Goal: Task Accomplishment & Management: Use online tool/utility

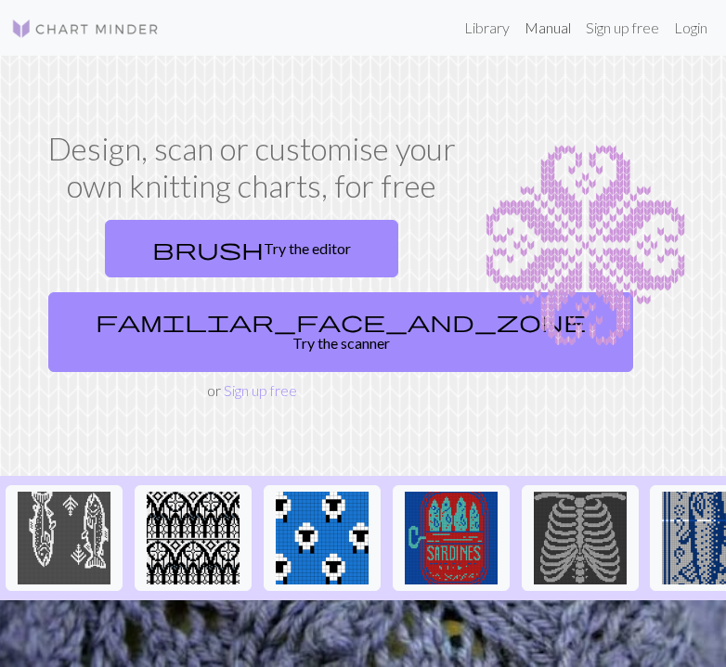
click at [562, 27] on link "Manual" at bounding box center [547, 27] width 61 height 37
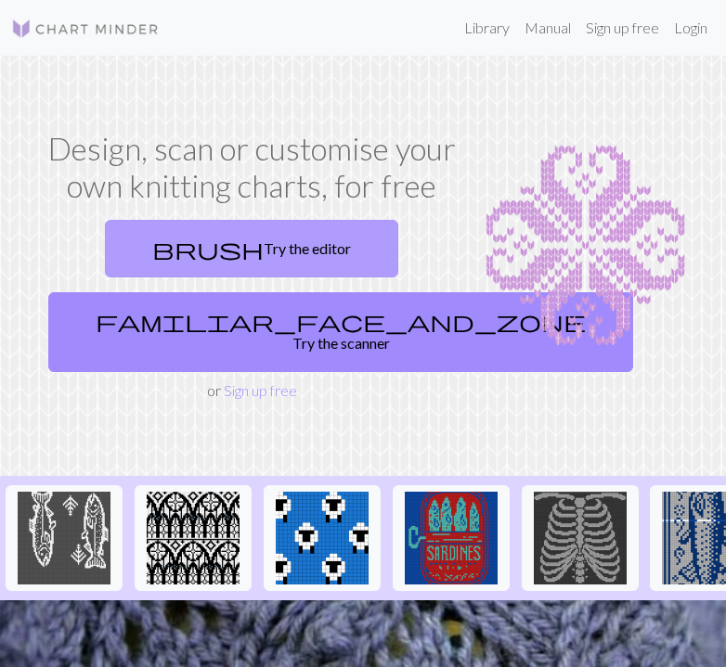
click at [291, 236] on link "brush Try the editor" at bounding box center [251, 249] width 293 height 58
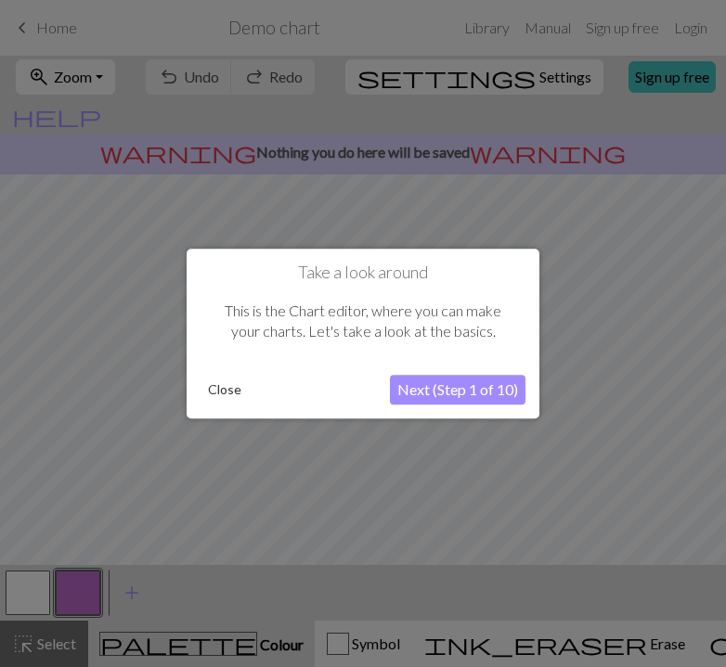
click at [443, 379] on button "Next (Step 1 of 10)" at bounding box center [458, 390] width 136 height 30
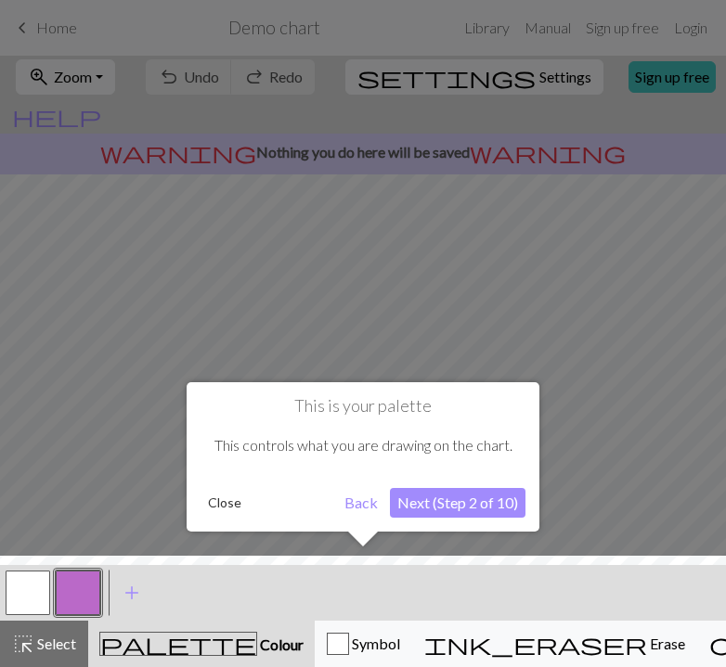
click at [417, 499] on button "Next (Step 2 of 10)" at bounding box center [458, 503] width 136 height 30
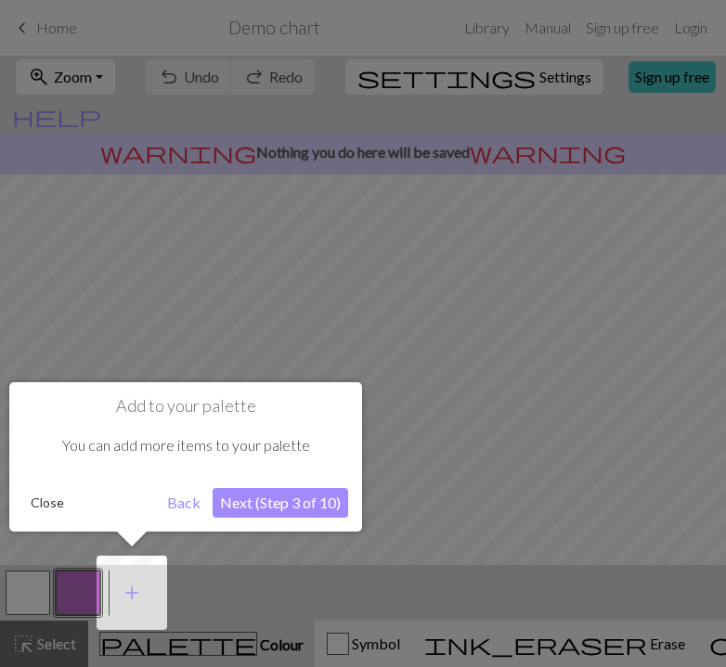
click at [260, 501] on button "Next (Step 3 of 10)" at bounding box center [281, 503] width 136 height 30
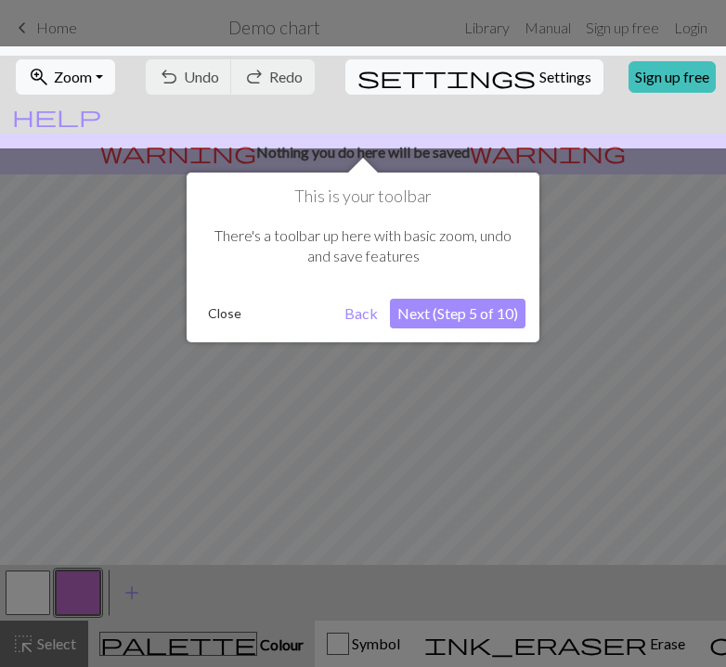
click at [418, 317] on button "Next (Step 5 of 10)" at bounding box center [458, 314] width 136 height 30
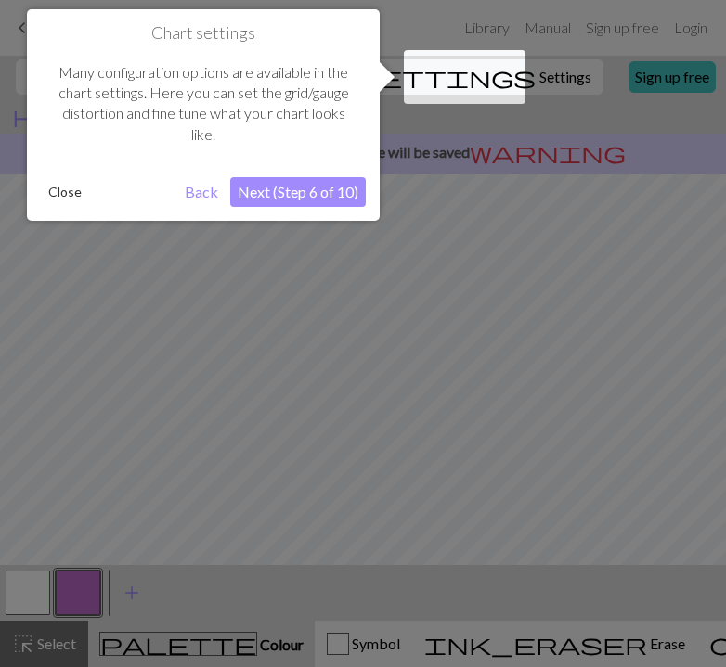
click at [62, 199] on button "Close" at bounding box center [65, 192] width 48 height 28
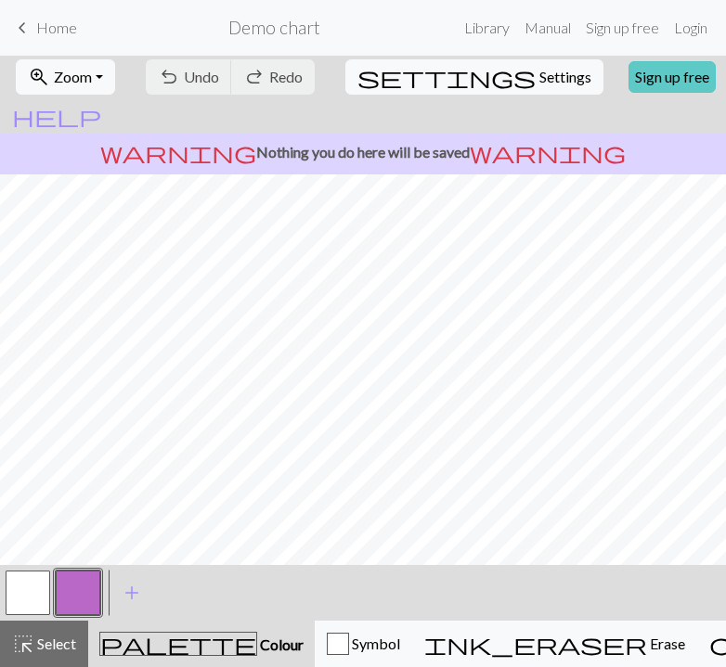
click at [628, 82] on link "Sign up free" at bounding box center [671, 77] width 87 height 32
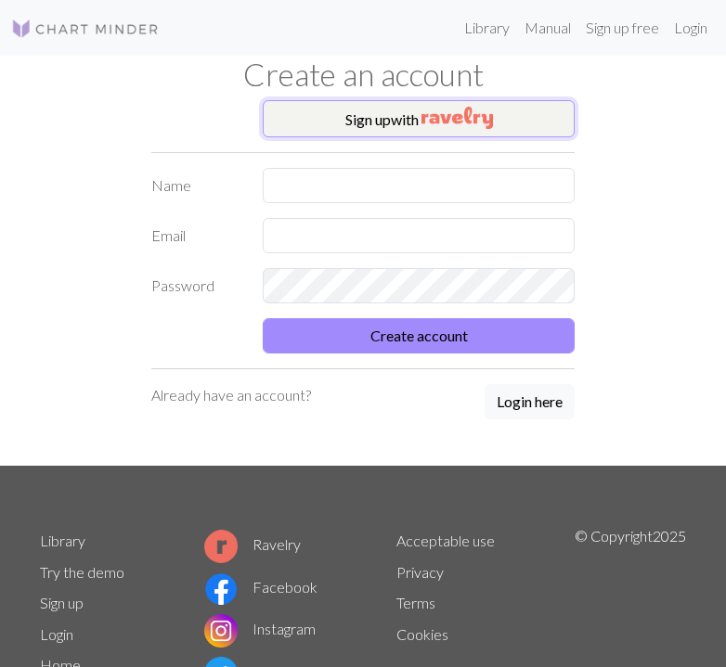
click at [398, 137] on button "Sign up with" at bounding box center [419, 118] width 312 height 37
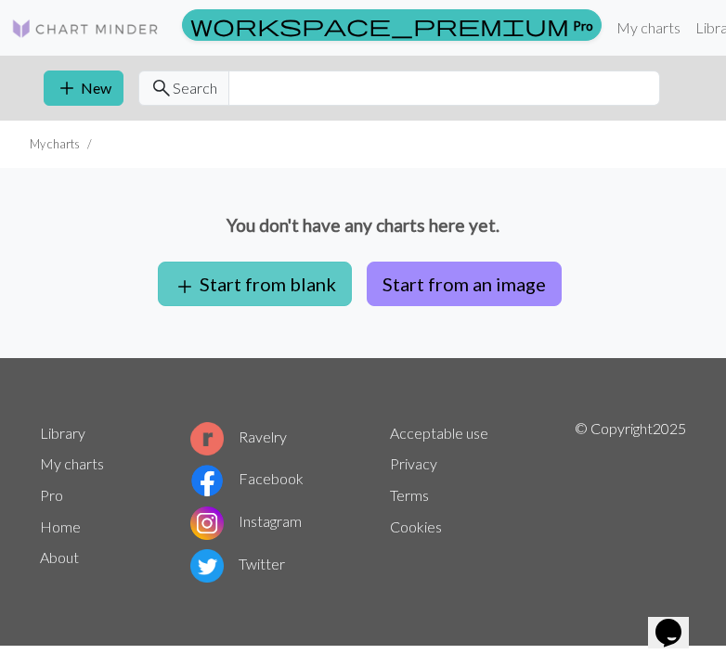
click at [265, 270] on button "add Start from blank" at bounding box center [255, 284] width 194 height 45
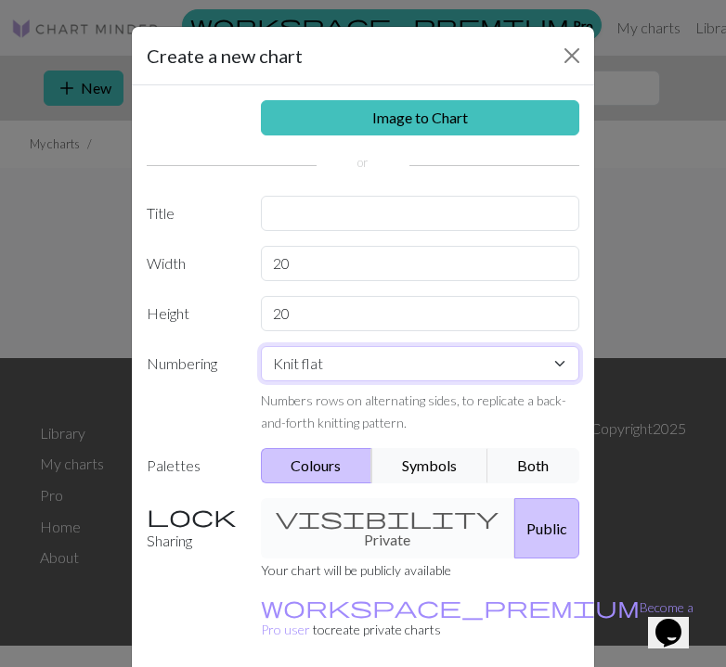
click at [303, 366] on select "Knit flat Knit in the round Lace knitting Cross stitch" at bounding box center [420, 363] width 319 height 35
select select "round"
click at [261, 346] on select "Knit flat Knit in the round Lace knitting Cross stitch" at bounding box center [420, 363] width 319 height 35
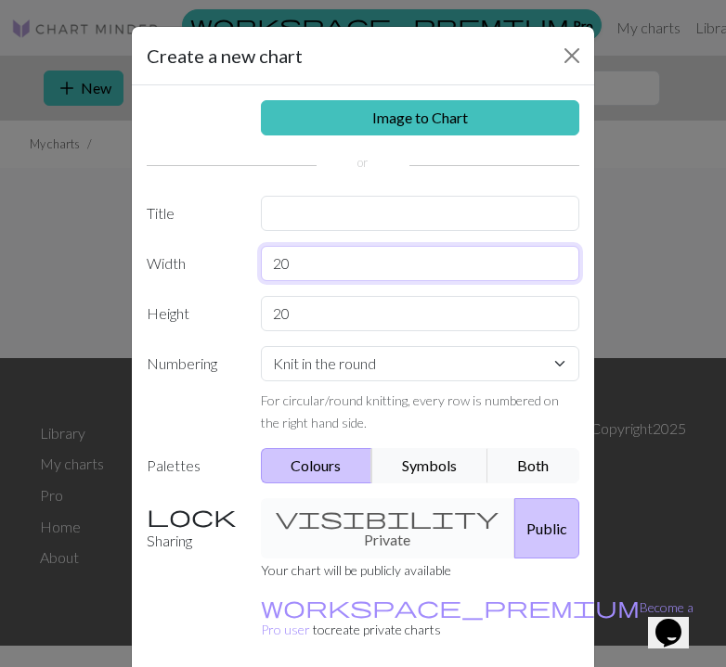
click at [312, 270] on input "20" at bounding box center [420, 263] width 319 height 35
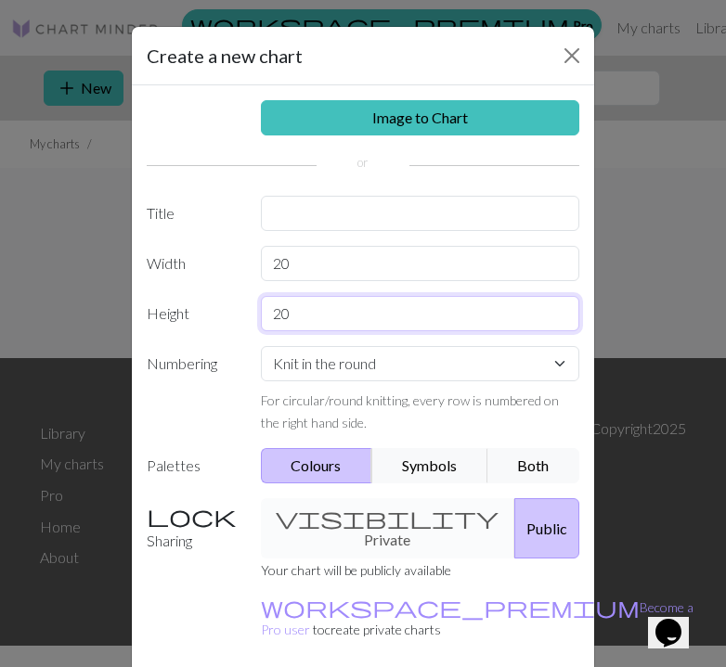
click at [296, 326] on input "20" at bounding box center [420, 313] width 319 height 35
click at [298, 326] on input "20" at bounding box center [420, 313] width 319 height 35
type input "24"
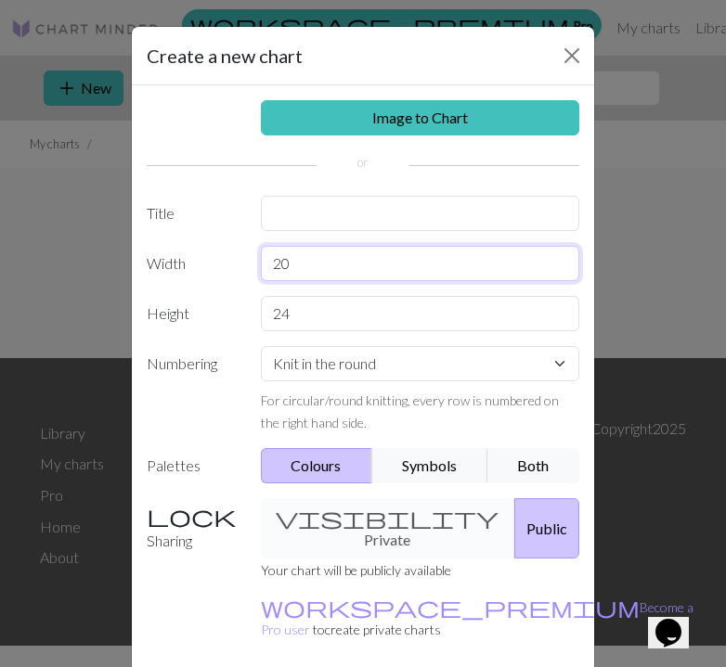
click at [300, 255] on input "20" at bounding box center [420, 263] width 319 height 35
type input "100"
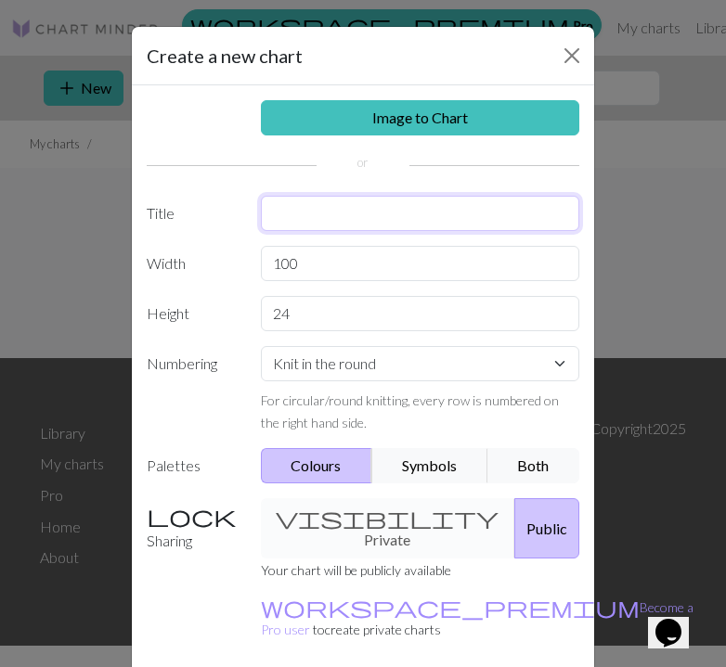
click at [292, 224] on input "text" at bounding box center [420, 213] width 319 height 35
type input "over the garden wall"
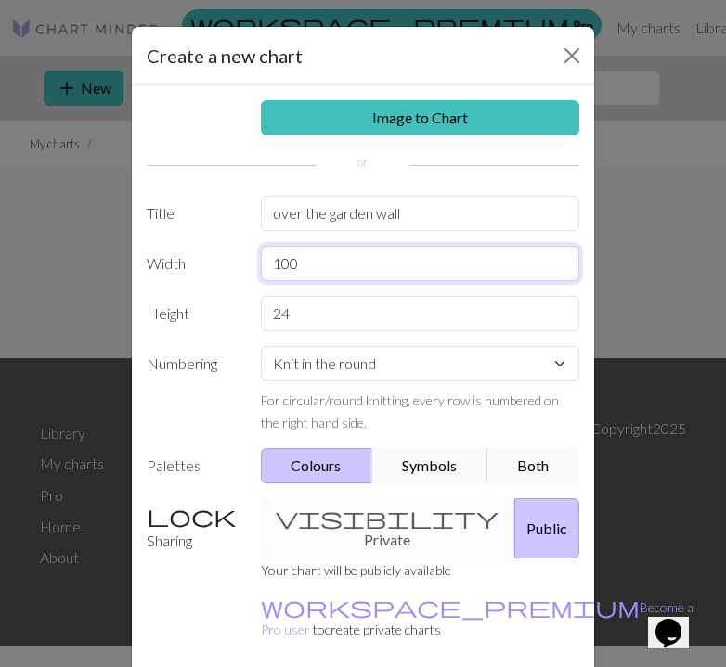
click at [295, 275] on input "100" at bounding box center [420, 263] width 319 height 35
type input "24"
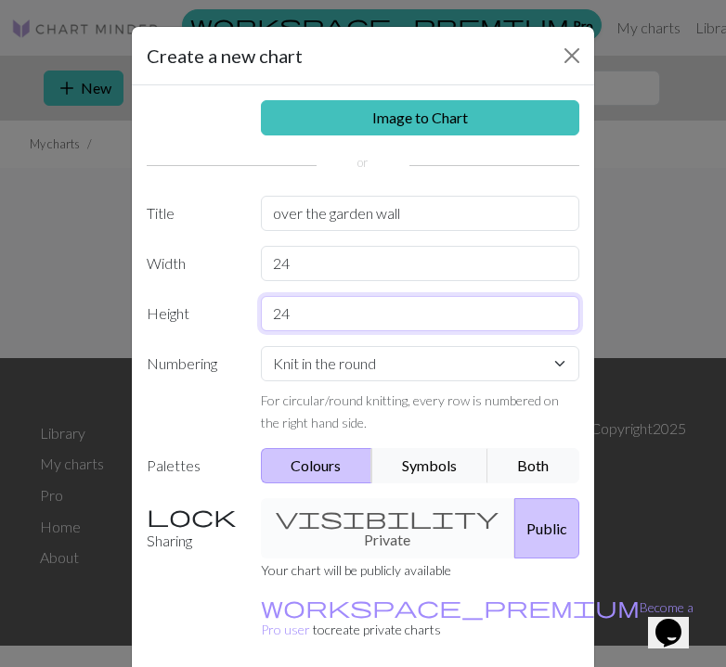
click at [295, 310] on input "24" at bounding box center [420, 313] width 319 height 35
click at [314, 304] on input "24" at bounding box center [420, 313] width 319 height 35
type input "150"
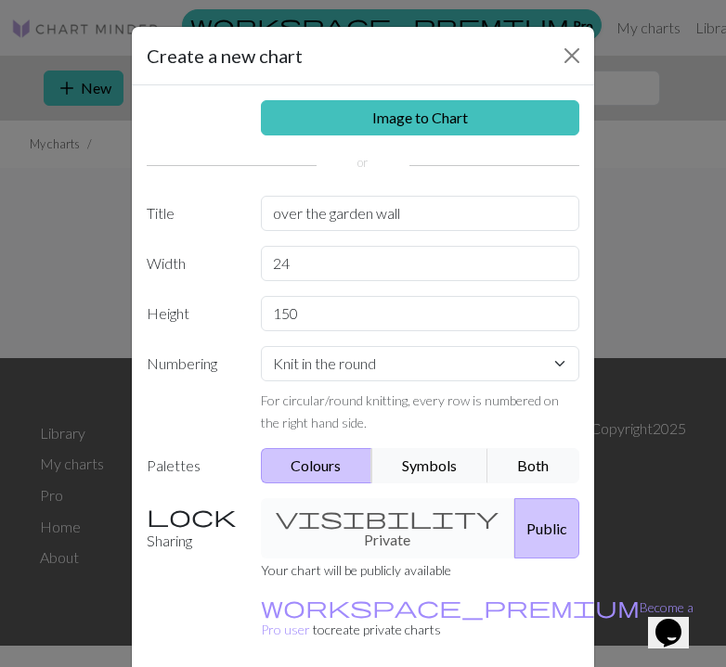
click at [205, 446] on div "Image to Chart Title over the garden wall Width 24 Height 150 Numbering Knit fl…" at bounding box center [363, 385] width 462 height 600
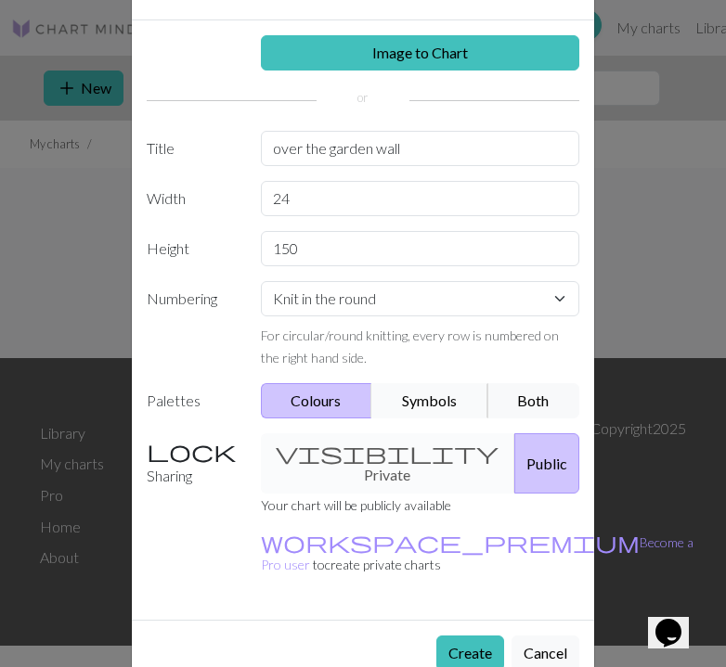
click at [420, 417] on button "Symbols" at bounding box center [429, 400] width 117 height 35
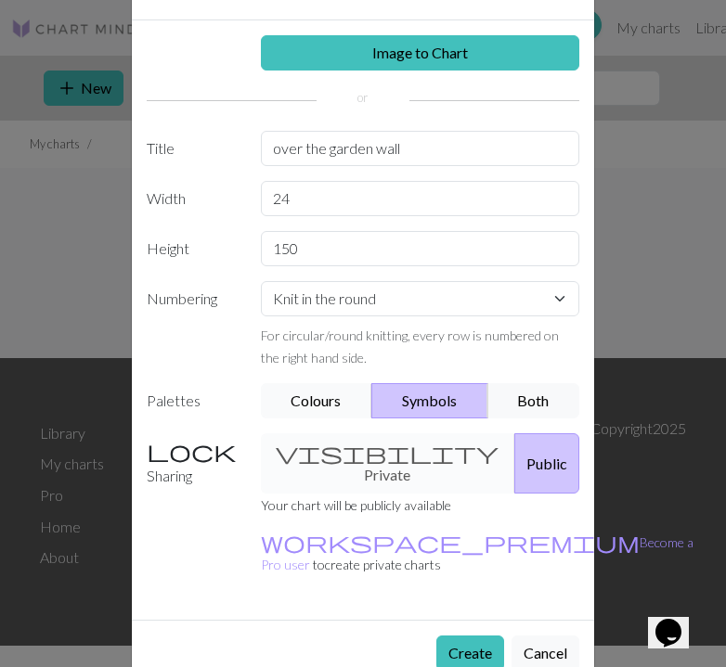
click at [349, 399] on button "Colours" at bounding box center [317, 400] width 112 height 35
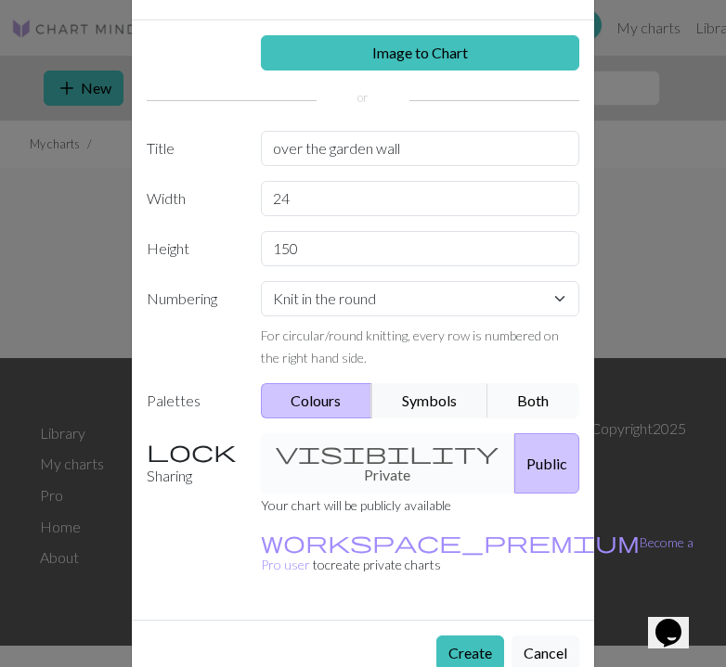
click at [521, 386] on button "Both" at bounding box center [533, 400] width 93 height 35
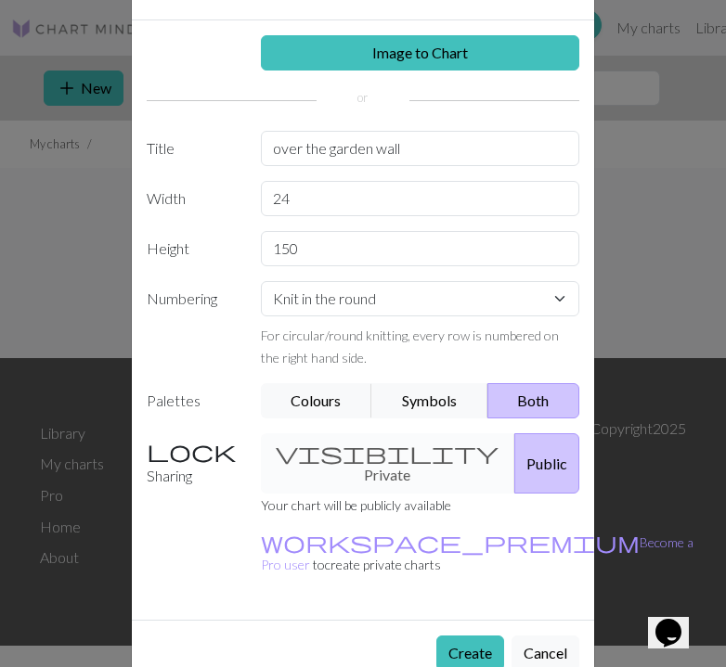
click at [384, 446] on div "visibility Private Public" at bounding box center [421, 464] width 342 height 60
click at [460, 636] on button "Create" at bounding box center [470, 653] width 68 height 35
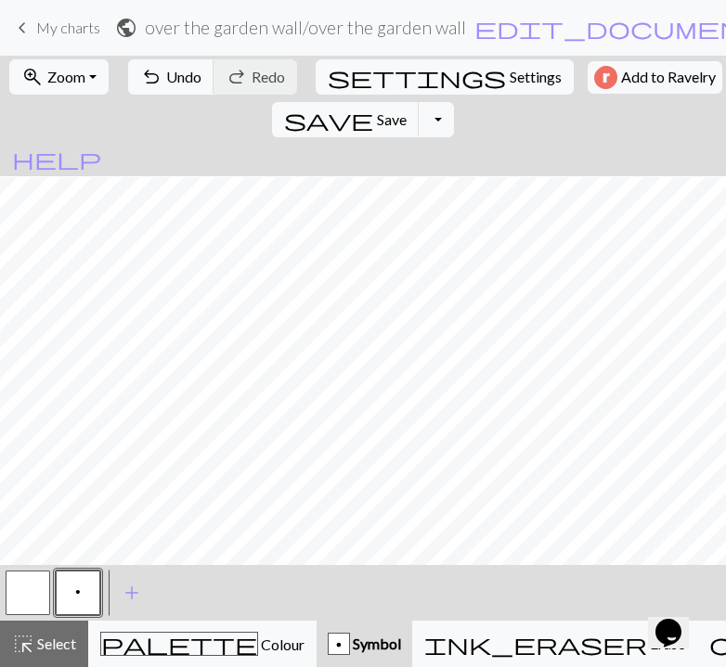
scroll to position [2402, 0]
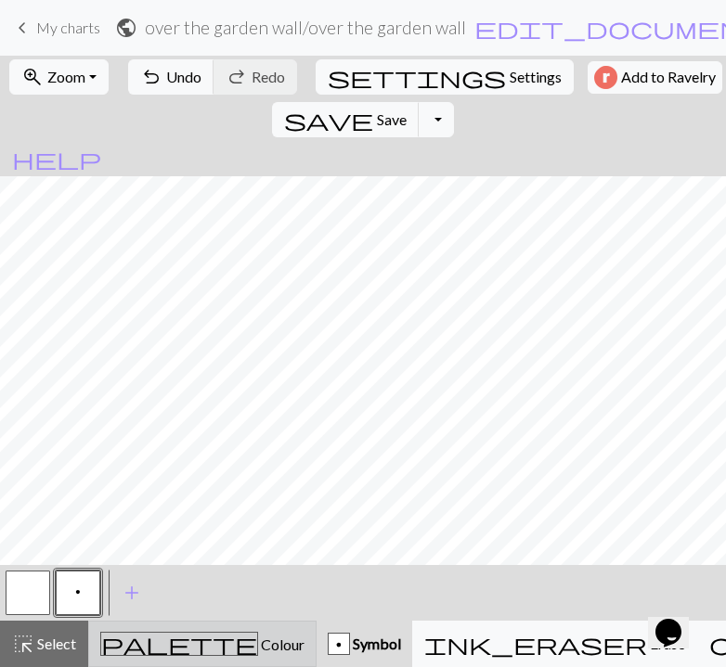
click at [131, 647] on div "palette Colour Colour" at bounding box center [202, 644] width 204 height 24
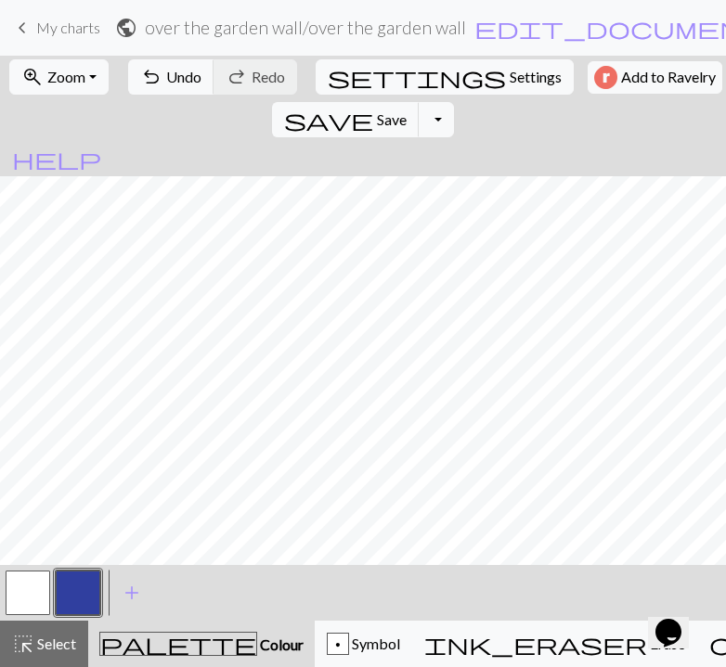
click at [93, 591] on button "button" at bounding box center [78, 593] width 45 height 45
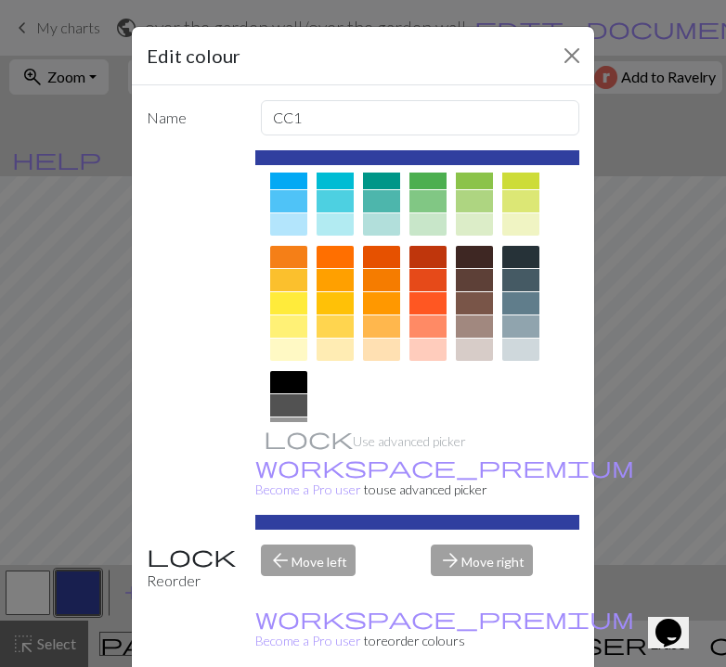
scroll to position [245, 0]
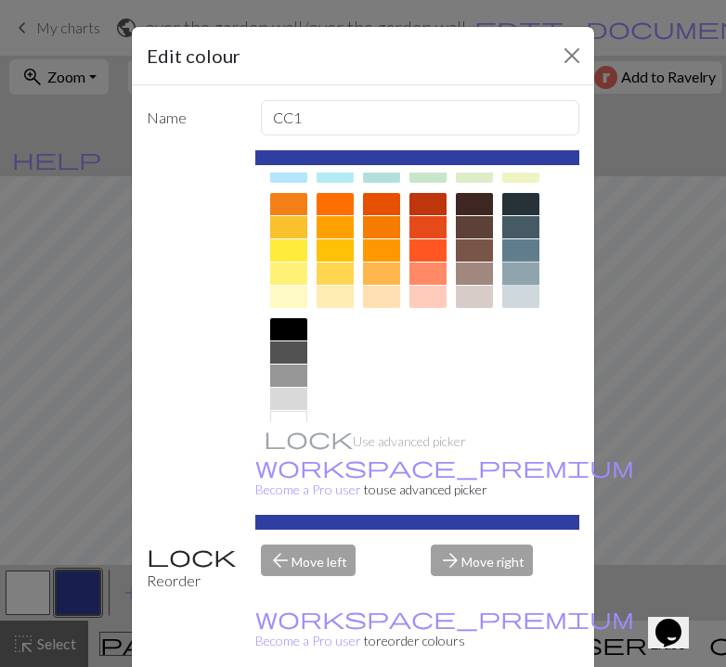
click at [529, 273] on div at bounding box center [520, 274] width 37 height 22
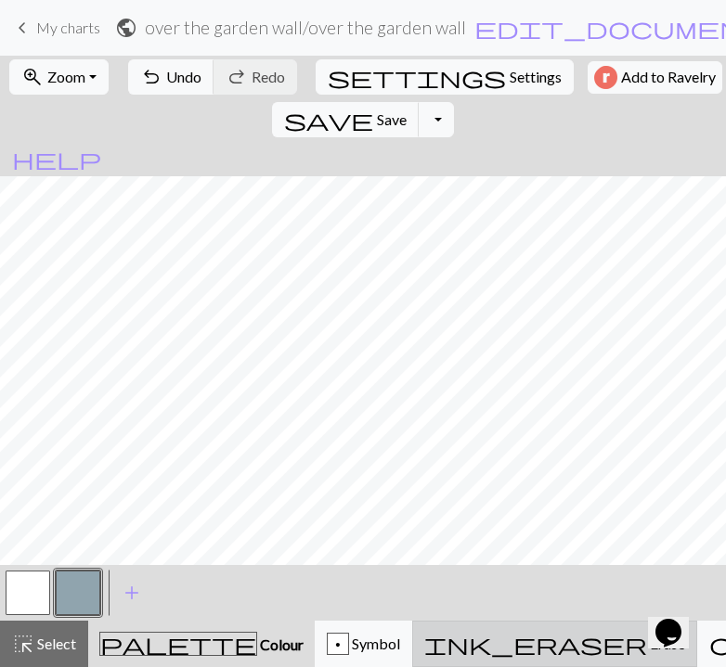
click at [462, 641] on span "ink_eraser" at bounding box center [535, 644] width 223 height 26
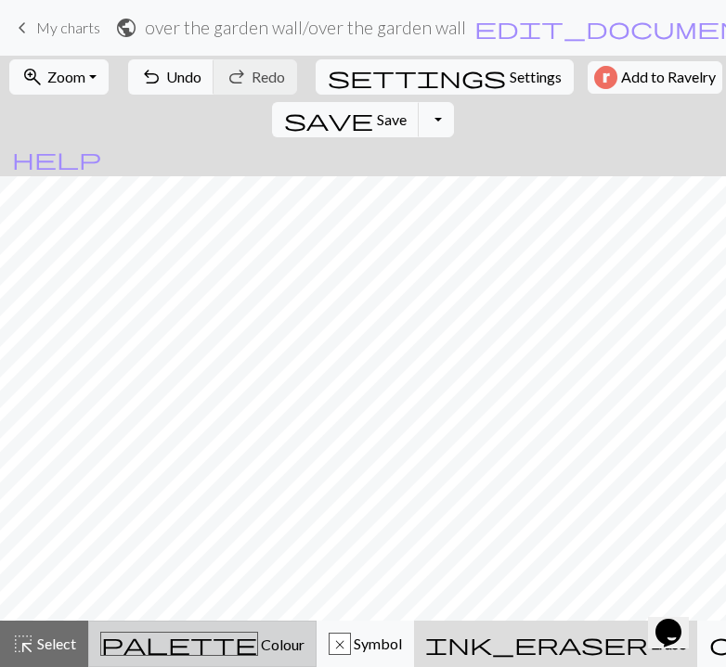
click at [142, 664] on button "palette Colour Colour" at bounding box center [202, 644] width 228 height 46
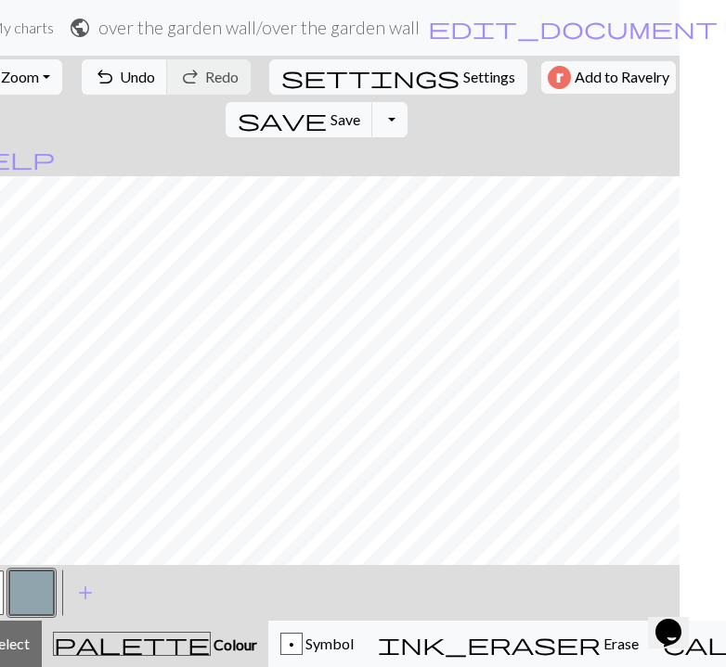
scroll to position [0, 19]
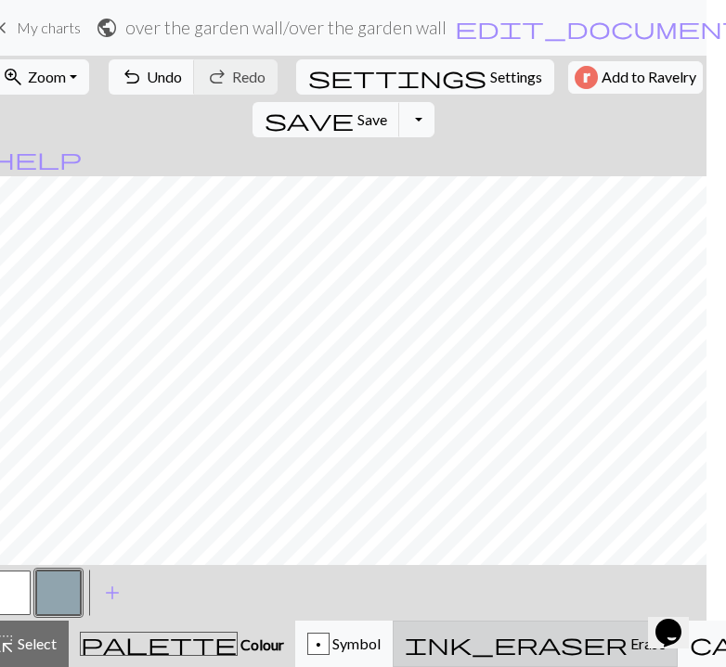
click at [448, 633] on span "ink_eraser" at bounding box center [516, 644] width 223 height 26
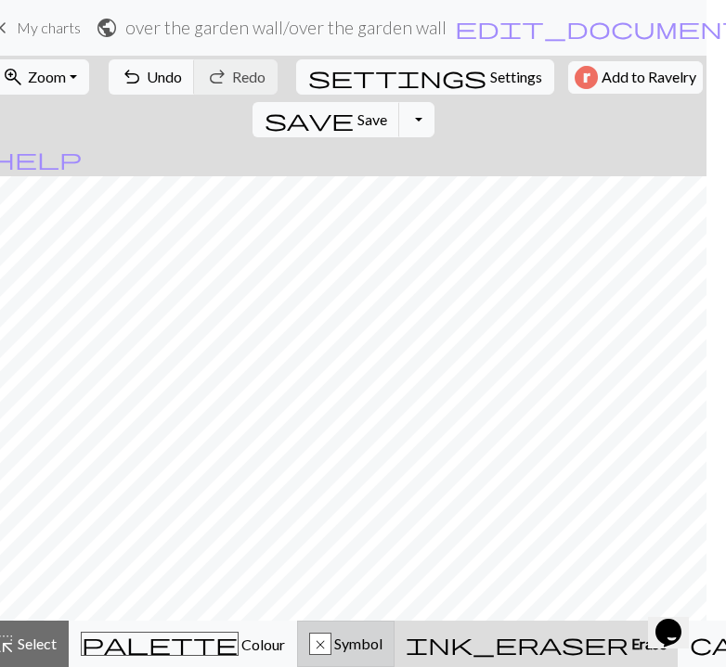
click at [331, 650] on span "Symbol" at bounding box center [356, 644] width 51 height 18
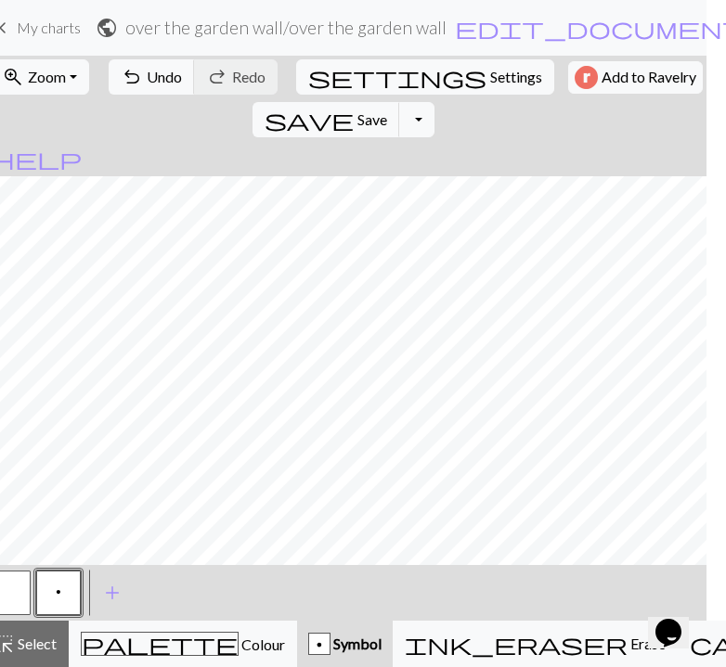
click at [20, 599] on button "button" at bounding box center [8, 593] width 45 height 45
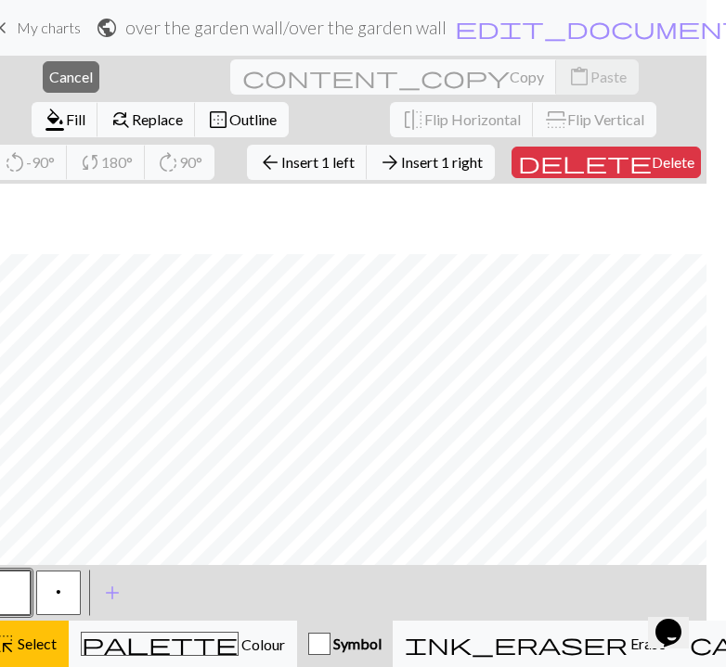
scroll to position [2440, 0]
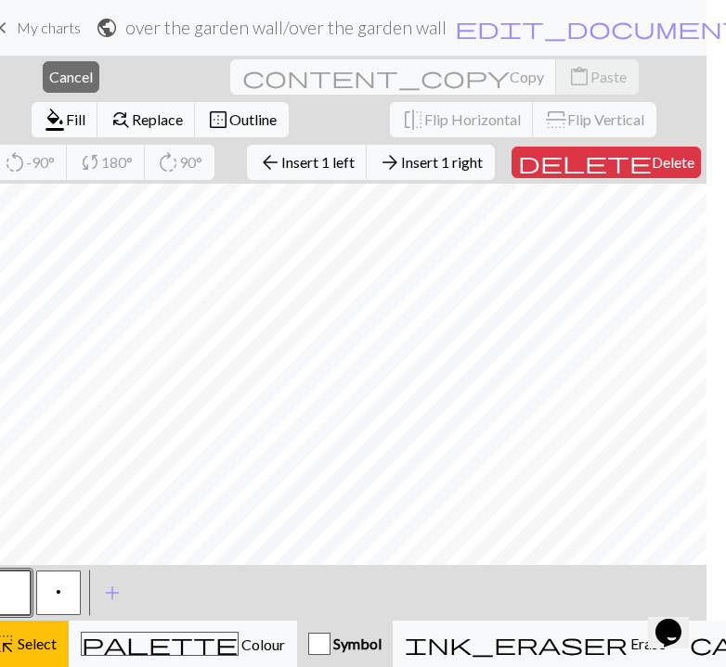
click at [154, 598] on div "< p > add Add a symbol" at bounding box center [344, 593] width 726 height 56
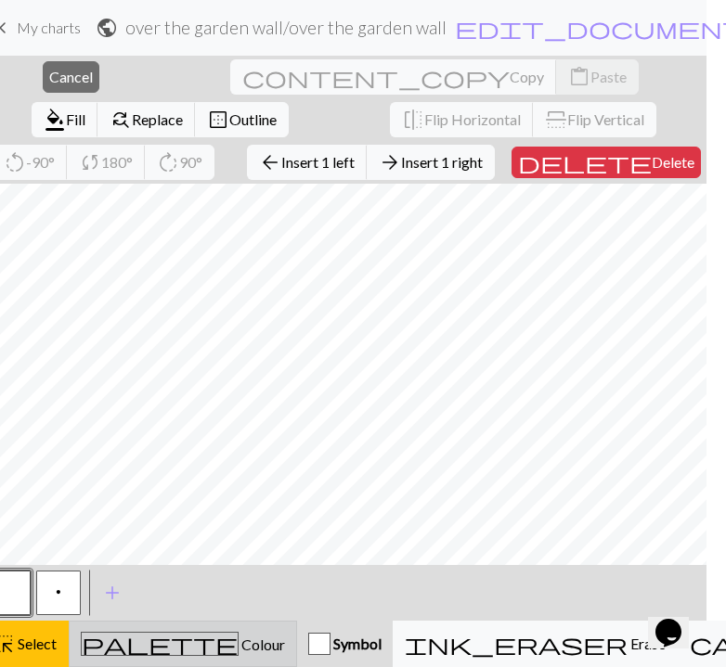
click at [191, 638] on div "palette Colour Colour" at bounding box center [183, 644] width 204 height 24
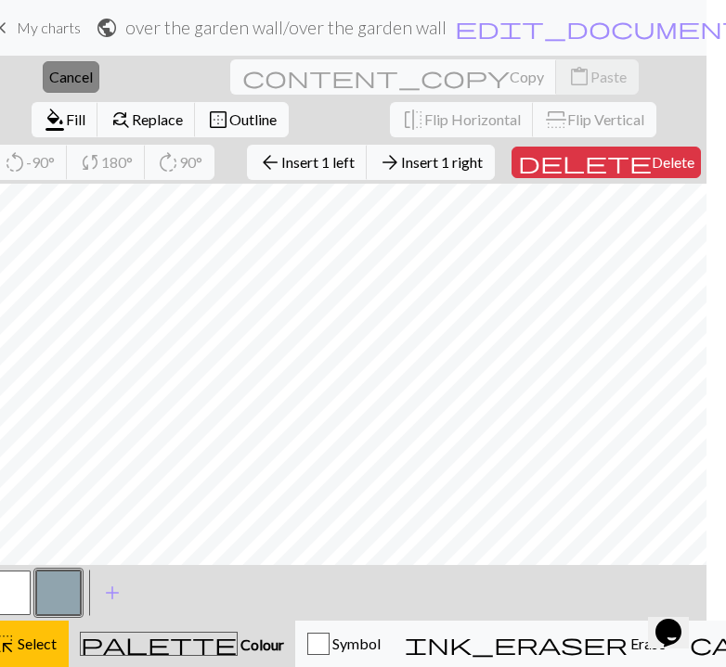
click at [49, 79] on span "Cancel" at bounding box center [71, 77] width 44 height 18
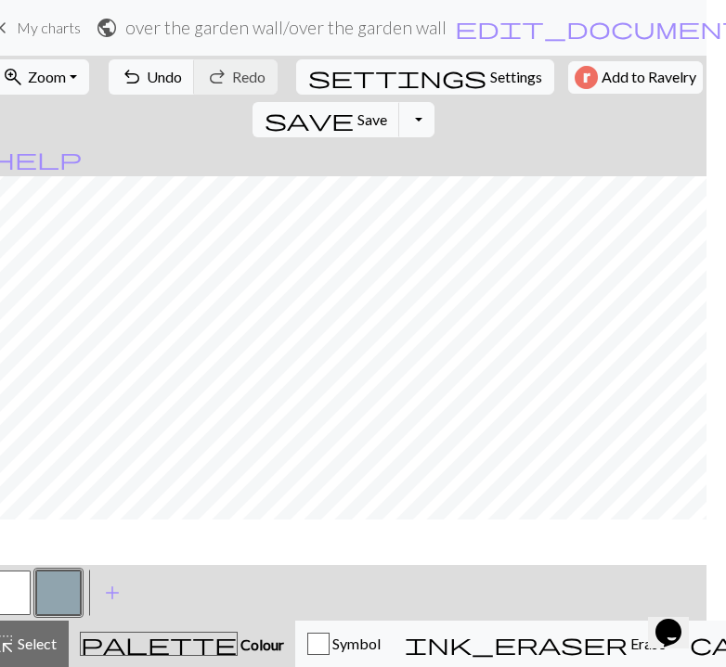
scroll to position [2402, 0]
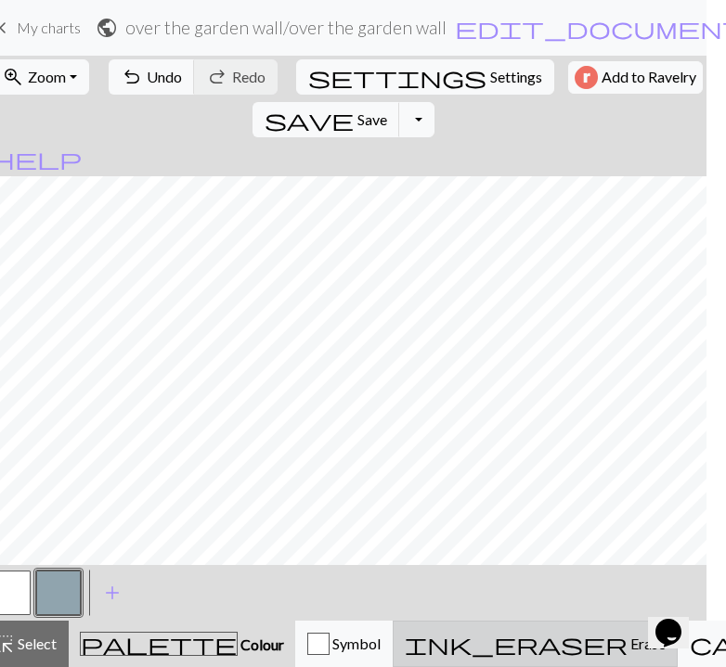
click at [628, 643] on span "Erase" at bounding box center [647, 644] width 38 height 18
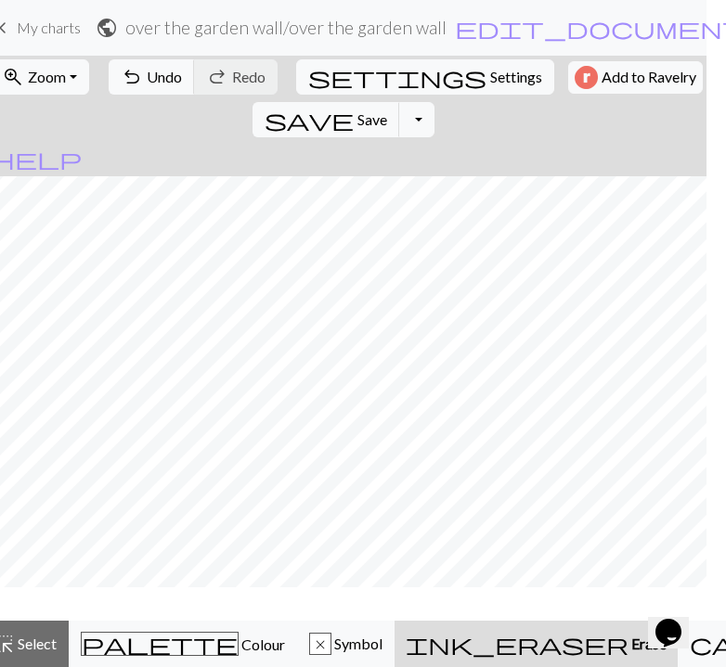
scroll to position [2346, 0]
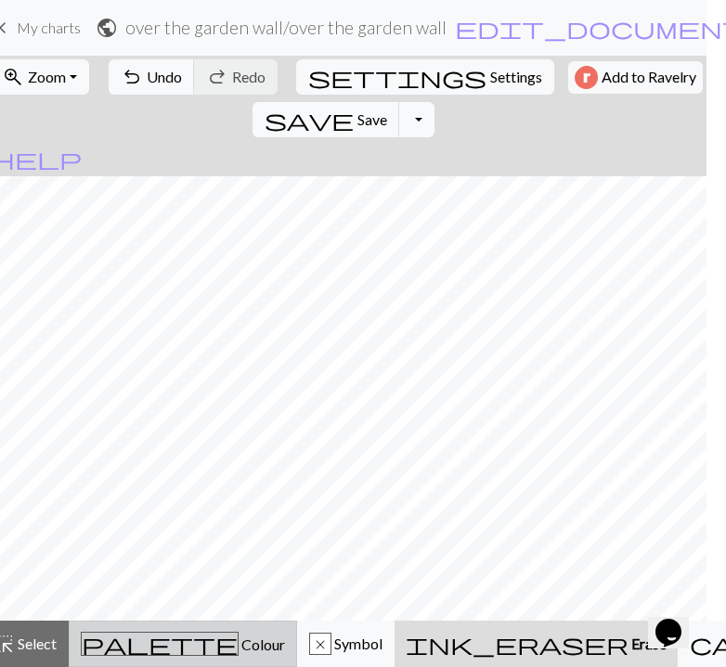
click at [156, 634] on div "palette Colour Colour" at bounding box center [183, 644] width 204 height 24
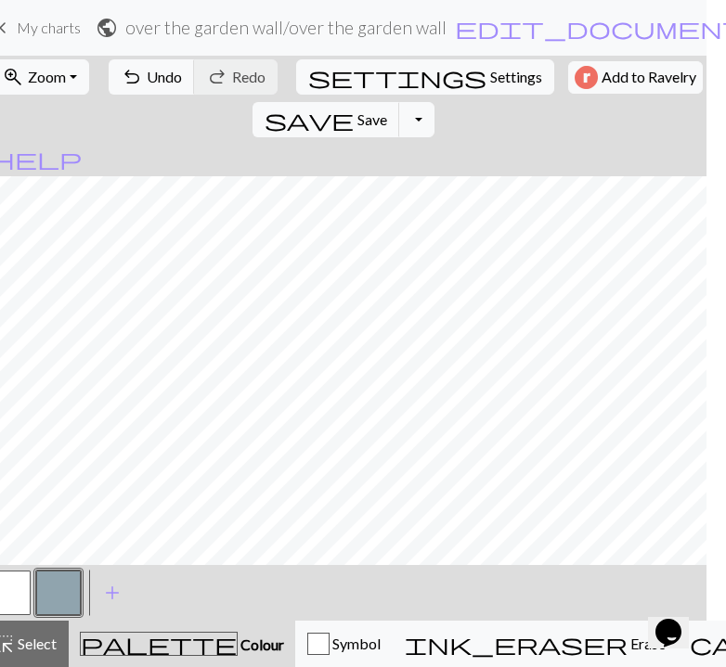
scroll to position [2402, 0]
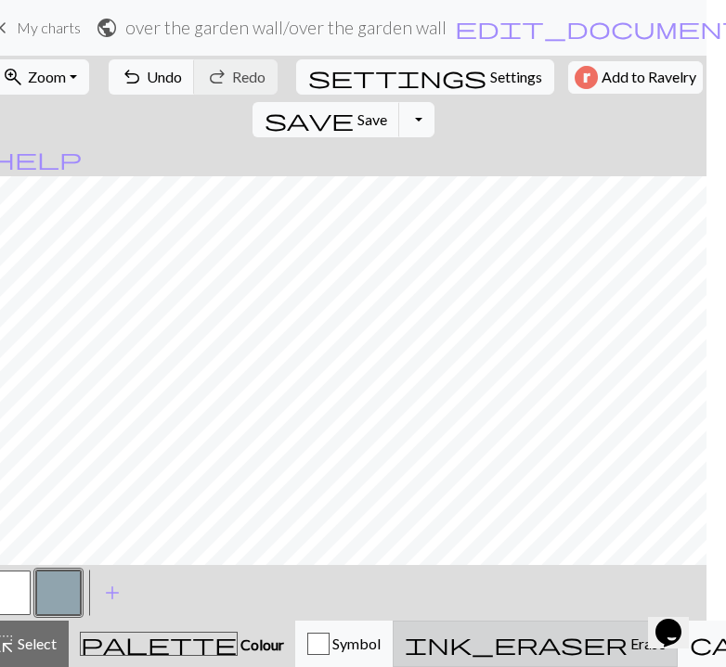
click at [628, 642] on span "Erase" at bounding box center [647, 644] width 38 height 18
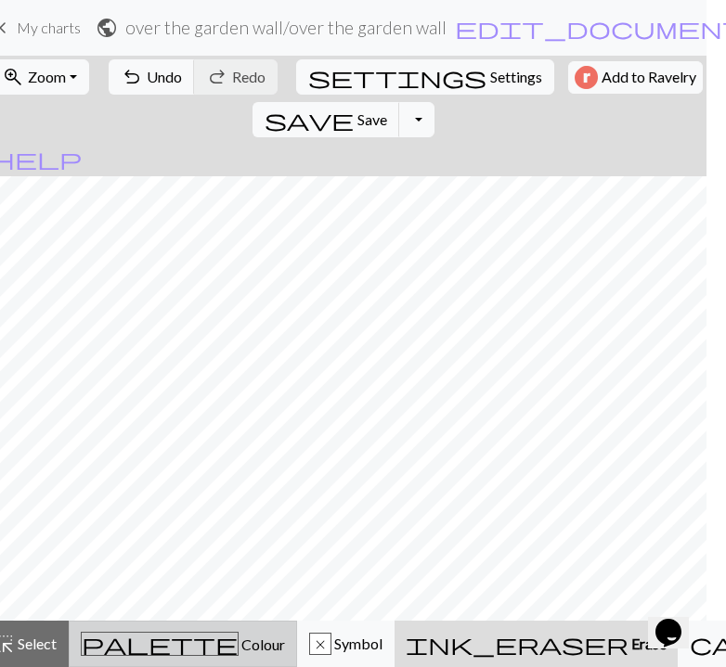
click at [166, 625] on button "palette Colour Colour" at bounding box center [183, 644] width 228 height 46
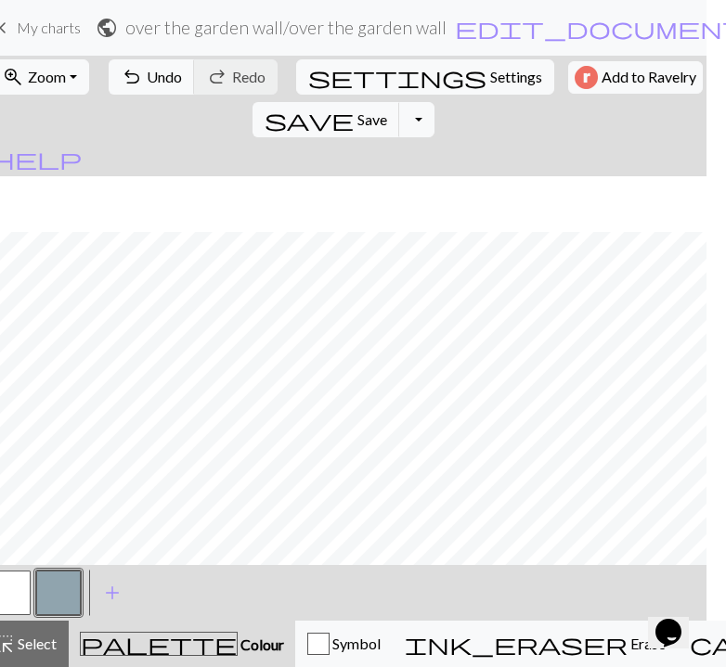
scroll to position [2402, 0]
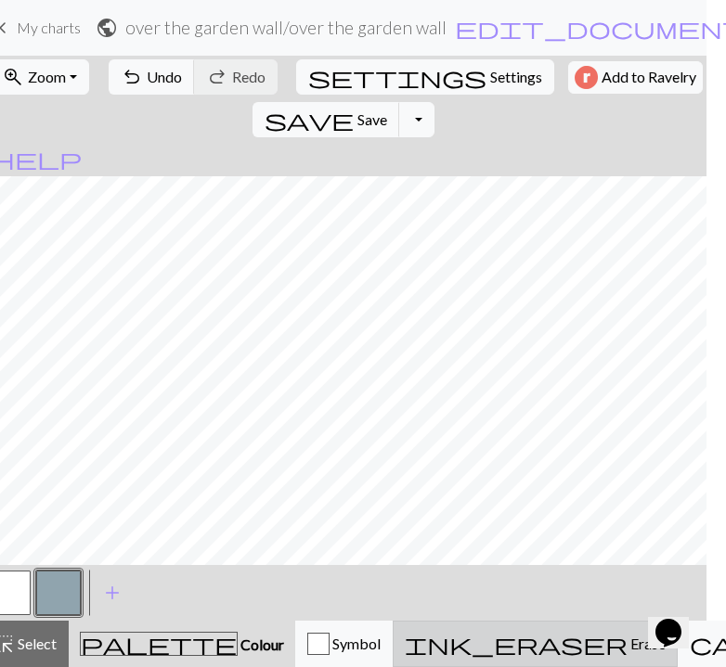
click at [452, 632] on span "ink_eraser" at bounding box center [516, 644] width 223 height 26
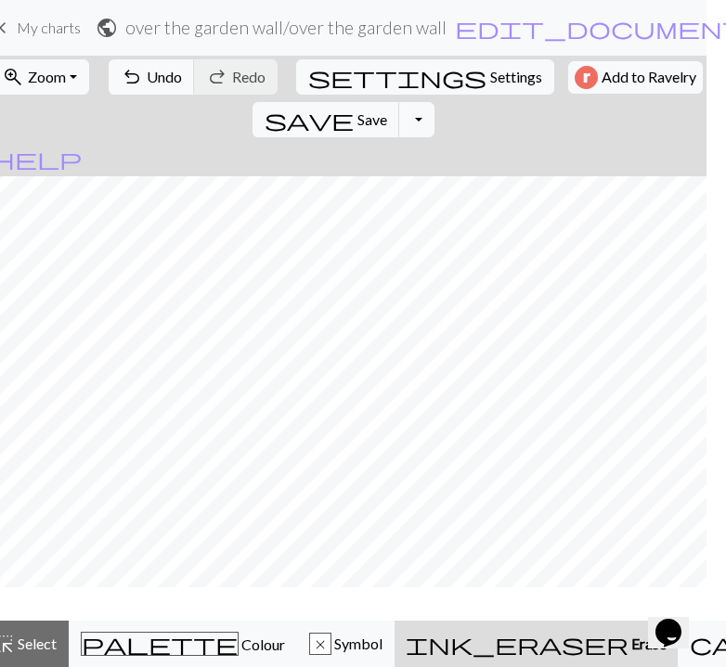
scroll to position [2346, 0]
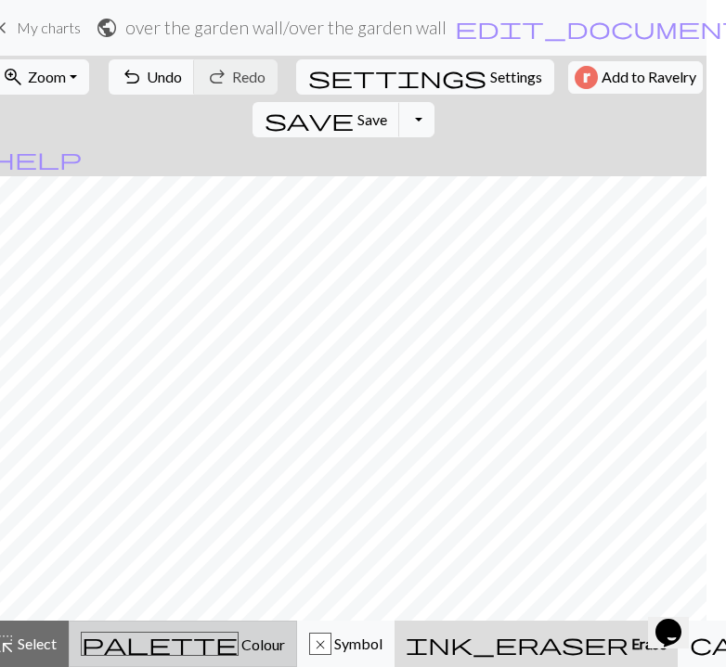
click at [239, 646] on span "Colour" at bounding box center [262, 645] width 46 height 18
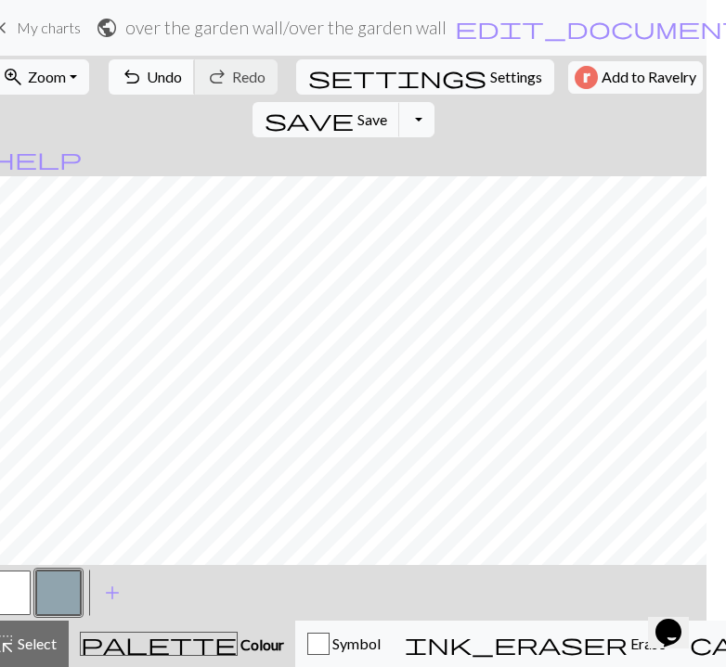
scroll to position [2402, 0]
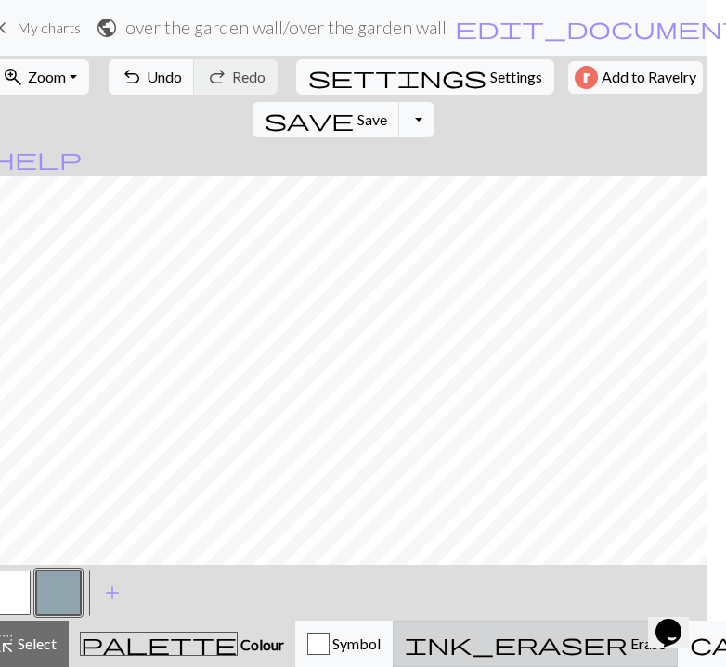
click at [628, 644] on span "Erase" at bounding box center [647, 644] width 38 height 18
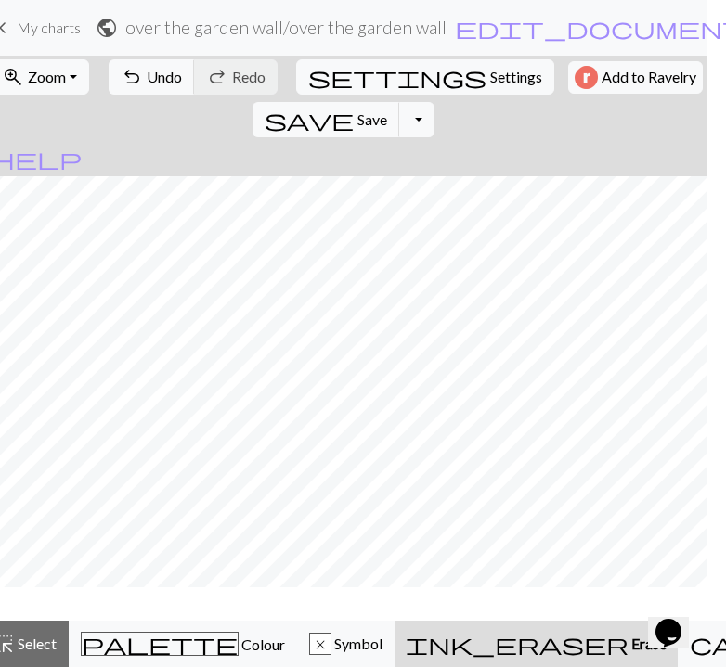
scroll to position [2346, 0]
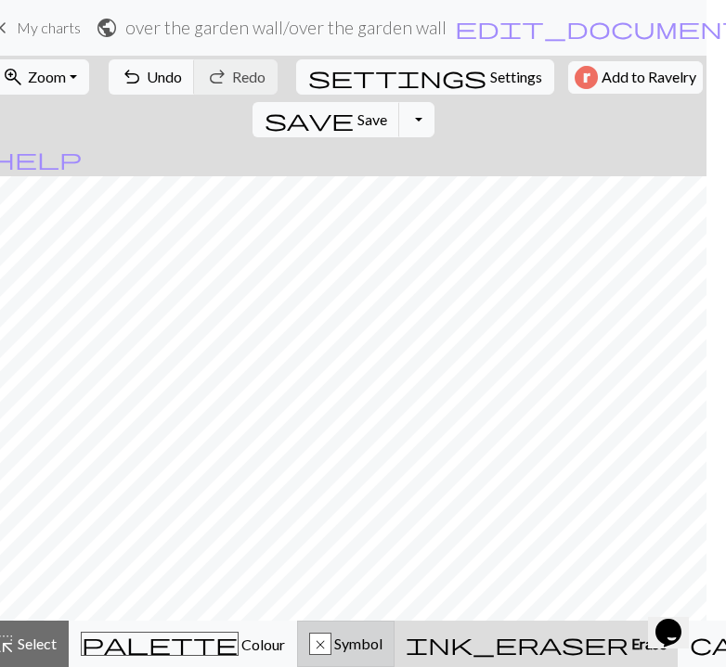
click at [313, 654] on div "x Symbol" at bounding box center [345, 644] width 73 height 22
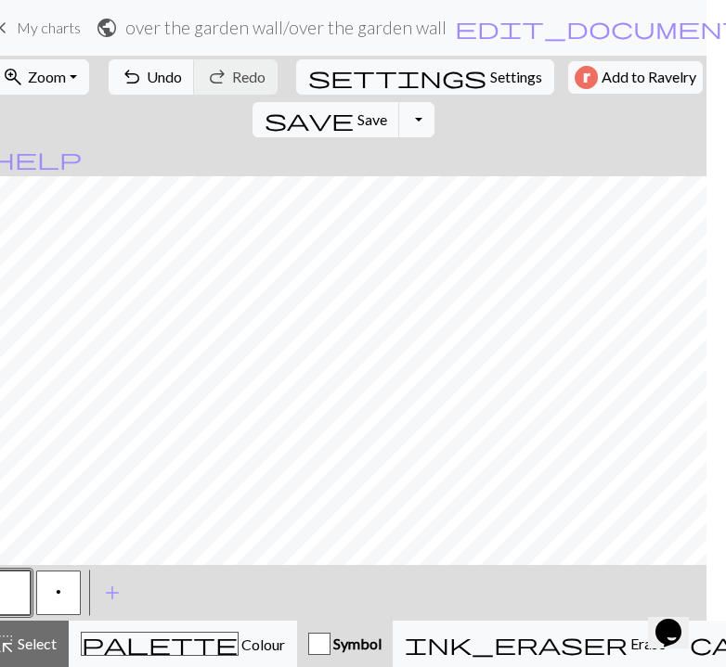
scroll to position [2402, 0]
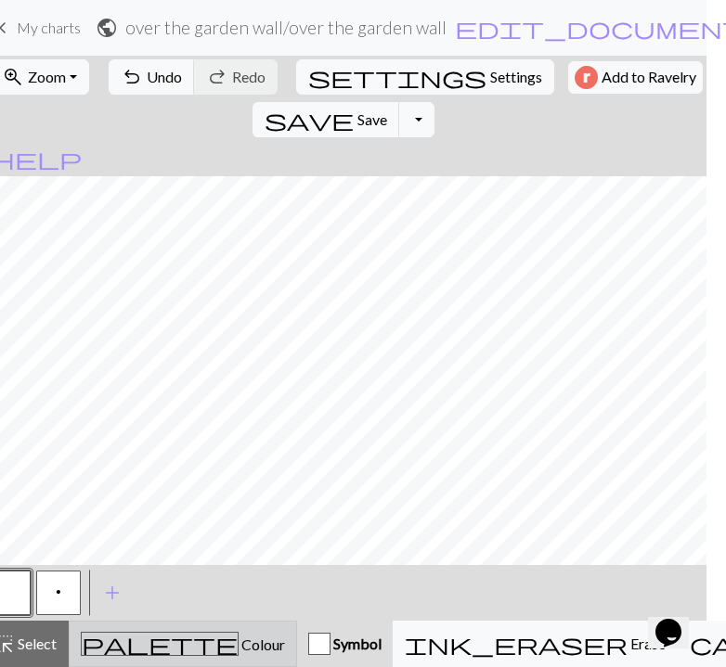
click at [164, 633] on div "palette Colour Colour" at bounding box center [183, 644] width 204 height 24
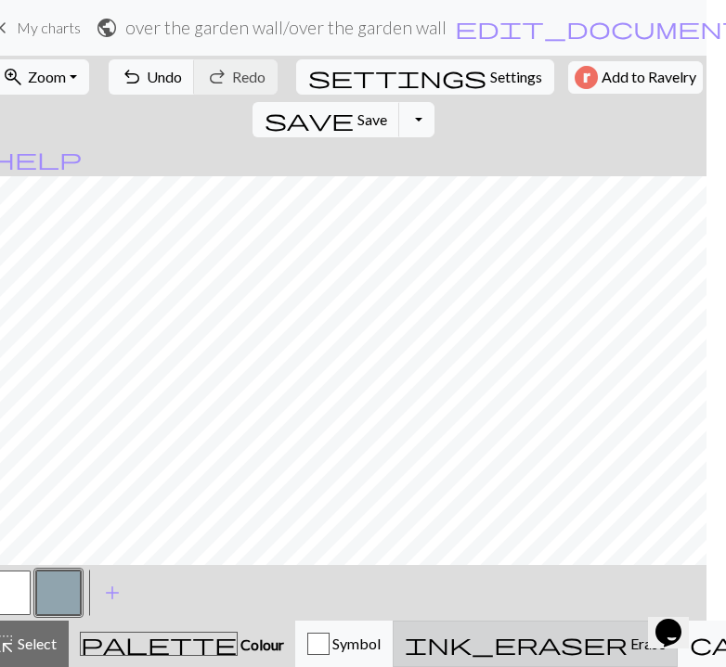
click at [405, 649] on div "ink_eraser Erase Erase" at bounding box center [535, 644] width 261 height 22
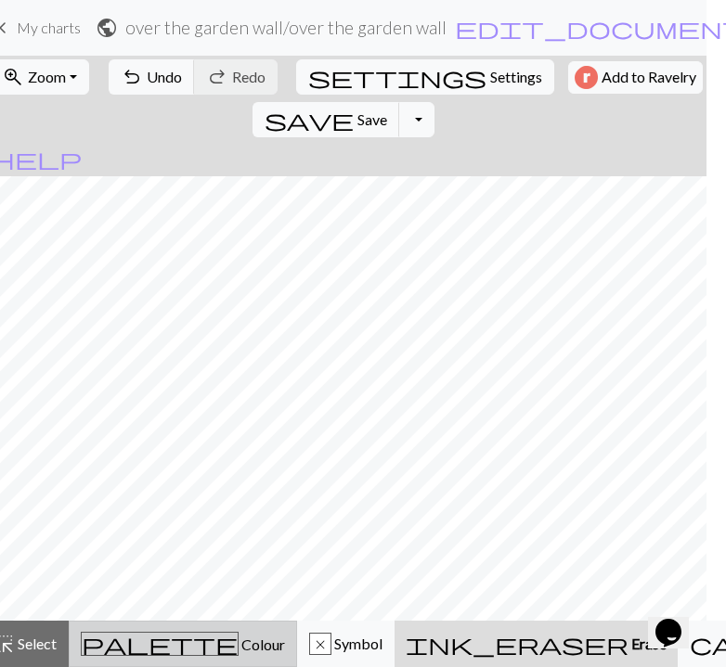
click at [239, 650] on span "Colour" at bounding box center [262, 645] width 46 height 18
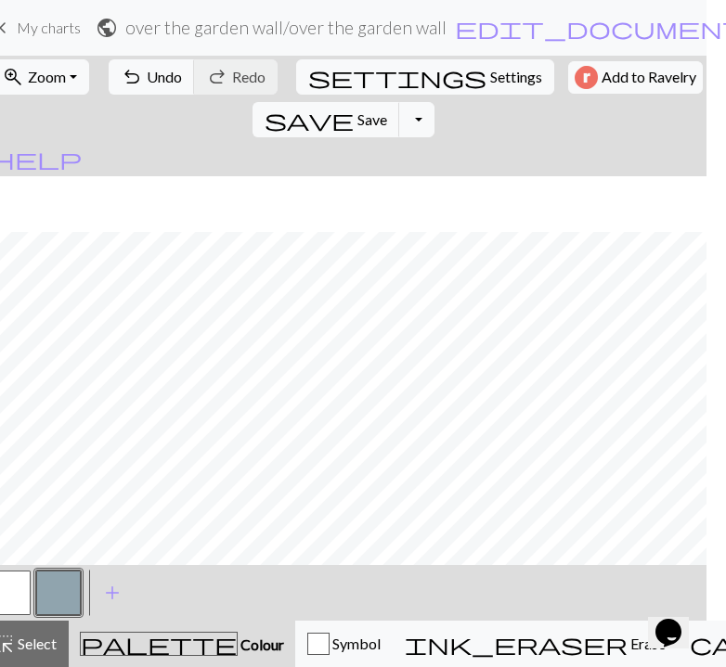
scroll to position [2402, 0]
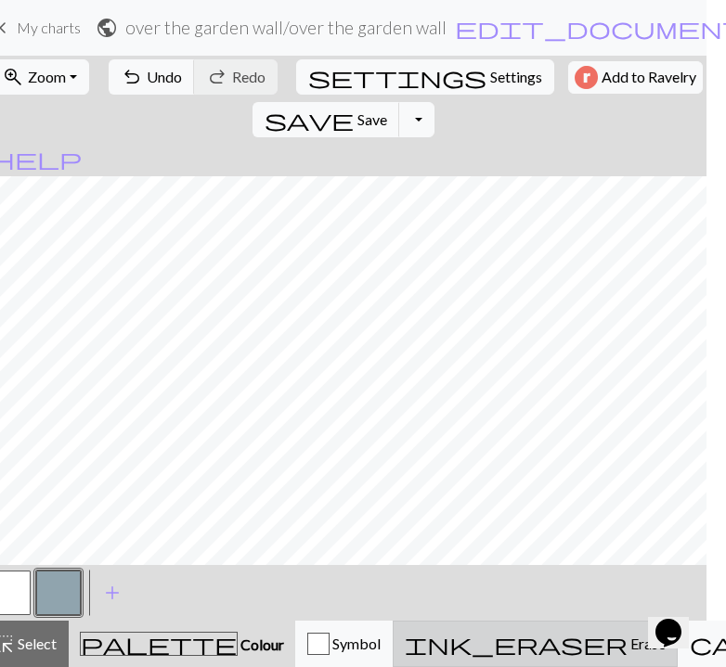
click at [449, 641] on span "ink_eraser" at bounding box center [516, 644] width 223 height 26
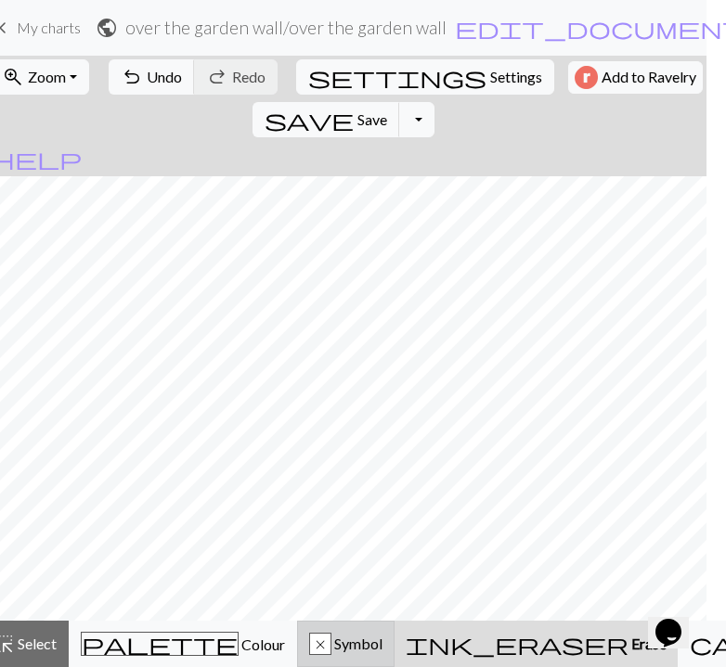
click at [309, 643] on div "x Symbol" at bounding box center [345, 644] width 73 height 22
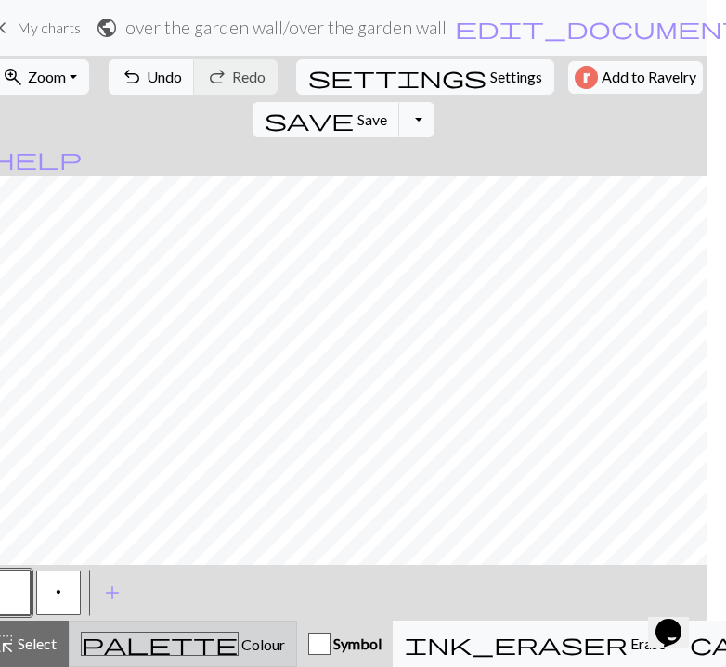
click at [163, 655] on div "palette Colour Colour" at bounding box center [183, 644] width 204 height 24
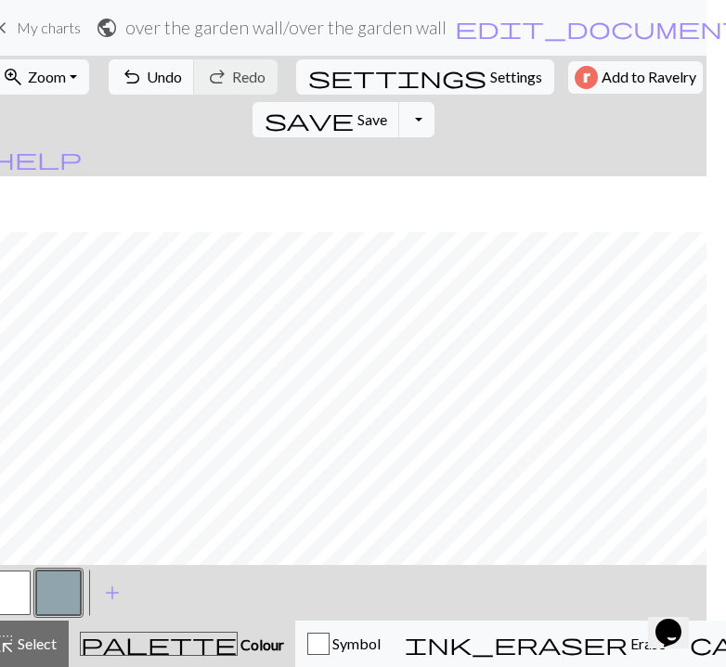
scroll to position [2402, 0]
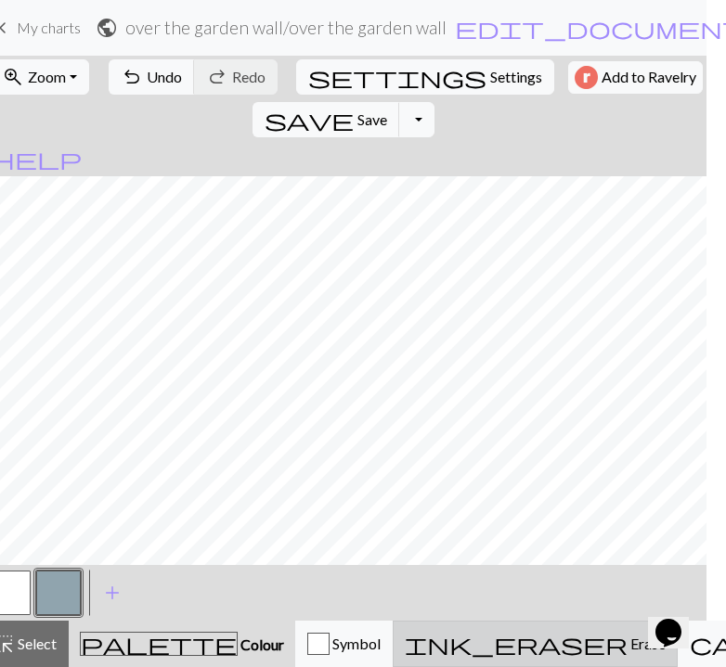
click at [441, 650] on span "ink_eraser" at bounding box center [516, 644] width 223 height 26
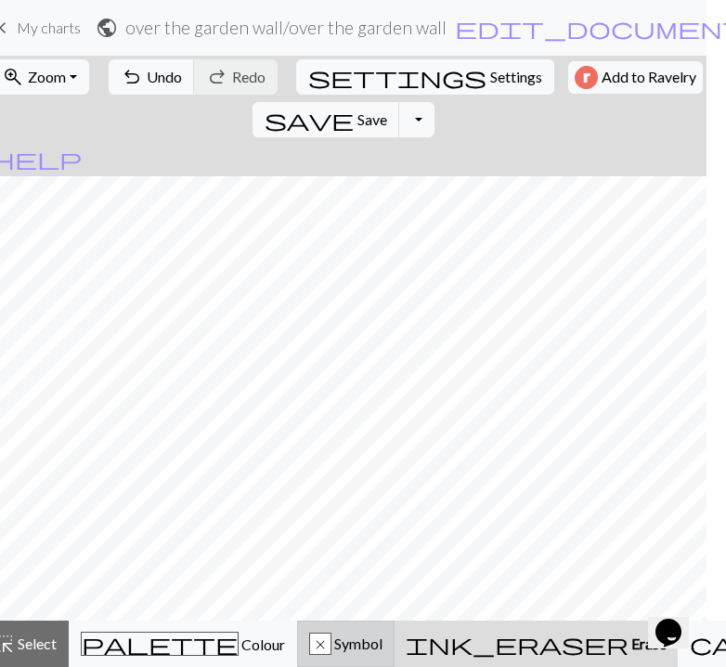
click at [341, 647] on span "Symbol" at bounding box center [356, 644] width 51 height 18
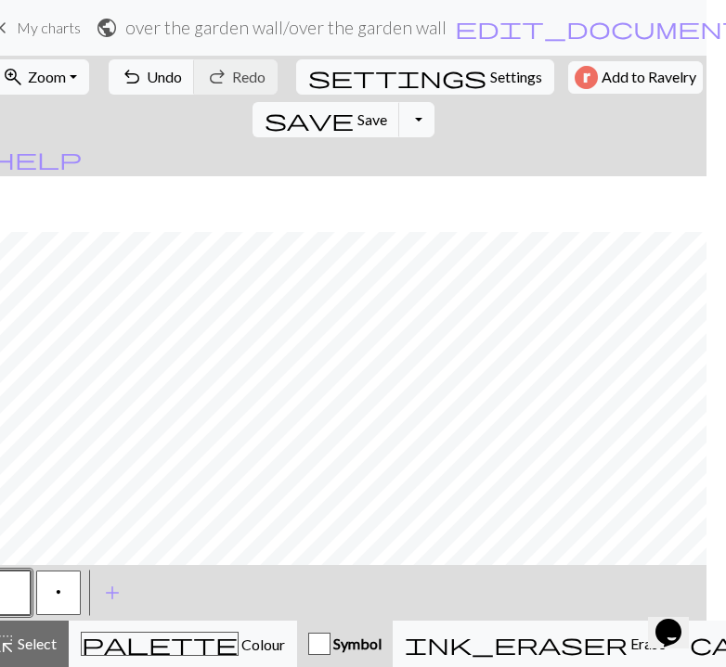
scroll to position [2402, 0]
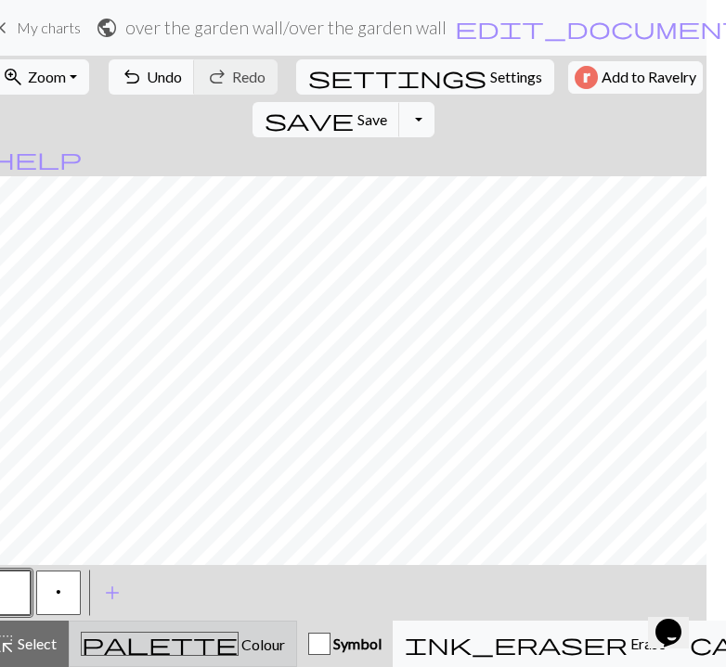
click at [239, 643] on span "Colour" at bounding box center [262, 645] width 46 height 18
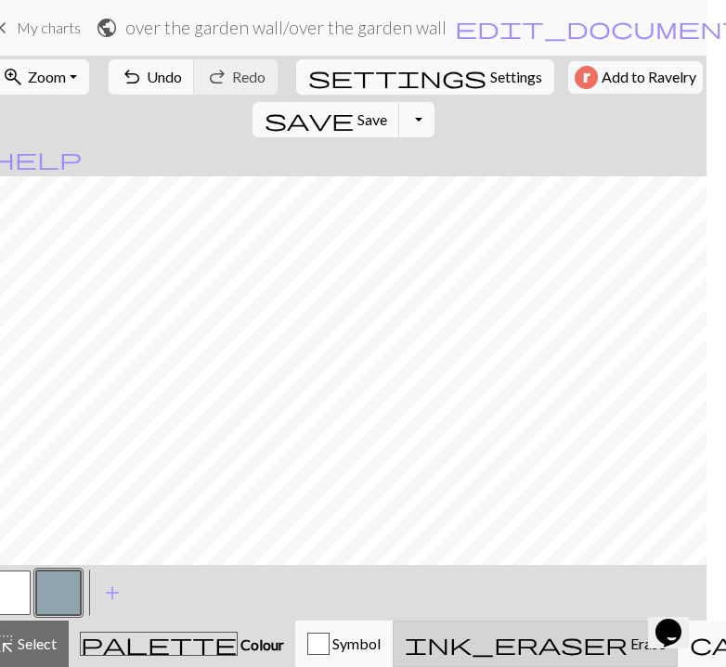
click at [628, 639] on span "Erase" at bounding box center [647, 644] width 38 height 18
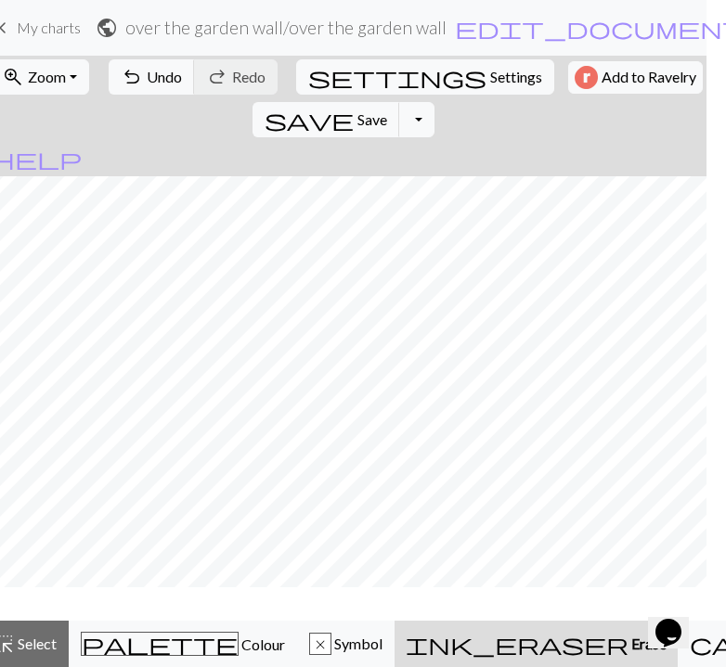
scroll to position [2346, 0]
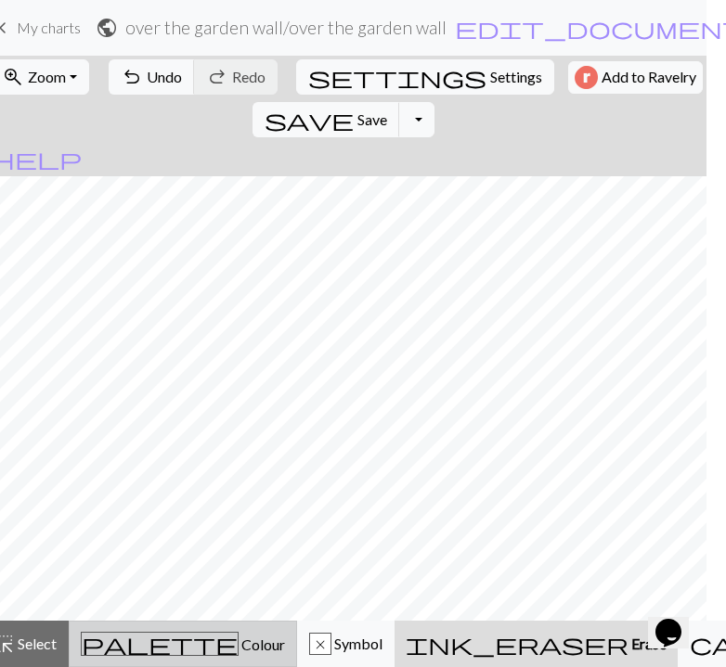
click at [239, 646] on span "Colour" at bounding box center [262, 645] width 46 height 18
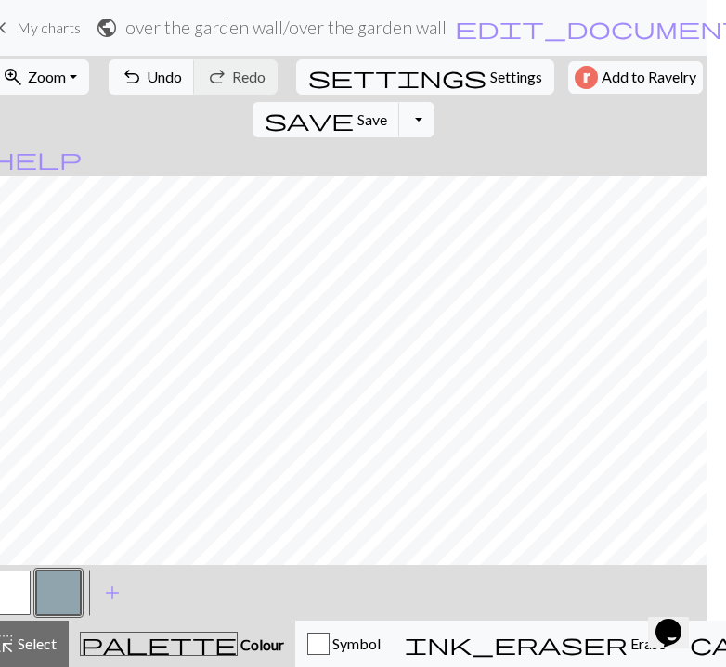
scroll to position [2402, 0]
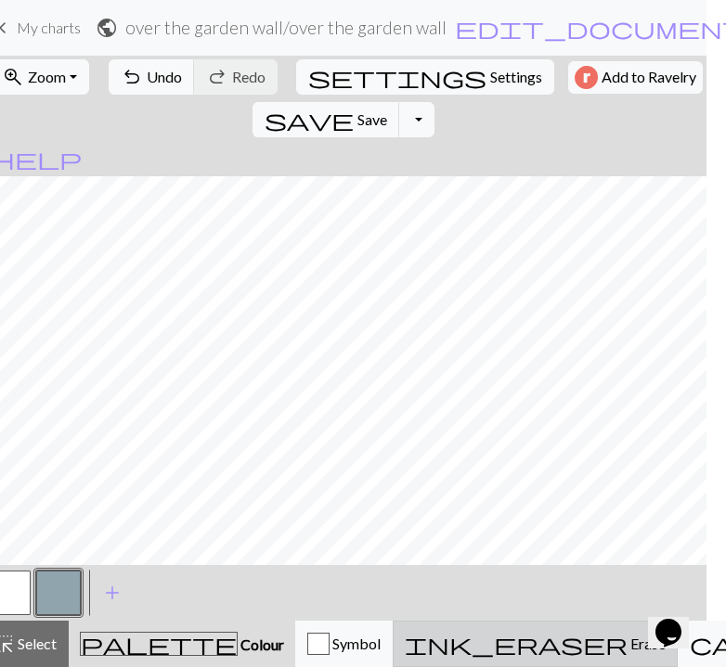
click at [411, 649] on div "ink_eraser Erase Erase" at bounding box center [535, 644] width 261 height 22
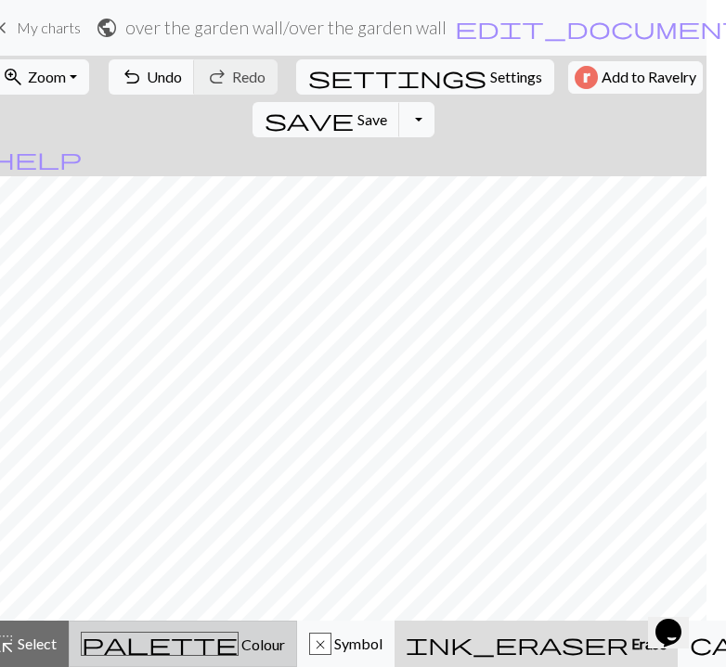
click at [239, 644] on span "Colour" at bounding box center [262, 645] width 46 height 18
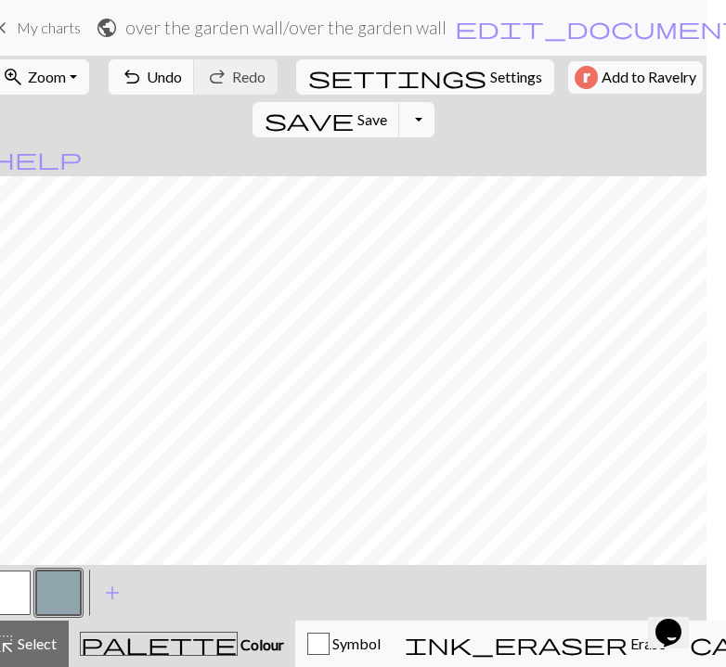
scroll to position [2402, 0]
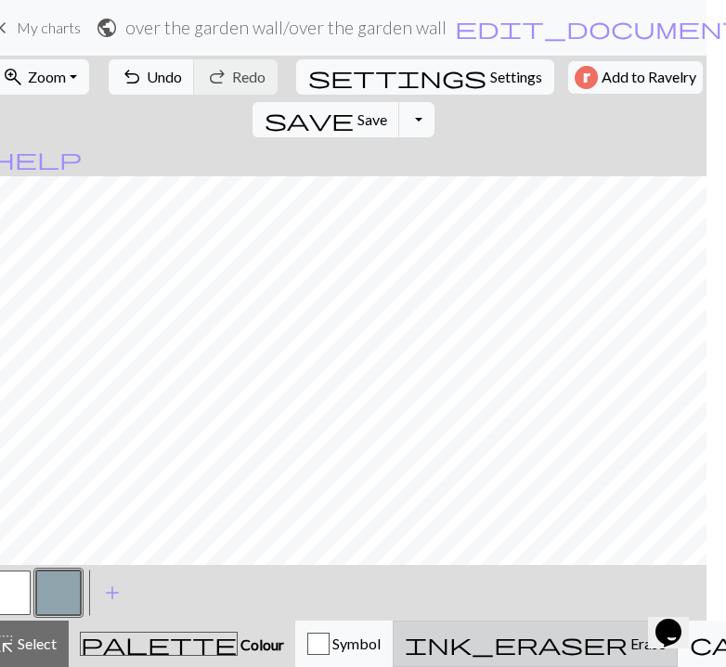
click at [628, 642] on span "Erase" at bounding box center [647, 644] width 38 height 18
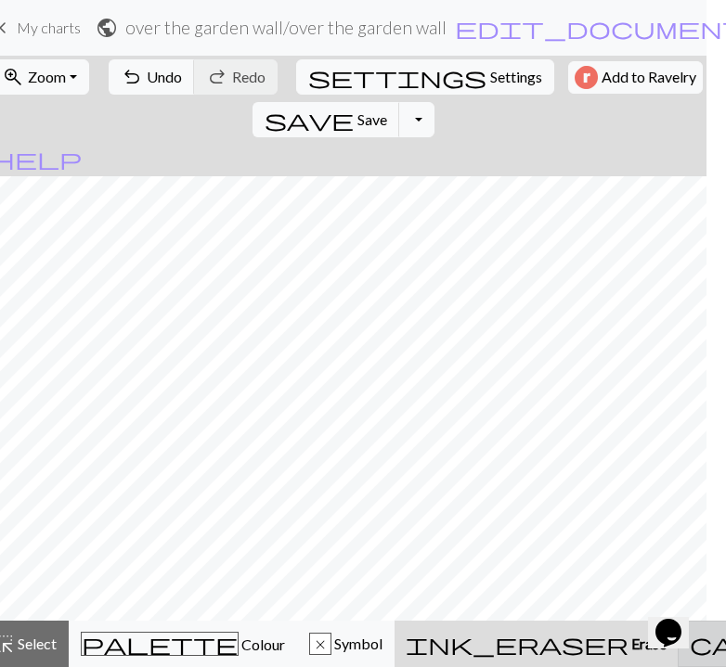
scroll to position [2346, 0]
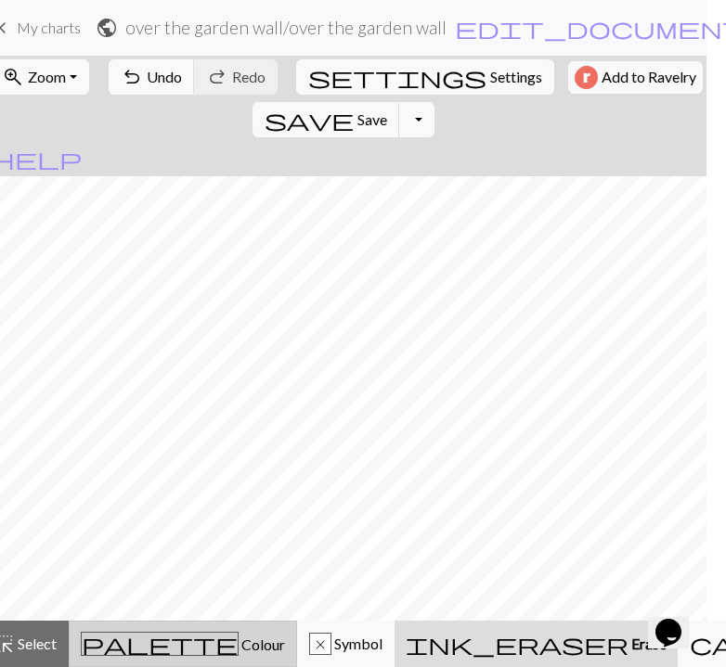
click at [155, 655] on div "palette Colour Colour" at bounding box center [183, 644] width 204 height 24
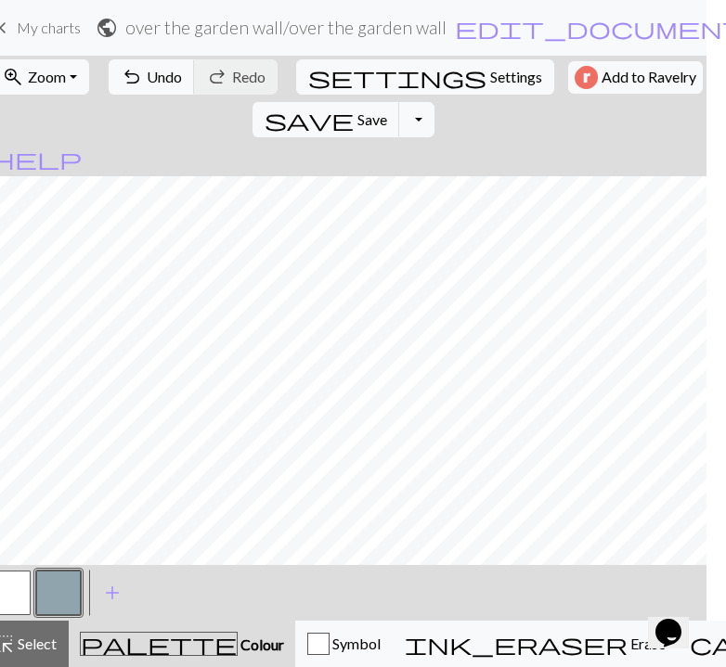
scroll to position [2402, 0]
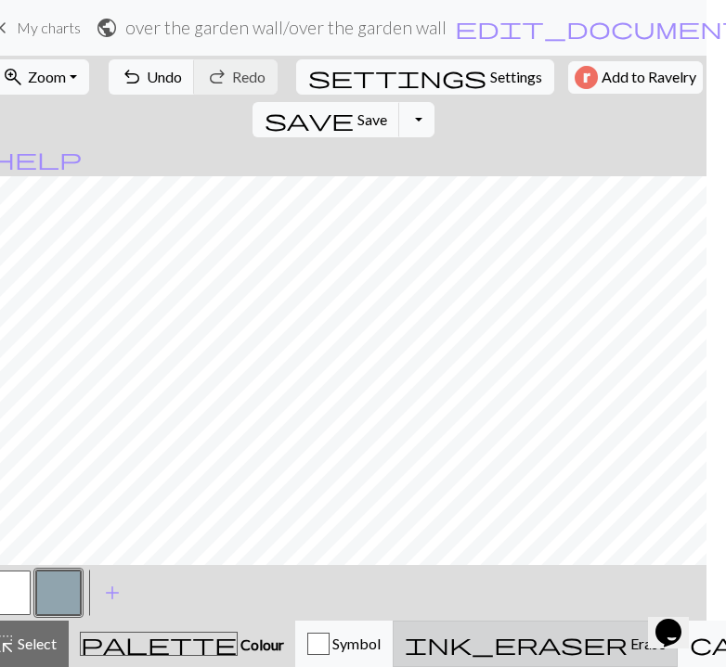
click at [628, 644] on span "Erase" at bounding box center [647, 644] width 38 height 18
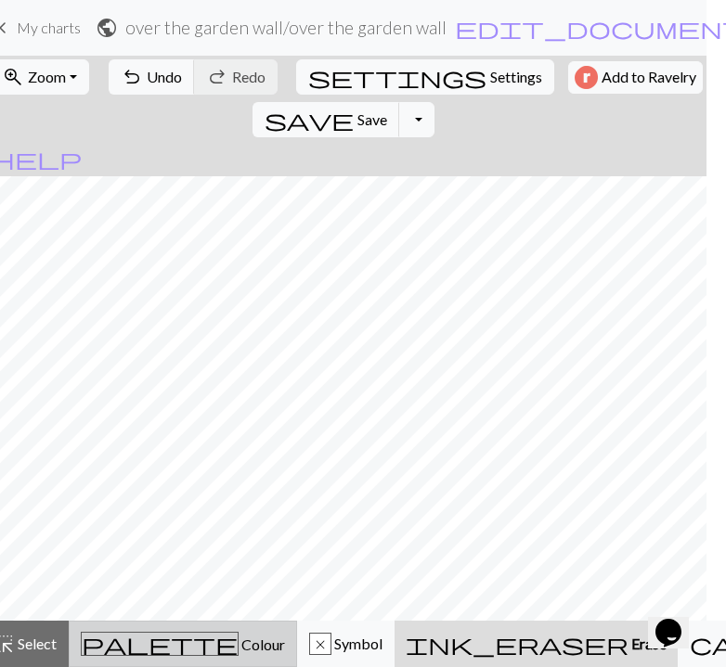
click at [239, 646] on span "Colour" at bounding box center [262, 645] width 46 height 18
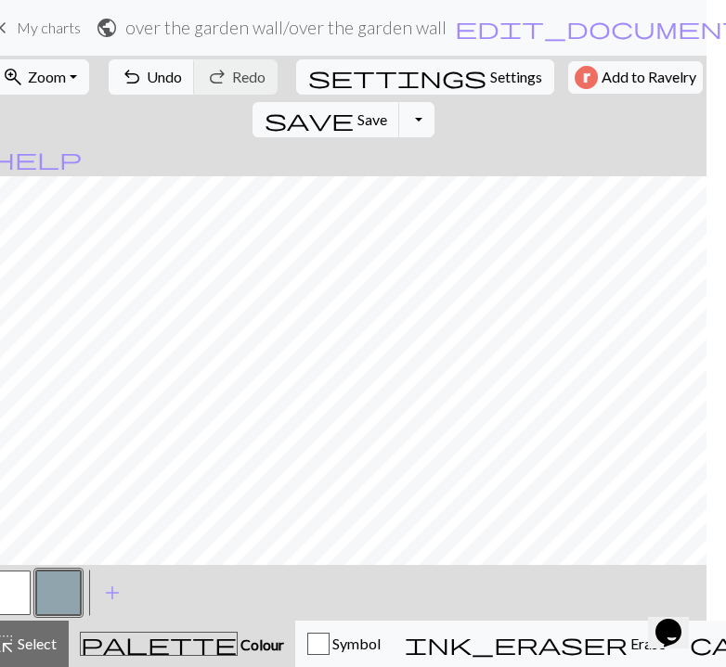
scroll to position [2402, 0]
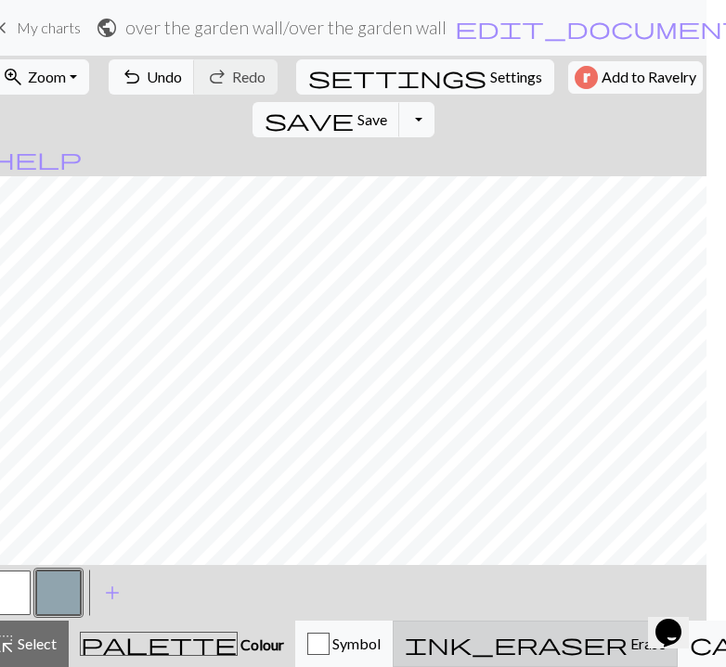
click at [437, 657] on span "ink_eraser" at bounding box center [516, 644] width 223 height 26
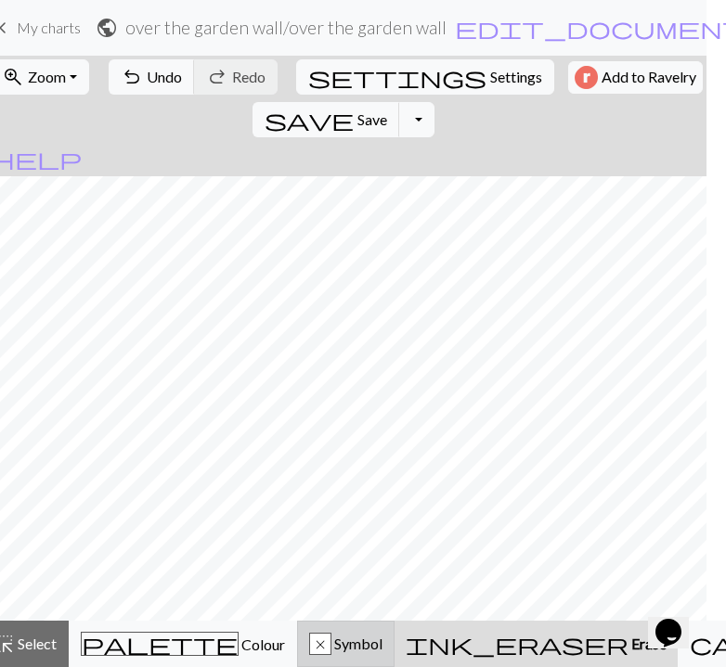
click at [331, 646] on span "Symbol" at bounding box center [356, 644] width 51 height 18
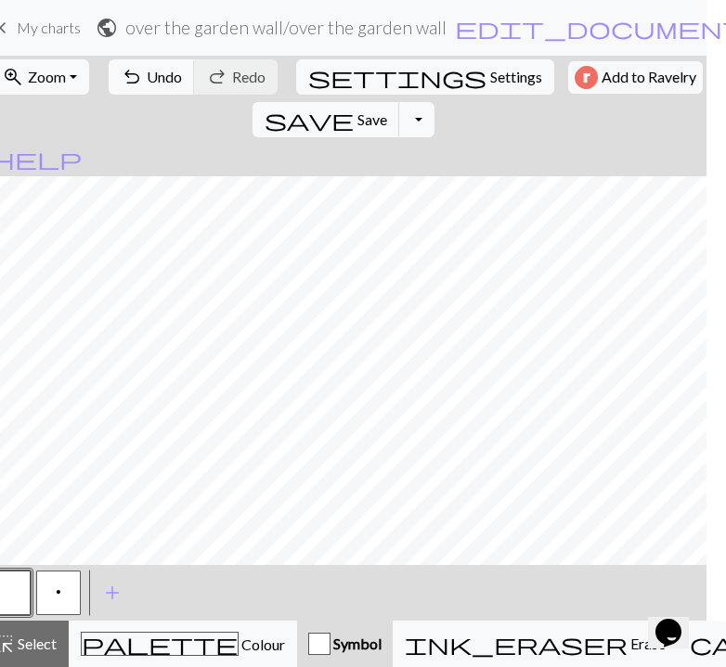
click at [407, 620] on div "< p > add Add a symbol" at bounding box center [344, 593] width 726 height 56
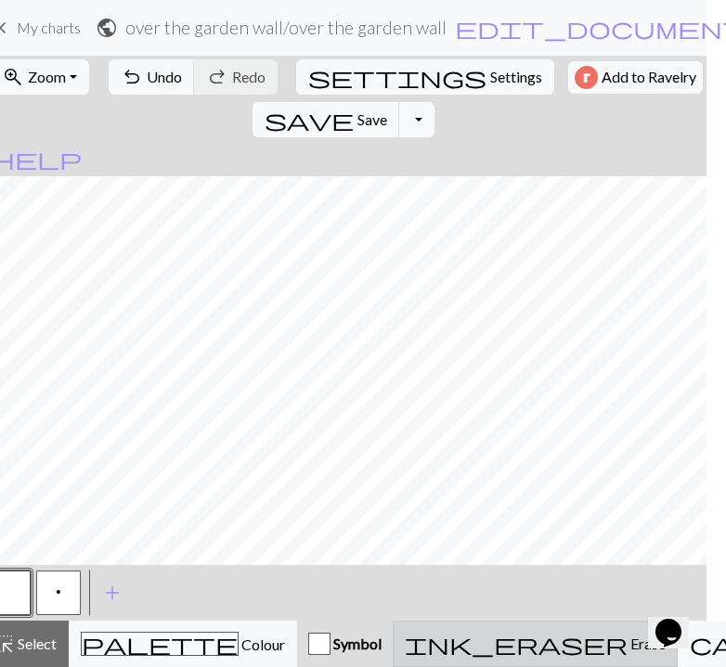
click at [407, 634] on div "ink_eraser Erase Erase" at bounding box center [535, 644] width 261 height 22
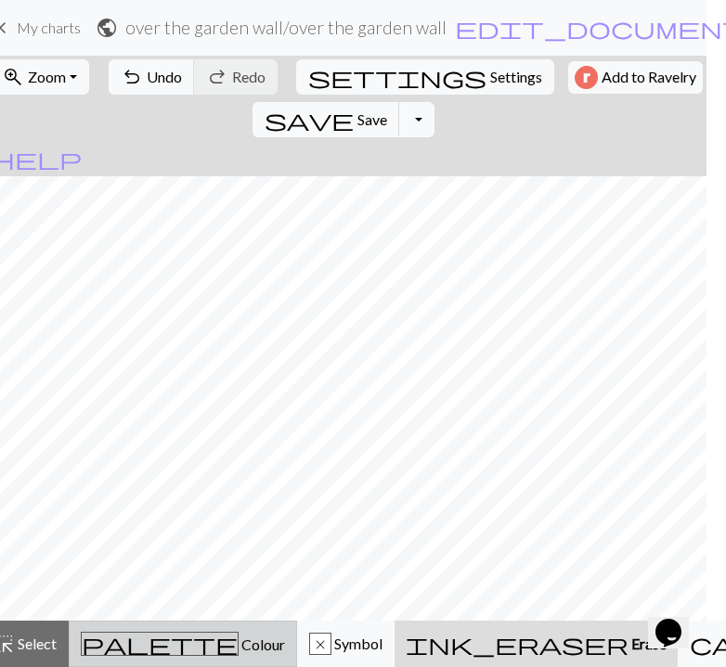
click at [198, 650] on div "palette Colour Colour" at bounding box center [183, 644] width 204 height 24
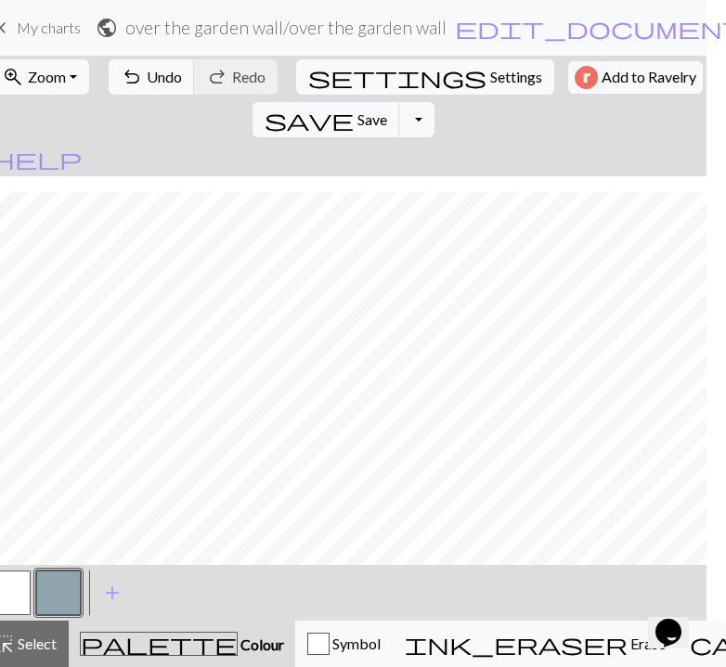
scroll to position [2402, 0]
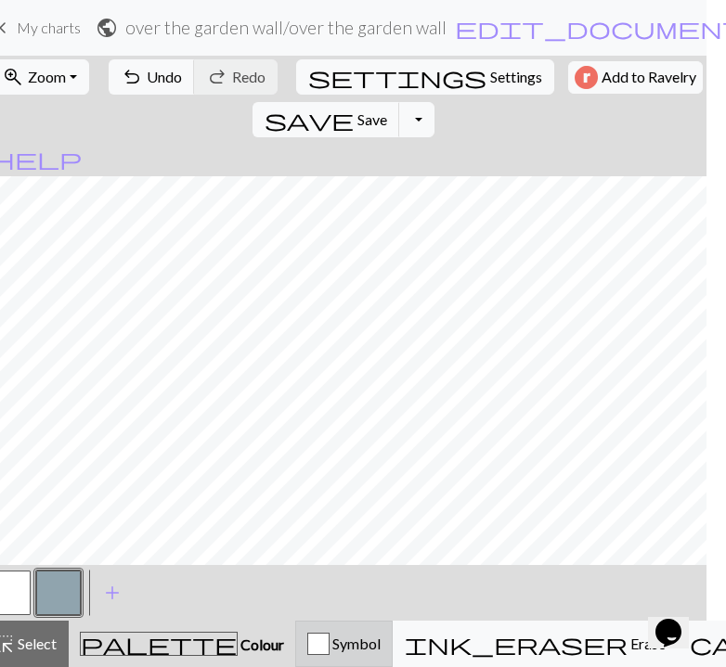
click at [351, 651] on div "Symbol" at bounding box center [343, 644] width 73 height 22
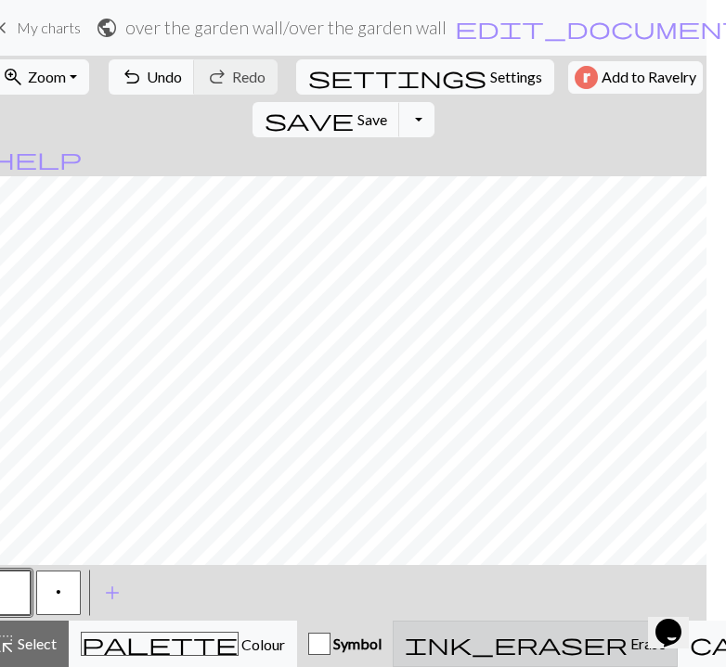
click at [429, 640] on div "ink_eraser Erase Erase" at bounding box center [535, 644] width 261 height 22
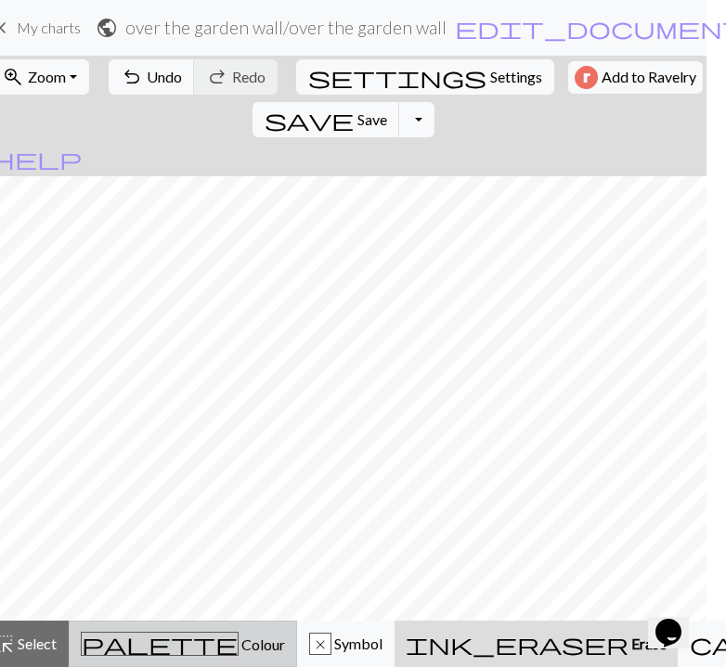
click at [239, 636] on span "Colour" at bounding box center [262, 645] width 46 height 18
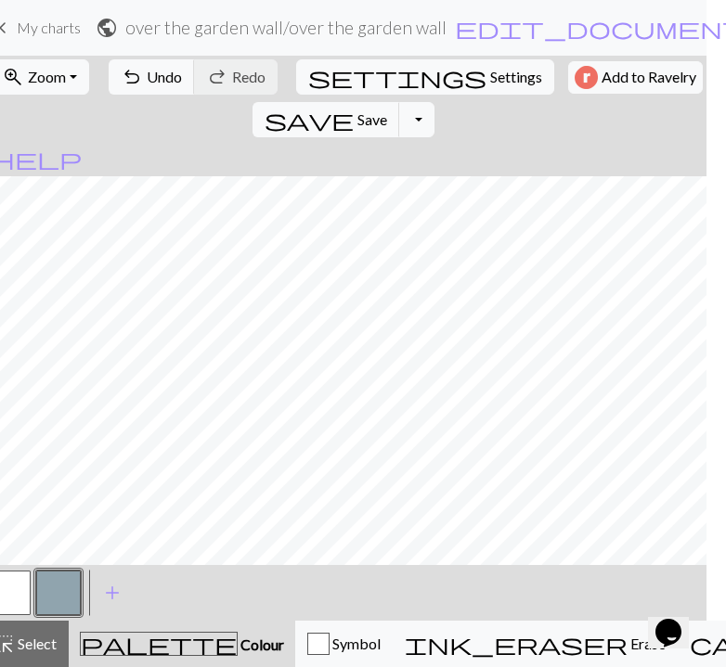
scroll to position [2402, 0]
click at [307, 646] on div "button" at bounding box center [318, 644] width 22 height 22
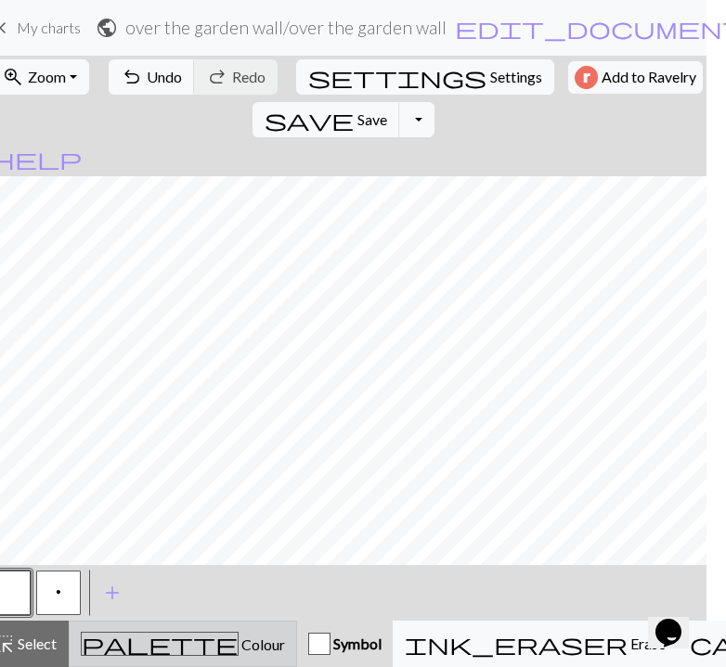
click at [239, 639] on span "Colour" at bounding box center [262, 645] width 46 height 18
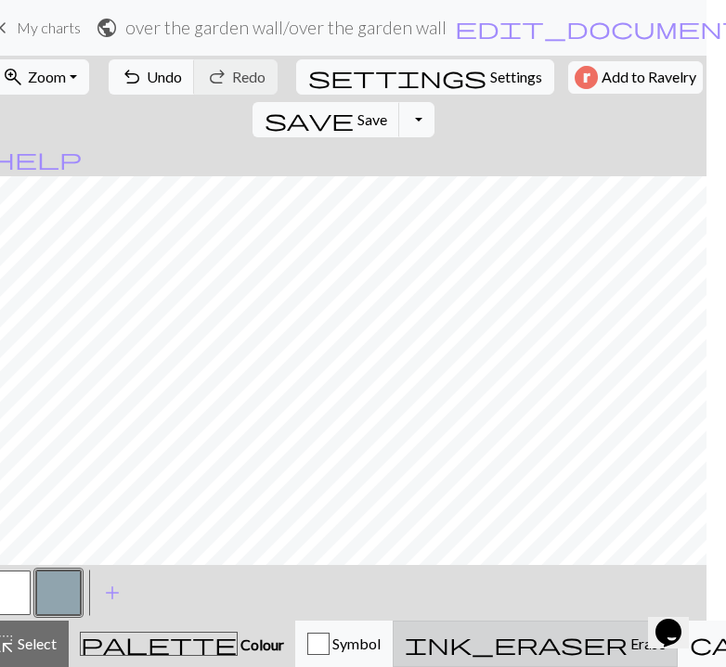
click at [455, 628] on button "ink_eraser Erase Erase" at bounding box center [535, 644] width 285 height 46
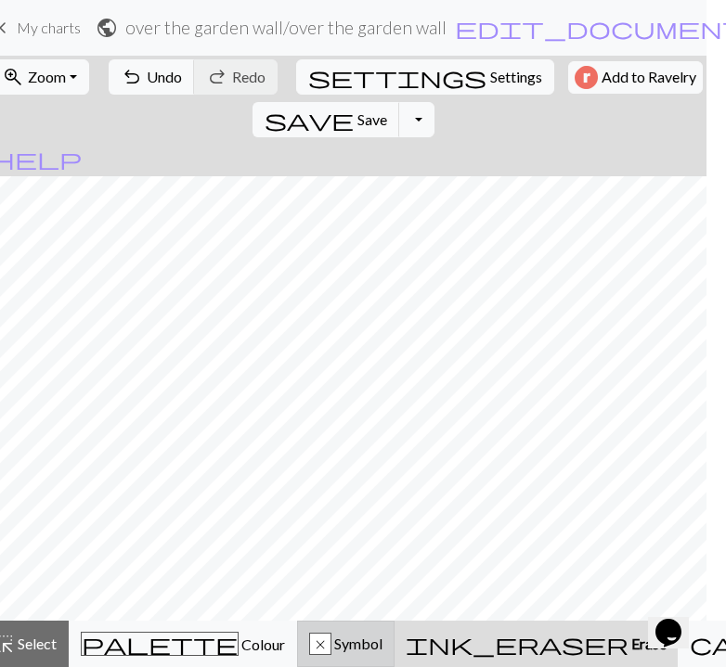
click at [336, 648] on span "Symbol" at bounding box center [356, 644] width 51 height 18
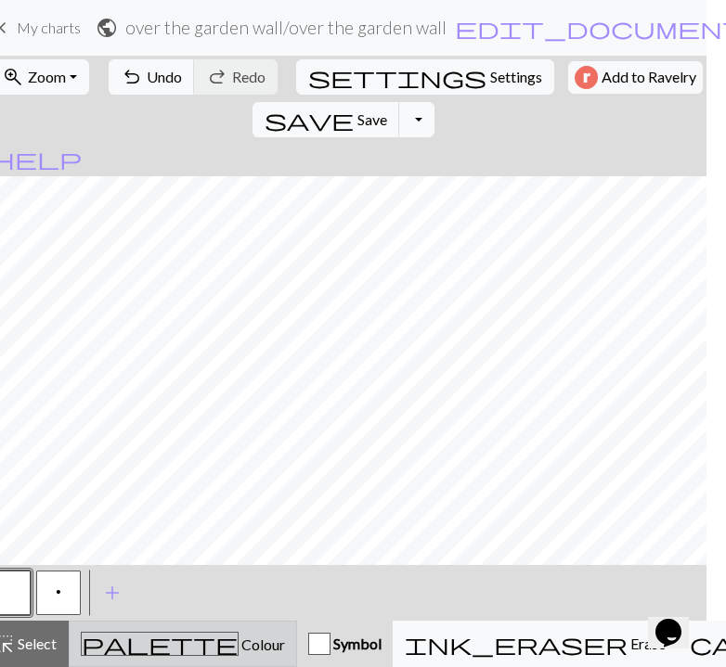
click at [239, 636] on span "Colour" at bounding box center [262, 645] width 46 height 18
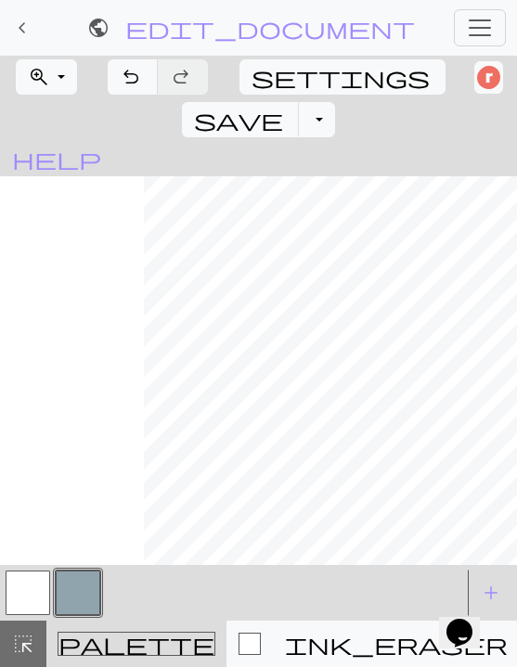
scroll to position [2402, 173]
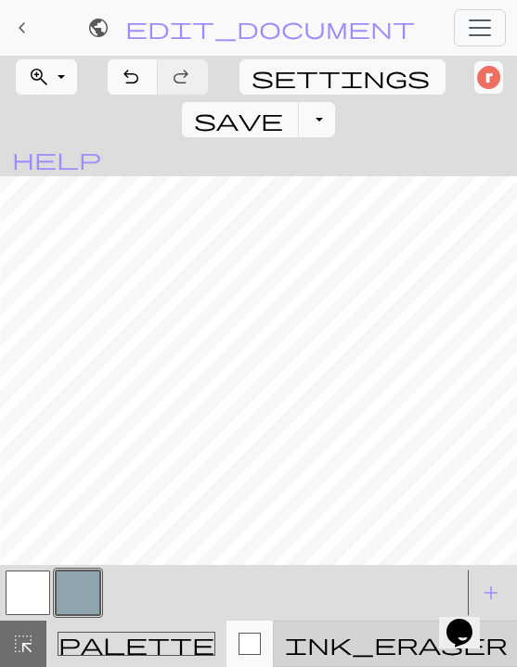
click at [343, 654] on span "ink_eraser" at bounding box center [396, 644] width 223 height 26
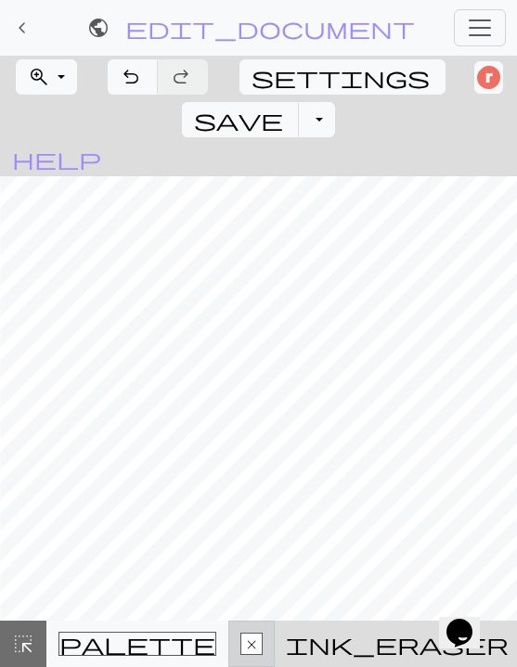
click at [241, 648] on div "x Symbol" at bounding box center [251, 644] width 22 height 22
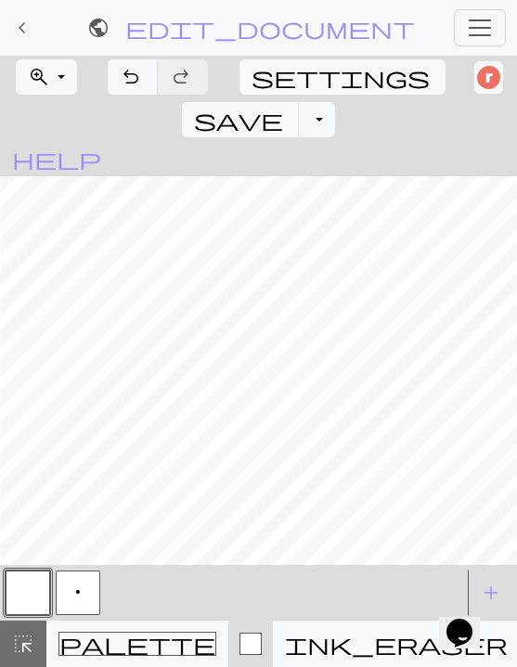
scroll to position [2402, 173]
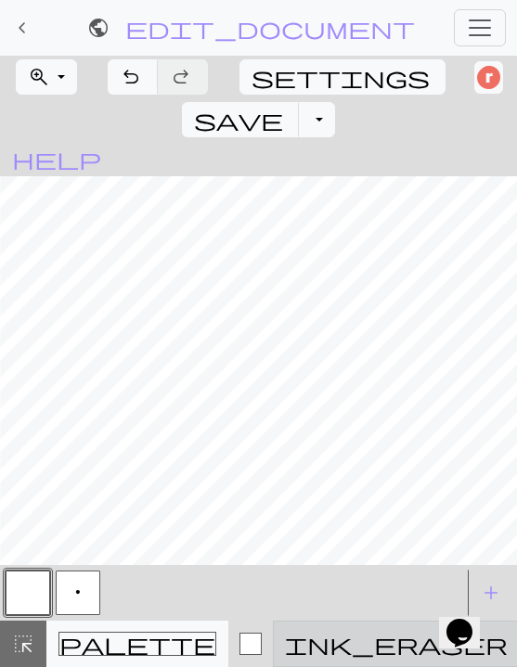
click at [300, 649] on div "ink_eraser Erase Erase" at bounding box center [396, 644] width 223 height 22
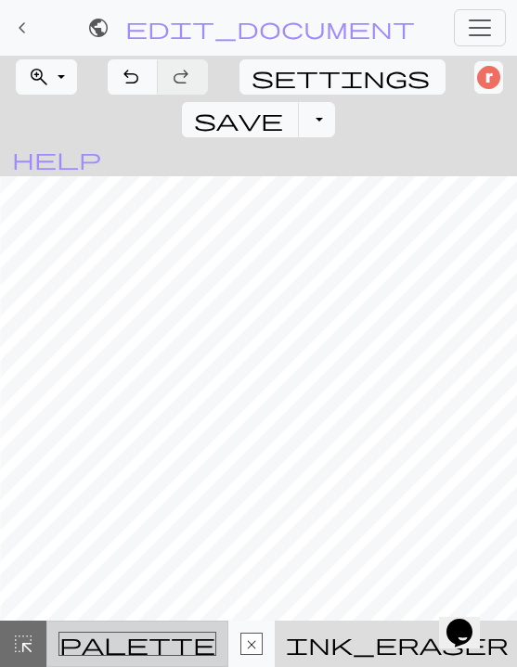
click at [96, 652] on span "palette" at bounding box center [137, 644] width 156 height 26
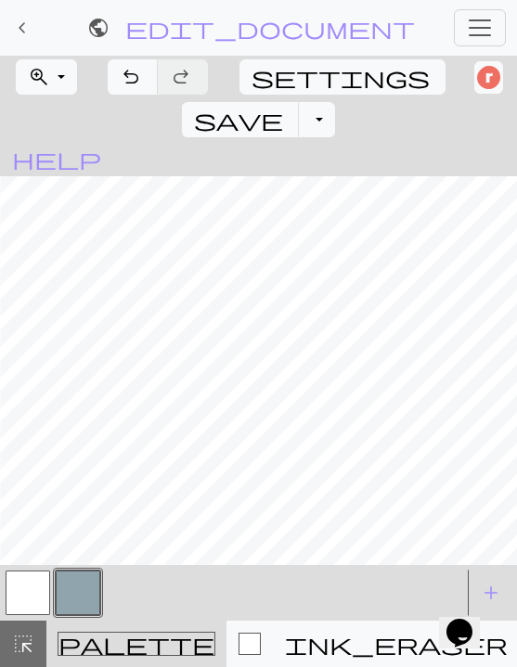
scroll to position [2402, 173]
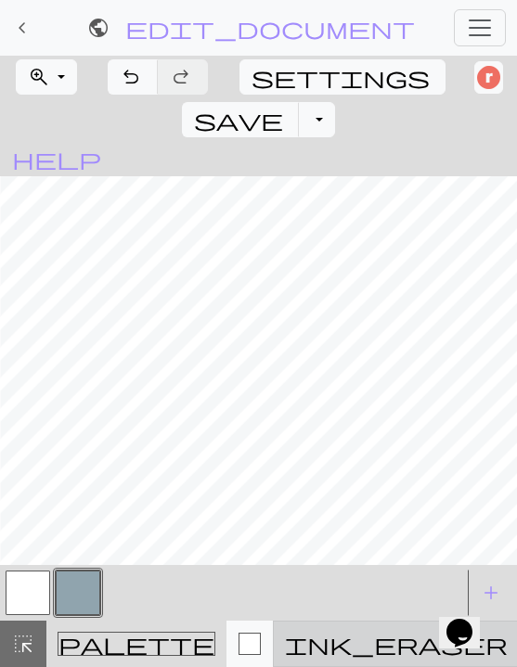
click at [332, 632] on span "ink_eraser" at bounding box center [396, 644] width 223 height 26
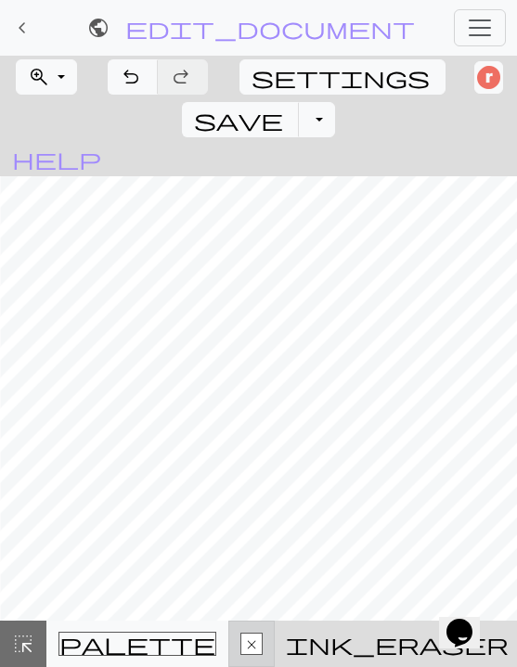
click at [241, 654] on div "x" at bounding box center [251, 645] width 20 height 22
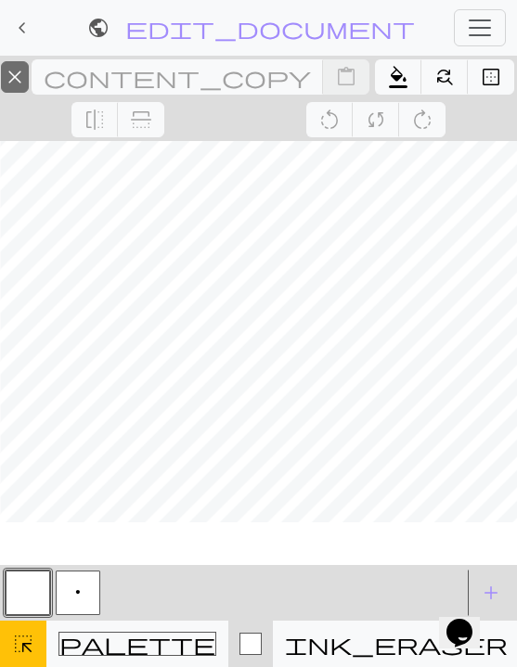
scroll to position [2402, 173]
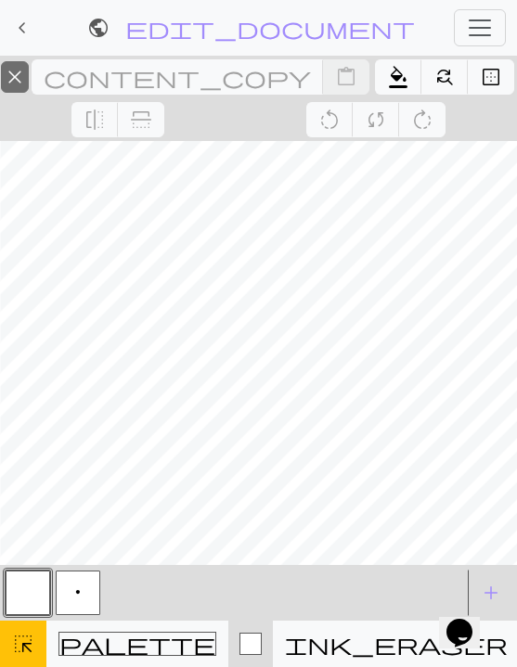
click at [240, 646] on div "Symbol" at bounding box center [251, 644] width 22 height 22
click at [40, 588] on button "button" at bounding box center [28, 593] width 45 height 45
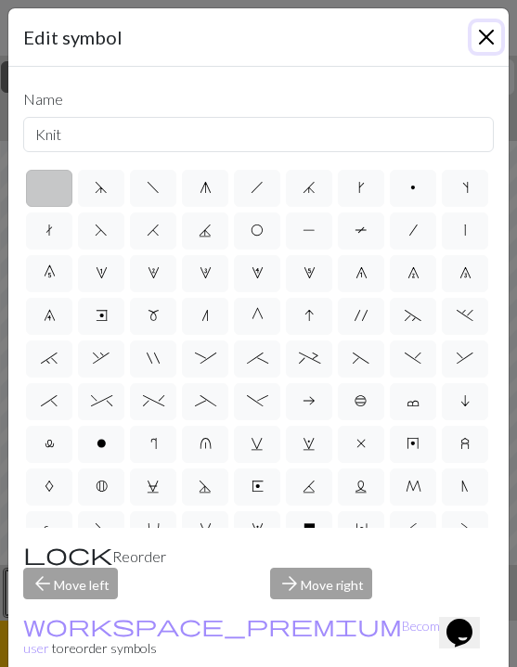
click at [483, 43] on button "Close" at bounding box center [487, 37] width 30 height 30
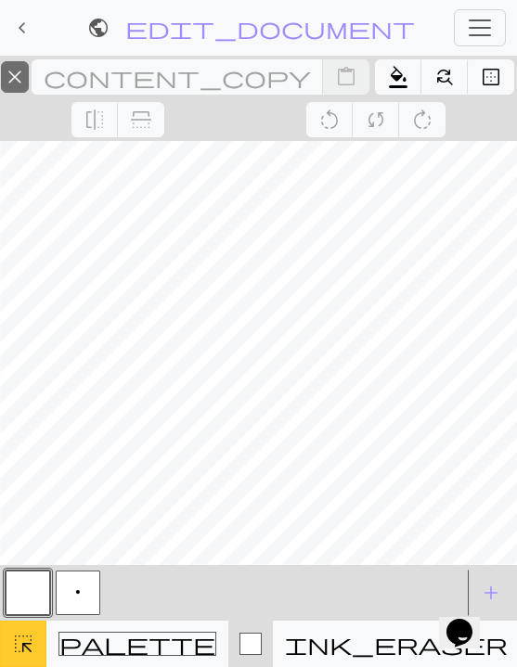
click at [20, 641] on span "highlight_alt" at bounding box center [23, 644] width 22 height 26
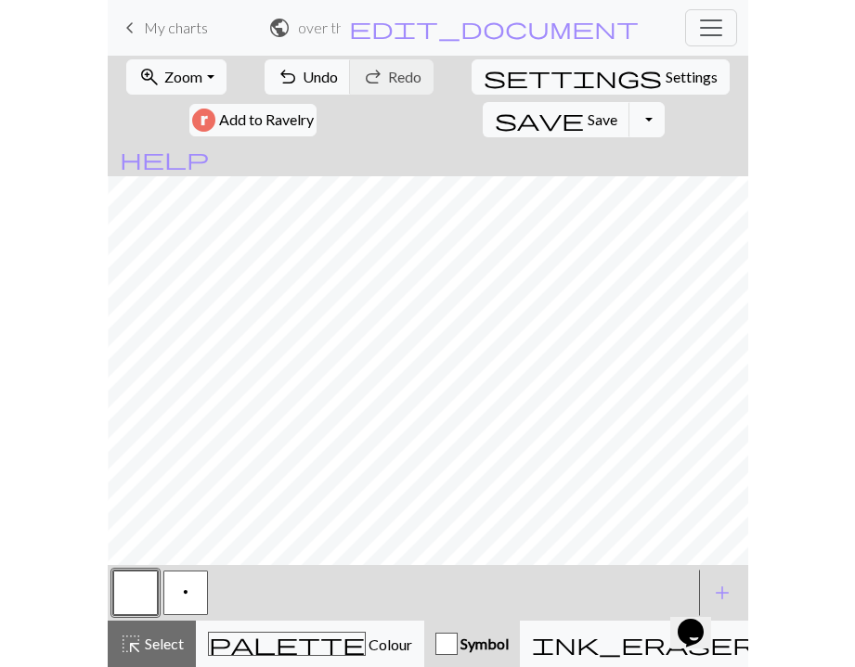
scroll to position [2402, 0]
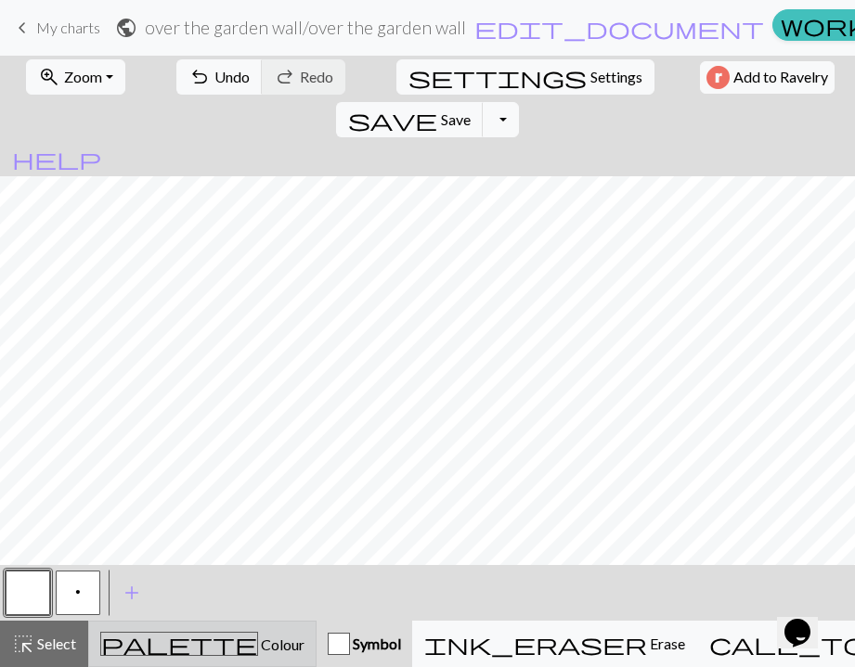
click at [214, 654] on div "palette Colour Colour" at bounding box center [202, 644] width 204 height 24
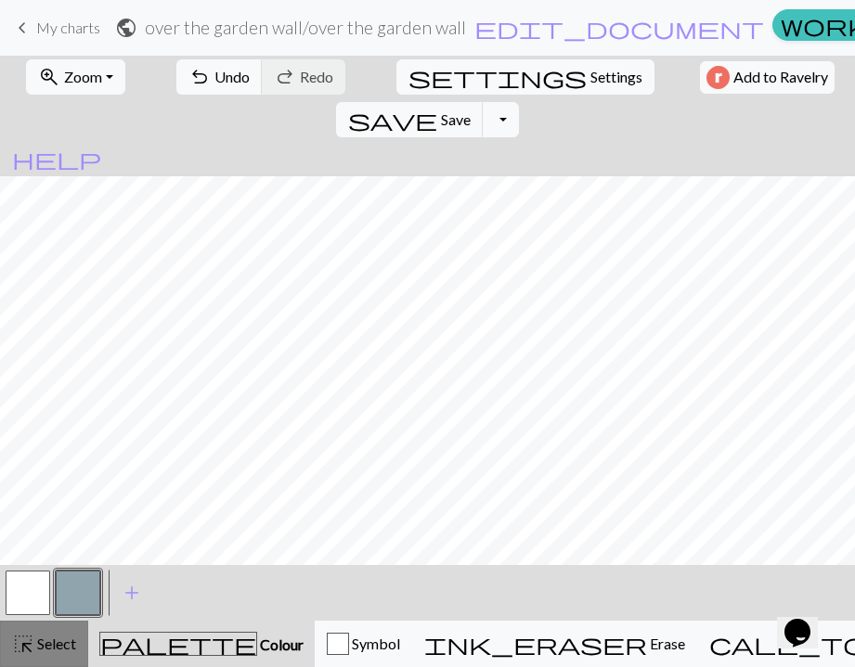
click at [24, 633] on span "highlight_alt" at bounding box center [23, 644] width 22 height 26
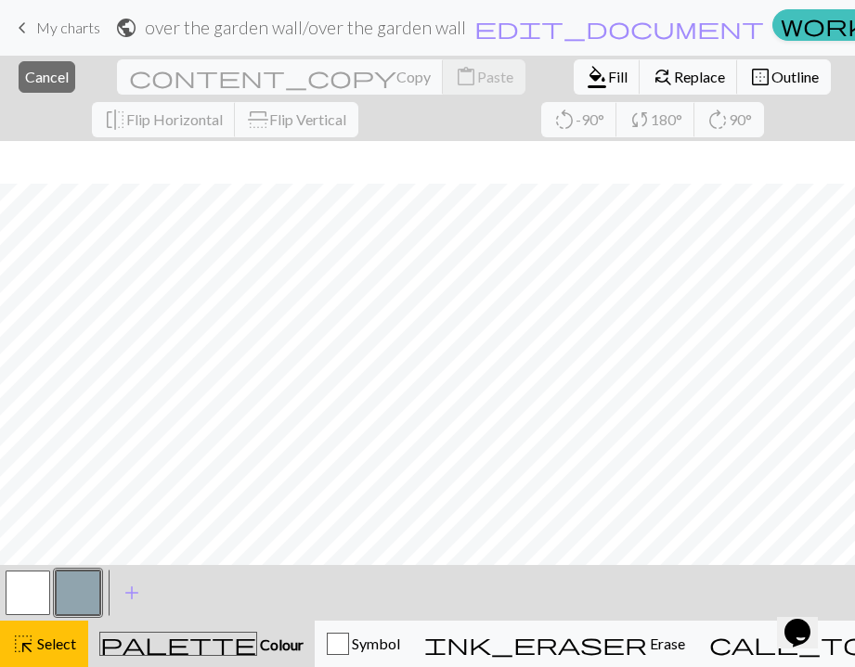
scroll to position [2444, 0]
click at [479, 613] on div "< > add Add a colour" at bounding box center [427, 593] width 855 height 56
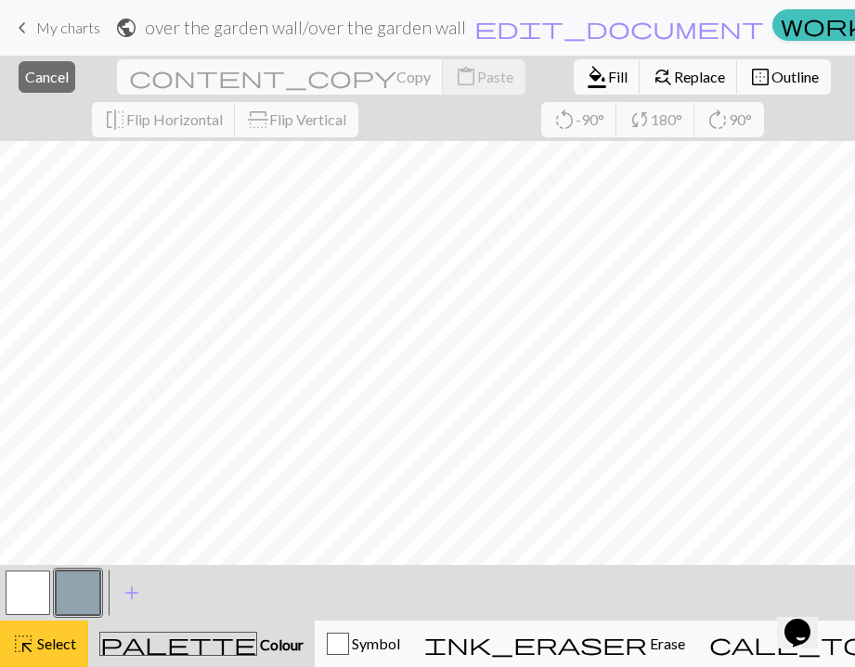
click at [70, 650] on span "Select" at bounding box center [55, 644] width 42 height 18
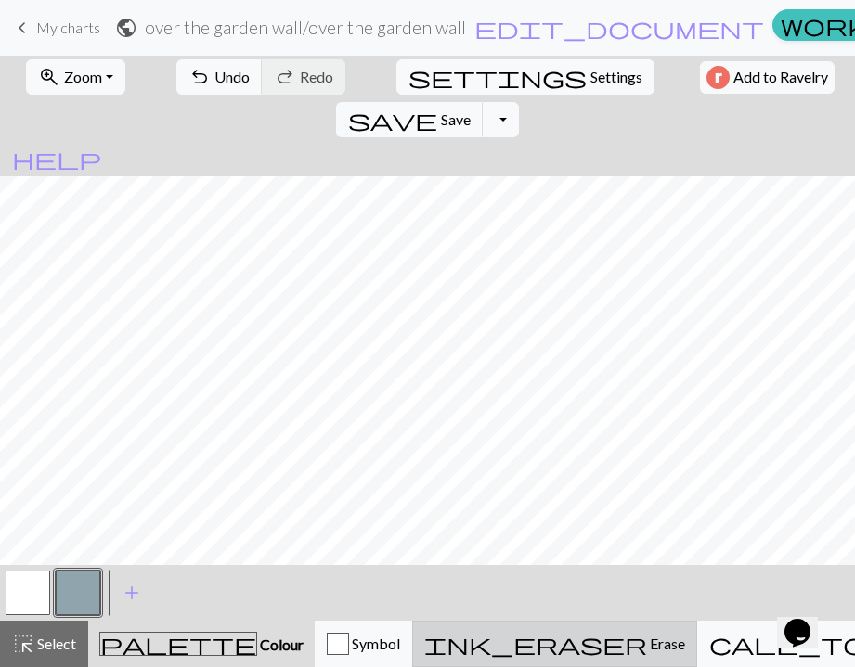
click at [552, 634] on span "ink_eraser" at bounding box center [535, 644] width 223 height 26
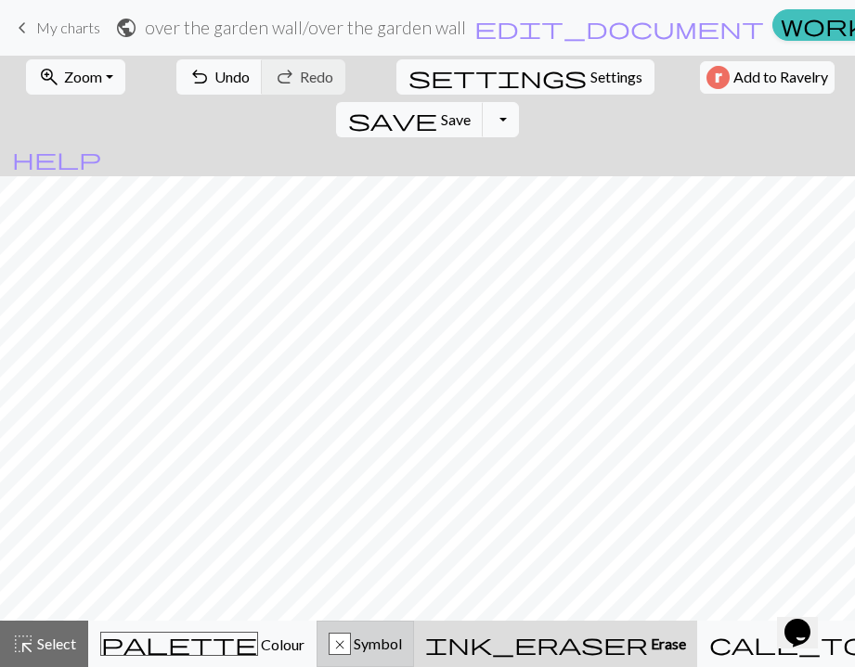
click at [341, 652] on div "x" at bounding box center [340, 645] width 20 height 22
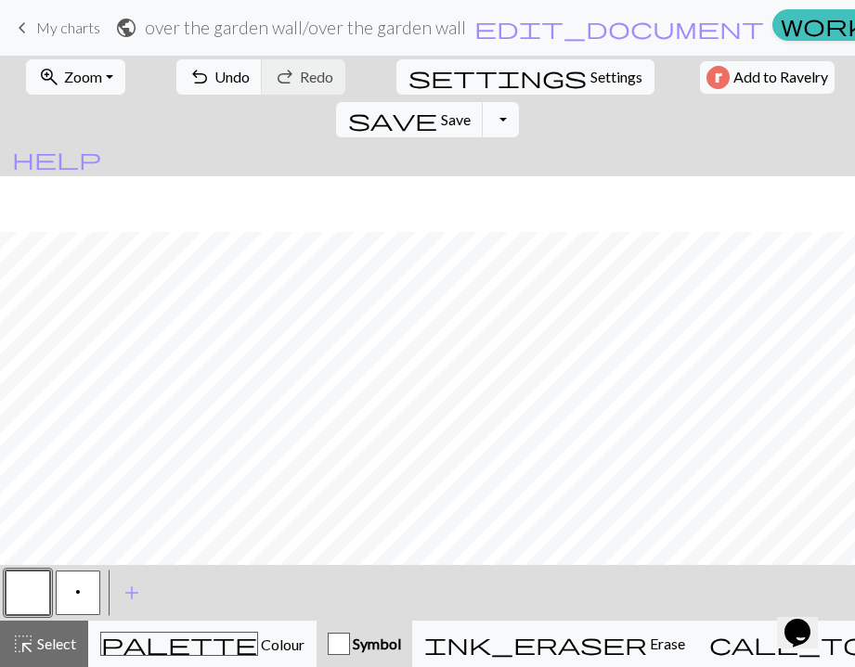
scroll to position [2402, 0]
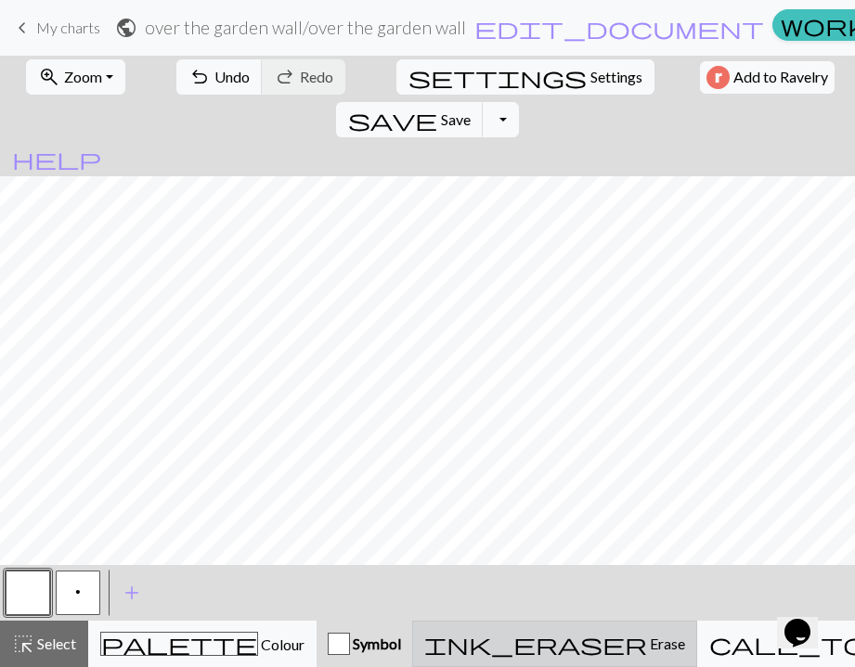
click at [528, 654] on div "ink_eraser Erase Erase" at bounding box center [554, 644] width 261 height 22
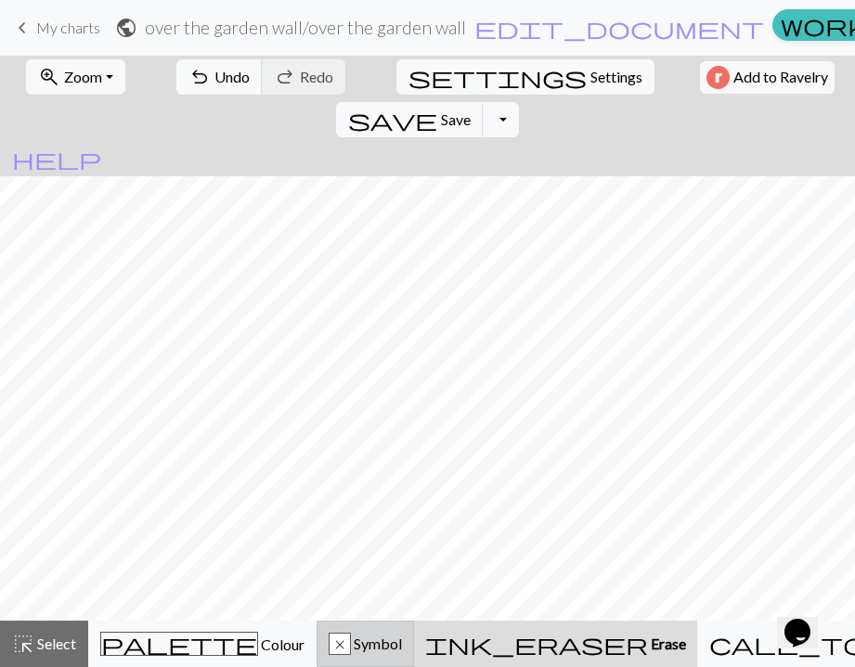
click at [350, 654] on div "x" at bounding box center [340, 645] width 20 height 22
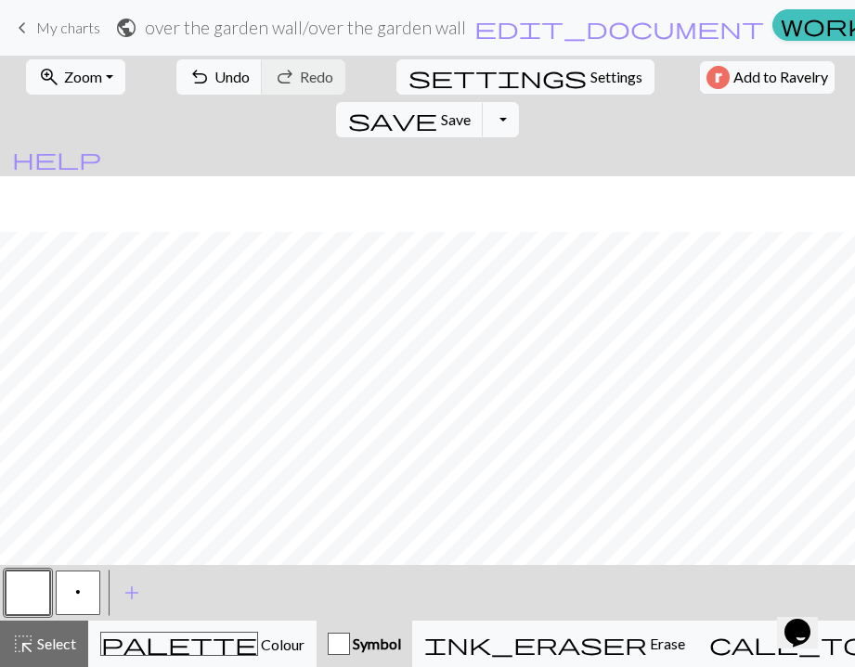
scroll to position [2402, 0]
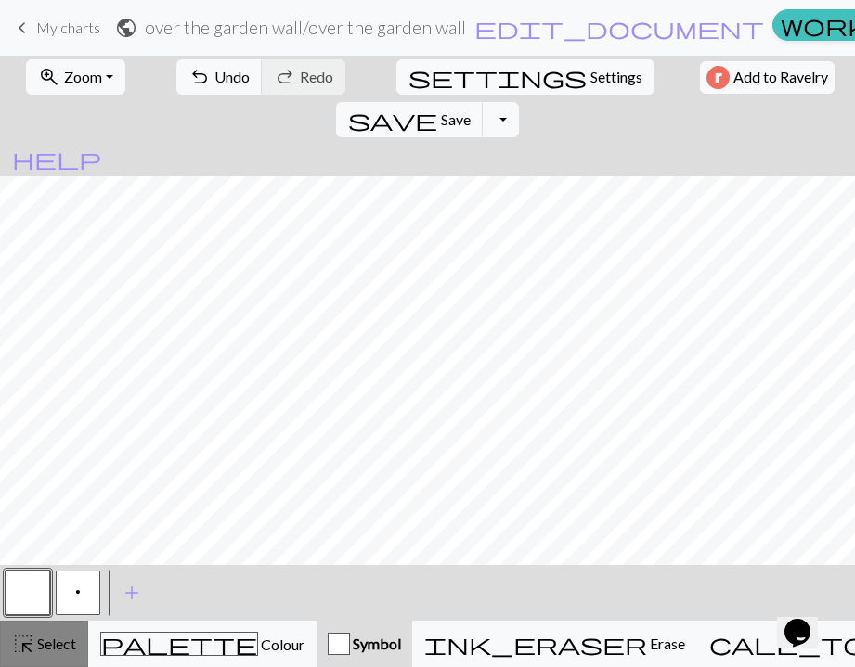
click at [46, 644] on span "Select" at bounding box center [55, 644] width 42 height 18
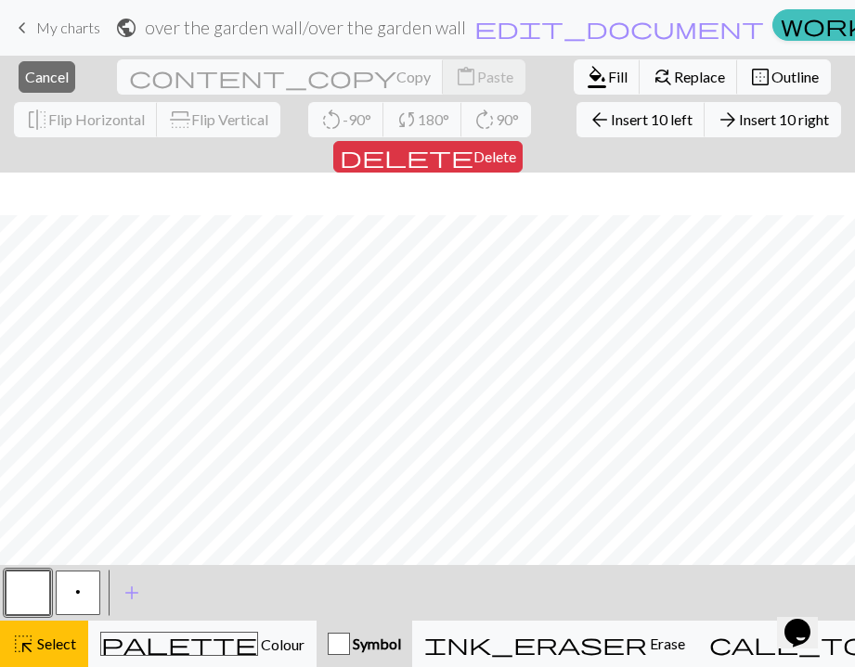
scroll to position [2444, 0]
click at [496, 123] on span "90°" at bounding box center [507, 119] width 23 height 18
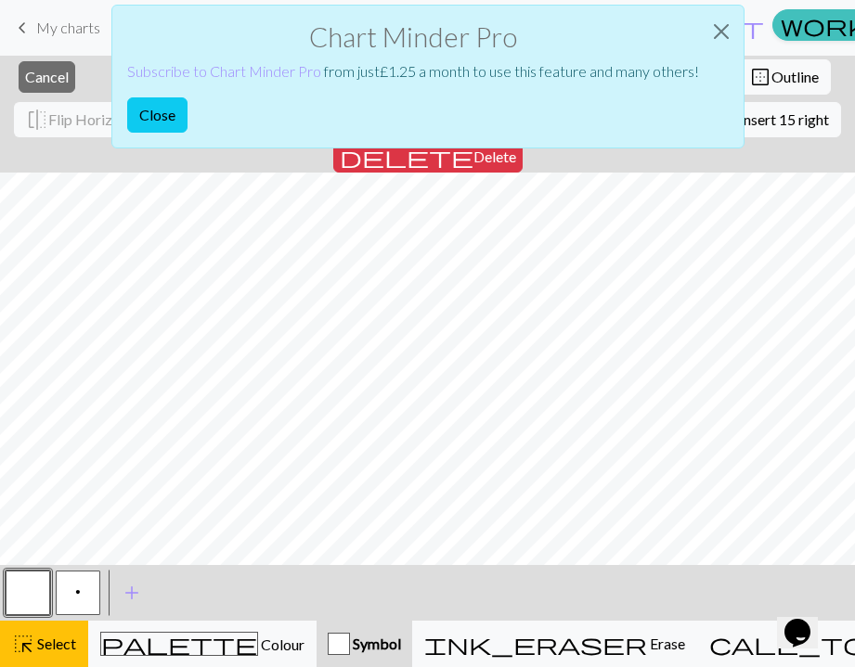
click at [240, 123] on div "Chart Minder Pro Subscribe to Chart Minder Pro from just £ 1.25 a month to use …" at bounding box center [427, 77] width 633 height 144
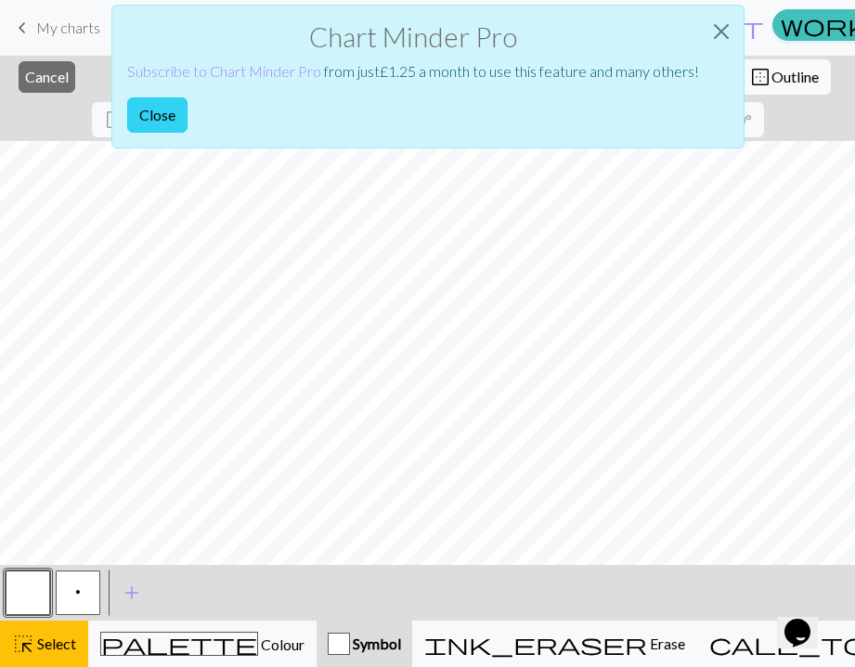
click at [156, 109] on button "Close" at bounding box center [157, 114] width 60 height 35
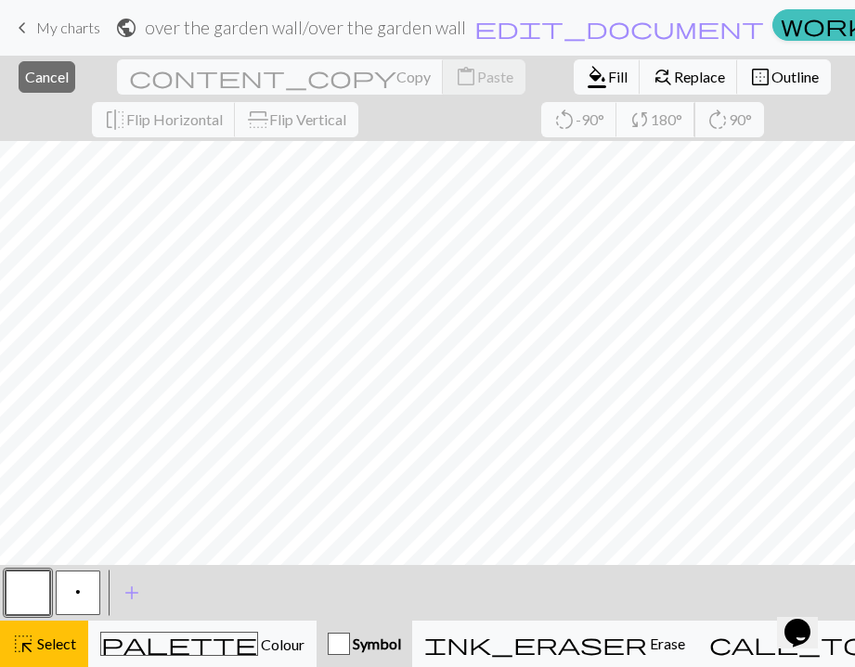
click at [628, 121] on span "sync" at bounding box center [639, 120] width 22 height 26
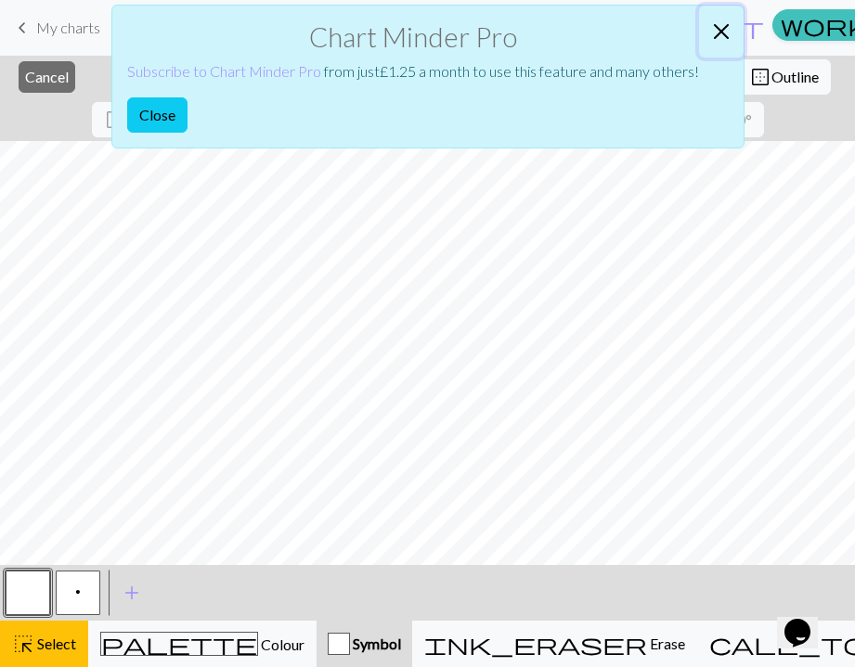
click at [725, 34] on button "Close" at bounding box center [721, 32] width 45 height 52
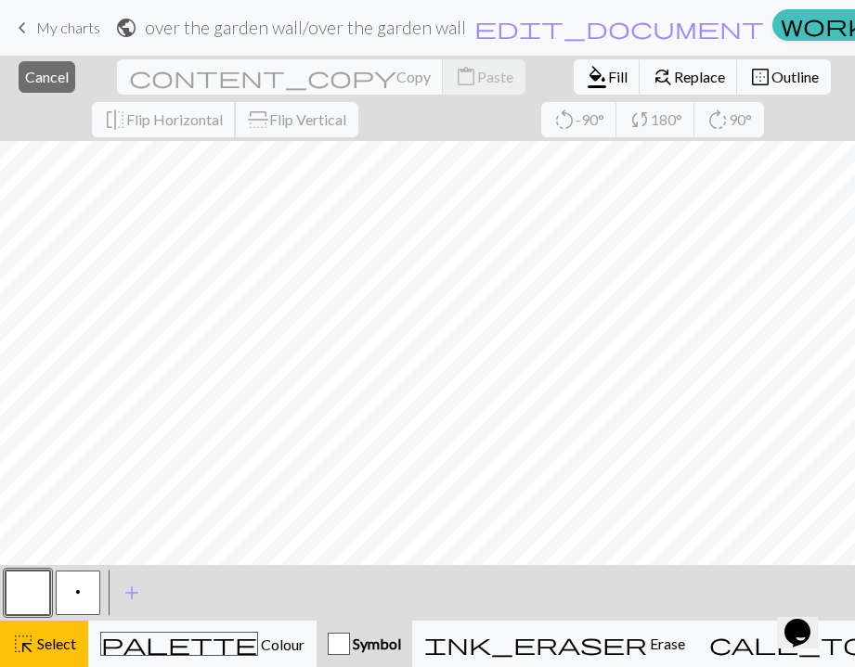
scroll to position [0, 20]
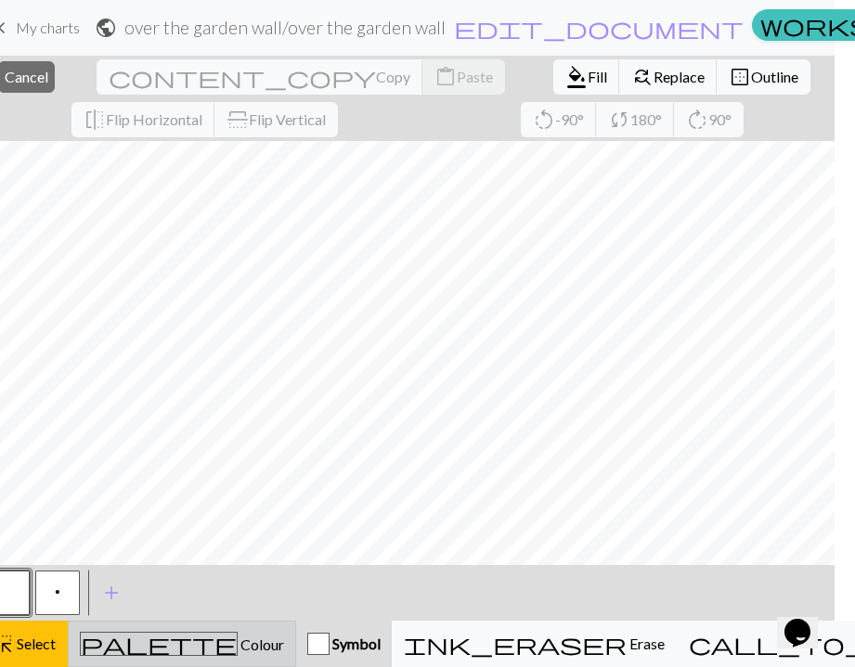
click at [238, 643] on span "Colour" at bounding box center [261, 645] width 46 height 18
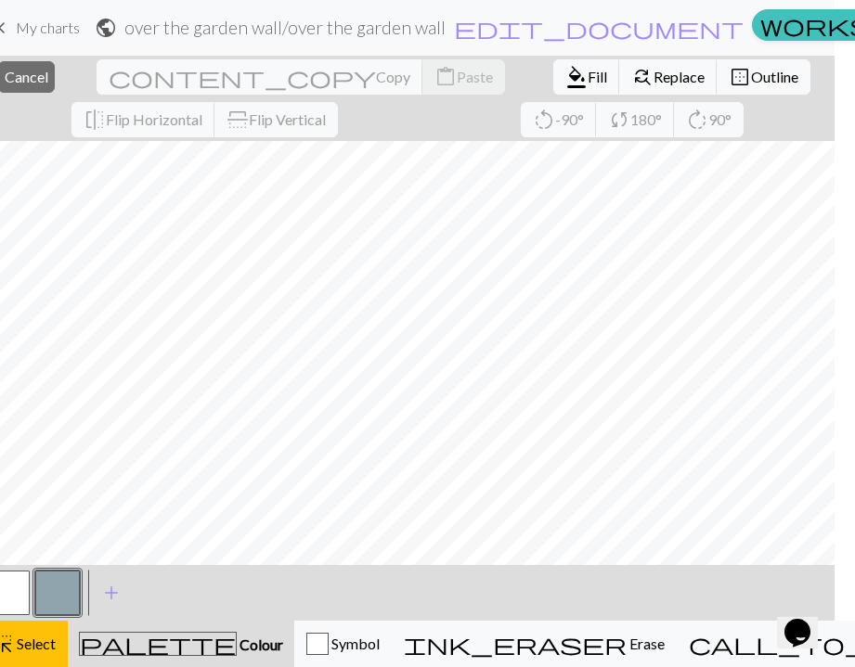
scroll to position [2429, 0]
click at [157, 631] on button "palette Colour Colour" at bounding box center [181, 644] width 227 height 46
click at [43, 642] on span "Select" at bounding box center [35, 644] width 42 height 18
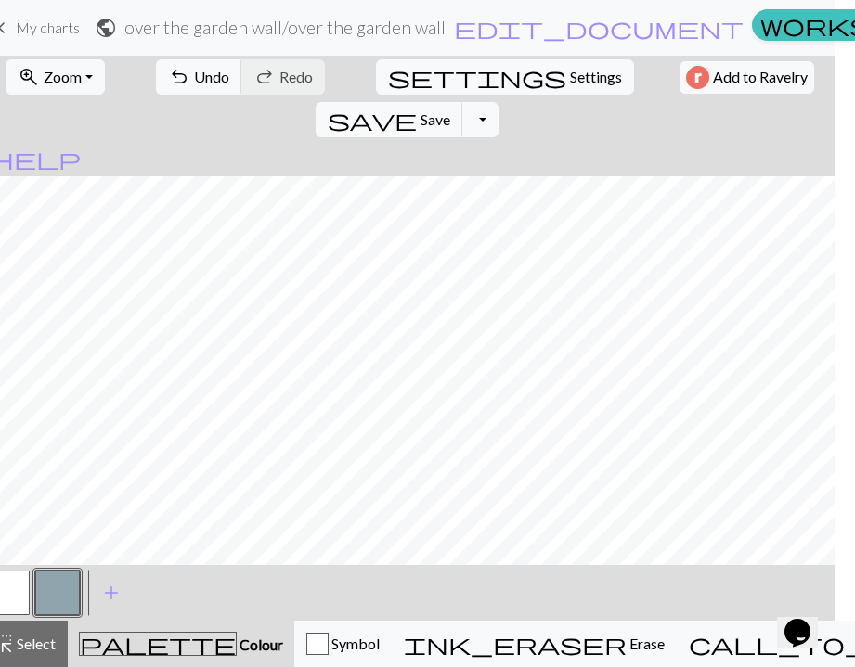
click at [237, 641] on span "Colour" at bounding box center [260, 645] width 46 height 18
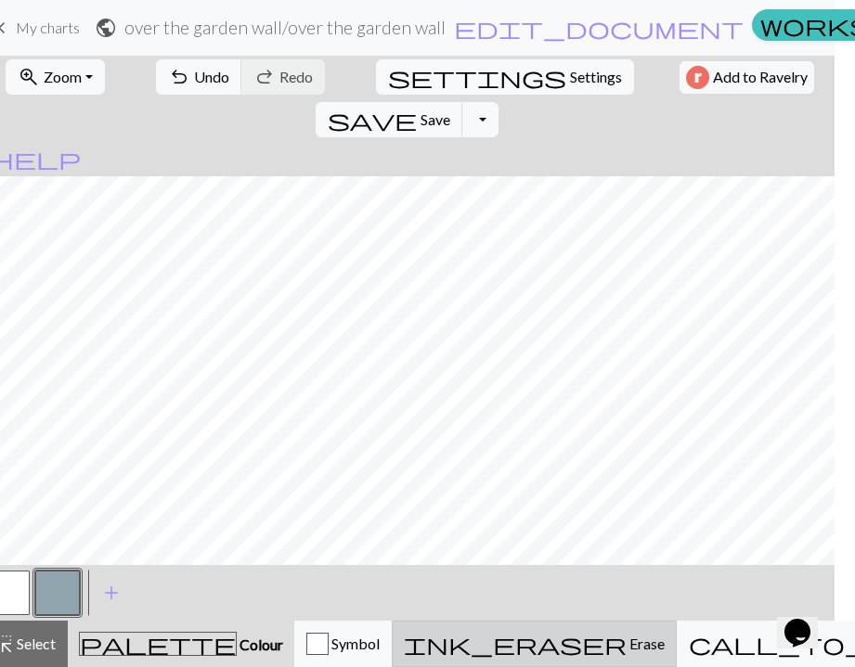
click at [627, 646] on span "Erase" at bounding box center [646, 644] width 38 height 18
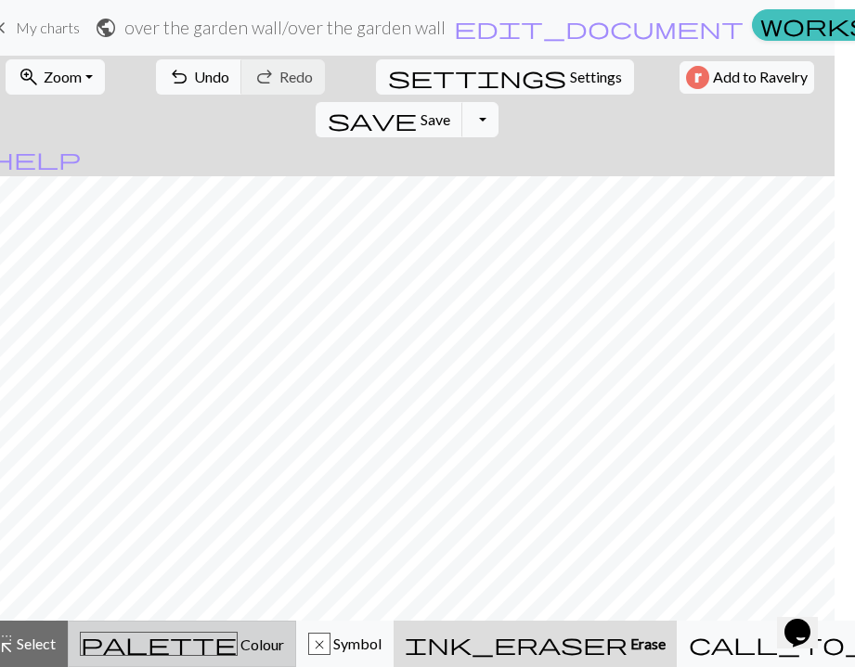
click at [229, 654] on div "palette Colour Colour" at bounding box center [182, 644] width 204 height 24
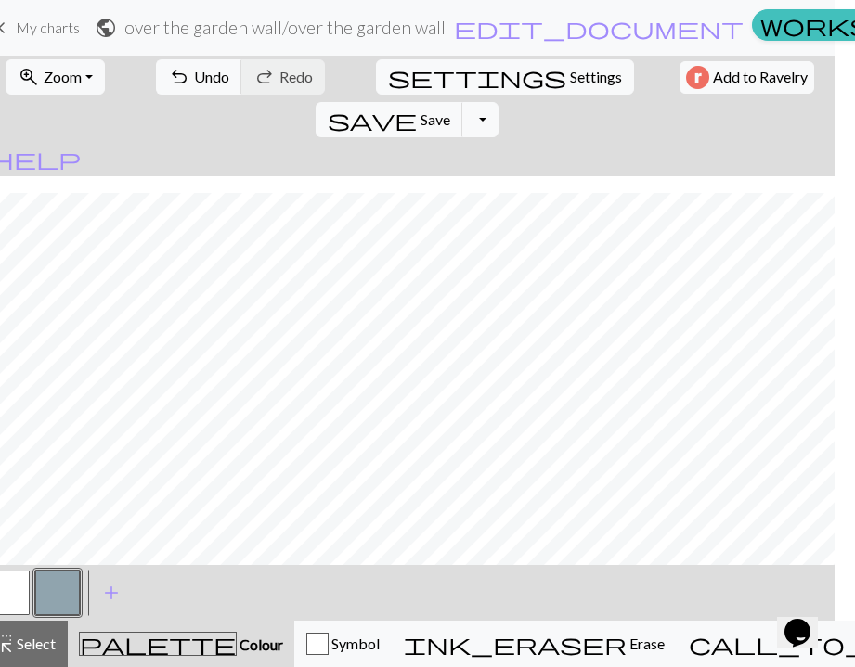
scroll to position [2402, 0]
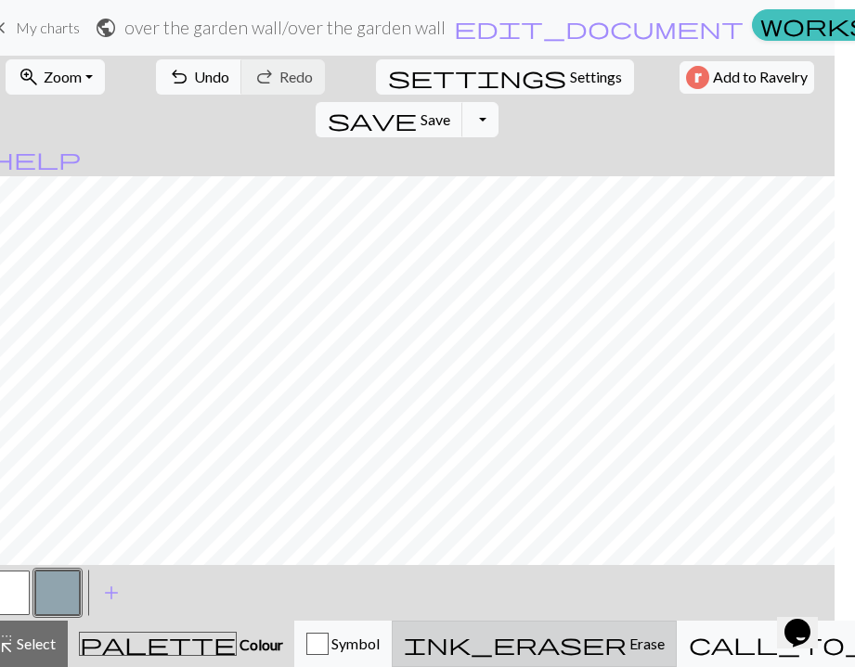
click at [531, 643] on span "ink_eraser" at bounding box center [515, 644] width 223 height 26
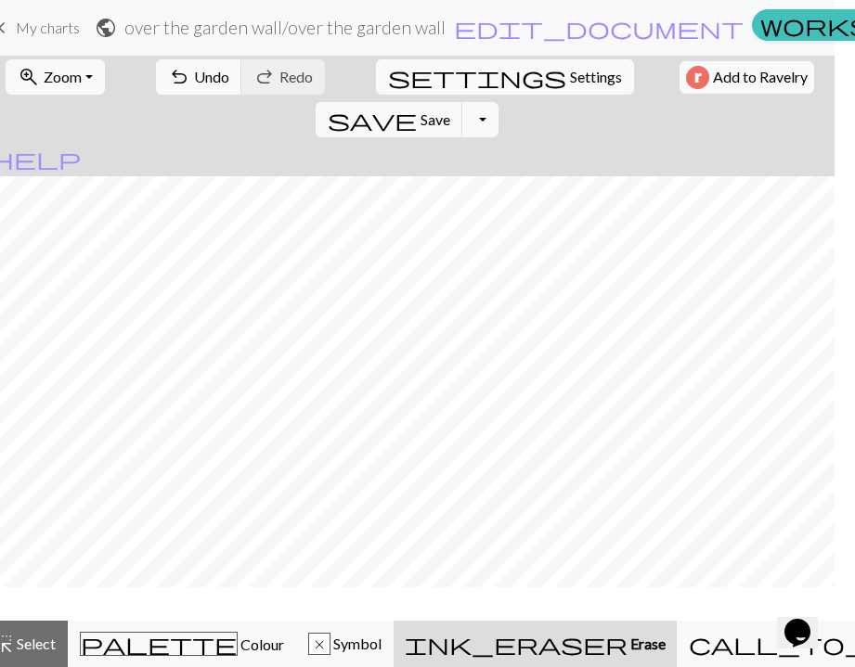
scroll to position [2346, 0]
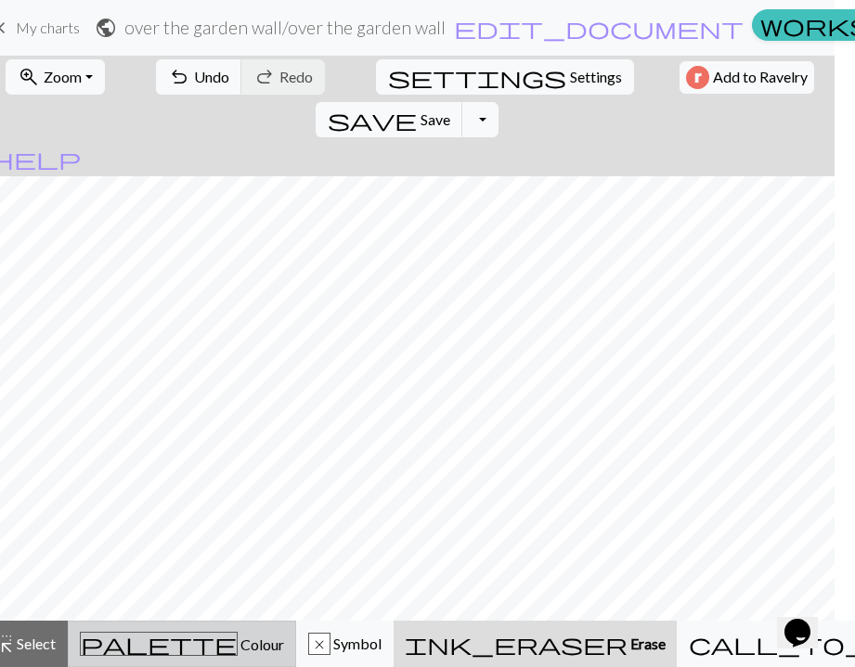
click at [220, 639] on div "palette Colour Colour" at bounding box center [182, 644] width 204 height 24
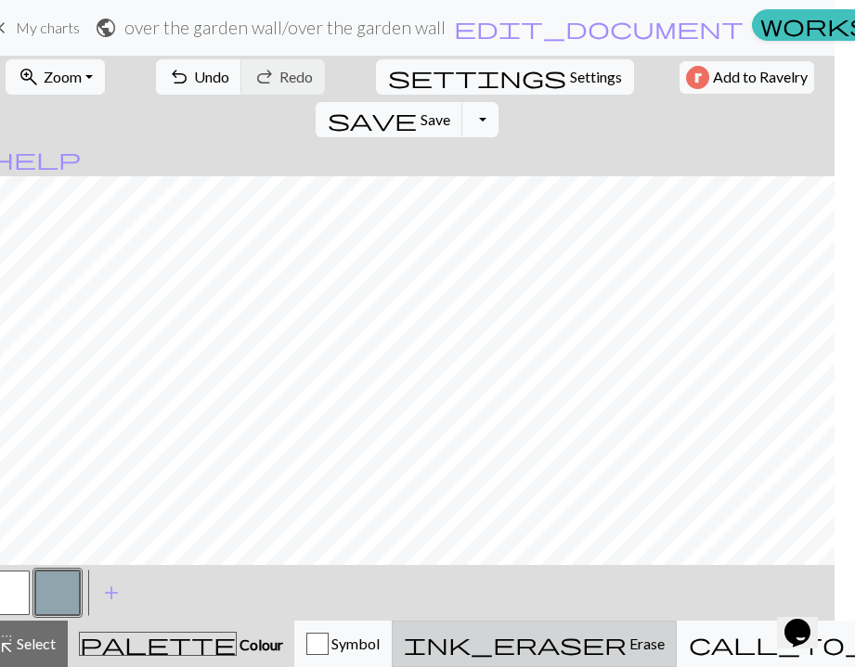
click at [524, 650] on span "ink_eraser" at bounding box center [515, 644] width 223 height 26
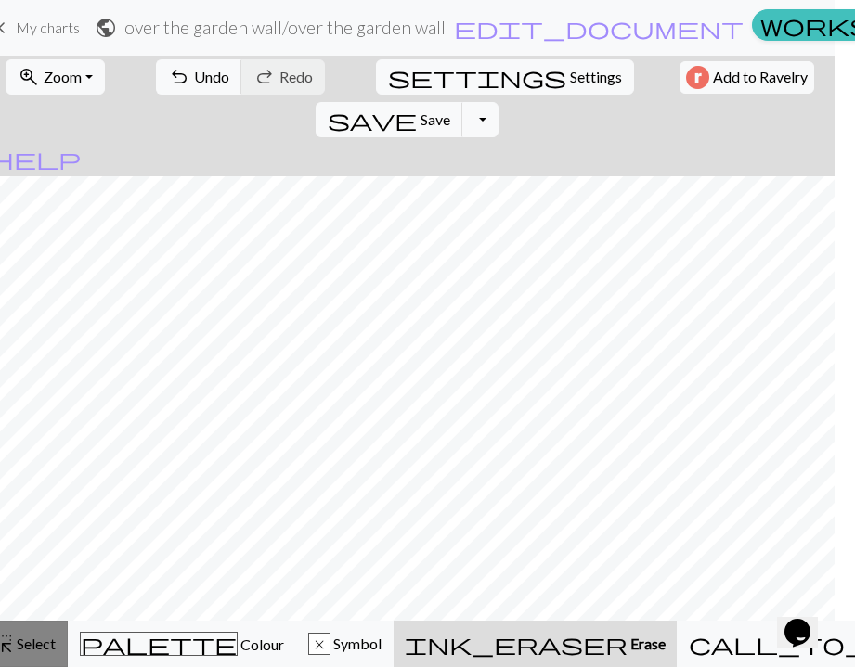
click at [52, 646] on span "Select" at bounding box center [35, 644] width 42 height 18
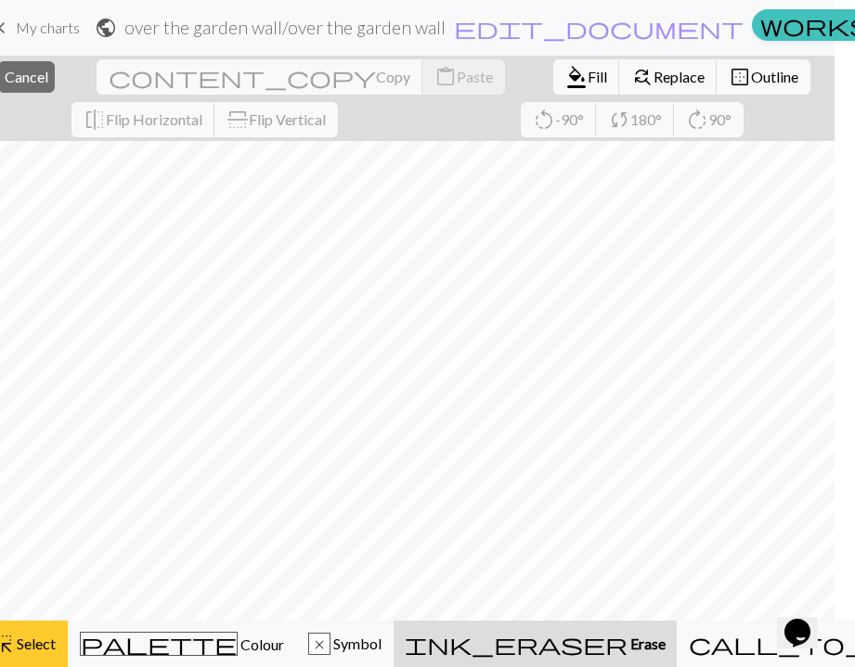
copy p "Make"
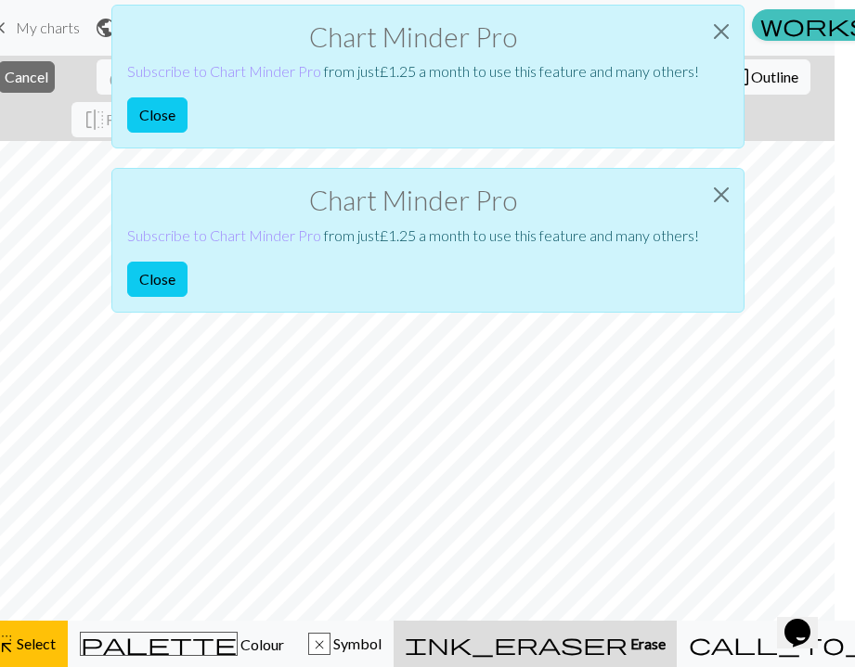
click at [163, 261] on div "Chart Minder Pro Subscribe to Chart Minder Pro from just £ 1.25 a month to use …" at bounding box center [427, 240] width 633 height 144
click at [167, 118] on button "Close" at bounding box center [157, 114] width 60 height 35
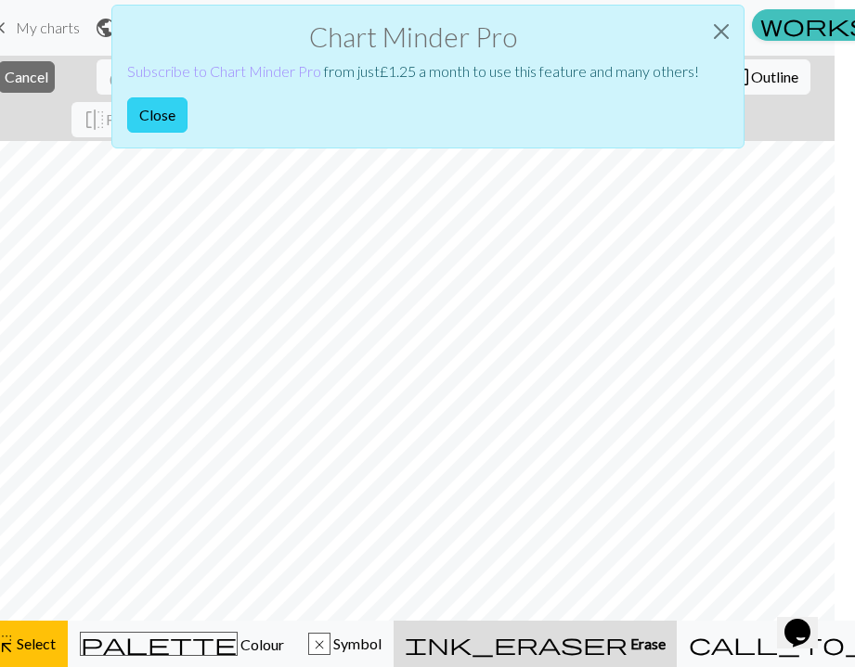
click at [164, 117] on button "Close" at bounding box center [157, 114] width 60 height 35
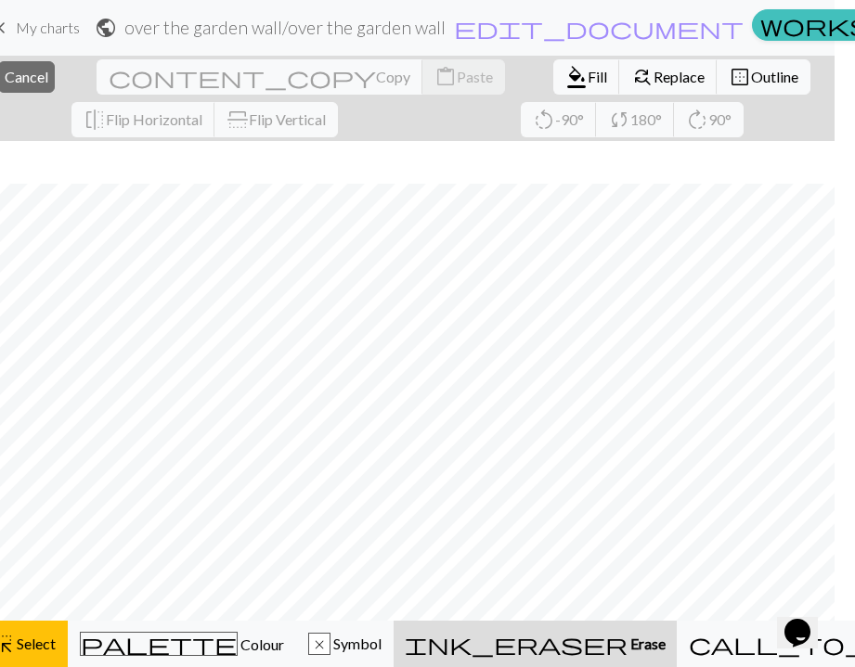
scroll to position [2389, 0]
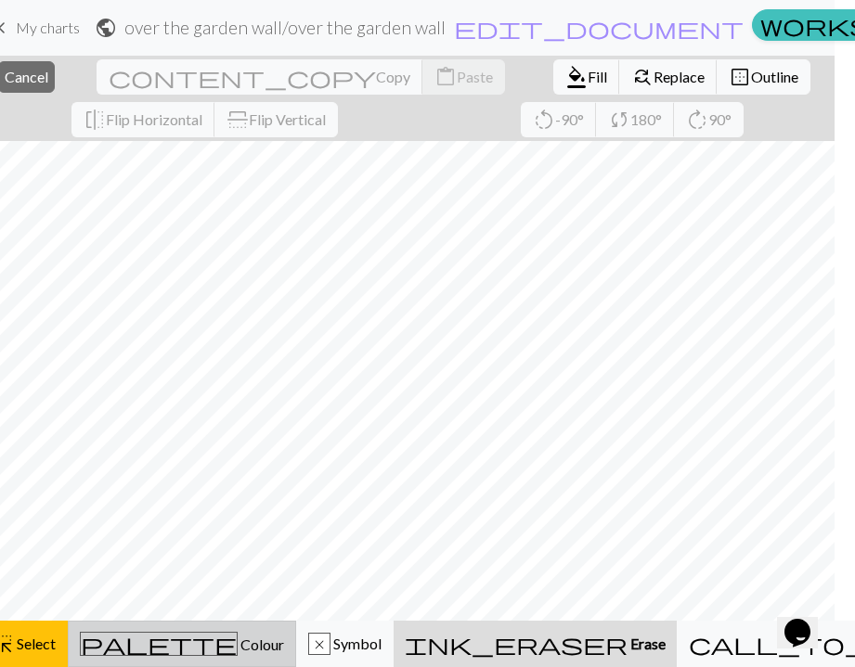
click at [238, 639] on span "Colour" at bounding box center [261, 645] width 46 height 18
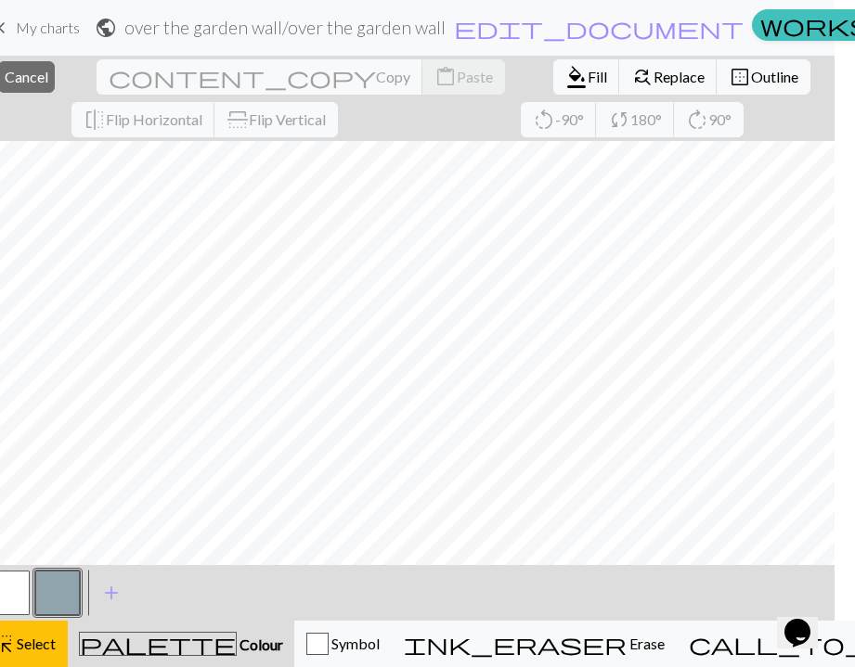
click at [72, 589] on button "button" at bounding box center [57, 593] width 45 height 45
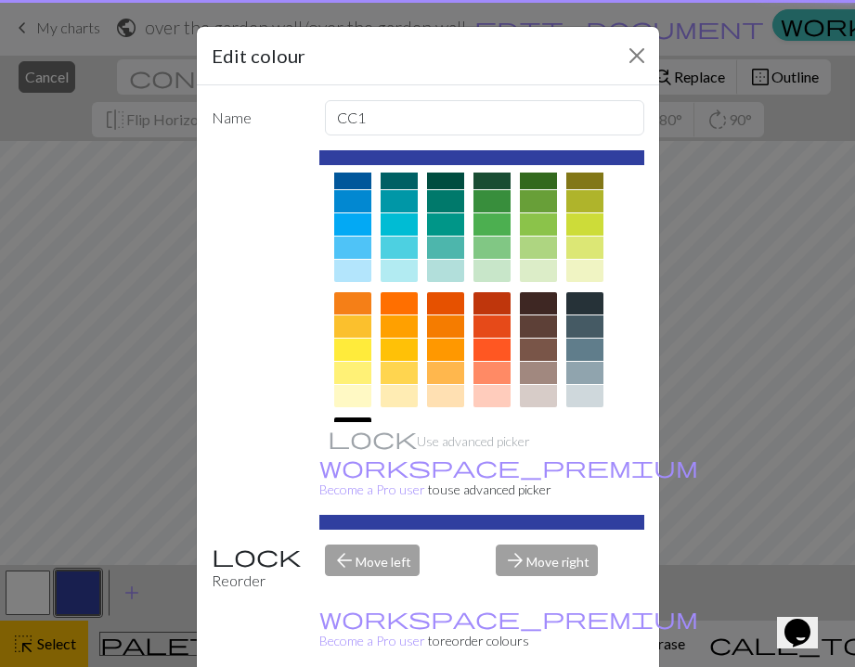
scroll to position [169, 0]
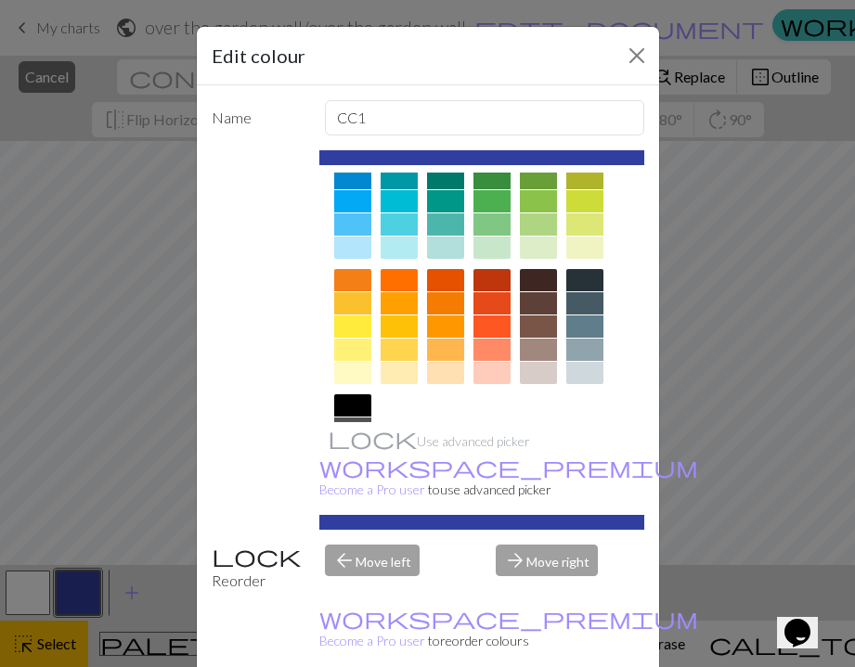
click at [441, 325] on div at bounding box center [445, 327] width 37 height 22
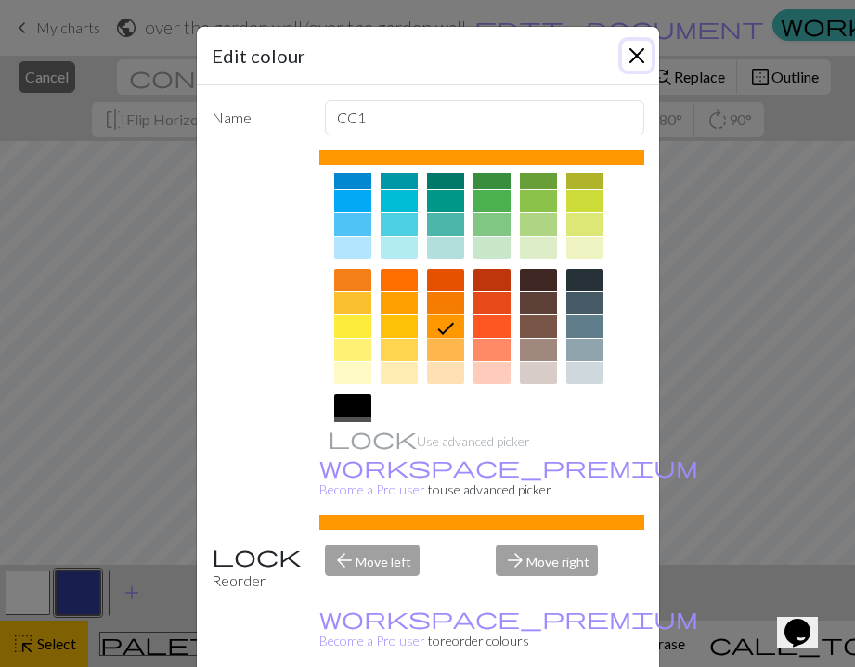
click at [630, 55] on button "Close" at bounding box center [637, 56] width 30 height 30
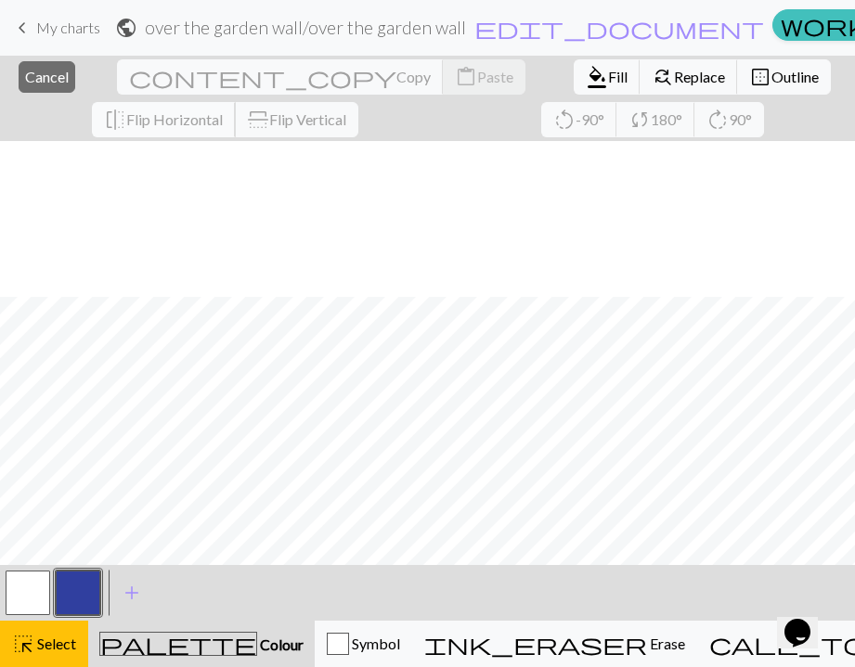
scroll to position [2444, 0]
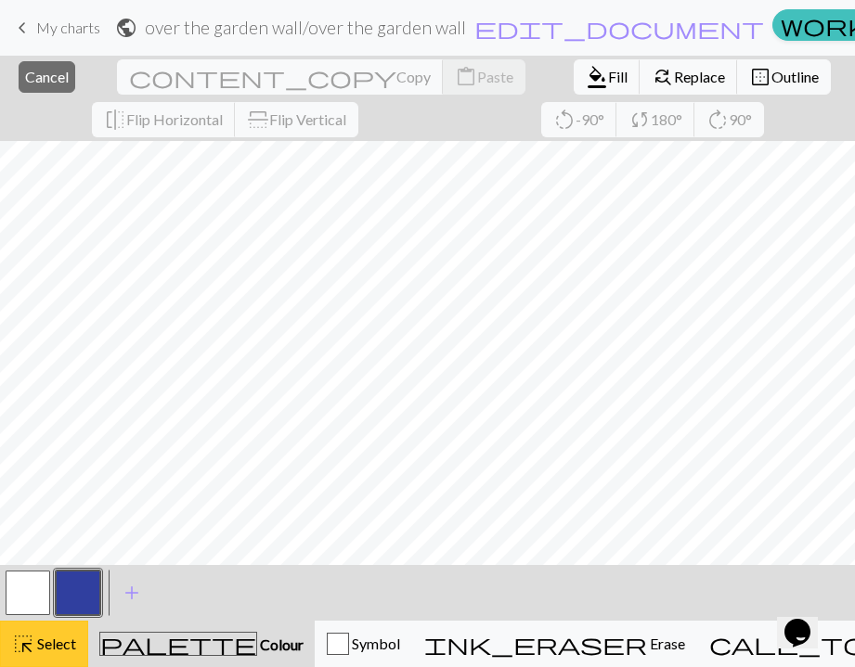
click at [57, 641] on span "Select" at bounding box center [55, 644] width 42 height 18
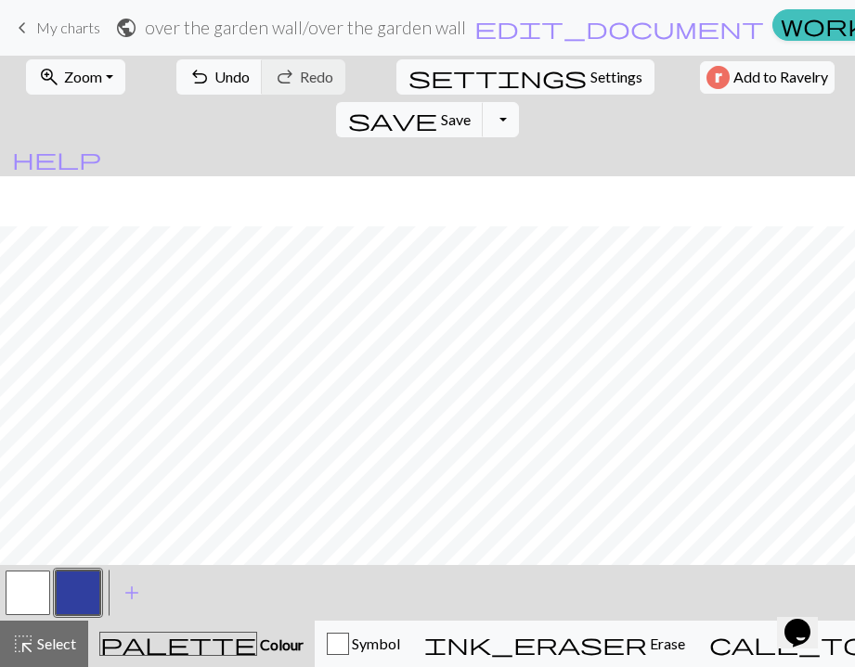
scroll to position [2402, 0]
click at [214, 68] on span "Undo" at bounding box center [231, 77] width 35 height 18
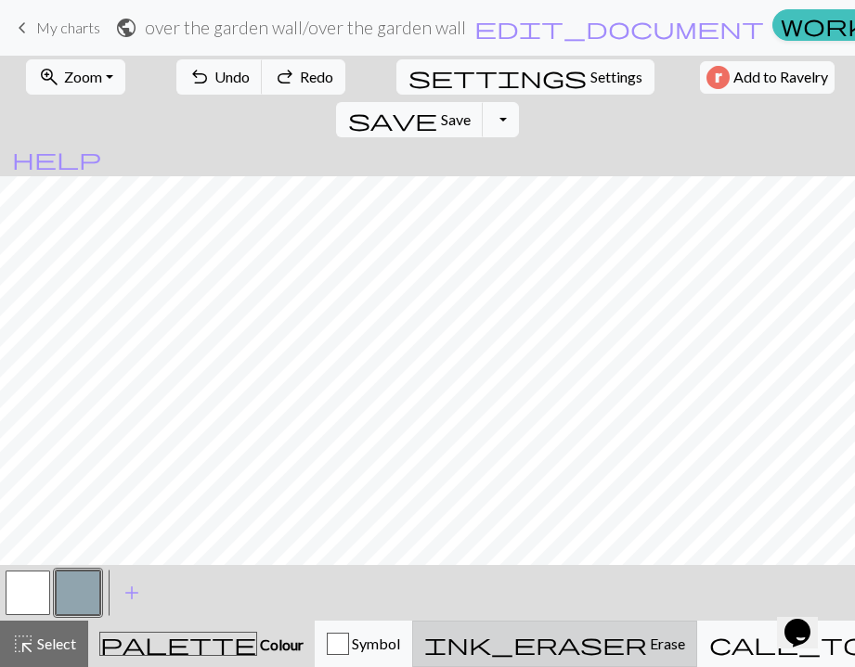
click at [526, 657] on button "ink_eraser Erase Erase" at bounding box center [554, 644] width 285 height 46
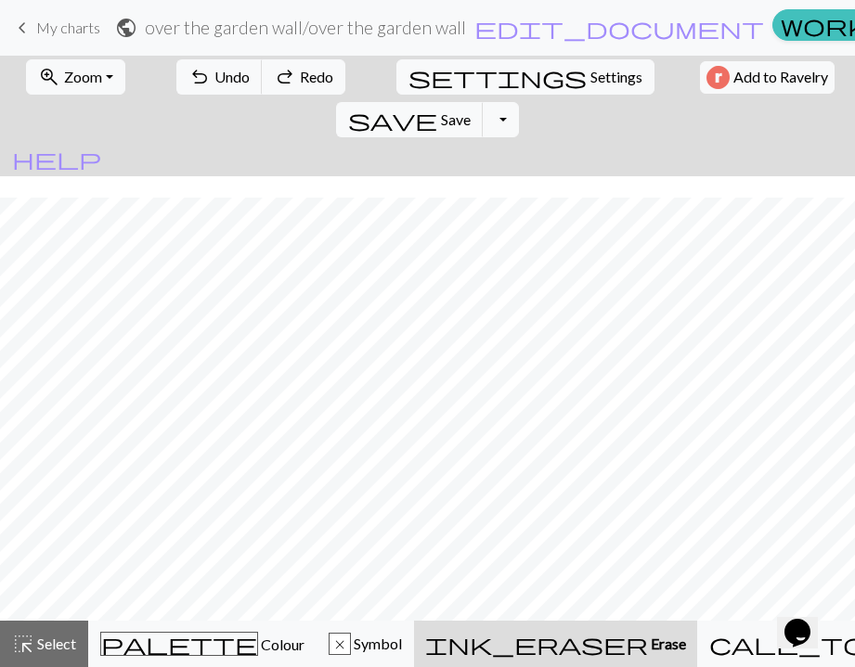
scroll to position [2174, 0]
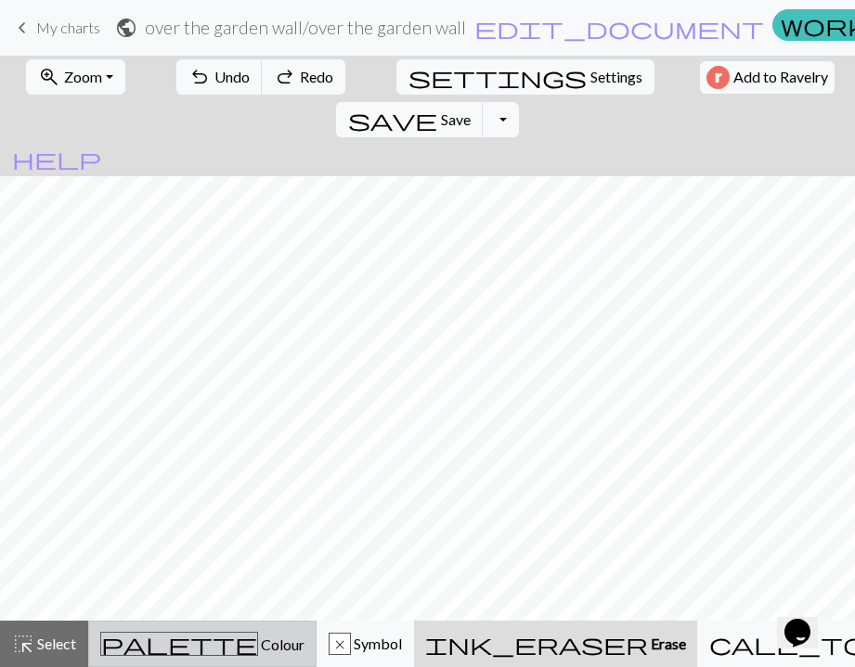
click at [172, 650] on icon "palette" at bounding box center [179, 644] width 158 height 24
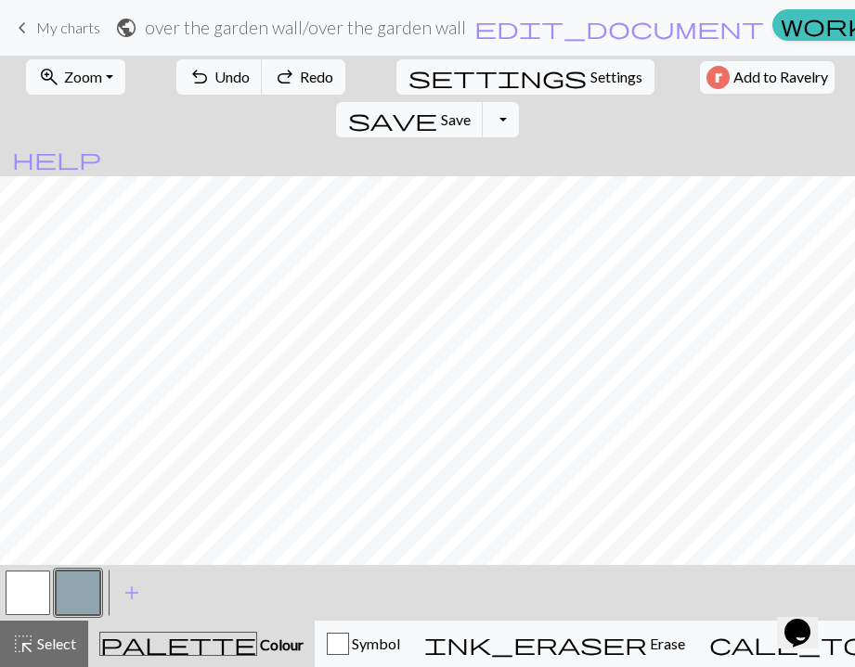
click at [85, 605] on button "button" at bounding box center [78, 593] width 45 height 45
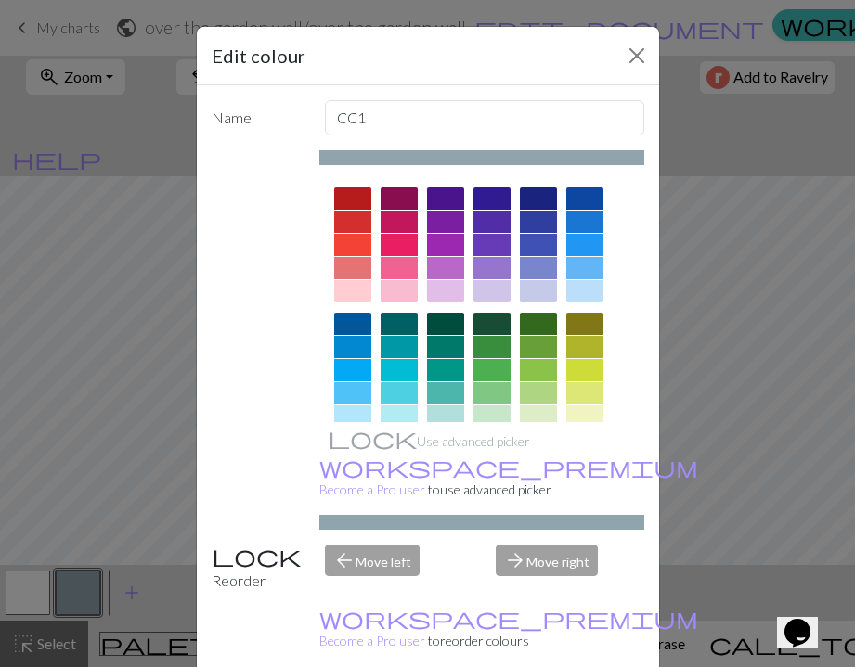
click at [358, 198] on div at bounding box center [352, 199] width 37 height 22
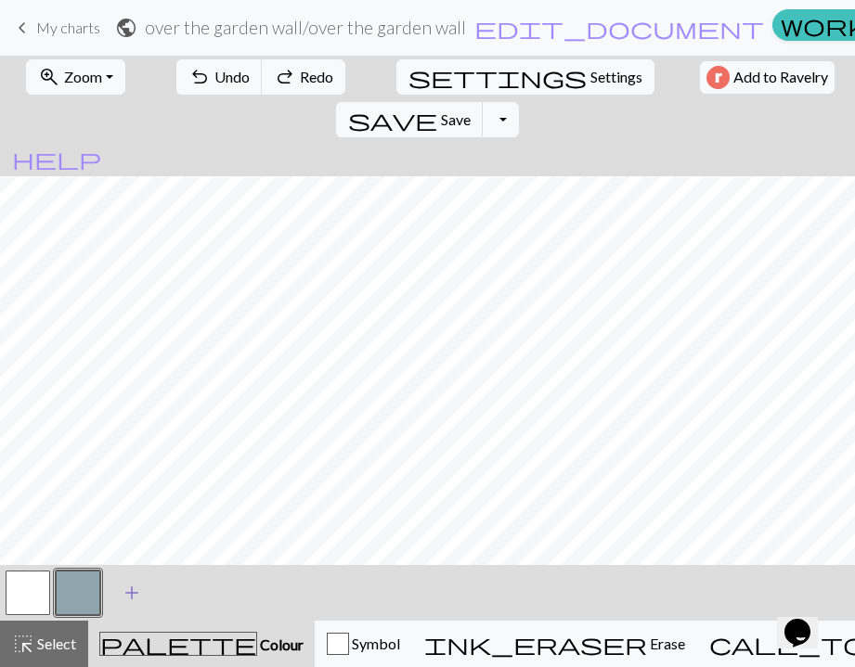
click at [129, 596] on span "add" at bounding box center [132, 593] width 22 height 26
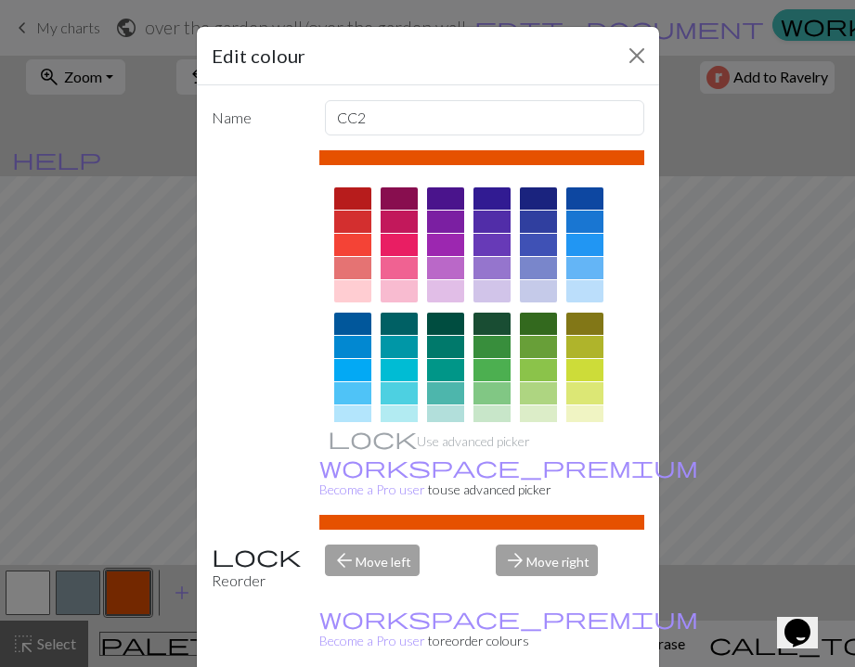
scroll to position [46, 0]
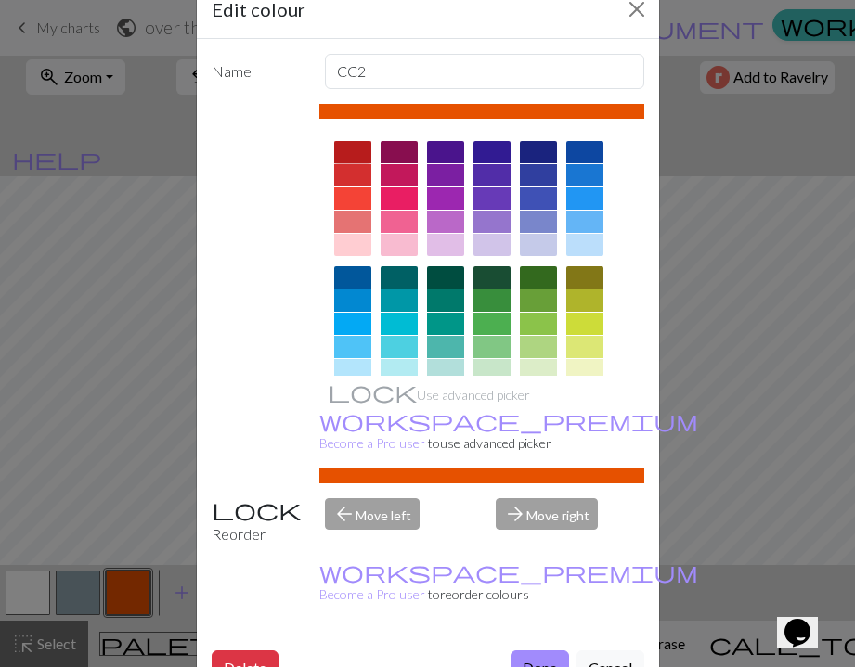
click at [351, 151] on div at bounding box center [352, 152] width 37 height 22
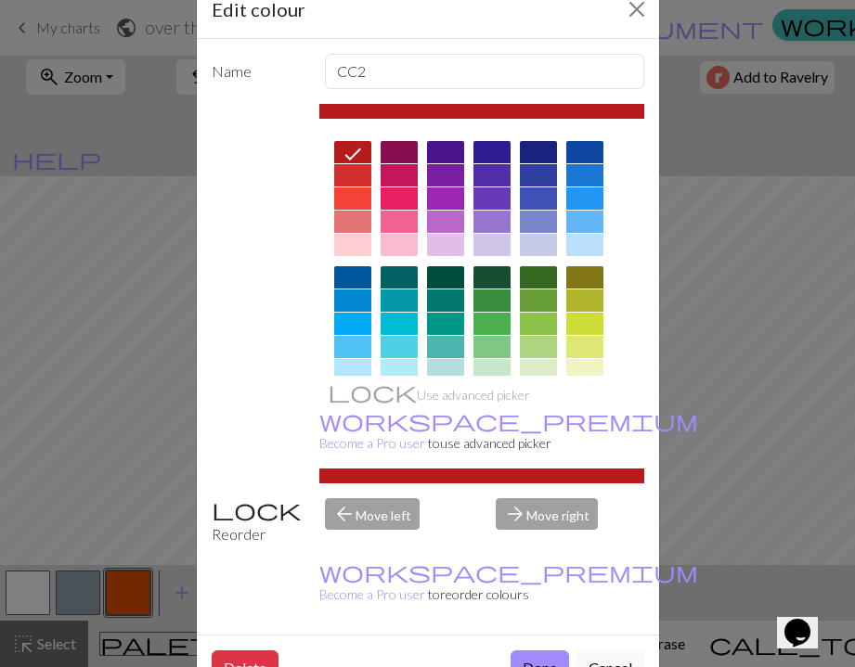
click at [531, 635] on div "Delete Done Cancel" at bounding box center [428, 668] width 462 height 66
click at [530, 651] on button "Done" at bounding box center [540, 668] width 58 height 35
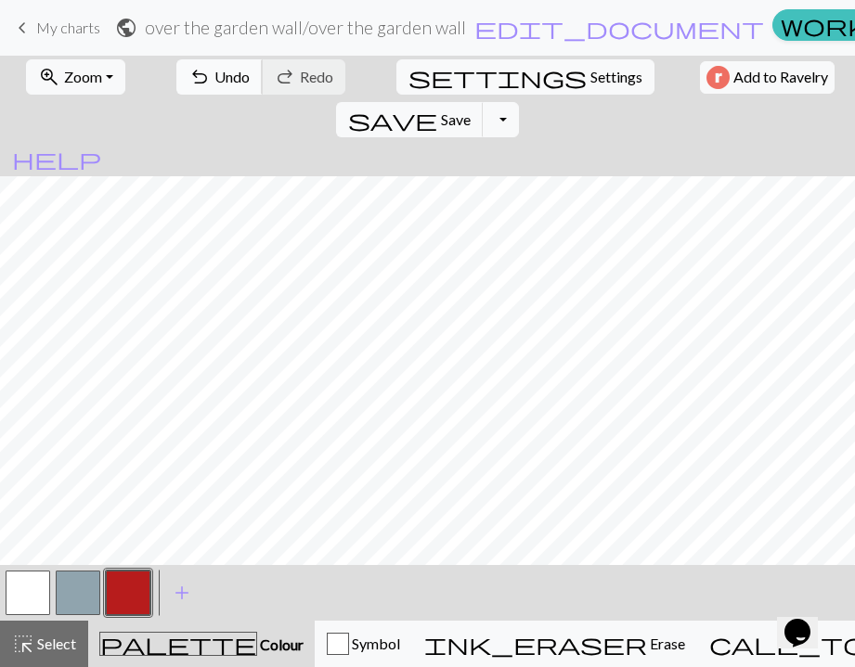
click at [214, 83] on span "Undo" at bounding box center [231, 77] width 35 height 18
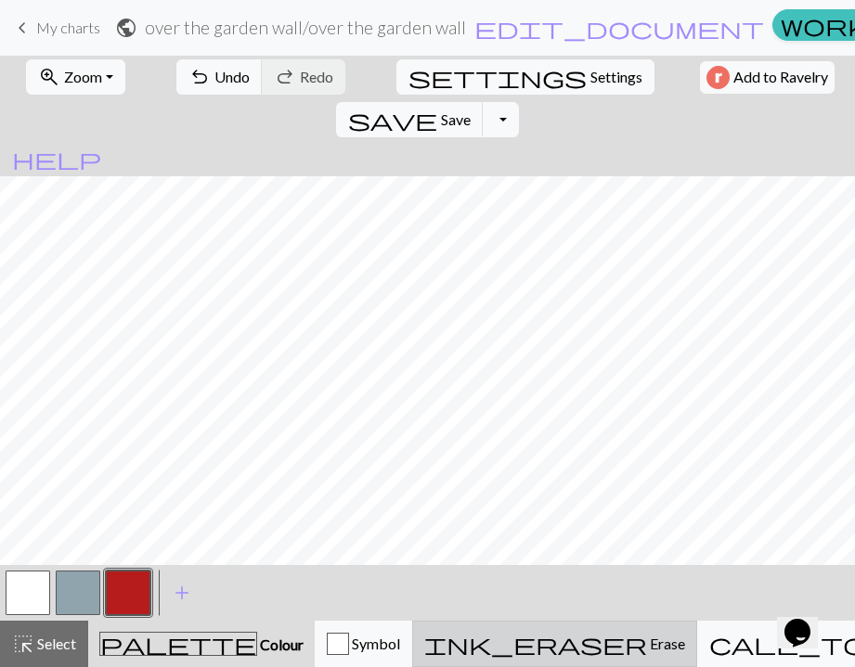
click at [647, 639] on span "Erase" at bounding box center [666, 644] width 38 height 18
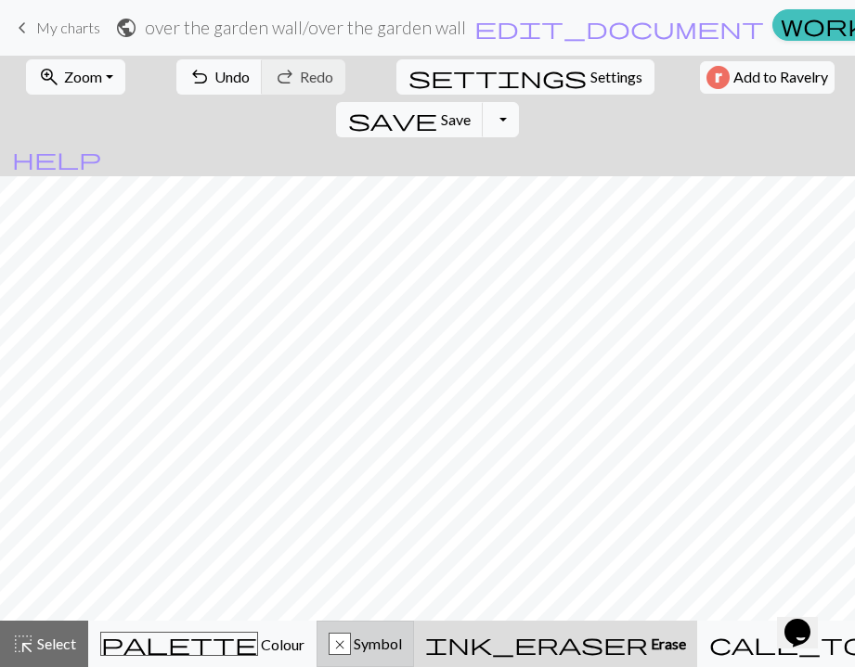
click at [402, 638] on div "x Symbol" at bounding box center [365, 644] width 73 height 22
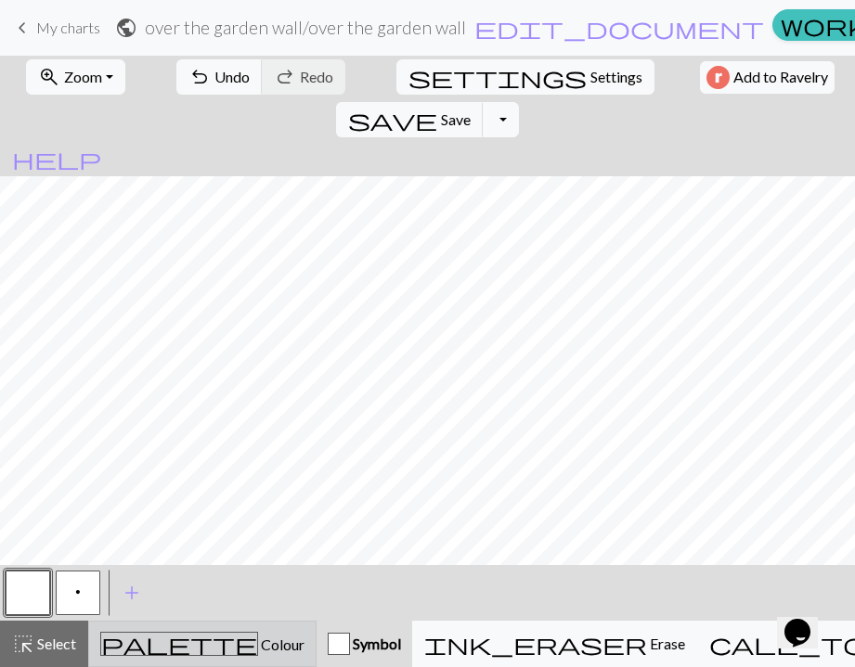
click at [194, 630] on button "palette Colour Colour" at bounding box center [202, 644] width 228 height 46
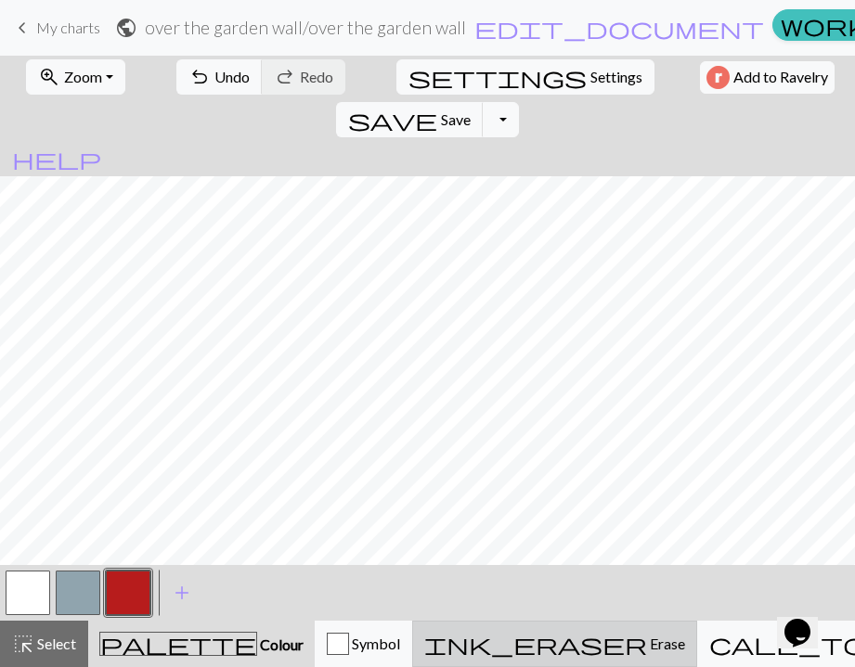
click at [647, 644] on span "Erase" at bounding box center [666, 644] width 38 height 18
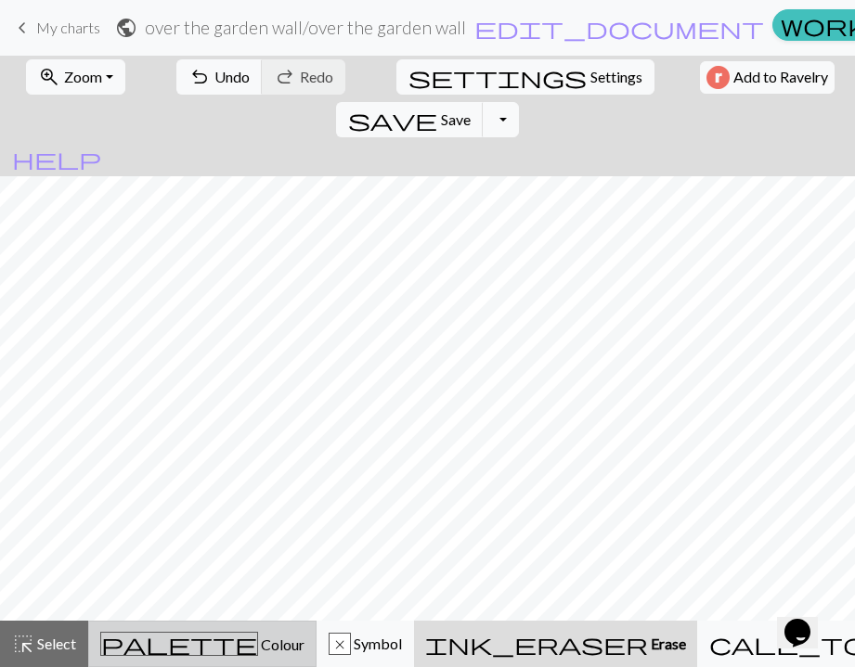
click at [226, 636] on div "palette Colour Colour" at bounding box center [202, 644] width 204 height 24
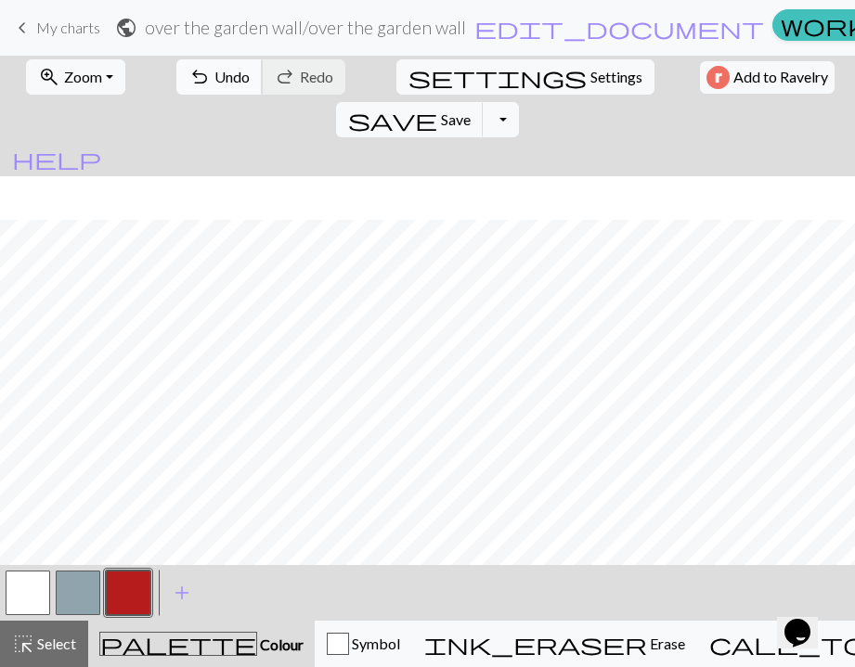
scroll to position [1555, 0]
click at [186, 599] on span "add" at bounding box center [182, 593] width 22 height 26
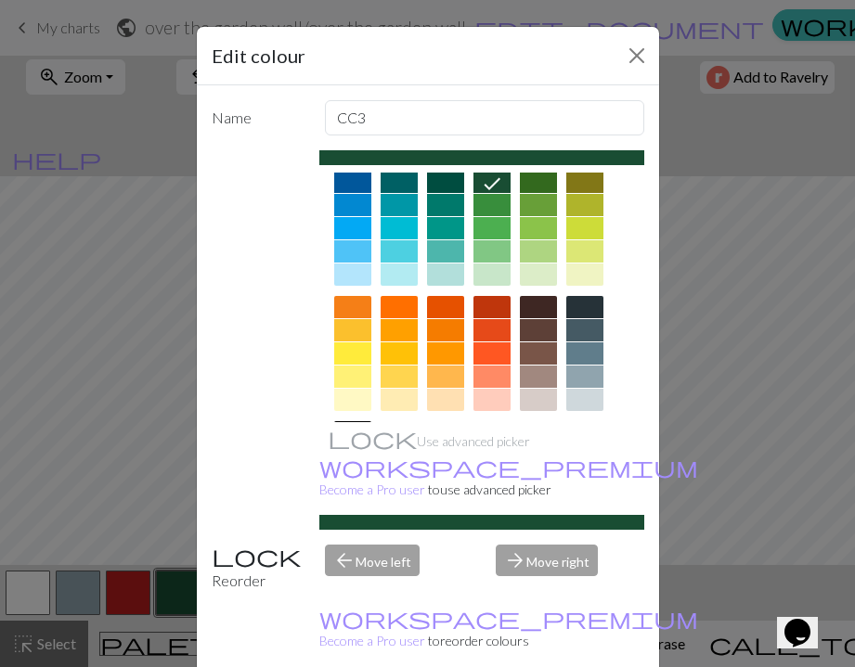
scroll to position [198, 0]
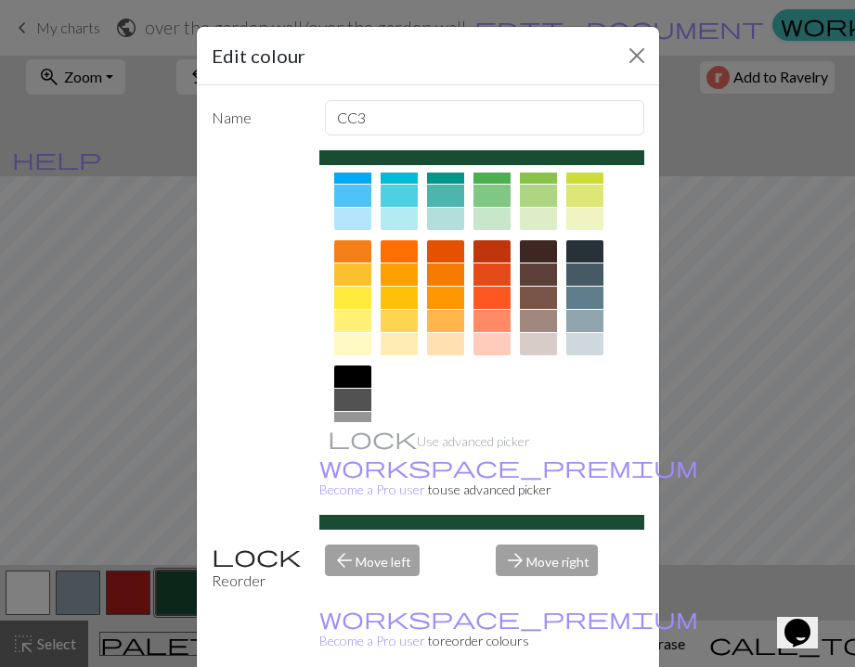
click at [445, 255] on div at bounding box center [445, 251] width 37 height 22
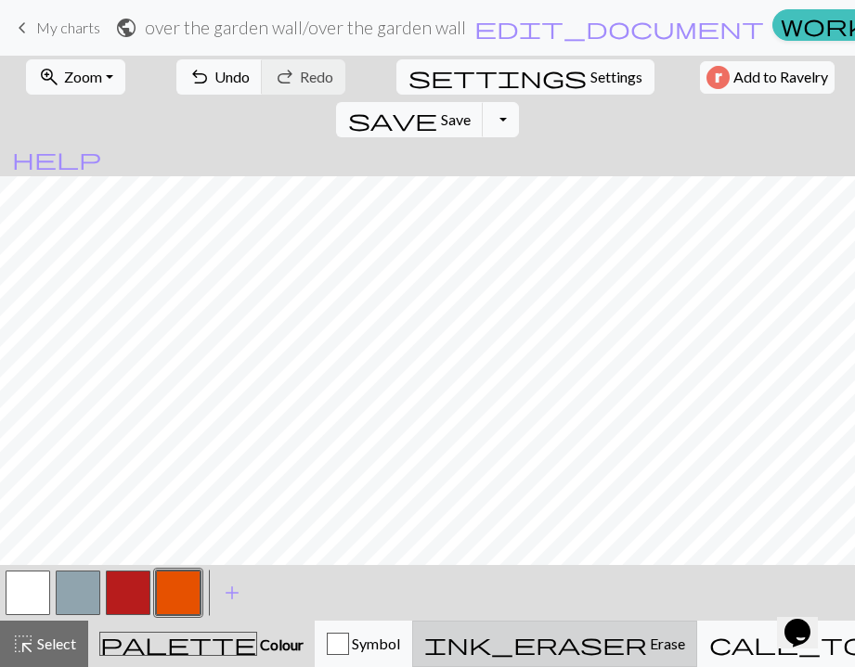
click at [555, 641] on span "ink_eraser" at bounding box center [535, 644] width 223 height 26
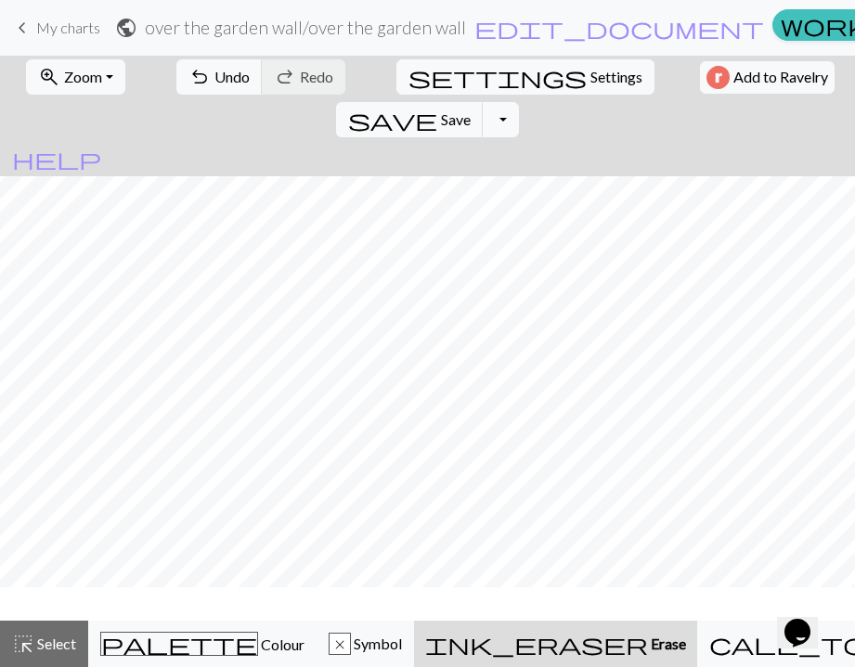
scroll to position [1499, 0]
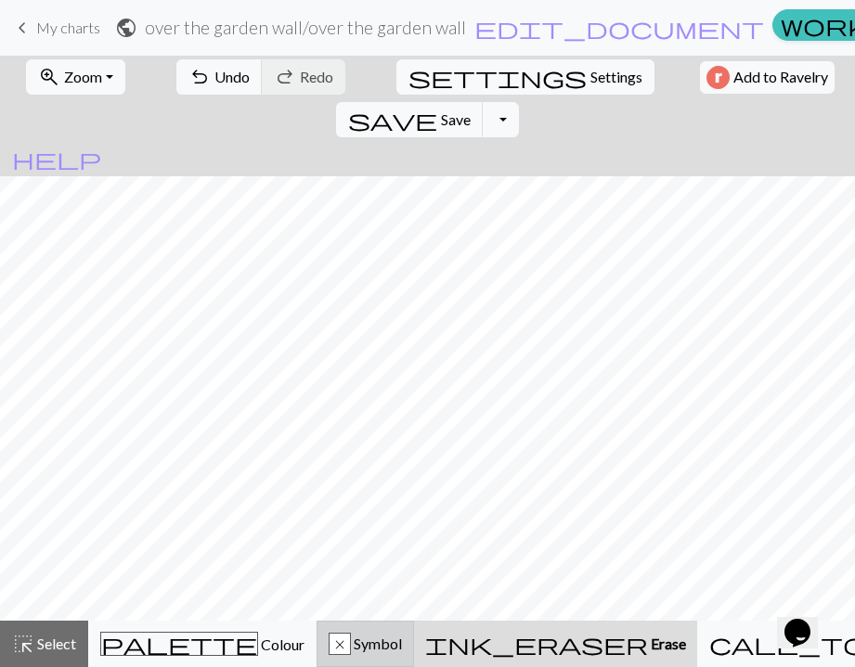
click at [414, 656] on button "x Symbol" at bounding box center [365, 644] width 97 height 46
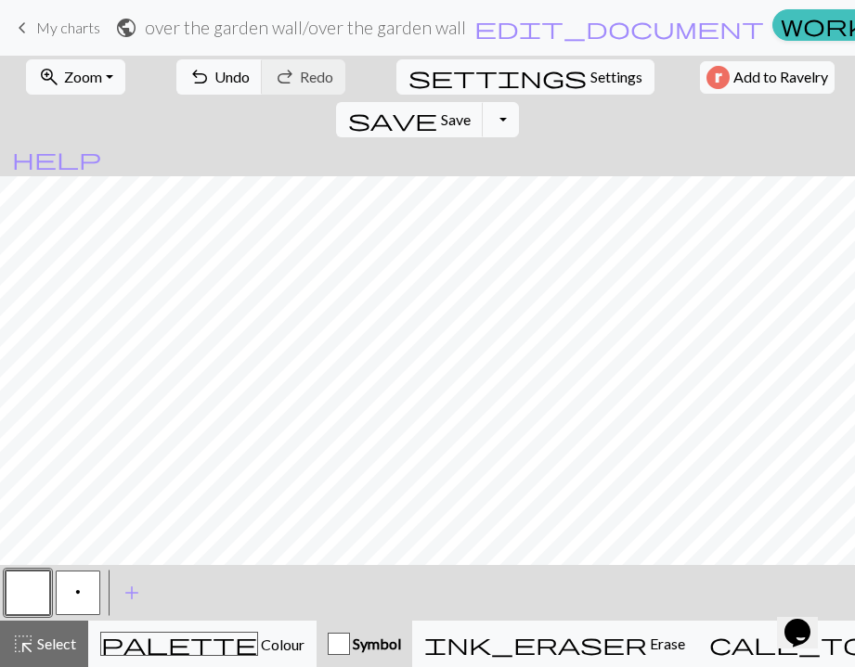
scroll to position [1555, 0]
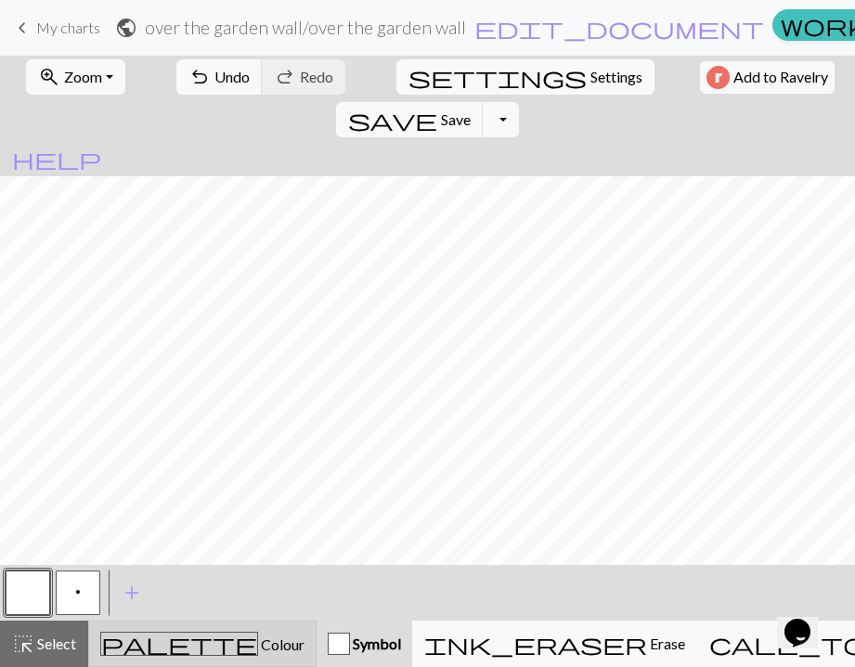
click at [144, 641] on div "palette Colour Colour" at bounding box center [202, 644] width 204 height 24
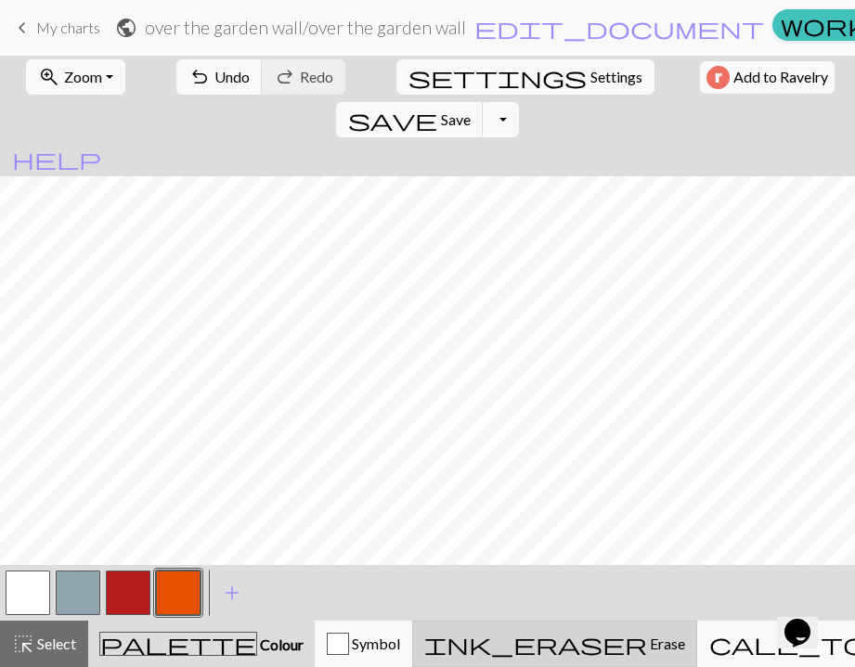
click at [560, 656] on button "ink_eraser Erase Erase" at bounding box center [554, 644] width 285 height 46
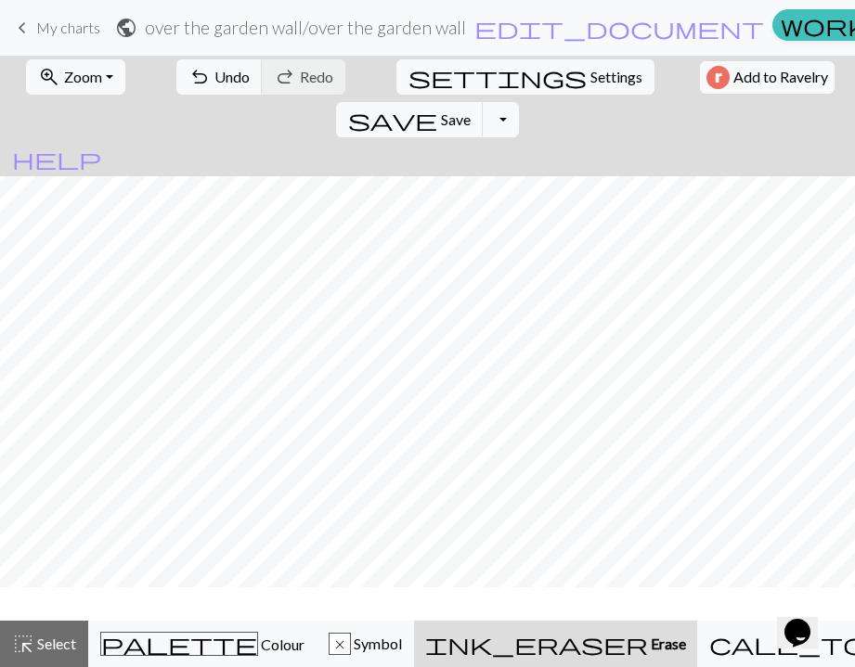
scroll to position [1499, 0]
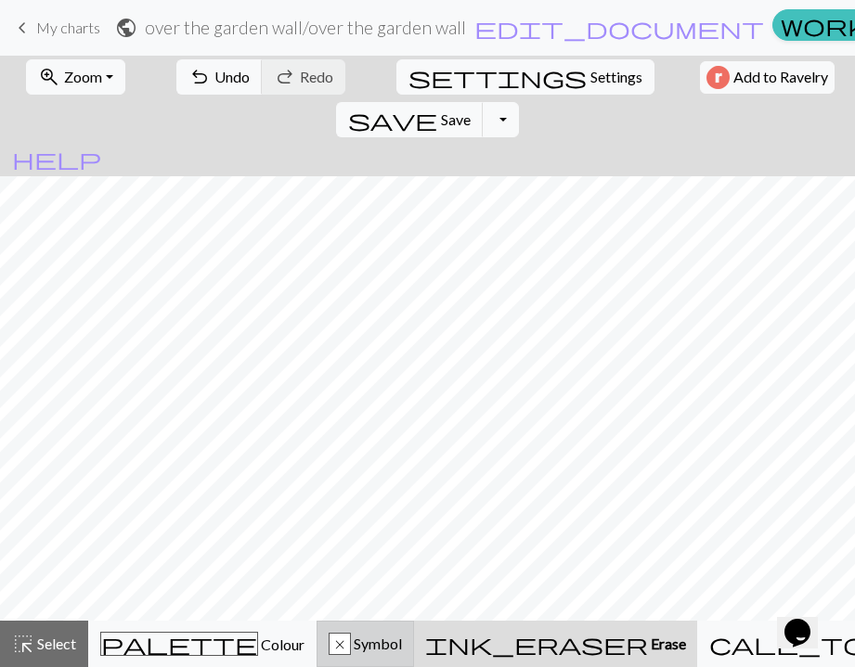
click at [329, 639] on div "x Symbol" at bounding box center [365, 644] width 73 height 22
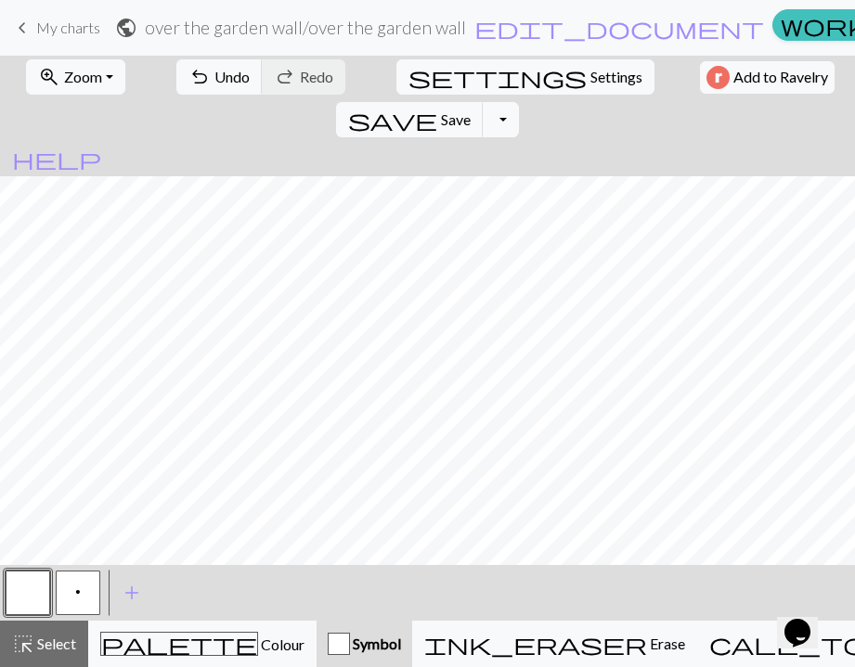
scroll to position [1555, 0]
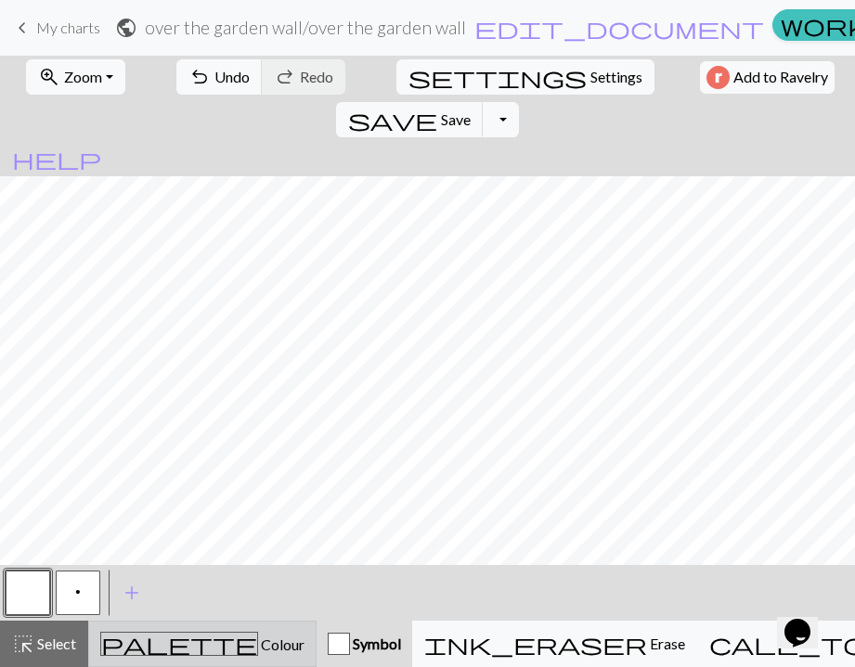
click at [258, 654] on span "Colour" at bounding box center [281, 645] width 46 height 18
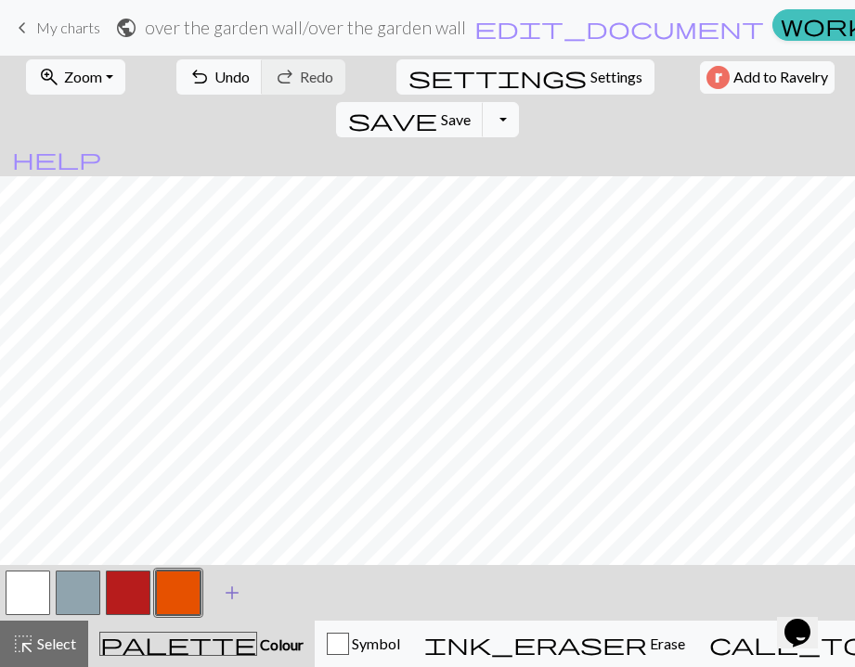
click at [226, 593] on span "add" at bounding box center [232, 593] width 22 height 26
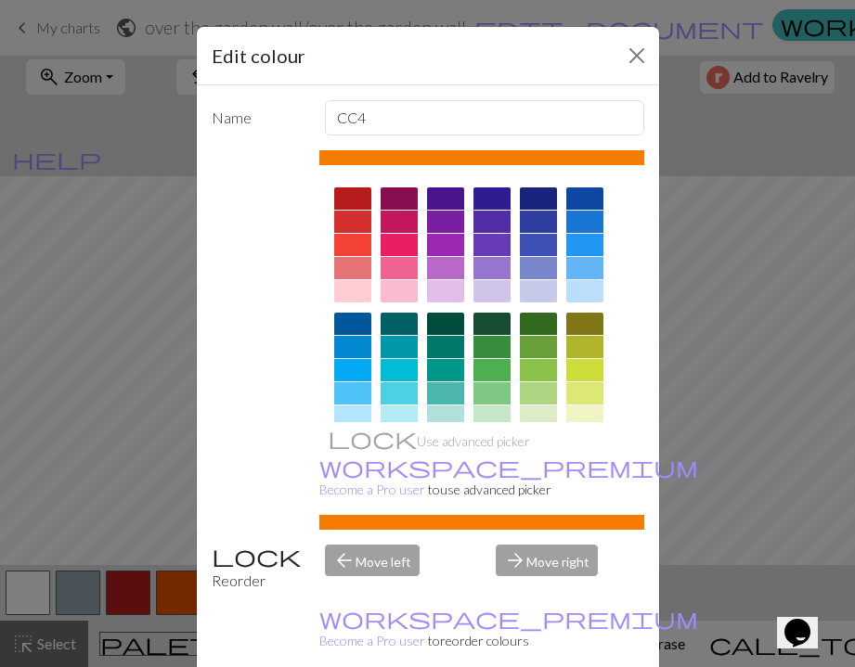
scroll to position [278, 0]
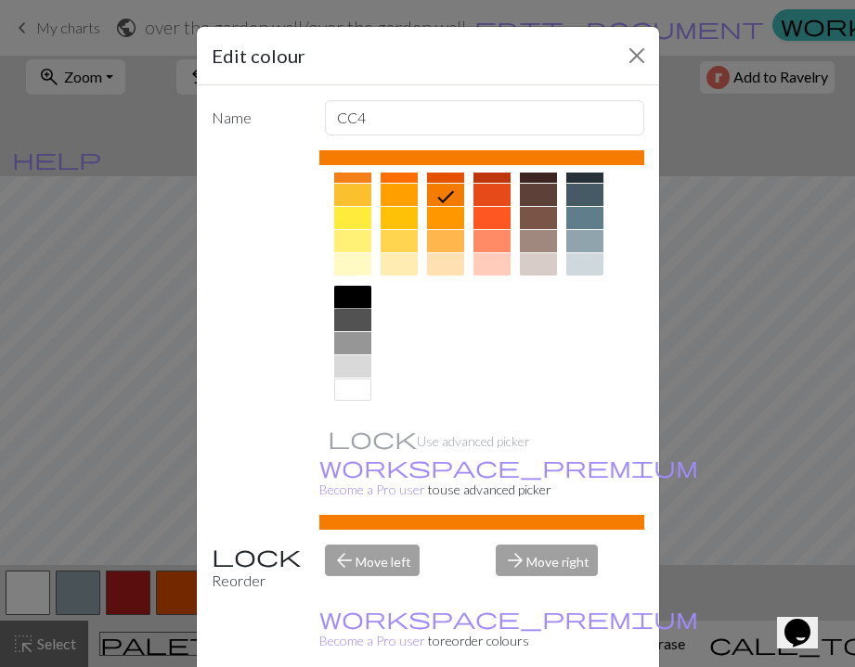
click at [362, 298] on div at bounding box center [352, 297] width 37 height 22
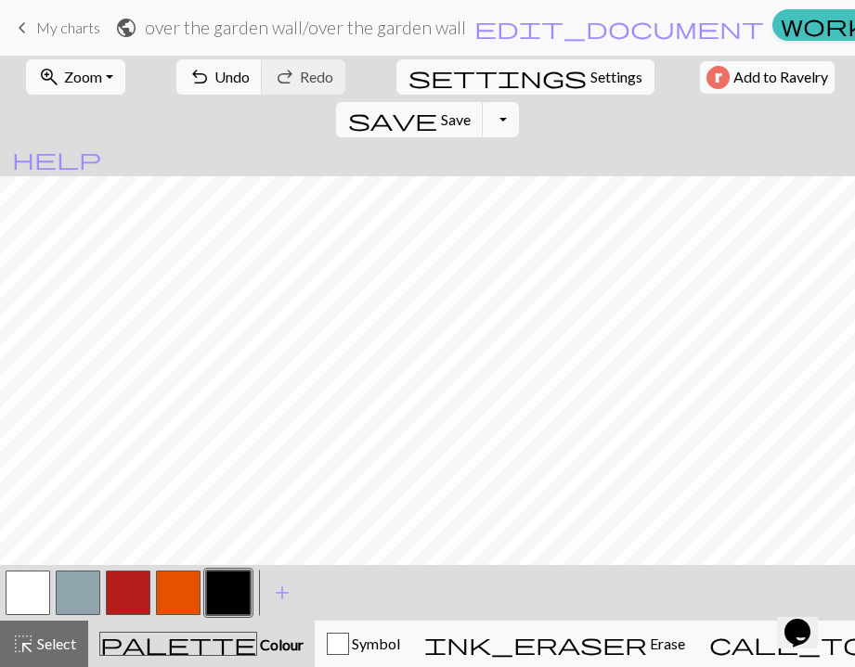
click at [187, 594] on button "button" at bounding box center [178, 593] width 45 height 45
click at [42, 583] on button "button" at bounding box center [28, 593] width 45 height 45
click at [230, 590] on button "button" at bounding box center [228, 593] width 45 height 45
click at [155, 592] on div at bounding box center [178, 593] width 50 height 50
click at [170, 594] on button "button" at bounding box center [178, 593] width 45 height 45
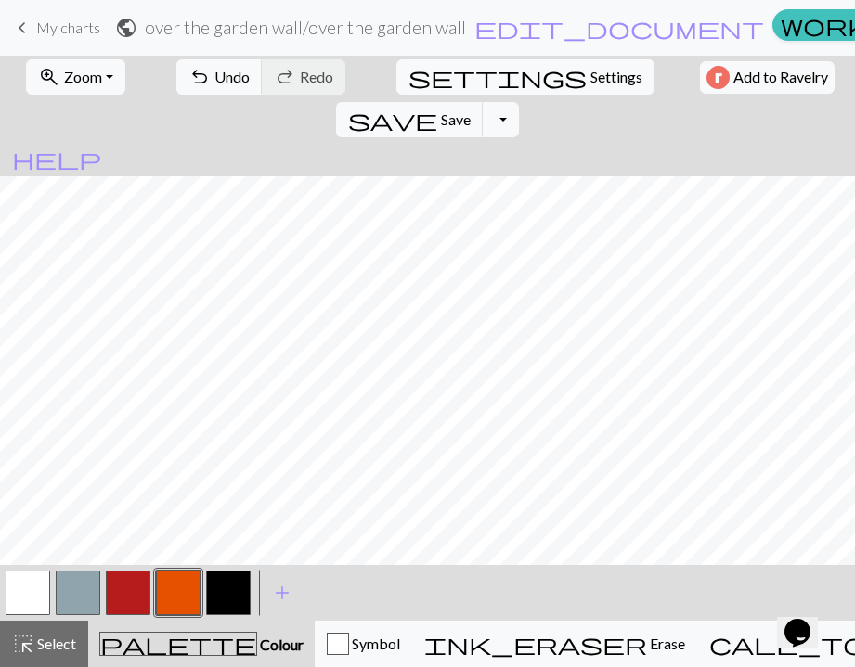
click at [219, 603] on button "button" at bounding box center [228, 593] width 45 height 45
click at [243, 595] on button "button" at bounding box center [228, 593] width 45 height 45
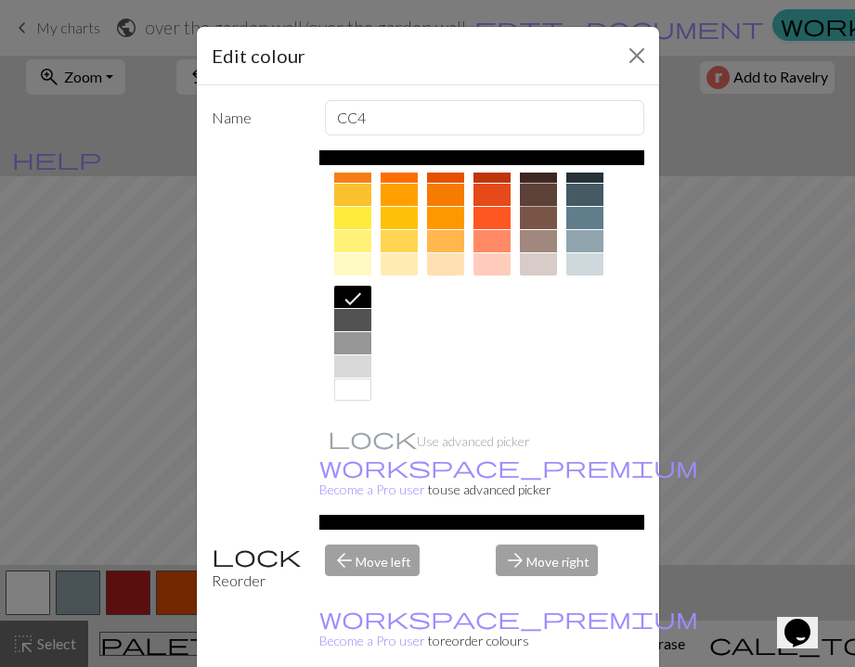
click at [548, 193] on div at bounding box center [538, 195] width 37 height 22
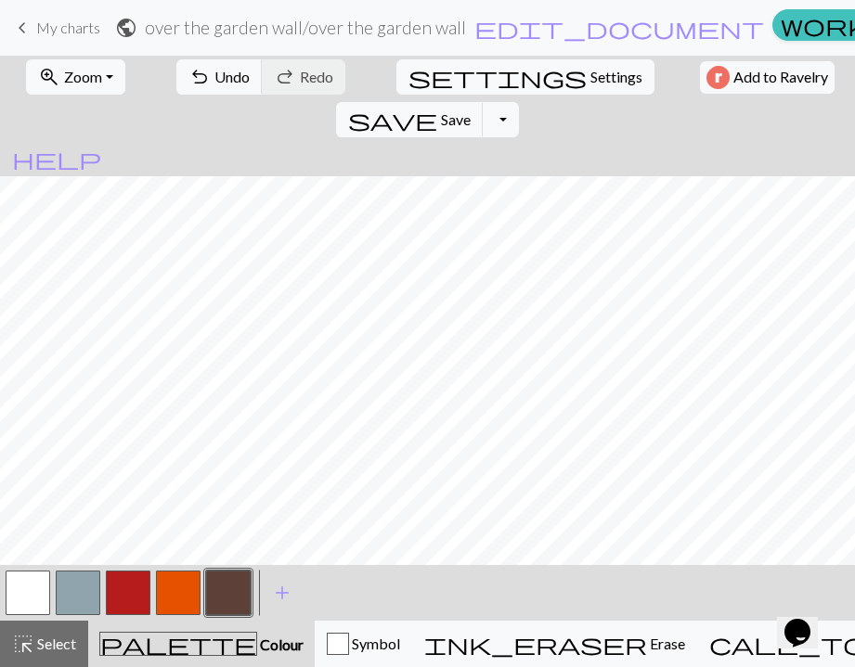
click at [175, 607] on button "button" at bounding box center [178, 593] width 45 height 45
click at [220, 594] on button "button" at bounding box center [228, 593] width 45 height 45
click at [189, 597] on button "button" at bounding box center [178, 593] width 45 height 45
click at [242, 589] on button "button" at bounding box center [228, 593] width 45 height 45
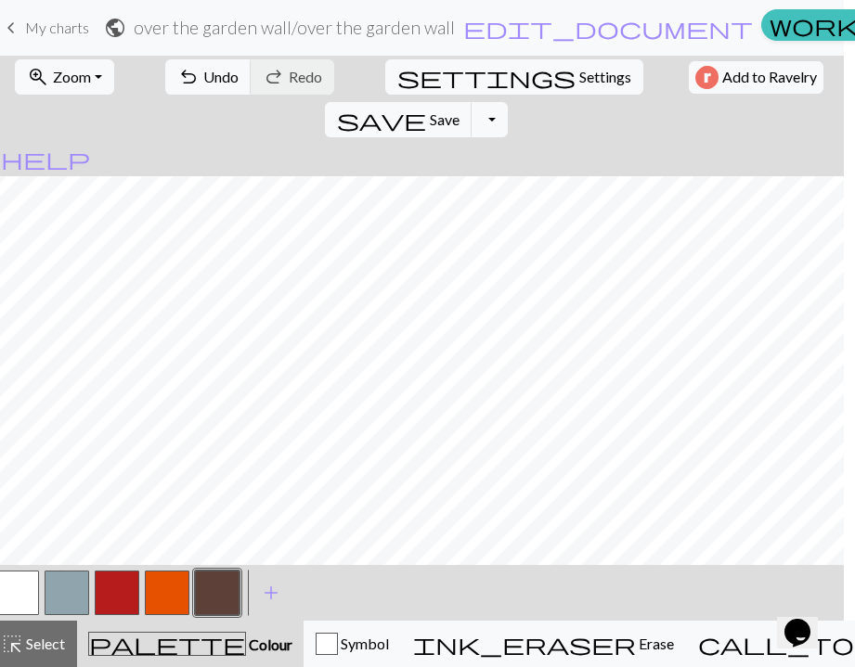
scroll to position [0, 0]
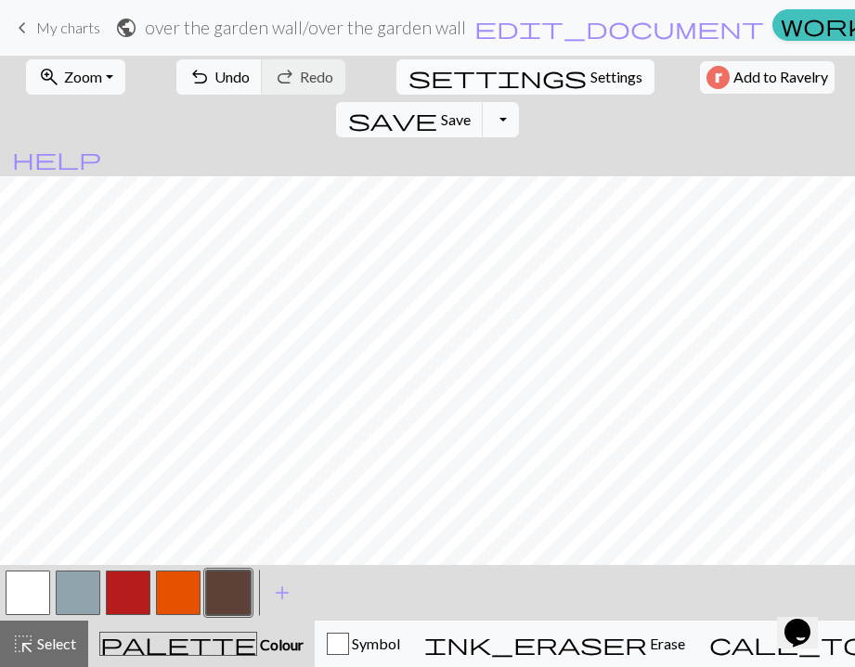
click at [444, 88] on button "settings Settings" at bounding box center [525, 76] width 258 height 35
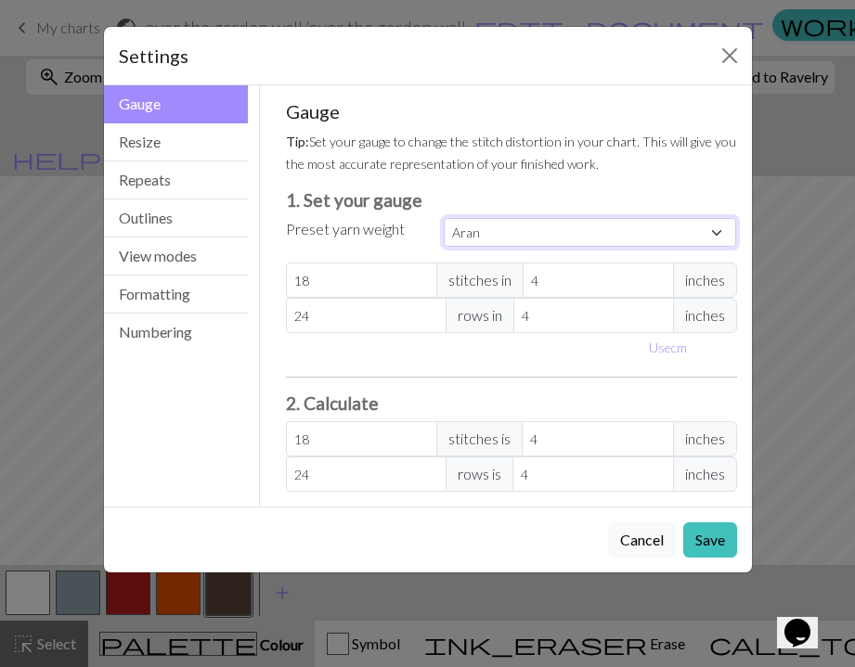
click at [497, 237] on select "Custom Square Lace Light Fingering Fingering Sport Double knit Worsted Aran Bul…" at bounding box center [590, 232] width 293 height 29
select select "dk"
click at [444, 218] on select "Custom Square Lace Light Fingering Fingering Sport Double knit Worsted Aran Bul…" at bounding box center [590, 232] width 293 height 29
type input "22"
type input "30"
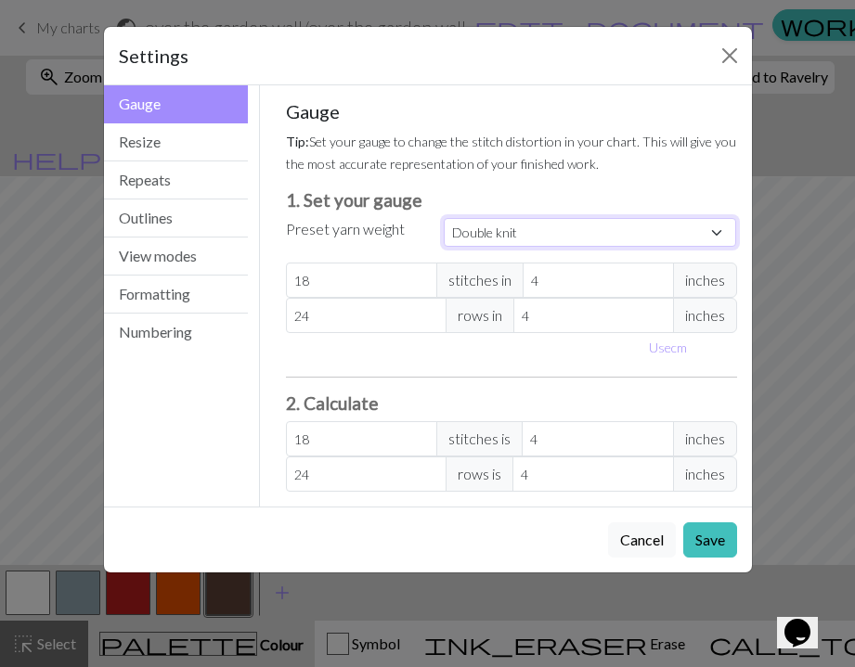
type input "22"
type input "30"
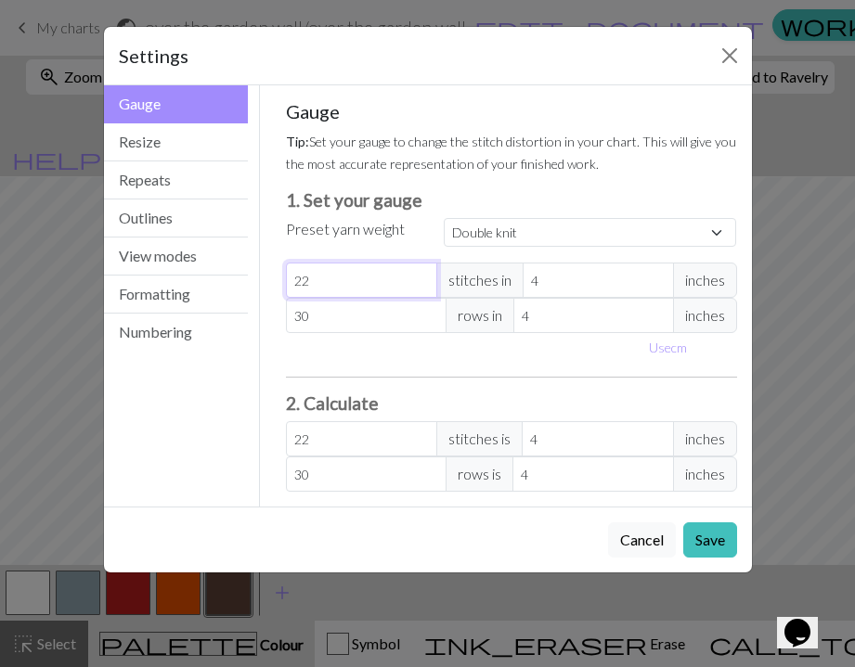
click at [317, 290] on input "22" at bounding box center [361, 280] width 151 height 35
select select "custom"
type input "2"
type input "24"
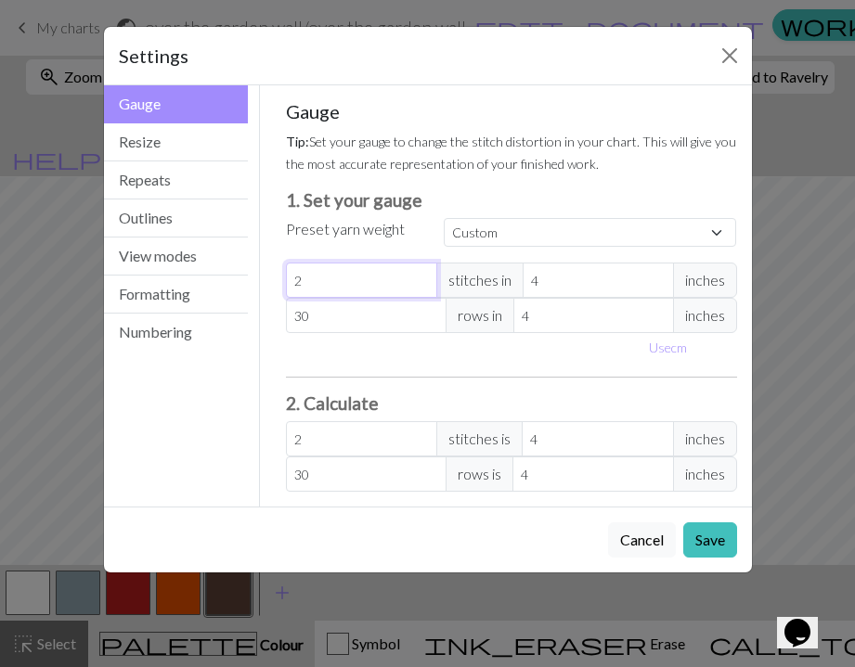
type input "24"
click at [710, 542] on button "Save" at bounding box center [710, 540] width 54 height 35
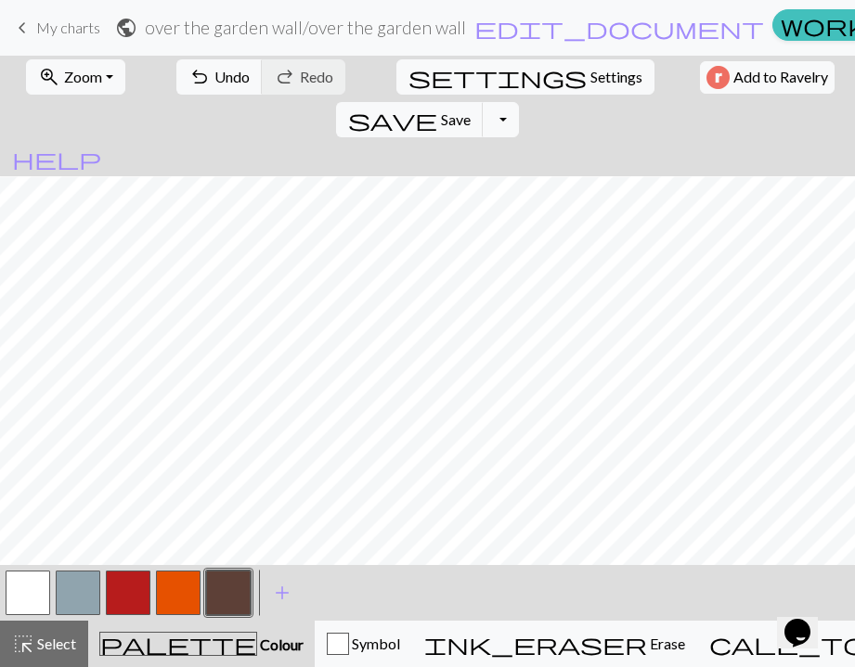
click at [75, 592] on button "button" at bounding box center [78, 593] width 45 height 45
click at [184, 592] on button "button" at bounding box center [178, 593] width 45 height 45
click at [238, 594] on button "button" at bounding box center [228, 593] width 45 height 45
click at [33, 600] on button "button" at bounding box center [28, 593] width 45 height 45
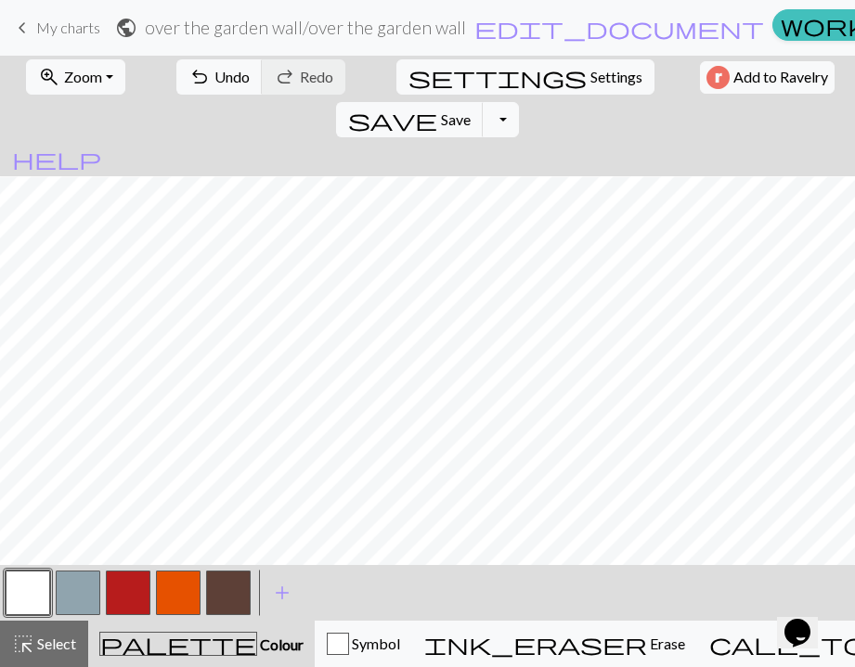
click at [72, 593] on button "button" at bounding box center [78, 593] width 45 height 45
click at [26, 599] on button "button" at bounding box center [28, 593] width 45 height 45
click at [73, 600] on button "button" at bounding box center [78, 593] width 45 height 45
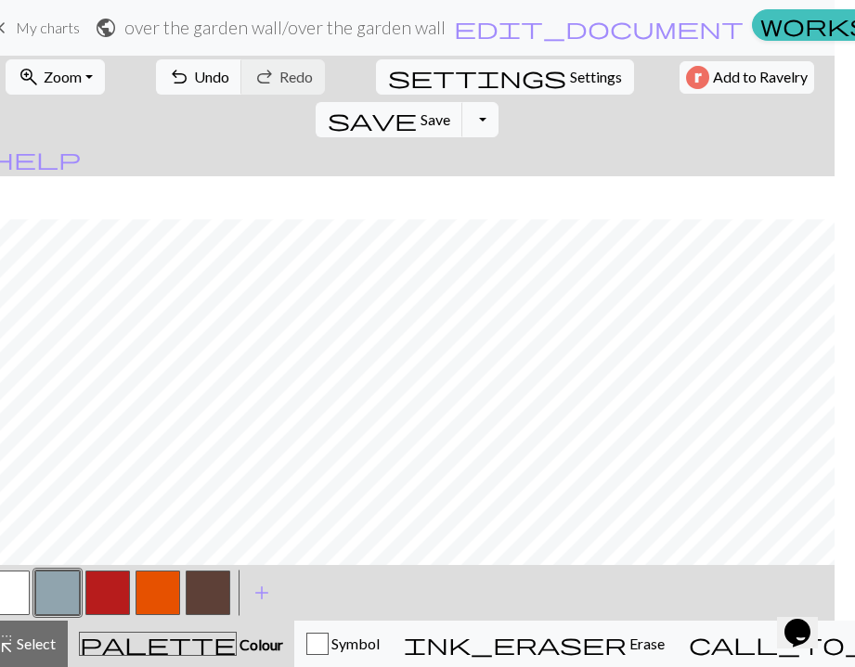
scroll to position [1289, 0]
click at [101, 602] on button "button" at bounding box center [107, 593] width 45 height 45
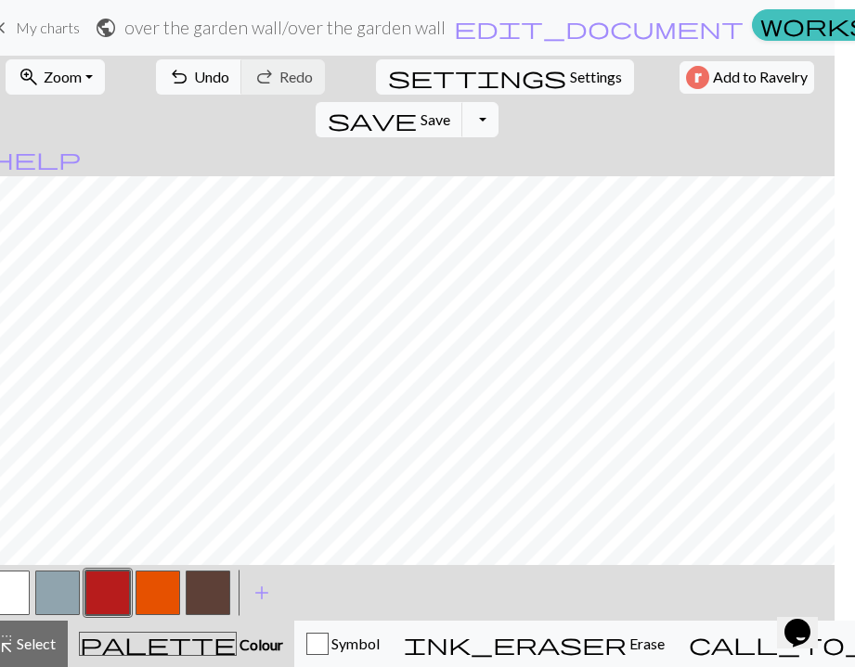
scroll to position [1260, 0]
click at [19, 597] on button "button" at bounding box center [7, 593] width 45 height 45
click at [197, 581] on button "button" at bounding box center [208, 593] width 45 height 45
click at [22, 597] on button "button" at bounding box center [7, 593] width 45 height 45
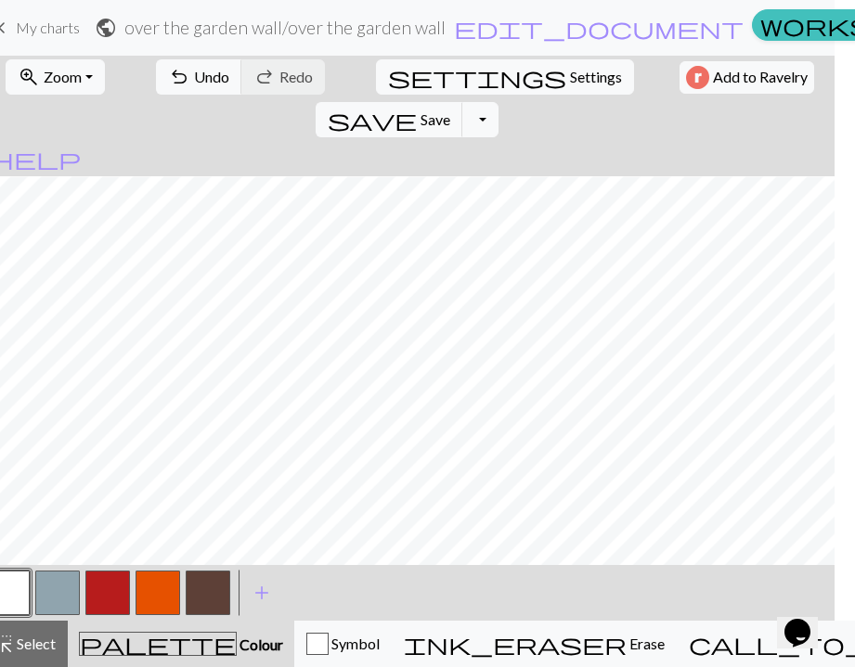
click at [199, 600] on button "button" at bounding box center [208, 593] width 45 height 45
click at [263, 581] on span "add" at bounding box center [262, 593] width 22 height 26
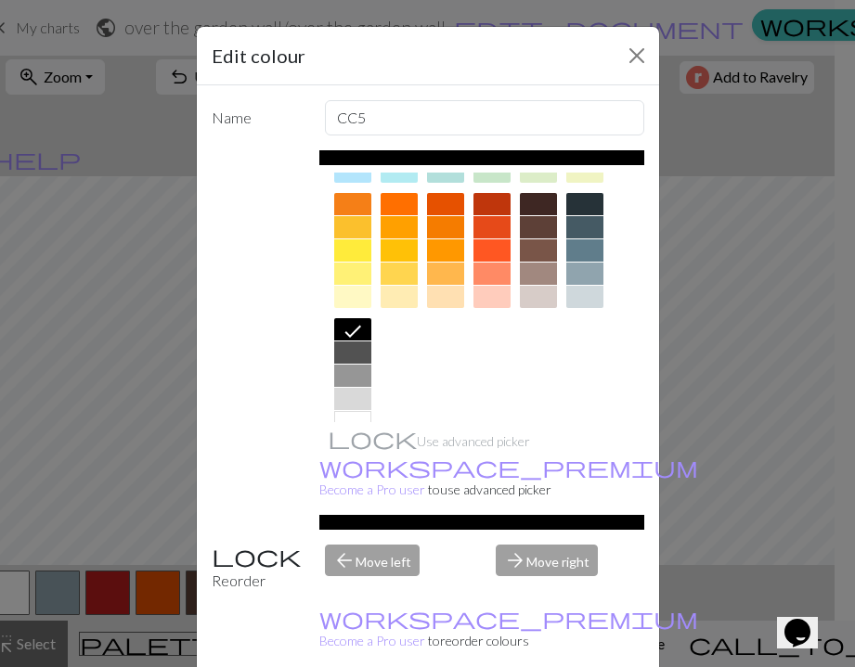
scroll to position [278, 0]
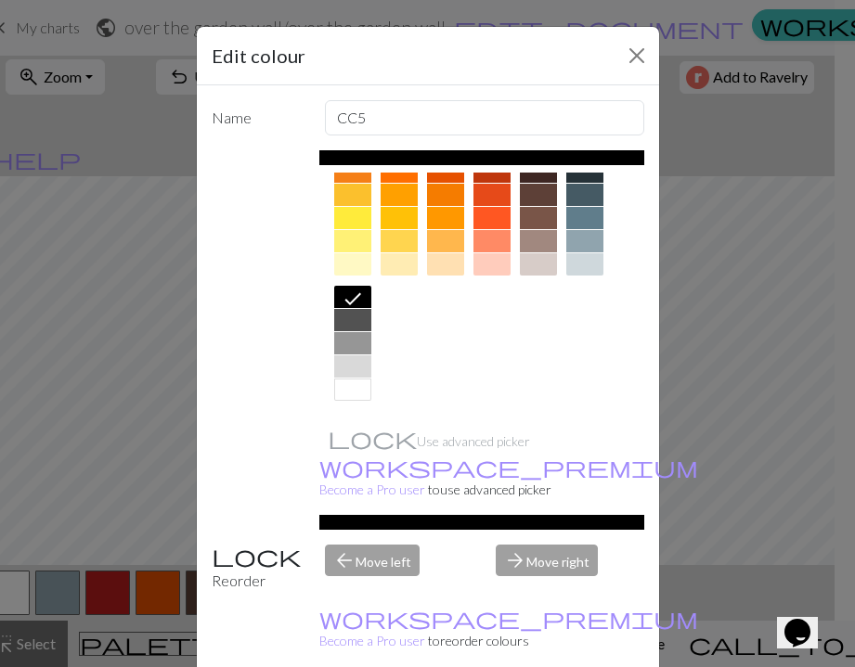
click at [400, 265] on div at bounding box center [399, 264] width 37 height 22
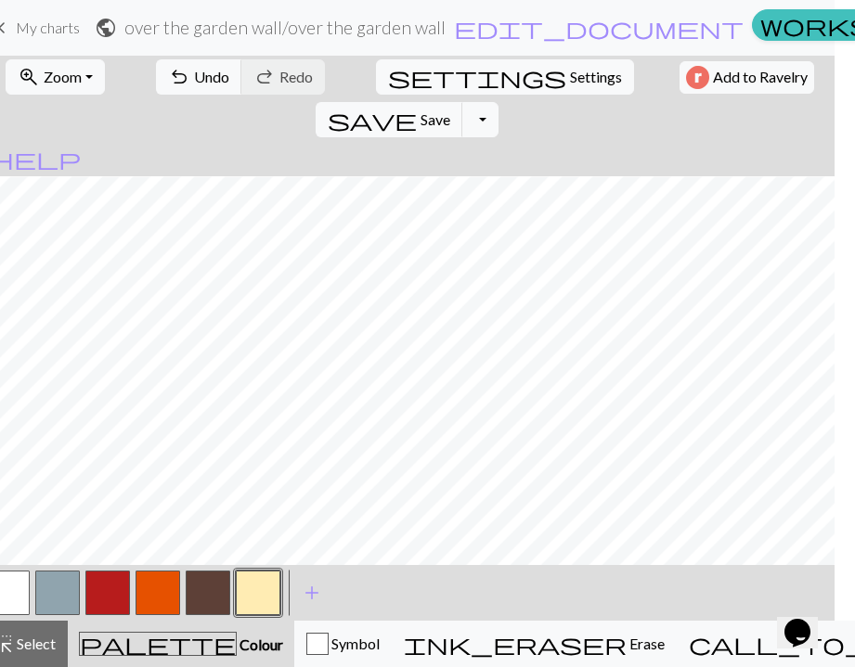
click at [217, 589] on button "button" at bounding box center [208, 593] width 45 height 45
click at [266, 602] on button "button" at bounding box center [258, 593] width 45 height 45
click at [216, 616] on div at bounding box center [208, 593] width 50 height 50
click at [212, 596] on button "button" at bounding box center [208, 593] width 45 height 45
click at [251, 589] on button "button" at bounding box center [258, 593] width 45 height 45
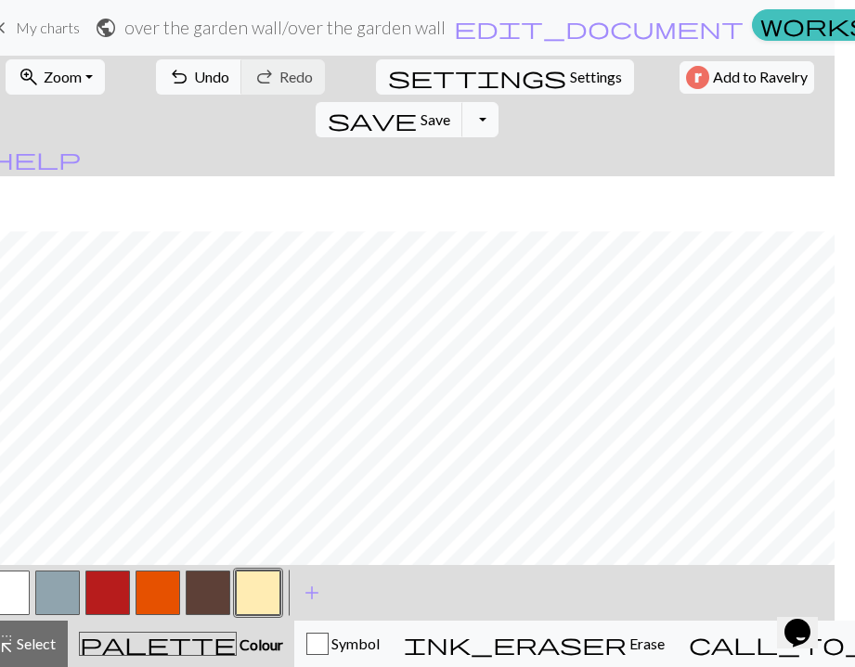
scroll to position [1089, 0]
click at [102, 601] on button "button" at bounding box center [107, 593] width 45 height 45
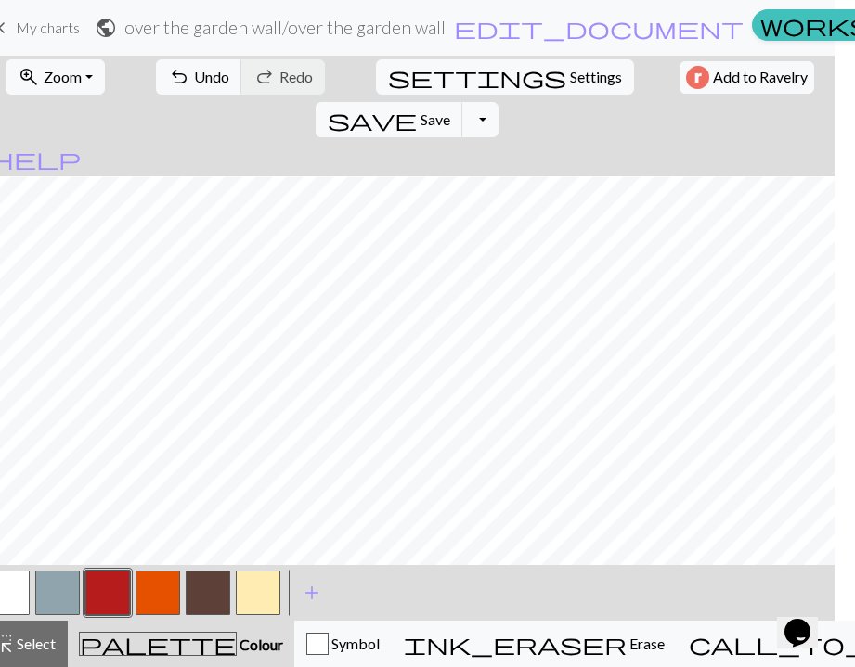
click at [105, 593] on button "button" at bounding box center [107, 593] width 45 height 45
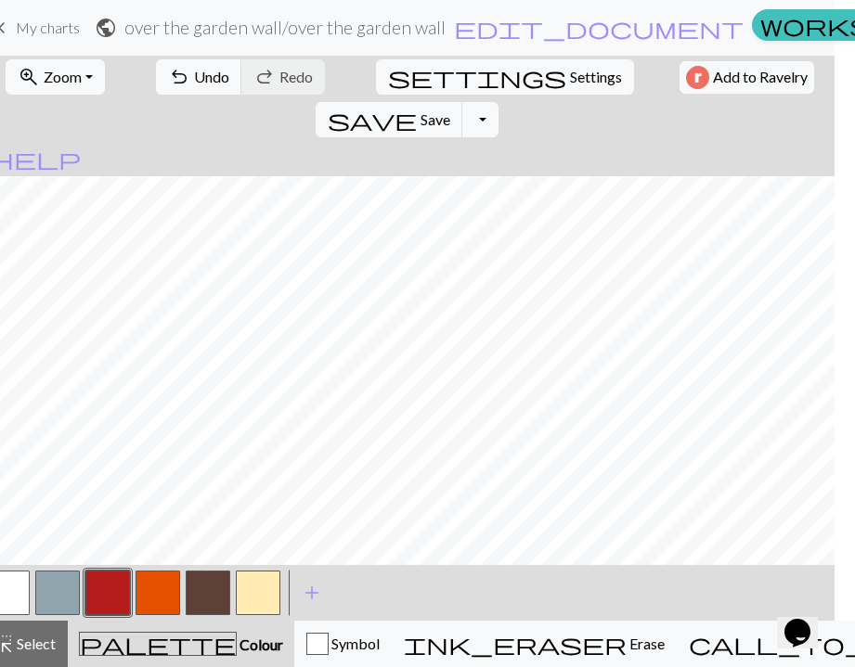
click at [110, 588] on button "button" at bounding box center [107, 593] width 45 height 45
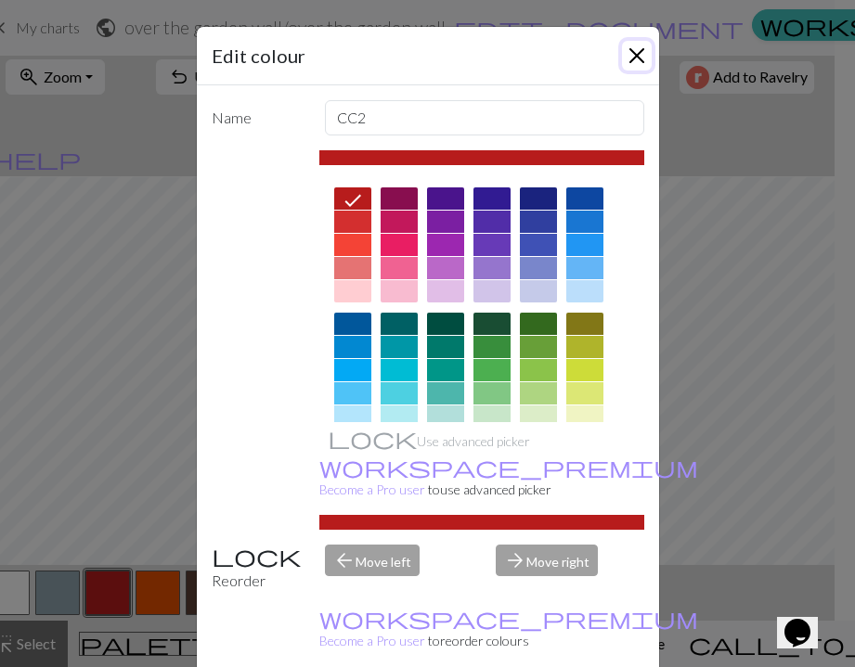
click at [637, 46] on button "Close" at bounding box center [637, 56] width 30 height 30
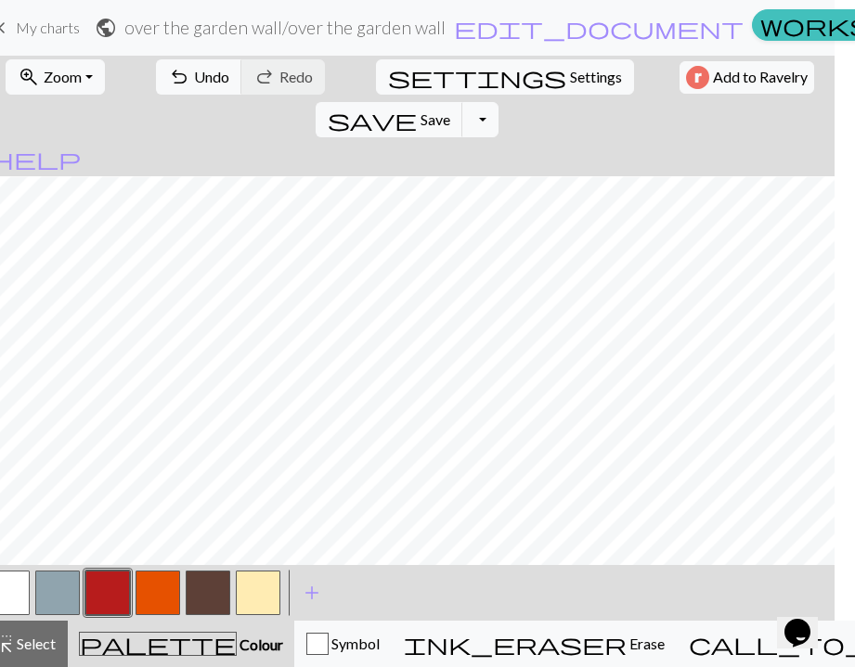
click at [115, 602] on button "button" at bounding box center [107, 593] width 45 height 45
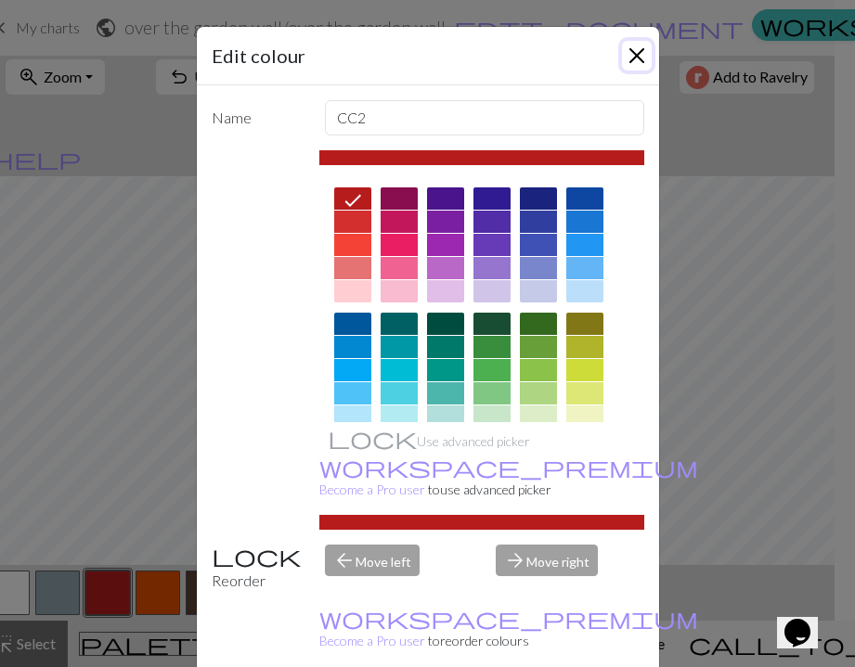
click at [630, 61] on button "Close" at bounding box center [637, 56] width 30 height 30
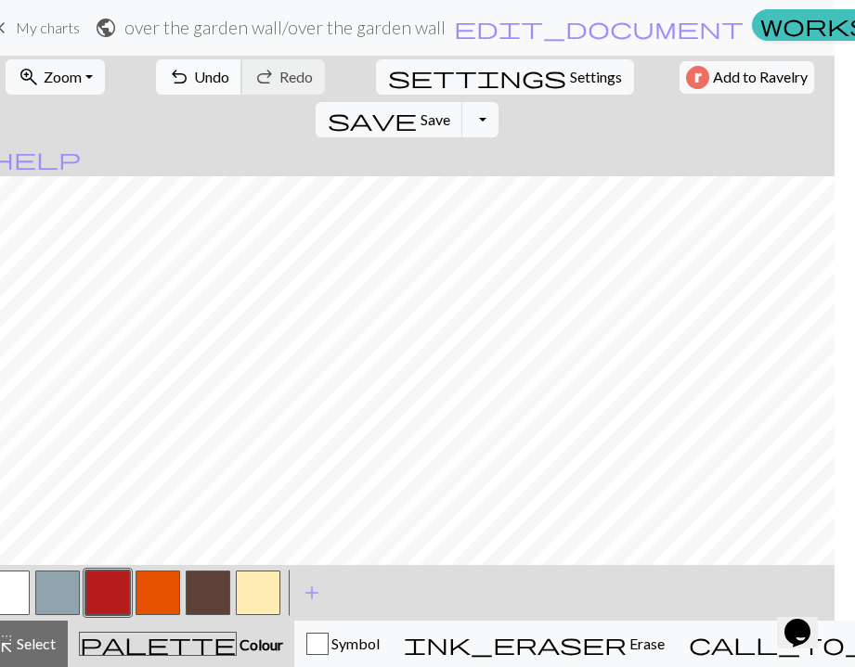
scroll to position [774, 0]
click at [317, 593] on span "add" at bounding box center [312, 593] width 22 height 26
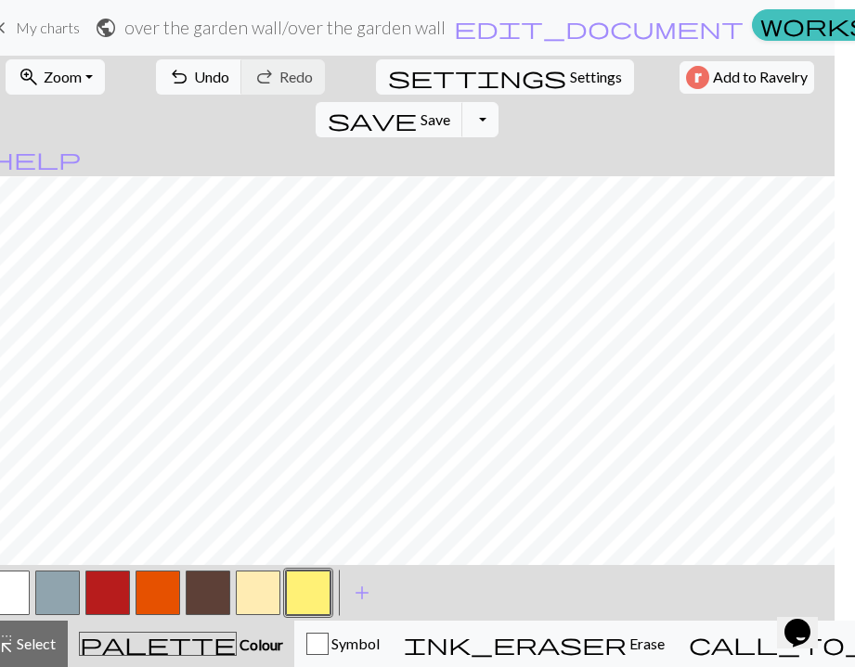
click at [318, 589] on button "button" at bounding box center [308, 593] width 45 height 45
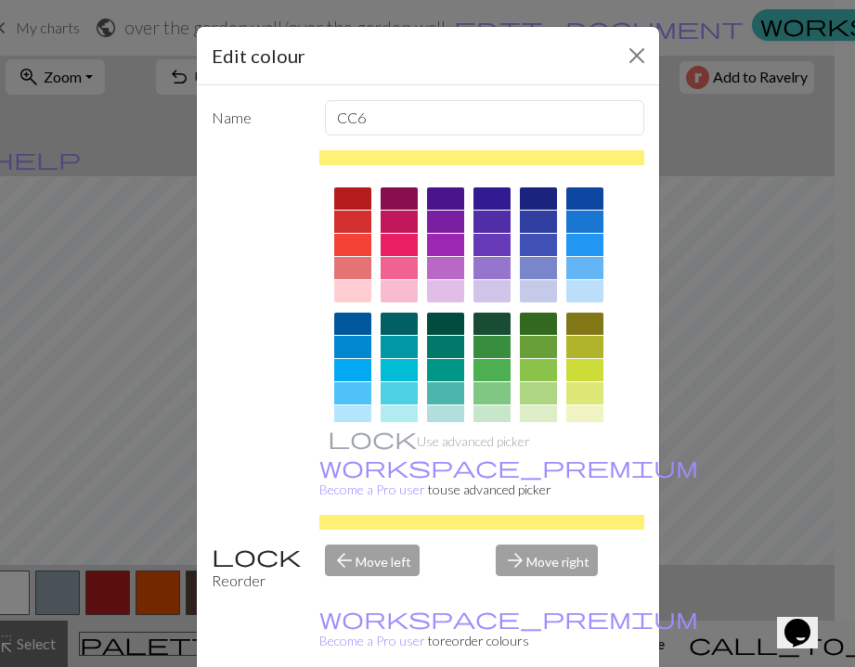
scroll to position [278, 0]
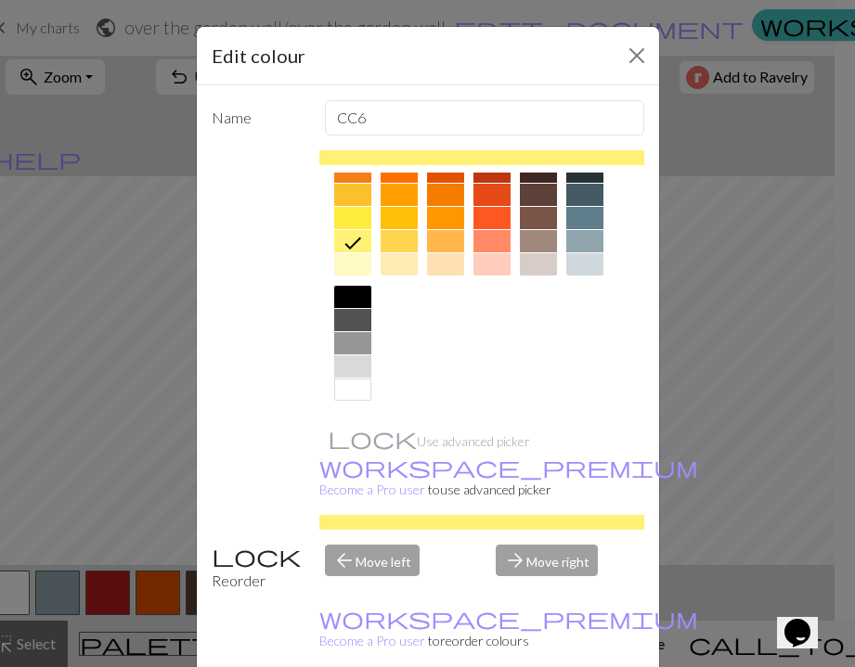
click at [356, 317] on div at bounding box center [352, 320] width 37 height 22
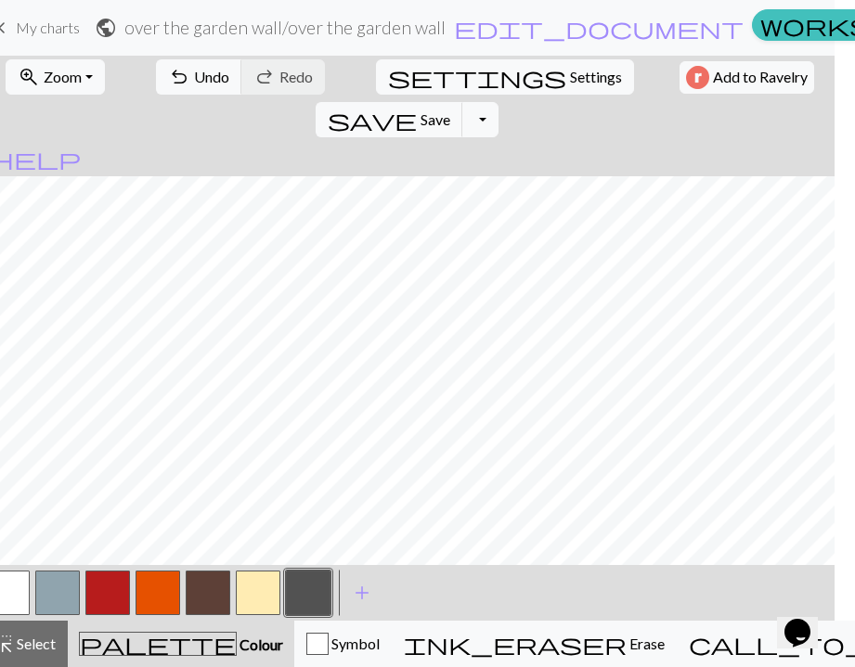
scroll to position [842, 0]
click at [18, 586] on button "button" at bounding box center [7, 593] width 45 height 45
click at [297, 591] on button "button" at bounding box center [308, 593] width 45 height 45
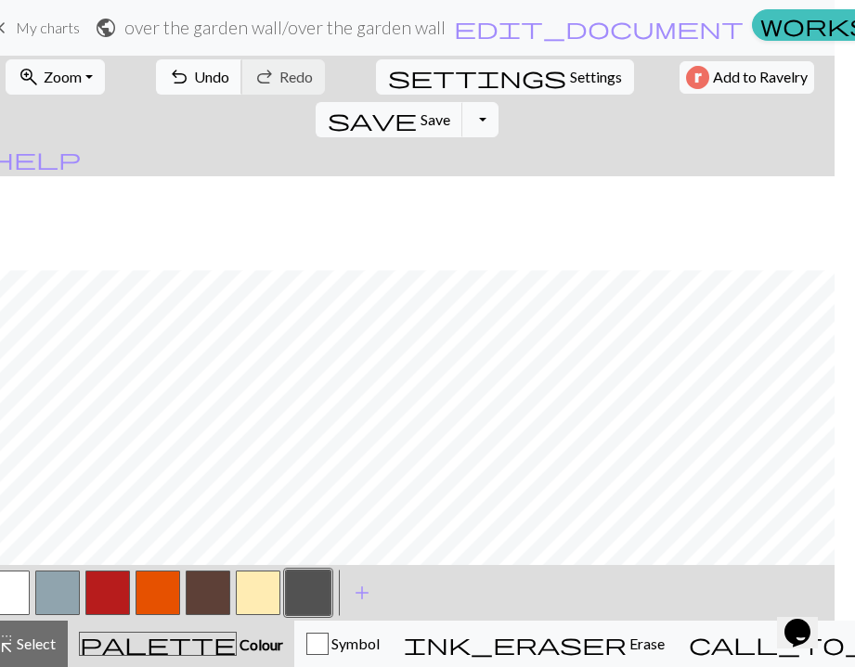
scroll to position [938, 0]
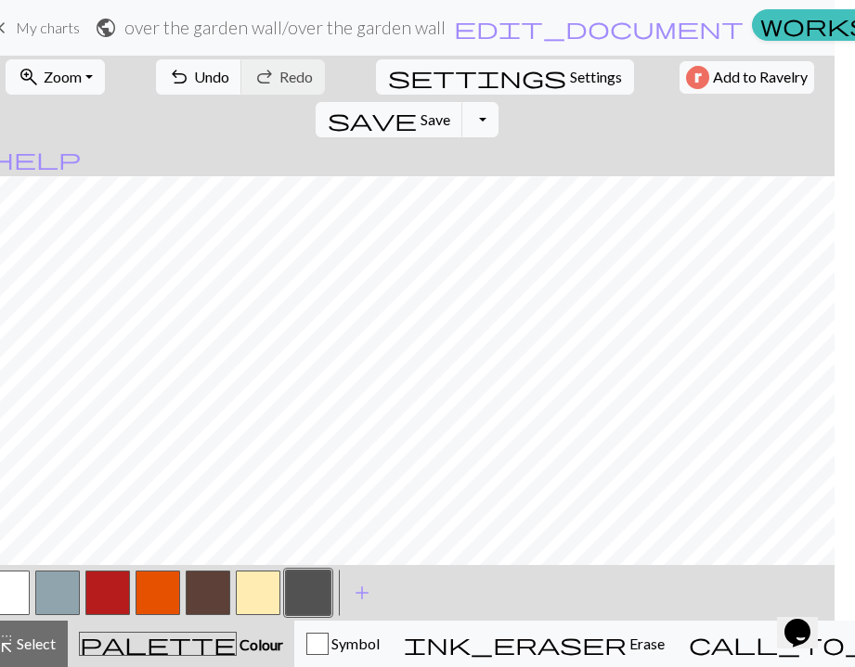
click at [19, 594] on button "button" at bounding box center [7, 593] width 45 height 45
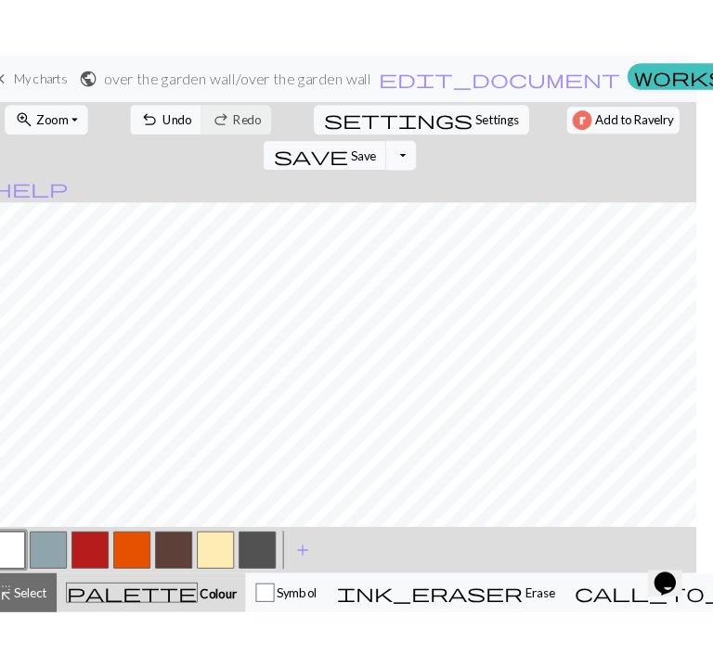
scroll to position [896, 0]
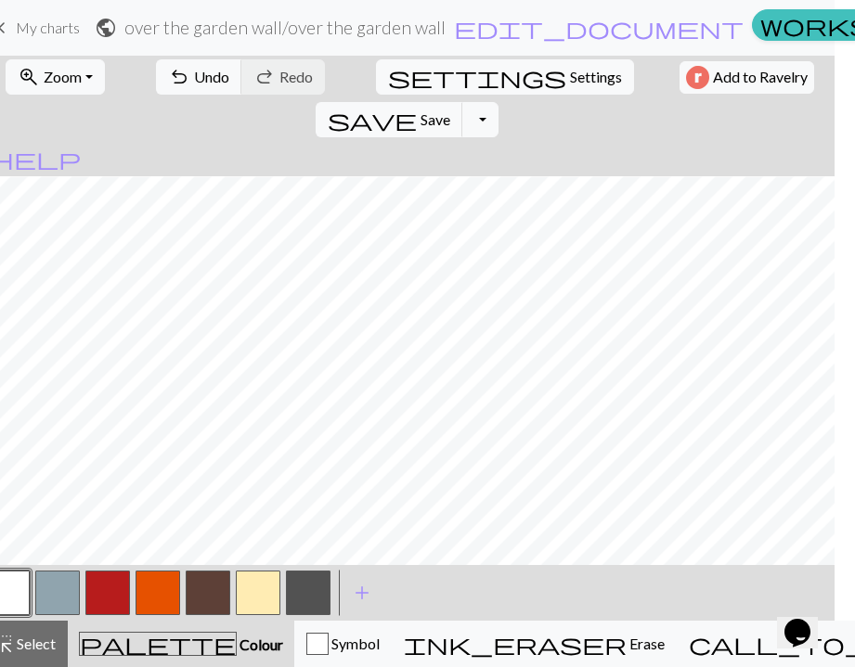
click at [304, 598] on button "button" at bounding box center [308, 593] width 45 height 45
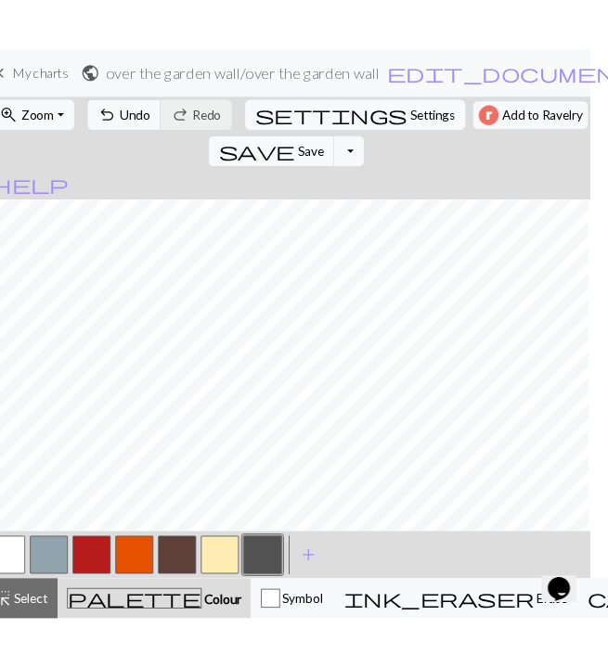
scroll to position [0, 0]
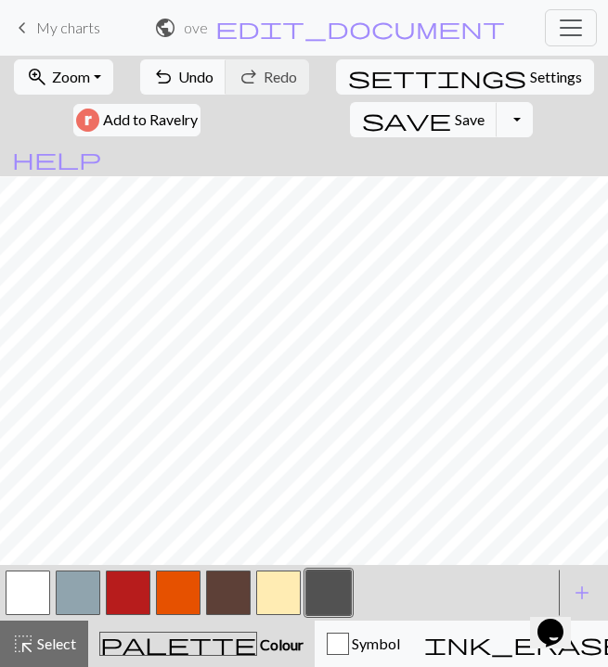
click at [24, 584] on button "button" at bounding box center [28, 593] width 45 height 45
click at [324, 581] on button "button" at bounding box center [328, 593] width 45 height 45
click at [31, 593] on button "button" at bounding box center [28, 593] width 45 height 45
click at [278, 598] on button "button" at bounding box center [278, 593] width 45 height 45
click at [312, 607] on button "button" at bounding box center [328, 593] width 45 height 45
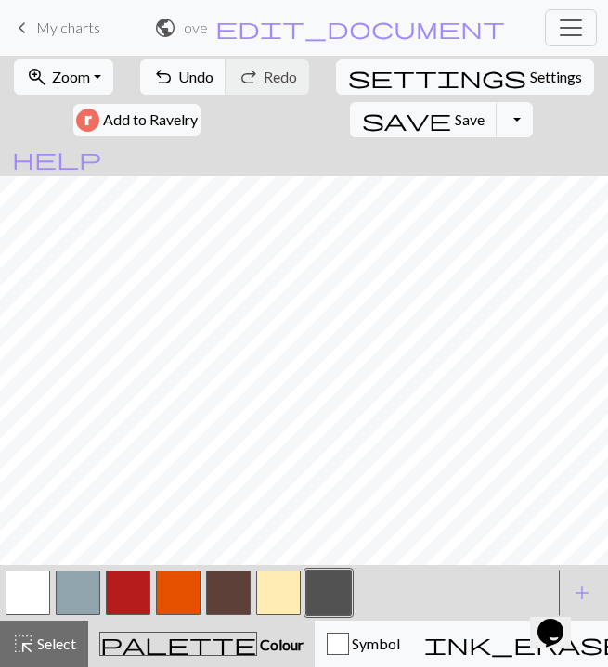
click at [42, 602] on button "button" at bounding box center [28, 593] width 45 height 45
click at [338, 602] on button "button" at bounding box center [328, 593] width 45 height 45
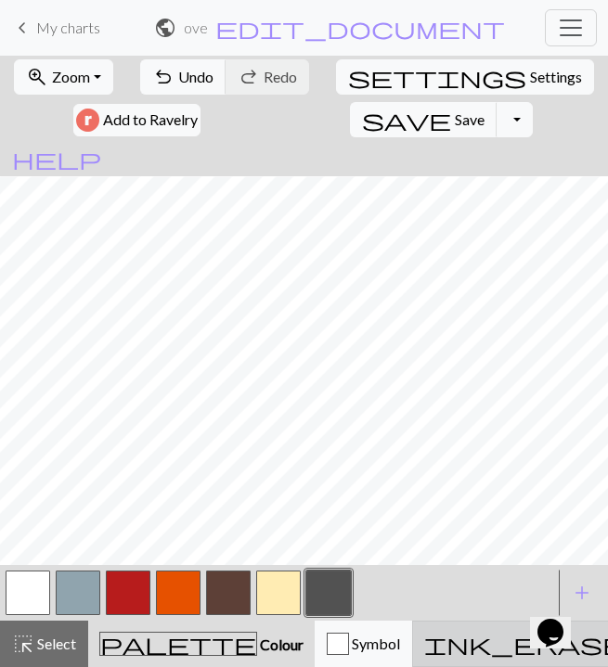
click at [424, 642] on div "ink_eraser Erase Erase" at bounding box center [554, 644] width 261 height 22
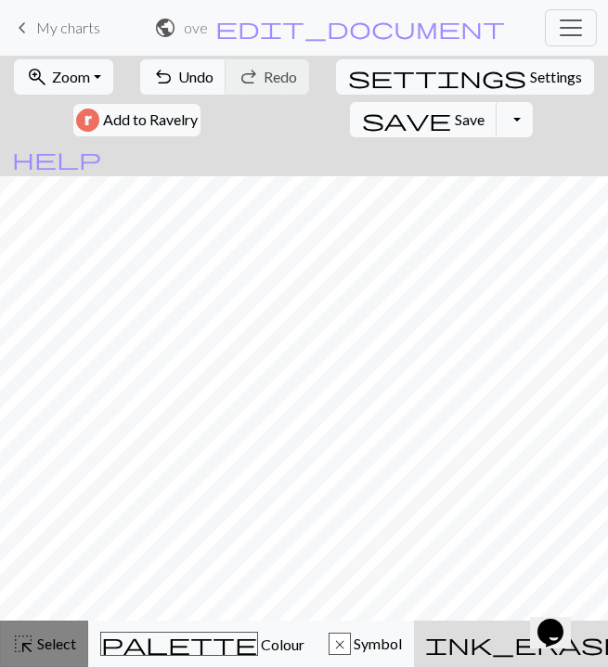
click at [76, 649] on span "Select" at bounding box center [55, 644] width 42 height 18
click at [58, 644] on span "Select" at bounding box center [55, 644] width 42 height 18
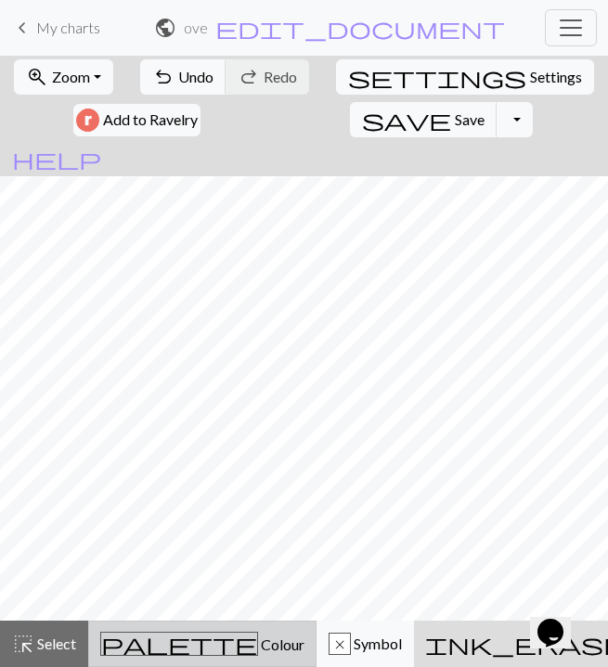
click at [122, 652] on span "palette" at bounding box center [179, 644] width 156 height 26
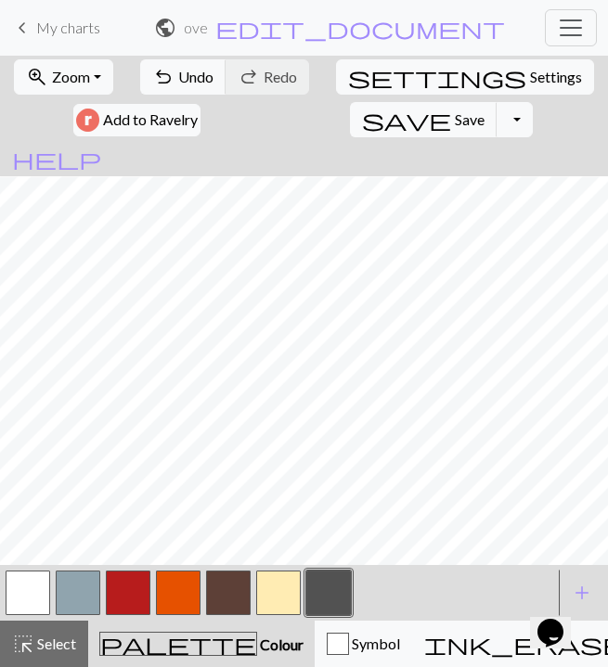
click at [31, 580] on button "button" at bounding box center [28, 593] width 45 height 45
click at [347, 586] on button "button" at bounding box center [328, 593] width 45 height 45
click at [40, 595] on button "button" at bounding box center [28, 593] width 45 height 45
click at [326, 586] on button "button" at bounding box center [328, 593] width 45 height 45
click at [289, 604] on button "button" at bounding box center [278, 593] width 45 height 45
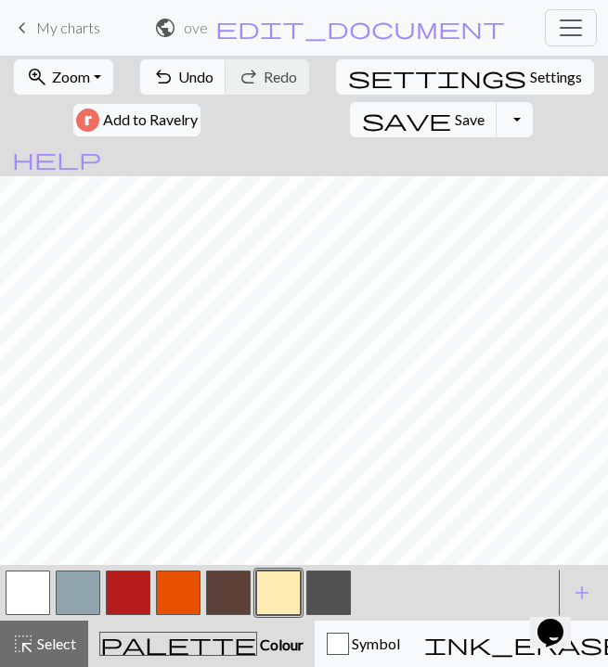
click at [330, 599] on button "button" at bounding box center [328, 593] width 45 height 45
click at [335, 577] on button "button" at bounding box center [328, 593] width 45 height 45
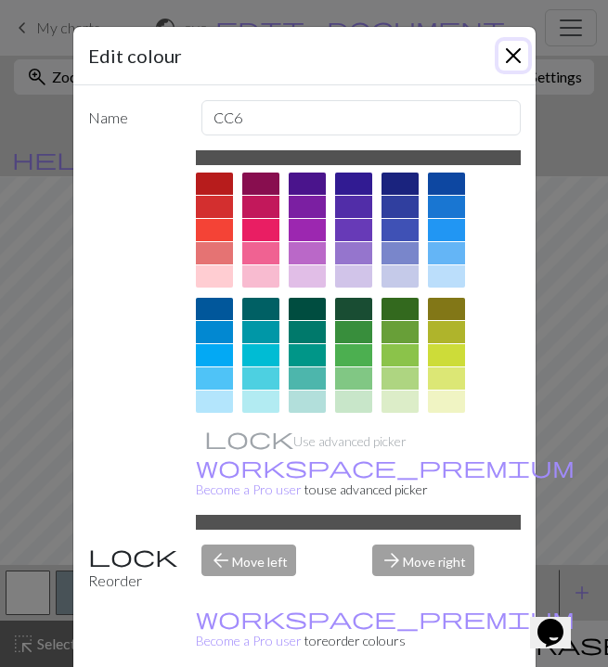
click at [512, 58] on button "Close" at bounding box center [514, 56] width 30 height 30
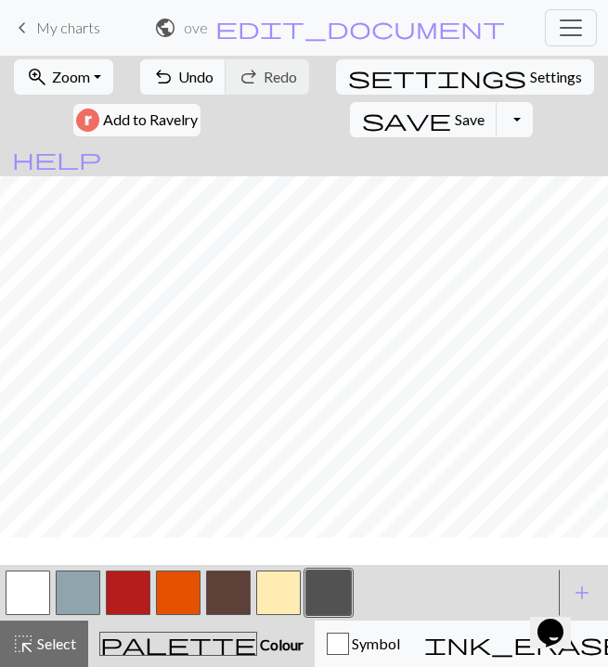
scroll to position [899, 0]
click at [287, 600] on button "button" at bounding box center [278, 593] width 45 height 45
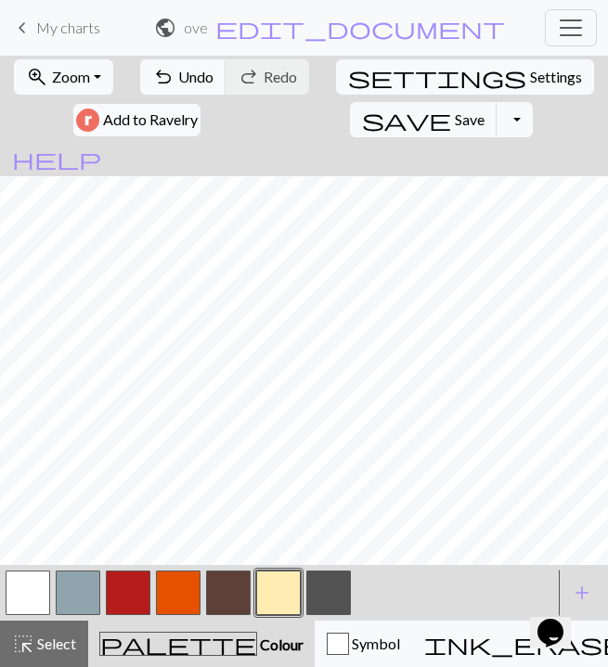
click at [16, 593] on button "button" at bounding box center [28, 593] width 45 height 45
click at [328, 599] on button "button" at bounding box center [328, 593] width 45 height 45
click at [273, 590] on button "button" at bounding box center [278, 593] width 45 height 45
click at [334, 578] on button "button" at bounding box center [328, 593] width 45 height 45
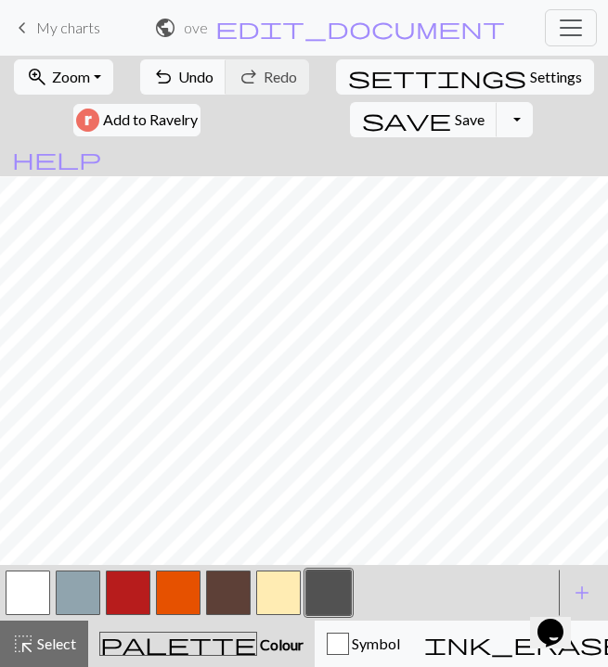
click at [30, 597] on button "button" at bounding box center [28, 593] width 45 height 45
click at [30, 599] on button "button" at bounding box center [28, 593] width 45 height 45
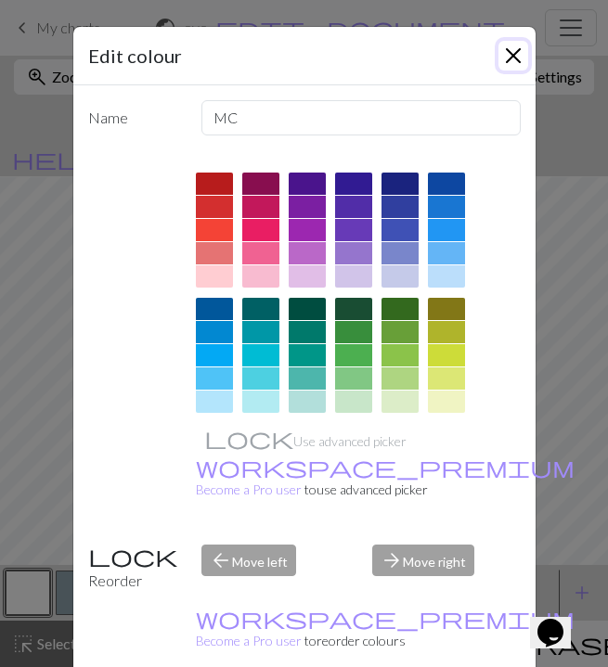
click at [523, 49] on button "Close" at bounding box center [514, 56] width 30 height 30
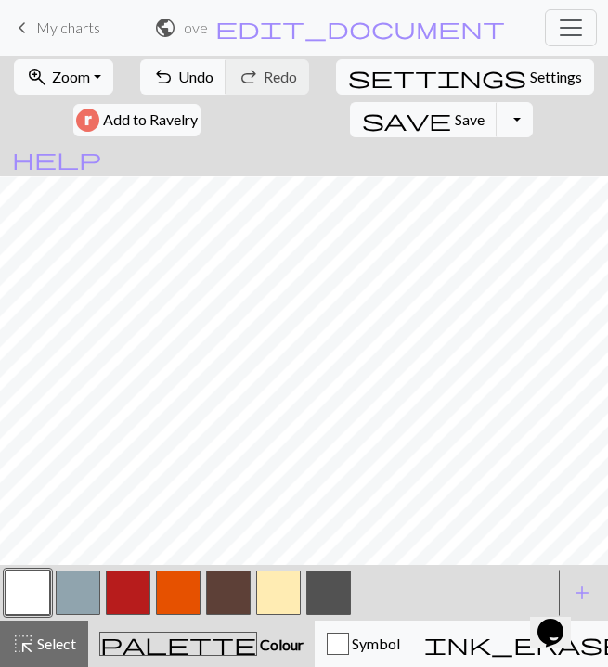
click at [323, 603] on button "button" at bounding box center [328, 593] width 45 height 45
click at [26, 605] on button "button" at bounding box center [28, 593] width 45 height 45
click at [321, 605] on button "button" at bounding box center [328, 593] width 45 height 45
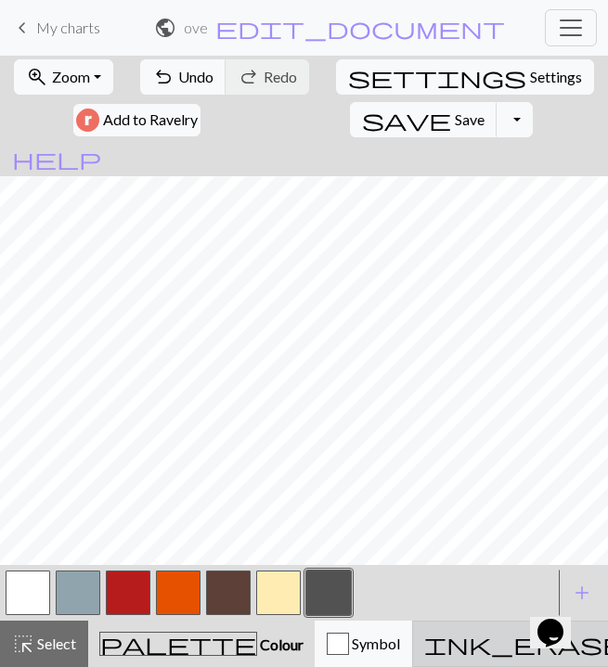
click at [424, 641] on div "ink_eraser Erase Erase" at bounding box center [554, 644] width 261 height 22
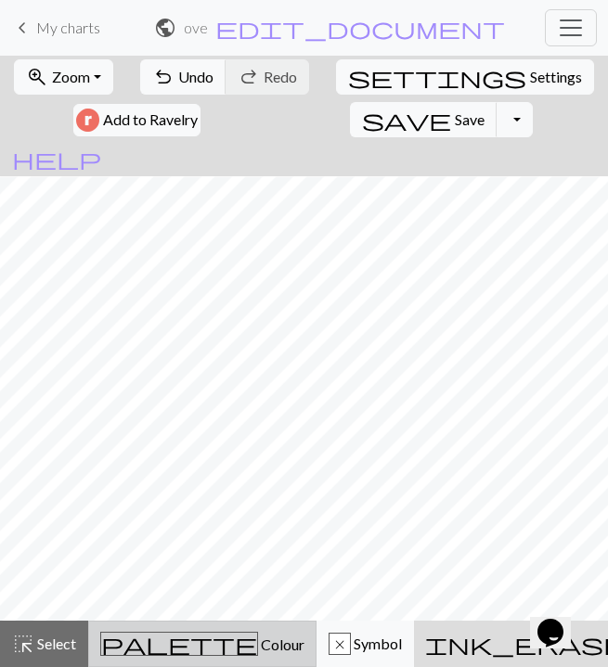
click at [164, 627] on button "palette Colour Colour" at bounding box center [202, 644] width 228 height 46
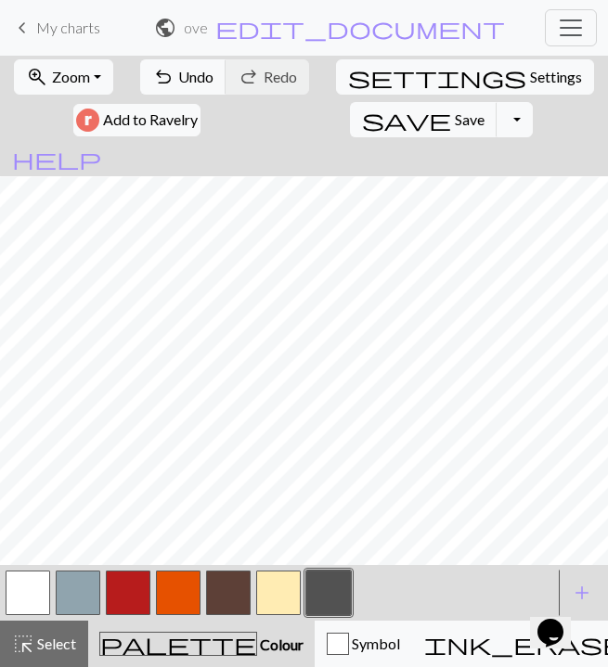
click at [32, 599] on button "button" at bounding box center [28, 593] width 45 height 45
click at [314, 604] on button "button" at bounding box center [328, 593] width 45 height 45
click at [28, 589] on button "button" at bounding box center [28, 593] width 45 height 45
click at [330, 607] on button "button" at bounding box center [328, 593] width 45 height 45
click at [279, 599] on button "button" at bounding box center [278, 593] width 45 height 45
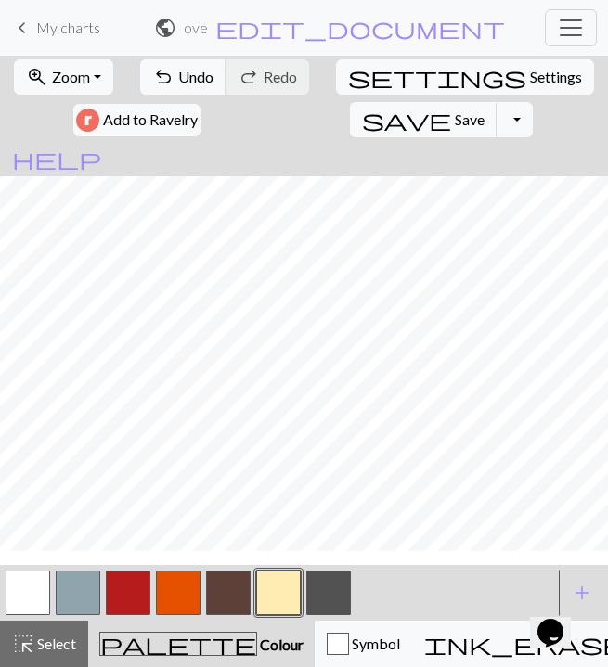
scroll to position [810, 0]
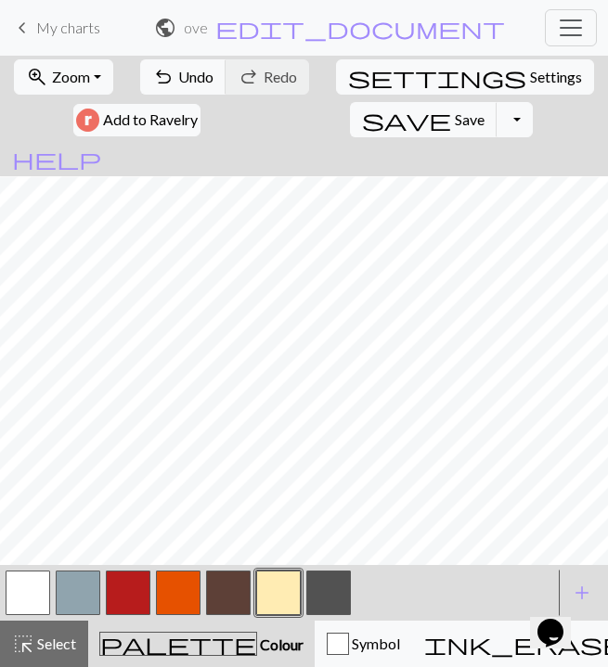
click at [318, 611] on button "button" at bounding box center [328, 593] width 45 height 45
click at [32, 591] on button "button" at bounding box center [28, 593] width 45 height 45
click at [312, 604] on button "button" at bounding box center [328, 593] width 45 height 45
click at [32, 597] on button "button" at bounding box center [28, 593] width 45 height 45
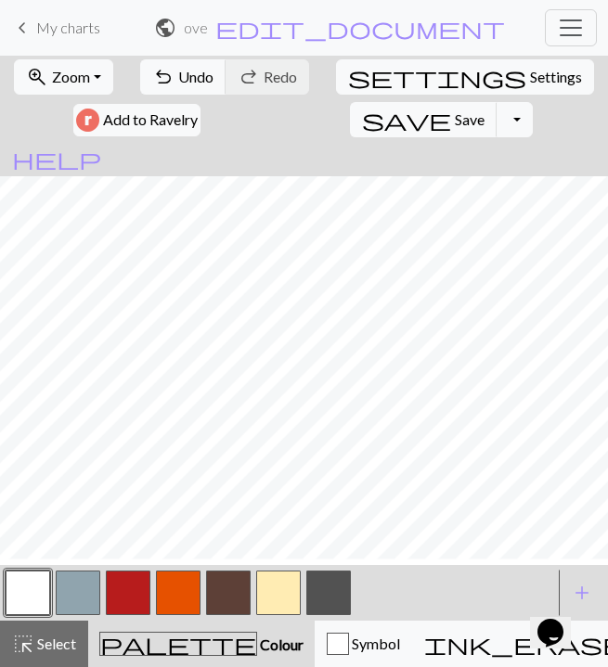
scroll to position [838, 0]
click at [327, 592] on button "button" at bounding box center [328, 593] width 45 height 45
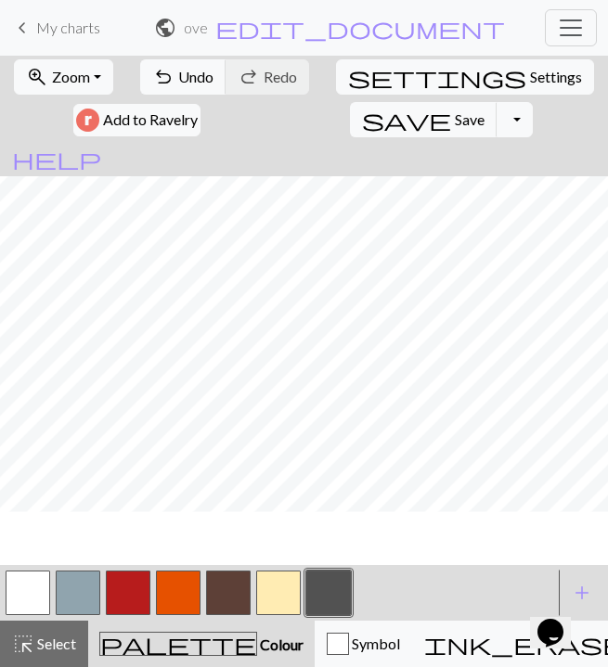
scroll to position [900, 0]
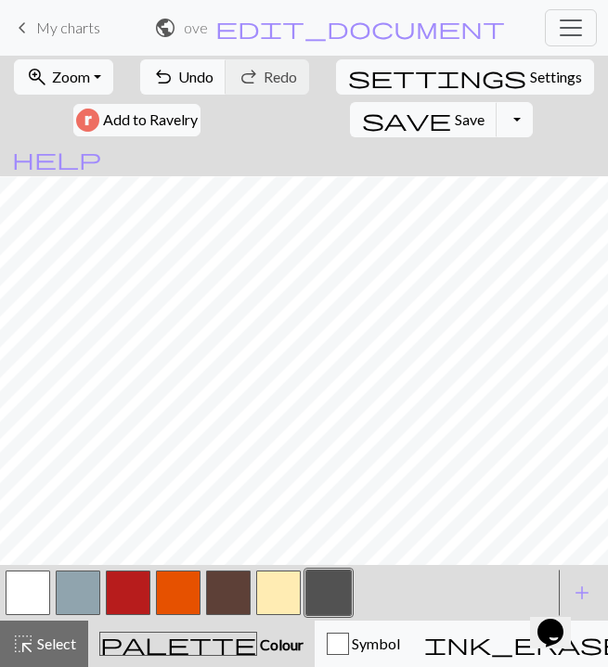
click at [46, 589] on button "button" at bounding box center [28, 593] width 45 height 45
click at [333, 601] on button "button" at bounding box center [328, 593] width 45 height 45
click at [278, 599] on button "button" at bounding box center [278, 593] width 45 height 45
click at [329, 597] on button "button" at bounding box center [328, 593] width 45 height 45
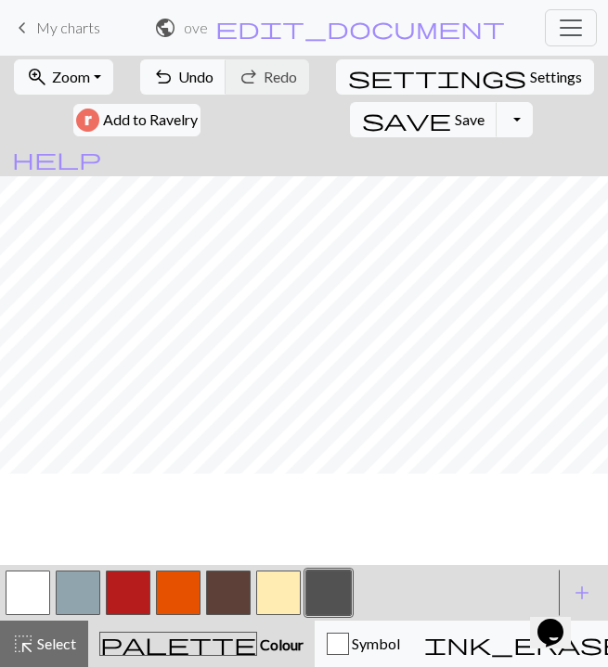
scroll to position [859, 0]
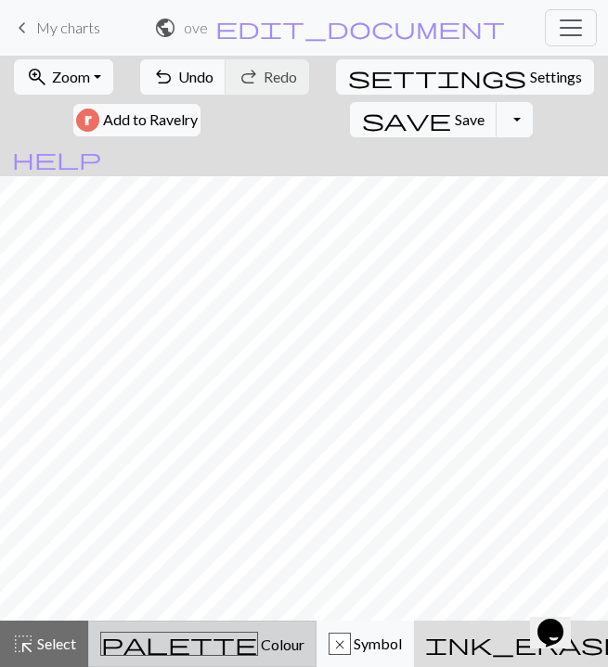
click at [141, 662] on button "palette Colour Colour" at bounding box center [202, 644] width 228 height 46
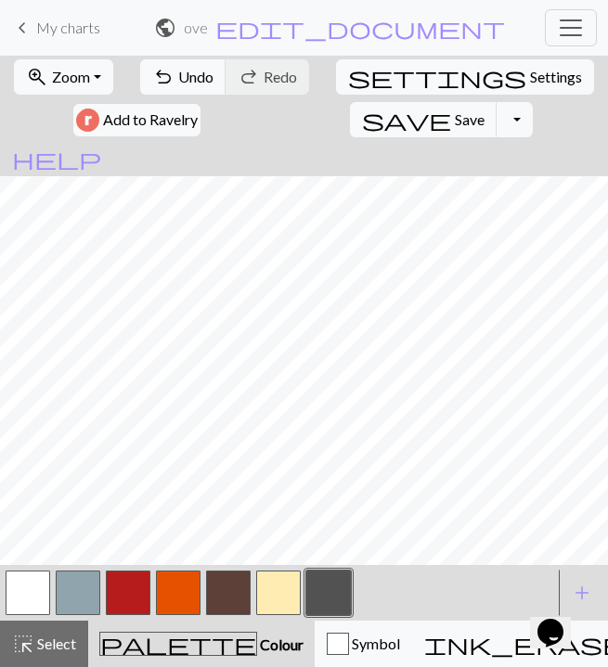
click at [37, 590] on button "button" at bounding box center [28, 593] width 45 height 45
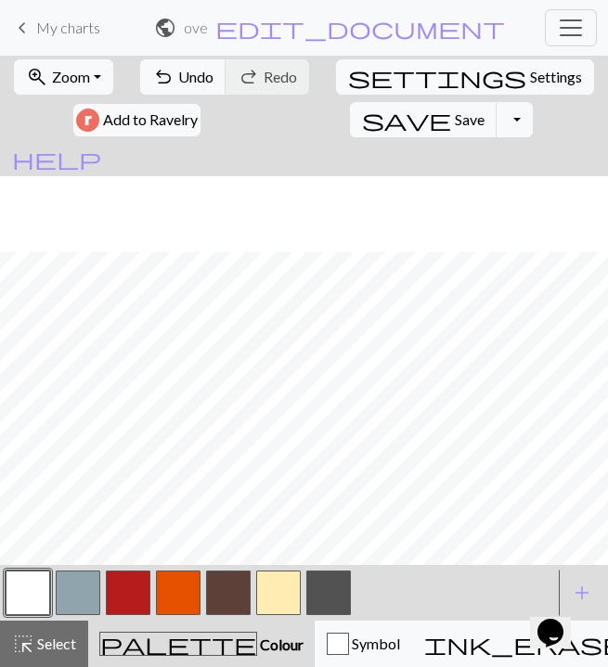
scroll to position [938, 0]
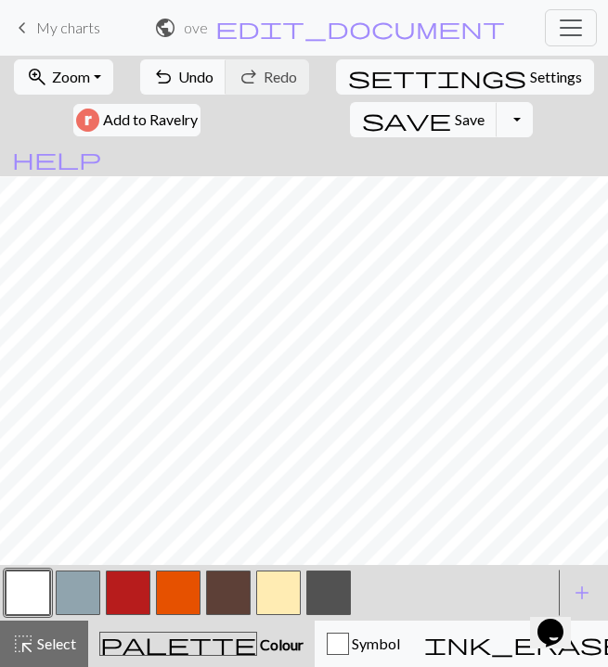
click at [340, 595] on button "button" at bounding box center [328, 593] width 45 height 45
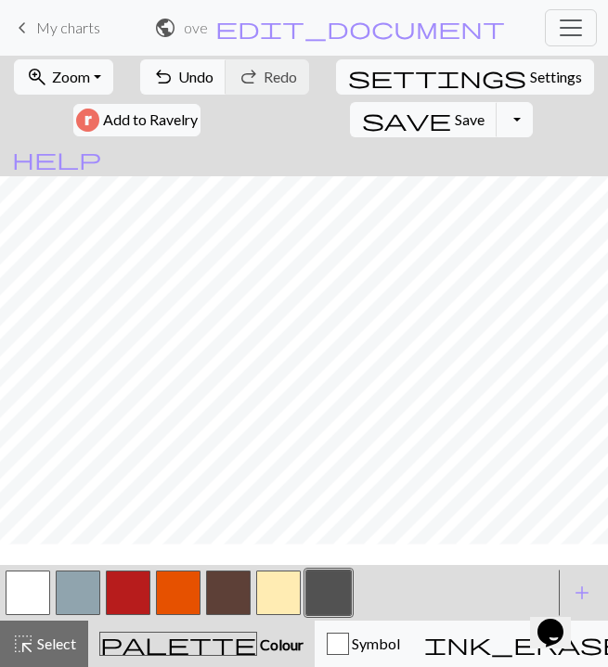
scroll to position [866, 0]
click at [274, 588] on button "button" at bounding box center [278, 593] width 45 height 45
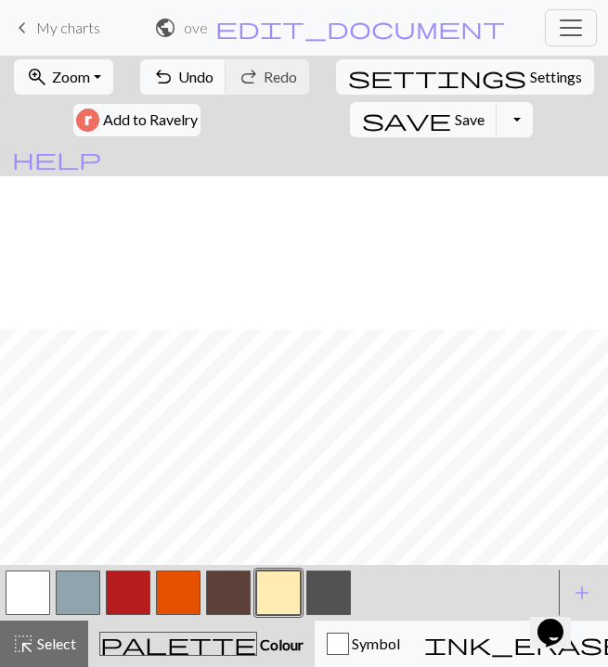
scroll to position [1133, 0]
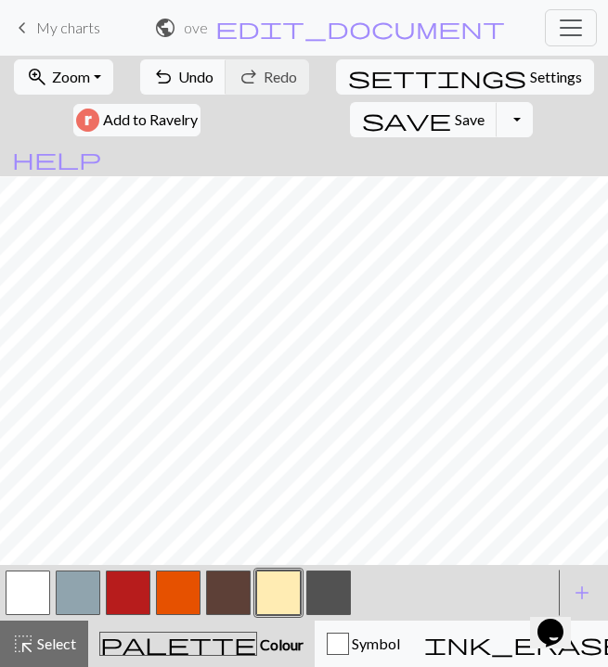
click at [257, 652] on span "Colour" at bounding box center [280, 645] width 46 height 18
click at [66, 642] on span "Select" at bounding box center [55, 644] width 42 height 18
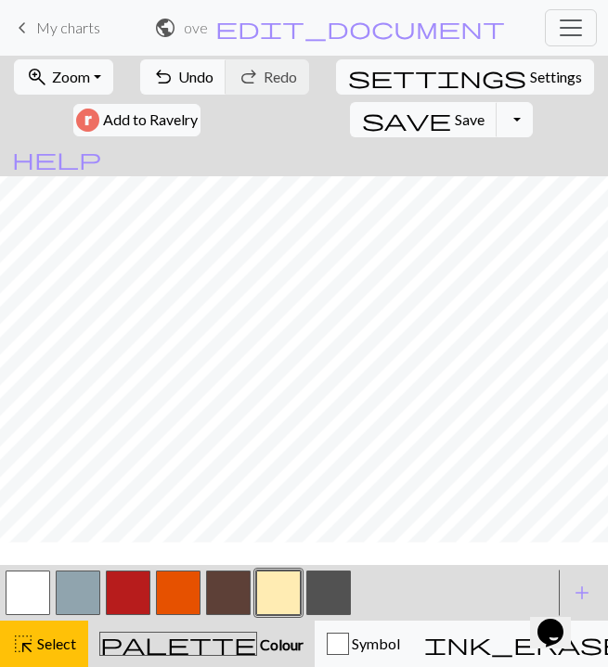
scroll to position [845, 0]
click at [19, 593] on button "button" at bounding box center [28, 593] width 45 height 45
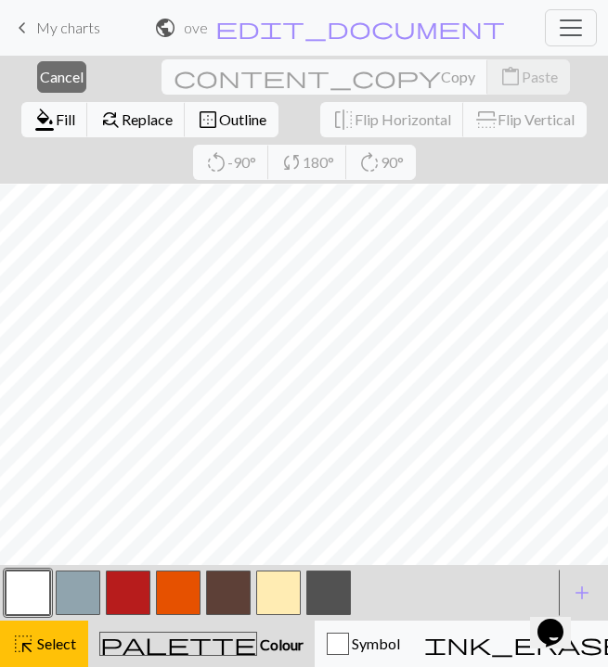
click at [20, 586] on button "button" at bounding box center [28, 593] width 45 height 45
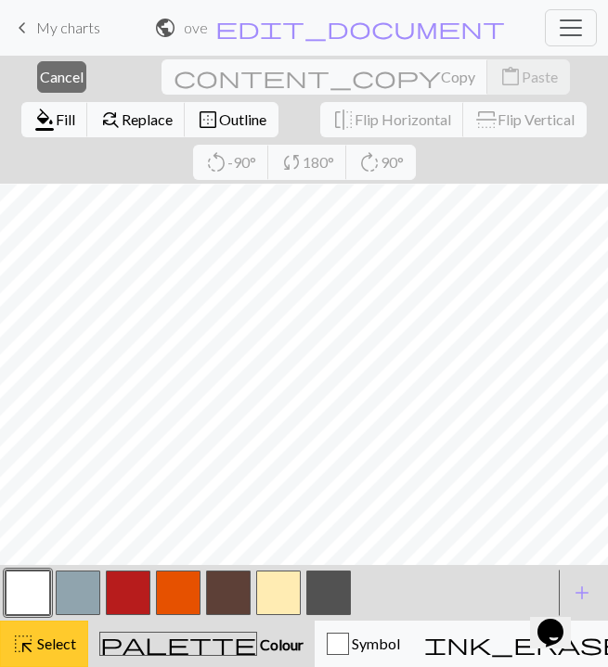
click at [55, 635] on span "Select" at bounding box center [55, 644] width 42 height 18
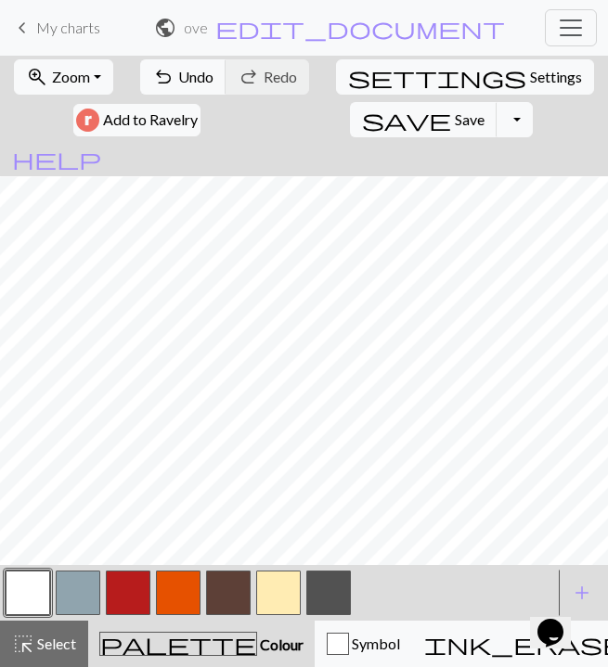
scroll to position [1379, 0]
click at [173, 598] on button "button" at bounding box center [178, 593] width 45 height 45
click at [34, 587] on button "button" at bounding box center [28, 593] width 45 height 45
click at [187, 598] on button "button" at bounding box center [178, 593] width 45 height 45
click at [20, 585] on button "button" at bounding box center [28, 593] width 45 height 45
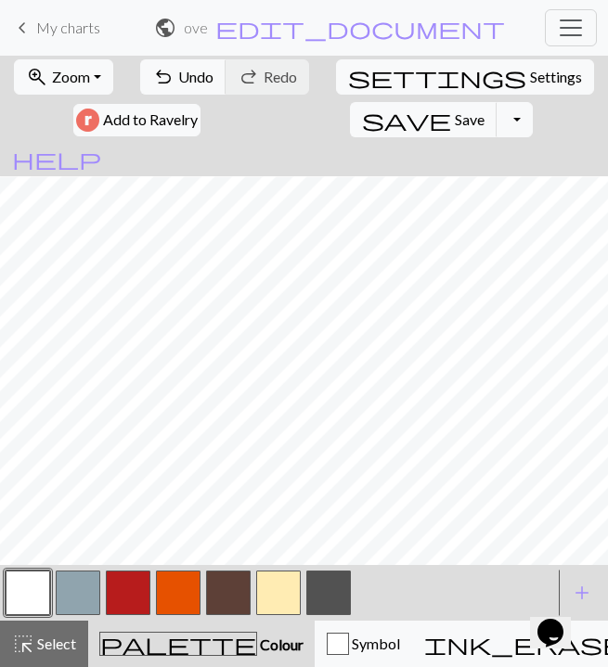
click at [181, 593] on button "button" at bounding box center [178, 593] width 45 height 45
click at [231, 583] on button "button" at bounding box center [228, 593] width 45 height 45
click at [38, 585] on button "button" at bounding box center [28, 593] width 45 height 45
click at [180, 584] on button "button" at bounding box center [178, 593] width 45 height 45
click at [230, 606] on button "button" at bounding box center [228, 593] width 45 height 45
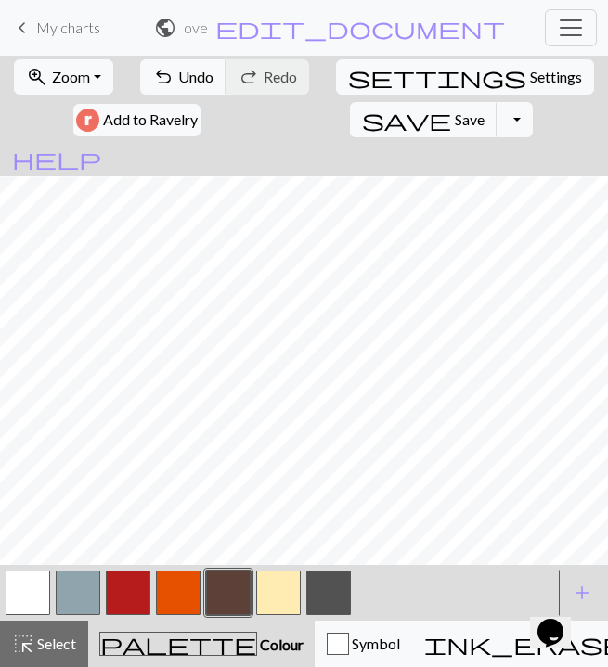
click at [171, 602] on button "button" at bounding box center [178, 593] width 45 height 45
click at [234, 593] on button "button" at bounding box center [228, 593] width 45 height 45
click at [177, 607] on button "button" at bounding box center [178, 593] width 45 height 45
click at [175, 612] on button "button" at bounding box center [178, 593] width 45 height 45
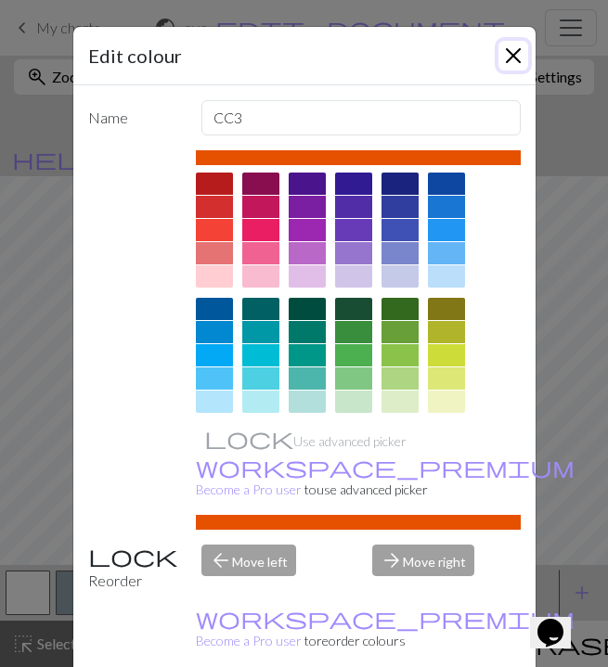
click at [512, 48] on button "Close" at bounding box center [514, 56] width 30 height 30
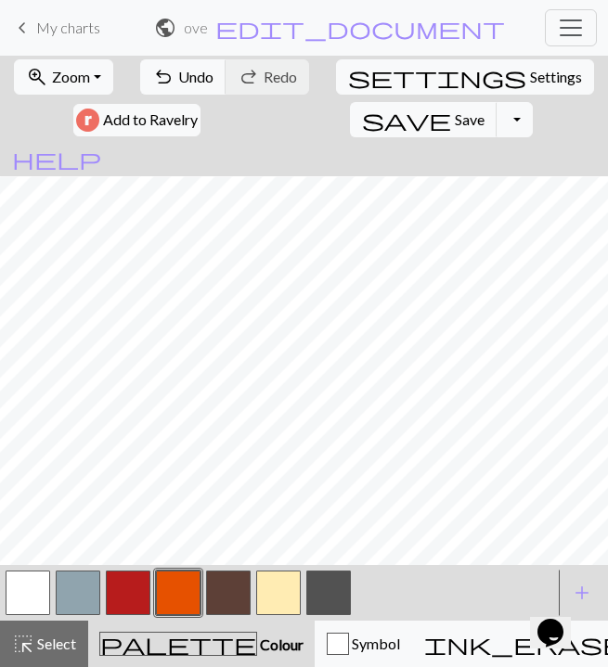
click at [238, 597] on button "button" at bounding box center [228, 593] width 45 height 45
click at [232, 603] on button "button" at bounding box center [228, 593] width 45 height 45
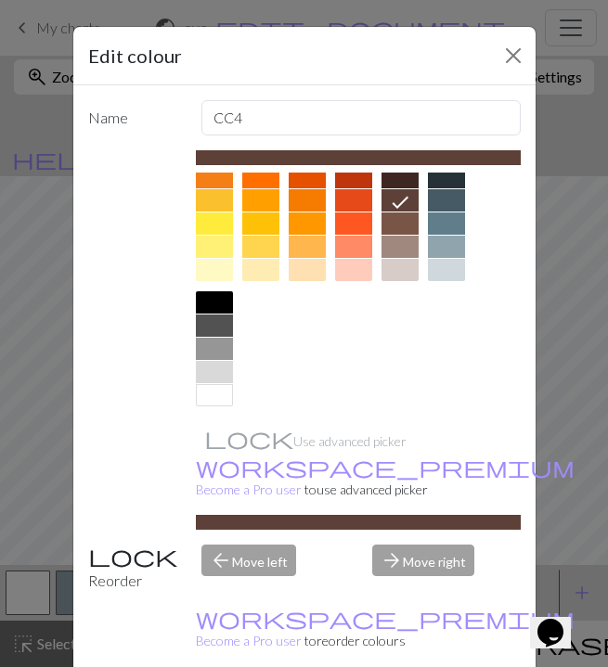
scroll to position [217, 0]
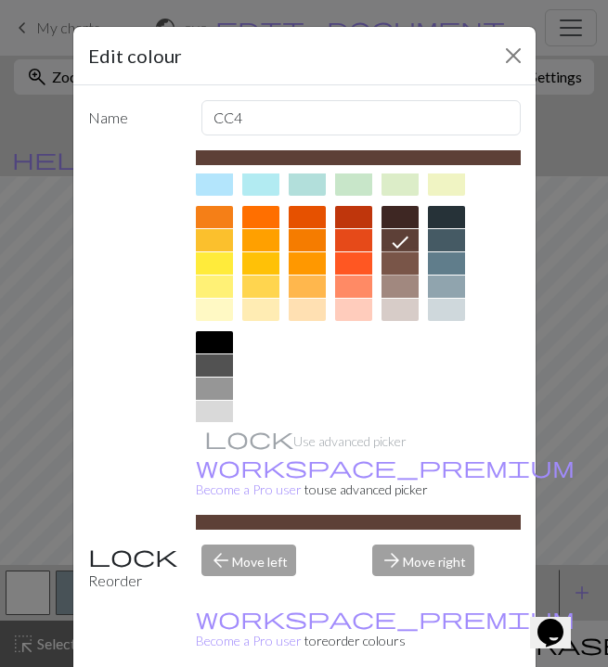
click at [395, 269] on div at bounding box center [400, 263] width 37 height 22
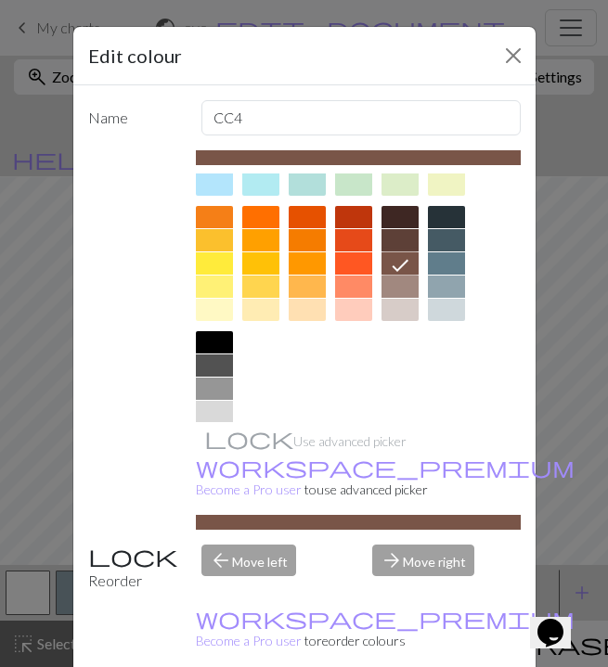
click at [540, 336] on div "Edit colour Name CC4 Use advanced picker workspace_premium Become a Pro user to…" at bounding box center [304, 333] width 608 height 667
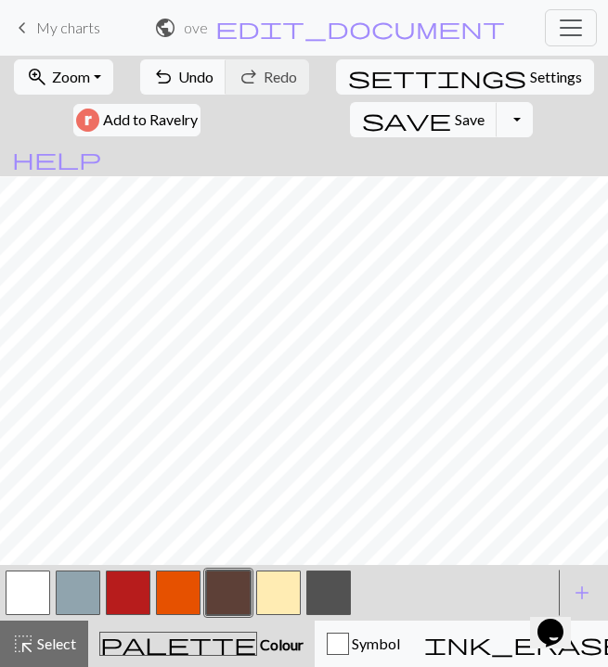
click at [230, 613] on button "button" at bounding box center [228, 593] width 45 height 45
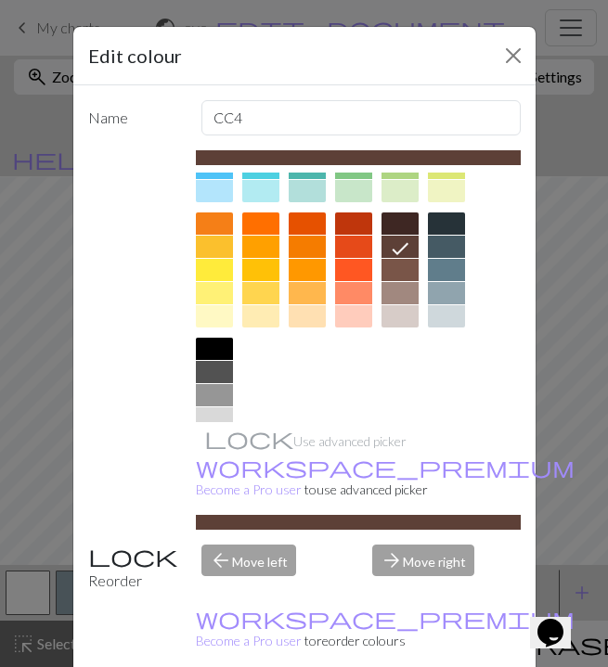
scroll to position [205, 0]
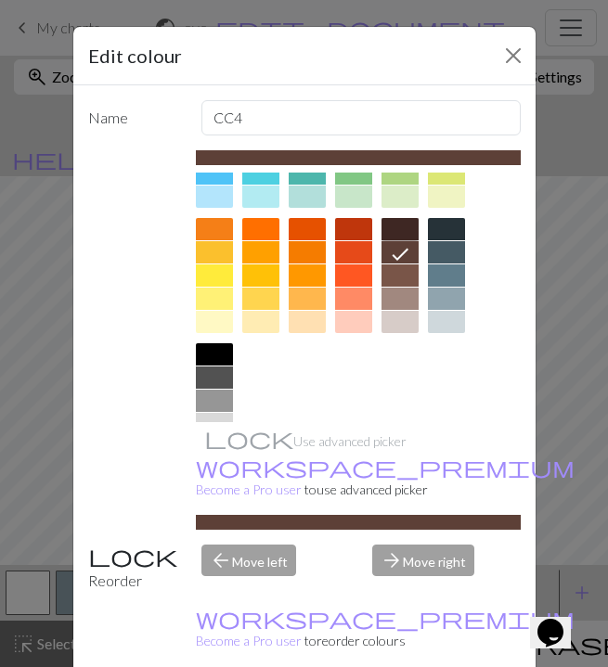
click at [406, 235] on div at bounding box center [400, 229] width 37 height 22
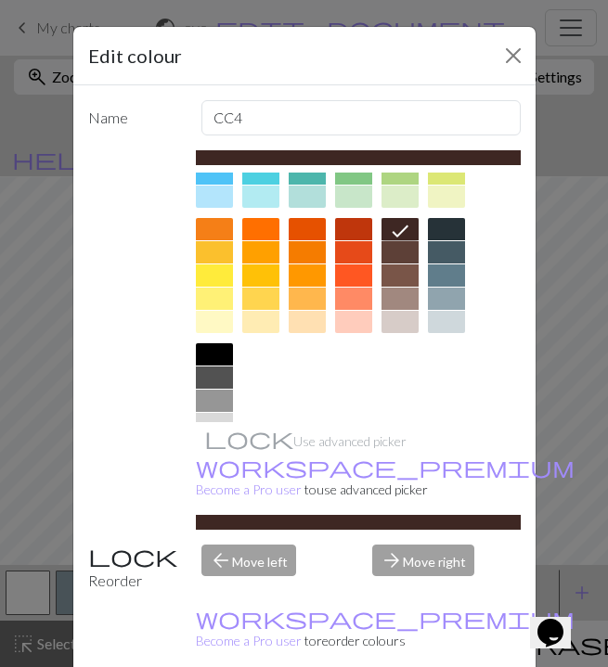
click at [578, 370] on div "Edit colour Name CC4 Use advanced picker workspace_premium Become a Pro user to…" at bounding box center [304, 333] width 608 height 667
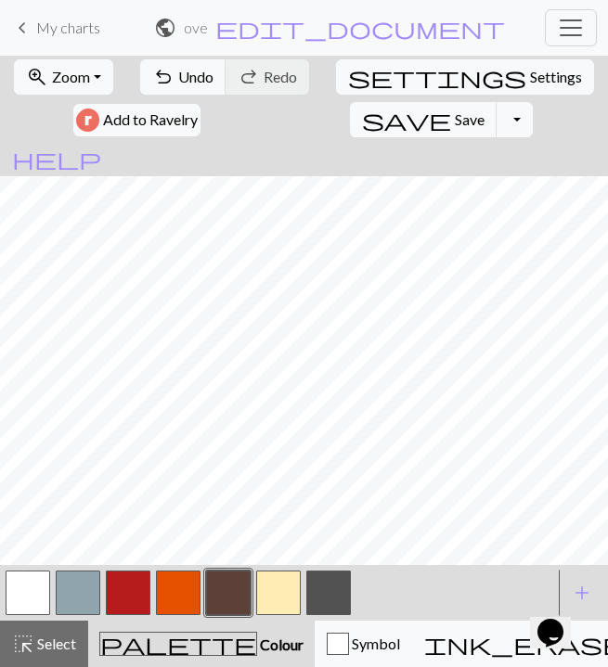
click at [164, 589] on button "button" at bounding box center [178, 593] width 45 height 45
click at [242, 589] on button "button" at bounding box center [228, 593] width 45 height 45
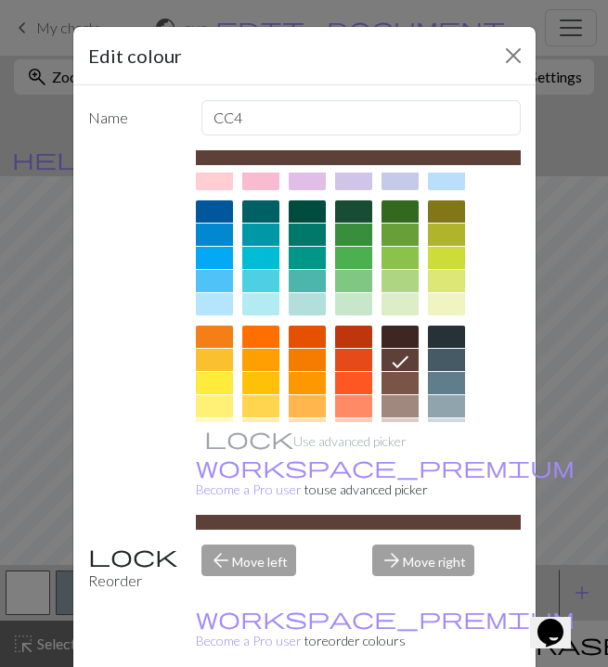
scroll to position [110, 0]
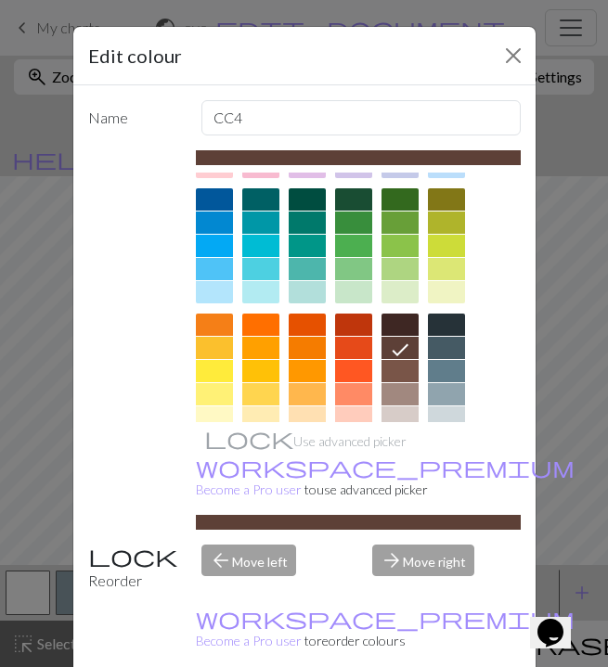
click at [359, 326] on div at bounding box center [353, 325] width 37 height 22
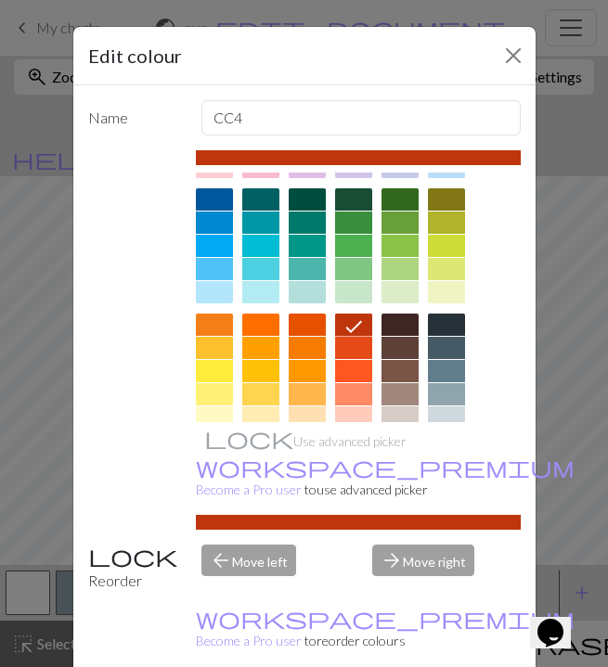
click at [408, 325] on div at bounding box center [400, 325] width 37 height 22
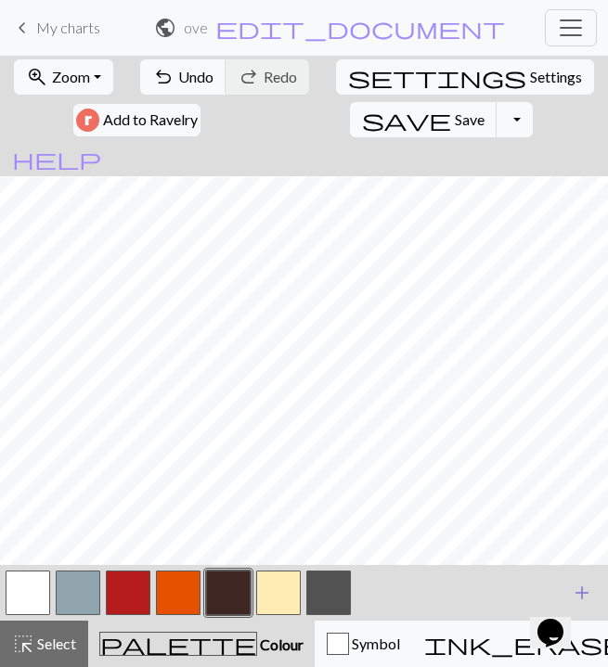
click at [587, 583] on span "add" at bounding box center [582, 593] width 22 height 26
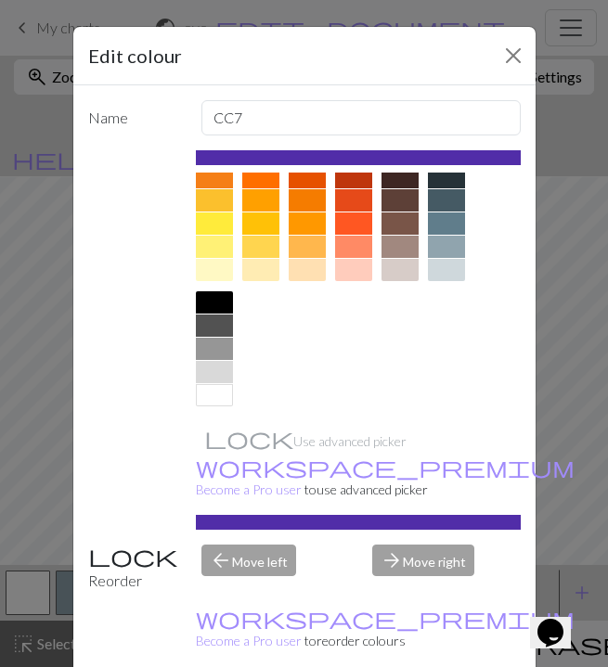
scroll to position [218, 0]
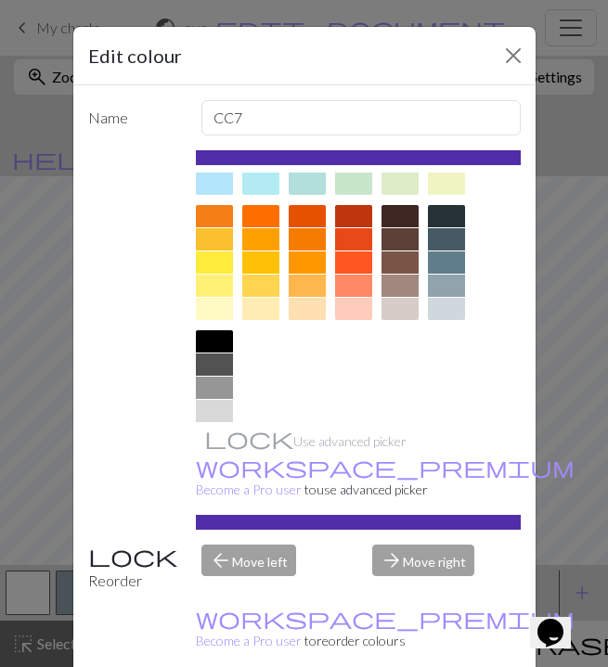
click at [408, 233] on div at bounding box center [400, 239] width 37 height 22
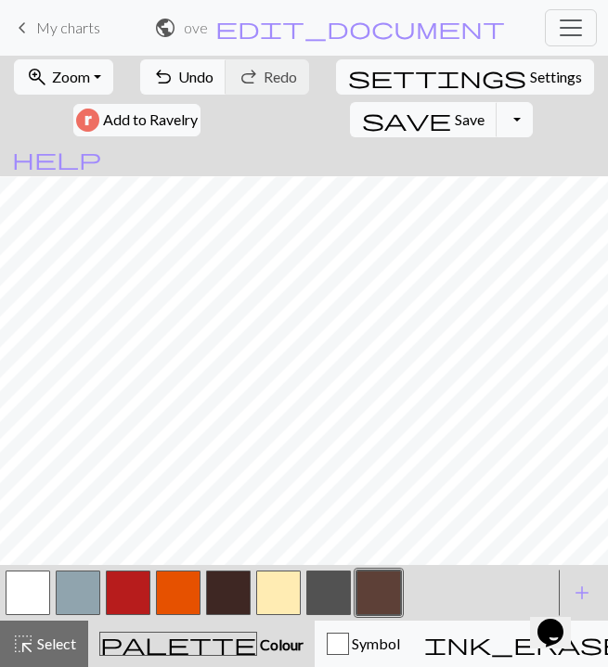
click at [386, 578] on button "button" at bounding box center [378, 593] width 45 height 45
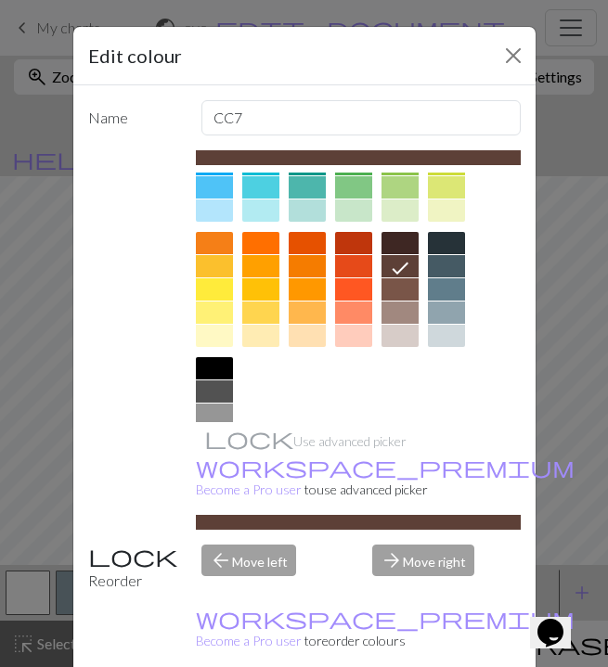
scroll to position [193, 0]
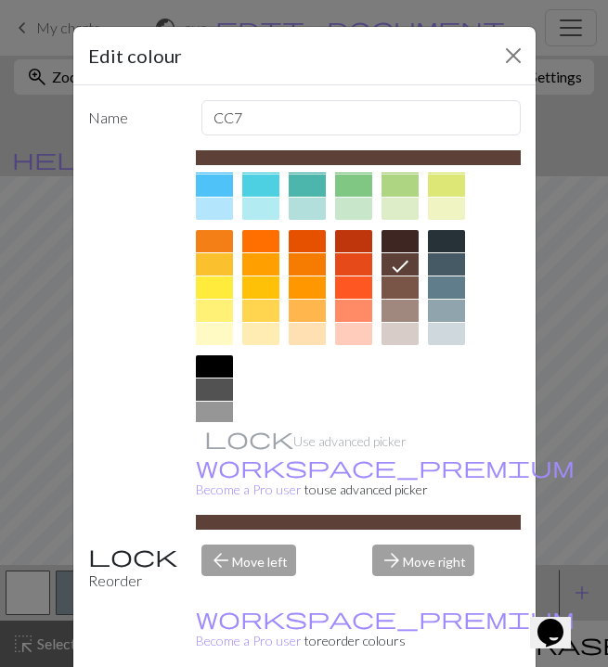
click at [400, 281] on div at bounding box center [400, 288] width 37 height 22
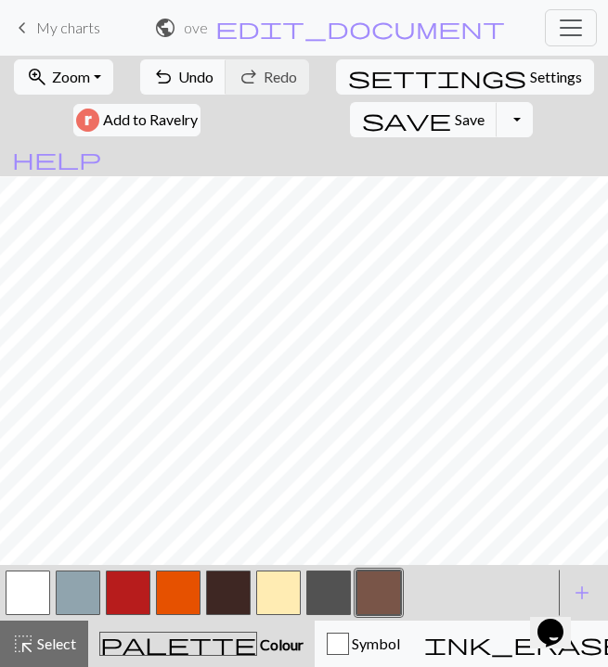
click at [379, 602] on button "button" at bounding box center [378, 593] width 45 height 45
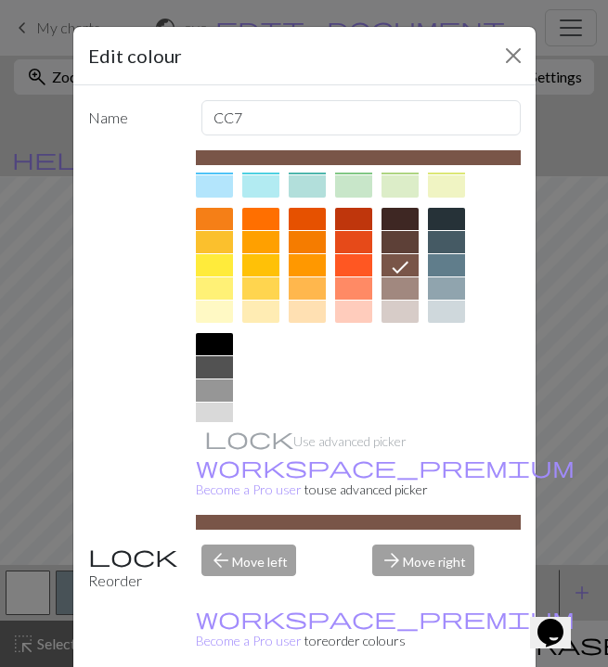
scroll to position [211, 0]
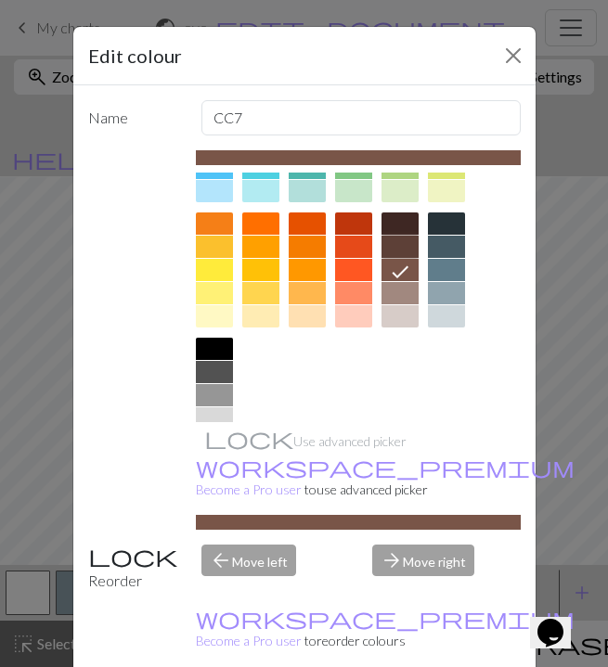
click at [406, 252] on div at bounding box center [400, 247] width 37 height 22
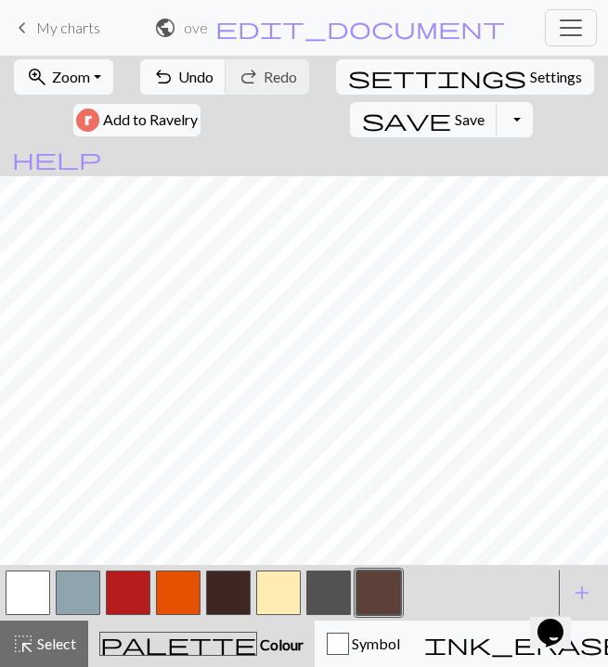
click at [378, 589] on button "button" at bounding box center [378, 593] width 45 height 45
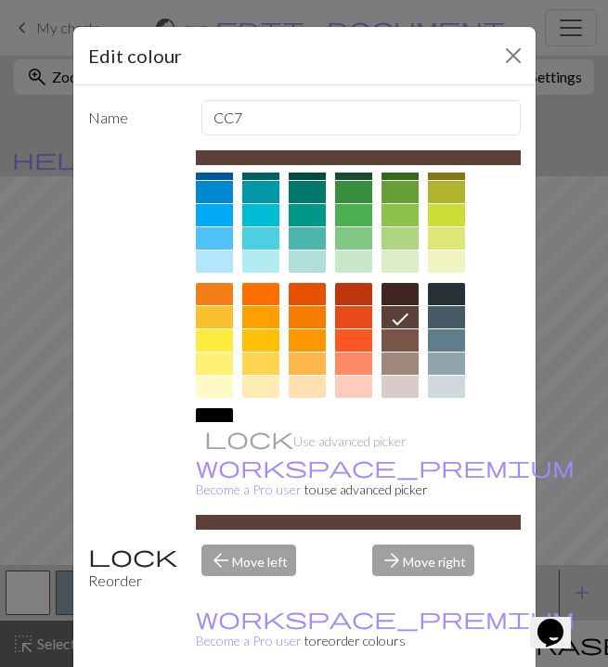
scroll to position [212, 0]
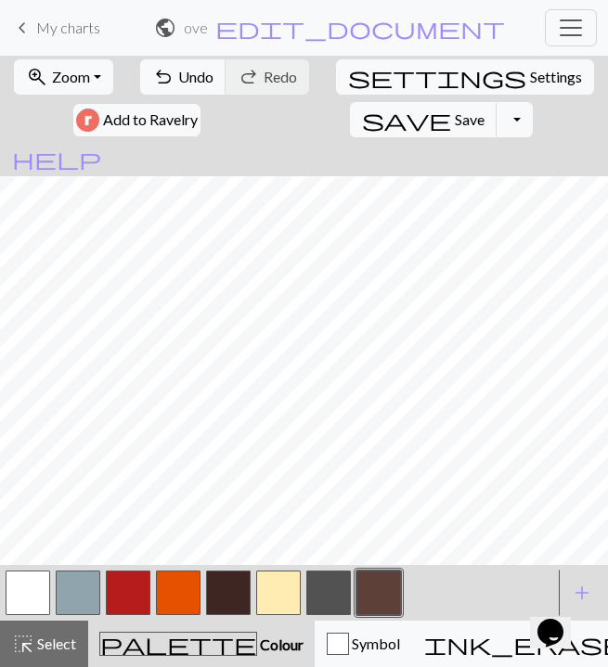
click at [216, 590] on button "button" at bounding box center [228, 593] width 45 height 45
click at [387, 606] on button "button" at bounding box center [378, 593] width 45 height 45
click at [39, 592] on button "button" at bounding box center [28, 593] width 45 height 45
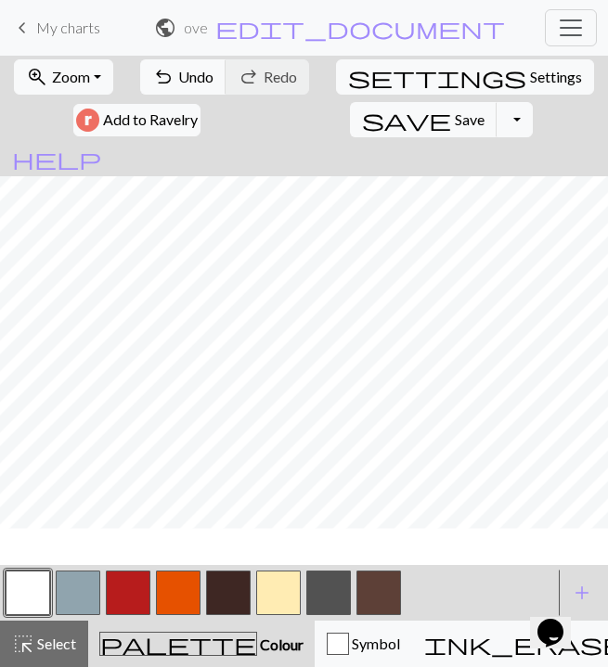
scroll to position [834, 0]
click at [236, 579] on button "button" at bounding box center [228, 593] width 45 height 45
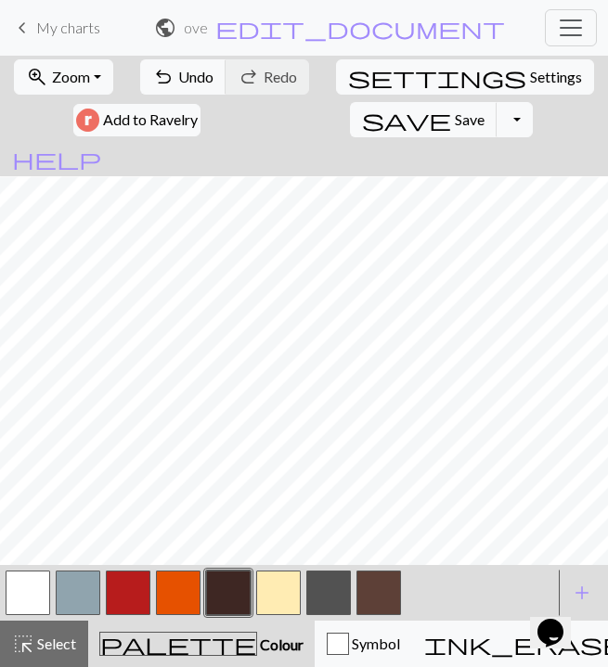
click at [28, 597] on button "button" at bounding box center [28, 593] width 45 height 45
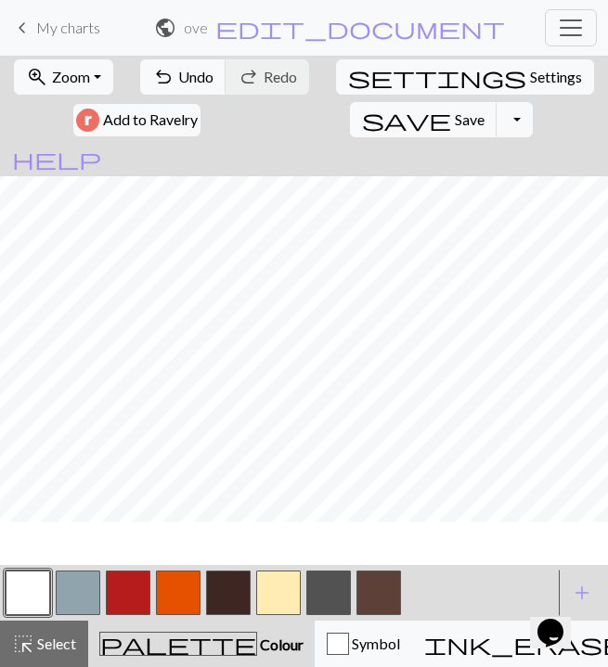
scroll to position [806, 0]
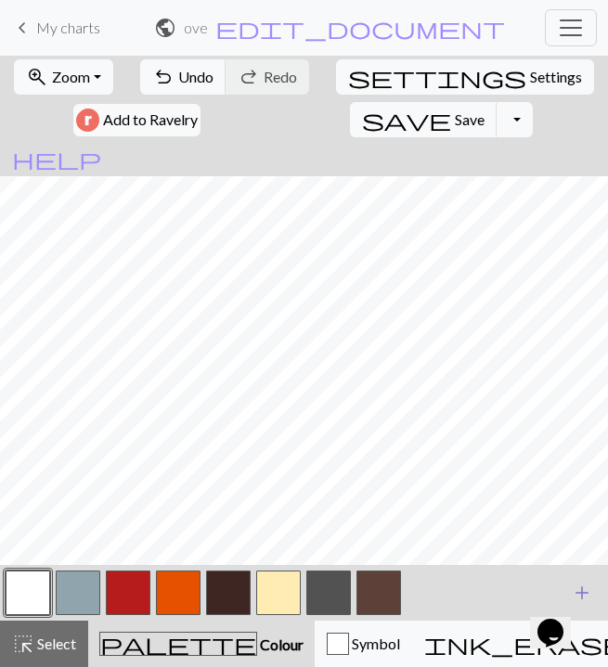
click at [603, 581] on button "add Add a colour" at bounding box center [582, 593] width 46 height 46
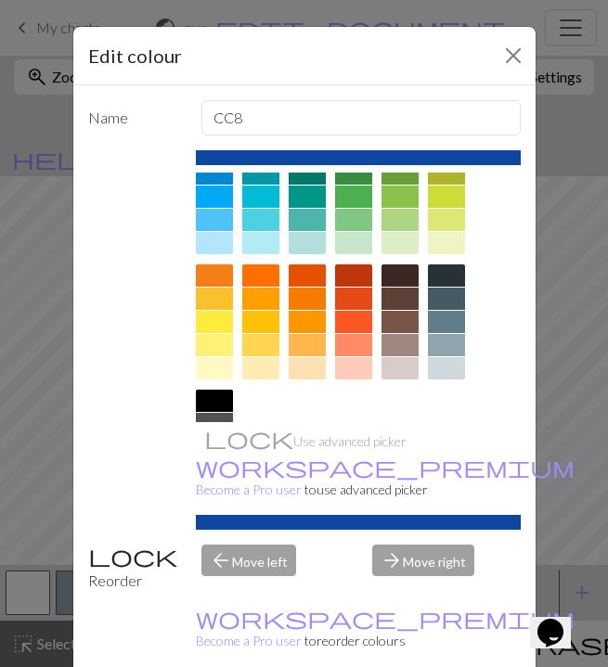
scroll to position [160, 0]
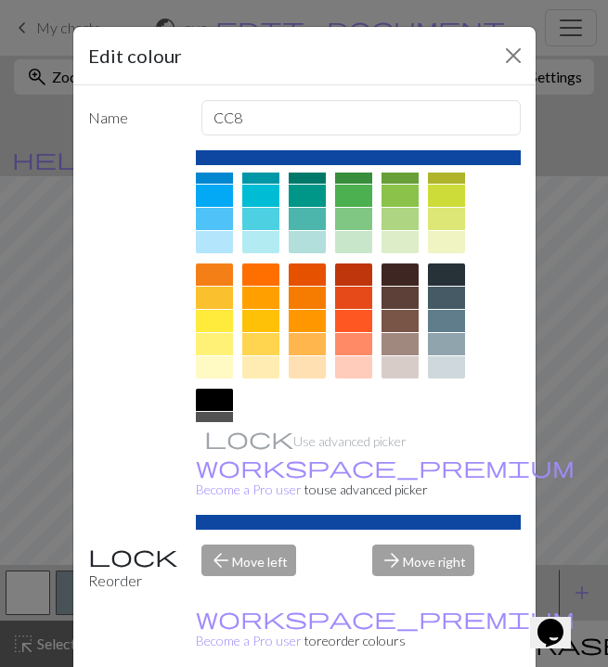
click at [396, 322] on div at bounding box center [400, 321] width 37 height 22
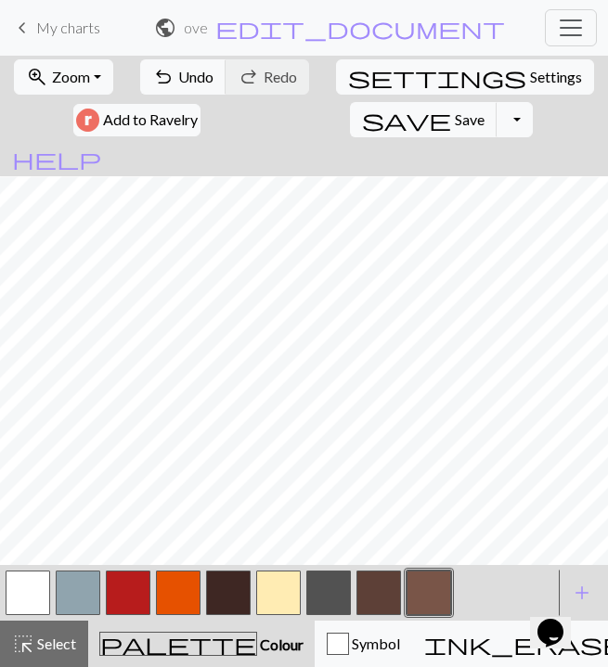
click at [277, 583] on button "button" at bounding box center [278, 593] width 45 height 45
click at [432, 576] on button "button" at bounding box center [429, 593] width 45 height 45
click at [385, 599] on button "button" at bounding box center [378, 593] width 45 height 45
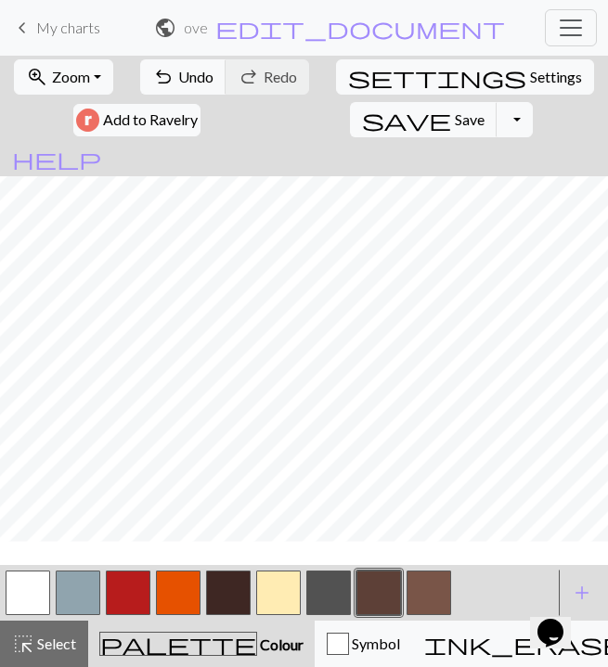
scroll to position [835, 0]
click at [583, 581] on span "add" at bounding box center [582, 593] width 22 height 26
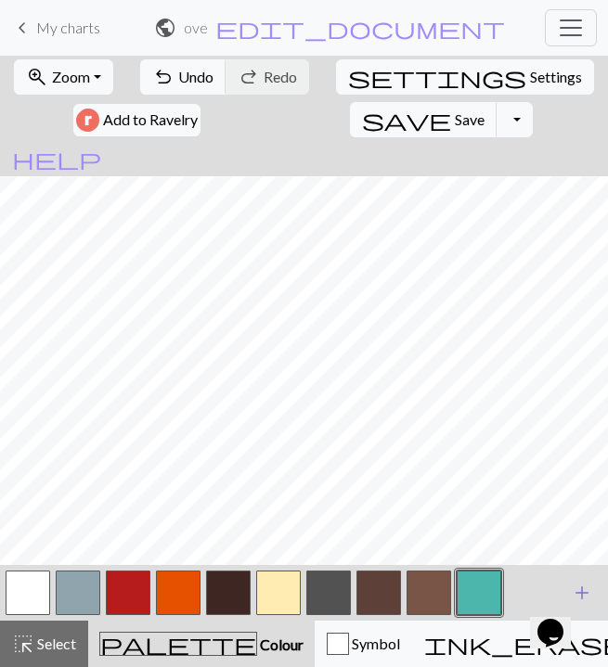
click at [584, 585] on span "add" at bounding box center [582, 593] width 22 height 26
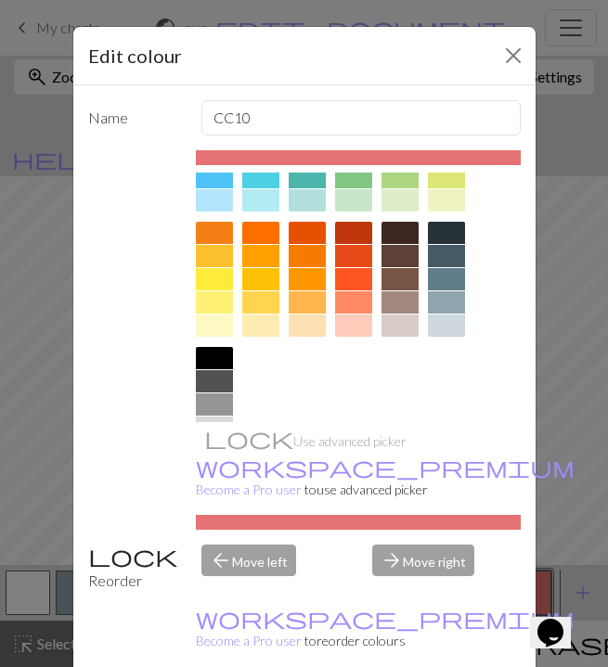
scroll to position [205, 0]
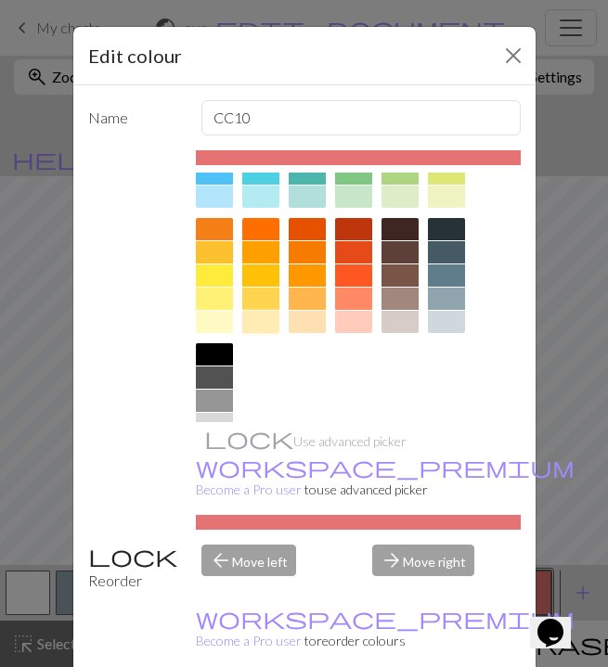
click at [254, 320] on div at bounding box center [260, 322] width 37 height 22
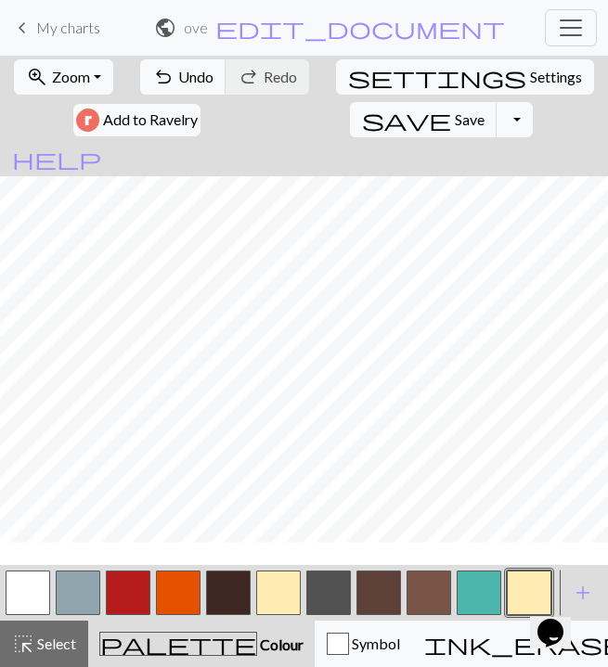
scroll to position [905, 0]
click at [43, 600] on button "button" at bounding box center [28, 593] width 45 height 45
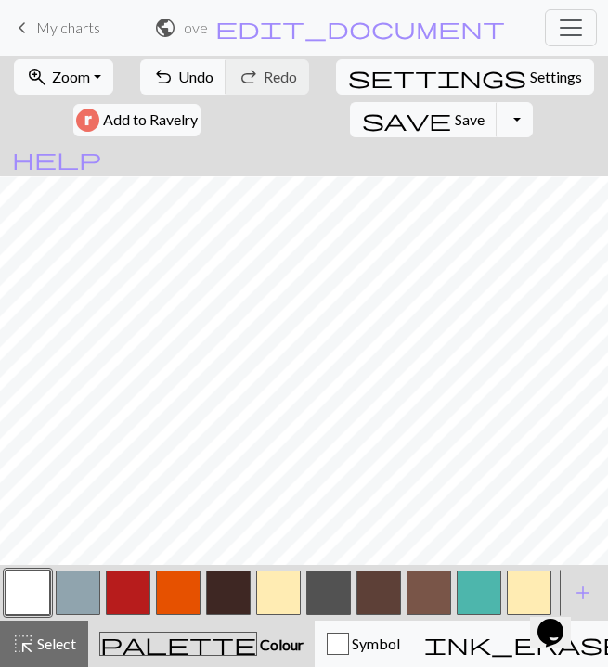
click at [515, 593] on button "button" at bounding box center [529, 593] width 45 height 45
click at [515, 588] on button "button" at bounding box center [529, 593] width 45 height 45
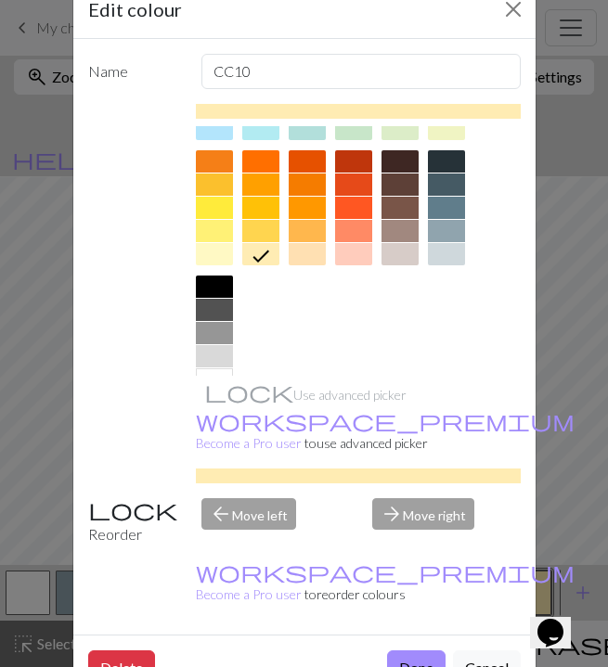
scroll to position [236, 0]
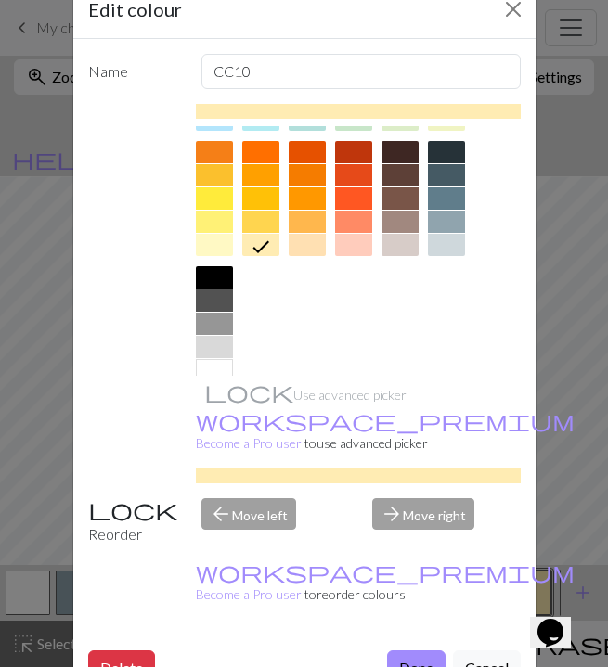
click at [219, 247] on div at bounding box center [214, 245] width 37 height 22
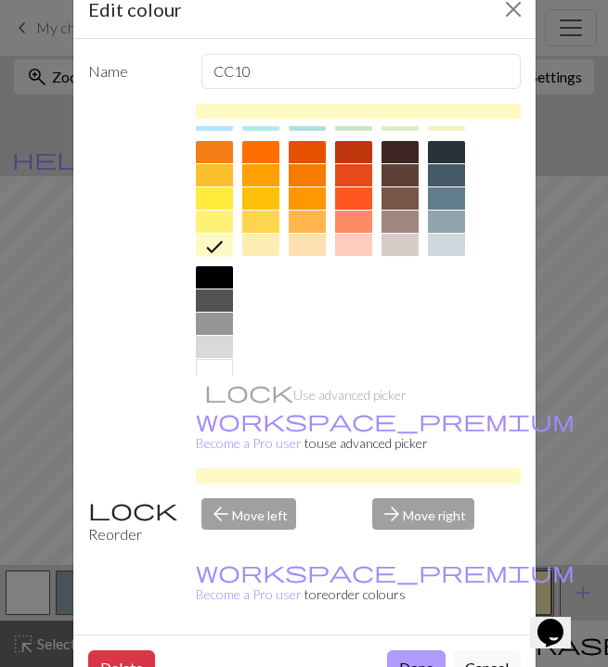
click at [428, 651] on button "Done" at bounding box center [416, 668] width 58 height 35
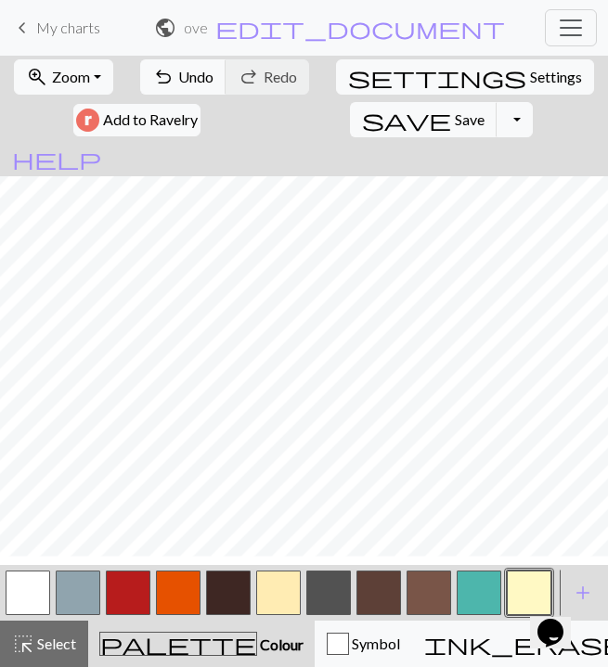
scroll to position [957, 0]
click at [520, 597] on button "button" at bounding box center [529, 593] width 45 height 45
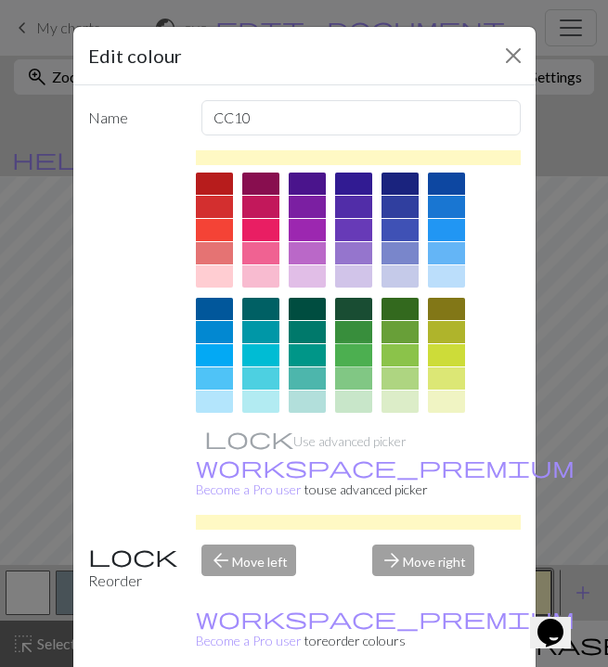
click at [343, 356] on div at bounding box center [353, 355] width 37 height 22
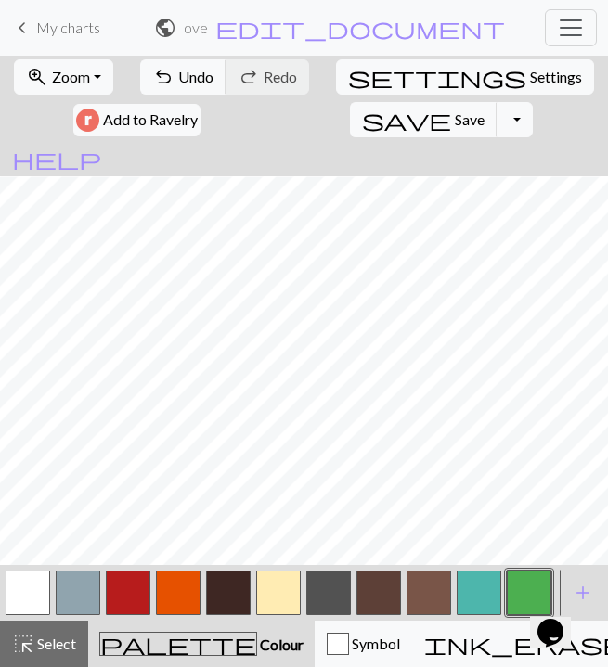
click at [521, 597] on button "button" at bounding box center [529, 593] width 45 height 45
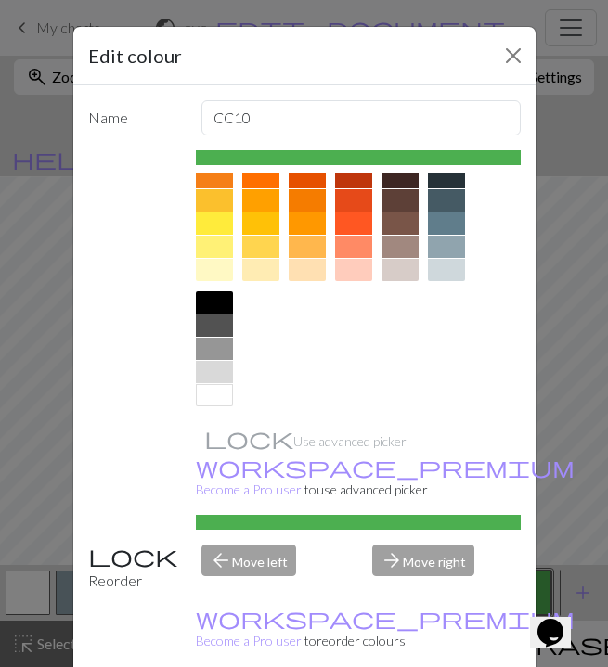
scroll to position [253, 0]
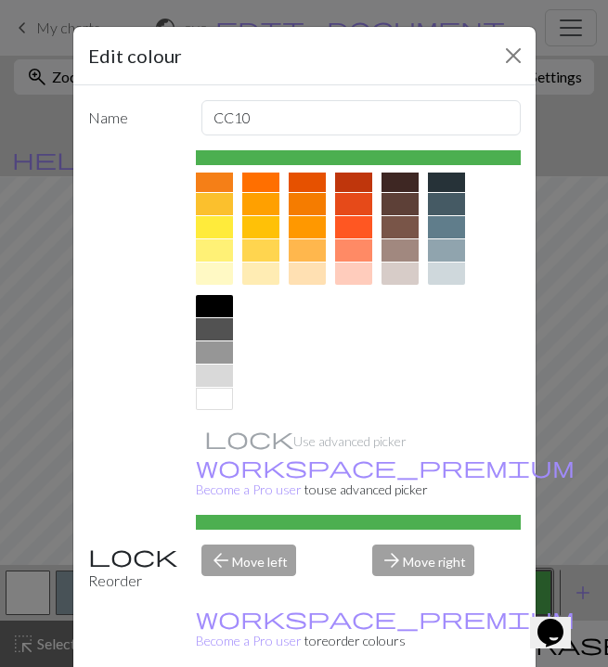
click at [223, 270] on div at bounding box center [214, 274] width 37 height 22
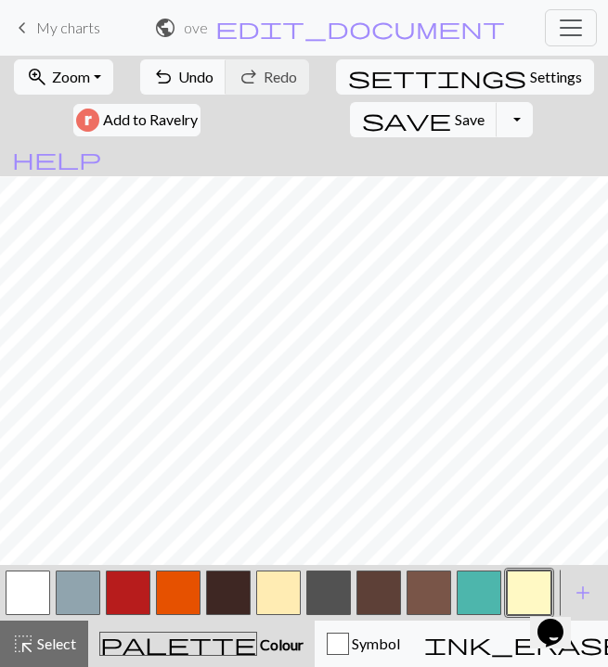
scroll to position [0, 1]
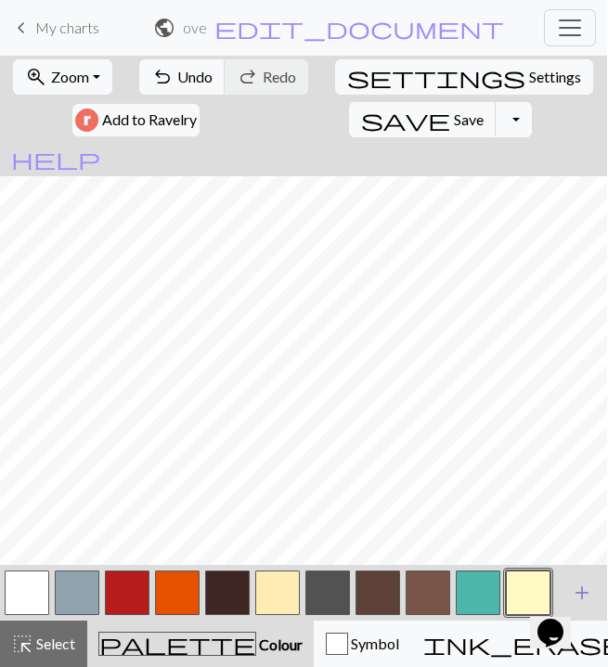
click at [579, 582] on span "add" at bounding box center [582, 593] width 22 height 26
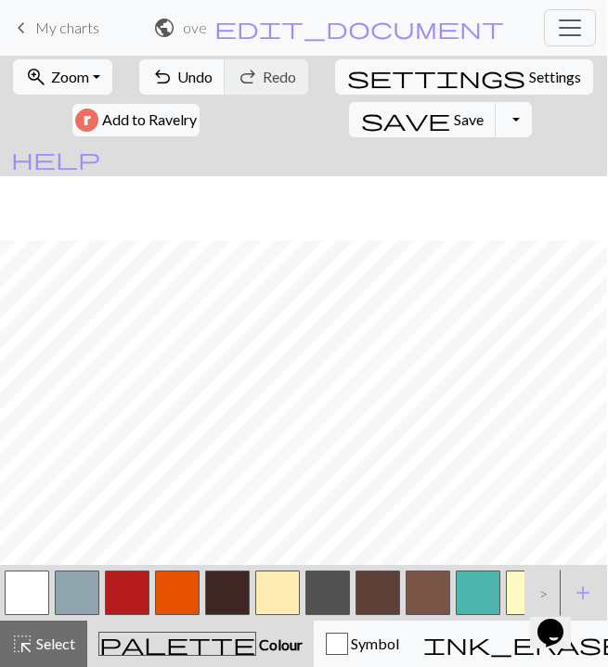
scroll to position [1198, 0]
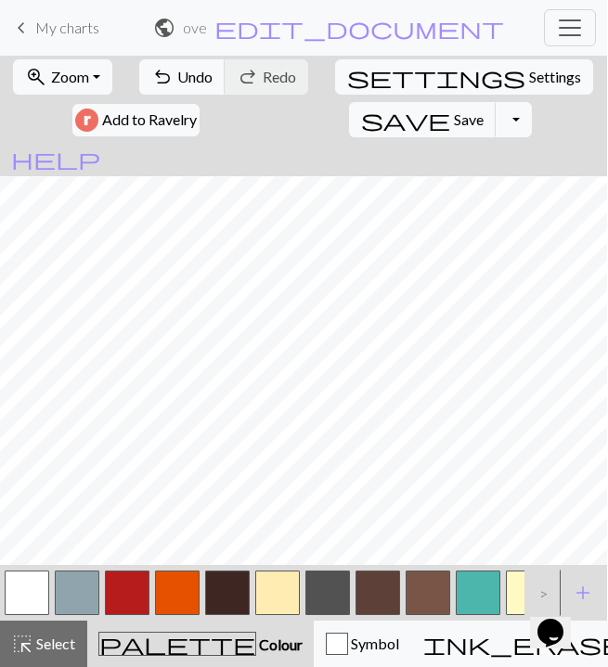
click at [477, 593] on button "button" at bounding box center [478, 593] width 45 height 45
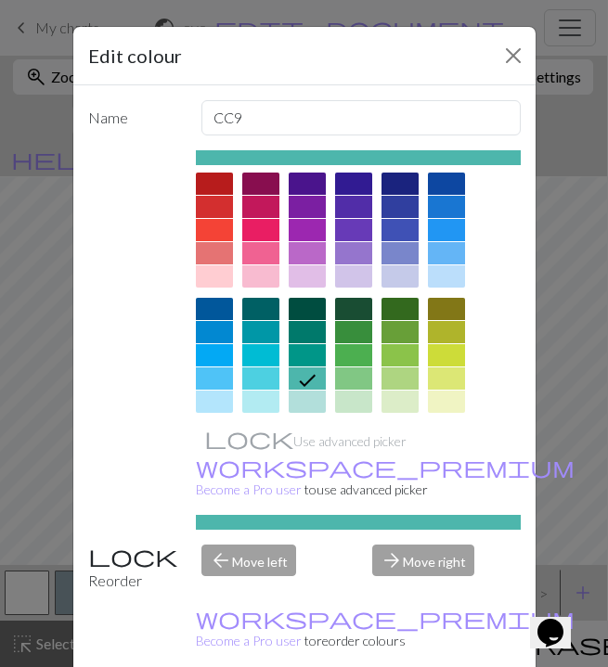
click at [390, 310] on div at bounding box center [400, 309] width 37 height 22
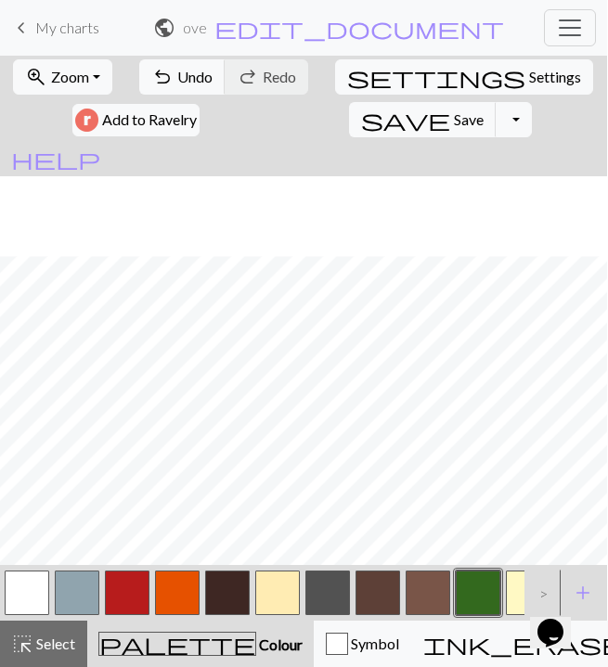
scroll to position [1277, 0]
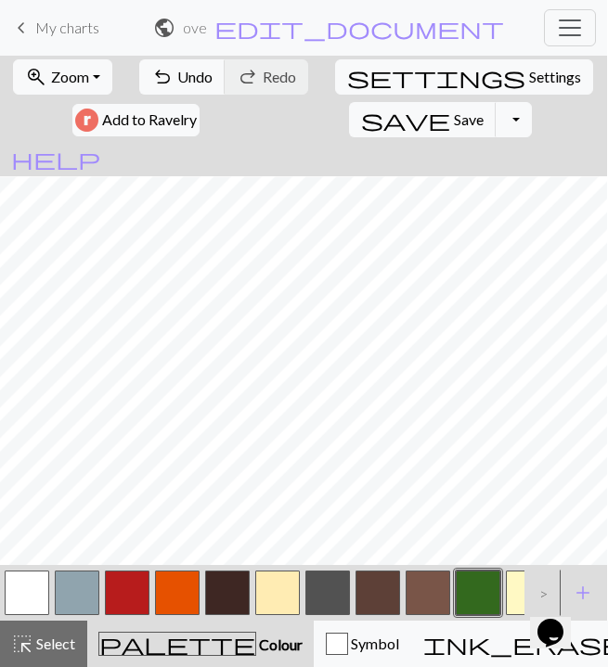
click at [15, 589] on button "button" at bounding box center [27, 593] width 45 height 45
click at [136, 588] on button "button" at bounding box center [127, 593] width 45 height 45
click at [32, 589] on button "button" at bounding box center [27, 593] width 45 height 45
click at [240, 591] on button "button" at bounding box center [227, 593] width 45 height 45
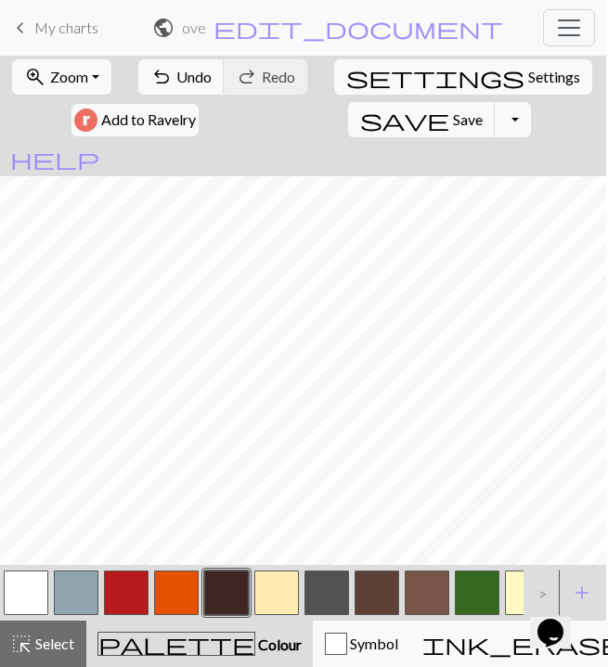
scroll to position [1339, 0]
click at [477, 594] on button "button" at bounding box center [477, 593] width 45 height 45
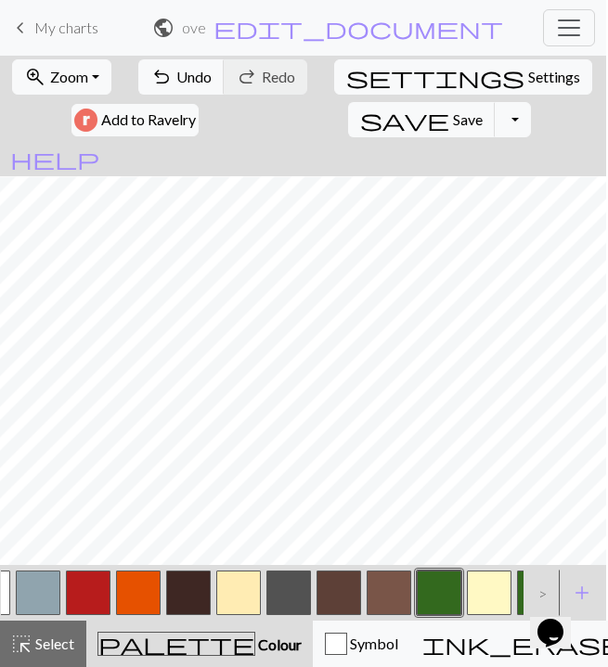
scroll to position [0, 49]
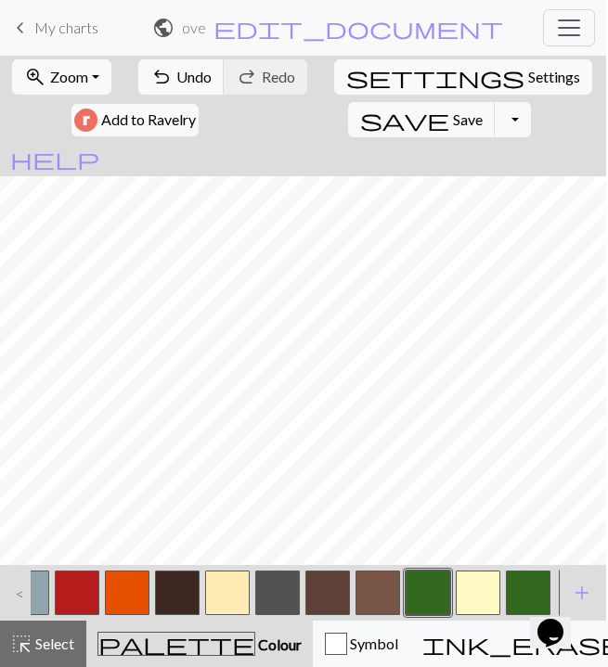
click at [518, 590] on button "button" at bounding box center [528, 593] width 45 height 45
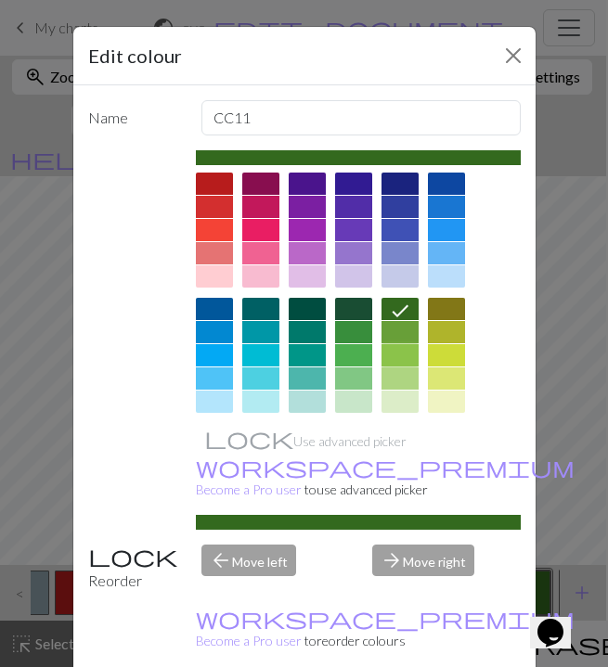
click at [398, 359] on div at bounding box center [400, 355] width 37 height 22
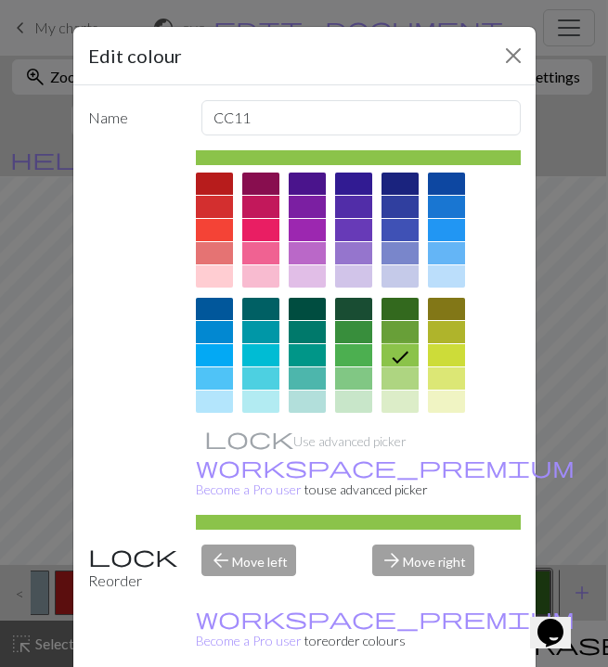
click at [547, 390] on div "Edit colour Name CC11 Use advanced picker workspace_premium Become a Pro user t…" at bounding box center [304, 333] width 608 height 667
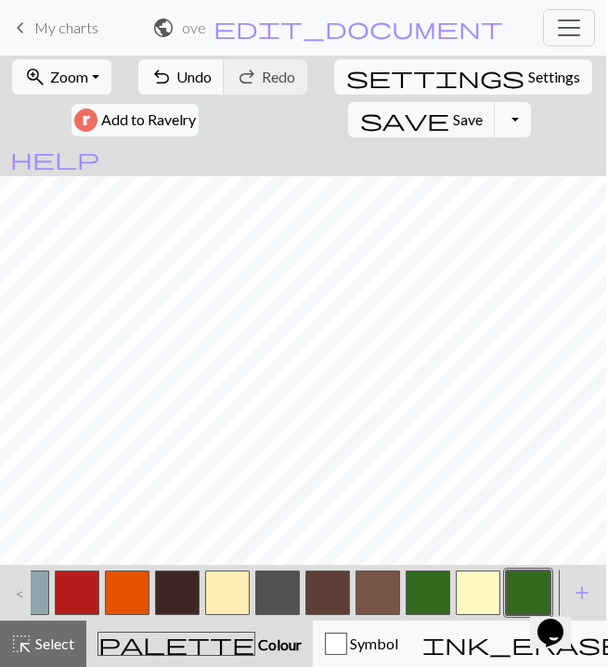
click at [514, 591] on button "button" at bounding box center [528, 593] width 45 height 45
click at [514, 651] on button "Cancel" at bounding box center [487, 668] width 68 height 35
click at [434, 595] on button "button" at bounding box center [428, 593] width 45 height 45
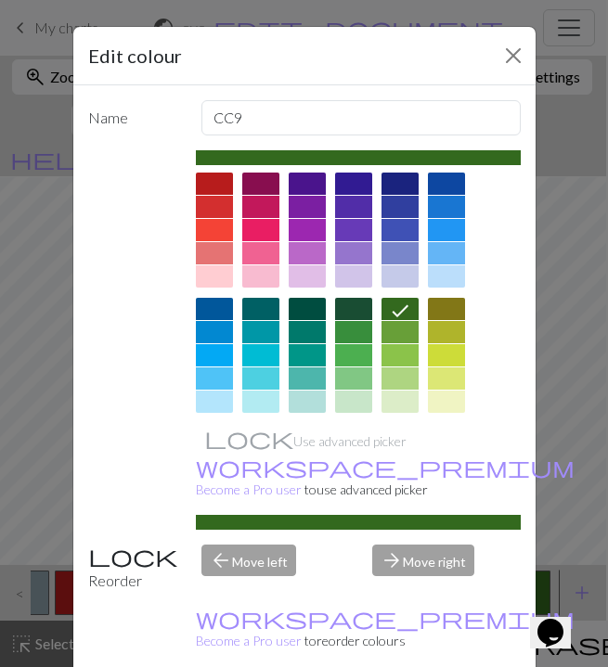
click at [393, 330] on div at bounding box center [400, 332] width 37 height 22
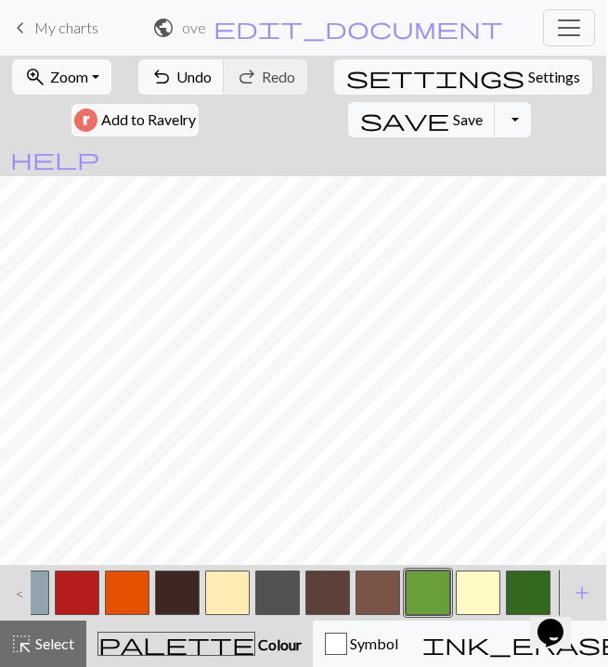
click at [511, 593] on button "button" at bounding box center [528, 593] width 45 height 45
click at [431, 597] on button "button" at bounding box center [428, 593] width 45 height 45
click at [511, 592] on button "button" at bounding box center [528, 593] width 45 height 45
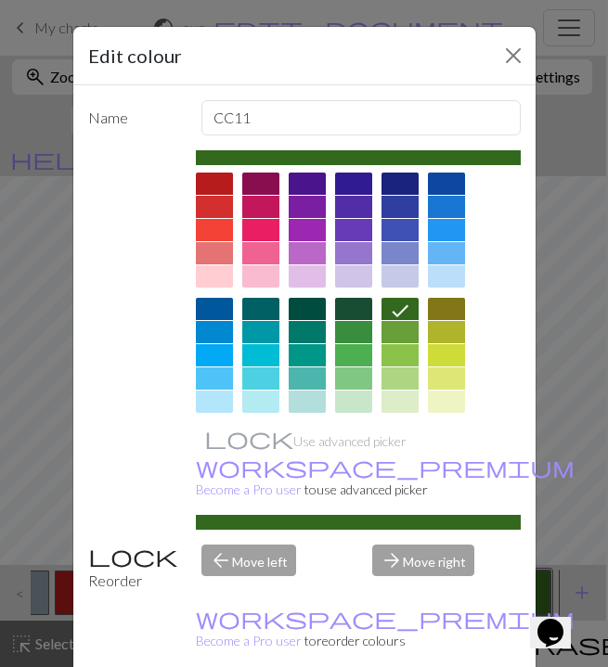
click at [441, 337] on div at bounding box center [446, 332] width 37 height 22
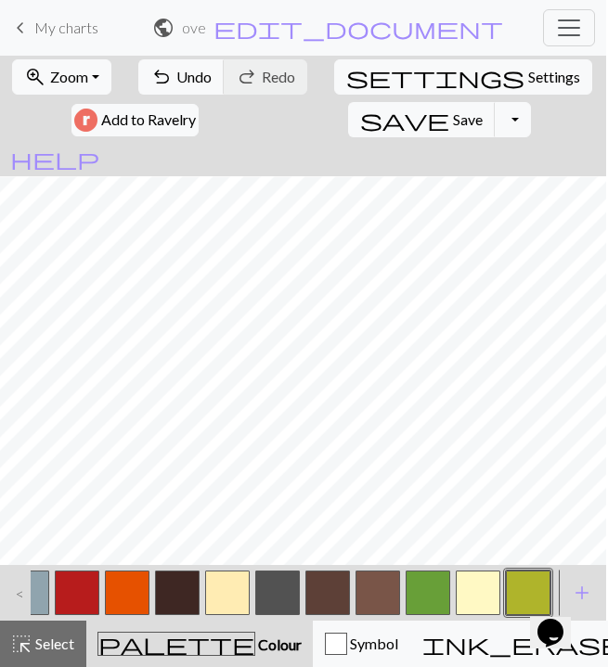
click at [428, 603] on button "button" at bounding box center [428, 593] width 45 height 45
click at [433, 581] on button "button" at bounding box center [428, 593] width 45 height 45
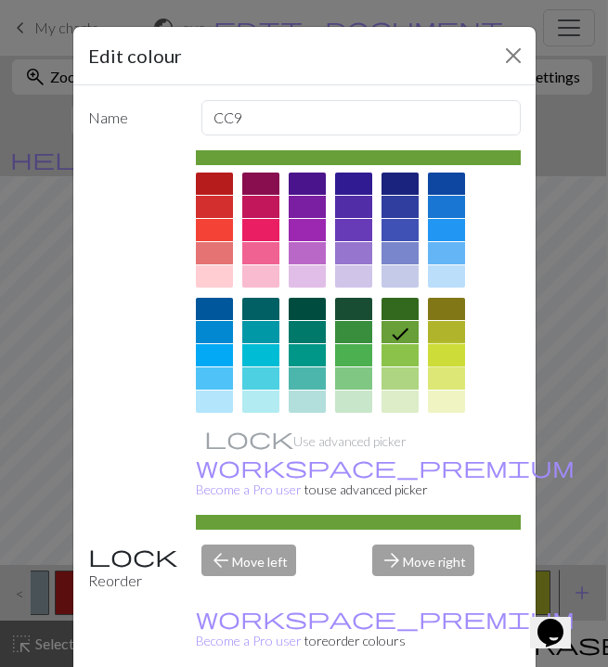
click at [446, 359] on div at bounding box center [446, 355] width 37 height 22
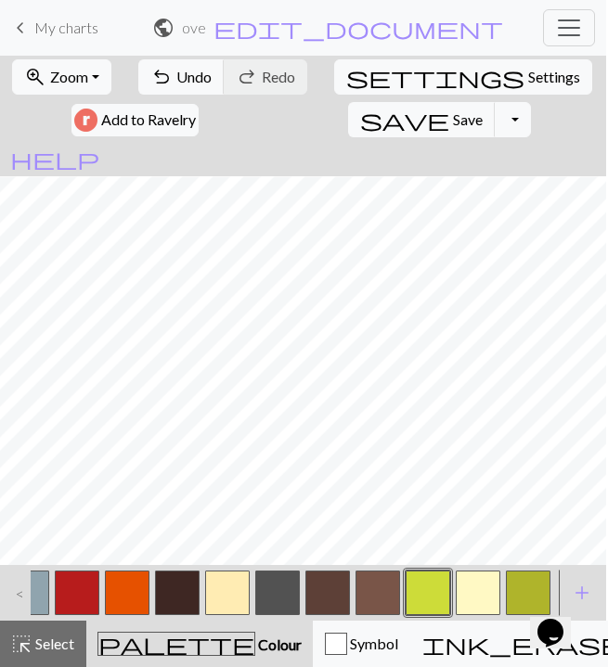
click at [416, 578] on button "button" at bounding box center [428, 593] width 45 height 45
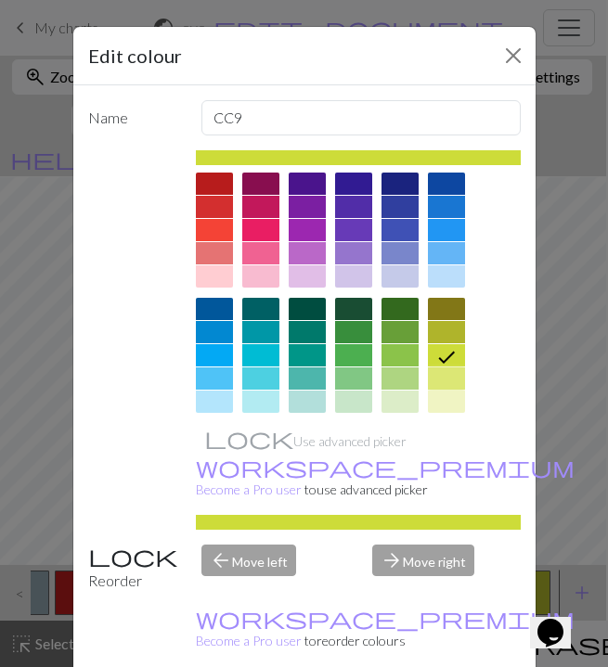
click at [460, 372] on div at bounding box center [446, 379] width 37 height 22
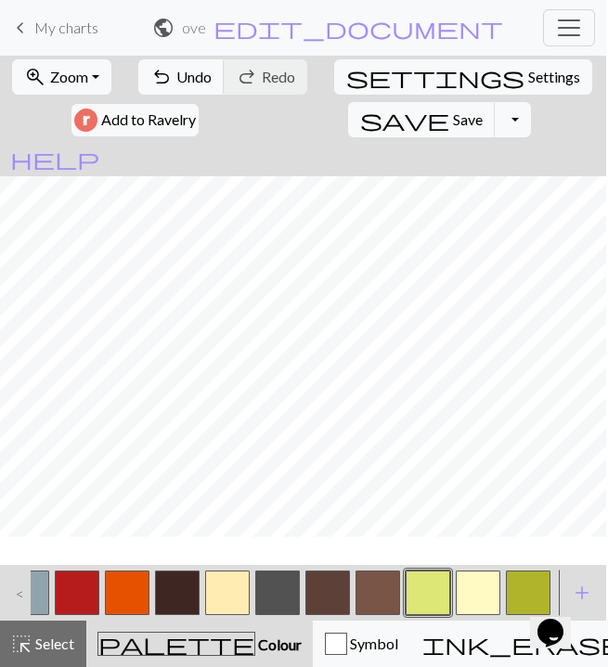
scroll to position [1301, 0]
click at [447, 595] on button "button" at bounding box center [428, 593] width 45 height 45
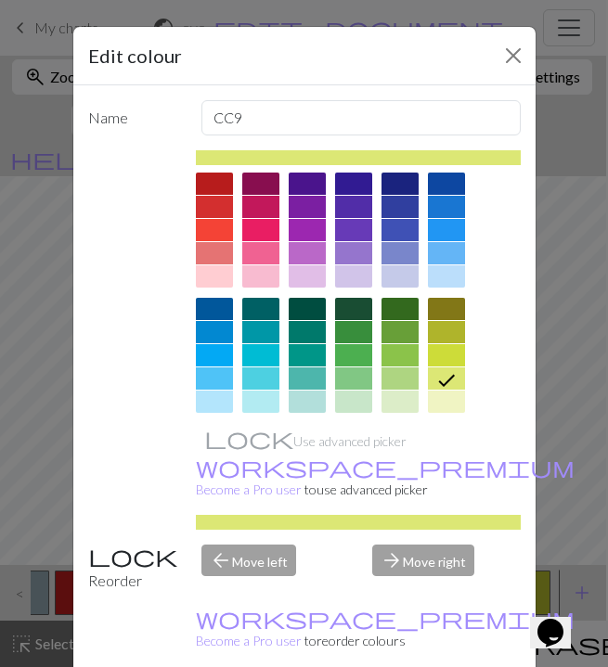
scroll to position [57, 0]
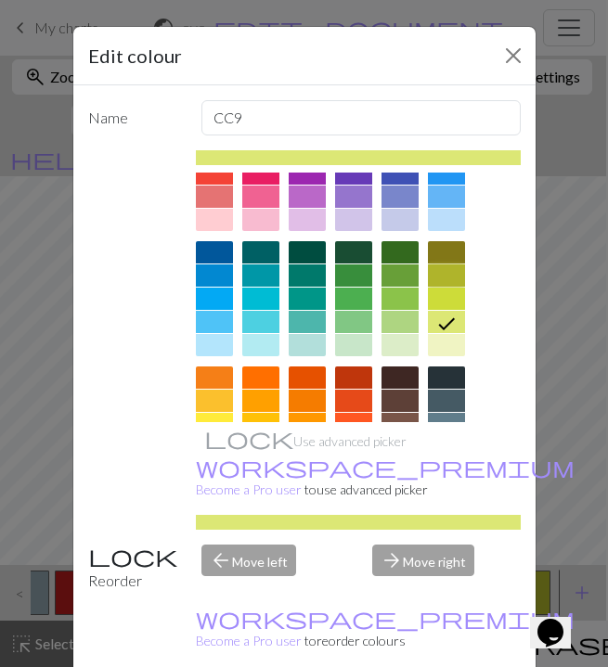
click at [449, 273] on div at bounding box center [446, 276] width 37 height 22
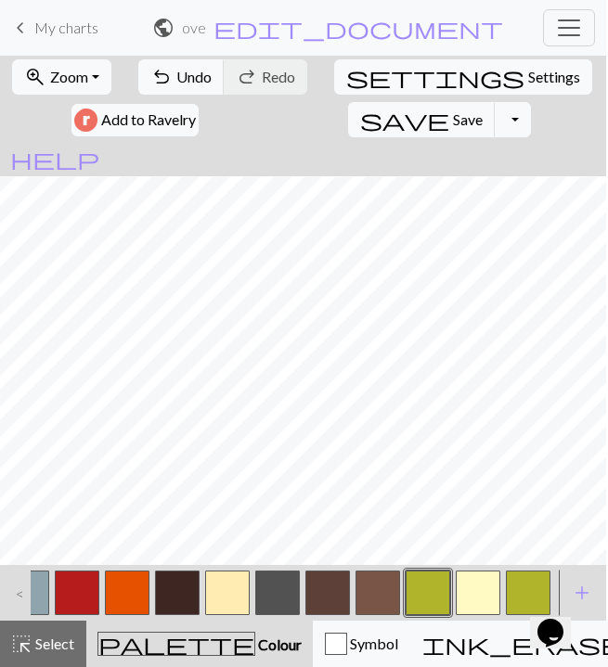
click at [525, 587] on button "button" at bounding box center [528, 593] width 45 height 45
click at [517, 578] on button "button" at bounding box center [528, 593] width 45 height 45
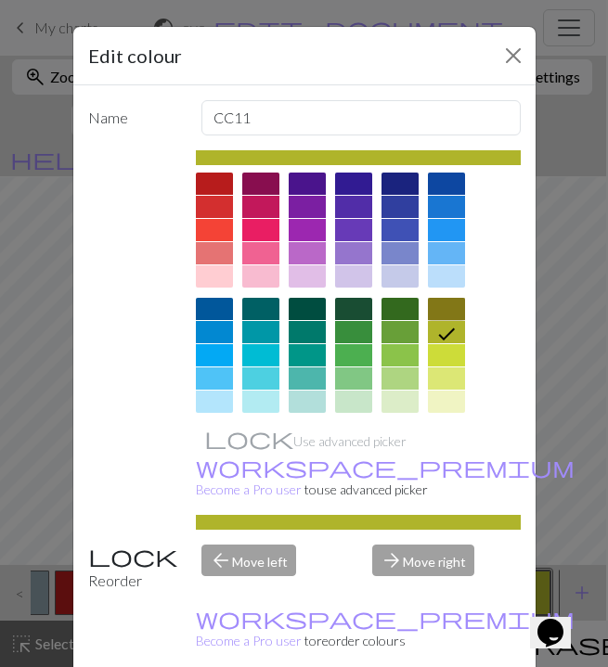
click at [443, 310] on div at bounding box center [446, 309] width 37 height 22
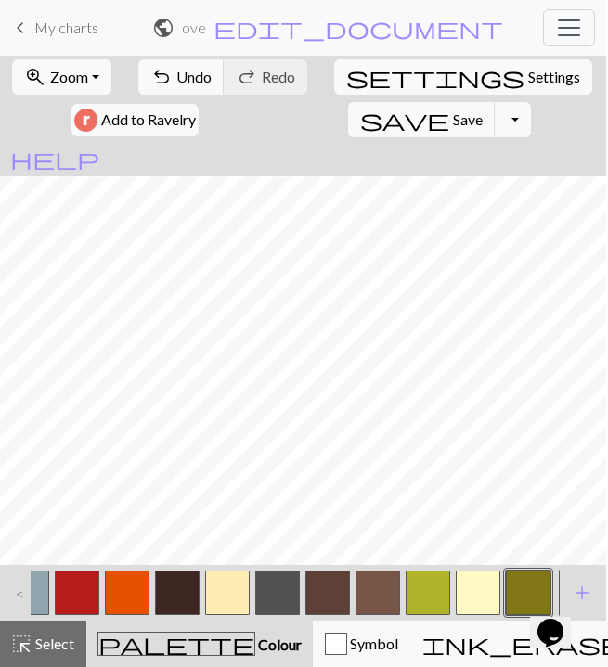
click at [412, 602] on button "button" at bounding box center [428, 593] width 45 height 45
click at [510, 583] on button "button" at bounding box center [528, 593] width 45 height 45
click at [432, 588] on button "button" at bounding box center [428, 593] width 45 height 45
click at [520, 585] on button "button" at bounding box center [528, 593] width 45 height 45
click at [418, 605] on button "button" at bounding box center [428, 593] width 45 height 45
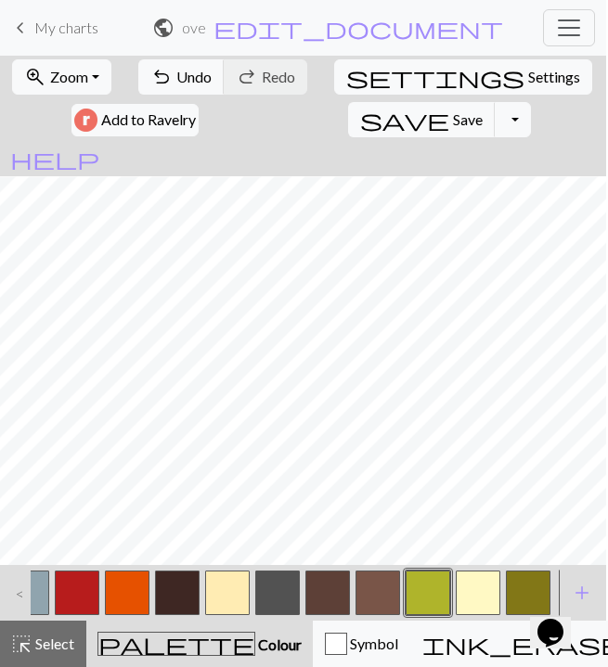
click at [517, 596] on button "button" at bounding box center [528, 593] width 45 height 45
click at [428, 596] on button "button" at bounding box center [428, 593] width 45 height 45
click at [23, 596] on div "<" at bounding box center [16, 593] width 30 height 50
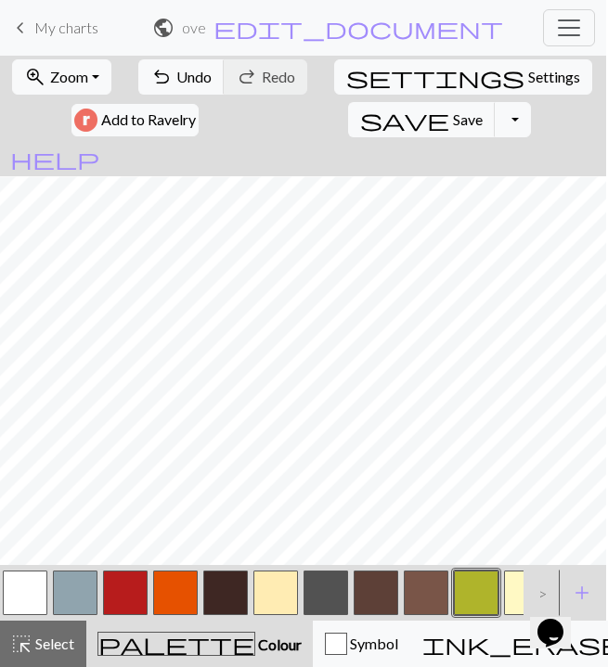
scroll to position [0, 0]
click at [23, 596] on button "button" at bounding box center [26, 593] width 45 height 45
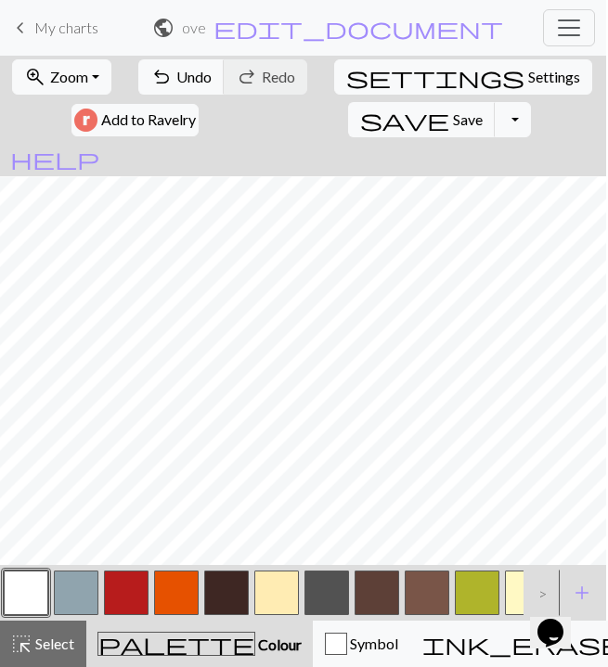
scroll to position [0, 49]
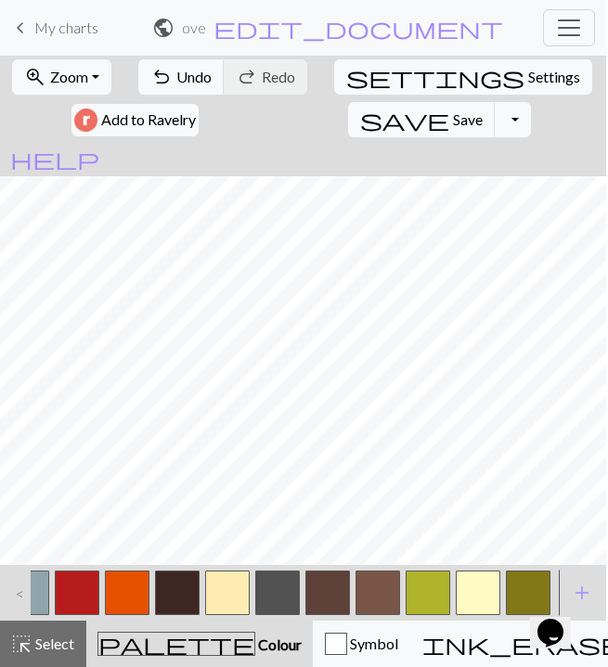
click at [525, 589] on button "button" at bounding box center [528, 593] width 45 height 45
click at [430, 591] on button "button" at bounding box center [428, 593] width 45 height 45
click at [520, 583] on button "button" at bounding box center [528, 593] width 45 height 45
click at [409, 603] on button "button" at bounding box center [428, 593] width 45 height 45
click at [27, 591] on div "<" at bounding box center [16, 593] width 30 height 50
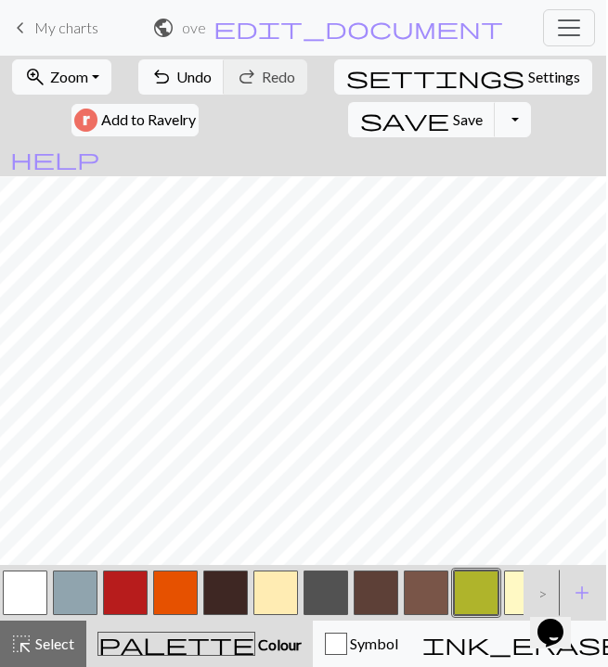
scroll to position [0, 0]
click at [47, 585] on button "button" at bounding box center [26, 593] width 45 height 45
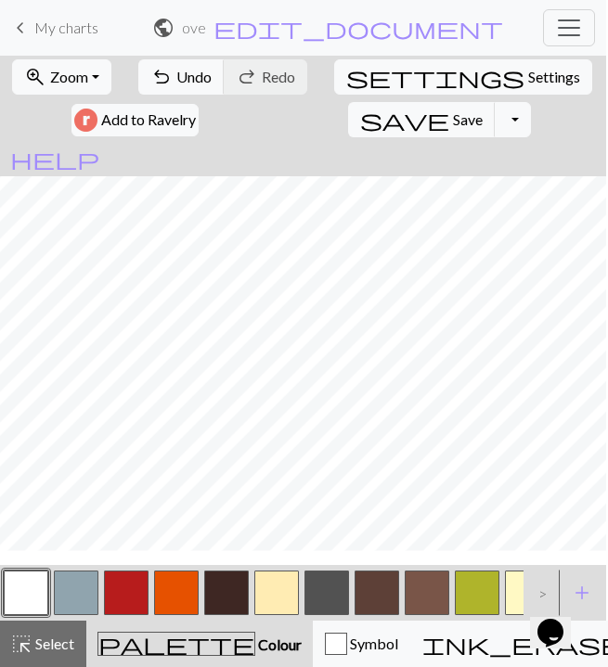
scroll to position [1328, 0]
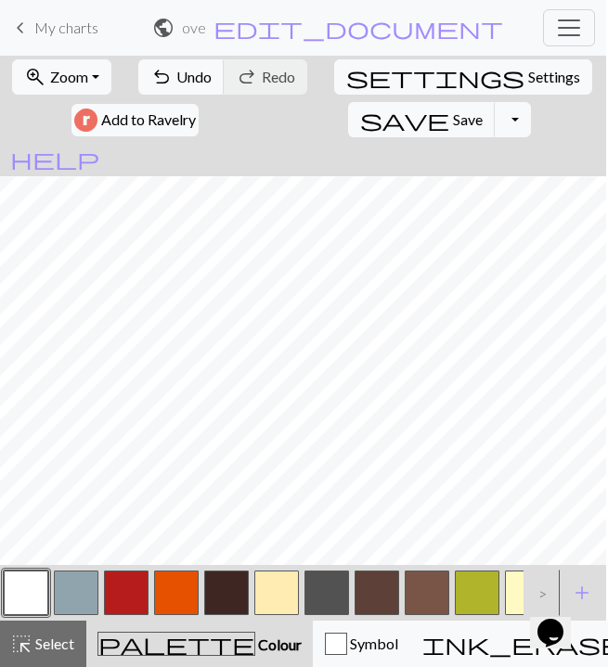
click at [471, 576] on button "button" at bounding box center [477, 593] width 45 height 45
click at [87, 596] on button "button" at bounding box center [76, 593] width 45 height 45
click at [88, 594] on button "button" at bounding box center [76, 593] width 45 height 45
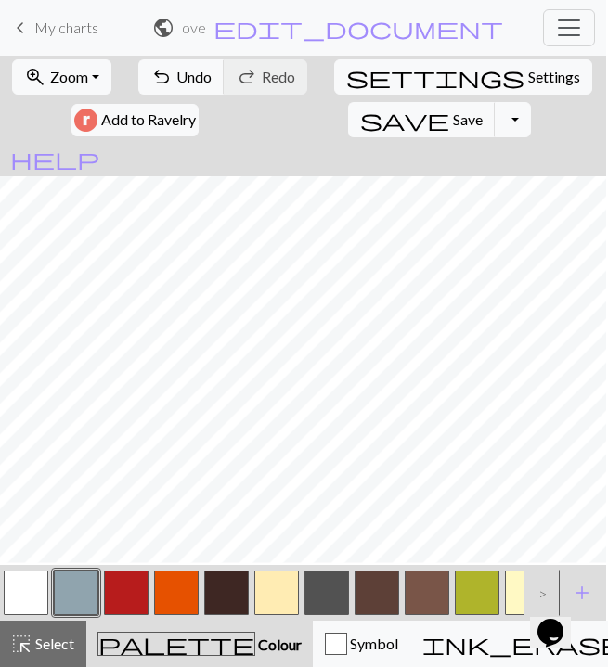
scroll to position [1155, 0]
click at [255, 645] on span "Colour" at bounding box center [278, 645] width 46 height 18
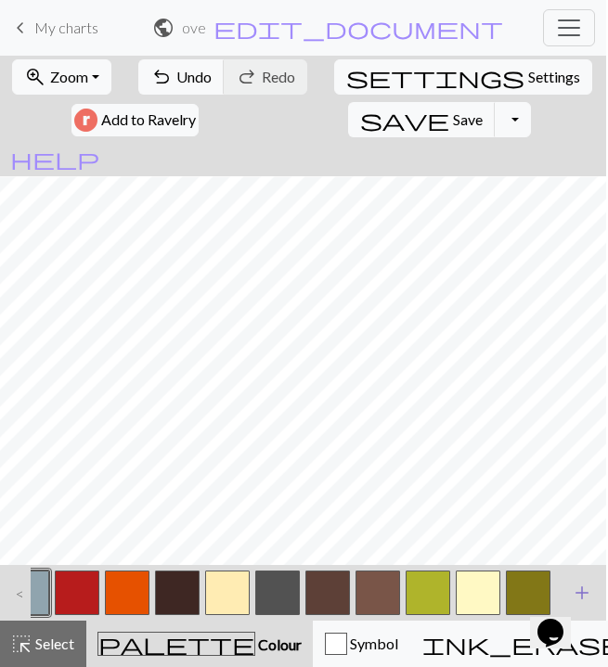
click at [580, 583] on span "add" at bounding box center [582, 593] width 22 height 26
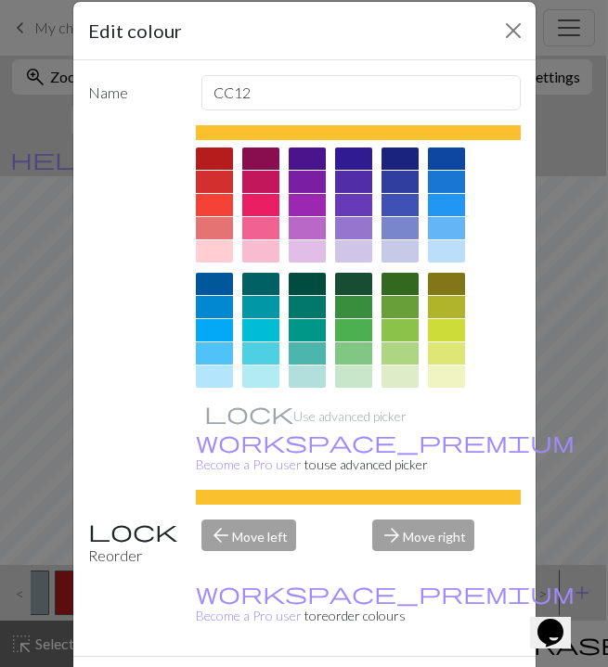
scroll to position [0, 0]
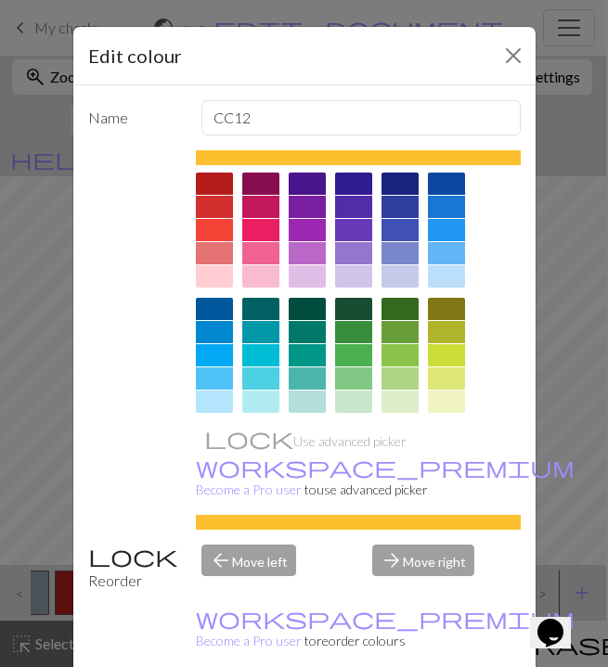
click at [402, 182] on div at bounding box center [400, 184] width 37 height 22
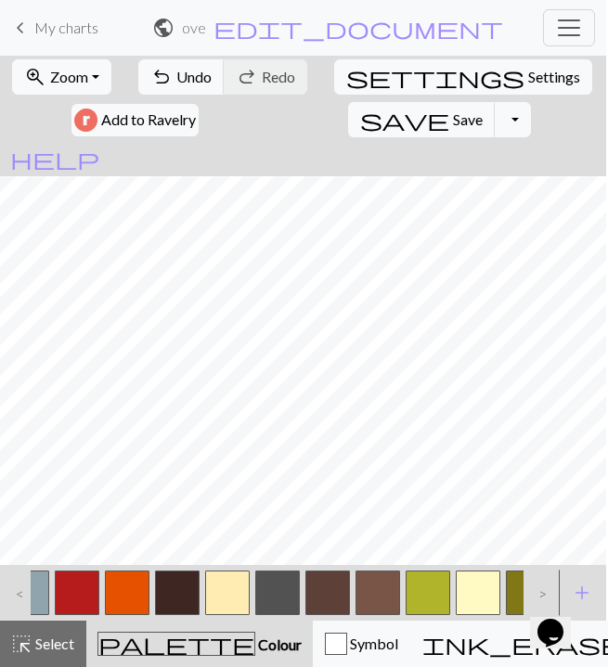
click at [544, 576] on div ">" at bounding box center [539, 593] width 30 height 50
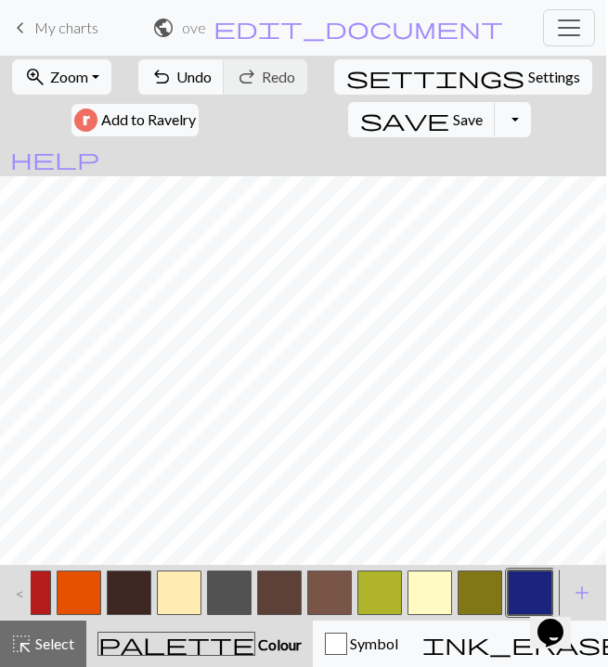
scroll to position [0, 99]
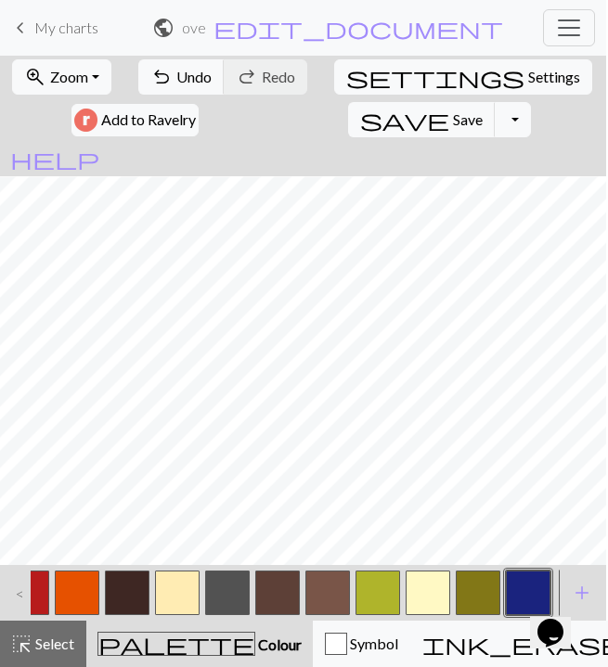
click at [533, 584] on button "button" at bounding box center [528, 593] width 45 height 45
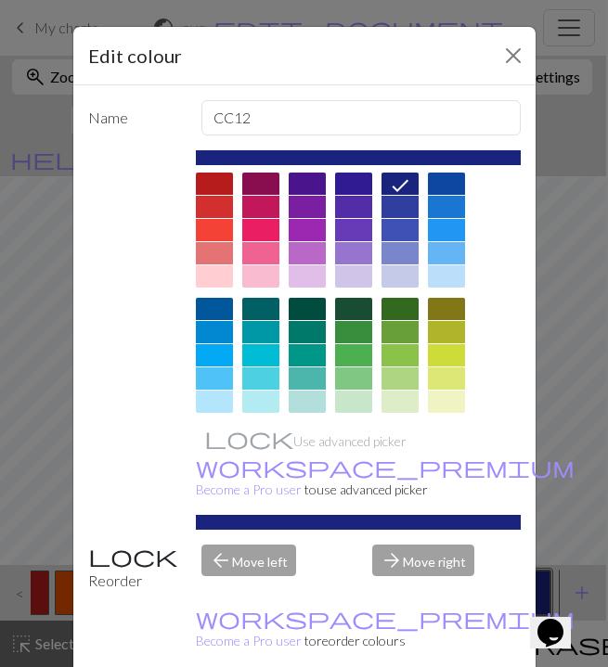
click at [409, 205] on div at bounding box center [400, 207] width 37 height 22
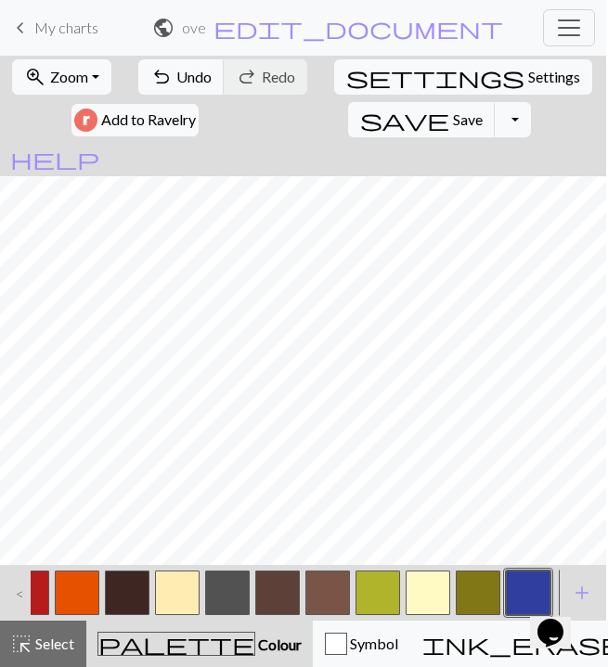
click at [39, 588] on button "button" at bounding box center [27, 593] width 45 height 45
click at [519, 588] on button "button" at bounding box center [528, 593] width 45 height 45
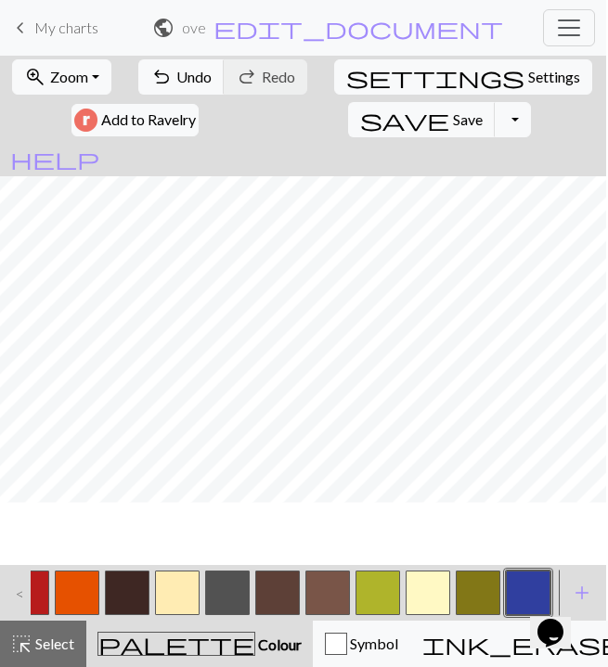
scroll to position [1161, 0]
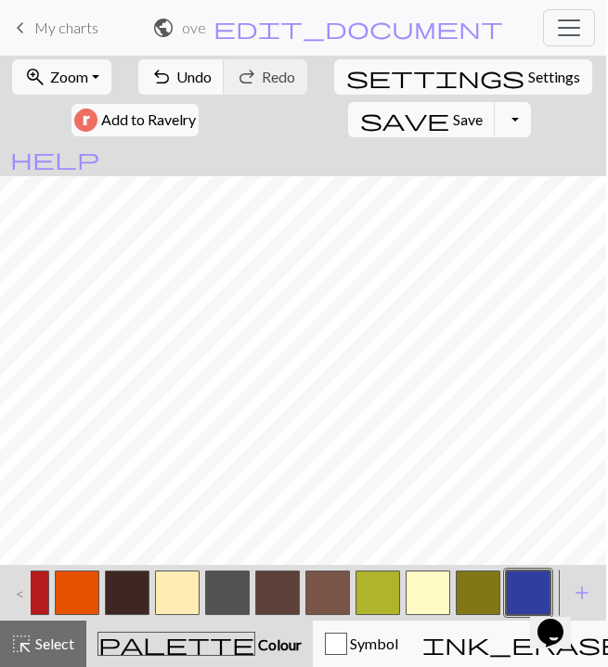
click at [529, 579] on button "button" at bounding box center [528, 593] width 45 height 45
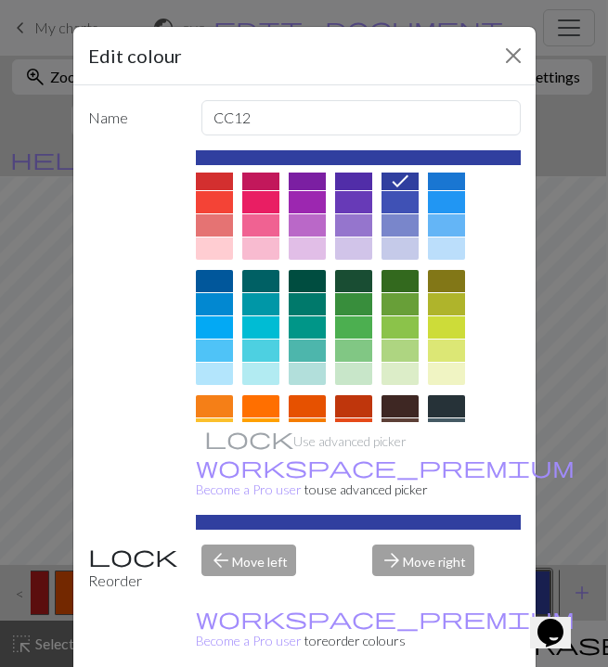
scroll to position [0, 0]
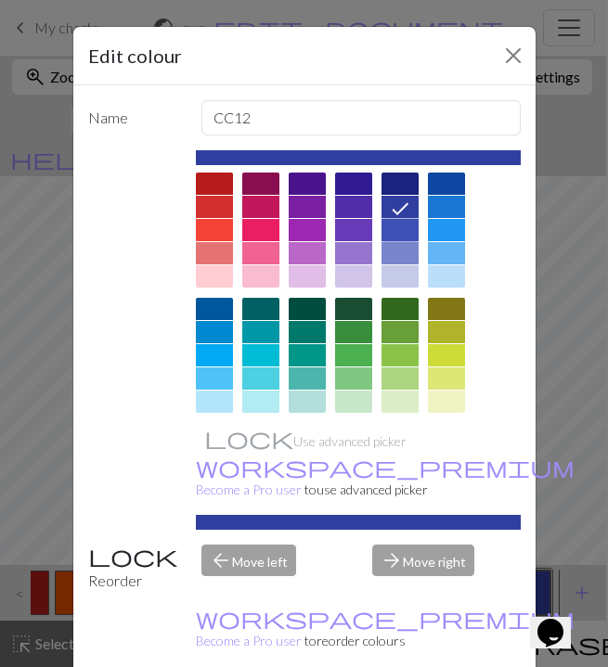
click at [409, 232] on div at bounding box center [400, 230] width 37 height 22
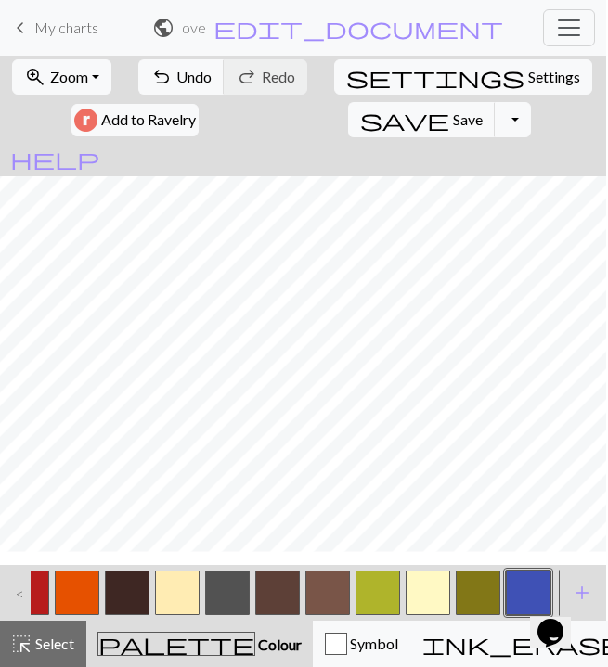
scroll to position [1145, 0]
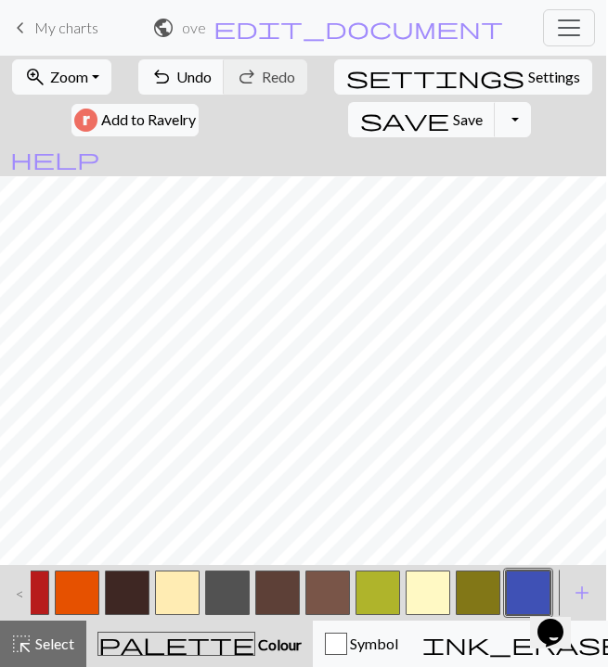
click at [432, 601] on button "button" at bounding box center [428, 593] width 45 height 45
click at [515, 579] on button "button" at bounding box center [528, 593] width 45 height 45
click at [428, 596] on button "button" at bounding box center [428, 593] width 45 height 45
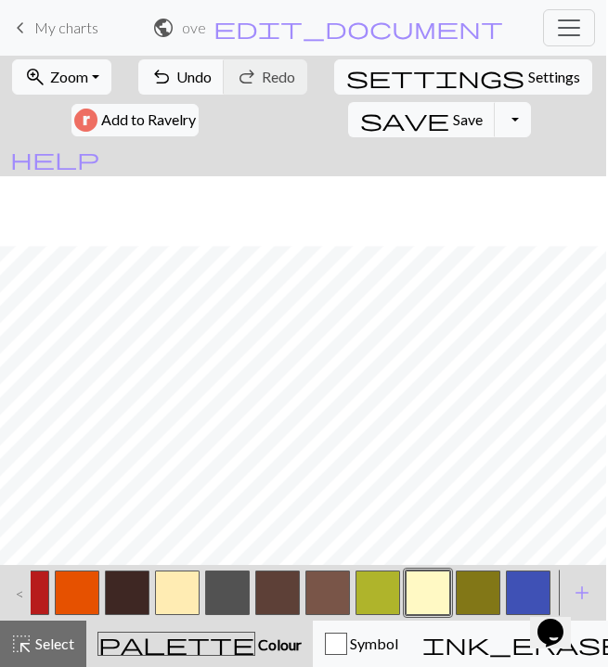
scroll to position [1379, 0]
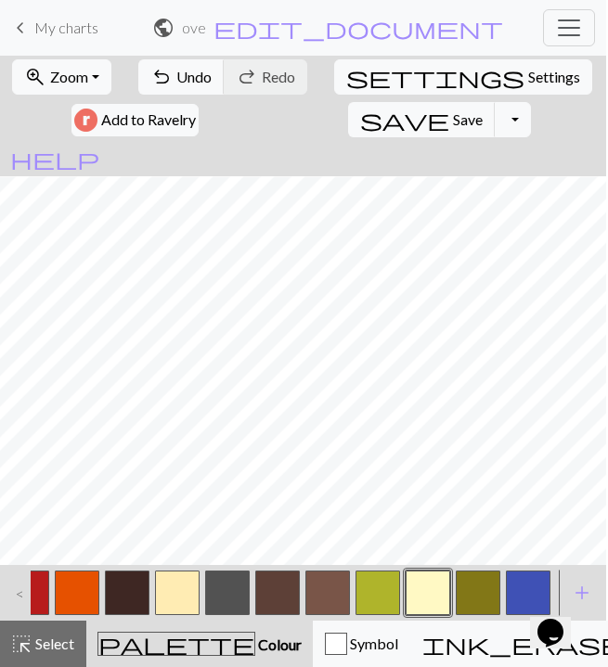
click at [287, 587] on button "button" at bounding box center [277, 593] width 45 height 45
click at [187, 589] on button "button" at bounding box center [177, 593] width 45 height 45
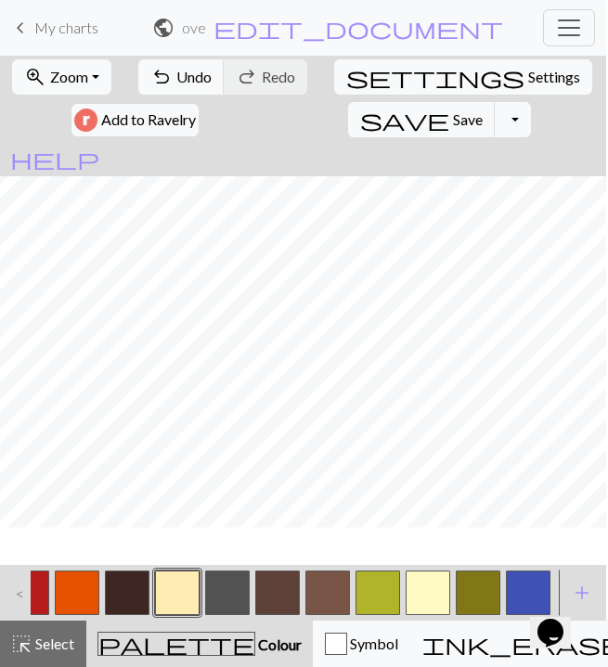
scroll to position [1368, 0]
click at [287, 613] on button "button" at bounding box center [277, 593] width 45 height 45
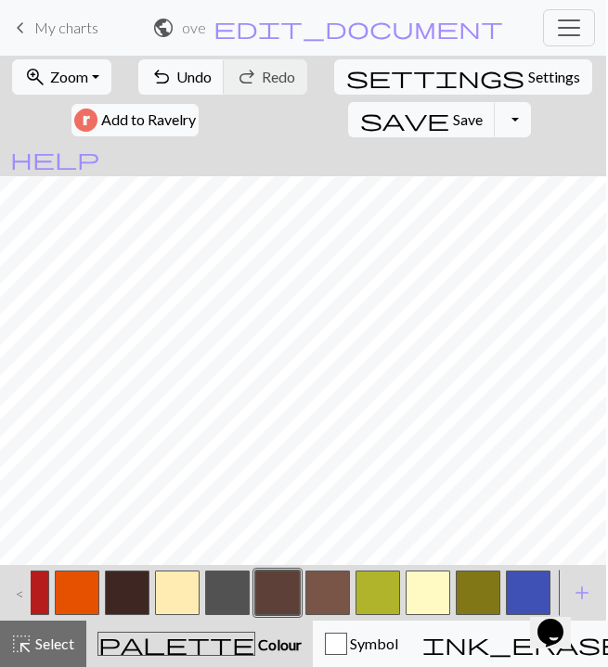
click at [183, 600] on button "button" at bounding box center [177, 593] width 45 height 45
click at [278, 599] on button "button" at bounding box center [277, 593] width 45 height 45
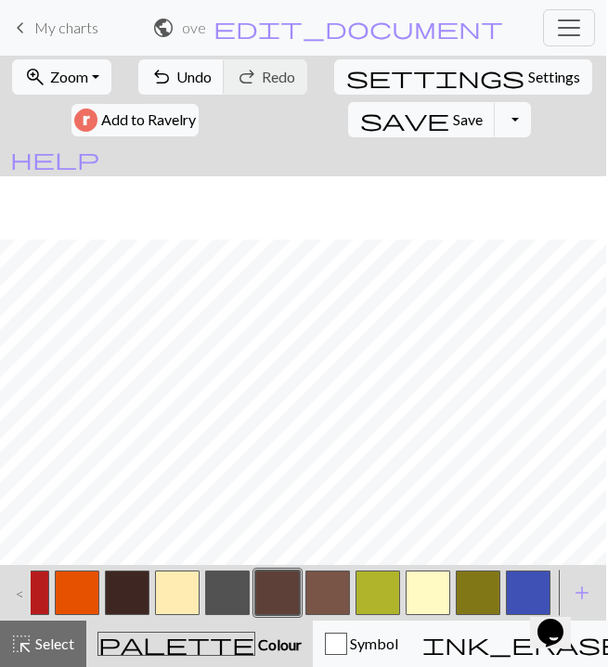
scroll to position [1261, 0]
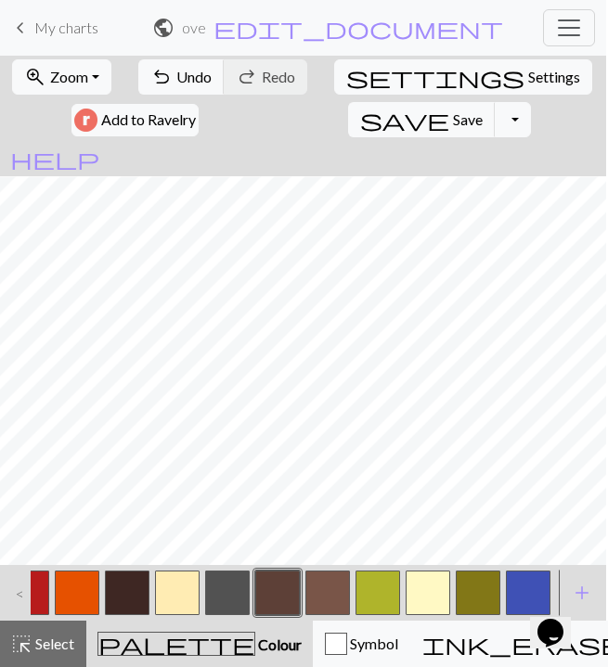
click at [518, 588] on button "button" at bounding box center [528, 593] width 45 height 45
click at [172, 617] on div at bounding box center [177, 593] width 50 height 50
click at [175, 590] on button "button" at bounding box center [177, 593] width 45 height 45
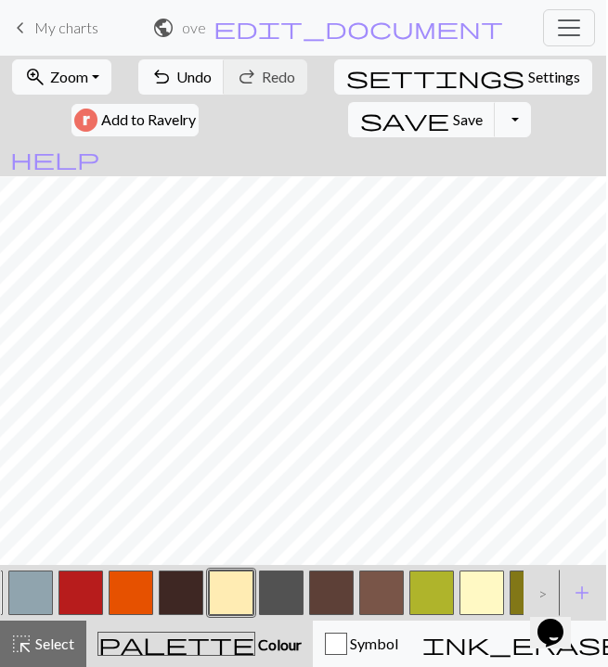
scroll to position [0, 99]
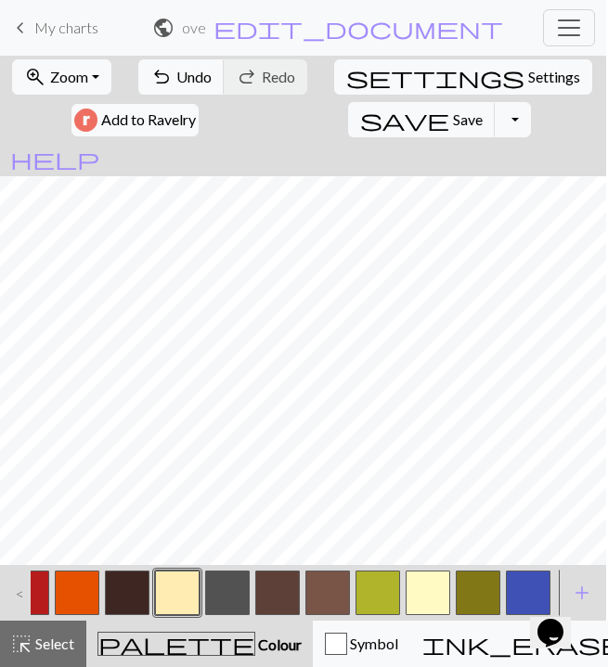
click at [318, 593] on button "button" at bounding box center [327, 593] width 45 height 45
click at [277, 598] on button "button" at bounding box center [277, 593] width 45 height 45
click at [94, 601] on button "button" at bounding box center [77, 593] width 45 height 45
click at [274, 598] on button "button" at bounding box center [277, 593] width 45 height 45
click at [140, 602] on button "button" at bounding box center [127, 593] width 45 height 45
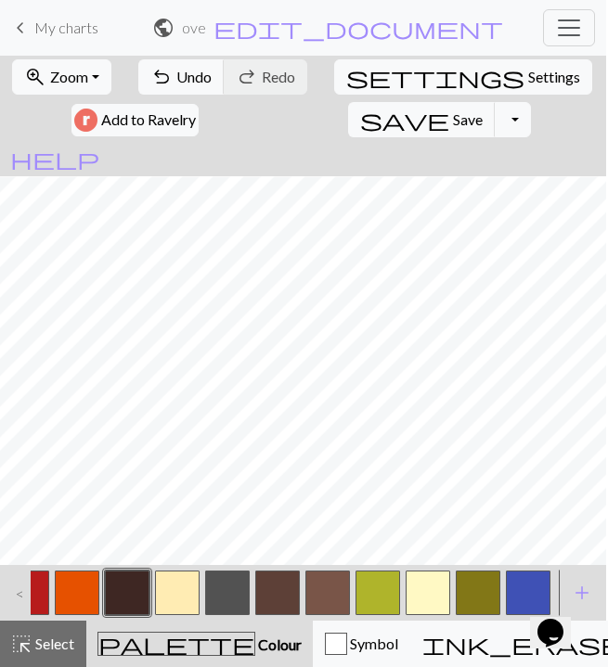
click at [271, 596] on button "button" at bounding box center [277, 593] width 45 height 45
click at [269, 595] on button "button" at bounding box center [277, 593] width 45 height 45
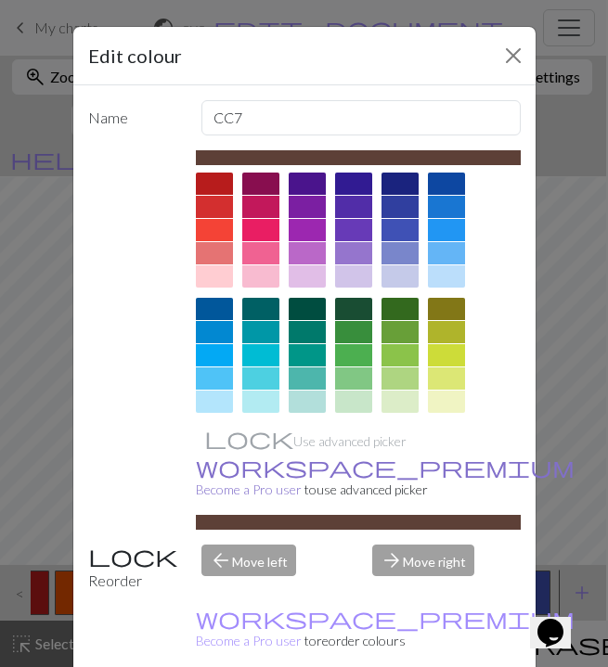
scroll to position [46, 0]
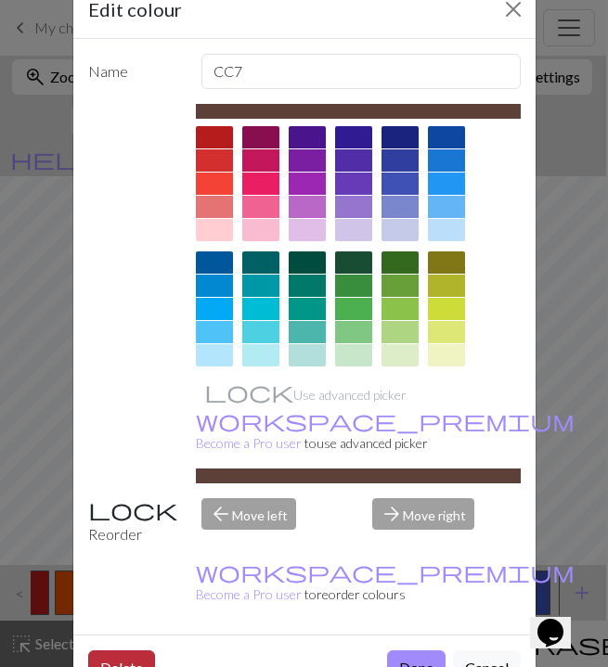
click at [143, 651] on button "Delete" at bounding box center [121, 668] width 67 height 35
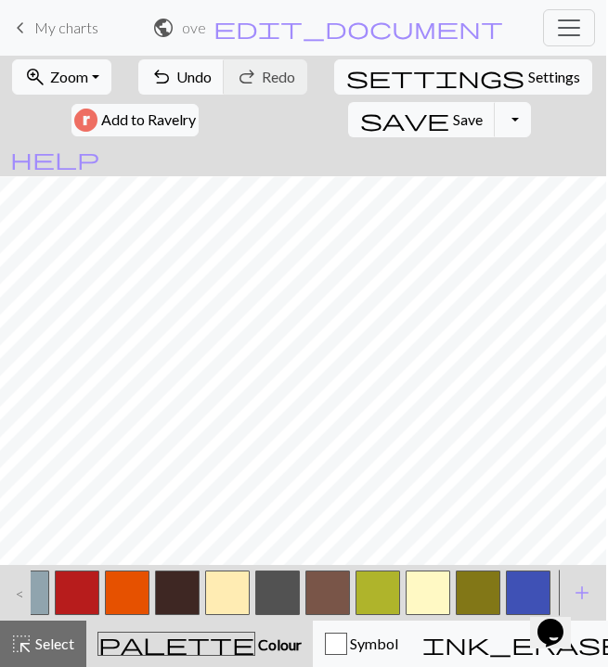
click at [318, 599] on button "button" at bounding box center [327, 593] width 45 height 45
click at [234, 598] on button "button" at bounding box center [227, 593] width 45 height 45
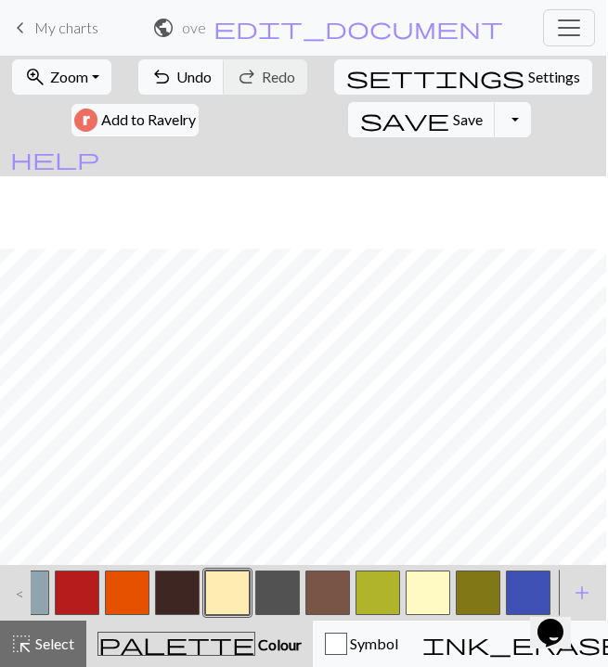
scroll to position [1379, 0]
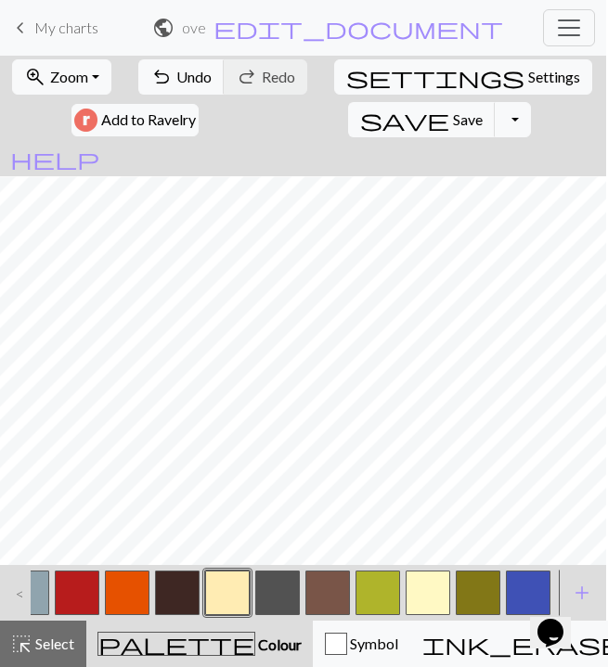
click at [233, 600] on button "button" at bounding box center [227, 593] width 45 height 45
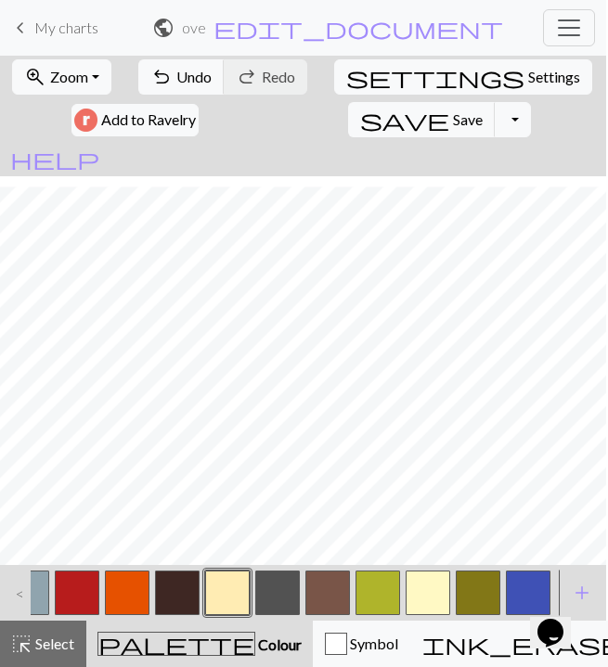
scroll to position [1115, 0]
click at [520, 580] on button "button" at bounding box center [528, 593] width 45 height 45
click at [46, 587] on button "button" at bounding box center [27, 593] width 45 height 45
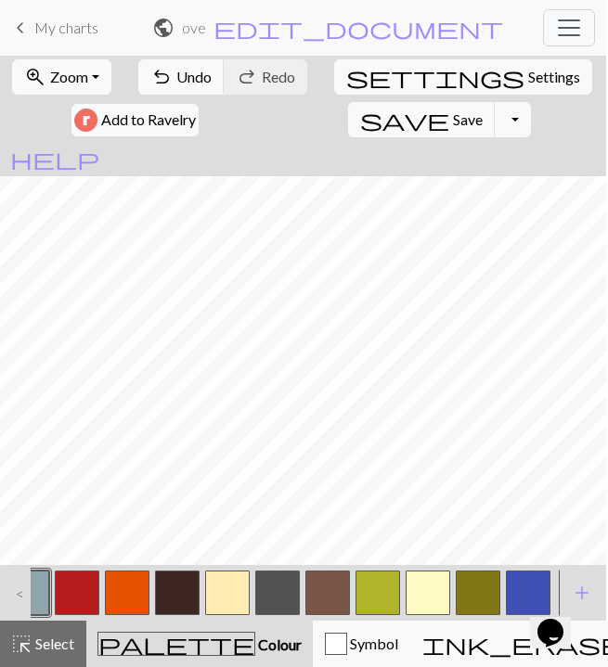
click at [40, 591] on button "button" at bounding box center [27, 593] width 45 height 45
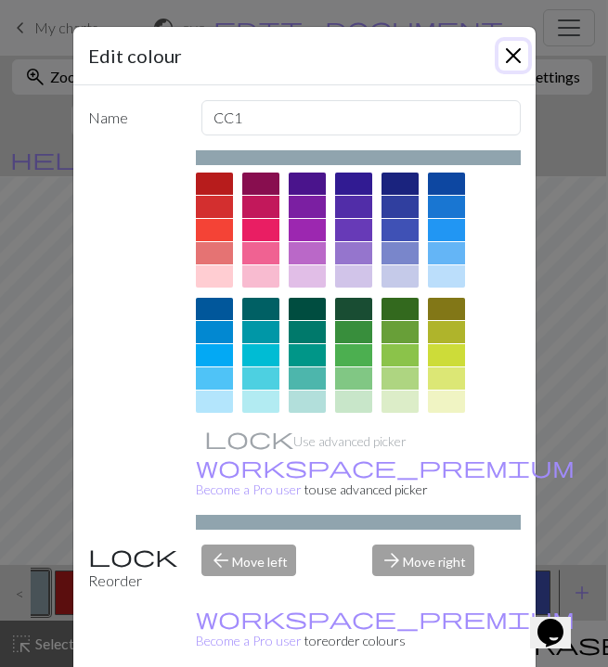
click at [527, 48] on button "Close" at bounding box center [514, 56] width 30 height 30
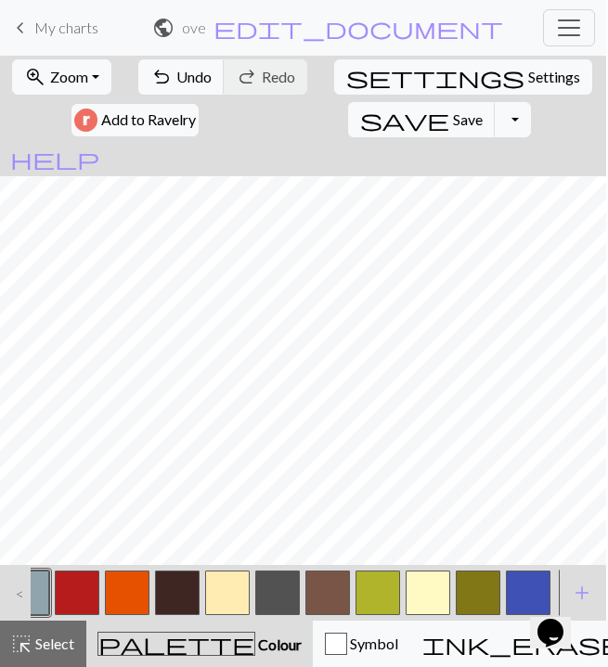
click at [8, 600] on div "<" at bounding box center [16, 593] width 30 height 50
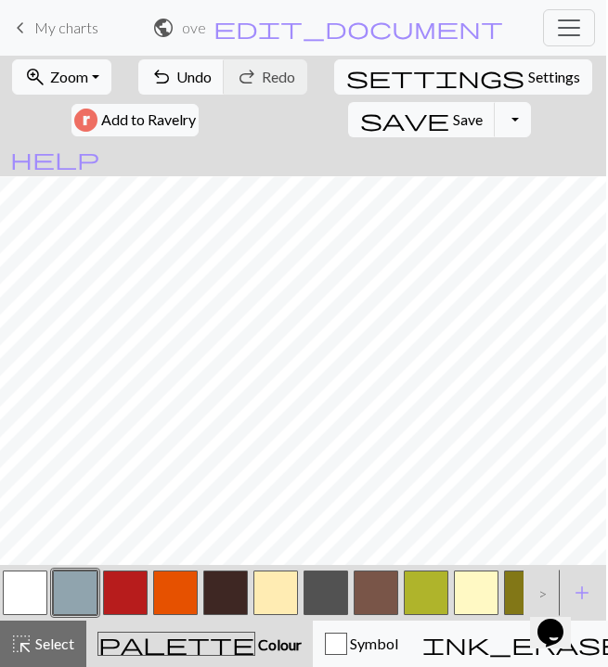
scroll to position [0, 0]
click at [17, 599] on button "button" at bounding box center [26, 593] width 45 height 45
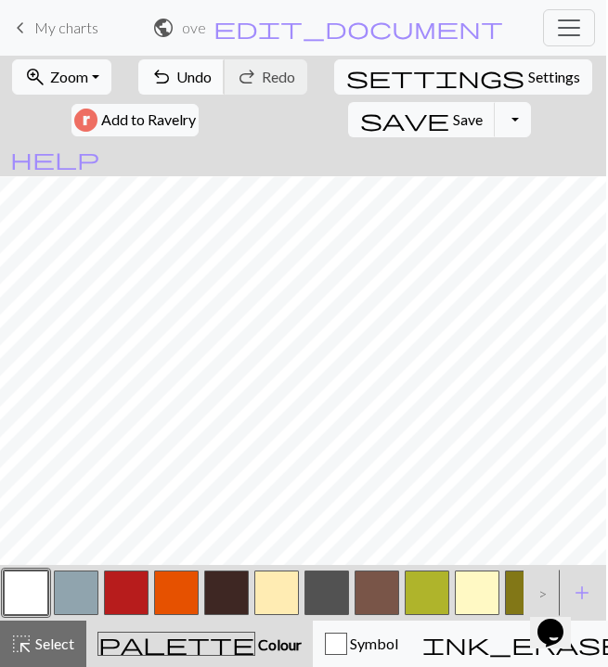
click at [192, 71] on span "Undo" at bounding box center [193, 77] width 35 height 18
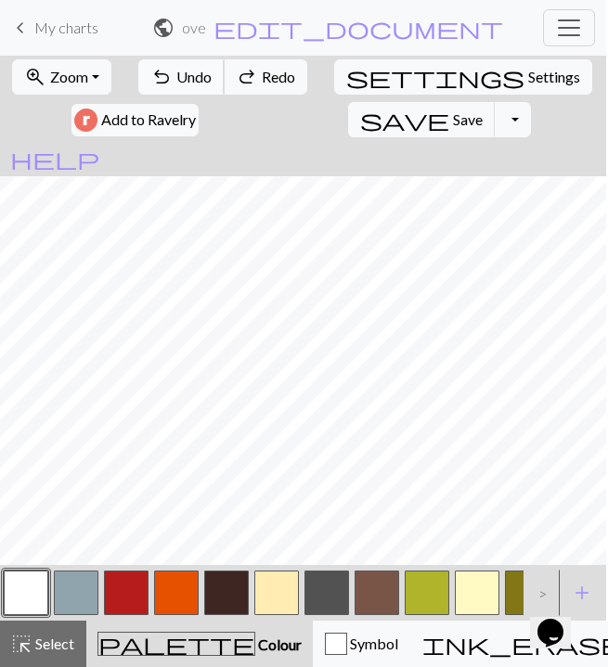
click at [192, 71] on span "Undo" at bounding box center [193, 77] width 35 height 18
click at [249, 80] on span "redo" at bounding box center [247, 77] width 22 height 26
click at [206, 83] on span "Undo" at bounding box center [193, 77] width 35 height 18
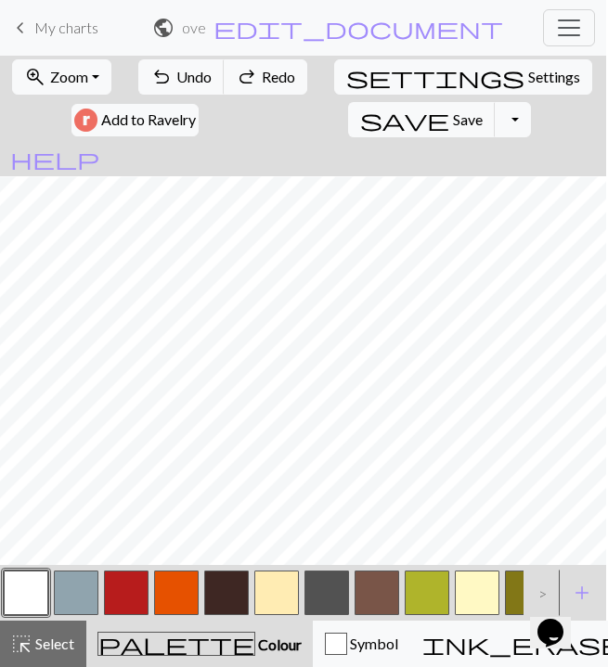
click at [82, 596] on button "button" at bounding box center [76, 593] width 45 height 45
click at [24, 589] on button "button" at bounding box center [26, 593] width 45 height 45
click at [63, 587] on button "button" at bounding box center [76, 593] width 45 height 45
click at [40, 595] on button "button" at bounding box center [26, 593] width 45 height 45
click at [94, 577] on button "button" at bounding box center [76, 593] width 45 height 45
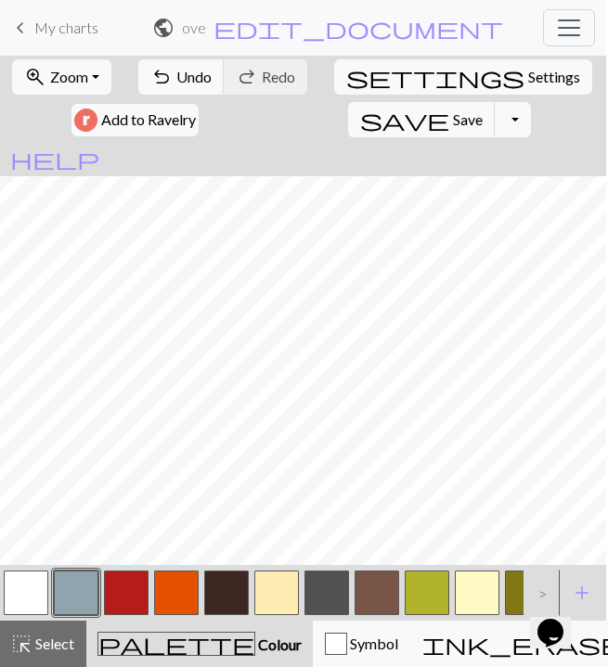
click at [32, 593] on button "button" at bounding box center [26, 593] width 45 height 45
click at [77, 594] on button "button" at bounding box center [76, 593] width 45 height 45
click at [22, 605] on button "button" at bounding box center [26, 593] width 45 height 45
click at [73, 592] on button "button" at bounding box center [76, 593] width 45 height 45
click at [37, 603] on button "button" at bounding box center [26, 593] width 45 height 45
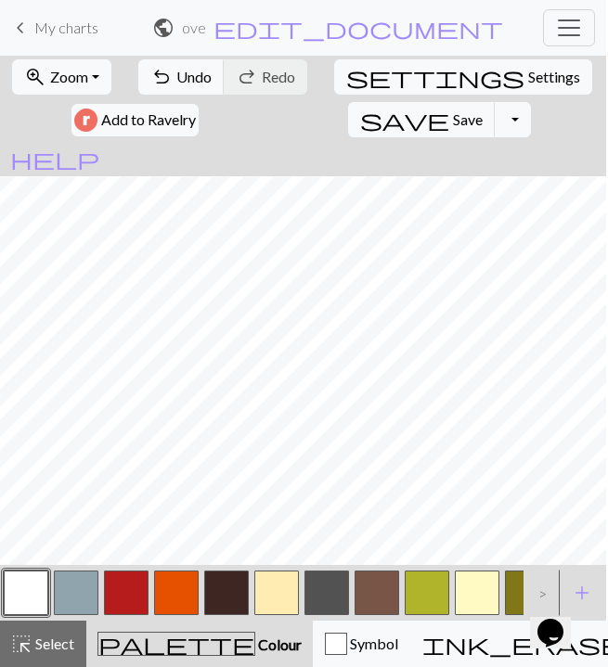
click at [84, 602] on button "button" at bounding box center [76, 593] width 45 height 45
click at [31, 580] on button "button" at bounding box center [26, 593] width 45 height 45
click at [36, 601] on button "button" at bounding box center [26, 593] width 45 height 45
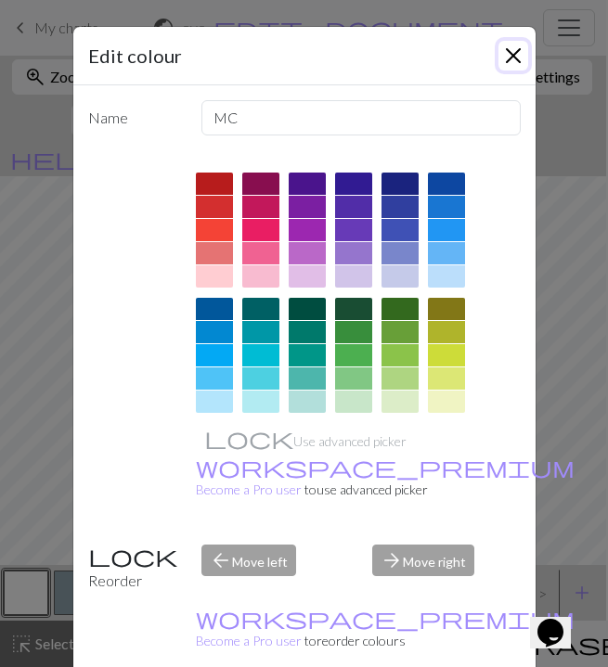
click at [521, 55] on button "Close" at bounding box center [514, 56] width 30 height 30
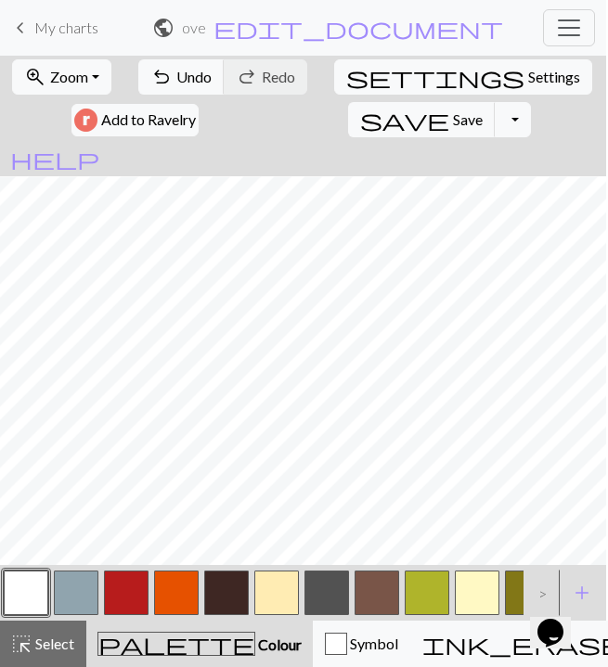
click at [89, 578] on button "button" at bounding box center [76, 593] width 45 height 45
click at [24, 605] on button "button" at bounding box center [26, 593] width 45 height 45
click at [83, 599] on button "button" at bounding box center [76, 593] width 45 height 45
click at [29, 594] on button "button" at bounding box center [26, 593] width 45 height 45
click at [84, 589] on button "button" at bounding box center [76, 593] width 45 height 45
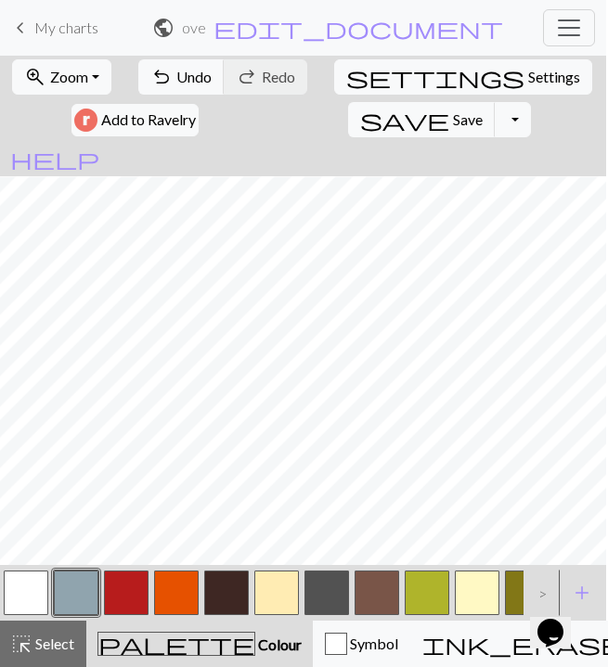
click at [32, 597] on button "button" at bounding box center [26, 593] width 45 height 45
click at [78, 592] on button "button" at bounding box center [76, 593] width 45 height 45
click at [23, 608] on button "button" at bounding box center [26, 593] width 45 height 45
click at [62, 600] on button "button" at bounding box center [76, 593] width 45 height 45
click at [25, 580] on button "button" at bounding box center [26, 593] width 45 height 45
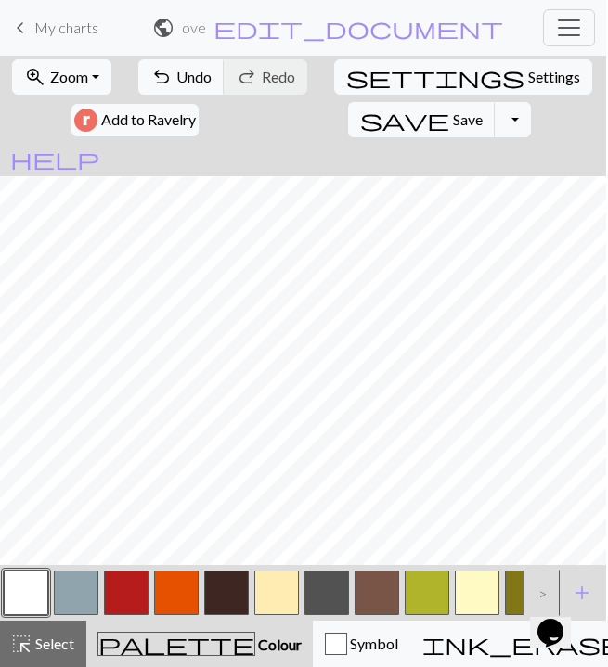
click at [226, 602] on button "button" at bounding box center [226, 593] width 45 height 45
click at [48, 575] on div at bounding box center [26, 593] width 50 height 50
click at [38, 585] on button "button" at bounding box center [26, 593] width 45 height 45
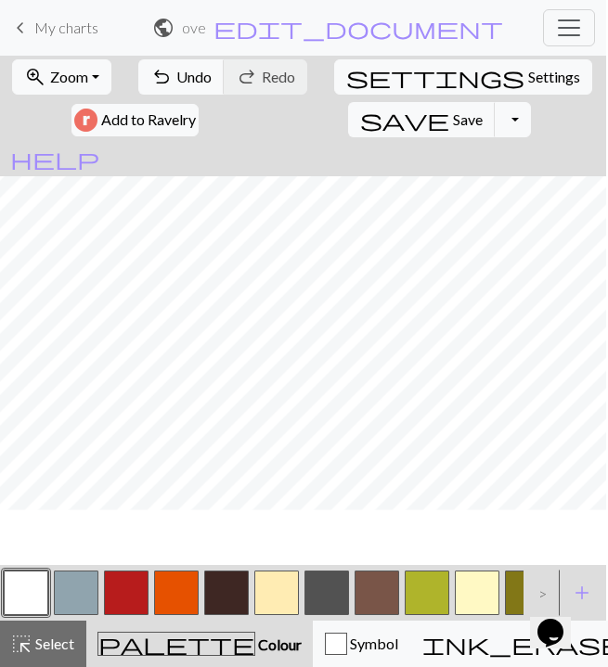
scroll to position [1296, 0]
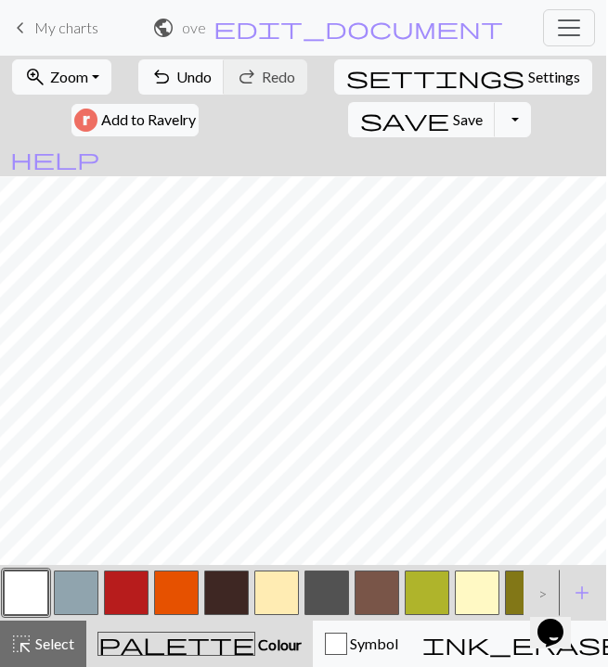
click at [73, 594] on button "button" at bounding box center [76, 593] width 45 height 45
click at [27, 590] on button "button" at bounding box center [26, 593] width 45 height 45
click at [89, 601] on button "button" at bounding box center [76, 593] width 45 height 45
click at [27, 608] on button "button" at bounding box center [26, 593] width 45 height 45
click at [85, 589] on button "button" at bounding box center [76, 593] width 45 height 45
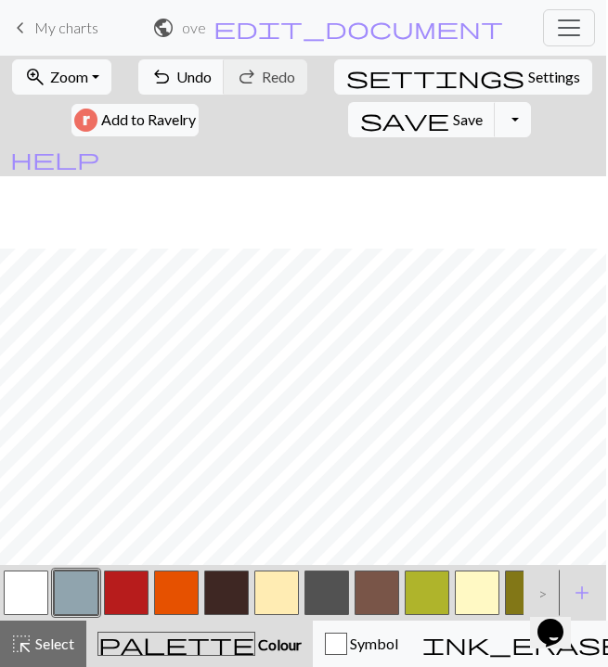
scroll to position [1290, 0]
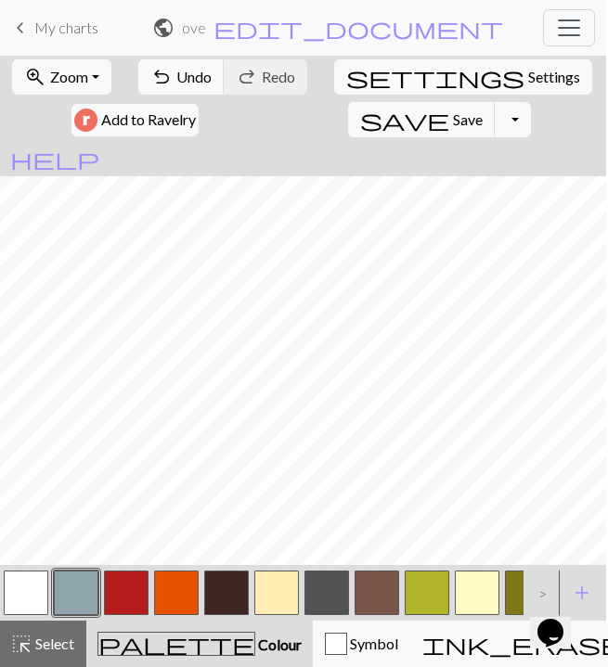
click at [212, 590] on button "button" at bounding box center [226, 593] width 45 height 45
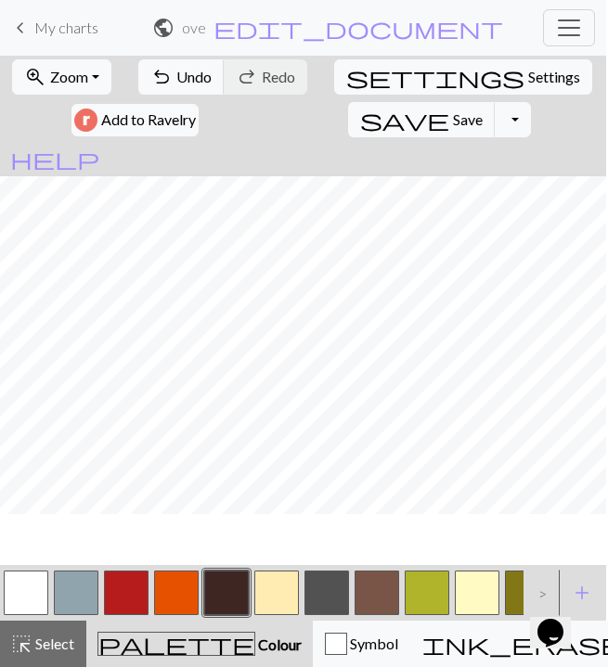
scroll to position [1243, 0]
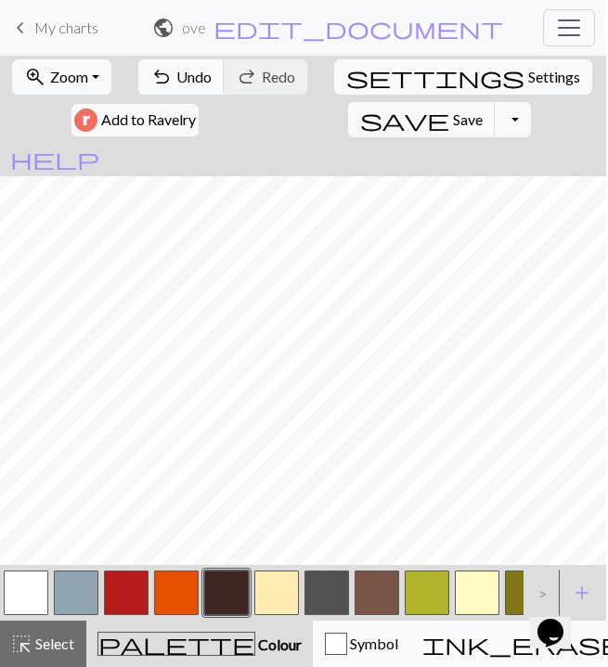
click at [223, 595] on button "button" at bounding box center [226, 593] width 45 height 45
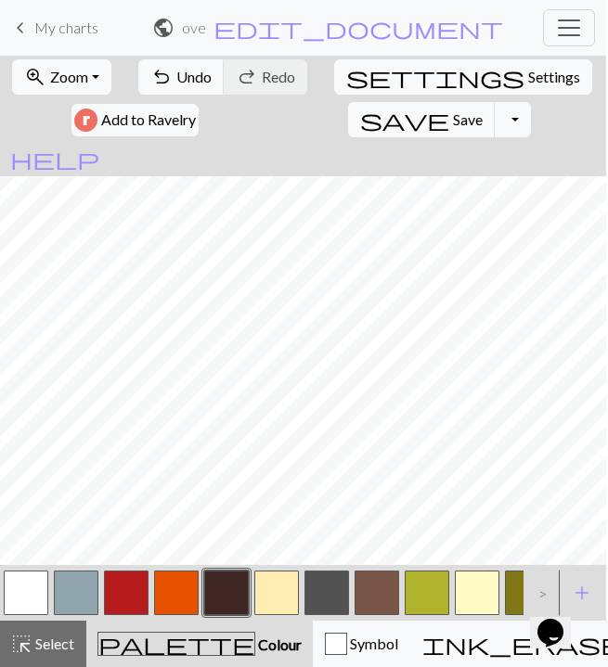
scroll to position [0, 49]
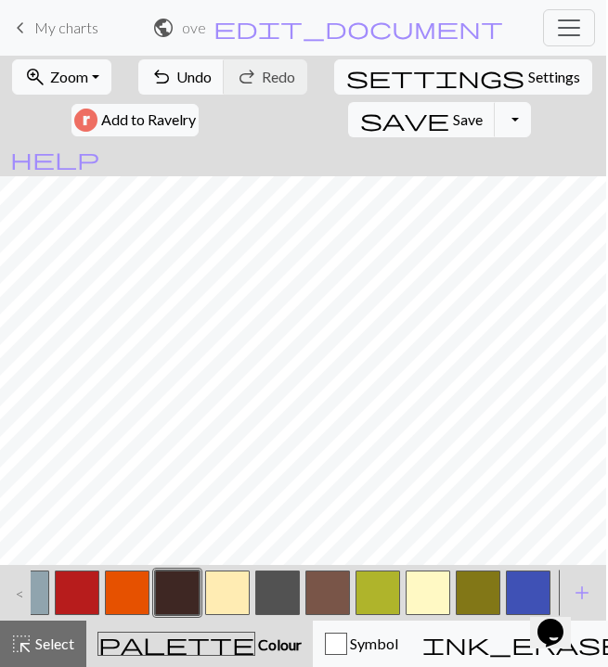
click at [529, 578] on button "button" at bounding box center [528, 593] width 45 height 45
click at [80, 596] on button "button" at bounding box center [77, 593] width 45 height 45
click at [523, 590] on button "button" at bounding box center [528, 593] width 45 height 45
click at [88, 604] on button "button" at bounding box center [77, 593] width 45 height 45
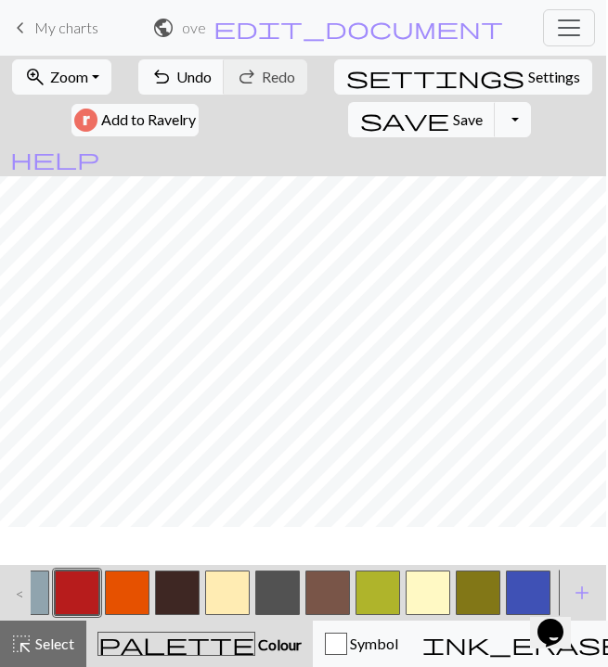
scroll to position [1083, 0]
click at [522, 597] on button "button" at bounding box center [528, 593] width 45 height 45
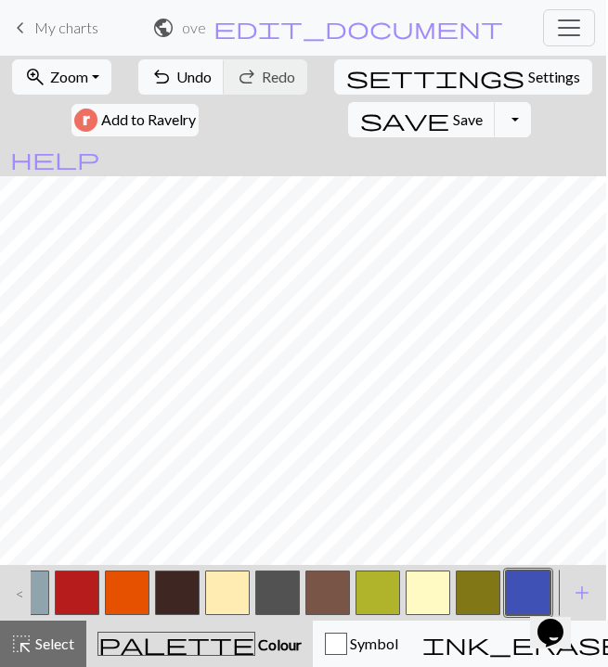
click at [528, 598] on button "button" at bounding box center [528, 593] width 45 height 45
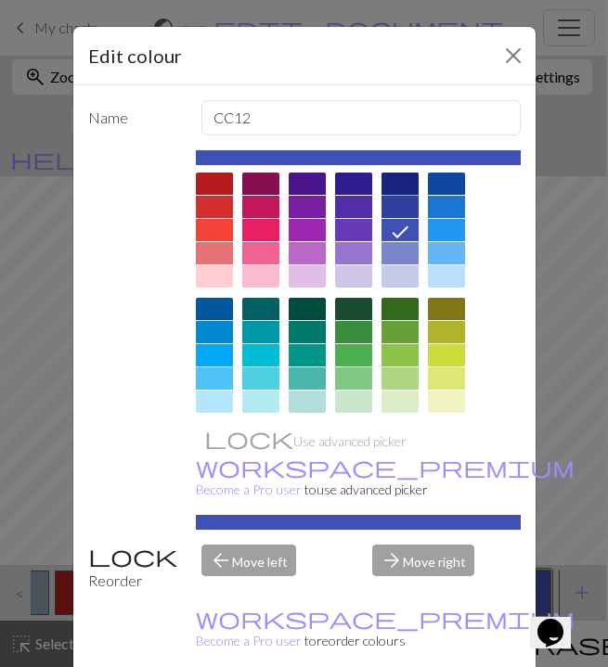
click at [406, 187] on div at bounding box center [400, 184] width 37 height 22
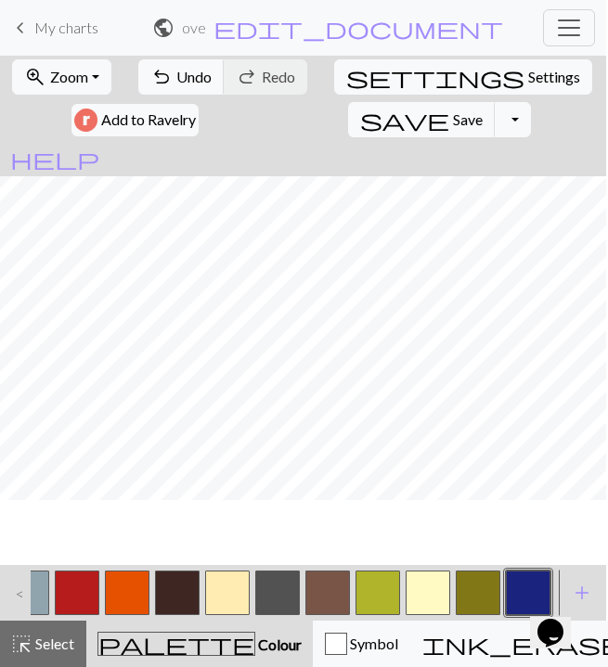
scroll to position [1072, 0]
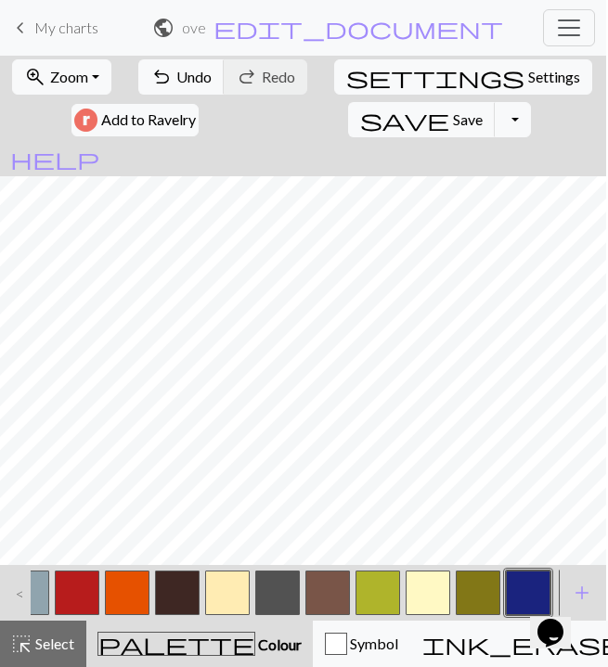
click at [90, 602] on button "button" at bounding box center [77, 593] width 45 height 45
click at [84, 589] on button "button" at bounding box center [77, 593] width 45 height 45
click at [84, 635] on div "Delete Done Cancel" at bounding box center [304, 668] width 462 height 66
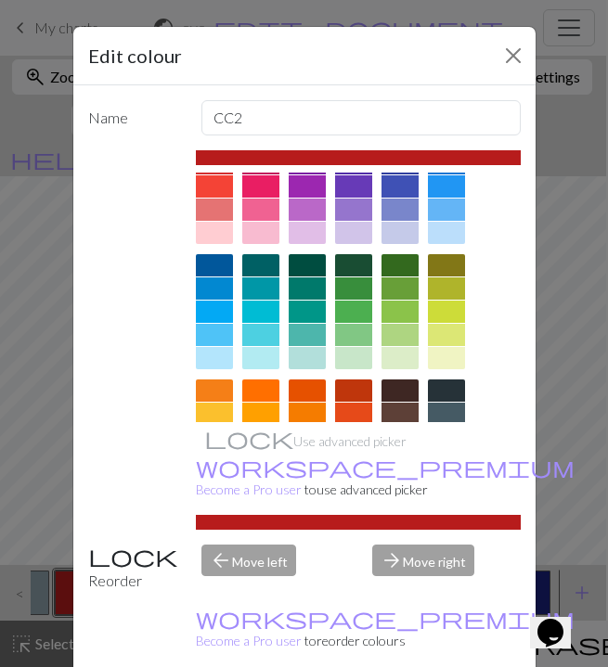
scroll to position [151, 0]
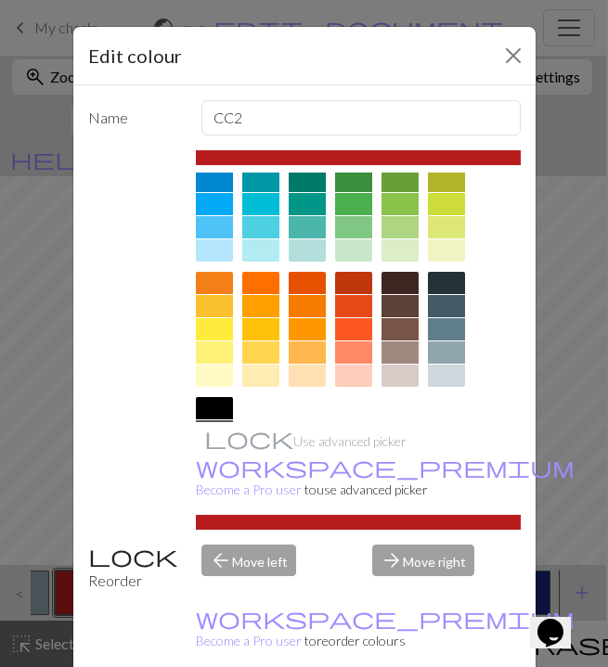
click at [353, 285] on div at bounding box center [353, 283] width 37 height 22
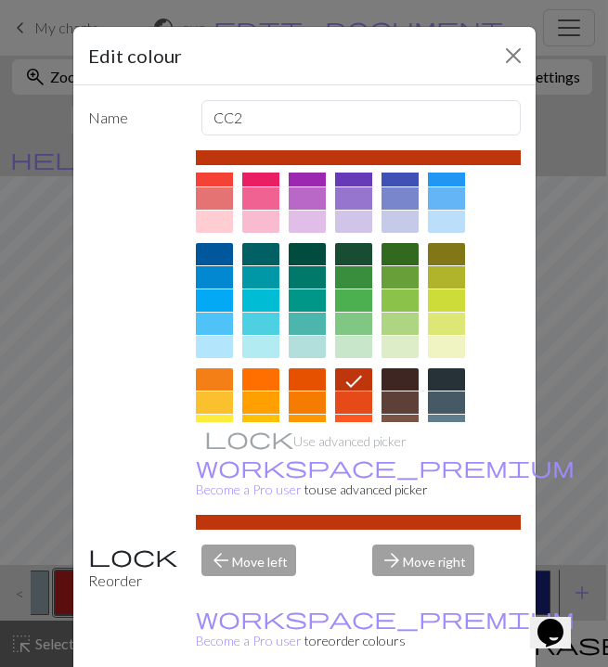
scroll to position [0, 0]
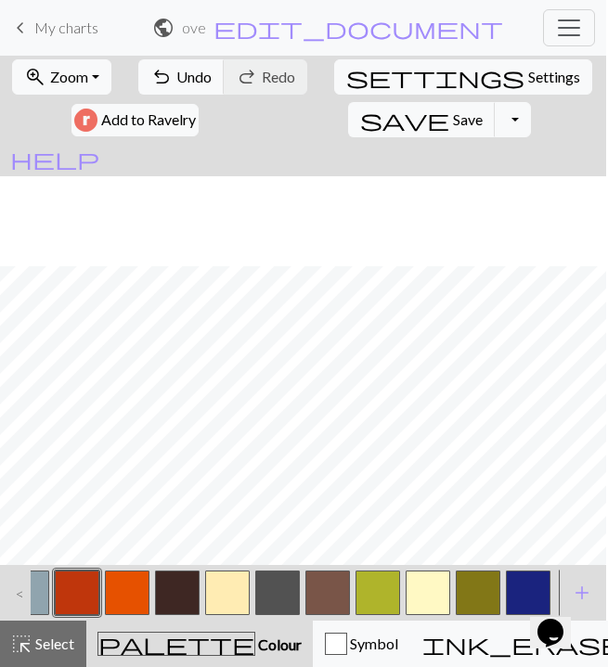
scroll to position [962, 0]
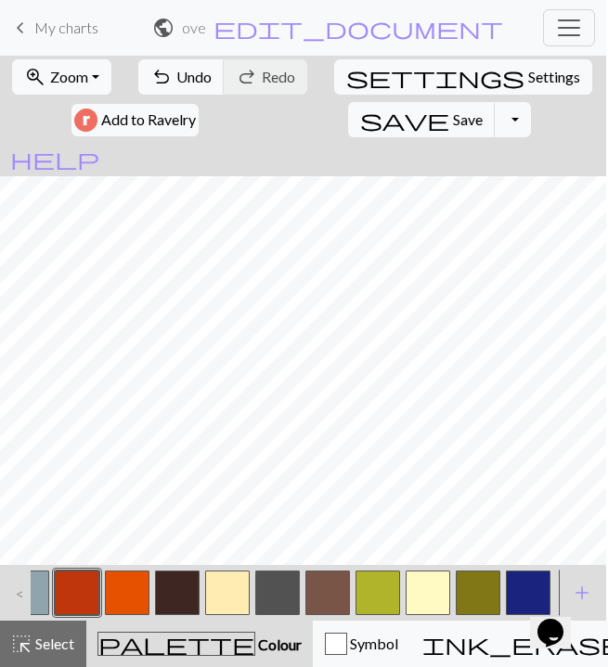
click at [71, 587] on button "button" at bounding box center [77, 593] width 45 height 45
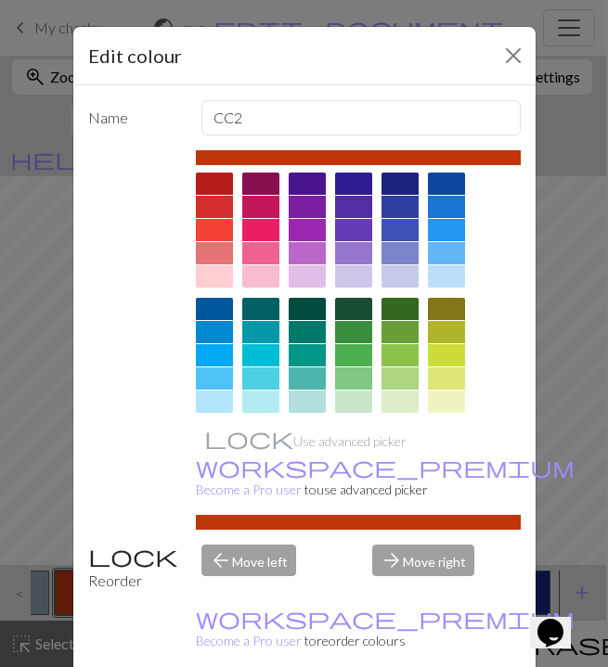
click at [214, 206] on div at bounding box center [214, 207] width 37 height 22
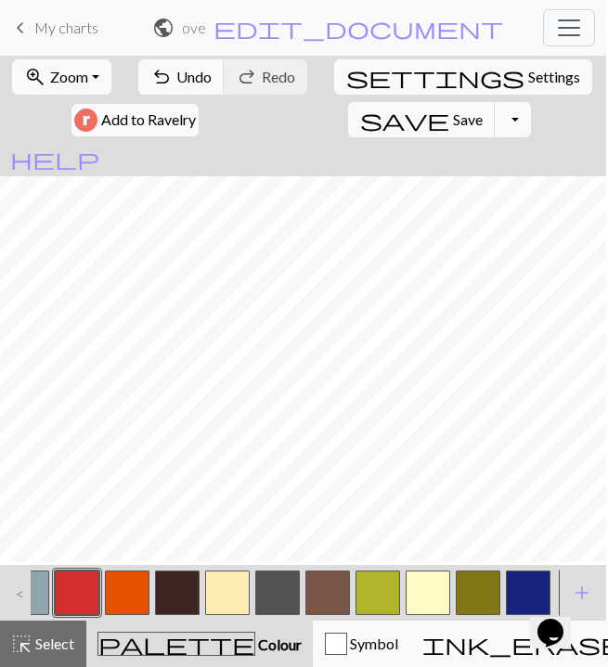
scroll to position [1227, 0]
click at [229, 597] on button "button" at bounding box center [227, 593] width 45 height 45
click at [515, 585] on button "button" at bounding box center [528, 593] width 45 height 45
click at [227, 603] on button "button" at bounding box center [227, 593] width 45 height 45
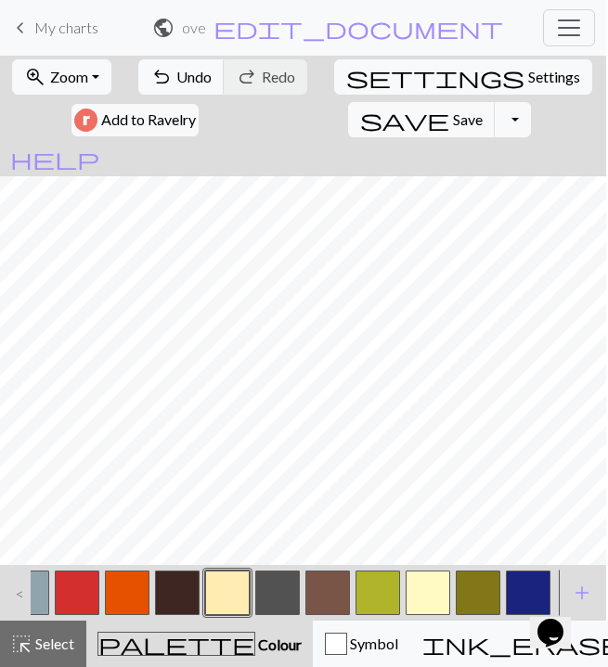
click at [519, 588] on button "button" at bounding box center [528, 593] width 45 height 45
click at [216, 592] on button "button" at bounding box center [227, 593] width 45 height 45
click at [514, 597] on button "button" at bounding box center [528, 593] width 45 height 45
click at [219, 606] on button "button" at bounding box center [227, 593] width 45 height 45
click at [521, 581] on button "button" at bounding box center [528, 593] width 45 height 45
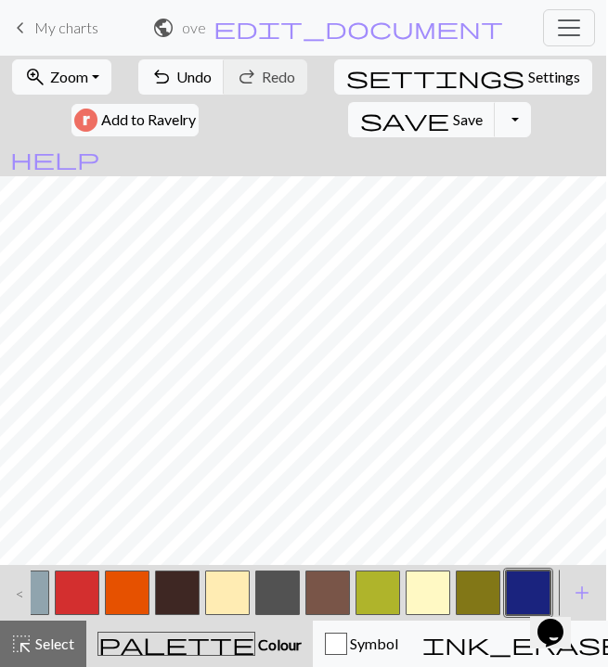
click at [517, 597] on button "button" at bounding box center [528, 593] width 45 height 45
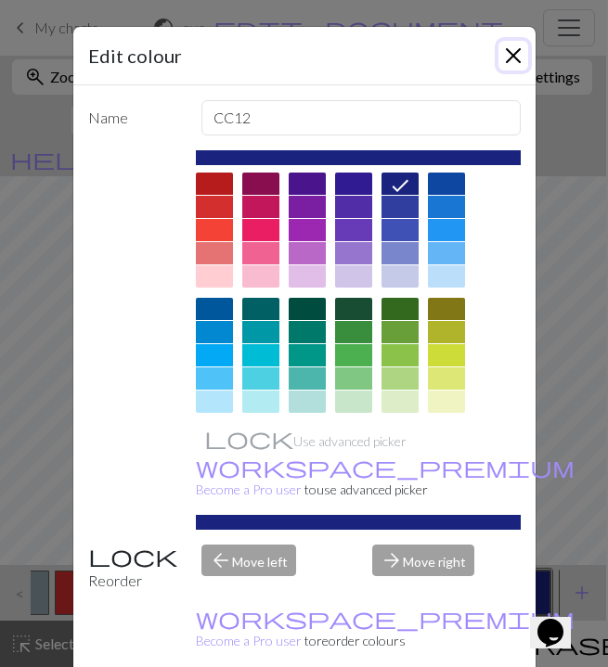
click at [512, 51] on button "Close" at bounding box center [514, 56] width 30 height 30
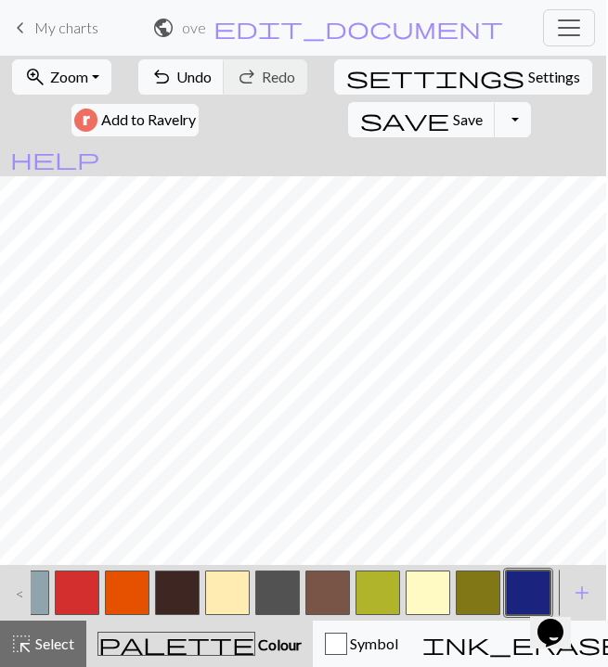
click at [226, 592] on button "button" at bounding box center [227, 593] width 45 height 45
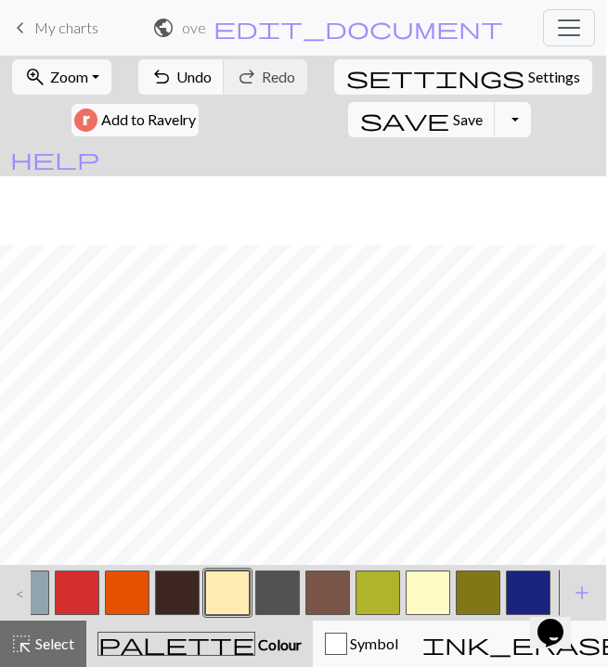
scroll to position [1003, 0]
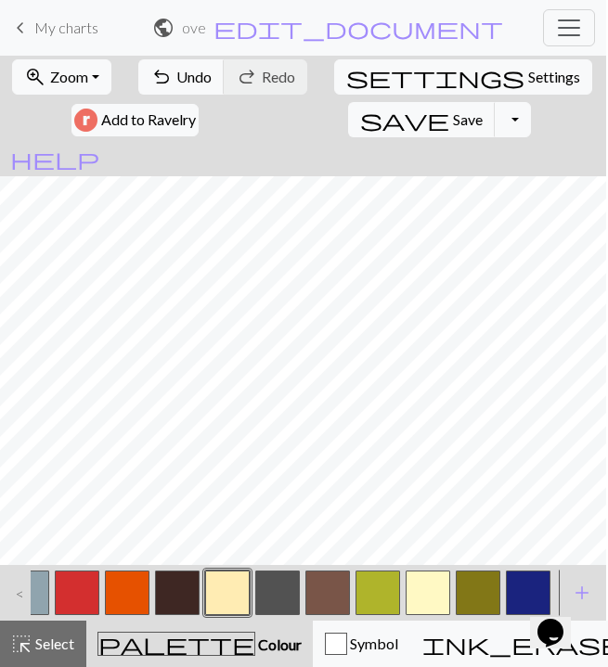
click at [267, 590] on button "button" at bounding box center [277, 593] width 45 height 45
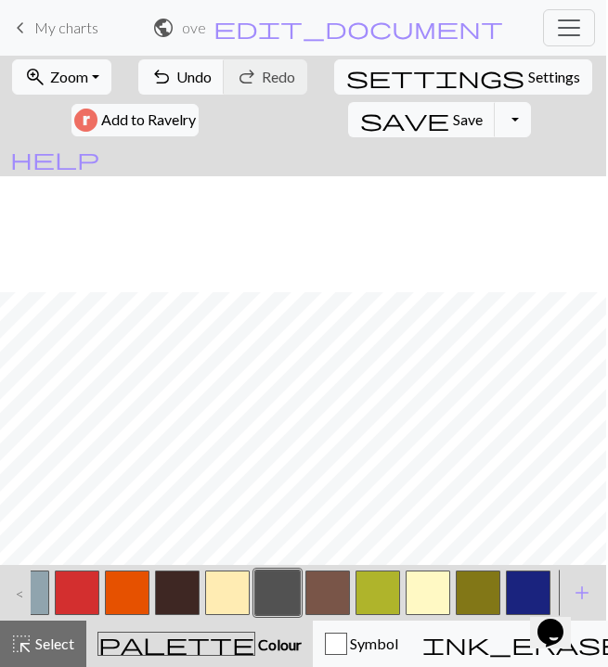
scroll to position [1294, 0]
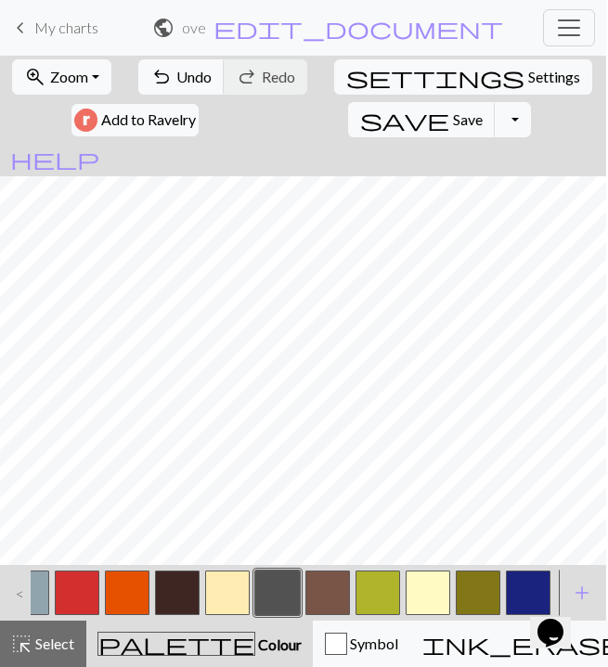
click at [276, 598] on button "button" at bounding box center [277, 593] width 45 height 45
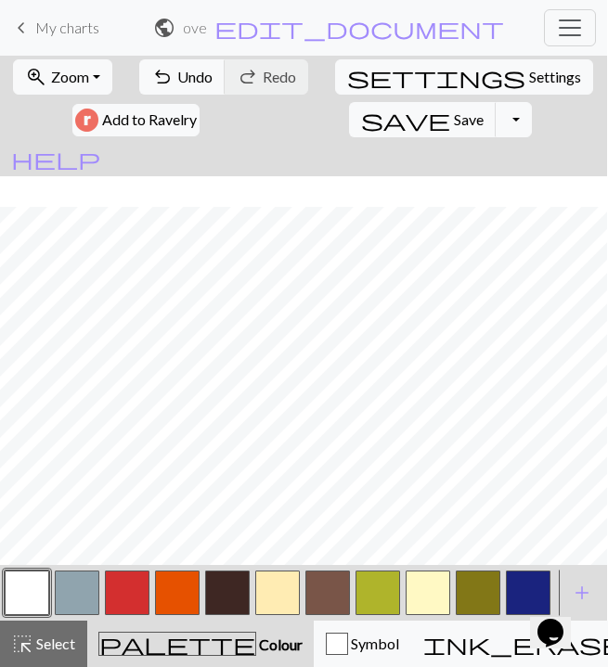
scroll to position [780, 0]
click at [236, 580] on button "button" at bounding box center [227, 593] width 45 height 45
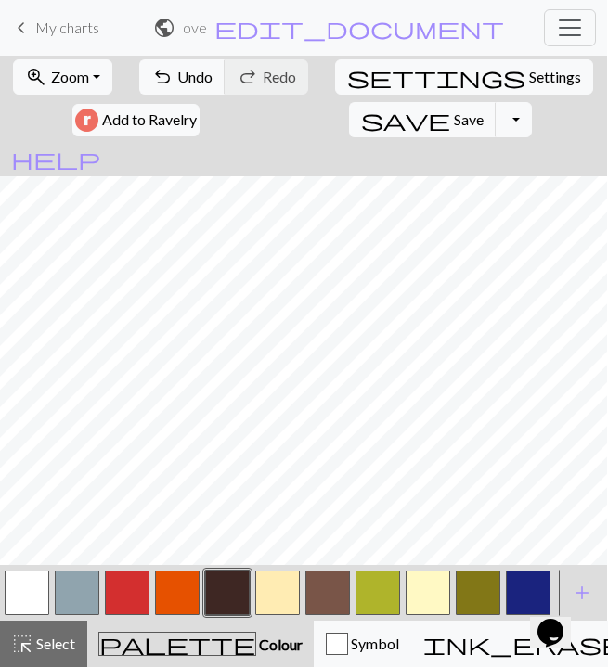
click at [270, 588] on button "button" at bounding box center [277, 593] width 45 height 45
click at [241, 593] on button "button" at bounding box center [227, 593] width 45 height 45
click at [407, 603] on button "button" at bounding box center [428, 593] width 45 height 45
click at [281, 589] on button "button" at bounding box center [277, 593] width 45 height 45
click at [226, 589] on button "button" at bounding box center [227, 593] width 45 height 45
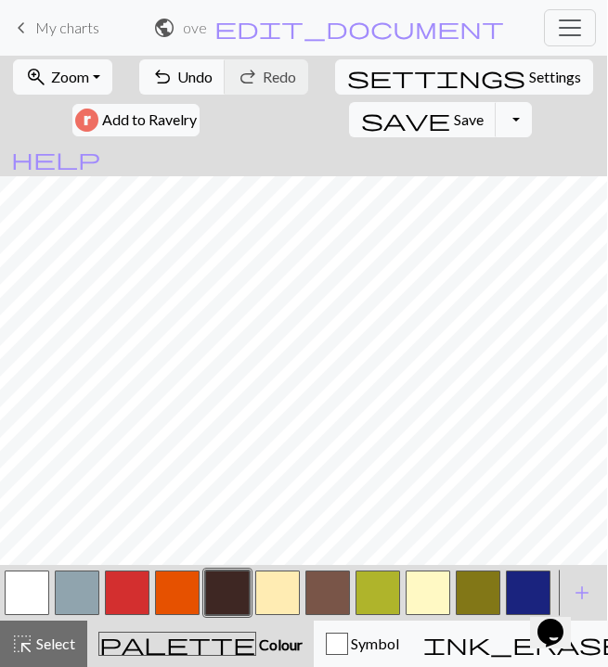
click at [302, 590] on div at bounding box center [277, 593] width 50 height 50
click at [31, 600] on button "button" at bounding box center [27, 593] width 45 height 45
click at [233, 589] on button "button" at bounding box center [227, 593] width 45 height 45
click at [40, 602] on button "button" at bounding box center [27, 593] width 45 height 45
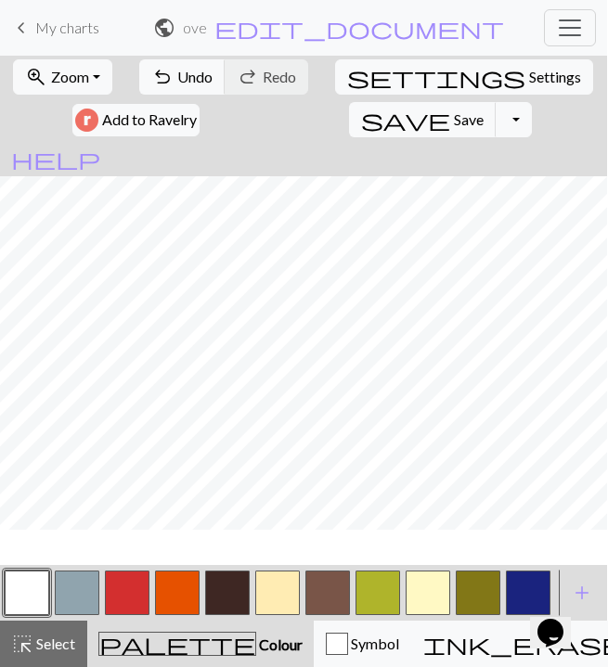
scroll to position [805, 0]
click at [234, 597] on button "button" at bounding box center [227, 593] width 45 height 45
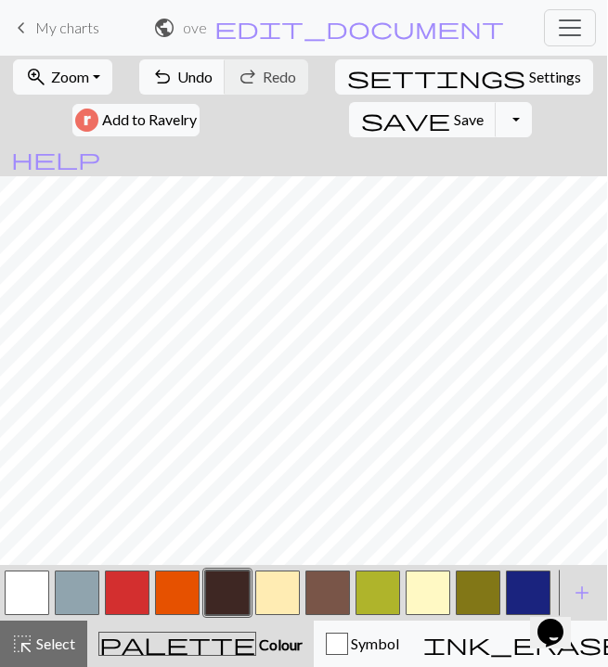
click at [23, 595] on button "button" at bounding box center [27, 593] width 45 height 45
click at [184, 84] on span "Undo" at bounding box center [194, 77] width 35 height 18
click at [233, 599] on button "button" at bounding box center [227, 593] width 45 height 45
click at [39, 600] on button "button" at bounding box center [27, 593] width 45 height 45
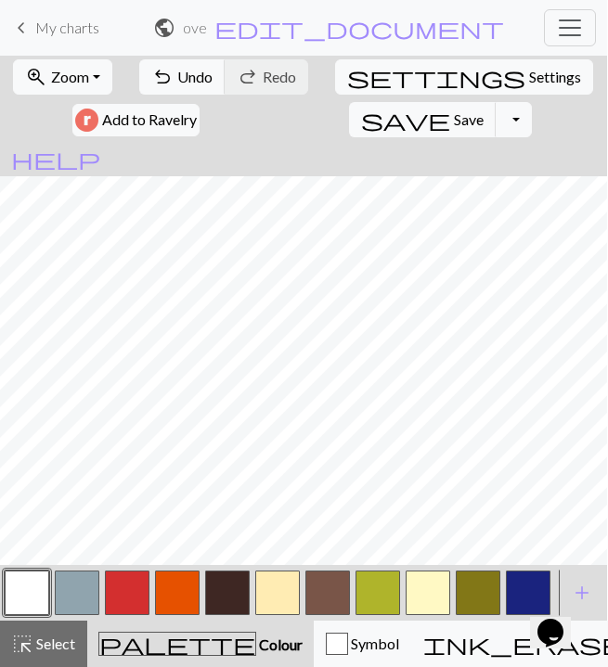
click at [227, 602] on button "button" at bounding box center [227, 593] width 45 height 45
click at [34, 600] on button "button" at bounding box center [27, 593] width 45 height 45
click at [218, 594] on button "button" at bounding box center [227, 593] width 45 height 45
click at [13, 599] on button "button" at bounding box center [27, 593] width 45 height 45
click at [230, 601] on button "button" at bounding box center [227, 593] width 45 height 45
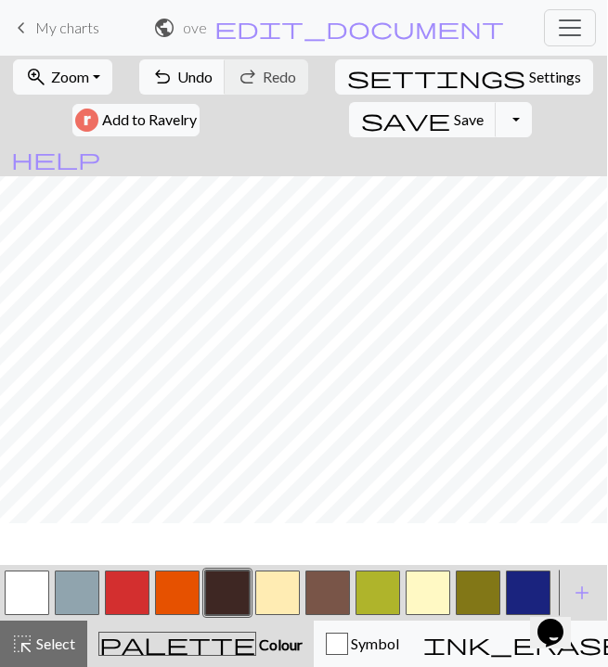
scroll to position [812, 0]
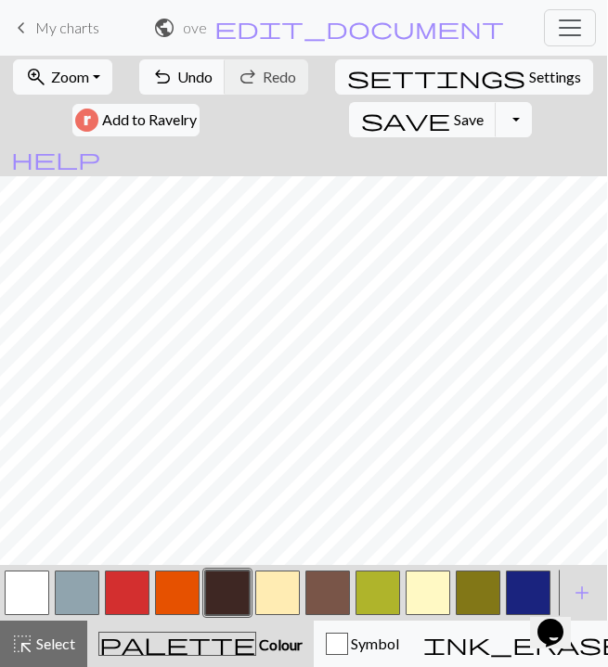
click at [108, 596] on button "button" at bounding box center [127, 593] width 45 height 45
click at [285, 597] on button "button" at bounding box center [277, 593] width 45 height 45
click at [133, 602] on button "button" at bounding box center [127, 593] width 45 height 45
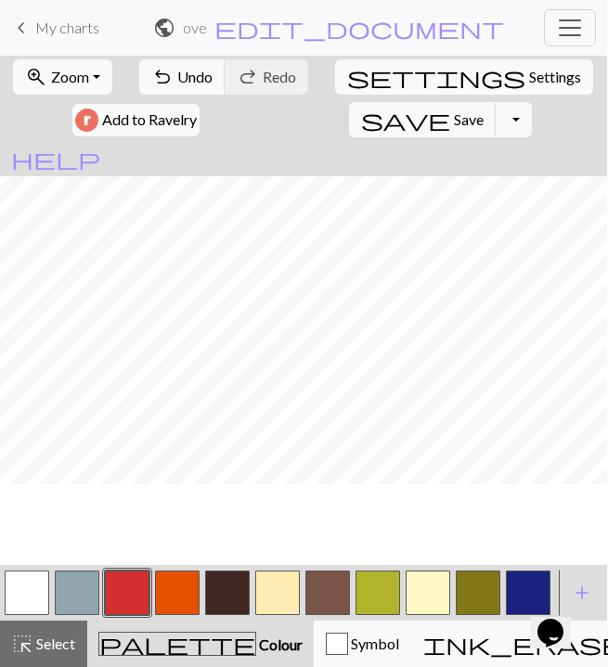
scroll to position [839, 0]
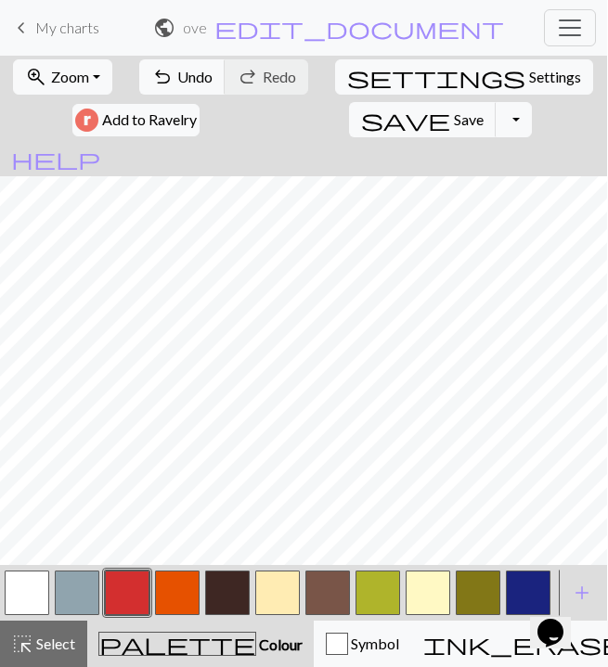
click at [432, 603] on button "button" at bounding box center [428, 593] width 45 height 45
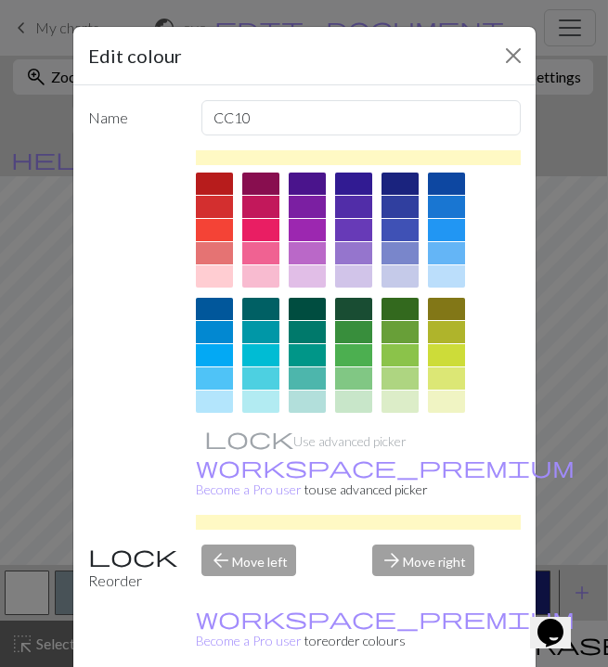
click at [348, 345] on div at bounding box center [353, 355] width 37 height 22
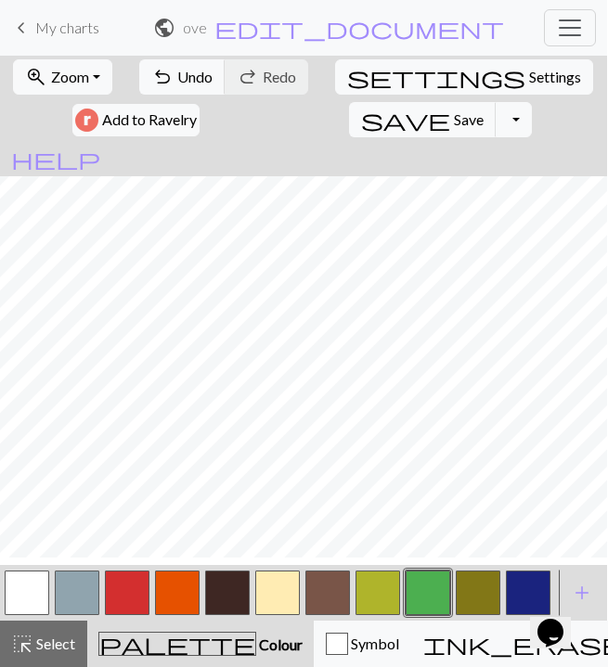
scroll to position [951, 0]
click at [288, 593] on button "button" at bounding box center [277, 593] width 45 height 45
click at [289, 589] on button "button" at bounding box center [277, 593] width 45 height 45
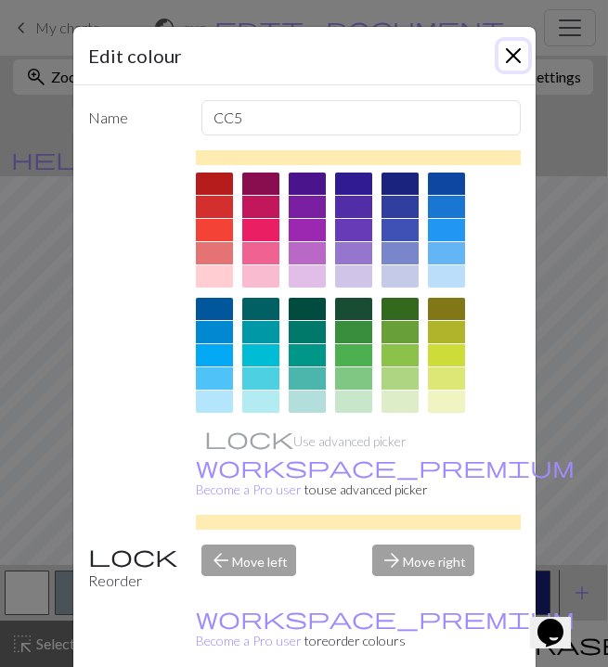
click at [516, 58] on button "Close" at bounding box center [514, 56] width 30 height 30
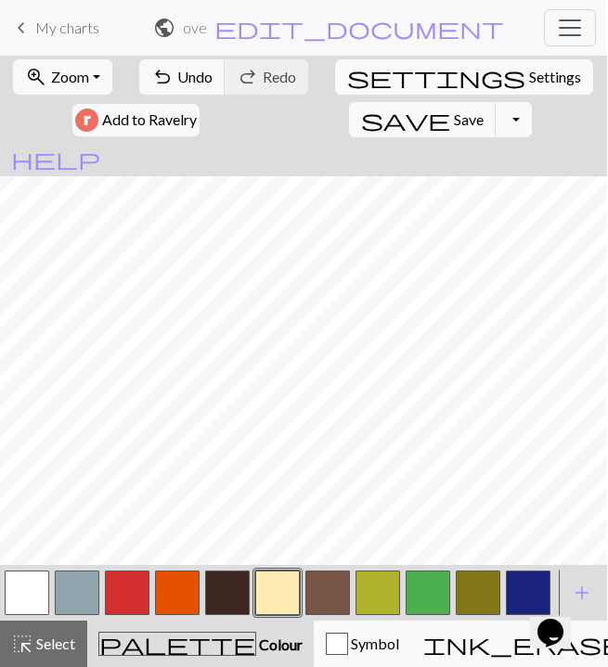
click at [232, 591] on button "button" at bounding box center [227, 593] width 45 height 45
click at [272, 598] on button "button" at bounding box center [277, 593] width 45 height 45
click at [369, 595] on button "button" at bounding box center [378, 593] width 45 height 45
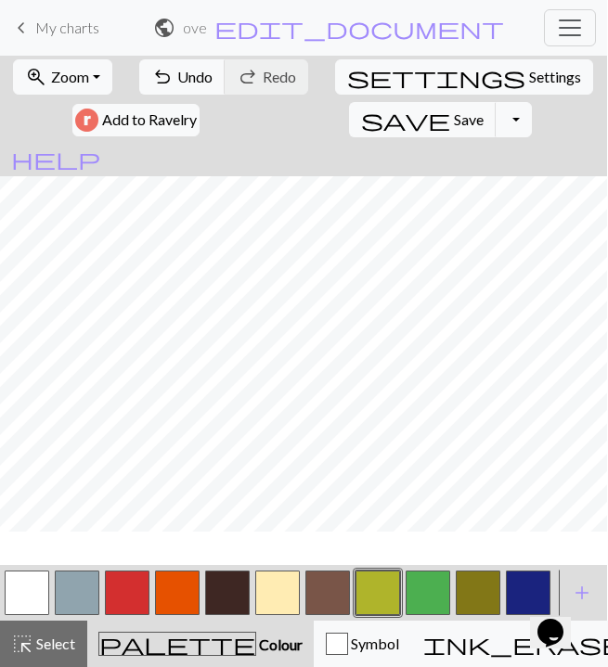
scroll to position [884, 0]
click at [29, 589] on button "button" at bounding box center [27, 593] width 45 height 45
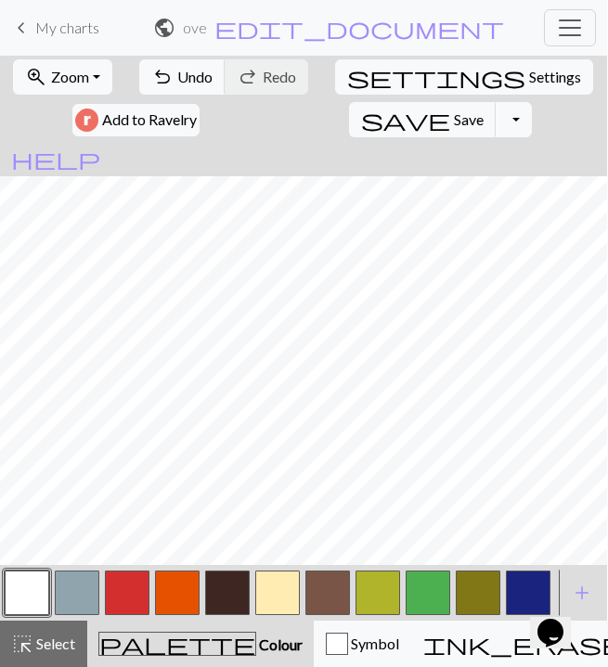
click at [279, 596] on button "button" at bounding box center [277, 593] width 45 height 45
click at [36, 606] on button "button" at bounding box center [27, 593] width 45 height 45
click at [270, 599] on button "button" at bounding box center [277, 593] width 45 height 45
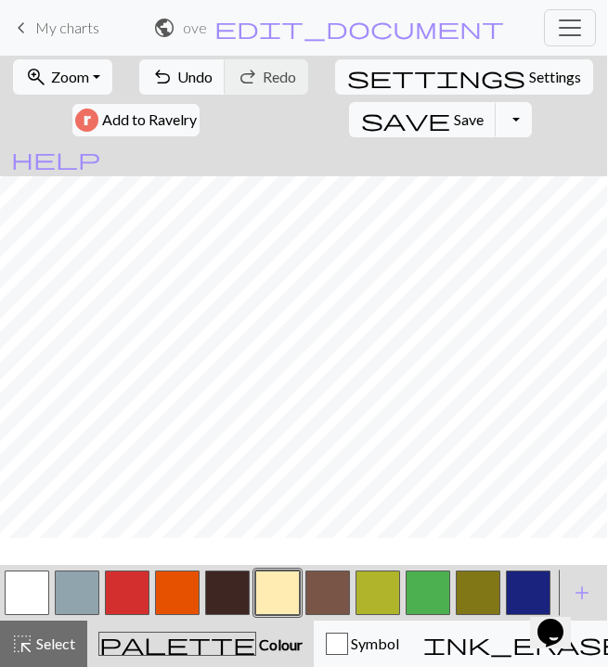
scroll to position [830, 0]
click at [223, 603] on button "button" at bounding box center [227, 593] width 45 height 45
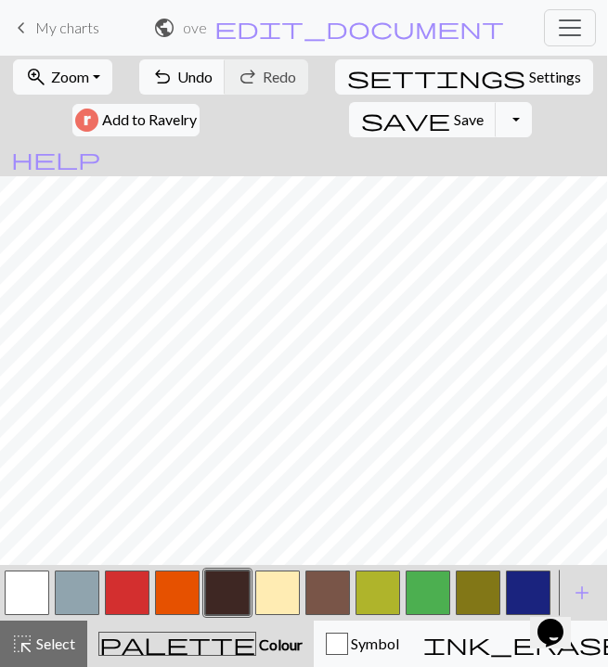
click at [266, 589] on button "button" at bounding box center [277, 593] width 45 height 45
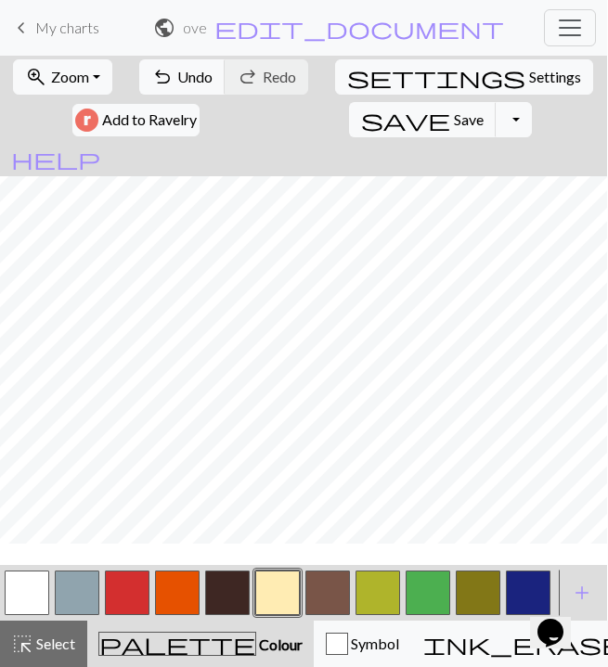
scroll to position [802, 0]
click at [229, 602] on button "button" at bounding box center [227, 593] width 45 height 45
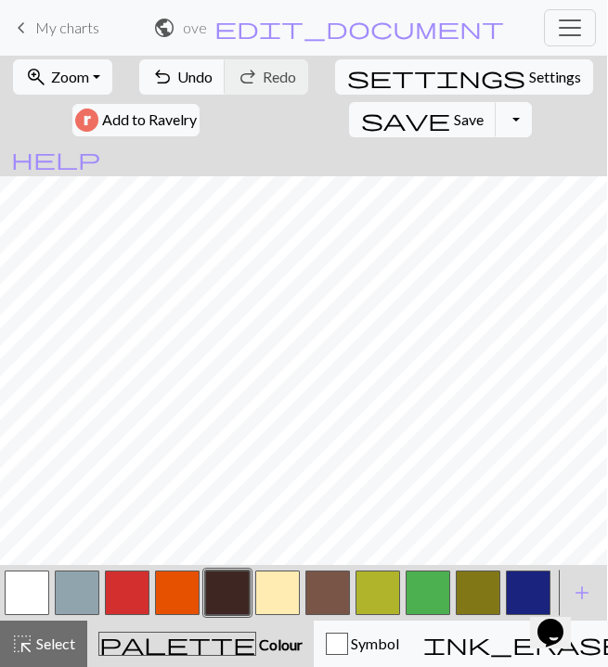
click at [279, 589] on button "button" at bounding box center [277, 593] width 45 height 45
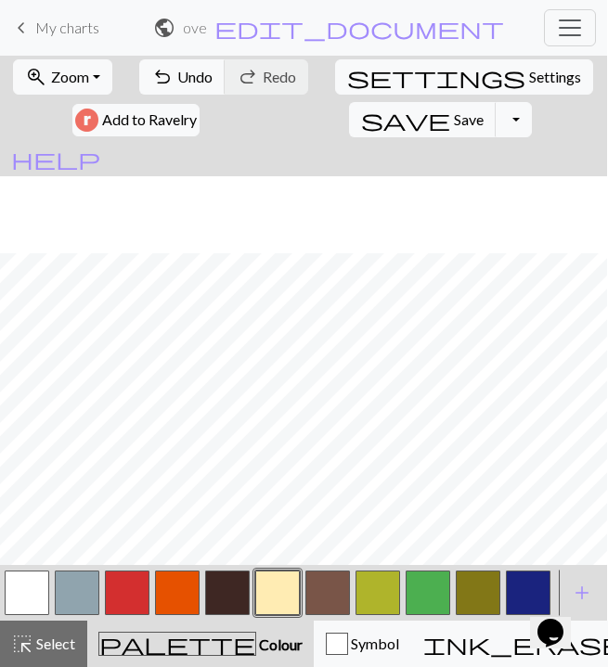
scroll to position [775, 0]
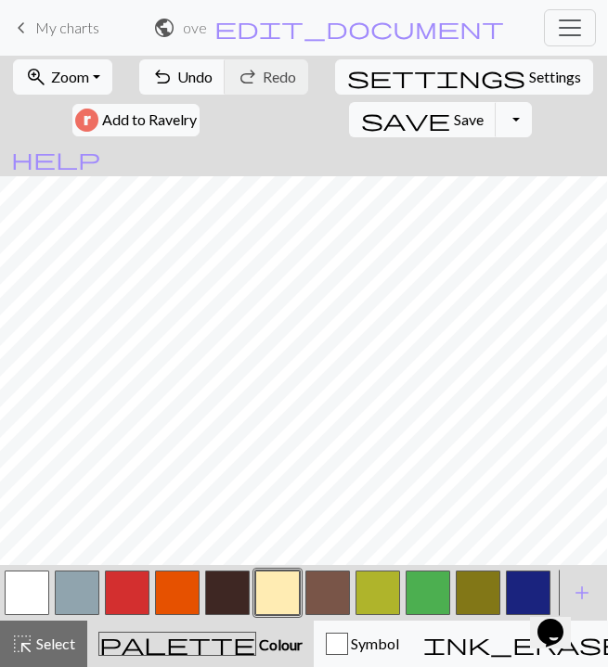
click at [218, 610] on button "button" at bounding box center [227, 593] width 45 height 45
click at [283, 603] on button "button" at bounding box center [277, 593] width 45 height 45
click at [227, 593] on button "button" at bounding box center [227, 593] width 45 height 45
click at [263, 591] on button "button" at bounding box center [277, 593] width 45 height 45
click at [236, 608] on button "button" at bounding box center [227, 593] width 45 height 45
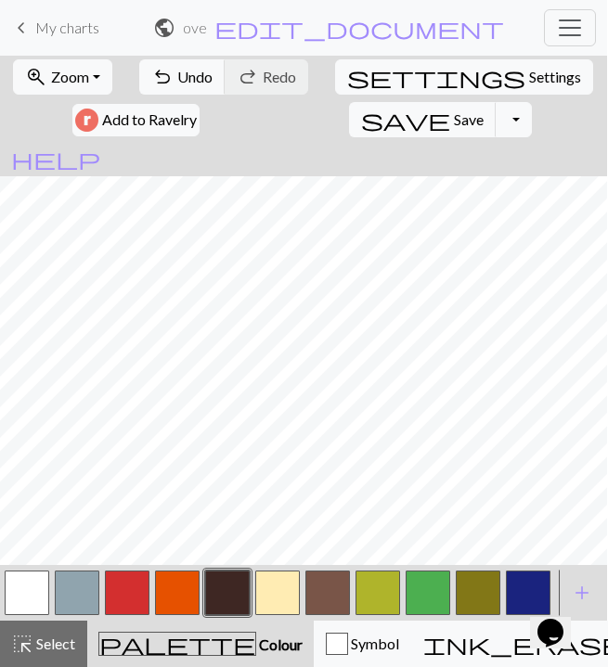
click at [29, 597] on button "button" at bounding box center [27, 593] width 45 height 45
click at [287, 595] on button "button" at bounding box center [277, 593] width 45 height 45
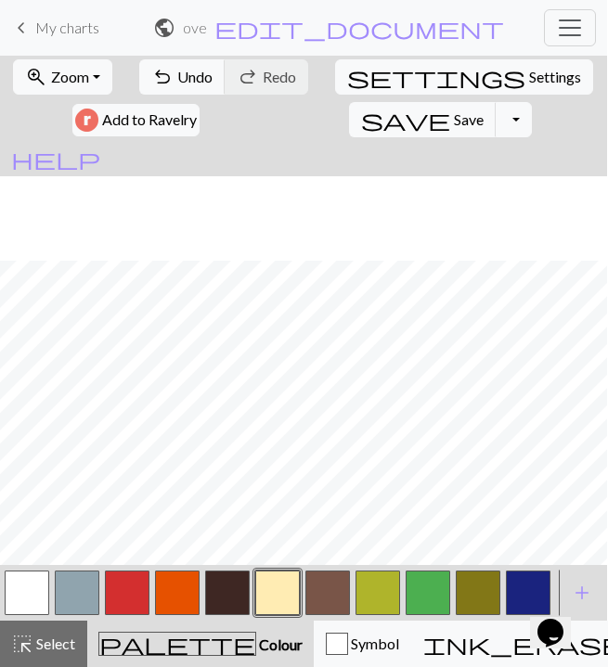
scroll to position [894, 0]
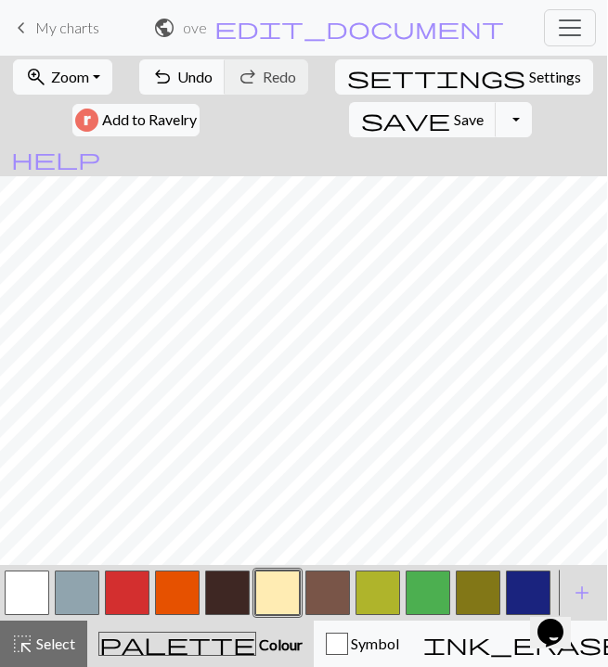
click at [35, 593] on button "button" at bounding box center [27, 593] width 45 height 45
click at [214, 589] on button "button" at bounding box center [227, 593] width 45 height 45
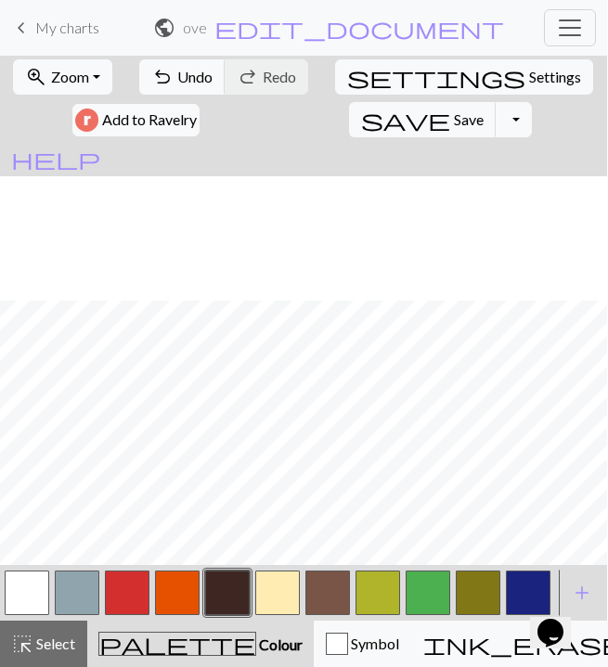
scroll to position [1294, 0]
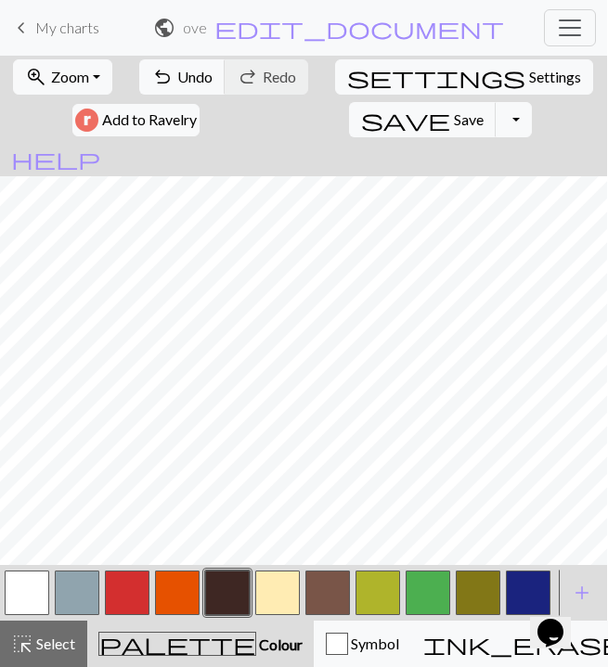
click at [175, 586] on button "button" at bounding box center [177, 593] width 45 height 45
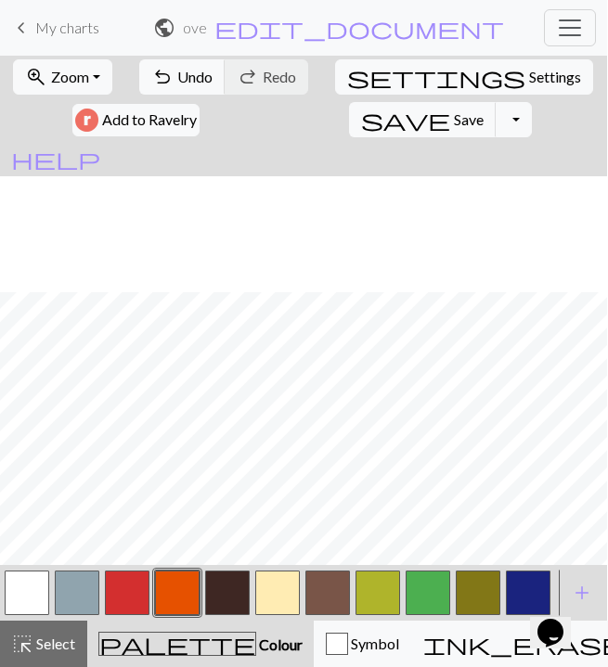
scroll to position [1118, 0]
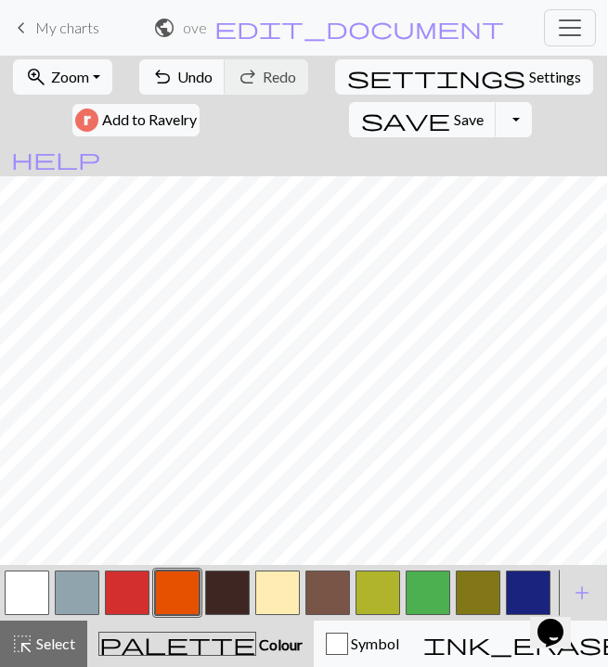
click at [261, 603] on button "button" at bounding box center [277, 593] width 45 height 45
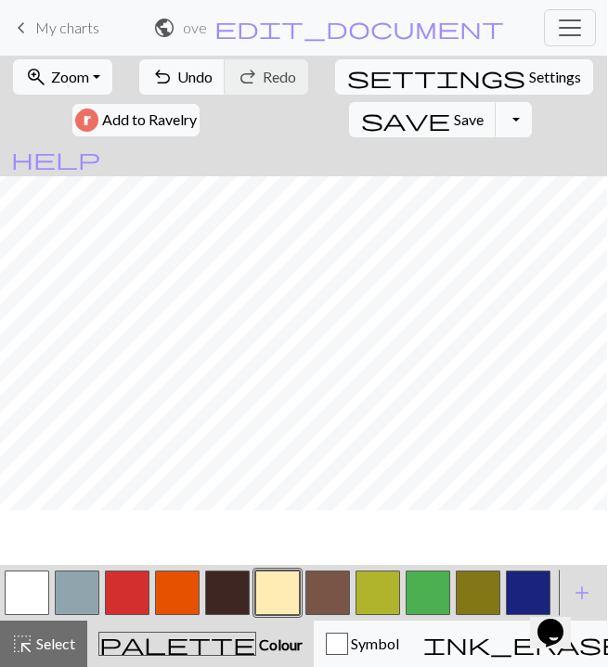
scroll to position [882, 0]
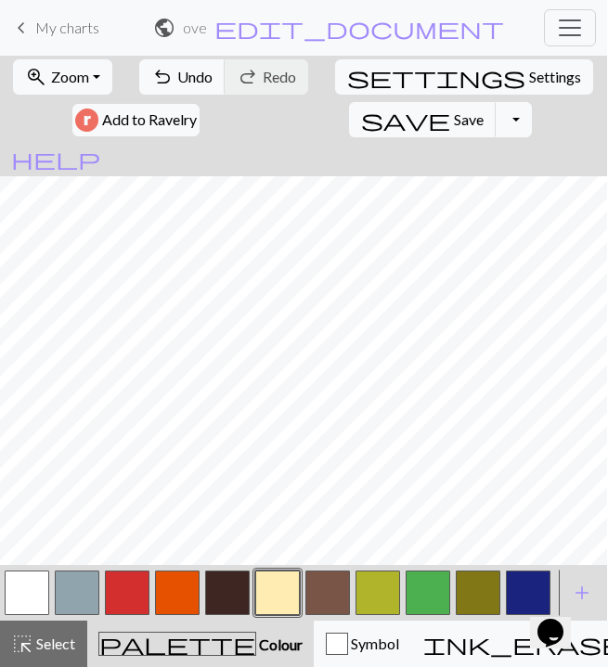
click at [33, 594] on button "button" at bounding box center [27, 593] width 45 height 45
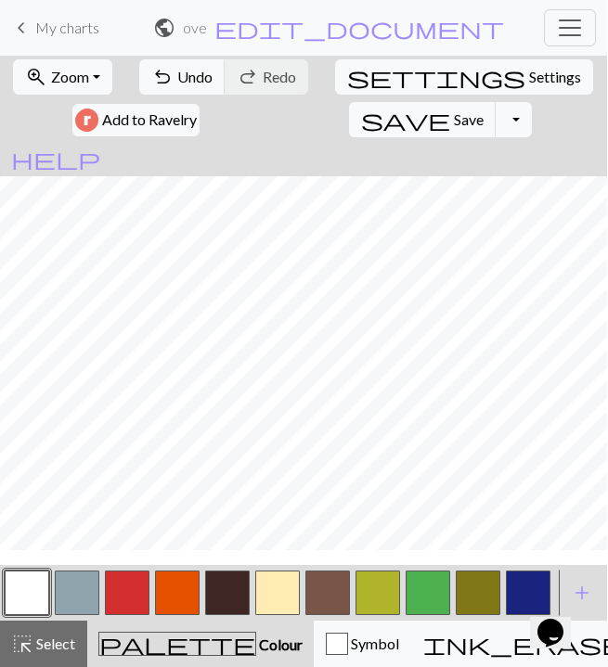
scroll to position [850, 0]
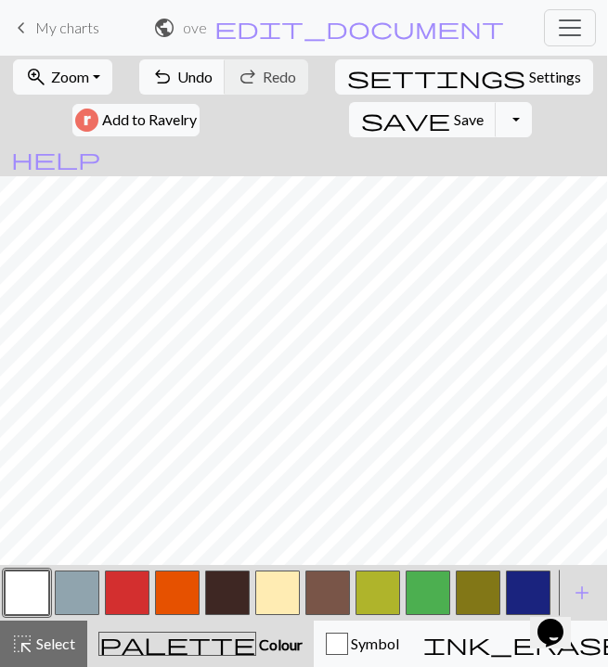
click at [283, 595] on button "button" at bounding box center [277, 593] width 45 height 45
click at [509, 587] on button "button" at bounding box center [528, 593] width 45 height 45
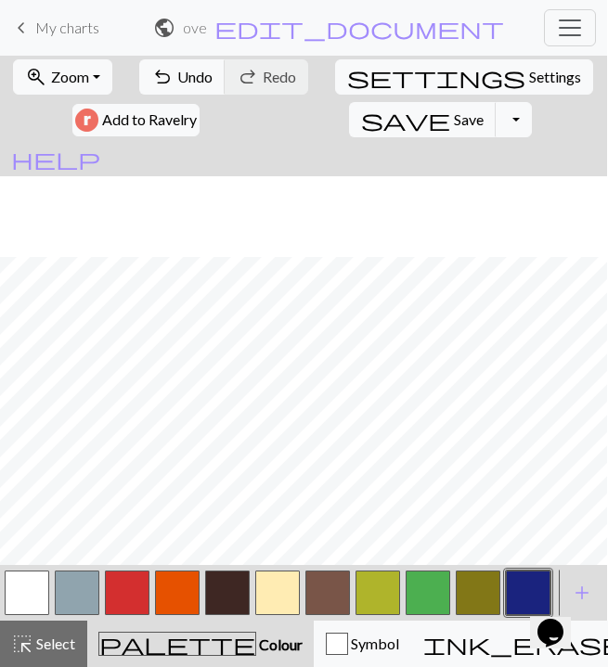
scroll to position [957, 0]
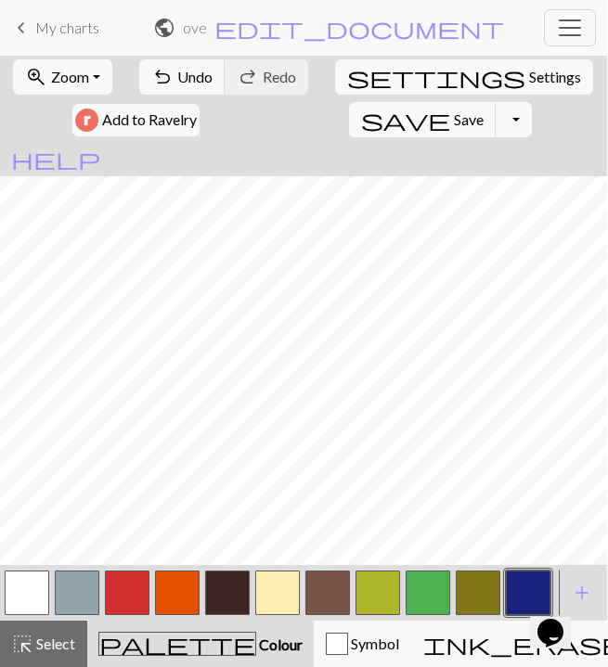
click at [262, 588] on button "button" at bounding box center [277, 593] width 45 height 45
click at [230, 590] on button "button" at bounding box center [227, 593] width 45 height 45
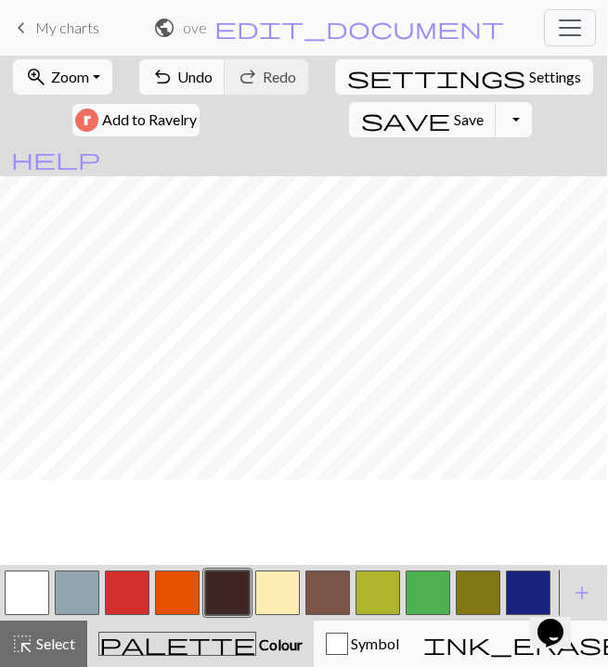
scroll to position [896, 0]
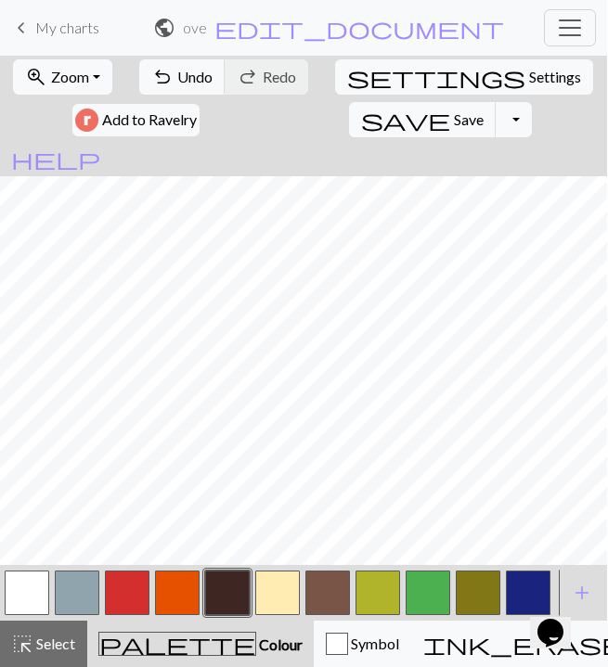
click at [291, 584] on button "button" at bounding box center [277, 593] width 45 height 45
click at [273, 612] on button "button" at bounding box center [277, 593] width 45 height 45
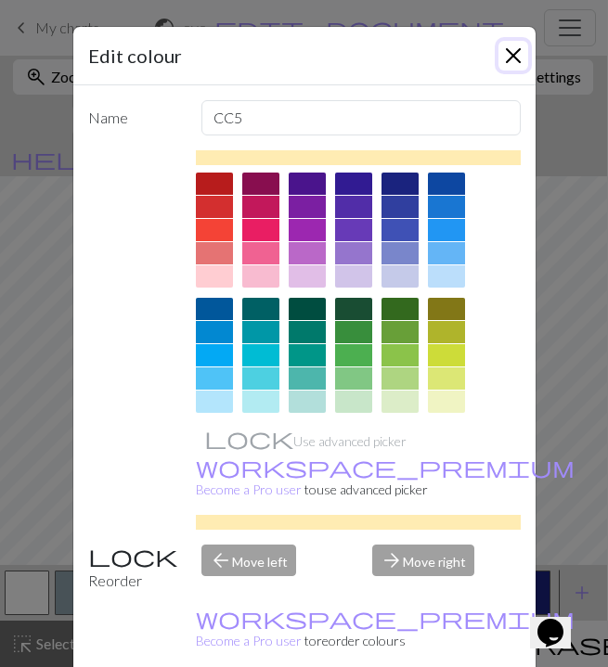
click at [509, 47] on button "Close" at bounding box center [514, 56] width 30 height 30
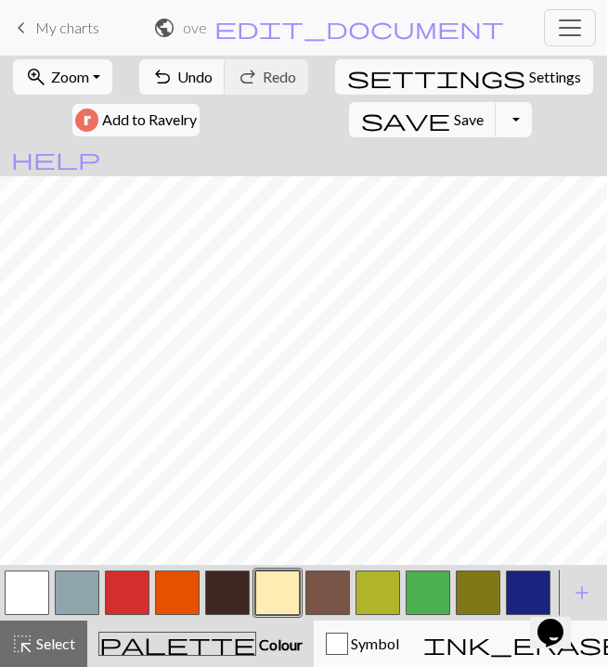
scroll to position [1143, 0]
click at [470, 590] on button "button" at bounding box center [478, 593] width 45 height 45
click at [369, 594] on button "button" at bounding box center [378, 593] width 45 height 45
click at [472, 604] on button "button" at bounding box center [478, 593] width 45 height 45
click at [395, 594] on button "button" at bounding box center [378, 593] width 45 height 45
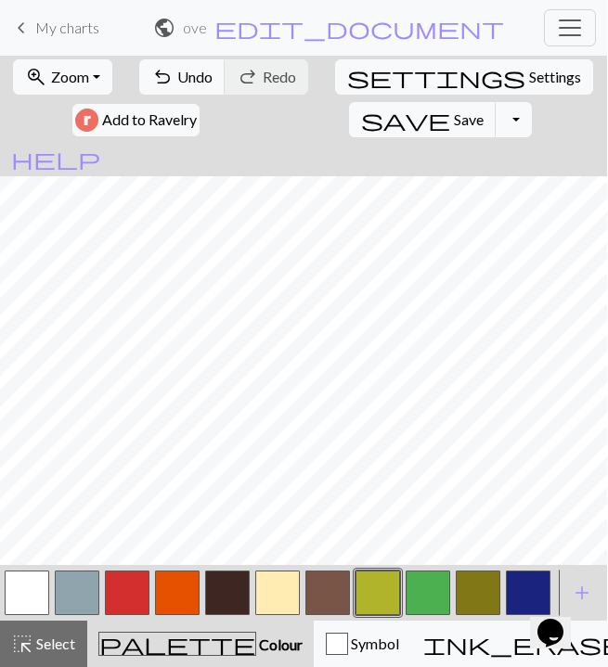
click at [467, 580] on button "button" at bounding box center [478, 593] width 45 height 45
click at [370, 590] on button "button" at bounding box center [378, 593] width 45 height 45
click at [465, 598] on button "button" at bounding box center [478, 593] width 45 height 45
click at [382, 583] on button "button" at bounding box center [378, 593] width 45 height 45
click at [471, 585] on button "button" at bounding box center [478, 593] width 45 height 45
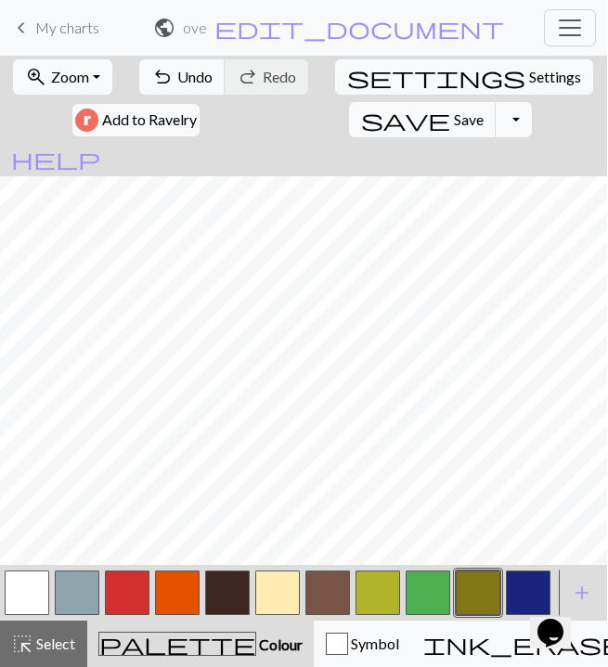
click at [373, 587] on button "button" at bounding box center [378, 593] width 45 height 45
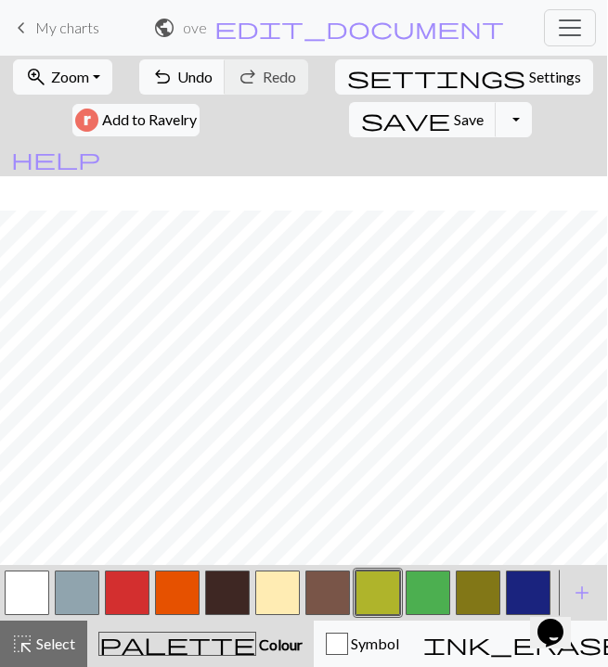
scroll to position [848, 0]
click at [37, 596] on button "button" at bounding box center [27, 593] width 45 height 45
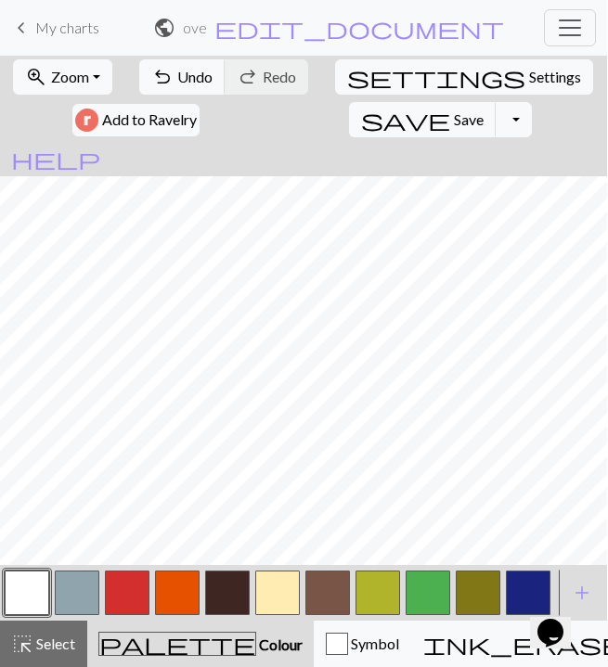
click at [284, 597] on button "button" at bounding box center [277, 593] width 45 height 45
click at [222, 580] on button "button" at bounding box center [227, 593] width 45 height 45
click at [284, 607] on button "button" at bounding box center [277, 593] width 45 height 45
click at [239, 591] on button "button" at bounding box center [227, 593] width 45 height 45
click at [292, 586] on button "button" at bounding box center [277, 593] width 45 height 45
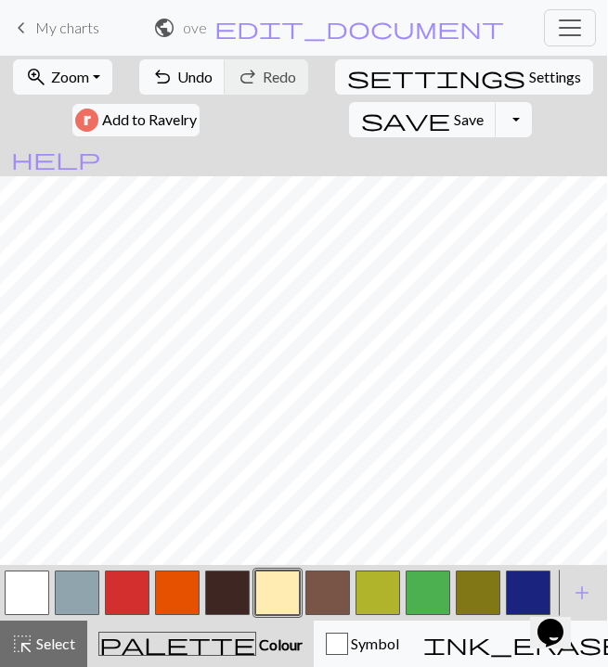
click at [236, 602] on button "button" at bounding box center [227, 593] width 45 height 45
click at [266, 600] on button "button" at bounding box center [277, 593] width 45 height 45
click at [237, 589] on button "button" at bounding box center [227, 593] width 45 height 45
click at [264, 576] on button "button" at bounding box center [277, 593] width 45 height 45
click at [228, 599] on button "button" at bounding box center [227, 593] width 45 height 45
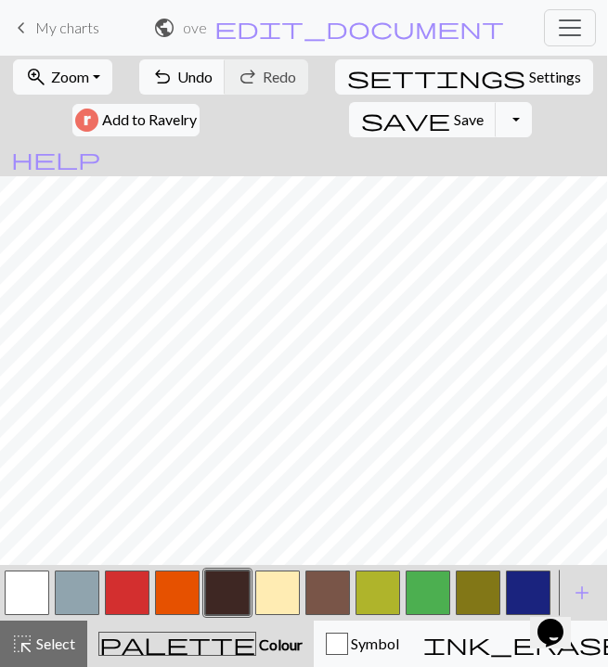
click at [278, 597] on button "button" at bounding box center [277, 593] width 45 height 45
click at [219, 594] on button "button" at bounding box center [227, 593] width 45 height 45
click at [291, 602] on button "button" at bounding box center [277, 593] width 45 height 45
click at [230, 590] on button "button" at bounding box center [227, 593] width 45 height 45
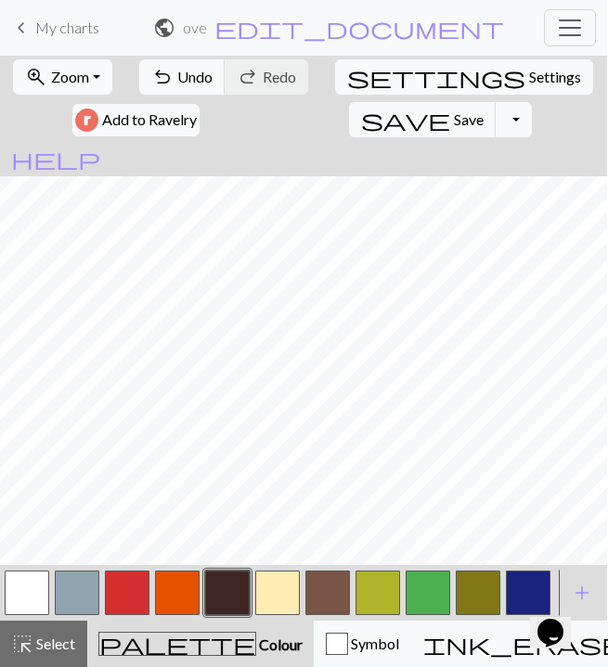
click at [279, 592] on button "button" at bounding box center [277, 593] width 45 height 45
click at [240, 593] on button "button" at bounding box center [227, 593] width 45 height 45
click at [294, 582] on button "button" at bounding box center [277, 593] width 45 height 45
click at [223, 591] on button "button" at bounding box center [227, 593] width 45 height 45
click at [273, 578] on button "button" at bounding box center [277, 593] width 45 height 45
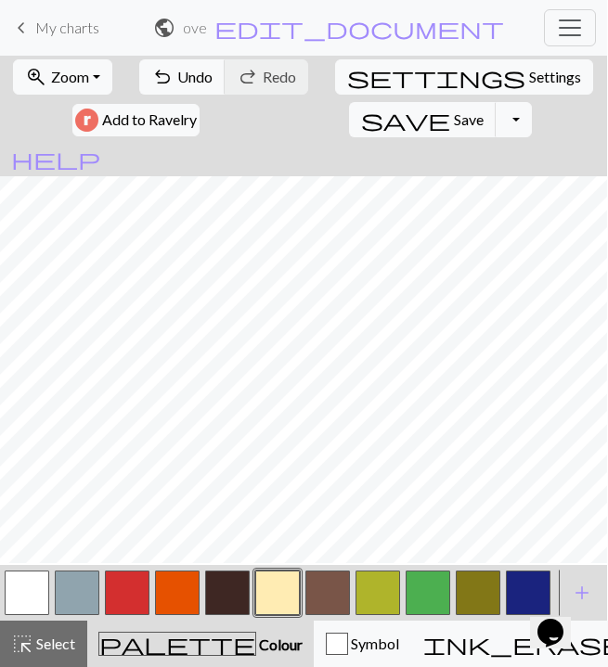
scroll to position [1016, 0]
click at [71, 602] on button "button" at bounding box center [77, 593] width 45 height 45
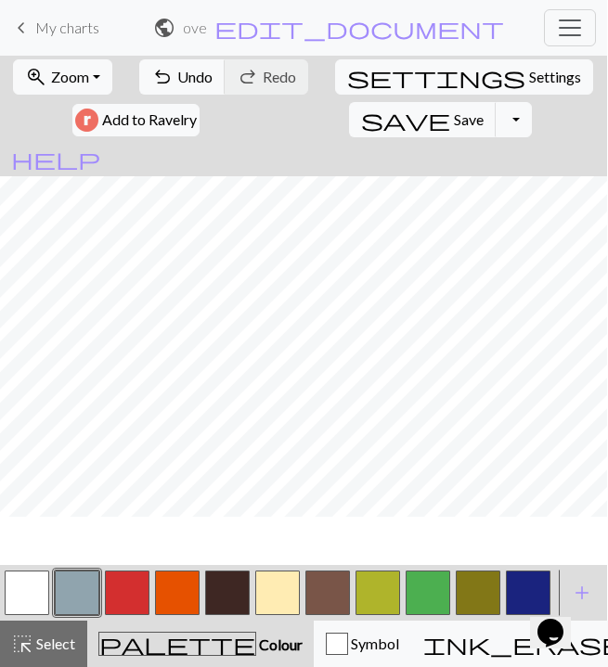
scroll to position [708, 0]
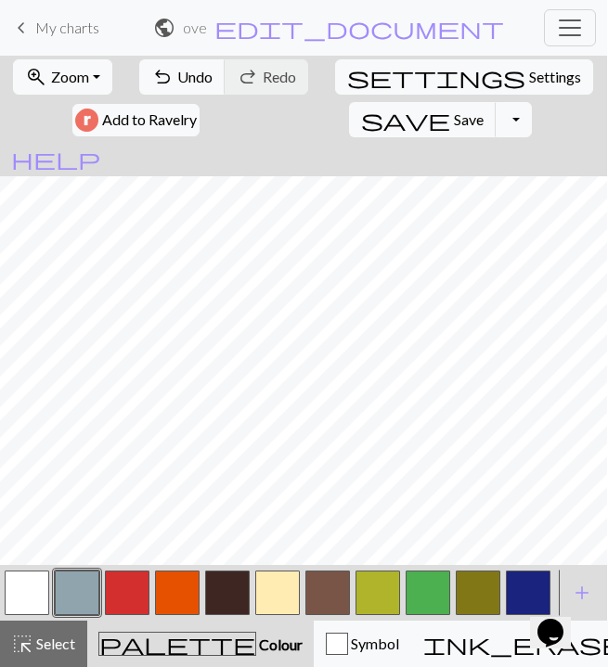
click at [267, 609] on button "button" at bounding box center [277, 593] width 45 height 45
click at [29, 596] on button "button" at bounding box center [27, 593] width 45 height 45
click at [214, 590] on button "button" at bounding box center [227, 593] width 45 height 45
click at [24, 600] on button "button" at bounding box center [27, 593] width 45 height 45
click at [231, 579] on button "button" at bounding box center [227, 593] width 45 height 45
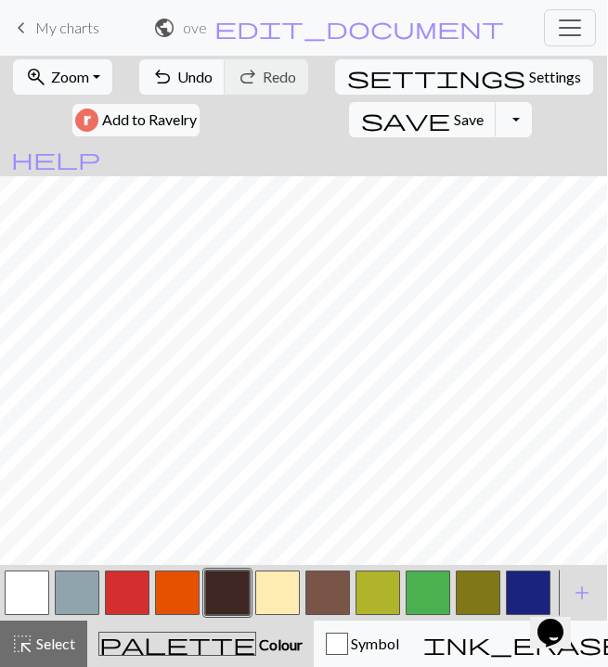
click at [275, 604] on button "button" at bounding box center [277, 593] width 45 height 45
click at [143, 578] on button "button" at bounding box center [127, 593] width 45 height 45
click at [83, 582] on button "button" at bounding box center [77, 593] width 45 height 45
click at [256, 594] on button "button" at bounding box center [277, 593] width 45 height 45
click at [224, 606] on button "button" at bounding box center [227, 593] width 45 height 45
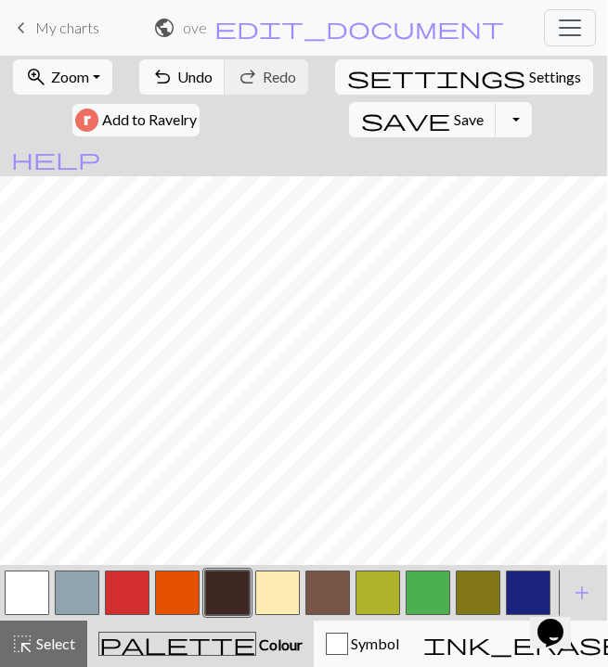
click at [134, 596] on button "button" at bounding box center [127, 593] width 45 height 45
click at [77, 606] on button "button" at bounding box center [77, 593] width 45 height 45
click at [274, 590] on button "button" at bounding box center [277, 593] width 45 height 45
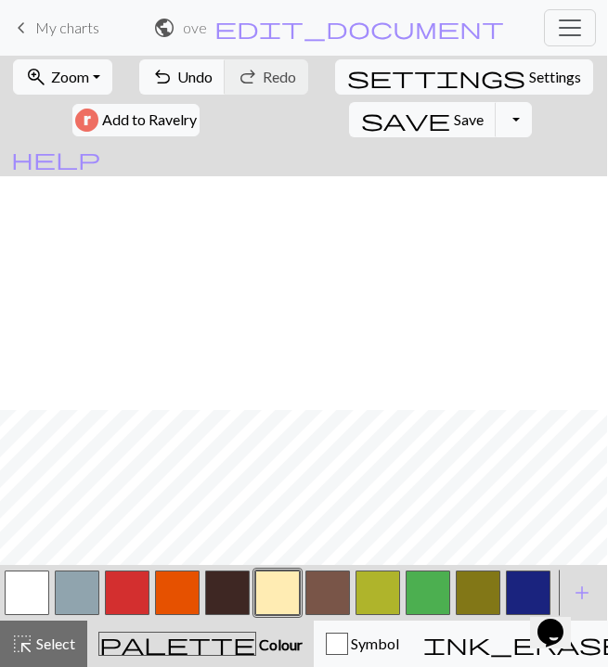
scroll to position [1294, 0]
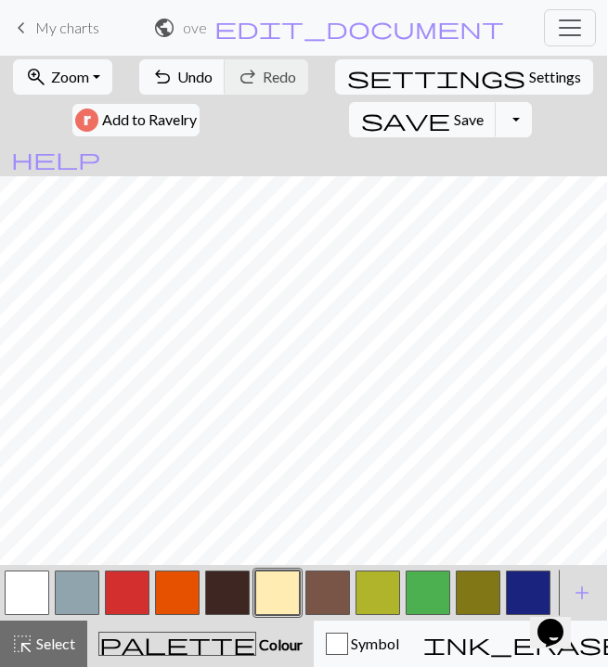
click at [445, 596] on button "button" at bounding box center [428, 593] width 45 height 45
click at [436, 595] on button "button" at bounding box center [428, 593] width 45 height 45
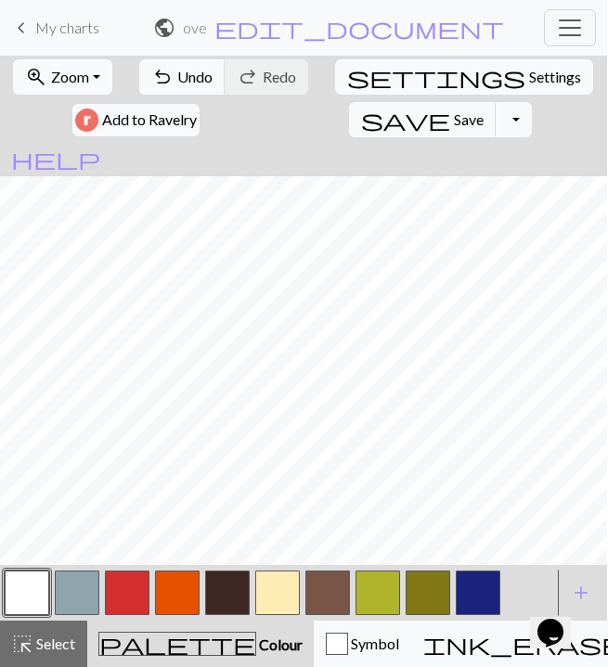
scroll to position [0, 0]
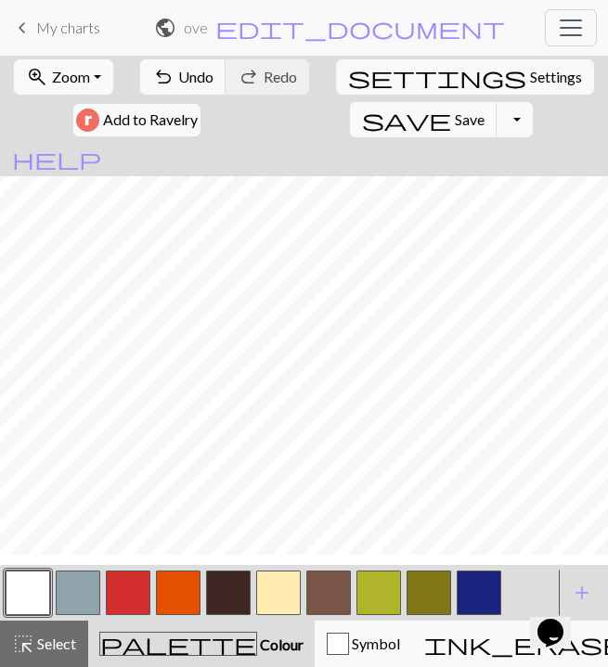
scroll to position [968, 0]
click at [224, 602] on button "button" at bounding box center [228, 593] width 45 height 45
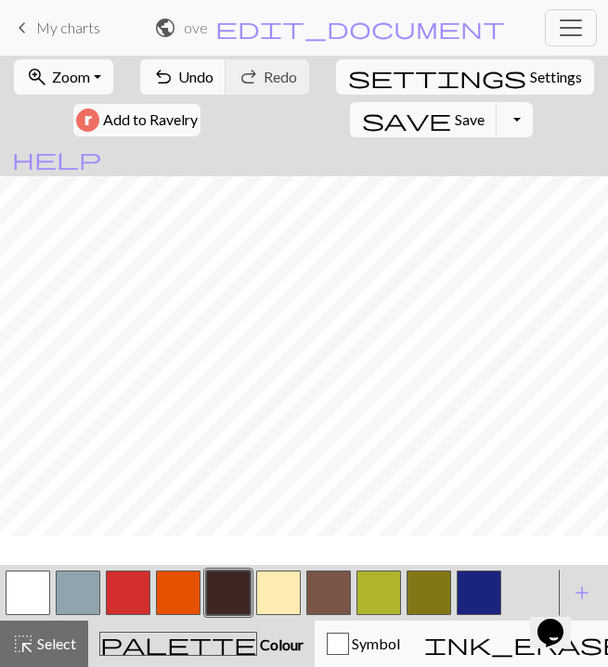
scroll to position [929, 0]
click at [483, 588] on button "button" at bounding box center [479, 593] width 45 height 45
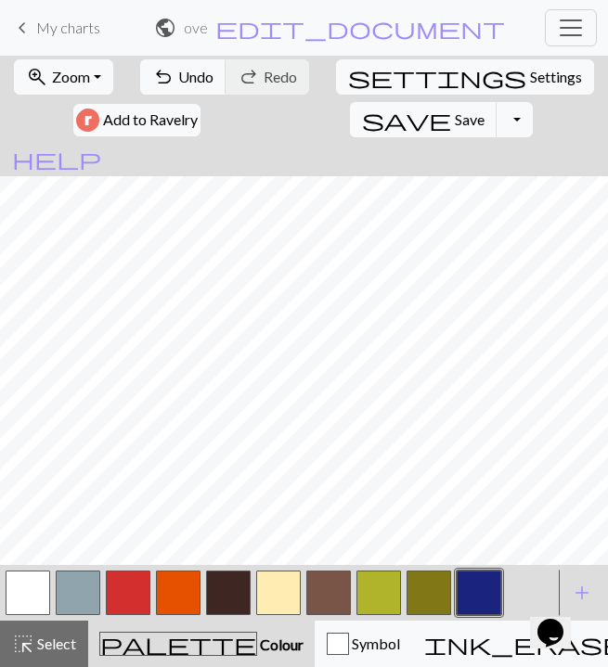
click at [224, 598] on button "button" at bounding box center [228, 593] width 45 height 45
click at [187, 69] on span "Undo" at bounding box center [195, 77] width 35 height 18
click at [223, 584] on button "button" at bounding box center [228, 593] width 45 height 45
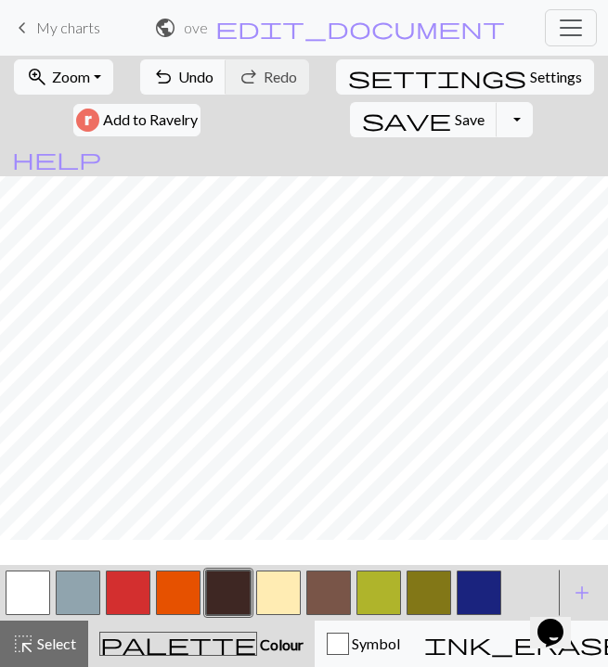
scroll to position [842, 0]
click at [80, 594] on button "button" at bounding box center [78, 593] width 45 height 45
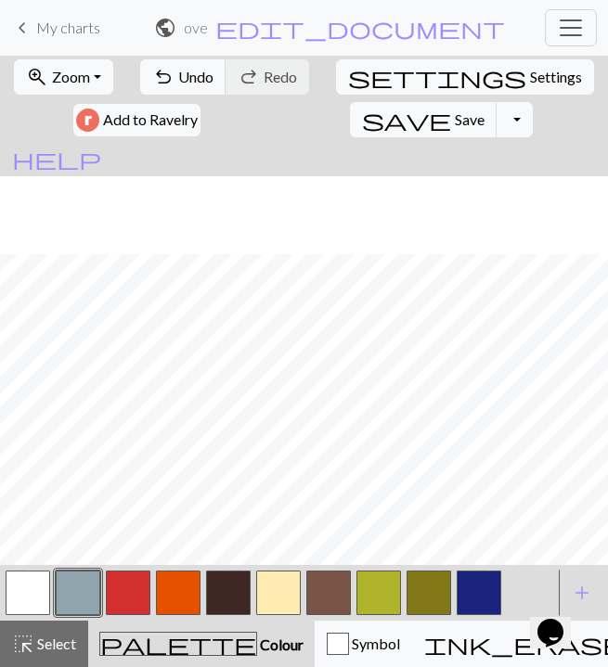
scroll to position [878, 0]
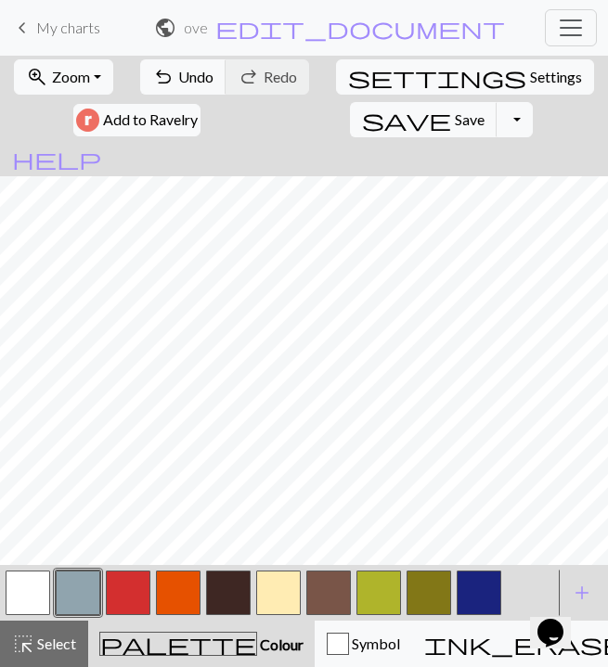
click at [235, 592] on button "button" at bounding box center [228, 593] width 45 height 45
click at [26, 592] on button "button" at bounding box center [28, 593] width 45 height 45
click at [232, 597] on button "button" at bounding box center [228, 593] width 45 height 45
click at [273, 588] on button "button" at bounding box center [278, 593] width 45 height 45
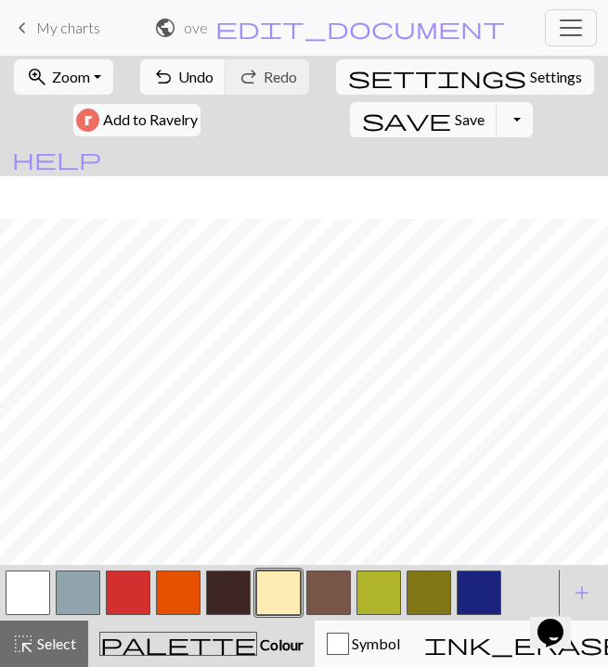
scroll to position [870, 0]
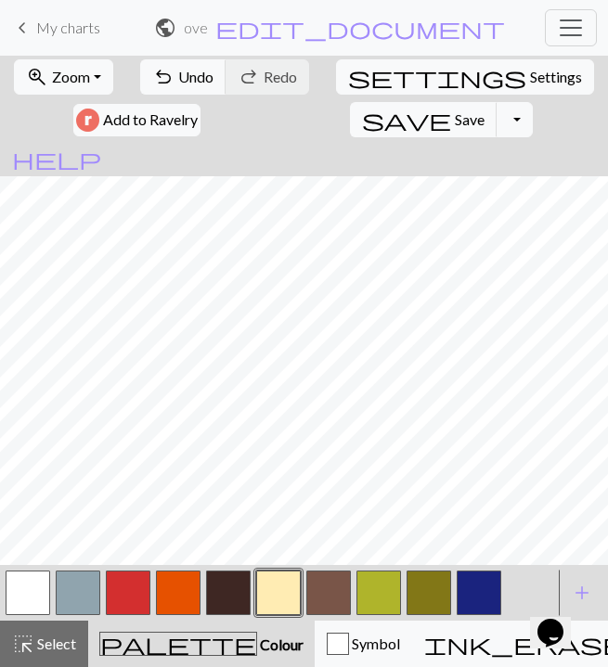
click at [136, 590] on button "button" at bounding box center [128, 593] width 45 height 45
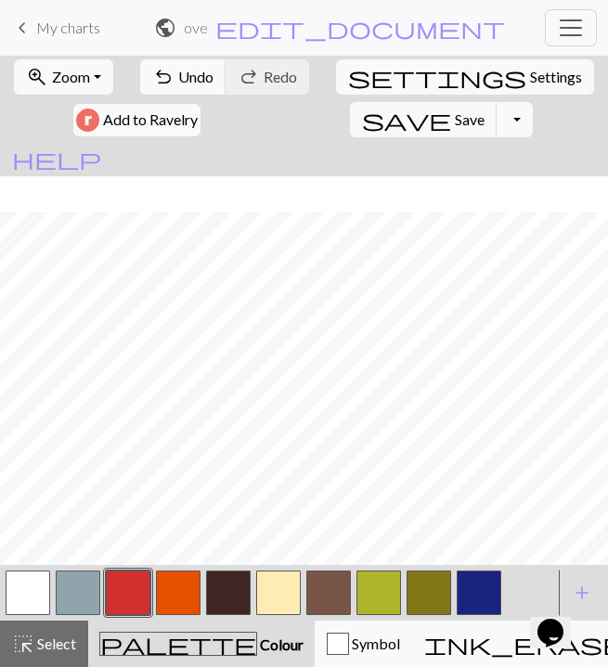
scroll to position [936, 0]
click at [81, 598] on button "button" at bounding box center [78, 593] width 45 height 45
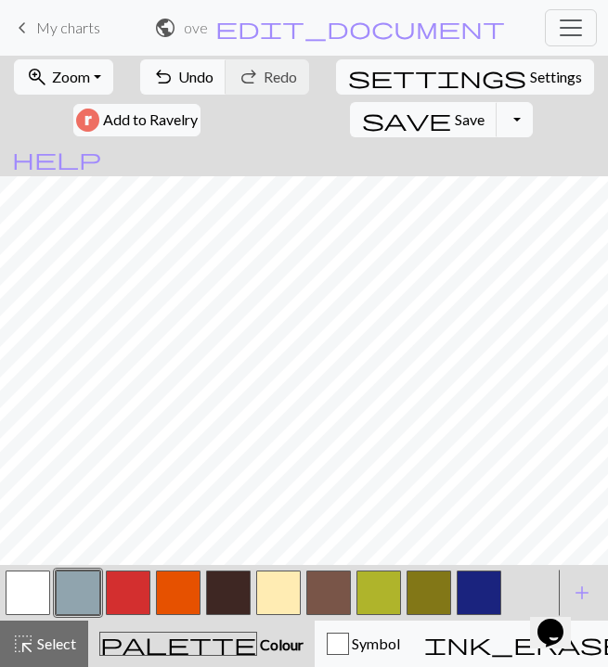
click at [222, 577] on button "button" at bounding box center [228, 593] width 45 height 45
click at [479, 602] on button "button" at bounding box center [479, 593] width 45 height 45
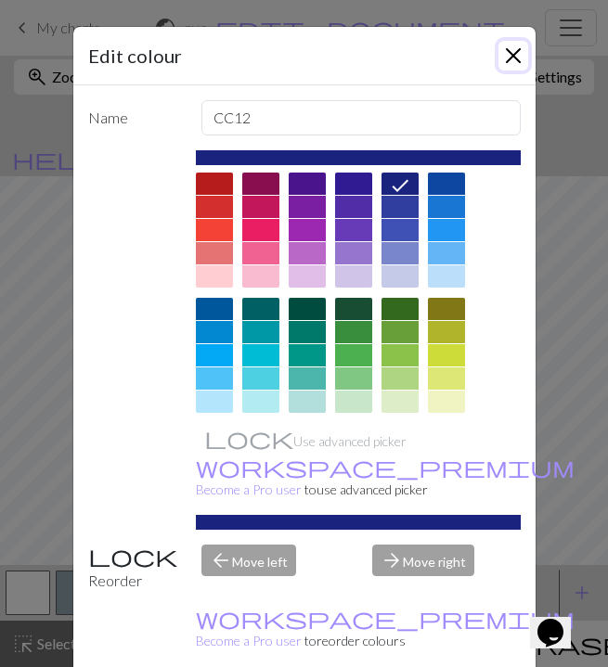
click at [523, 53] on button "Close" at bounding box center [514, 56] width 30 height 30
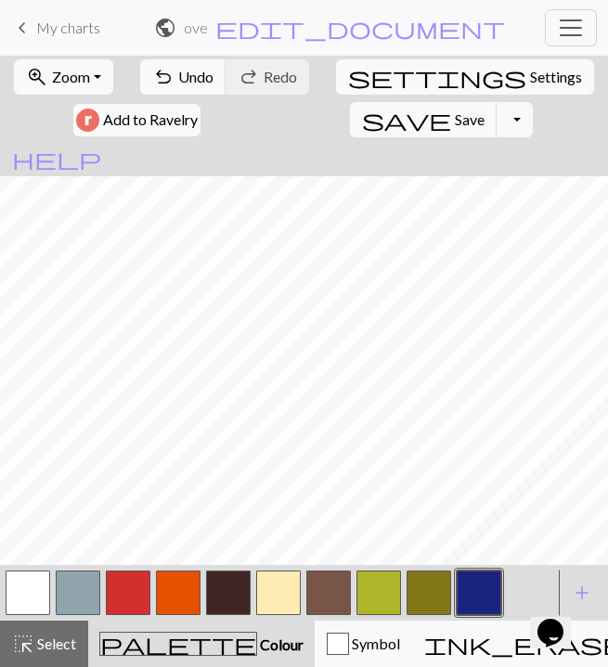
click at [20, 590] on button "button" at bounding box center [28, 593] width 45 height 45
click at [469, 577] on button "button" at bounding box center [479, 593] width 45 height 45
click at [133, 596] on button "button" at bounding box center [128, 593] width 45 height 45
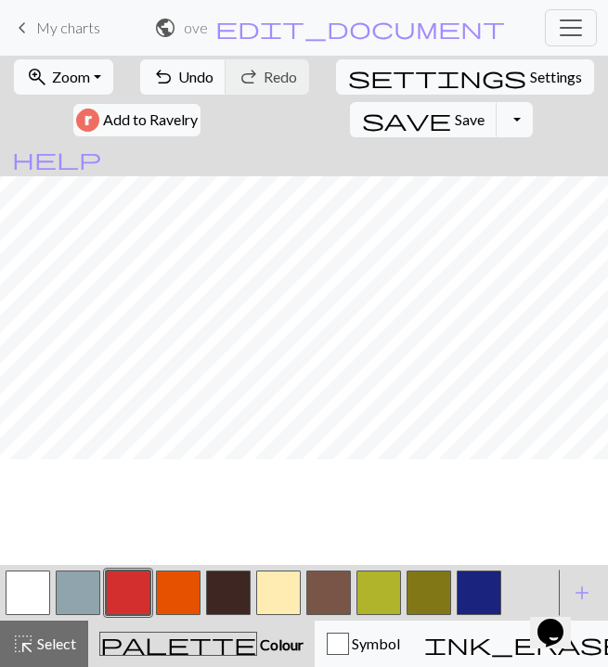
scroll to position [945, 0]
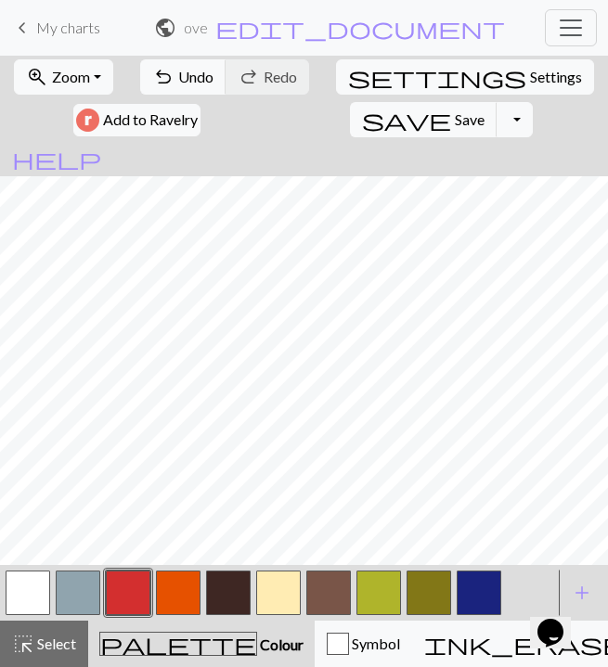
click at [331, 599] on button "button" at bounding box center [328, 593] width 45 height 45
click at [22, 606] on button "button" at bounding box center [28, 593] width 45 height 45
click at [473, 595] on button "button" at bounding box center [479, 593] width 45 height 45
click at [283, 596] on button "button" at bounding box center [278, 593] width 45 height 45
click at [334, 596] on button "button" at bounding box center [328, 593] width 45 height 45
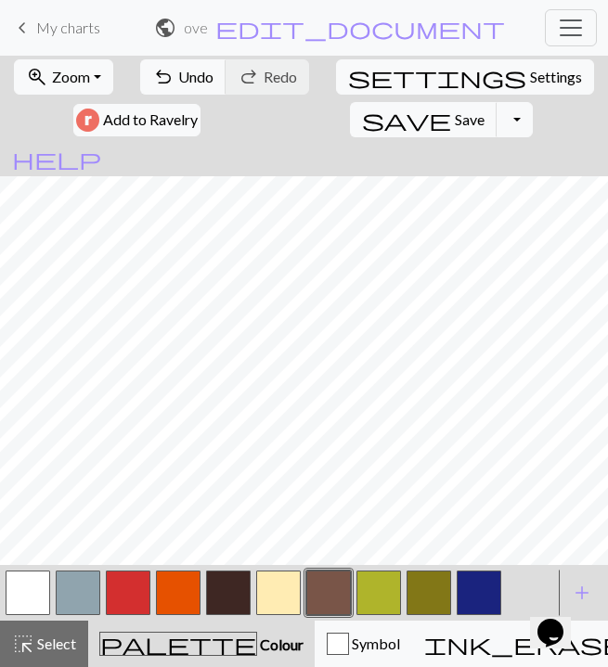
click at [275, 593] on button "button" at bounding box center [278, 593] width 45 height 45
click at [313, 604] on button "button" at bounding box center [328, 593] width 45 height 45
click at [18, 590] on button "button" at bounding box center [28, 593] width 45 height 45
click at [472, 580] on button "button" at bounding box center [479, 593] width 45 height 45
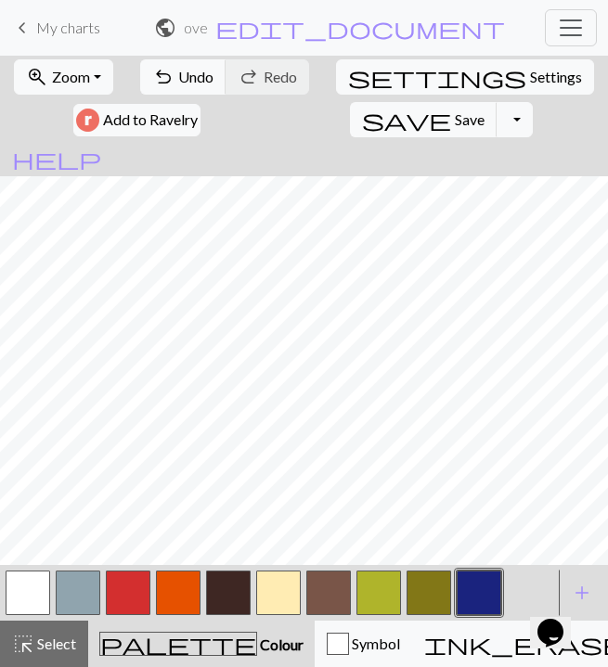
click at [78, 573] on button "button" at bounding box center [78, 593] width 45 height 45
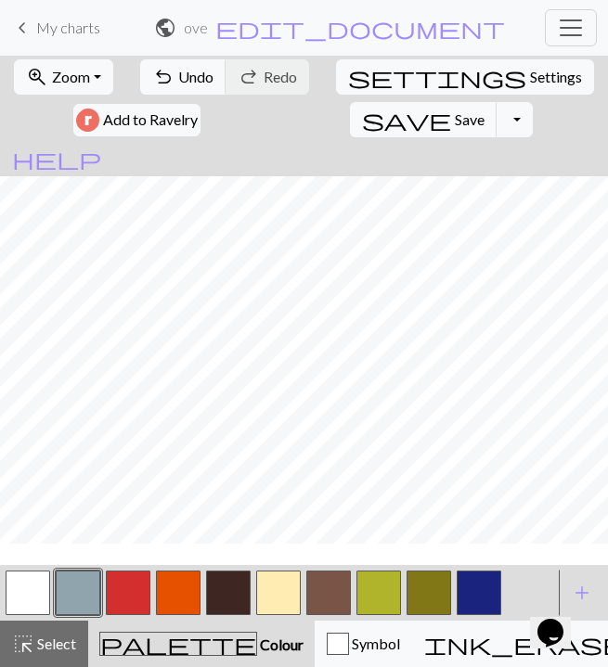
scroll to position [927, 0]
click at [33, 594] on button "button" at bounding box center [28, 593] width 45 height 45
click at [88, 605] on button "button" at bounding box center [78, 593] width 45 height 45
click at [172, 92] on button "undo Undo Undo" at bounding box center [183, 76] width 86 height 35
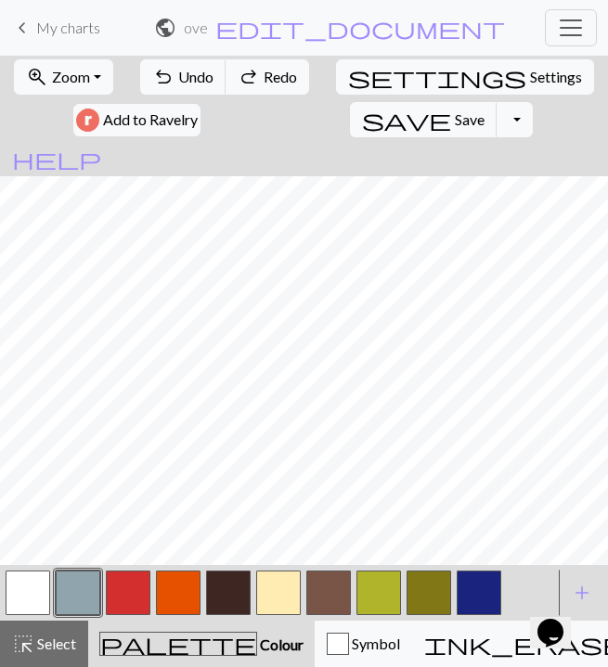
click at [227, 585] on button "button" at bounding box center [228, 593] width 45 height 45
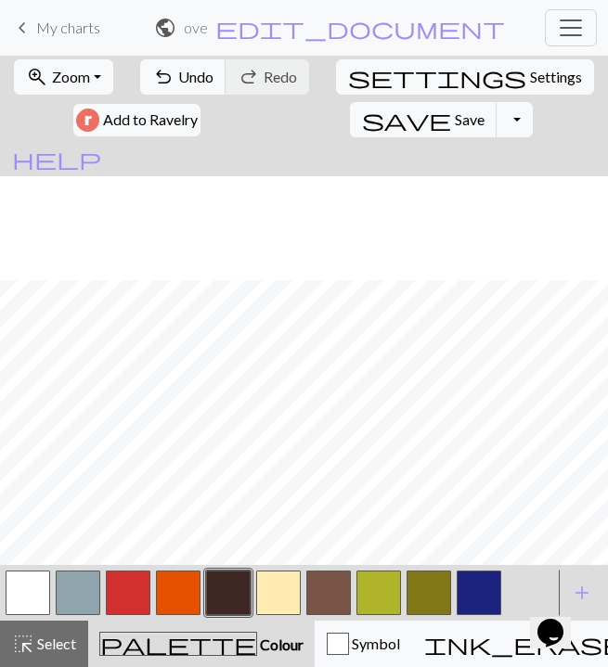
scroll to position [1103, 0]
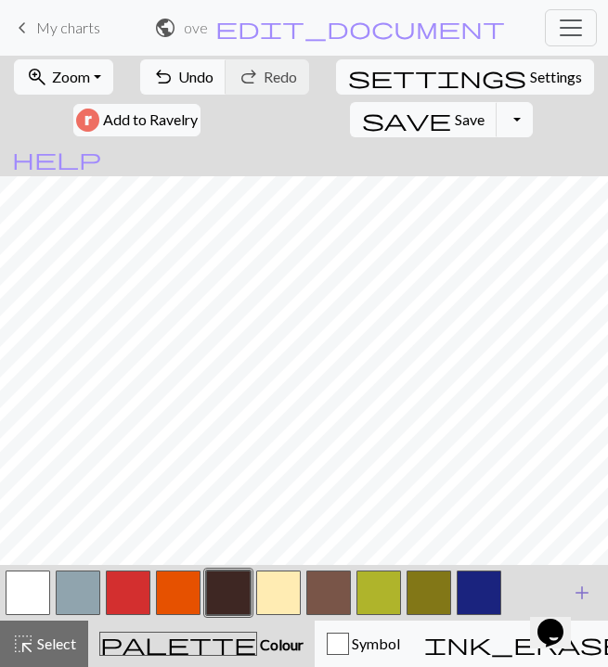
click at [579, 581] on span "add" at bounding box center [582, 593] width 22 height 26
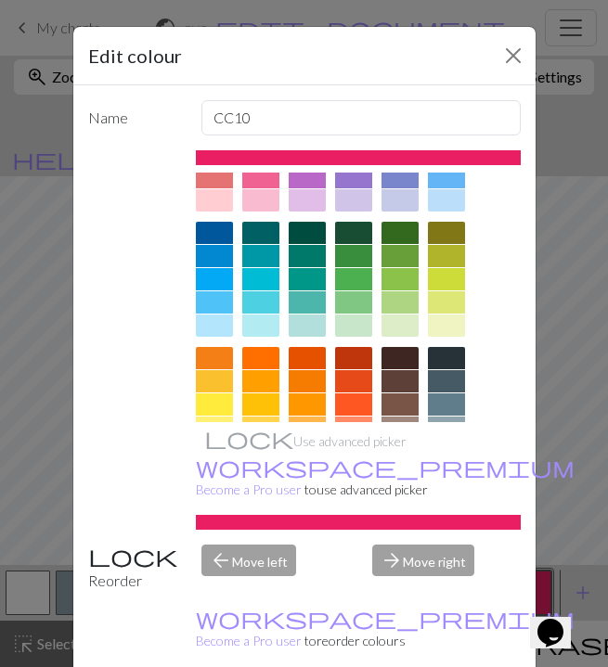
scroll to position [84, 0]
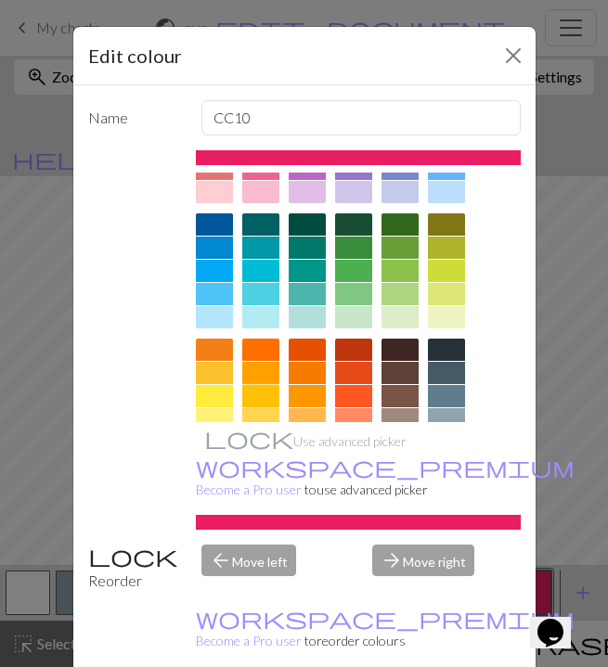
click at [257, 399] on div at bounding box center [260, 396] width 37 height 22
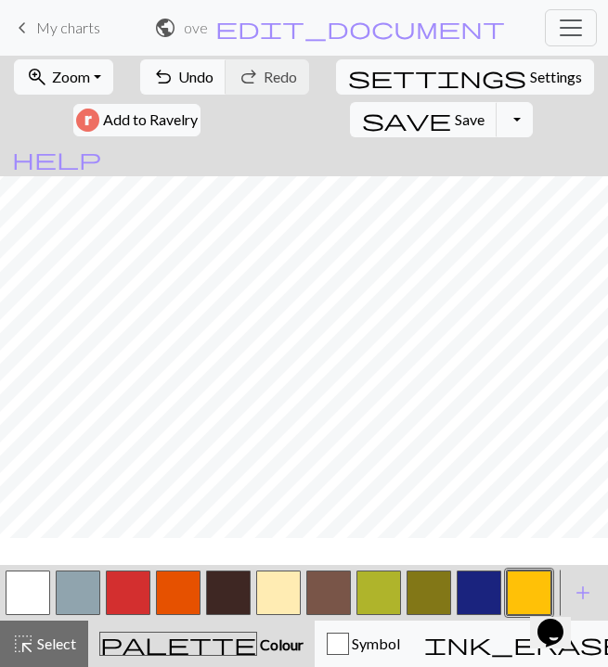
scroll to position [972, 0]
click at [78, 599] on button "button" at bounding box center [78, 593] width 45 height 45
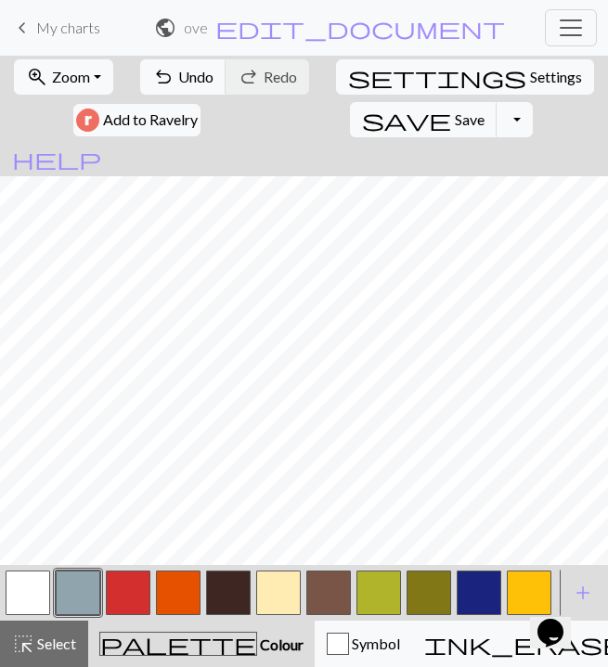
click at [515, 582] on button "button" at bounding box center [529, 593] width 45 height 45
click at [140, 589] on button "button" at bounding box center [128, 593] width 45 height 45
click at [91, 581] on button "button" at bounding box center [78, 593] width 45 height 45
click at [469, 598] on button "button" at bounding box center [479, 593] width 45 height 45
click at [34, 601] on button "button" at bounding box center [28, 593] width 45 height 45
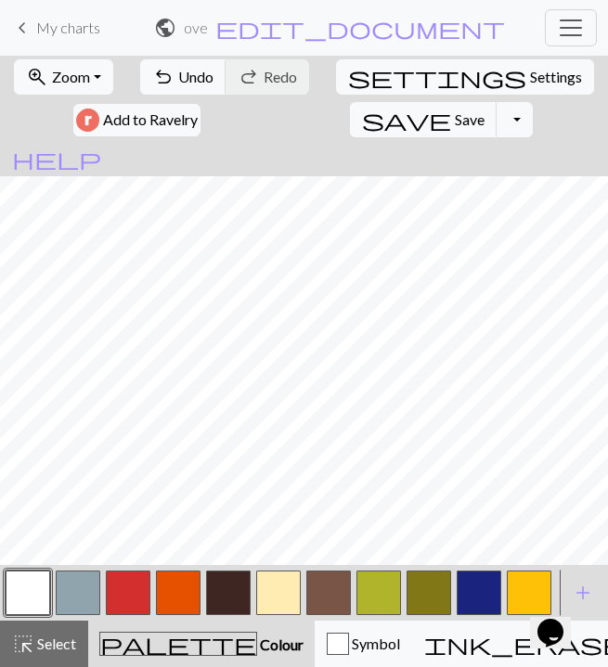
click at [477, 600] on button "button" at bounding box center [479, 593] width 45 height 45
click at [37, 592] on button "button" at bounding box center [28, 593] width 45 height 45
click at [465, 596] on button "button" at bounding box center [479, 593] width 45 height 45
click at [32, 595] on button "button" at bounding box center [28, 593] width 45 height 45
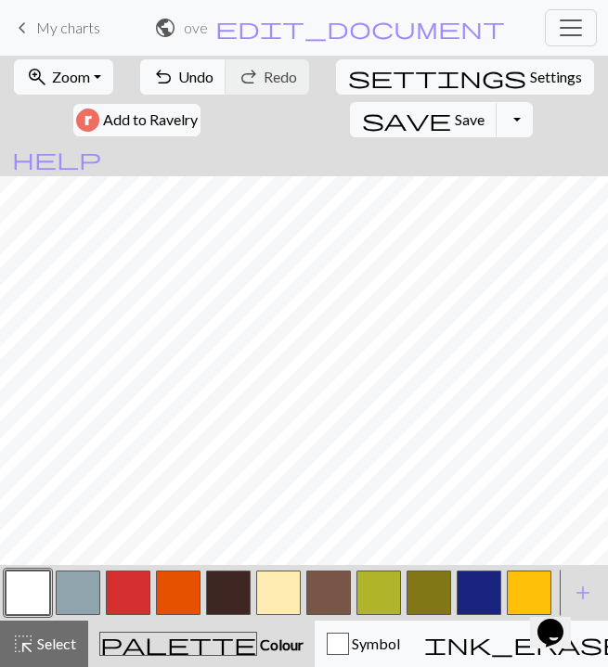
click at [78, 594] on button "button" at bounding box center [78, 593] width 45 height 45
click at [37, 599] on button "button" at bounding box center [28, 593] width 45 height 45
click at [68, 602] on button "button" at bounding box center [78, 593] width 45 height 45
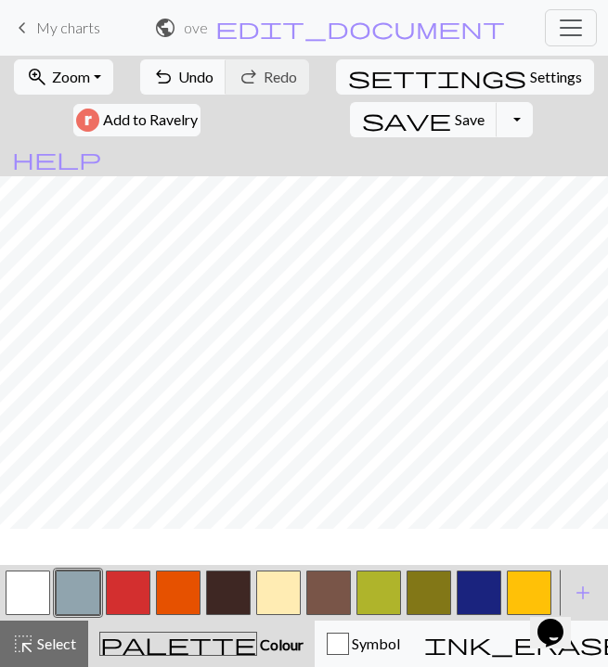
scroll to position [930, 0]
click at [230, 610] on button "button" at bounding box center [228, 593] width 45 height 45
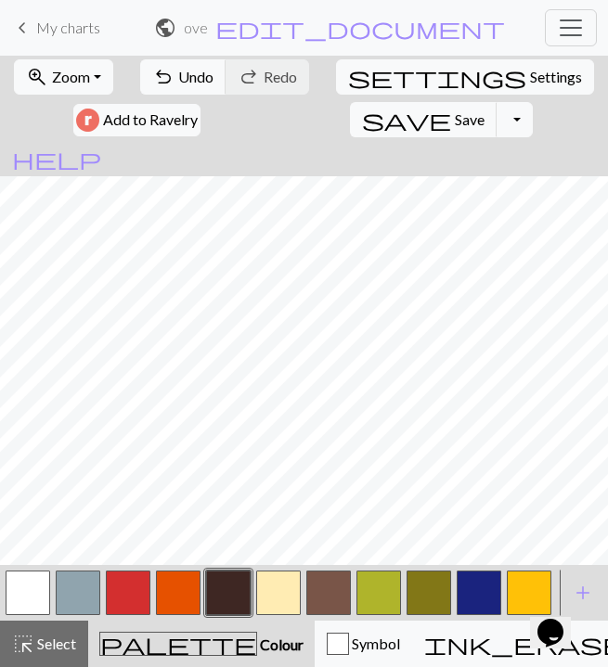
click at [84, 599] on button "button" at bounding box center [78, 593] width 45 height 45
click at [206, 582] on button "button" at bounding box center [228, 593] width 45 height 45
click at [84, 594] on button "button" at bounding box center [78, 593] width 45 height 45
click at [28, 596] on button "button" at bounding box center [28, 593] width 45 height 45
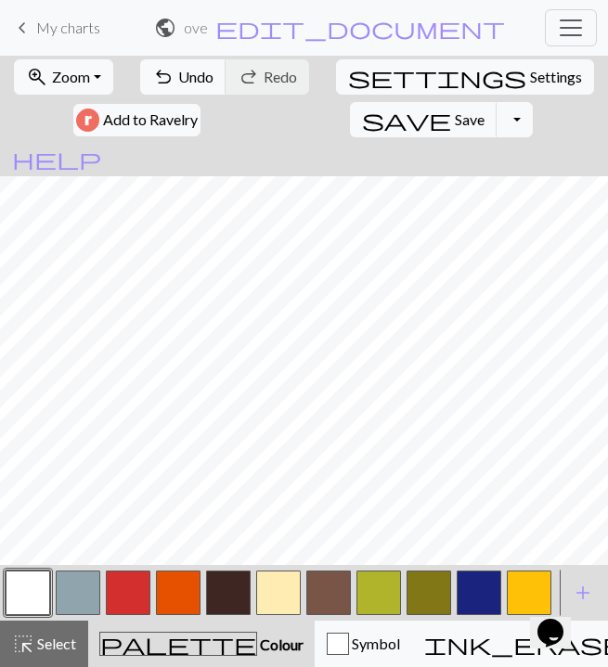
click at [225, 602] on button "button" at bounding box center [228, 593] width 45 height 45
click at [78, 592] on button "button" at bounding box center [78, 593] width 45 height 45
click at [30, 600] on button "button" at bounding box center [28, 593] width 45 height 45
click at [499, 599] on button "button" at bounding box center [479, 593] width 45 height 45
click at [61, 608] on button "button" at bounding box center [78, 593] width 45 height 45
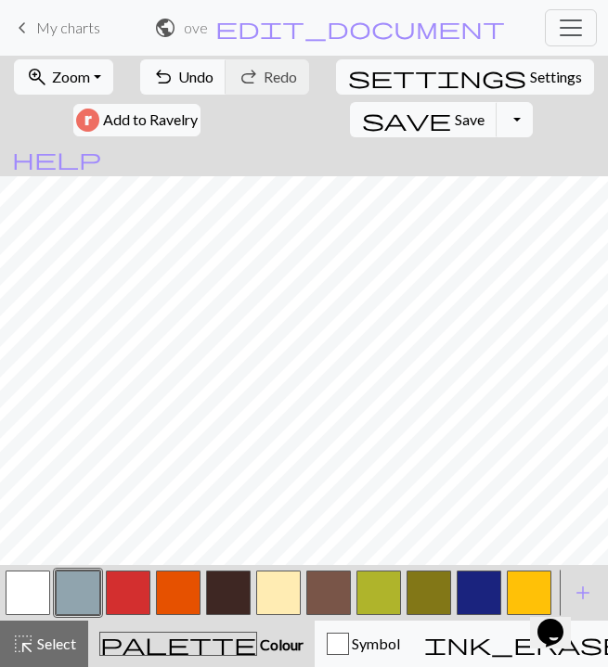
click at [228, 592] on button "button" at bounding box center [228, 593] width 45 height 45
click at [81, 579] on button "button" at bounding box center [78, 593] width 45 height 45
click at [235, 588] on button "button" at bounding box center [228, 593] width 45 height 45
click at [133, 595] on button "button" at bounding box center [128, 593] width 45 height 45
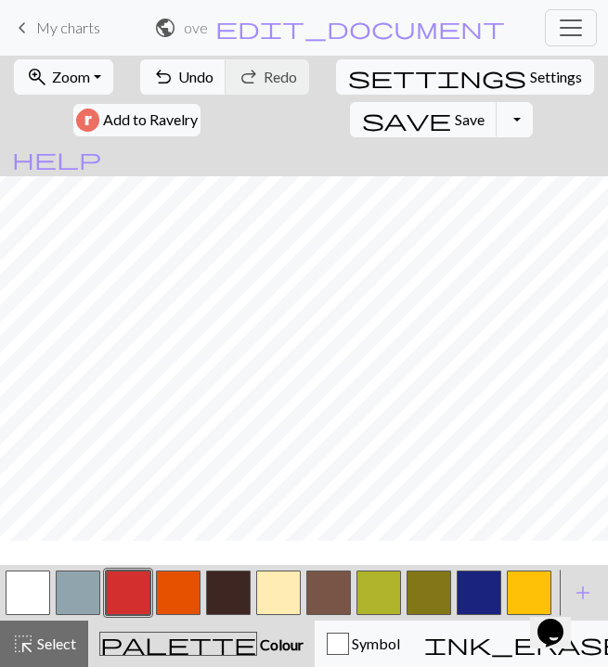
scroll to position [1041, 0]
click at [289, 585] on button "button" at bounding box center [278, 593] width 45 height 45
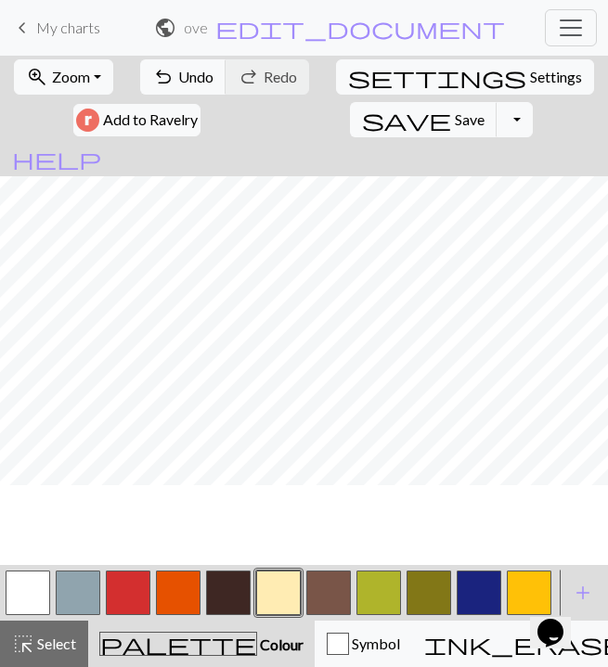
scroll to position [961, 0]
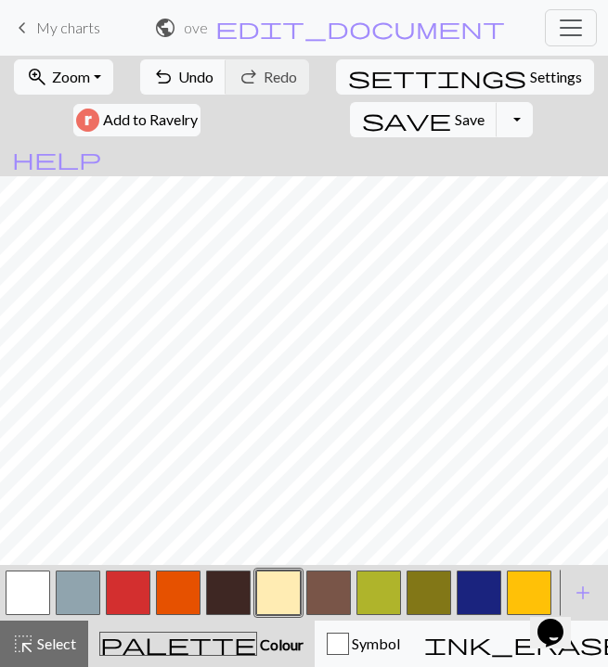
click at [134, 596] on button "button" at bounding box center [128, 593] width 45 height 45
click at [271, 589] on button "button" at bounding box center [278, 593] width 45 height 45
click at [67, 602] on button "button" at bounding box center [78, 593] width 45 height 45
click at [275, 602] on button "button" at bounding box center [278, 593] width 45 height 45
click at [138, 593] on button "button" at bounding box center [128, 593] width 45 height 45
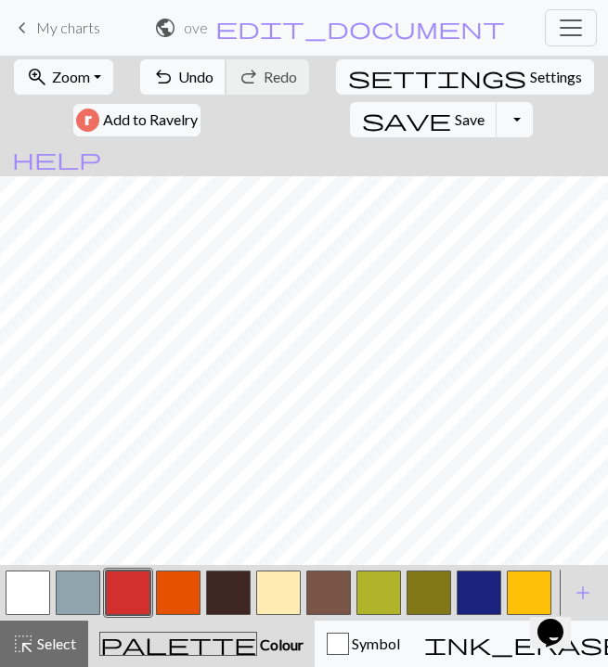
click at [197, 84] on span "Undo" at bounding box center [195, 77] width 35 height 18
click at [290, 584] on button "button" at bounding box center [278, 593] width 45 height 45
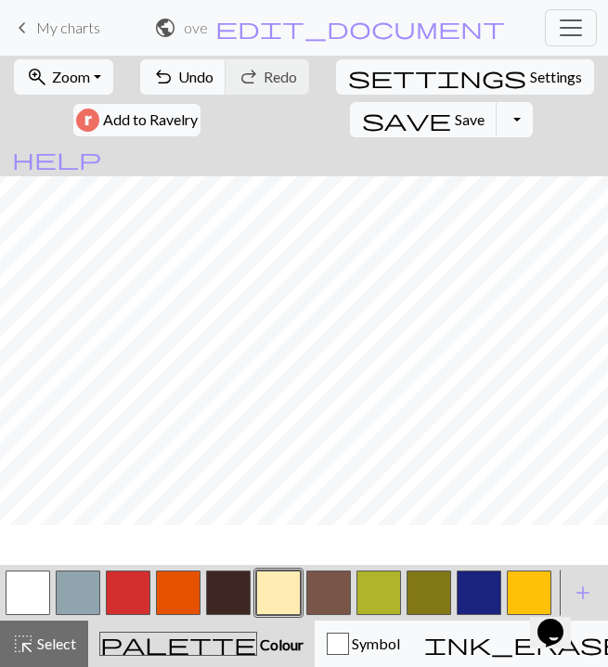
scroll to position [978, 0]
click at [334, 588] on button "button" at bounding box center [328, 593] width 45 height 45
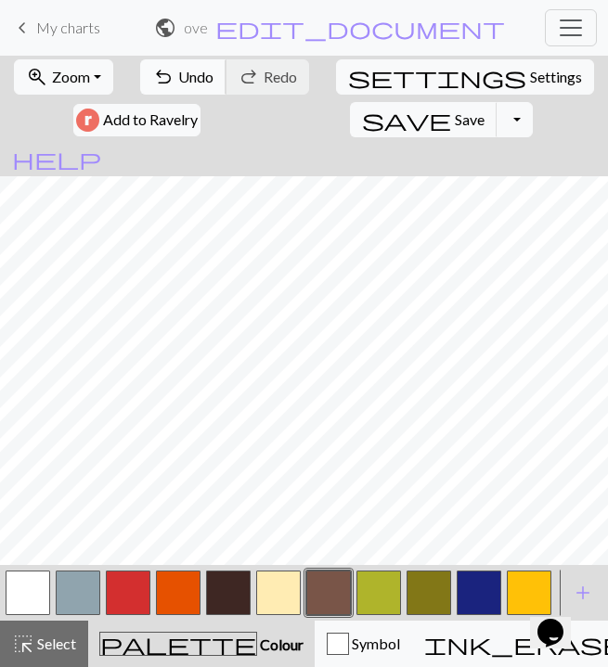
click at [172, 80] on span "undo" at bounding box center [163, 77] width 22 height 26
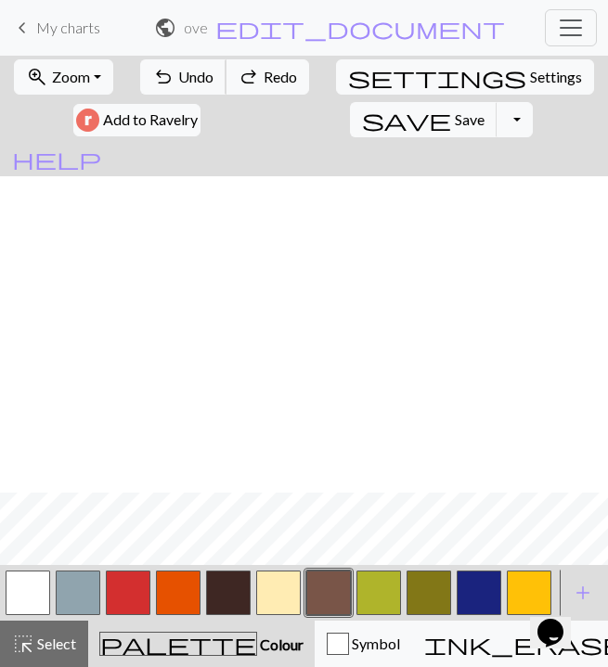
scroll to position [1294, 0]
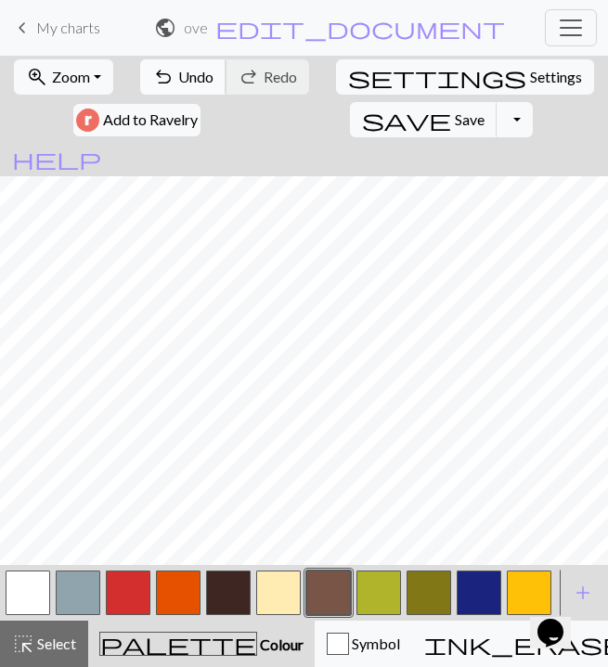
click at [180, 88] on button "undo Undo Undo" at bounding box center [183, 76] width 86 height 35
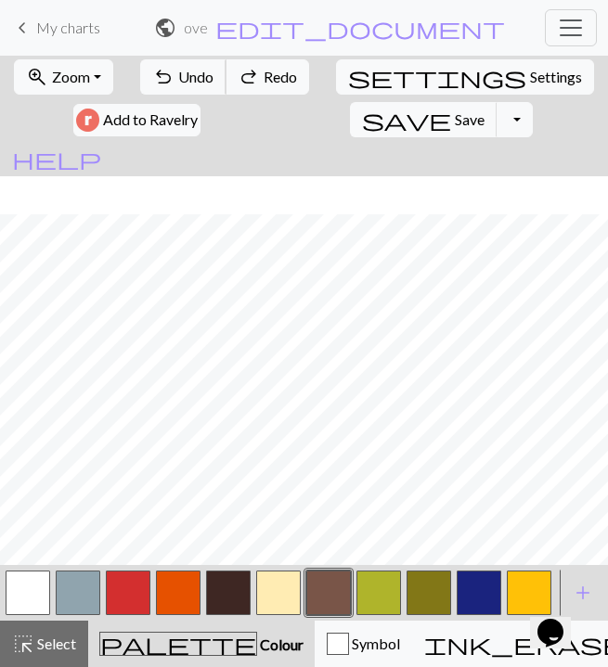
scroll to position [1146, 0]
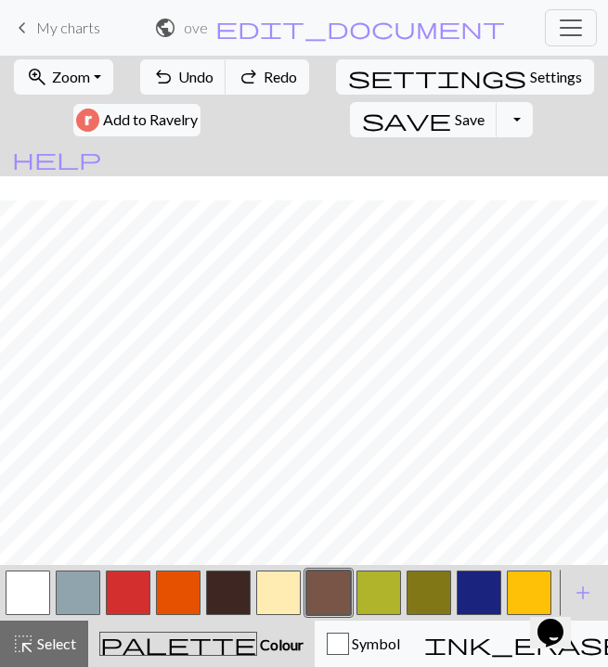
click at [330, 595] on button "button" at bounding box center [328, 593] width 45 height 45
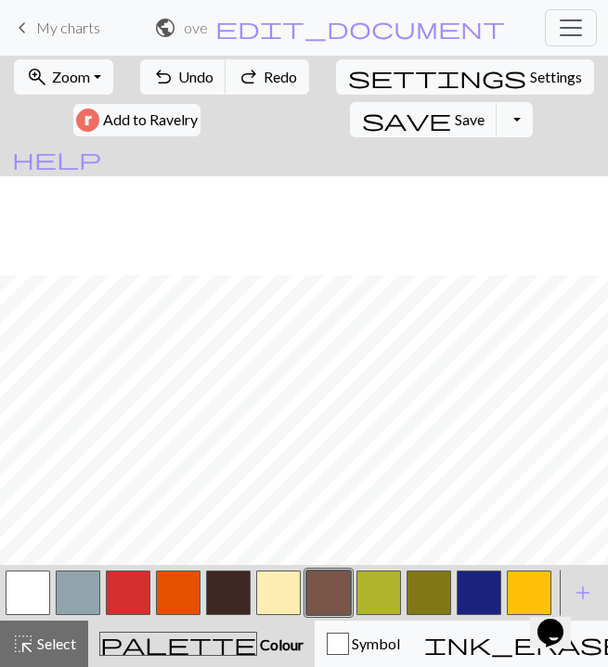
scroll to position [1246, 0]
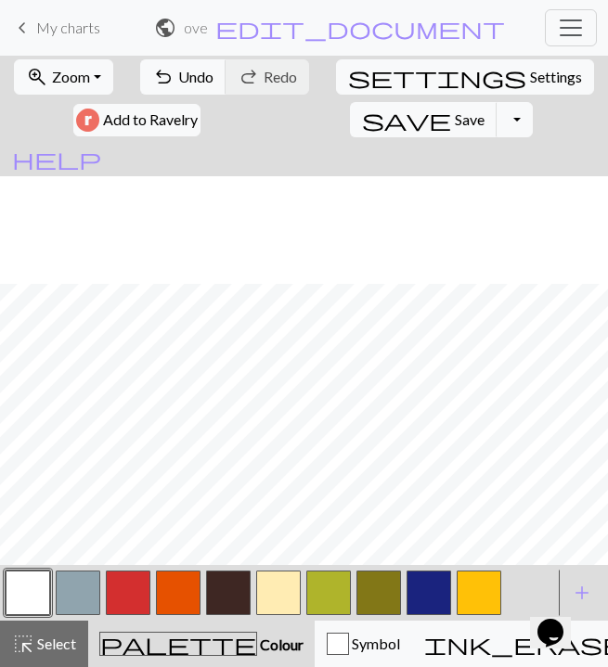
scroll to position [970, 0]
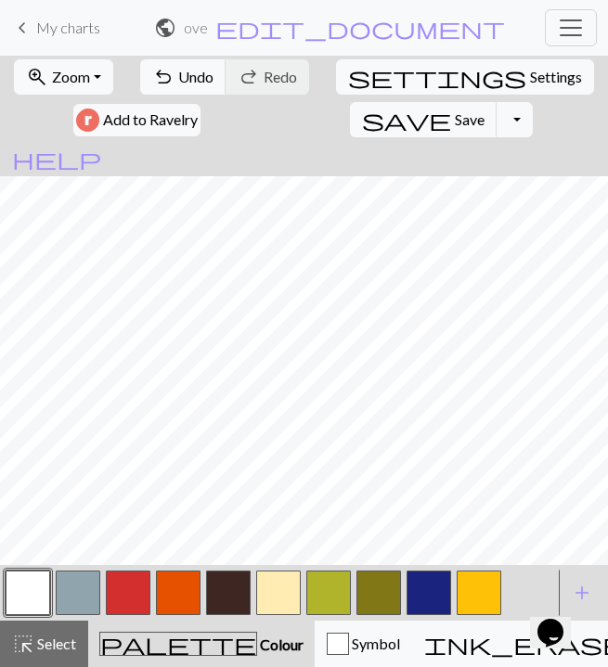
click at [184, 588] on button "button" at bounding box center [178, 593] width 45 height 45
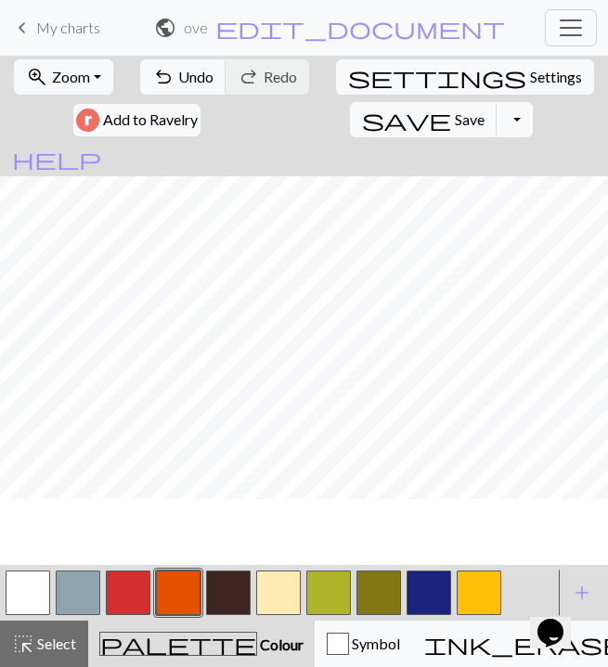
scroll to position [938, 0]
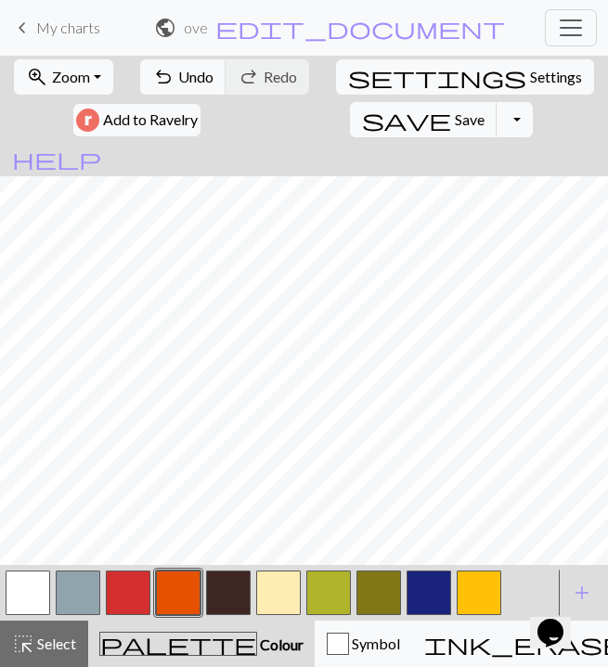
click at [214, 599] on button "button" at bounding box center [228, 593] width 45 height 45
click at [177, 578] on button "button" at bounding box center [178, 593] width 45 height 45
click at [241, 595] on button "button" at bounding box center [228, 593] width 45 height 45
click at [174, 603] on button "button" at bounding box center [178, 593] width 45 height 45
click at [227, 598] on button "button" at bounding box center [228, 593] width 45 height 45
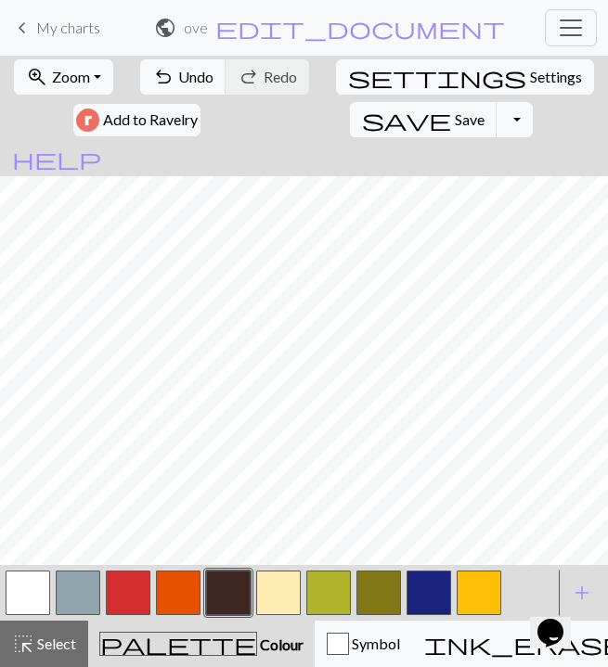
click at [176, 592] on button "button" at bounding box center [178, 593] width 45 height 45
click at [233, 602] on button "button" at bounding box center [228, 593] width 45 height 45
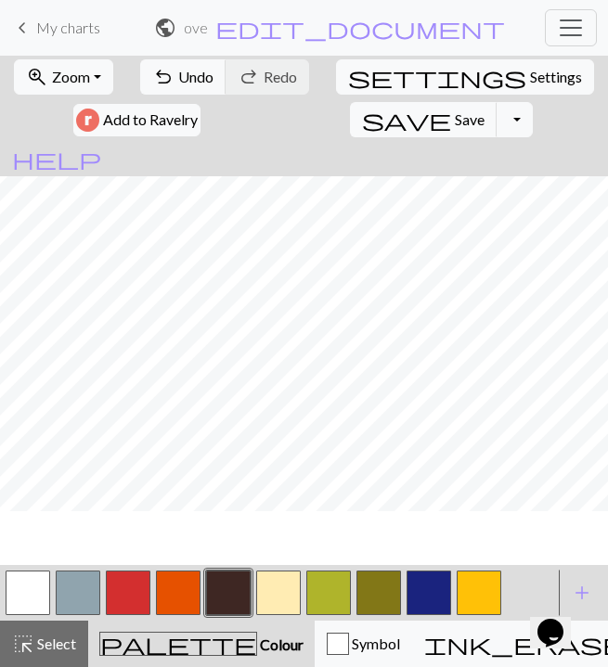
scroll to position [910, 0]
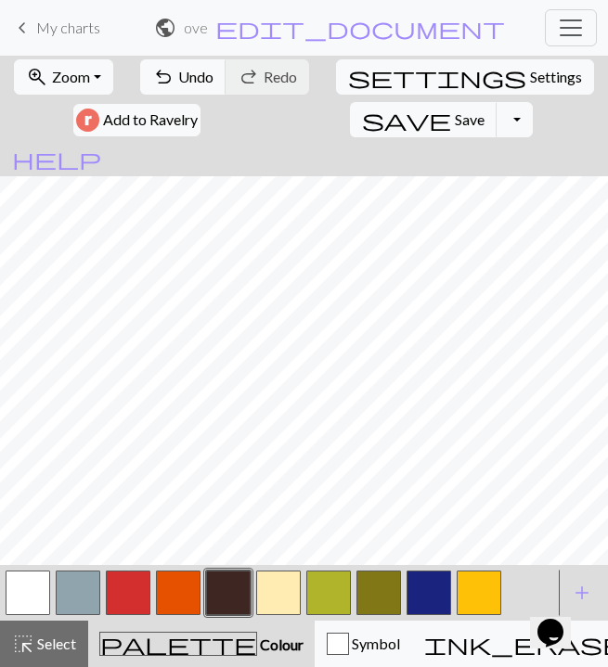
click at [339, 581] on button "button" at bounding box center [328, 593] width 45 height 45
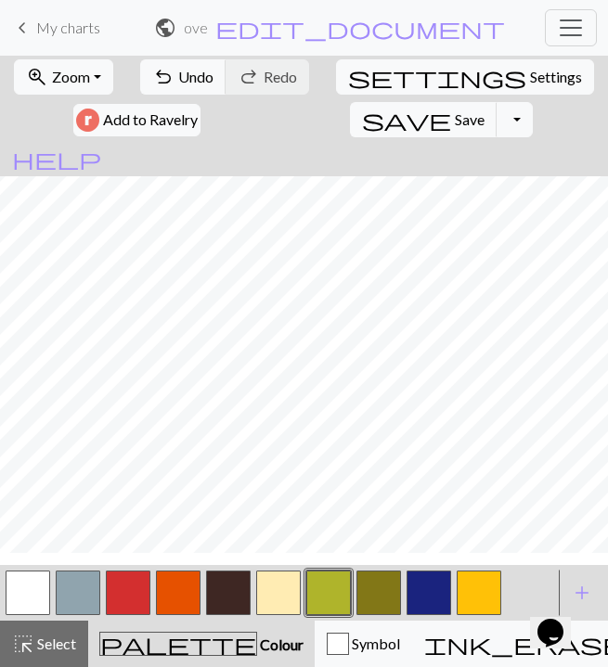
scroll to position [957, 0]
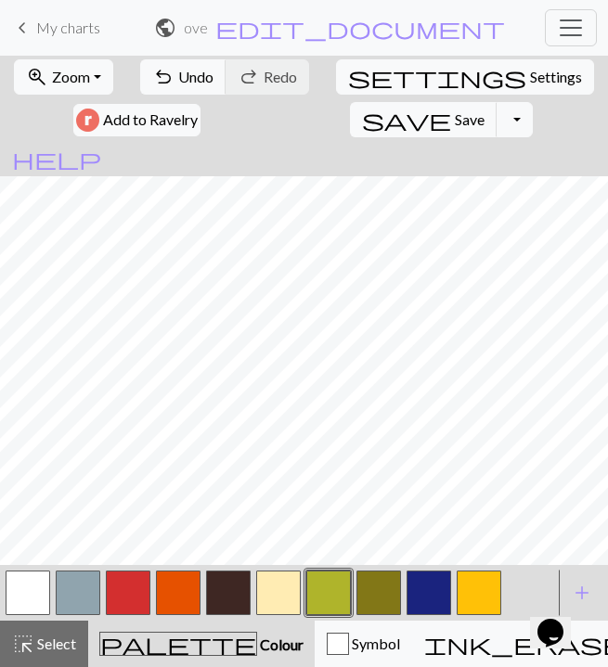
click at [223, 605] on button "button" at bounding box center [228, 593] width 45 height 45
click at [331, 595] on button "button" at bounding box center [328, 593] width 45 height 45
click at [221, 597] on button "button" at bounding box center [228, 593] width 45 height 45
click at [328, 601] on button "button" at bounding box center [328, 593] width 45 height 45
click at [235, 584] on button "button" at bounding box center [228, 593] width 45 height 45
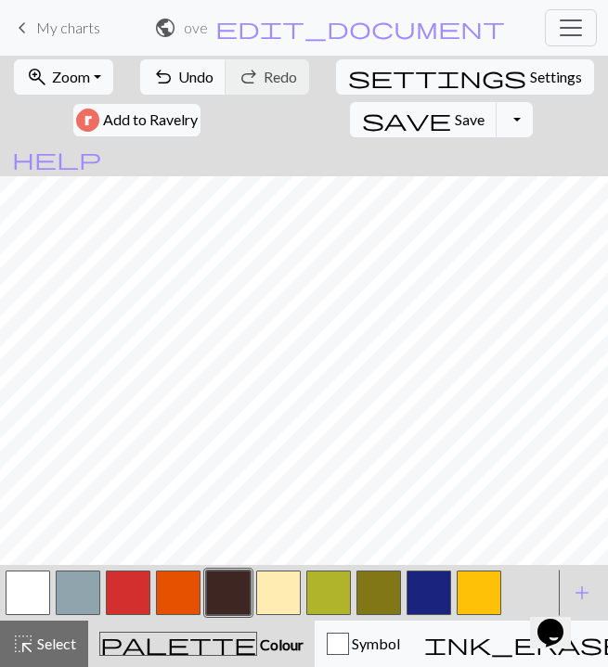
click at [328, 604] on button "button" at bounding box center [328, 593] width 45 height 45
click at [210, 599] on button "button" at bounding box center [228, 593] width 45 height 45
click at [322, 602] on button "button" at bounding box center [328, 593] width 45 height 45
click at [220, 602] on button "button" at bounding box center [228, 593] width 45 height 45
click at [317, 600] on button "button" at bounding box center [328, 593] width 45 height 45
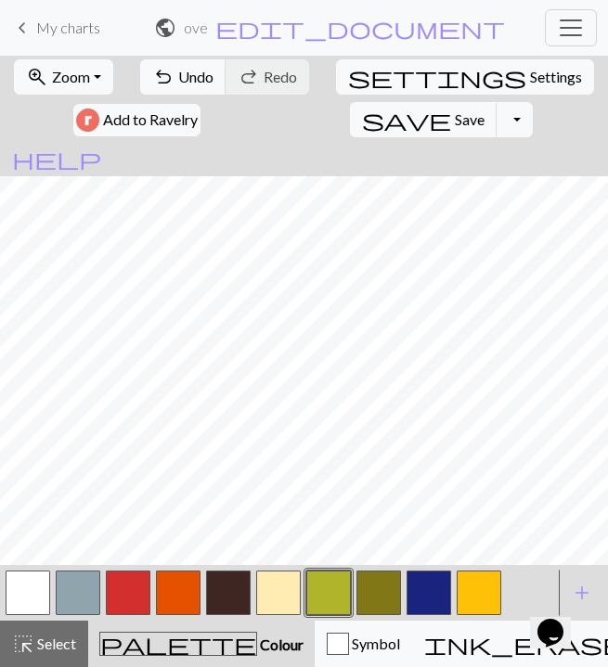
click at [223, 600] on button "button" at bounding box center [228, 593] width 45 height 45
click at [331, 593] on button "button" at bounding box center [328, 593] width 45 height 45
click at [363, 592] on button "button" at bounding box center [378, 593] width 45 height 45
click at [198, 84] on span "Undo" at bounding box center [195, 77] width 35 height 18
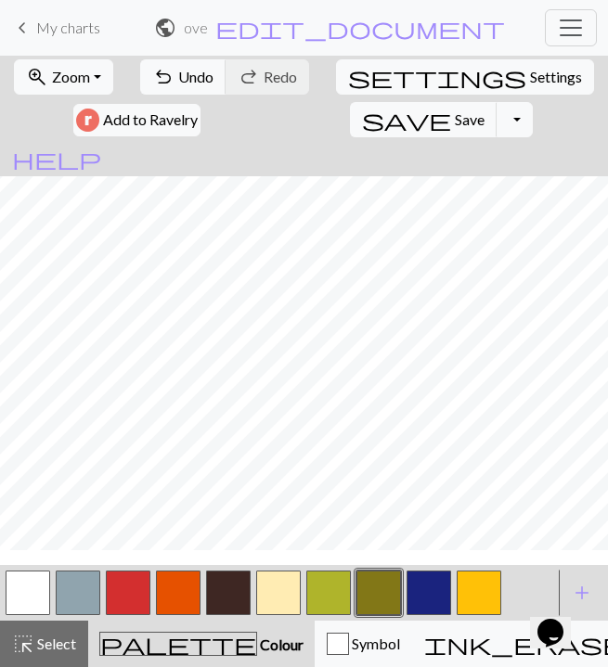
scroll to position [897, 0]
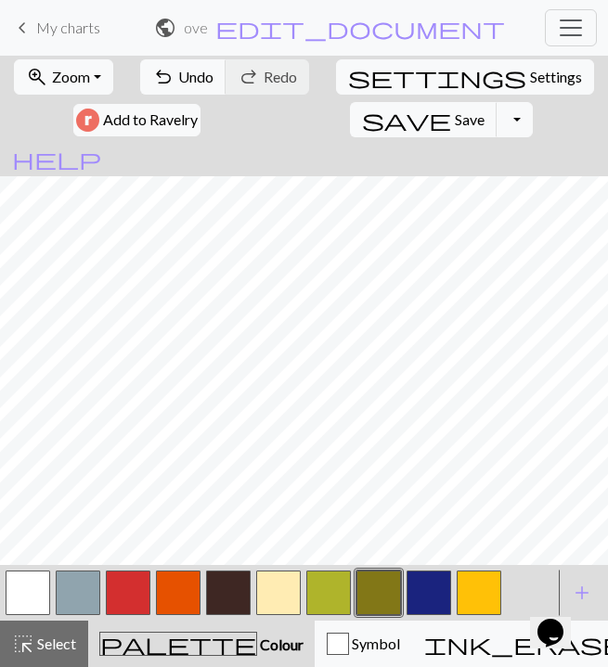
click at [334, 600] on button "button" at bounding box center [328, 593] width 45 height 45
click at [231, 591] on button "button" at bounding box center [228, 593] width 45 height 45
click at [330, 592] on button "button" at bounding box center [328, 593] width 45 height 45
click at [373, 584] on button "button" at bounding box center [378, 593] width 45 height 45
click at [227, 591] on button "button" at bounding box center [228, 593] width 45 height 45
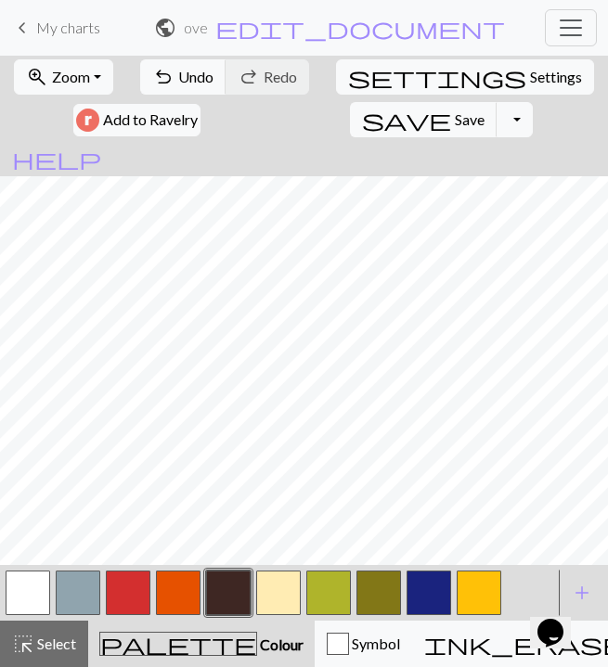
click at [332, 587] on button "button" at bounding box center [328, 593] width 45 height 45
click at [223, 590] on button "button" at bounding box center [228, 593] width 45 height 45
click at [328, 593] on button "button" at bounding box center [328, 593] width 45 height 45
click at [385, 596] on button "button" at bounding box center [378, 593] width 45 height 45
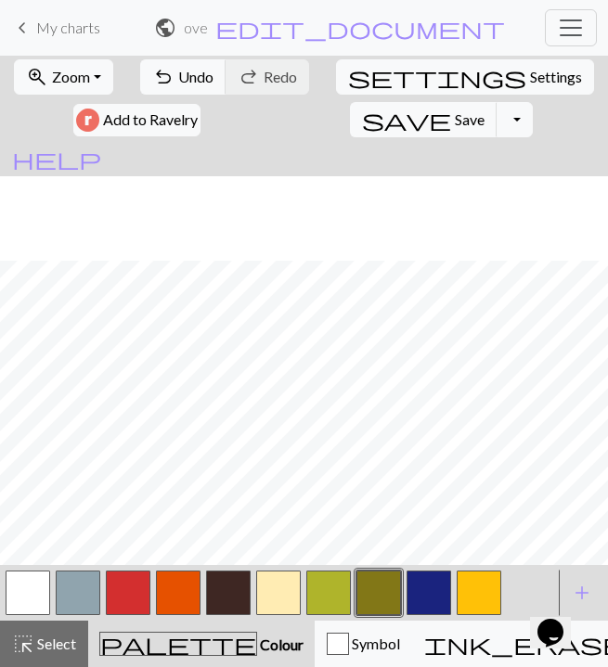
scroll to position [916, 0]
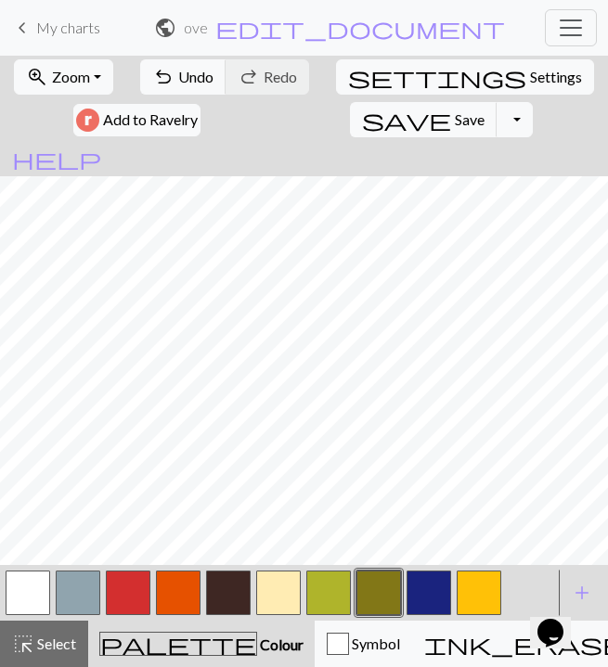
click at [281, 590] on button "button" at bounding box center [278, 593] width 45 height 45
click at [335, 605] on button "button" at bounding box center [328, 593] width 45 height 45
click at [233, 587] on button "button" at bounding box center [228, 593] width 45 height 45
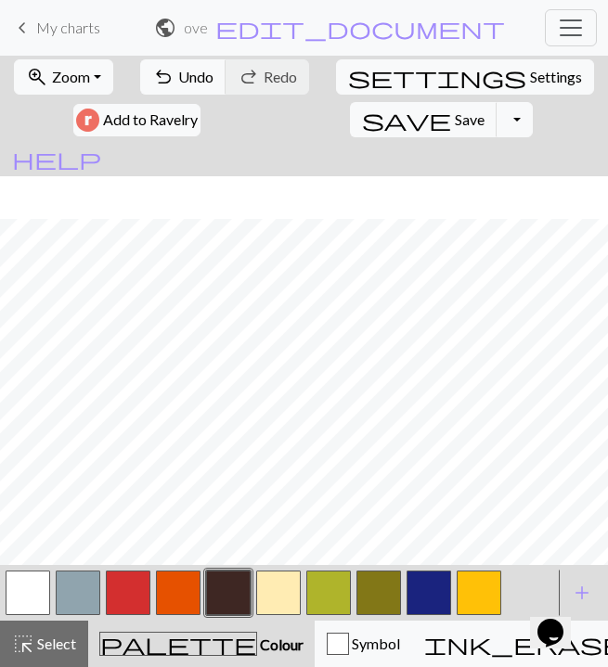
scroll to position [740, 0]
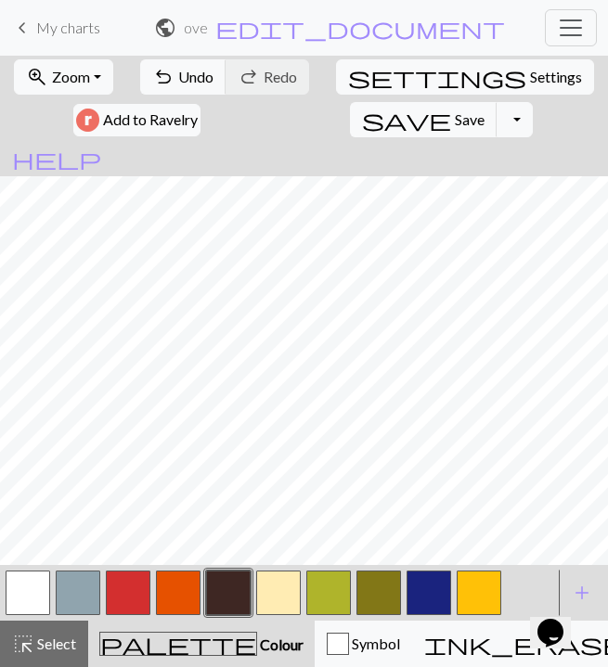
click at [265, 602] on button "button" at bounding box center [278, 593] width 45 height 45
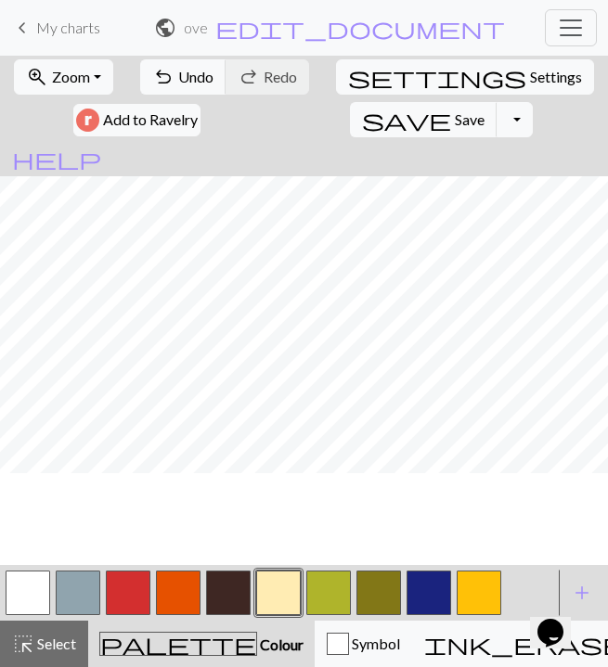
scroll to position [701, 0]
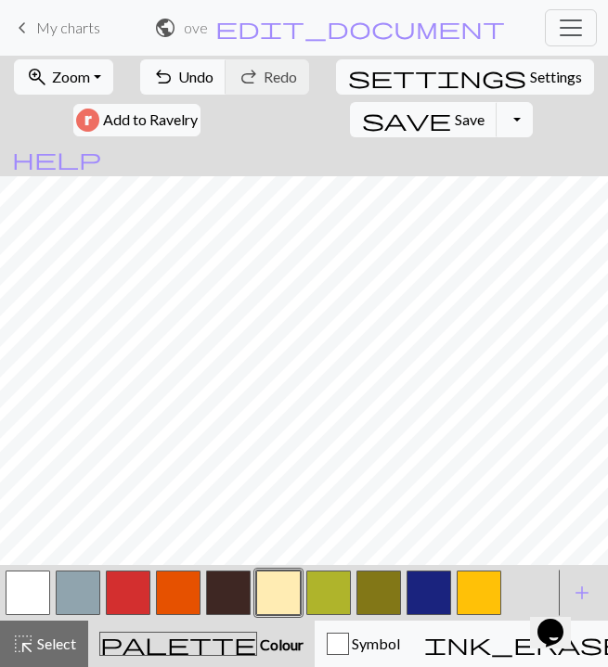
click at [237, 598] on button "button" at bounding box center [228, 593] width 45 height 45
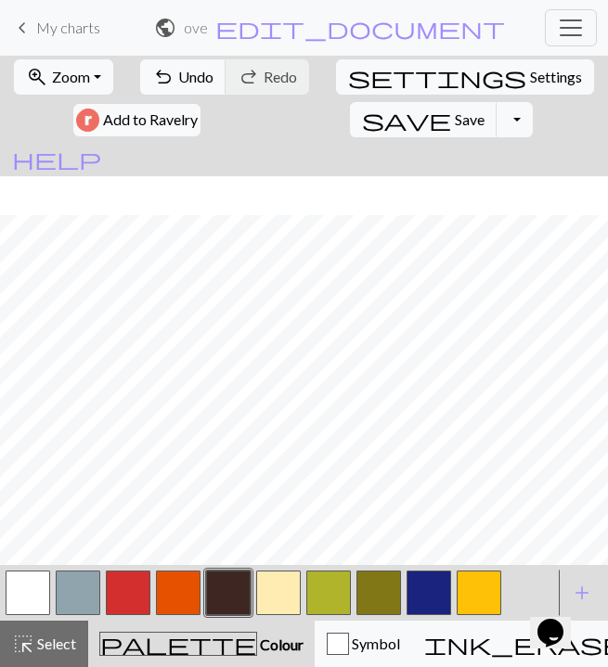
scroll to position [792, 0]
click at [221, 602] on button "button" at bounding box center [228, 593] width 45 height 45
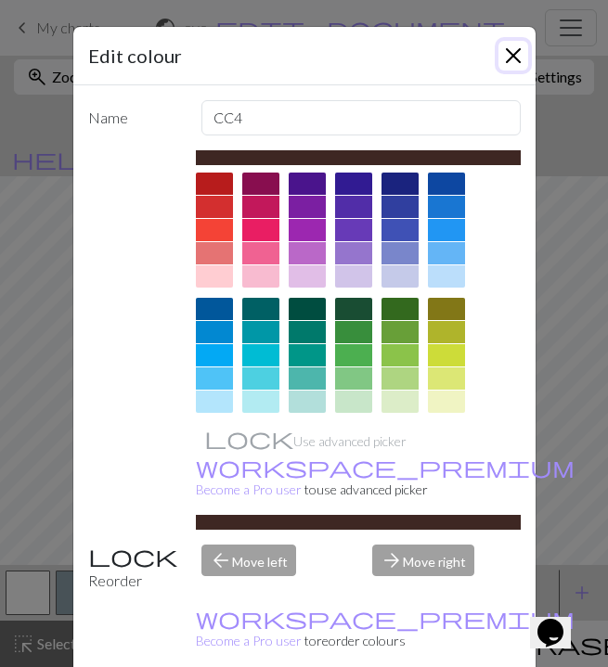
click at [509, 55] on button "Close" at bounding box center [514, 56] width 30 height 30
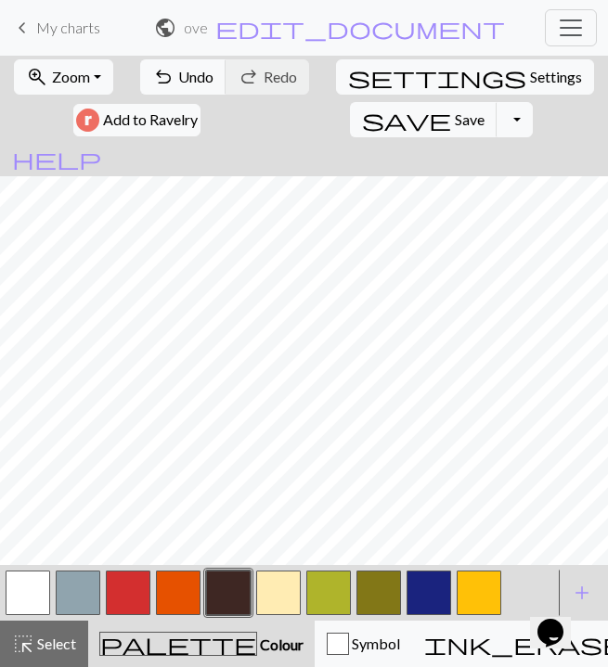
click at [143, 589] on button "button" at bounding box center [128, 593] width 45 height 45
click at [267, 605] on button "button" at bounding box center [278, 593] width 45 height 45
click at [235, 579] on button "button" at bounding box center [228, 593] width 45 height 45
click at [132, 597] on button "button" at bounding box center [128, 593] width 45 height 45
click at [278, 602] on button "button" at bounding box center [278, 593] width 45 height 45
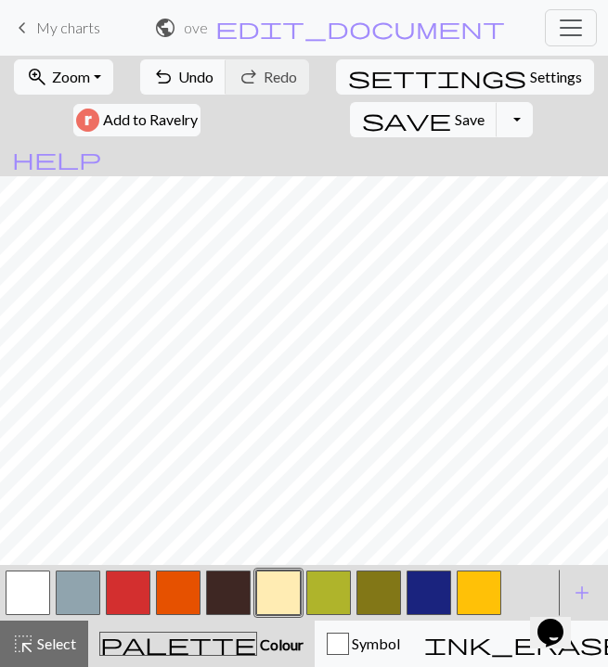
click at [135, 593] on button "button" at bounding box center [128, 593] width 45 height 45
click at [267, 602] on button "button" at bounding box center [278, 593] width 45 height 45
click at [227, 581] on button "button" at bounding box center [228, 593] width 45 height 45
click at [271, 597] on button "button" at bounding box center [278, 593] width 45 height 45
click at [131, 606] on button "button" at bounding box center [128, 593] width 45 height 45
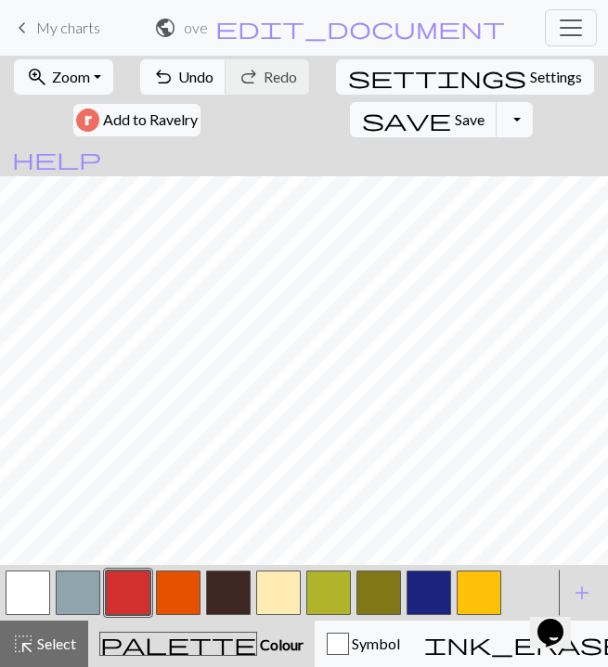
click at [278, 580] on button "button" at bounding box center [278, 593] width 45 height 45
click at [241, 583] on button "button" at bounding box center [228, 593] width 45 height 45
click at [281, 595] on button "button" at bounding box center [278, 593] width 45 height 45
click at [240, 574] on button "button" at bounding box center [228, 593] width 45 height 45
click at [260, 600] on button "button" at bounding box center [278, 593] width 45 height 45
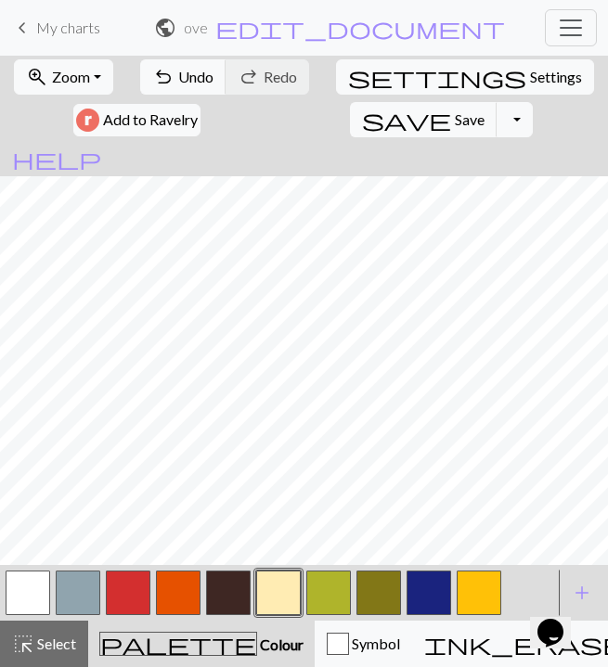
click at [230, 604] on button "button" at bounding box center [228, 593] width 45 height 45
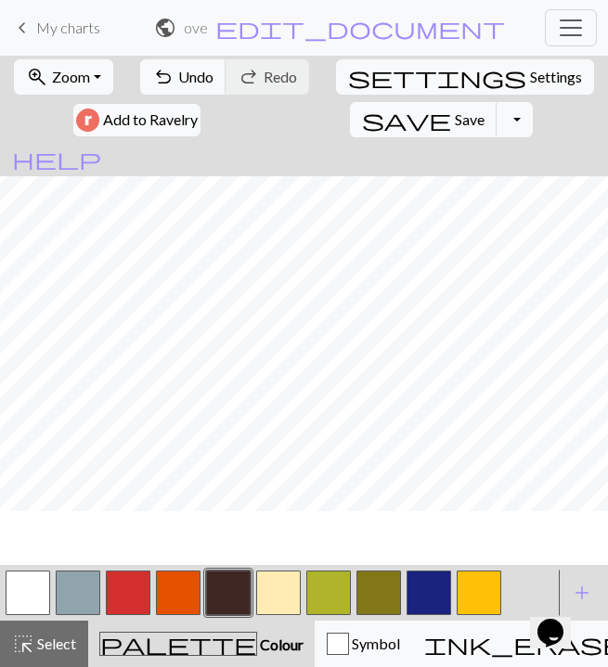
scroll to position [738, 0]
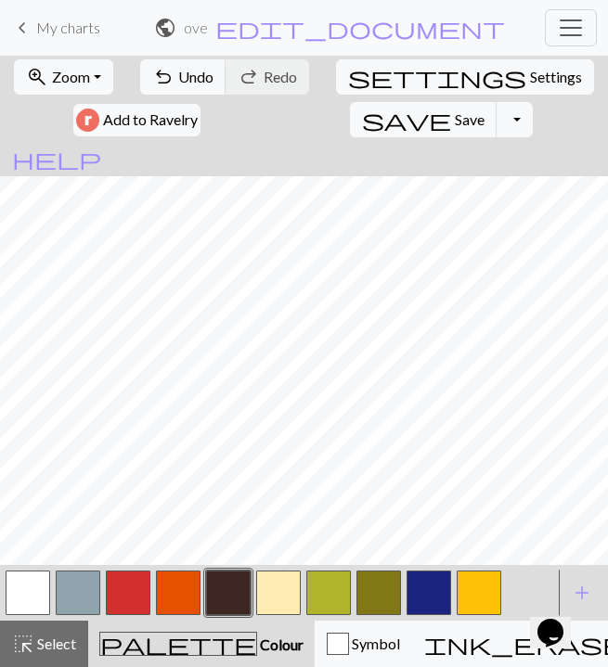
click at [17, 592] on button "button" at bounding box center [28, 593] width 45 height 45
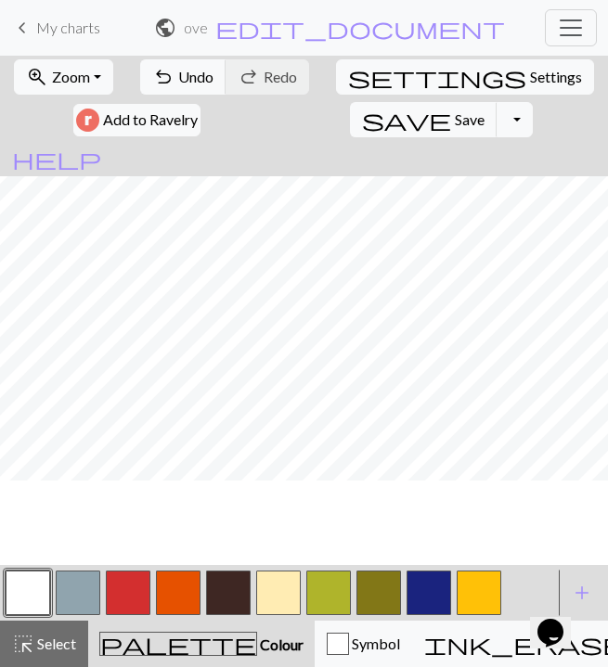
scroll to position [813, 0]
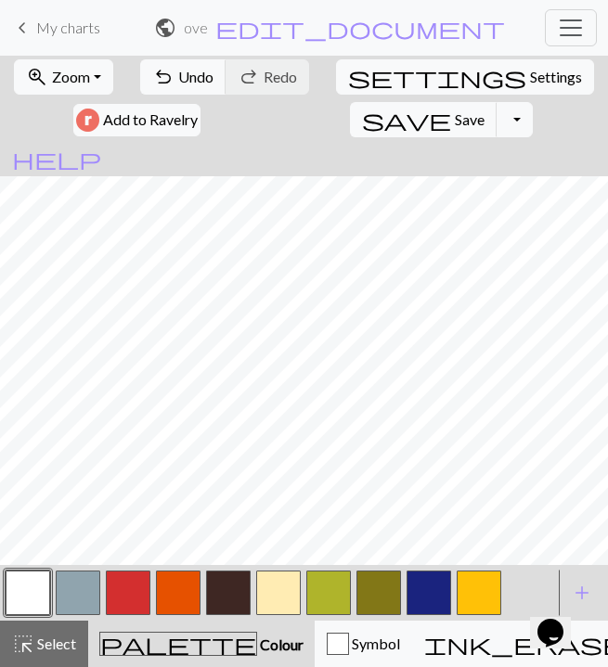
click at [279, 612] on button "button" at bounding box center [278, 593] width 45 height 45
click at [36, 596] on button "button" at bounding box center [28, 593] width 45 height 45
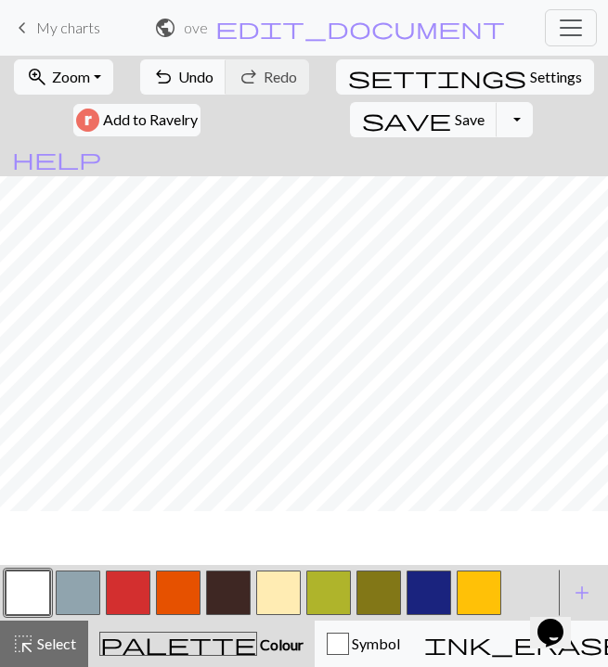
scroll to position [717, 0]
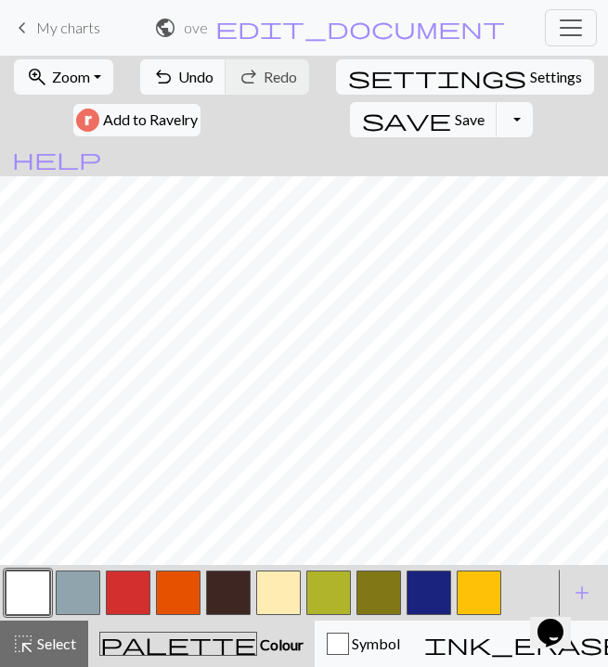
click at [288, 596] on button "button" at bounding box center [278, 593] width 45 height 45
click at [234, 608] on button "button" at bounding box center [228, 593] width 45 height 45
click at [290, 594] on button "button" at bounding box center [278, 593] width 45 height 45
click at [129, 590] on button "button" at bounding box center [128, 593] width 45 height 45
click at [225, 604] on button "button" at bounding box center [228, 593] width 45 height 45
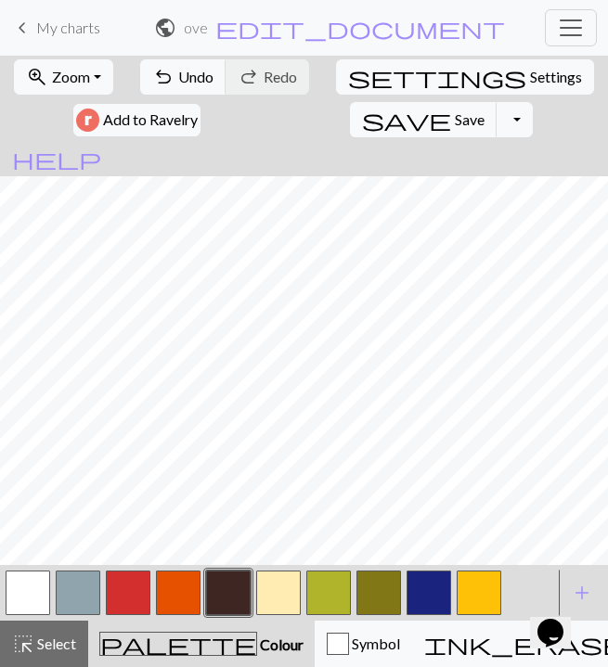
click at [129, 594] on button "button" at bounding box center [128, 593] width 45 height 45
click at [262, 607] on button "button" at bounding box center [278, 593] width 45 height 45
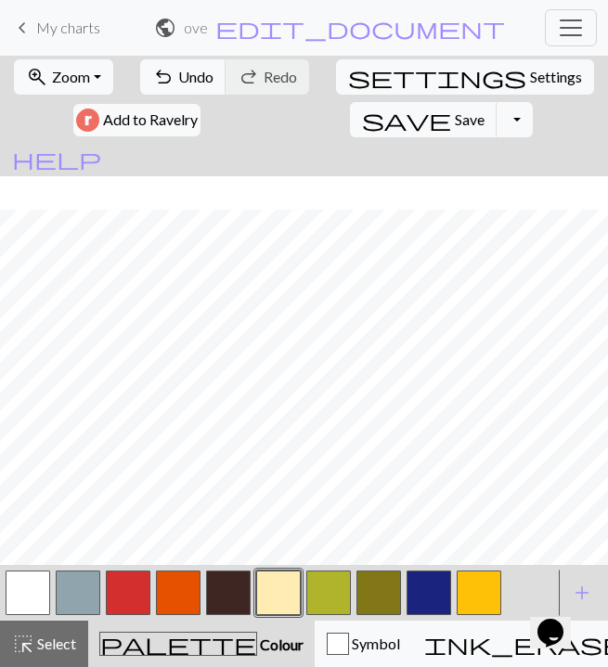
scroll to position [669, 0]
click at [270, 579] on button "button" at bounding box center [278, 593] width 45 height 45
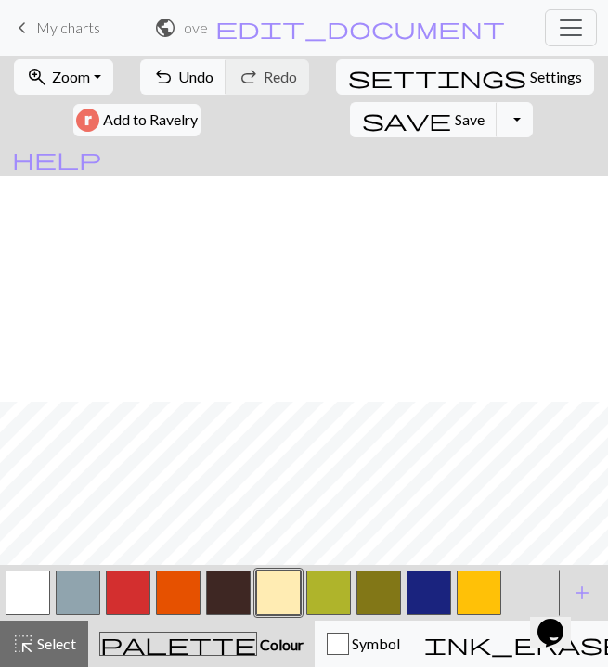
scroll to position [1294, 0]
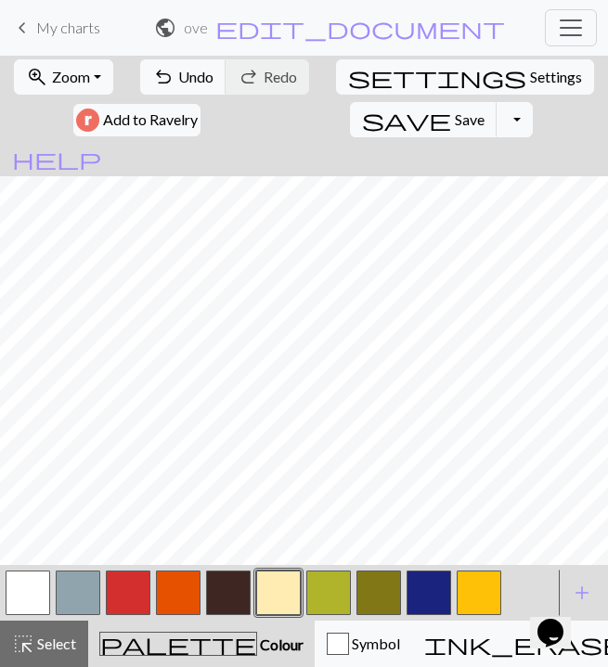
click at [219, 600] on button "button" at bounding box center [228, 593] width 45 height 45
click at [188, 84] on span "Undo" at bounding box center [195, 77] width 35 height 18
click at [192, 84] on span "Undo" at bounding box center [195, 77] width 35 height 18
click at [184, 78] on span "Undo" at bounding box center [195, 77] width 35 height 18
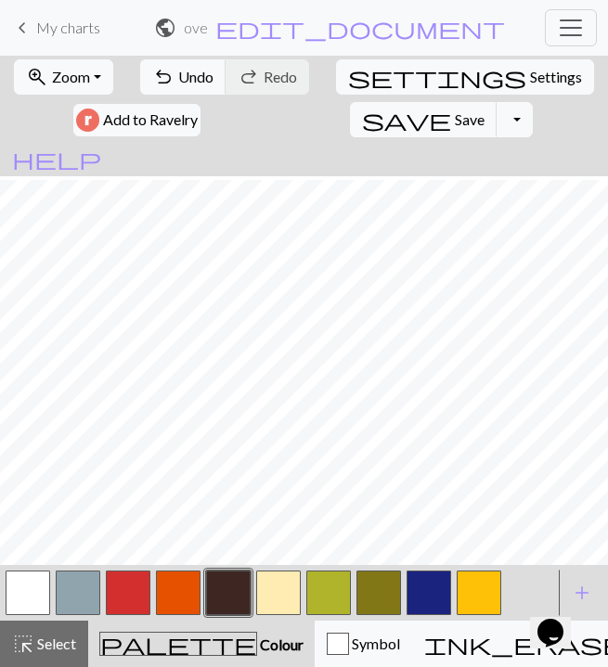
scroll to position [1171, 0]
click at [439, 596] on button "button" at bounding box center [429, 593] width 45 height 45
click at [278, 571] on button "button" at bounding box center [278, 593] width 45 height 45
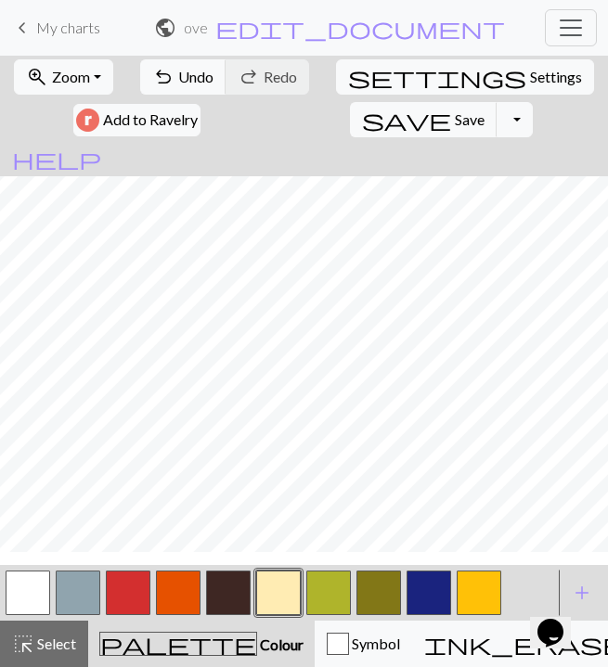
scroll to position [733, 0]
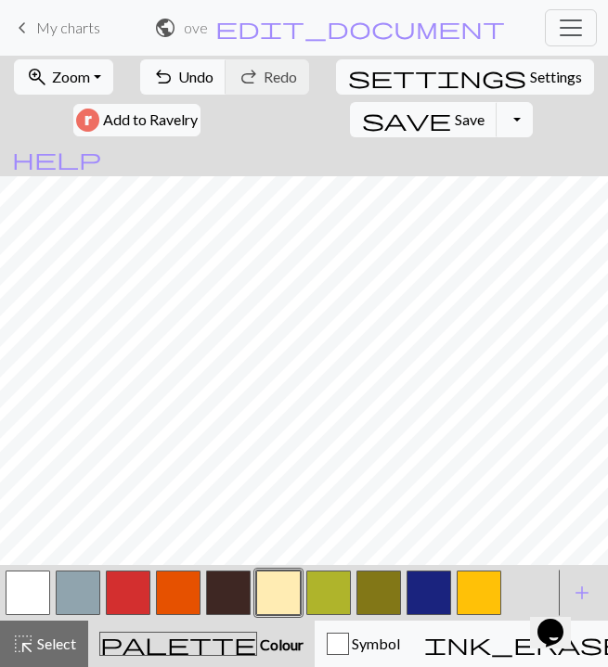
click at [232, 593] on button "button" at bounding box center [228, 593] width 45 height 45
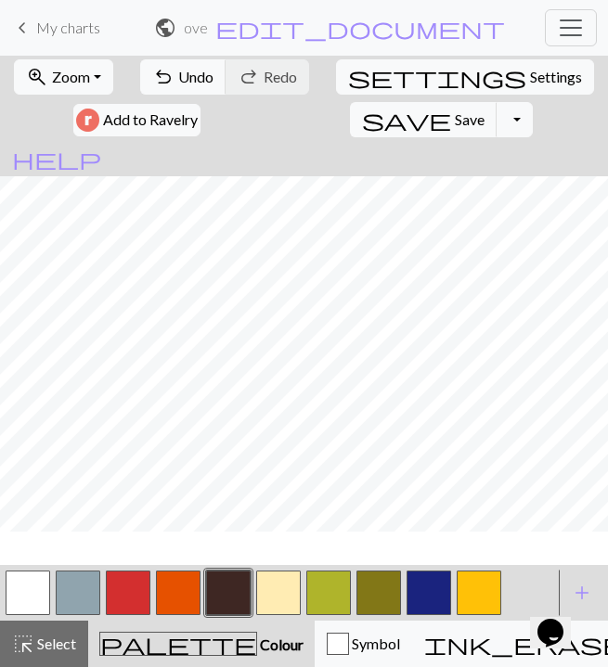
scroll to position [700, 0]
click at [278, 596] on button "button" at bounding box center [278, 593] width 45 height 45
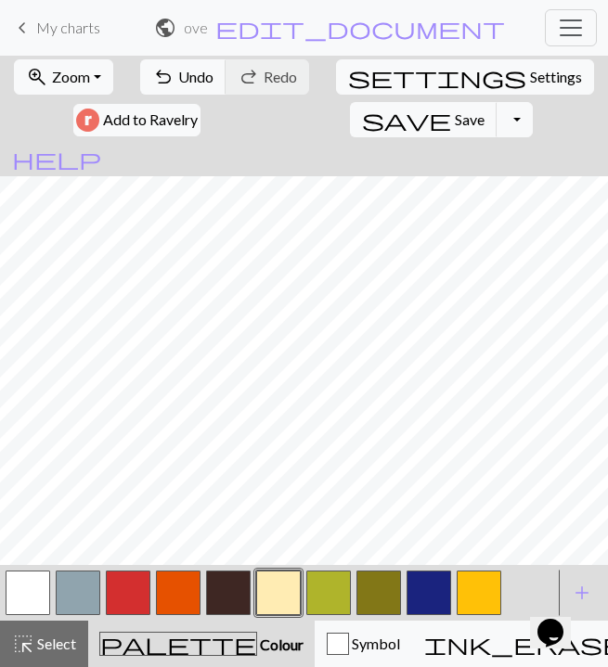
click at [227, 586] on button "button" at bounding box center [228, 593] width 45 height 45
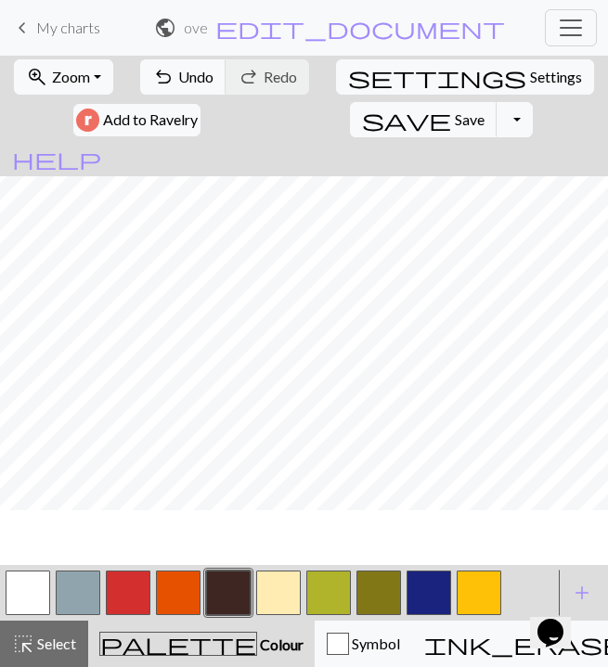
scroll to position [738, 0]
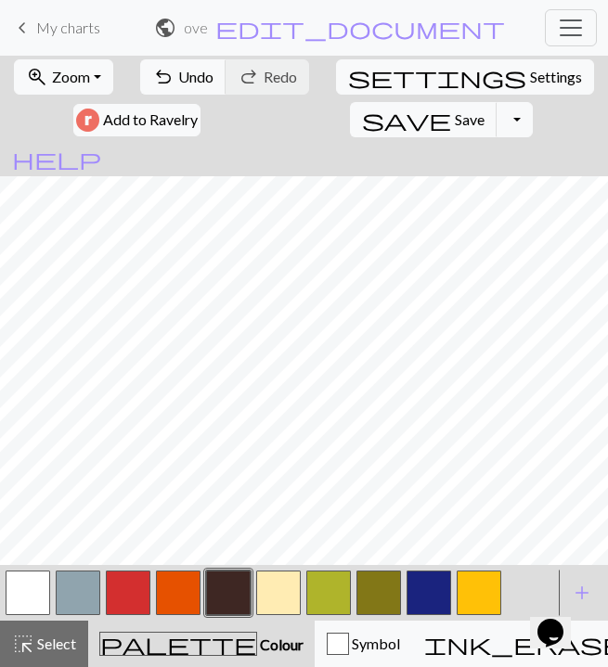
click at [267, 587] on button "button" at bounding box center [278, 593] width 45 height 45
click at [49, 588] on button "button" at bounding box center [28, 593] width 45 height 45
click at [228, 609] on button "button" at bounding box center [228, 593] width 45 height 45
click at [315, 628] on button "Symbol" at bounding box center [363, 644] width 97 height 46
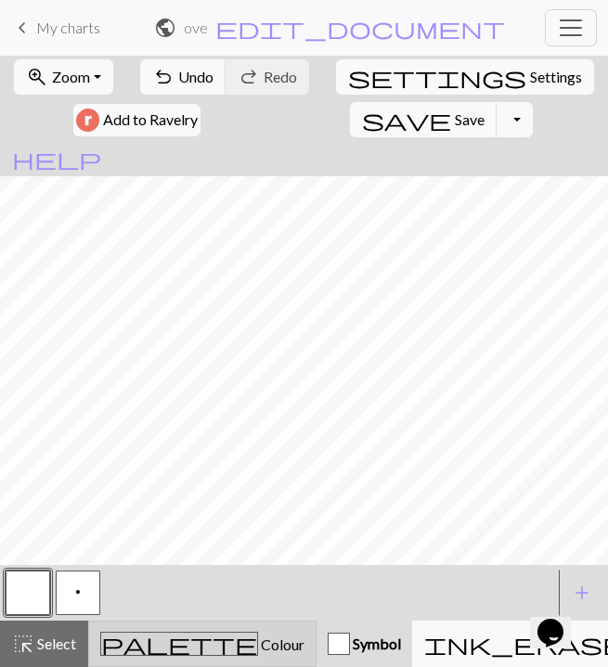
click at [149, 634] on div "palette Colour Colour" at bounding box center [202, 644] width 204 height 24
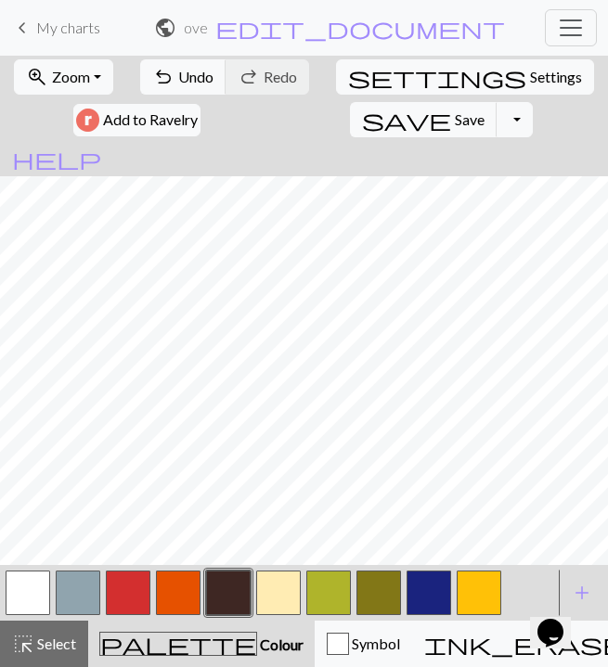
click at [271, 611] on button "button" at bounding box center [278, 593] width 45 height 45
click at [135, 590] on button "button" at bounding box center [128, 593] width 45 height 45
click at [221, 614] on button "button" at bounding box center [228, 593] width 45 height 45
click at [132, 602] on button "button" at bounding box center [128, 593] width 45 height 45
click at [270, 595] on button "button" at bounding box center [278, 593] width 45 height 45
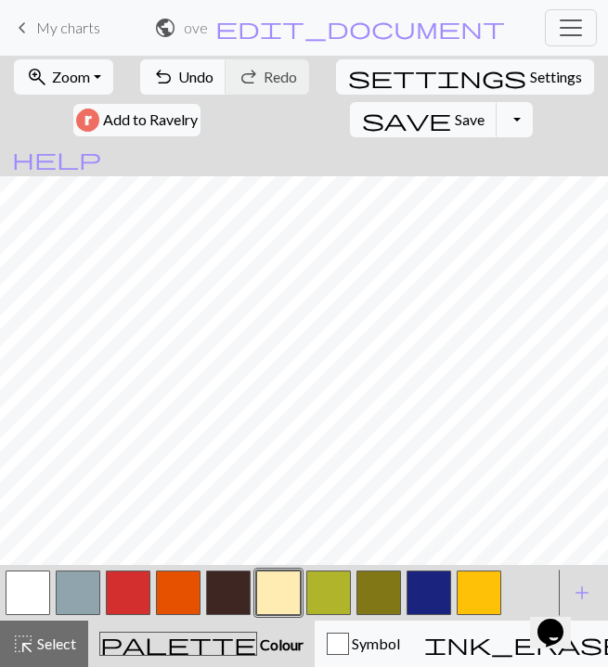
click at [235, 590] on button "button" at bounding box center [228, 593] width 45 height 45
click at [283, 607] on button "button" at bounding box center [278, 593] width 45 height 45
click at [228, 595] on button "button" at bounding box center [228, 593] width 45 height 45
click at [269, 595] on button "button" at bounding box center [278, 593] width 45 height 45
click at [226, 612] on button "button" at bounding box center [228, 593] width 45 height 45
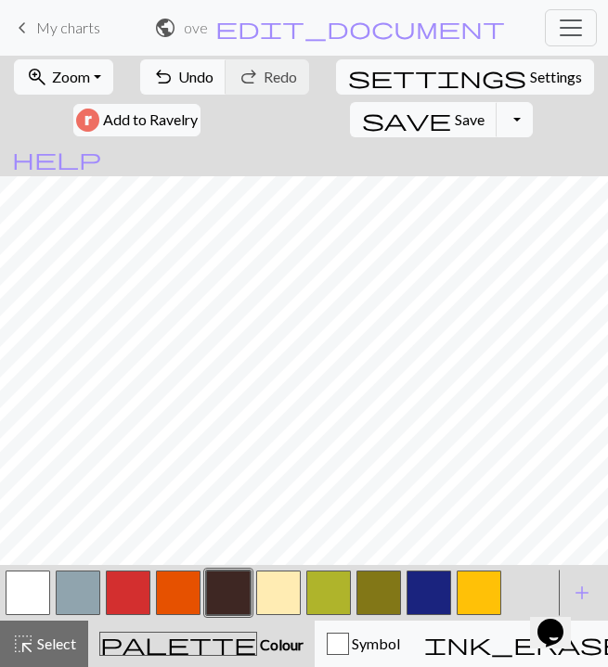
click at [294, 586] on button "button" at bounding box center [278, 593] width 45 height 45
click at [223, 603] on button "button" at bounding box center [228, 593] width 45 height 45
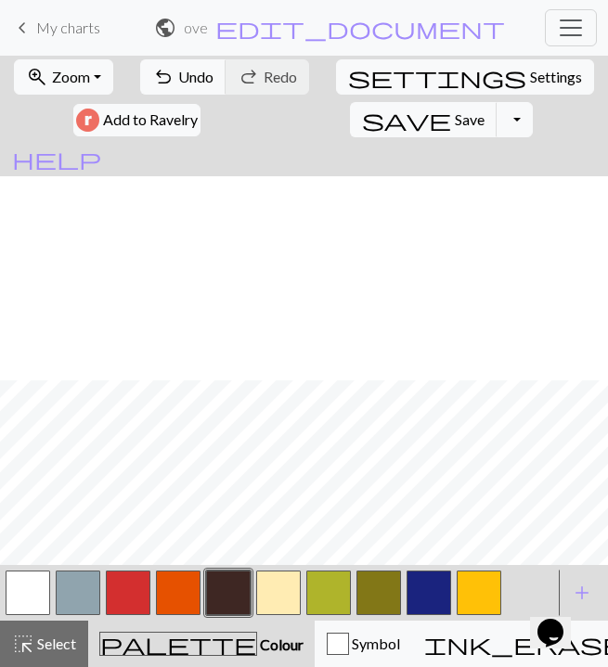
scroll to position [1294, 0]
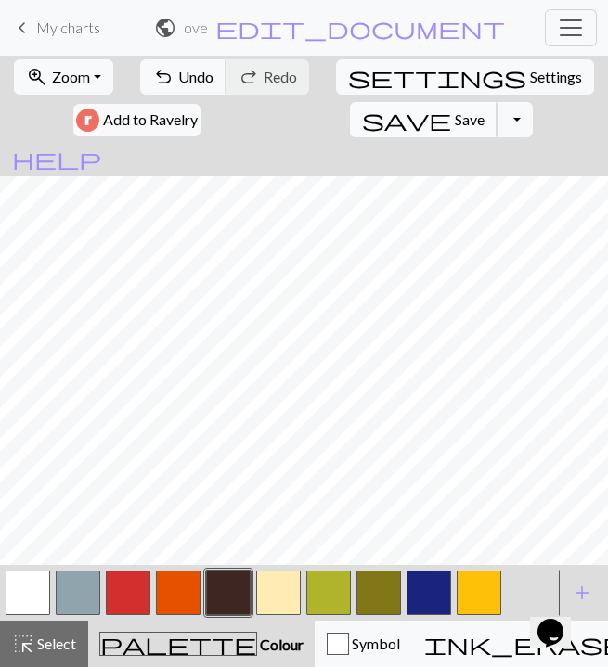
click at [362, 123] on span "save" at bounding box center [406, 120] width 89 height 26
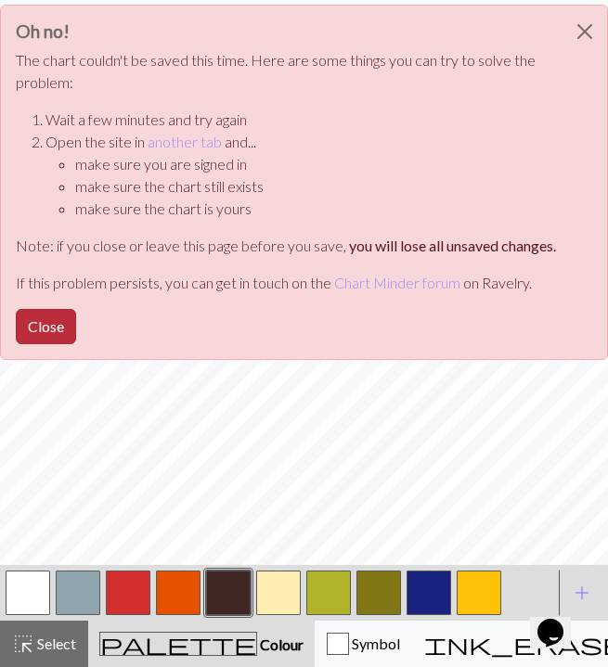
click at [74, 319] on button "Close" at bounding box center [46, 326] width 60 height 35
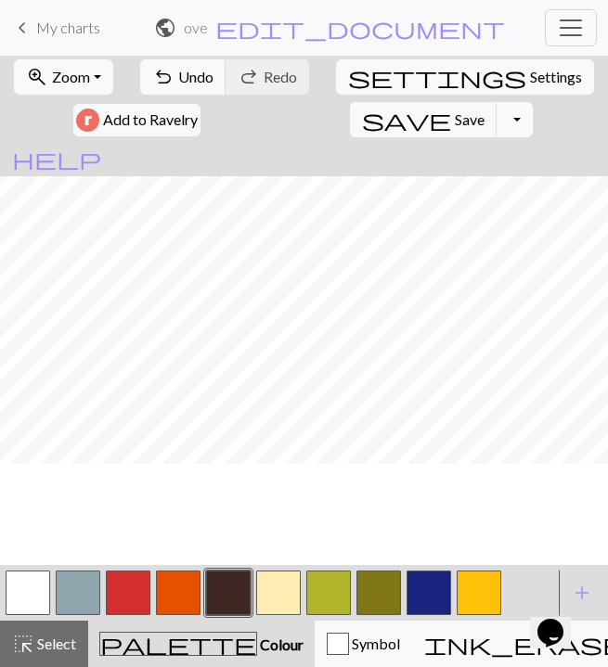
scroll to position [1193, 0]
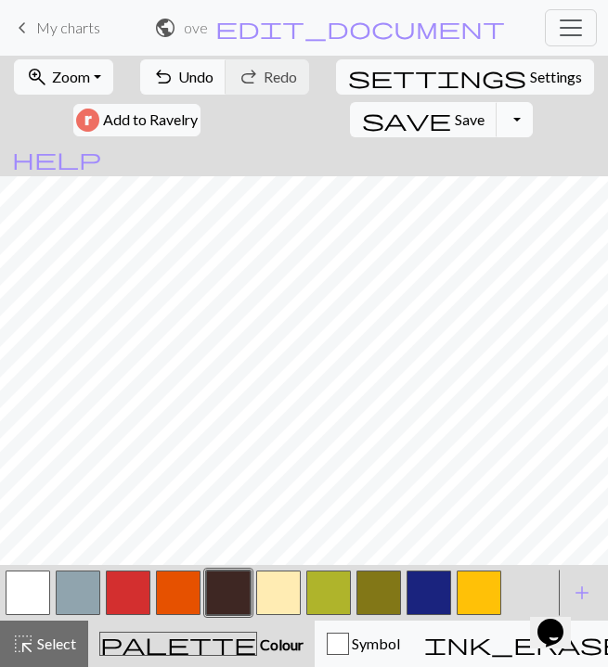
click at [497, 124] on button "Toggle Dropdown" at bounding box center [514, 119] width 35 height 35
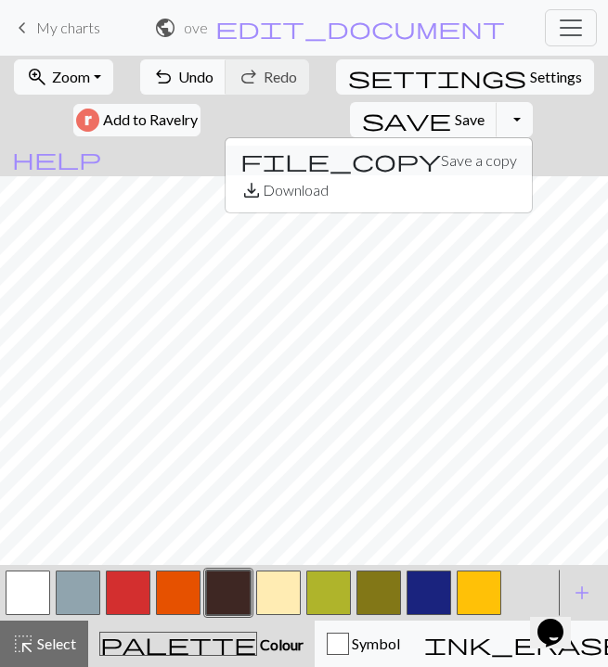
click at [330, 158] on button "file_copy Save a copy" at bounding box center [379, 161] width 306 height 30
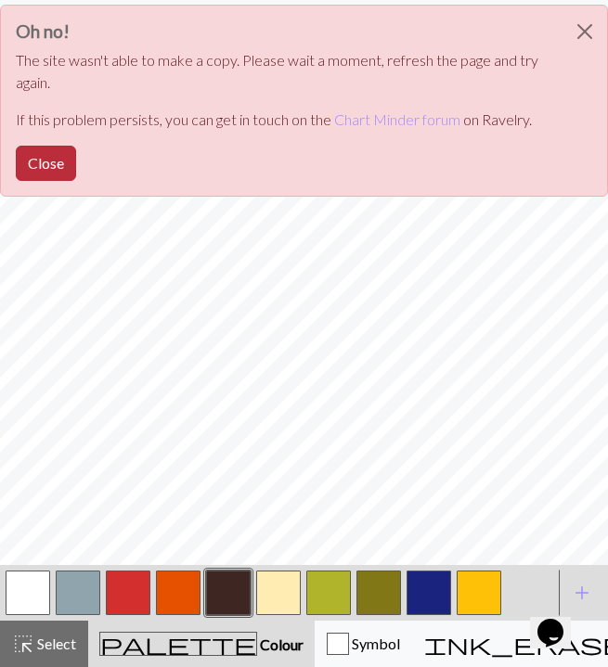
click at [58, 167] on button "Close" at bounding box center [46, 163] width 60 height 35
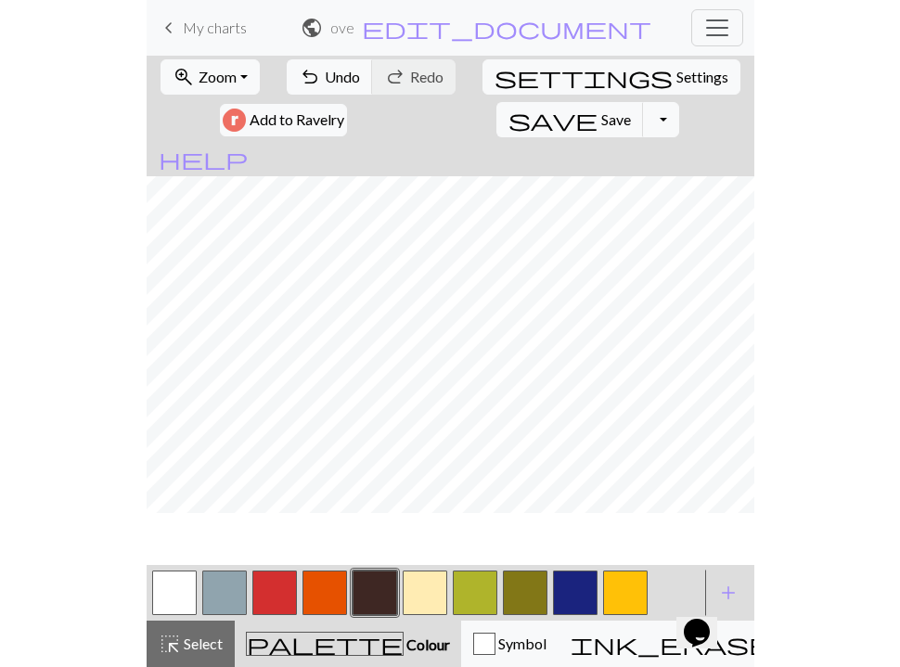
scroll to position [1216, 0]
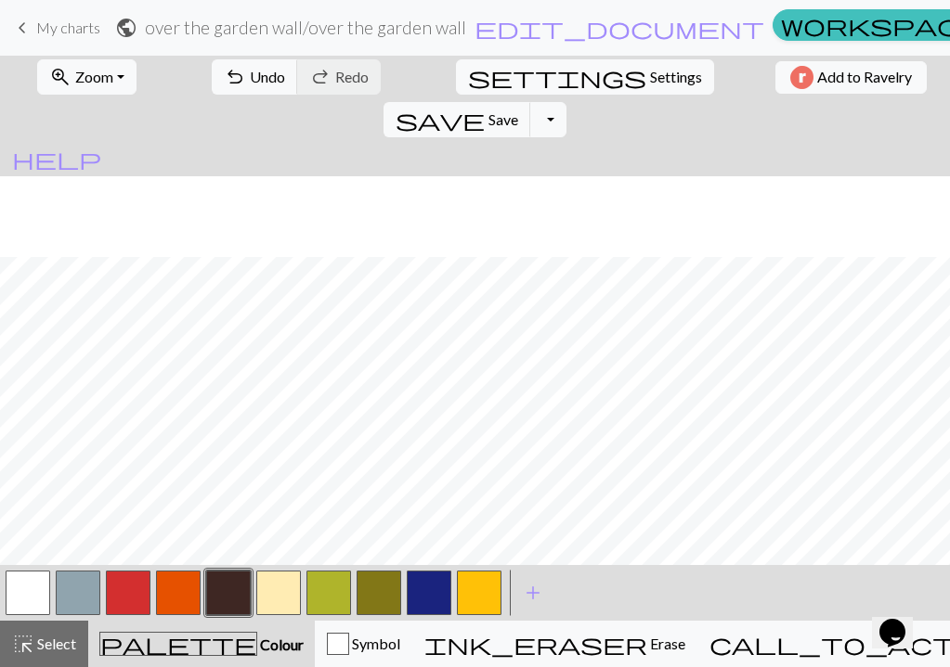
scroll to position [666, 0]
click at [285, 601] on button "button" at bounding box center [278, 593] width 45 height 45
click at [565, 102] on button "Toggle Dropdown" at bounding box center [547, 119] width 35 height 35
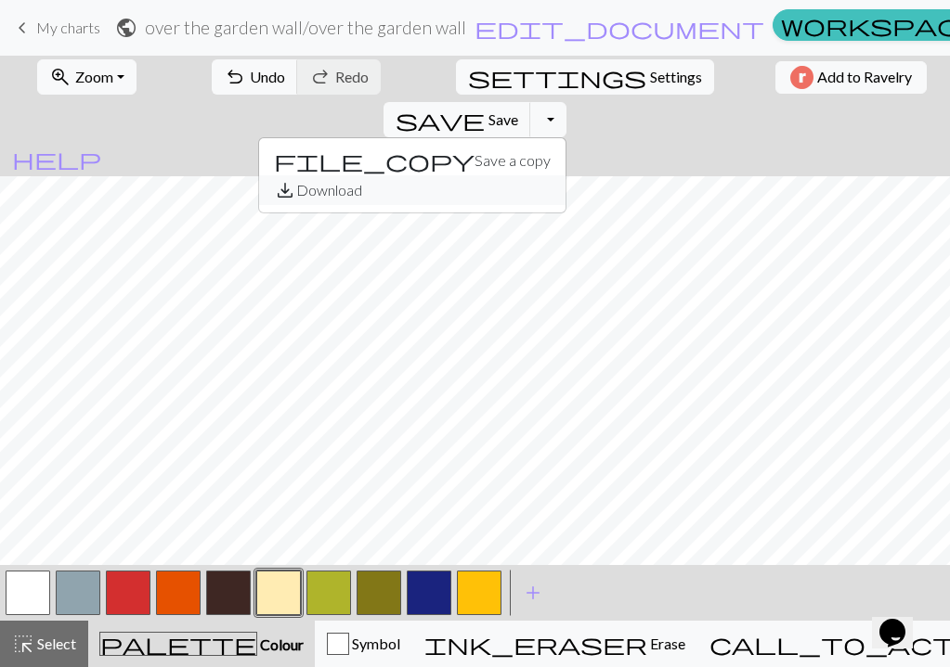
click at [565, 175] on button "save_alt Download" at bounding box center [412, 190] width 306 height 30
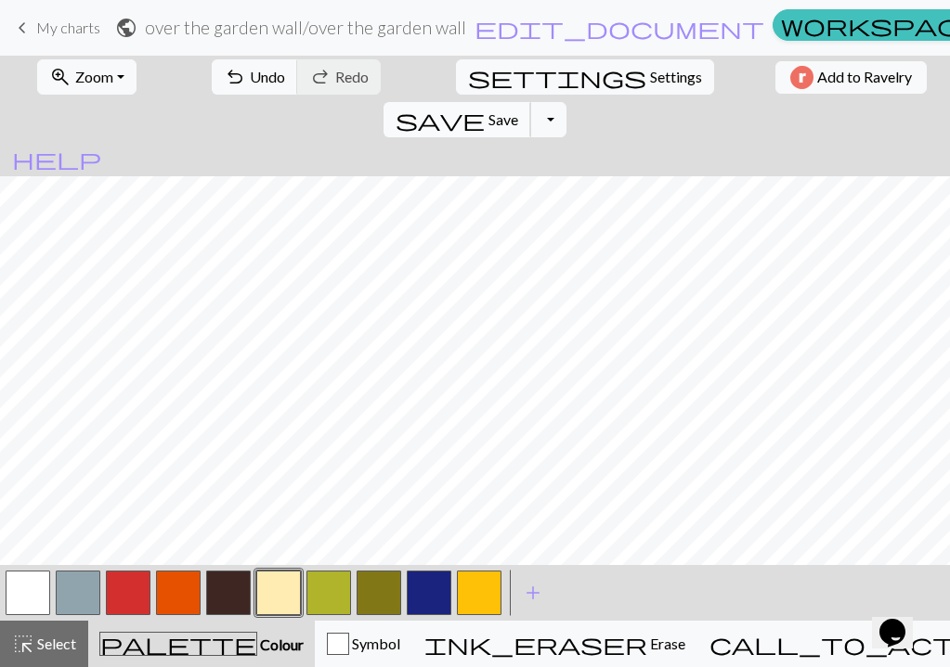
click at [518, 110] on span "Save" at bounding box center [503, 119] width 30 height 18
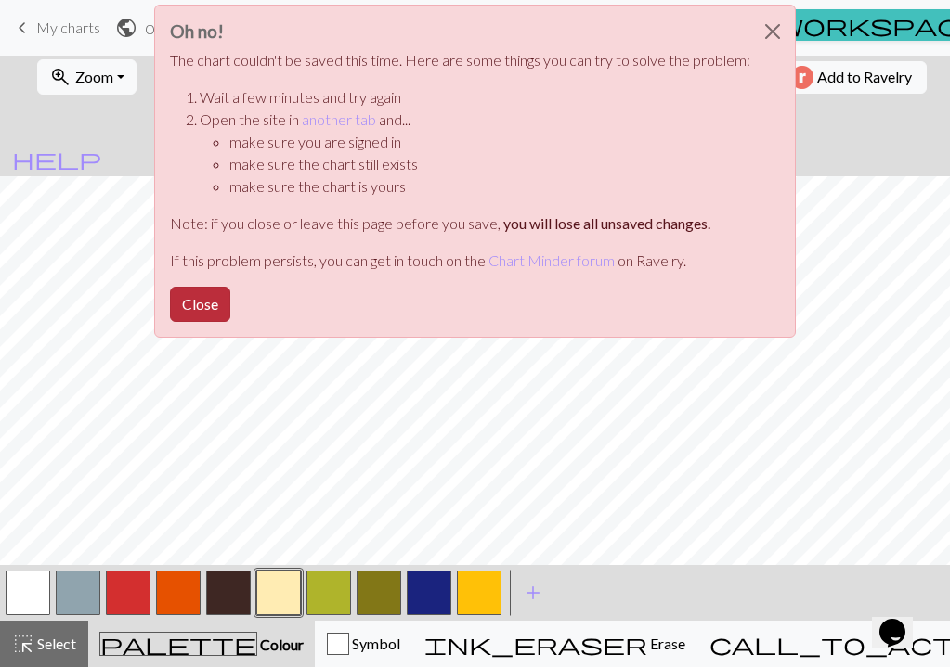
click at [214, 296] on button "Close" at bounding box center [200, 304] width 60 height 35
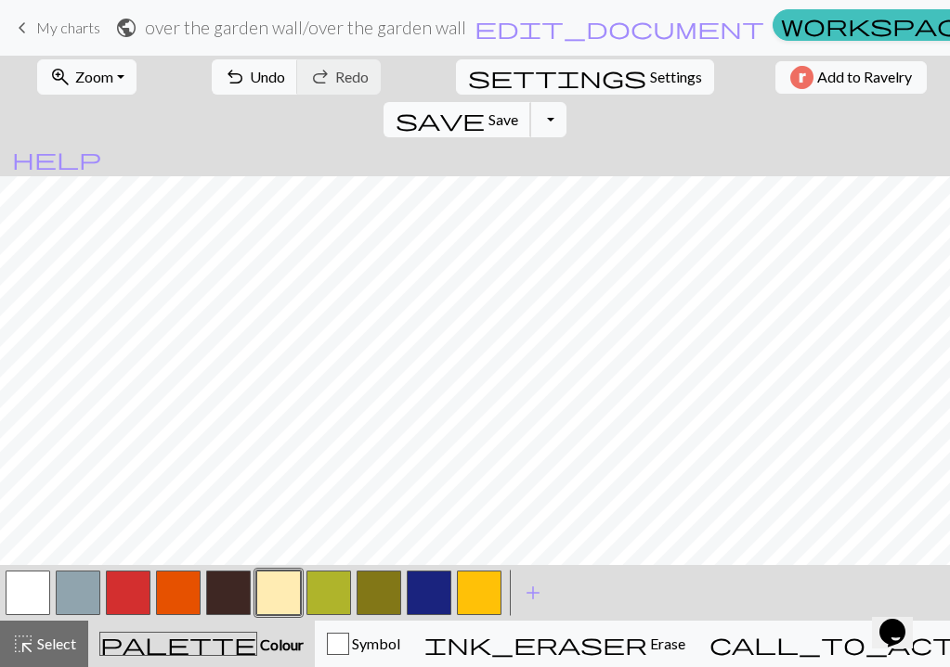
click at [531, 102] on button "save Save Save" at bounding box center [457, 119] width 148 height 35
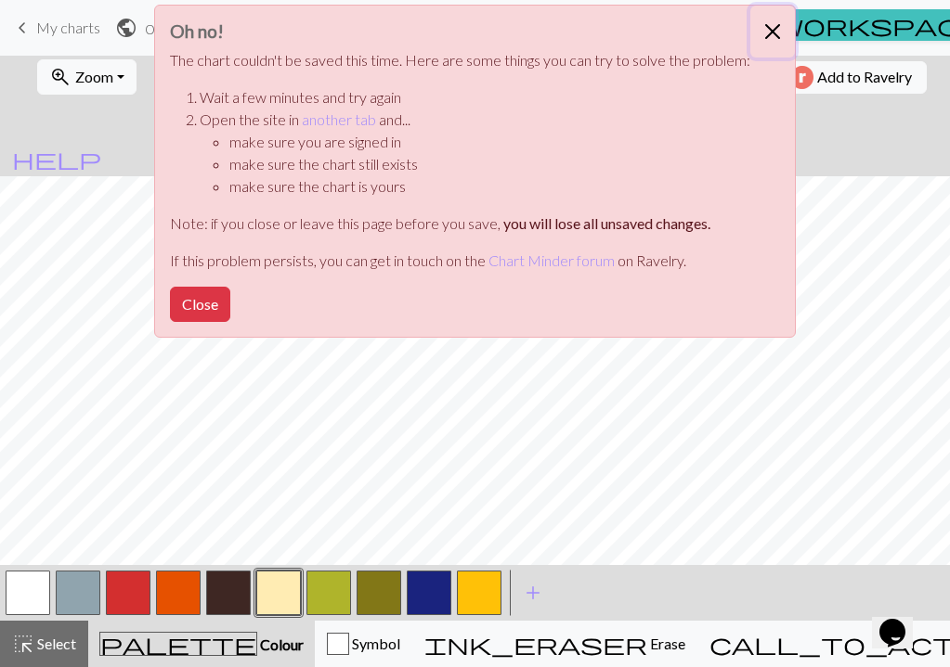
click at [770, 29] on button "Close" at bounding box center [772, 32] width 45 height 52
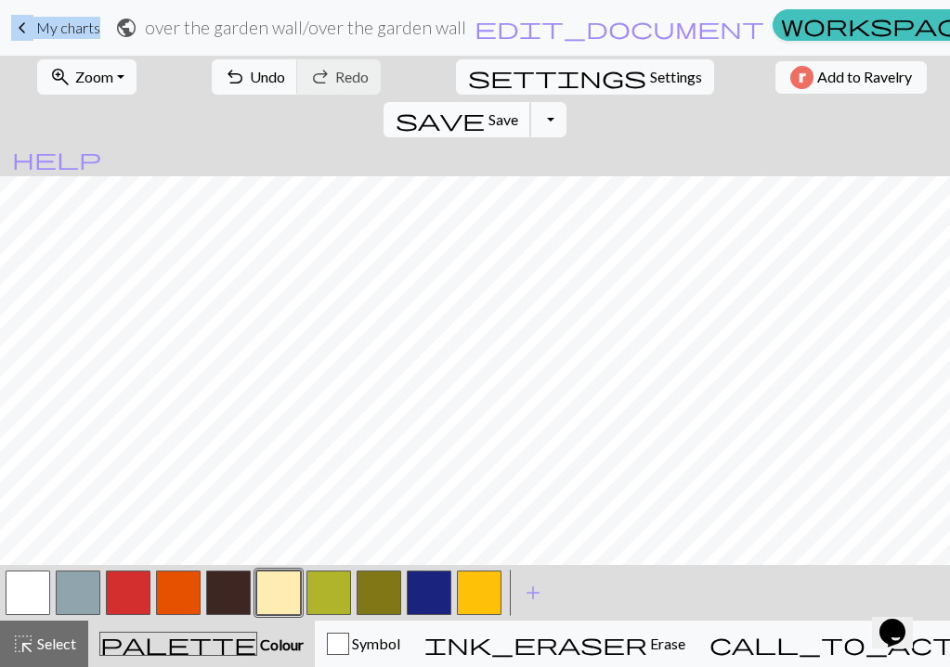
click at [531, 102] on button "save Save Save" at bounding box center [457, 119] width 148 height 35
click at [210, 583] on button "button" at bounding box center [228, 593] width 45 height 45
click at [281, 584] on button "button" at bounding box center [278, 593] width 45 height 45
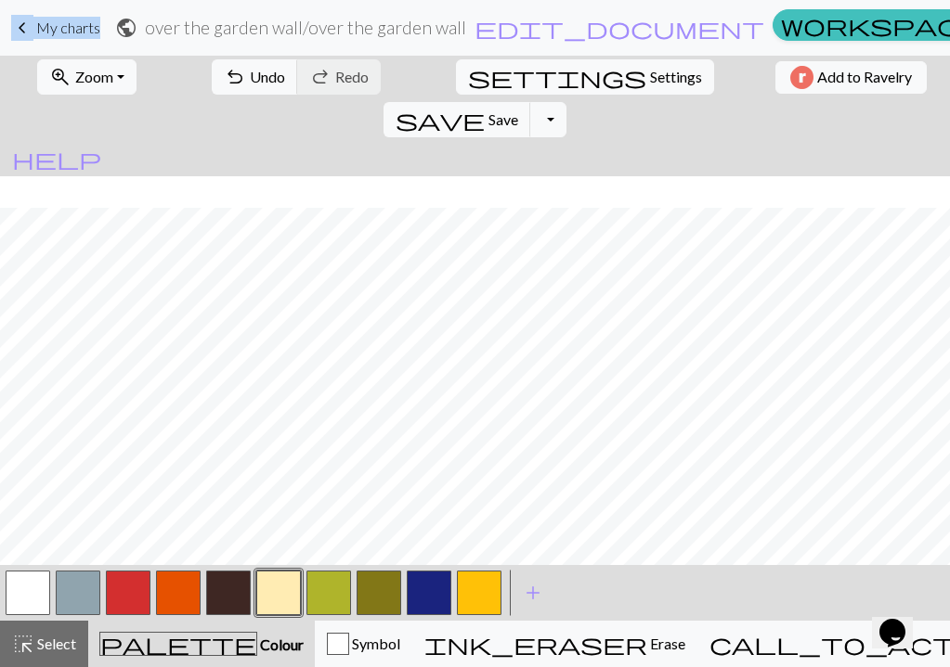
scroll to position [637, 0]
click at [246, 62] on button "undo Undo Undo" at bounding box center [255, 76] width 86 height 35
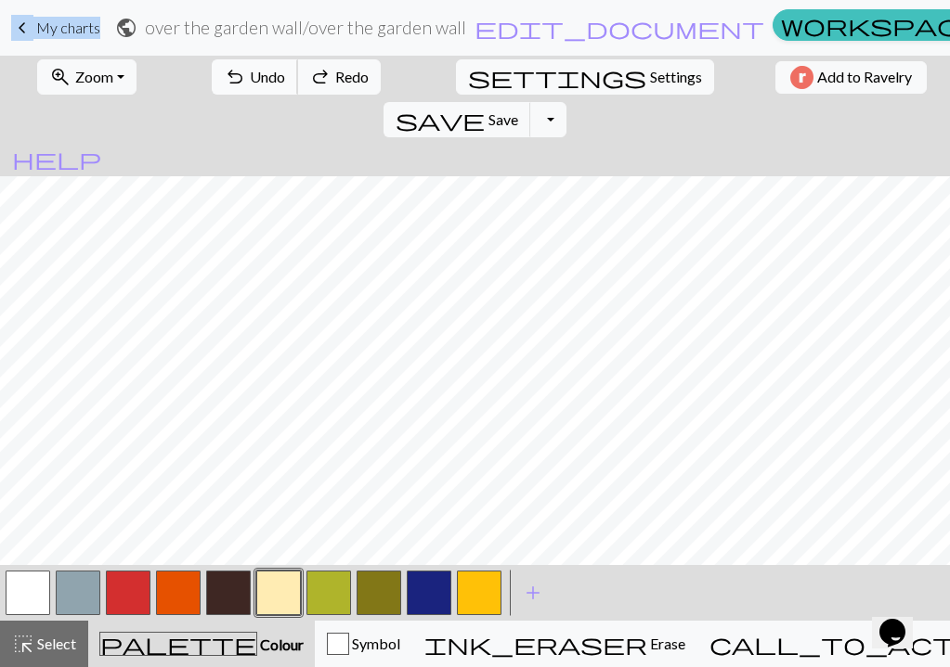
click at [246, 62] on button "undo Undo Undo" at bounding box center [255, 76] width 86 height 35
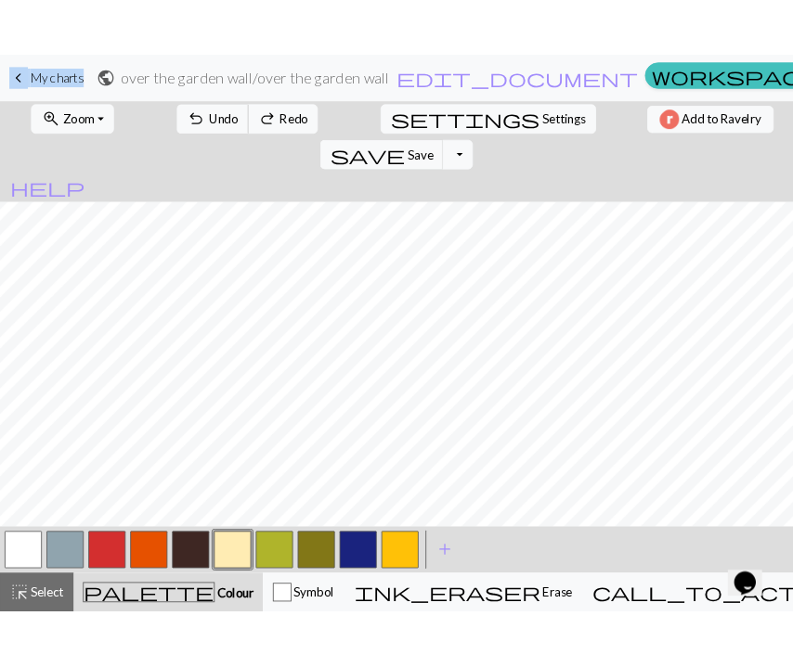
scroll to position [648, 0]
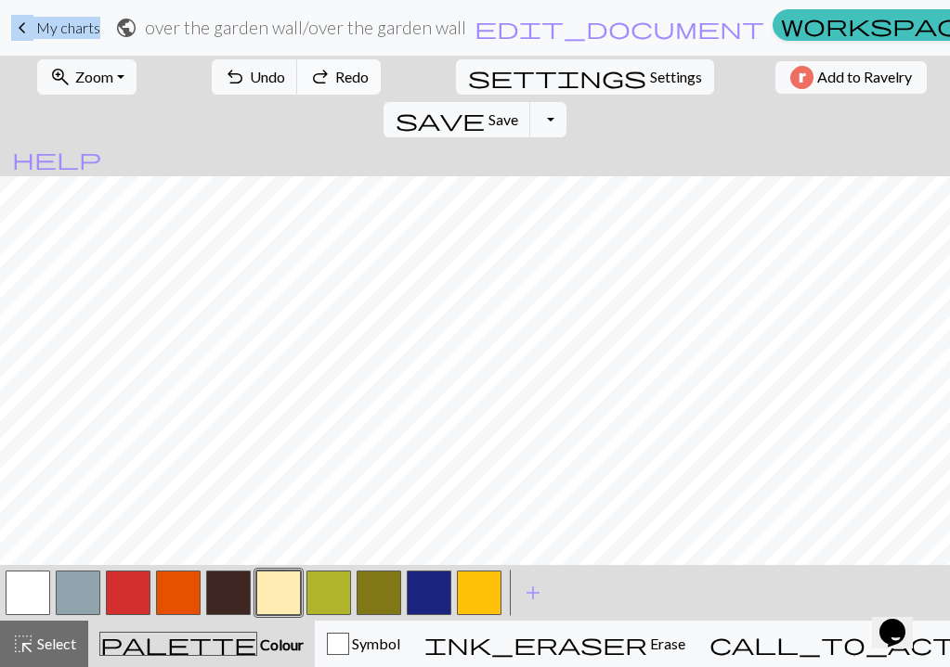
click at [335, 73] on span "Redo" at bounding box center [351, 77] width 33 height 18
click at [43, 603] on button "button" at bounding box center [28, 593] width 45 height 45
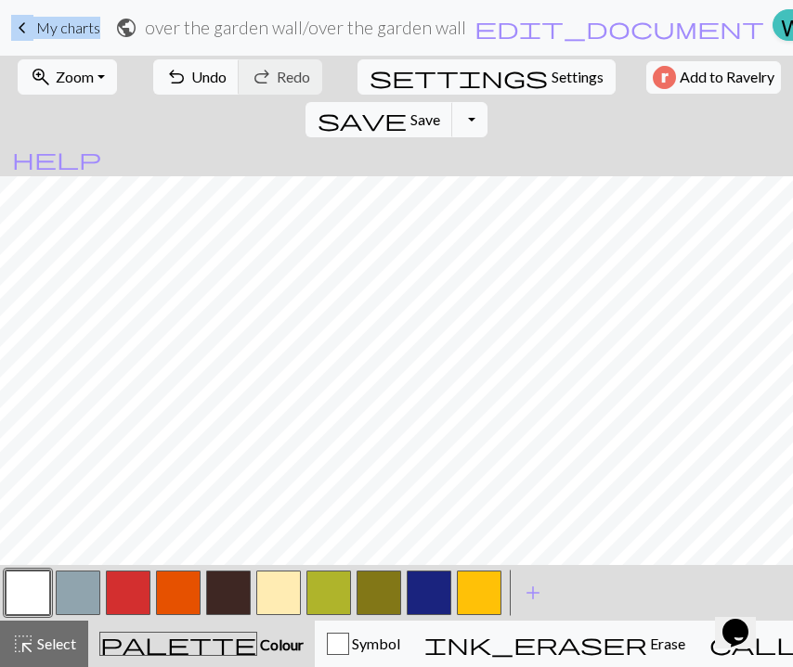
click at [273, 595] on button "button" at bounding box center [278, 593] width 45 height 45
click at [221, 615] on div at bounding box center [228, 593] width 50 height 50
click at [236, 599] on button "button" at bounding box center [228, 593] width 45 height 45
click at [285, 600] on button "button" at bounding box center [278, 593] width 45 height 45
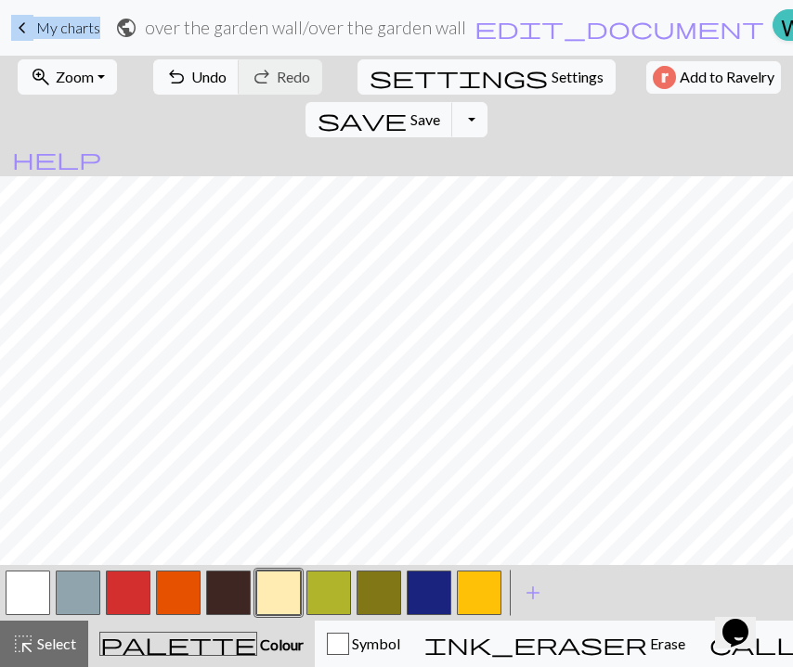
click at [232, 607] on button "button" at bounding box center [228, 593] width 45 height 45
click at [23, 603] on button "button" at bounding box center [28, 593] width 45 height 45
click at [551, 76] on span "Settings" at bounding box center [577, 77] width 52 height 22
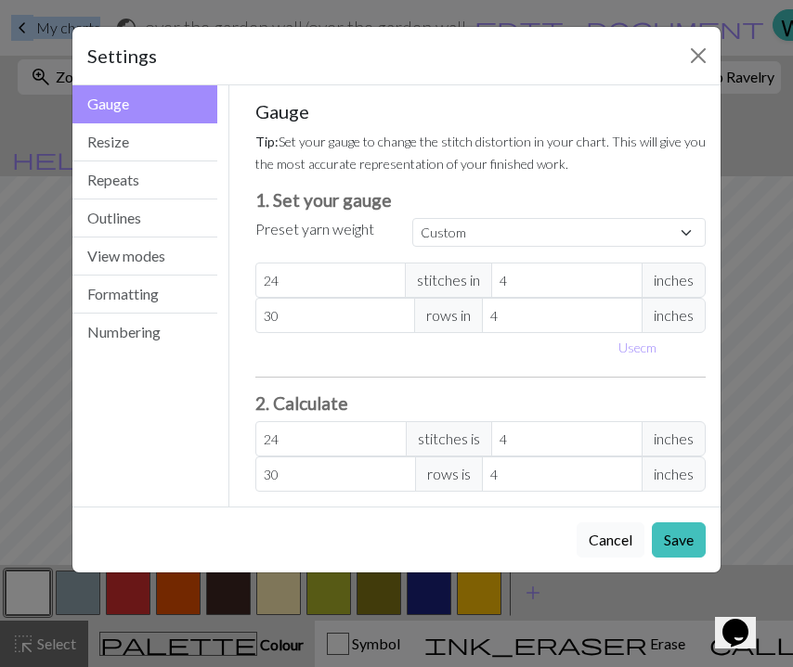
click at [609, 533] on button "Cancel" at bounding box center [610, 540] width 68 height 35
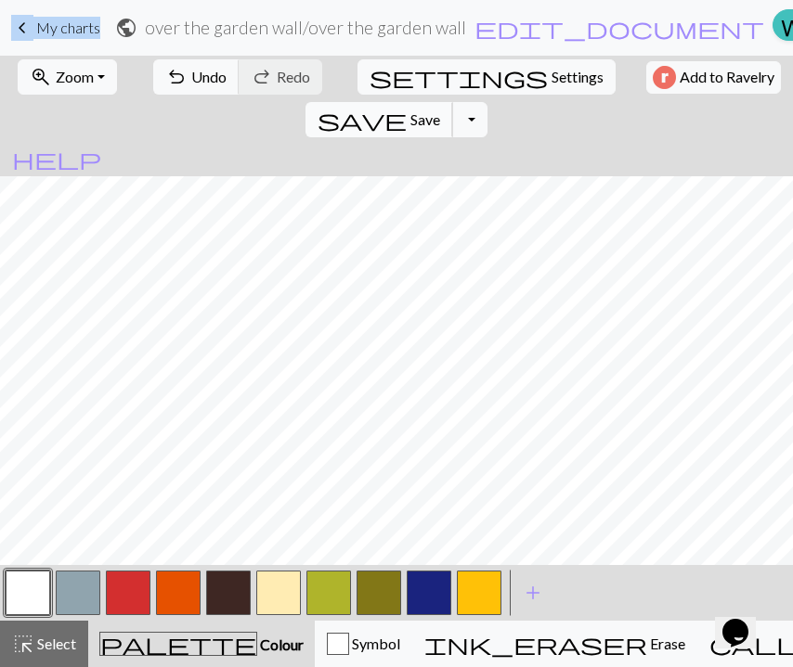
click at [453, 102] on button "save Save Save" at bounding box center [379, 119] width 148 height 35
click at [551, 74] on span "Settings" at bounding box center [577, 77] width 52 height 22
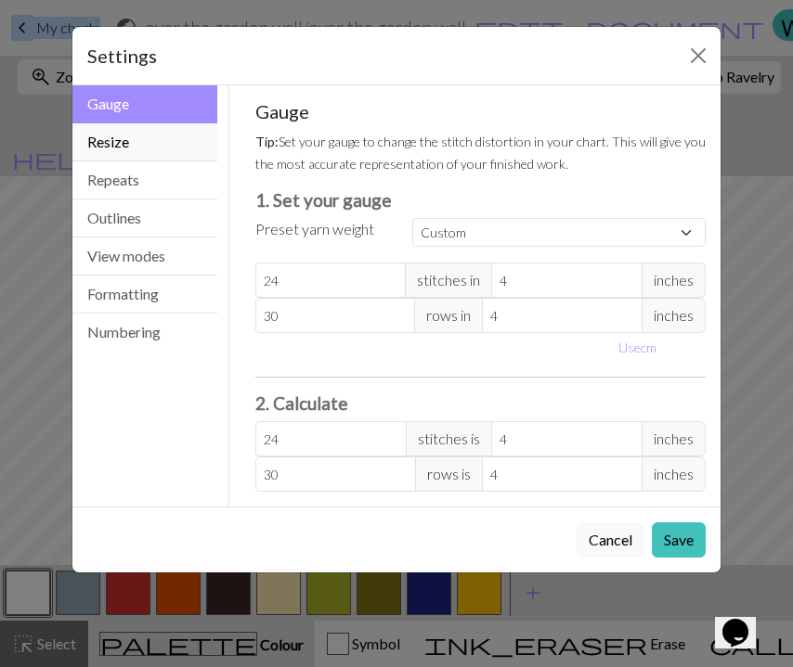
click at [173, 140] on button "Resize" at bounding box center [144, 142] width 145 height 38
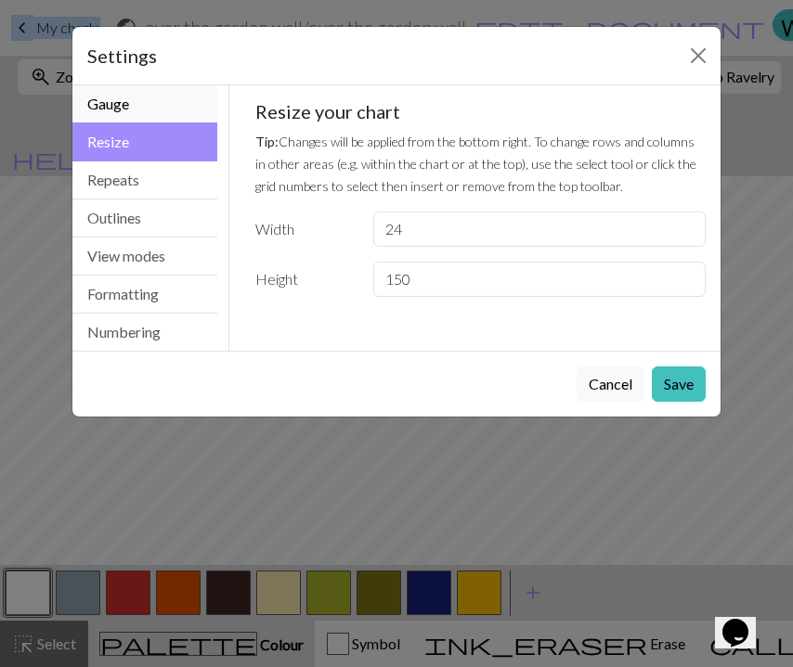
click at [184, 106] on button "Gauge" at bounding box center [144, 104] width 145 height 38
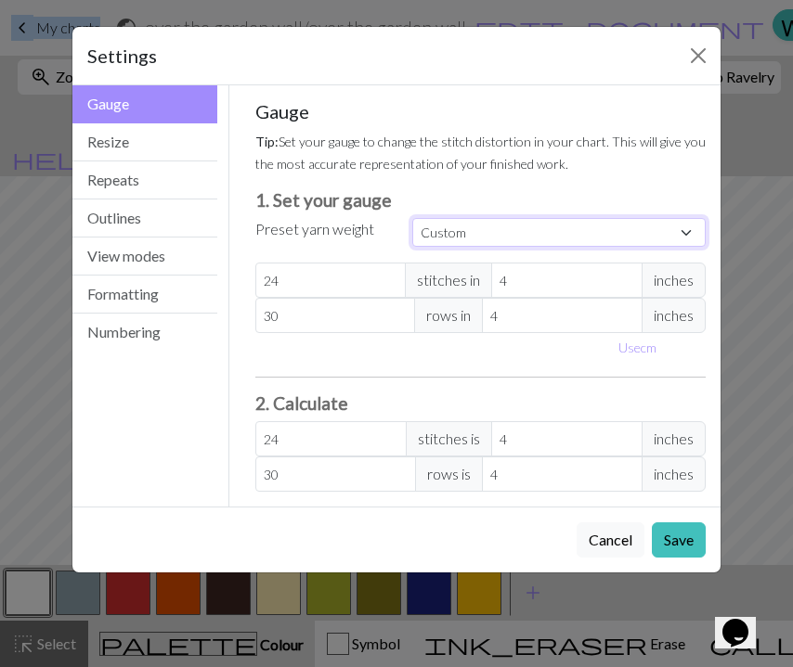
click at [472, 233] on select "Custom Square Lace Light Fingering Fingering Sport Double knit Worsted Aran Bul…" at bounding box center [558, 232] width 293 height 29
select select "square"
click at [412, 218] on select "Custom Square Lace Light Fingering Fingering Sport Double knit Worsted Aran Bul…" at bounding box center [558, 232] width 293 height 29
type input "32"
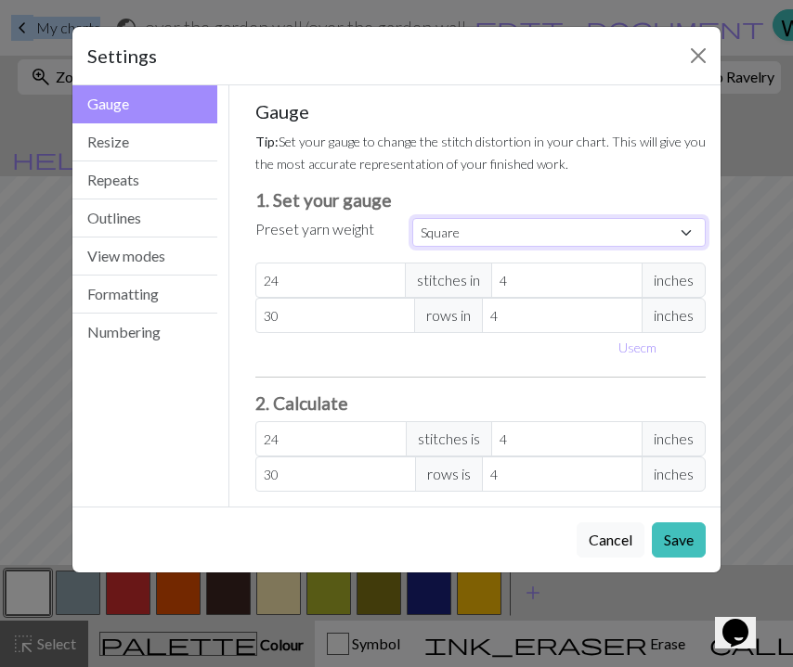
type input "32"
click at [671, 539] on button "Save" at bounding box center [679, 540] width 54 height 35
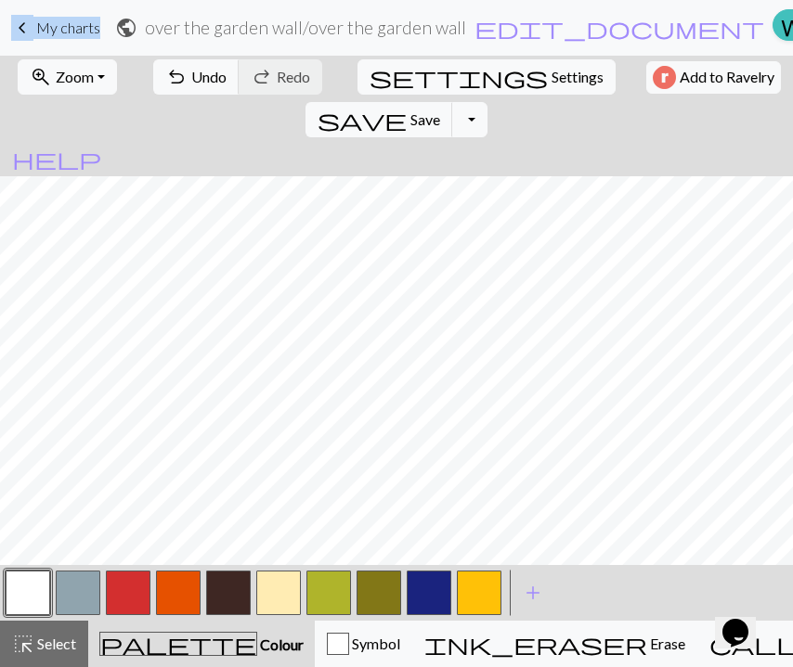
click at [239, 584] on button "button" at bounding box center [228, 593] width 45 height 45
click at [232, 589] on button "button" at bounding box center [228, 593] width 45 height 45
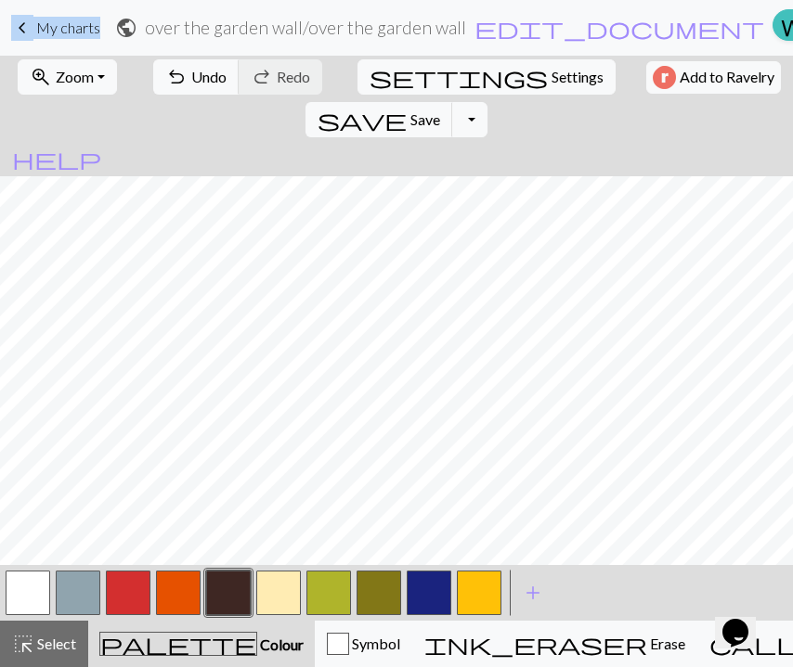
click at [20, 600] on button "button" at bounding box center [28, 593] width 45 height 45
click at [281, 581] on button "button" at bounding box center [278, 593] width 45 height 45
click at [191, 80] on span "Undo" at bounding box center [208, 77] width 35 height 18
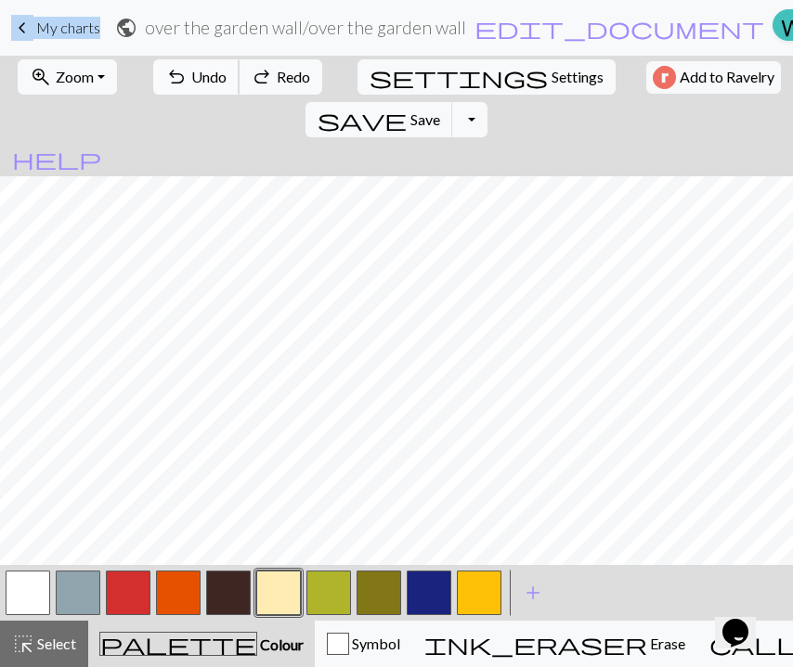
click at [191, 78] on span "Undo" at bounding box center [208, 77] width 35 height 18
click at [201, 82] on span "Undo" at bounding box center [208, 77] width 35 height 18
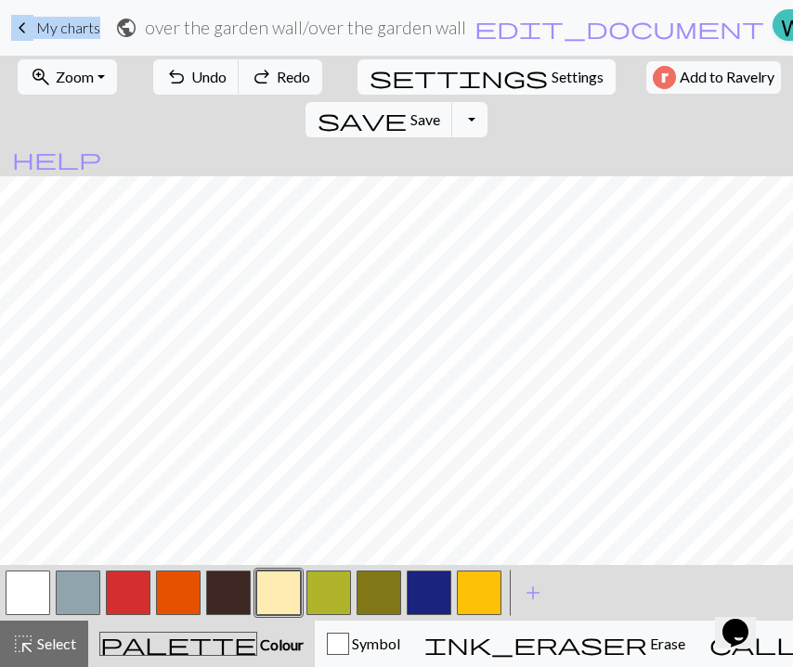
click at [369, 79] on span "settings" at bounding box center [458, 77] width 178 height 26
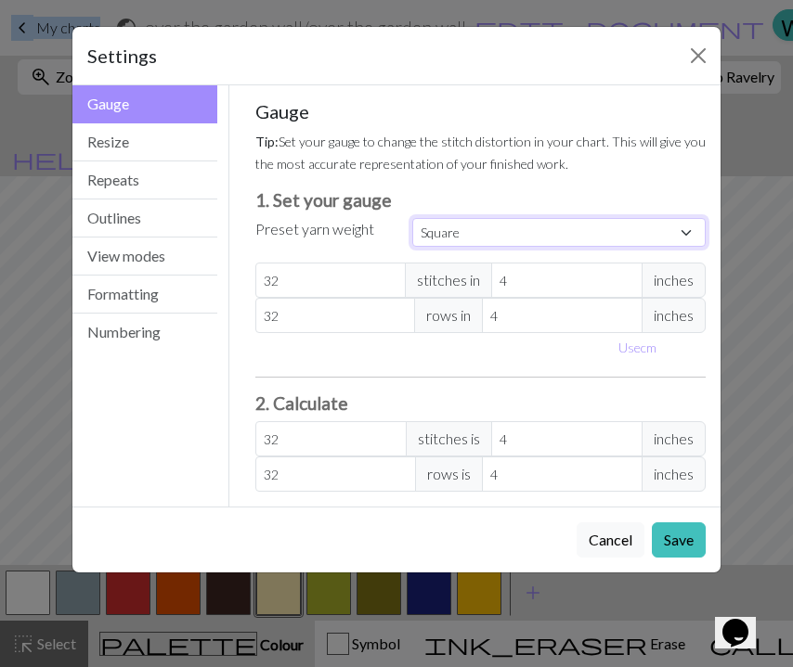
click at [446, 235] on select "Custom Square Lace Light Fingering Fingering Sport Double knit Worsted Aran Bul…" at bounding box center [558, 232] width 293 height 29
select select "dk"
click at [412, 218] on select "Custom Square Lace Light Fingering Fingering Sport Double knit Worsted Aran Bul…" at bounding box center [558, 232] width 293 height 29
type input "22"
type input "30"
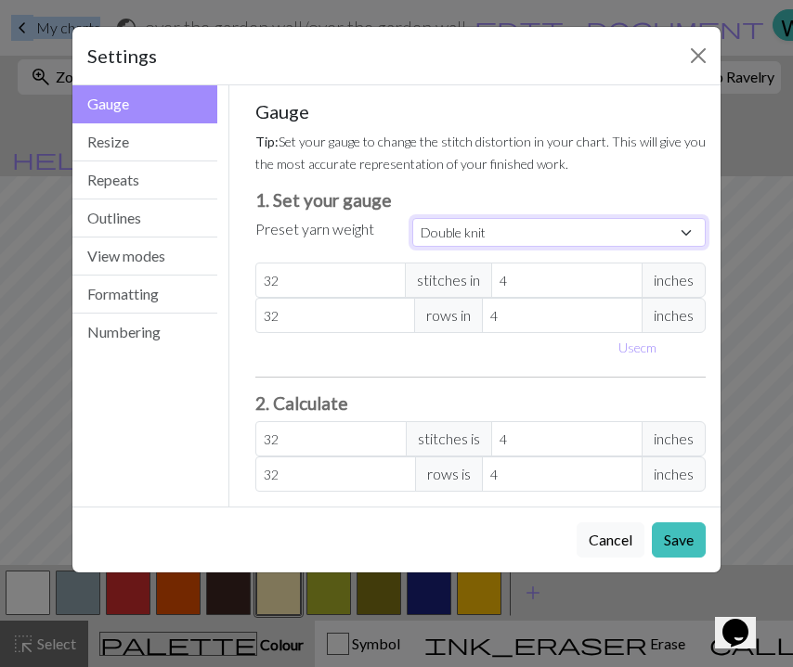
type input "22"
type input "30"
click at [667, 548] on button "Save" at bounding box center [679, 540] width 54 height 35
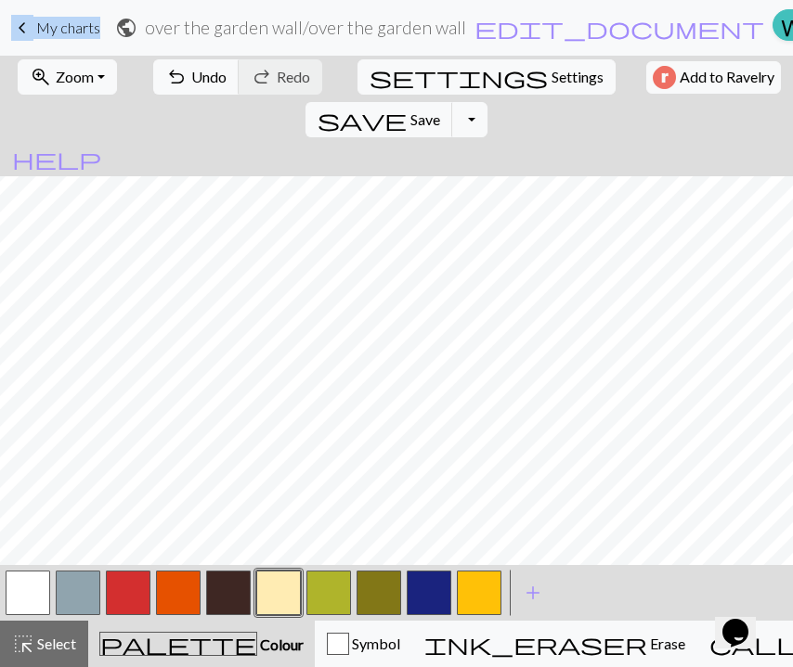
scroll to position [727, 0]
click at [105, 66] on button "zoom_in Zoom Zoom" at bounding box center [67, 76] width 99 height 35
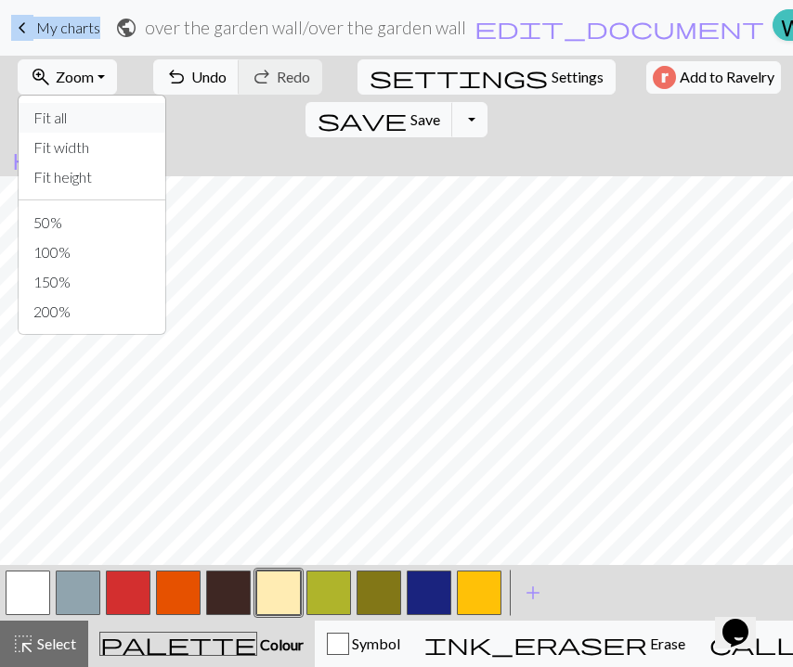
click at [117, 122] on button "Fit all" at bounding box center [92, 118] width 147 height 30
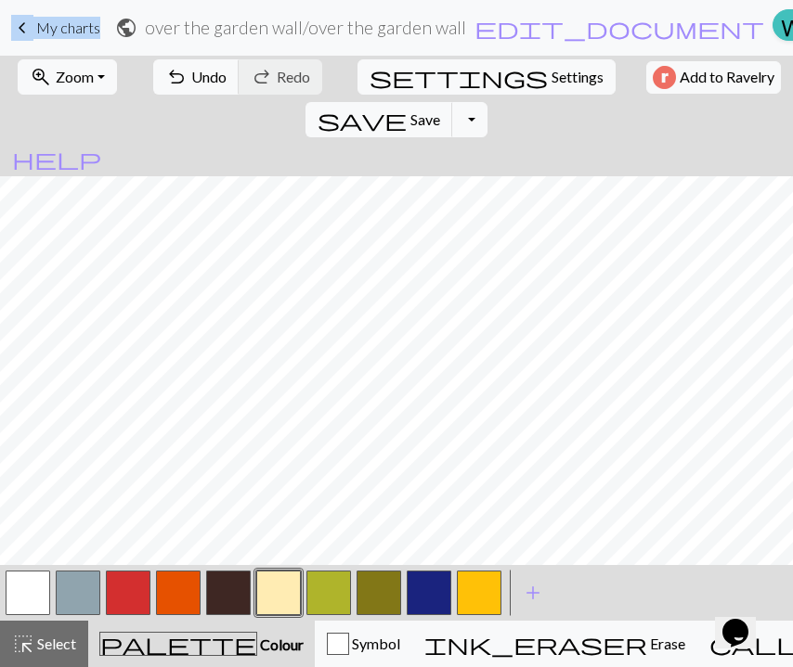
scroll to position [546, 0]
click at [369, 72] on span "settings" at bounding box center [458, 77] width 178 height 26
select select "dk"
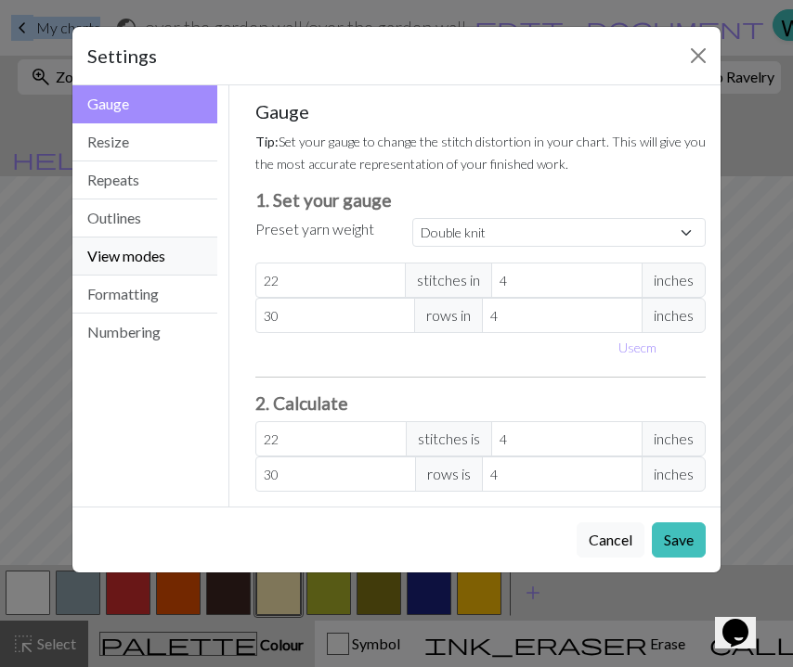
click at [171, 255] on button "View modes" at bounding box center [144, 257] width 145 height 38
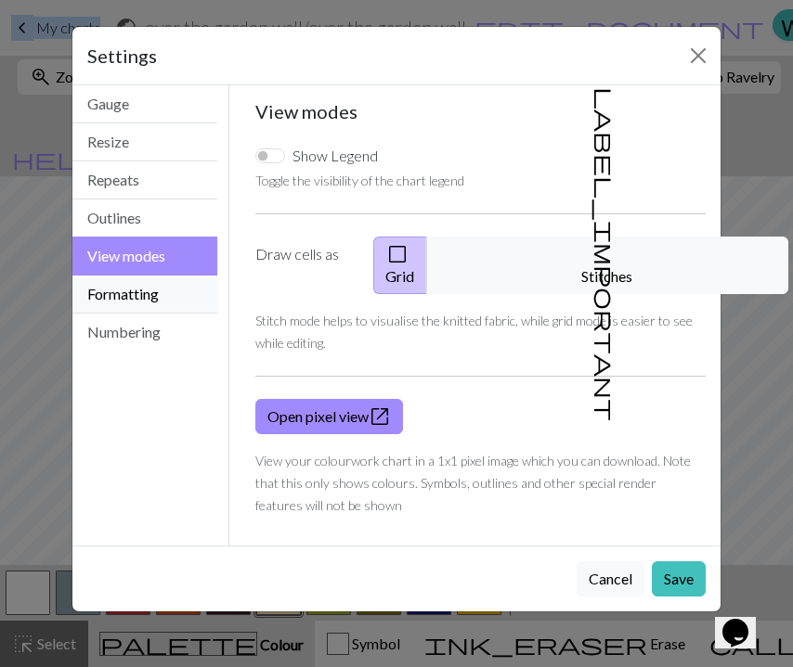
click at [170, 292] on button "Formatting" at bounding box center [144, 295] width 145 height 38
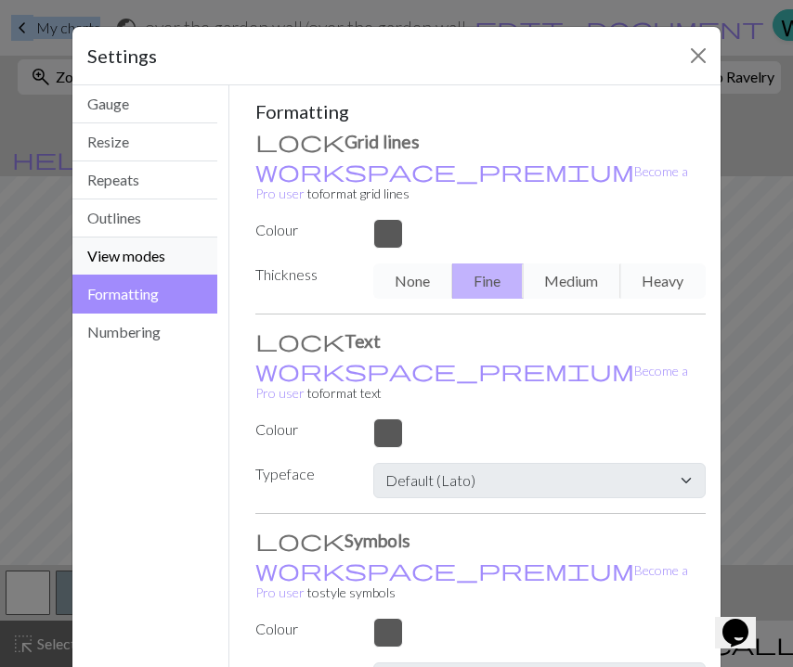
click at [178, 264] on button "View modes" at bounding box center [144, 257] width 145 height 38
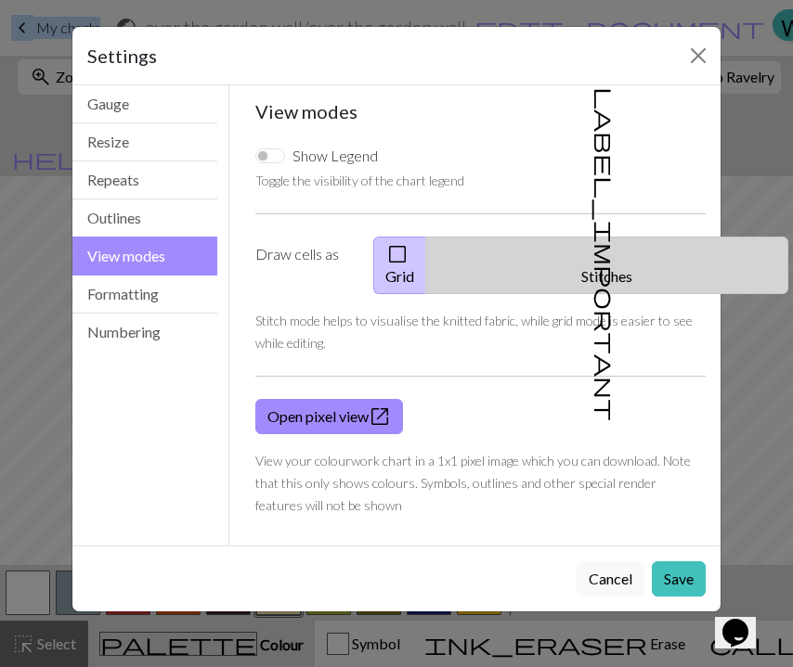
click at [625, 252] on button "label_important Stitches" at bounding box center [607, 266] width 362 height 58
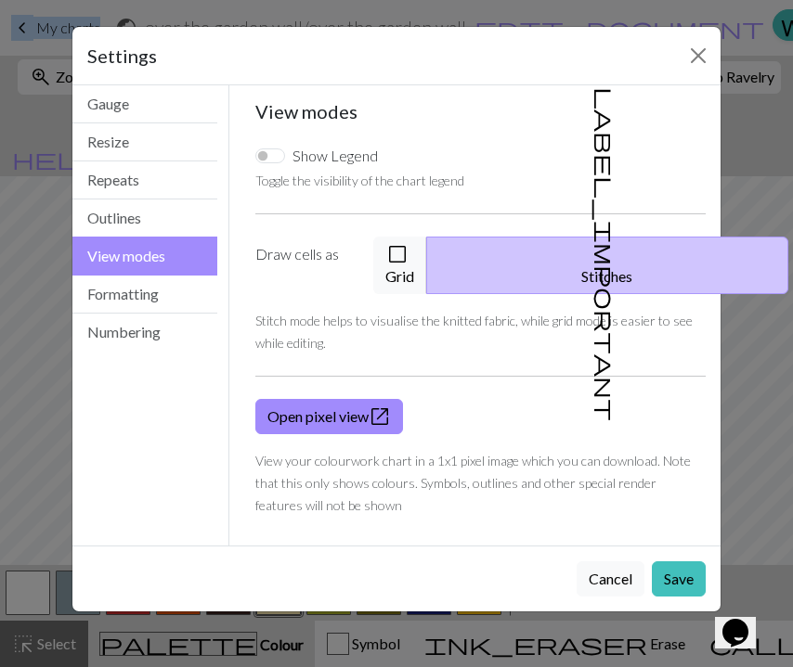
click at [573, 266] on button "label_important Stitches" at bounding box center [607, 266] width 362 height 58
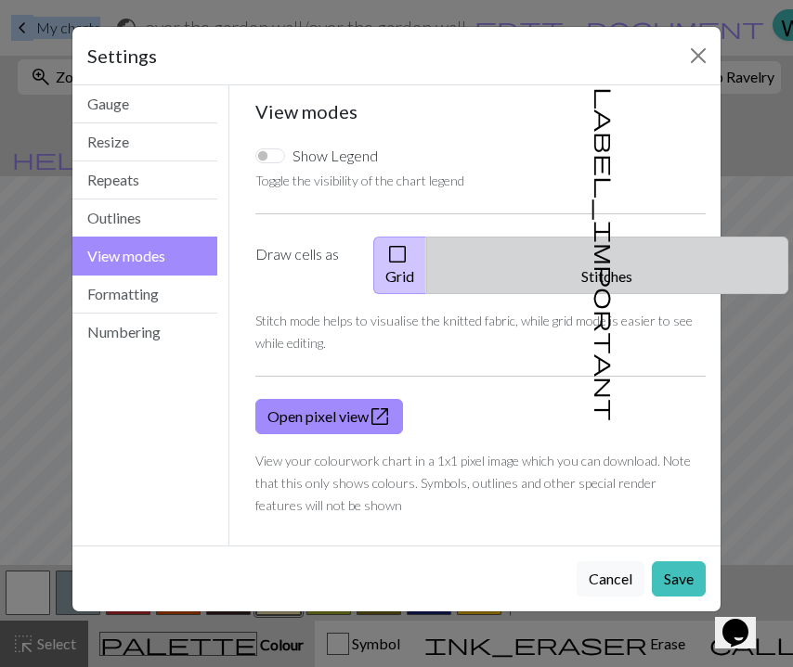
click at [649, 245] on button "label_important Stitches" at bounding box center [607, 266] width 362 height 58
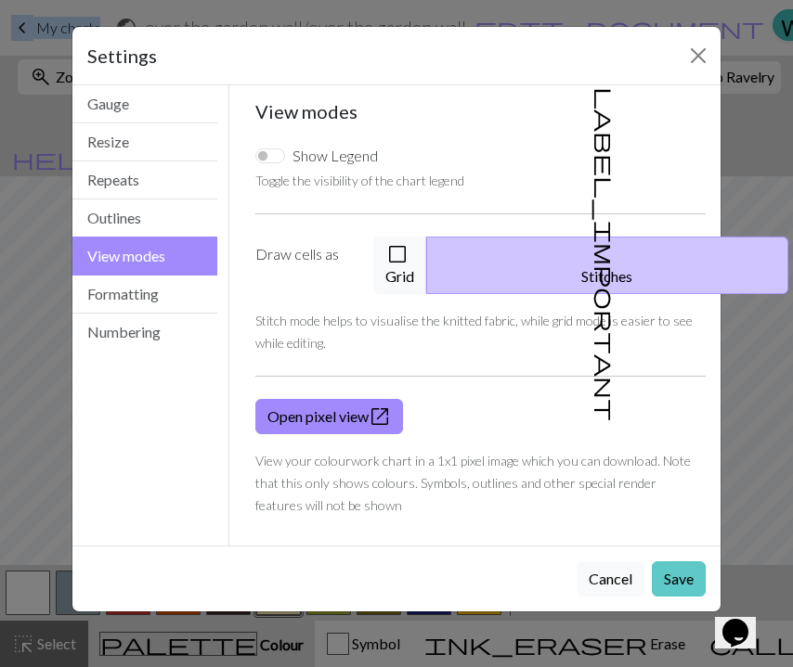
click at [688, 562] on button "Save" at bounding box center [679, 579] width 54 height 35
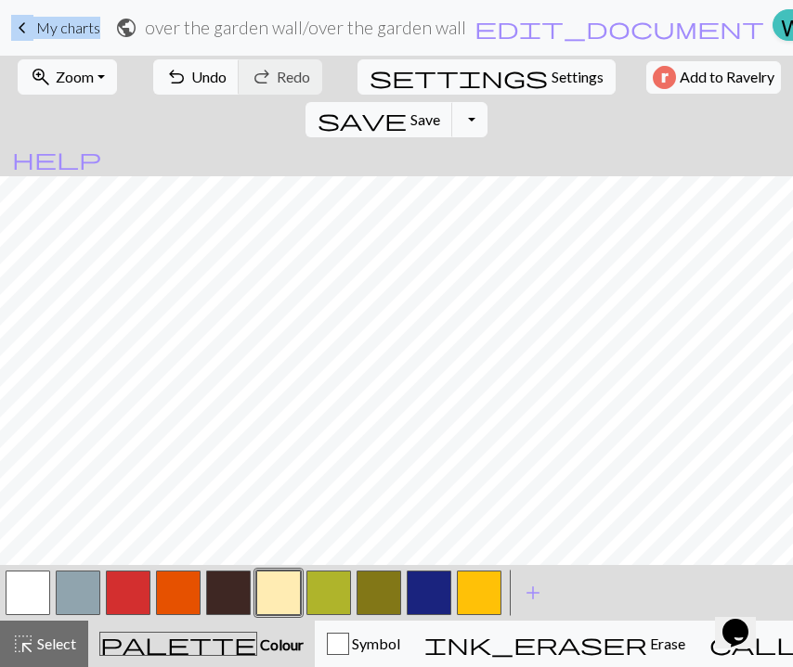
scroll to position [29, 0]
click at [551, 79] on span "Settings" at bounding box center [577, 77] width 52 height 22
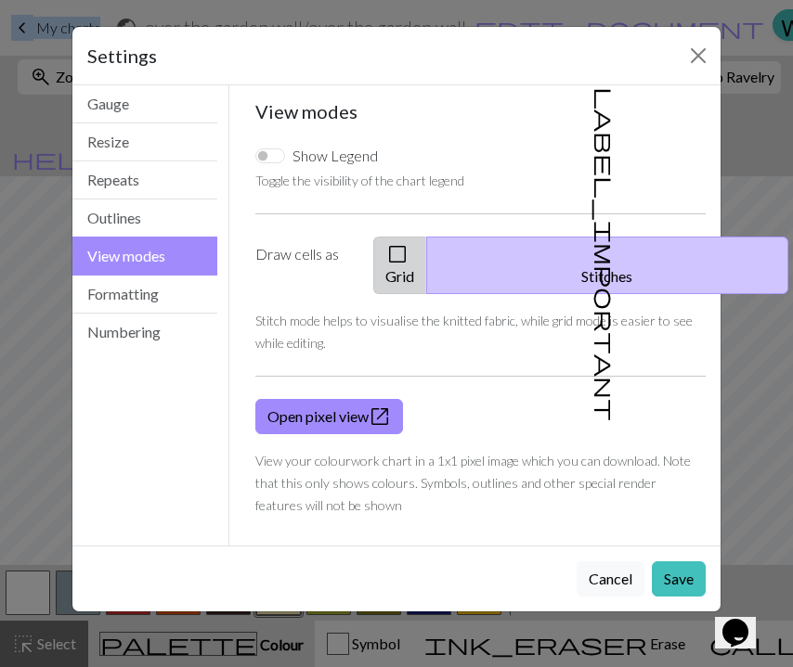
click at [427, 244] on button "check_box_outline_blank Grid" at bounding box center [400, 266] width 54 height 58
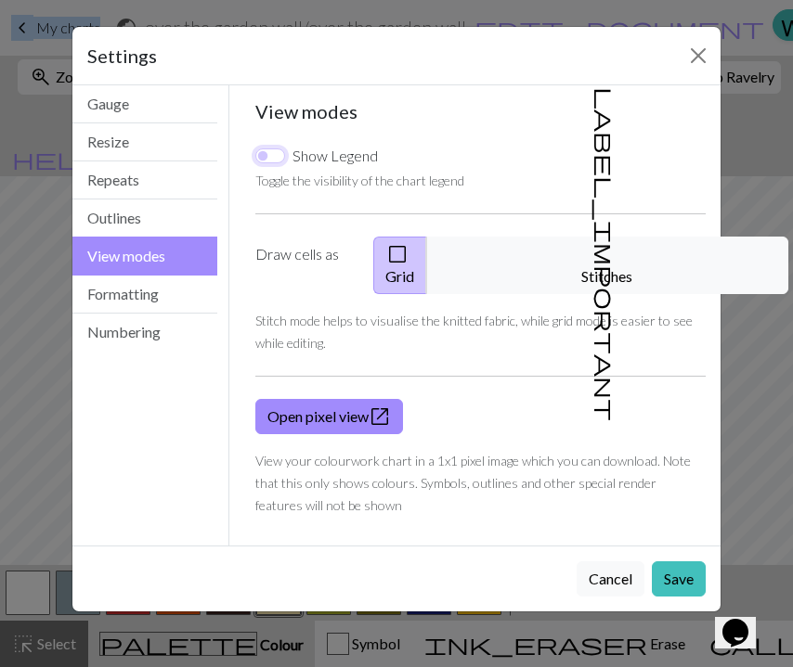
click at [278, 158] on input "Show Legend" at bounding box center [270, 156] width 30 height 15
checkbox input "false"
click at [175, 297] on button "Formatting" at bounding box center [144, 295] width 145 height 38
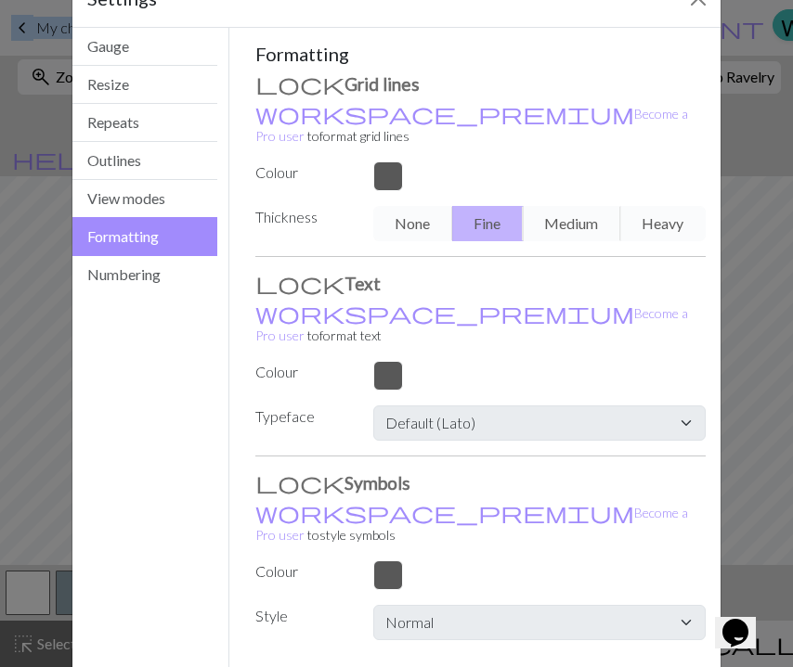
scroll to position [63, 0]
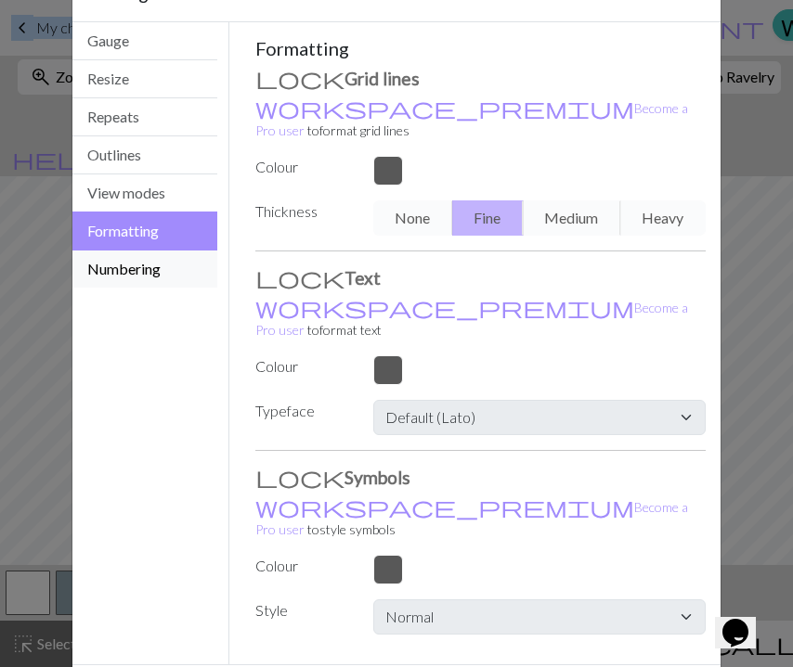
click at [148, 266] on button "Numbering" at bounding box center [144, 269] width 145 height 37
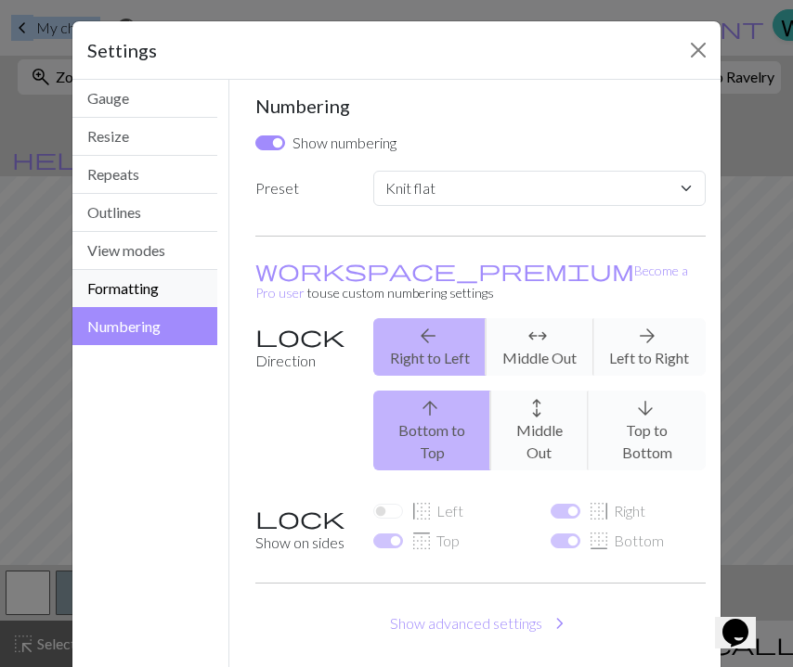
scroll to position [0, 0]
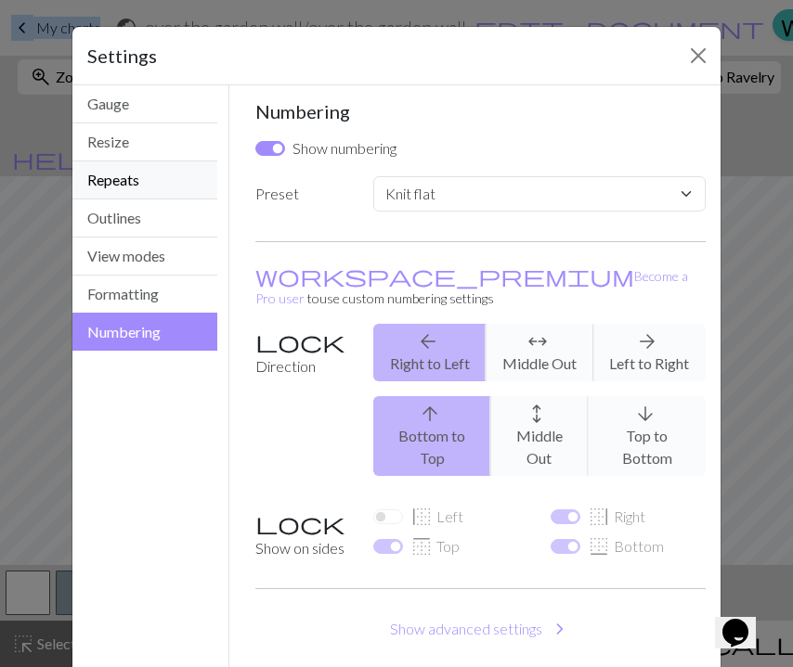
click at [174, 183] on button "Repeats" at bounding box center [144, 181] width 145 height 38
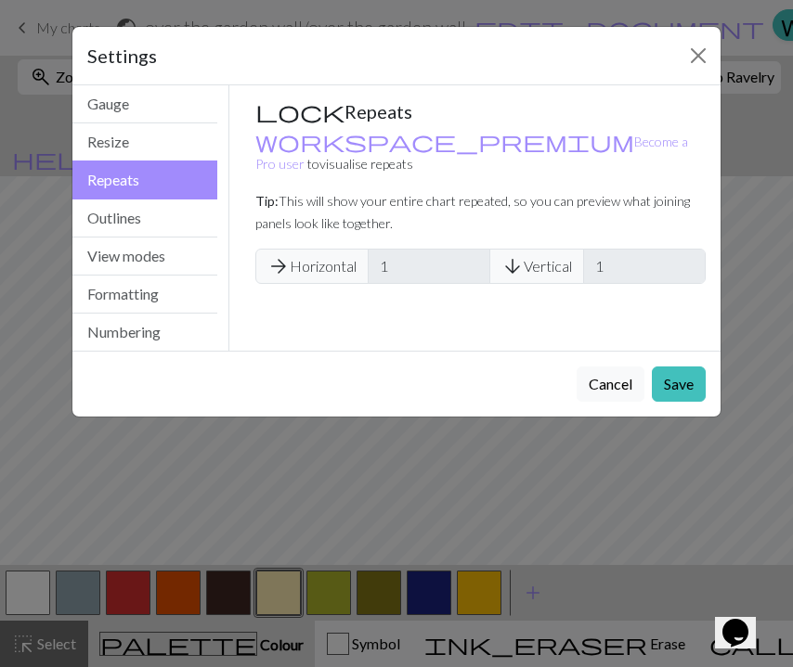
click at [329, 249] on span "arrow_forward Horizontal" at bounding box center [311, 266] width 113 height 35
click at [305, 249] on span "arrow_forward Horizontal" at bounding box center [311, 266] width 113 height 35
click at [280, 253] on span "arrow_forward" at bounding box center [278, 266] width 22 height 26
click at [549, 251] on span "arrow_downward Vertical" at bounding box center [536, 266] width 95 height 35
click at [170, 151] on button "Resize" at bounding box center [144, 142] width 145 height 38
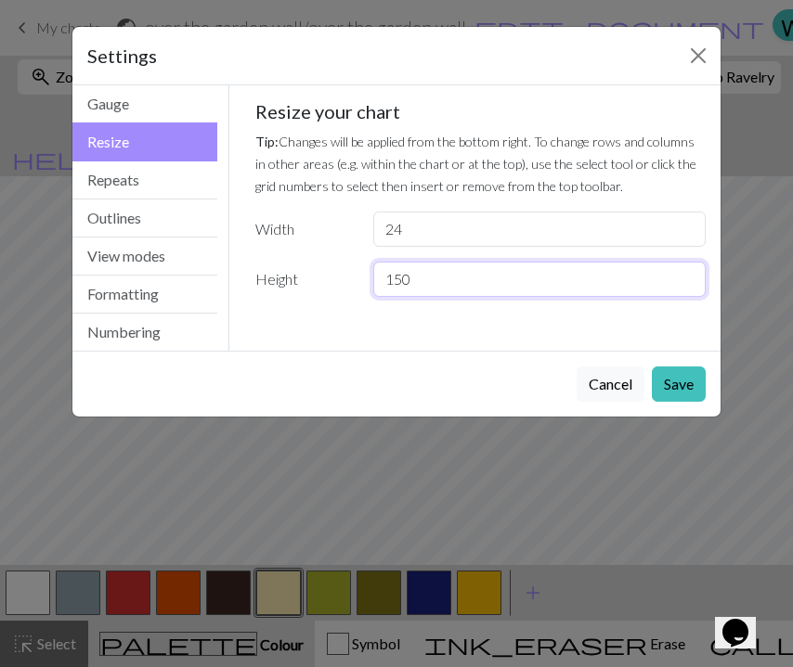
click at [397, 283] on input "150" at bounding box center [539, 279] width 332 height 35
type input "100"
click at [672, 404] on div "Cancel Save" at bounding box center [396, 384] width 648 height 66
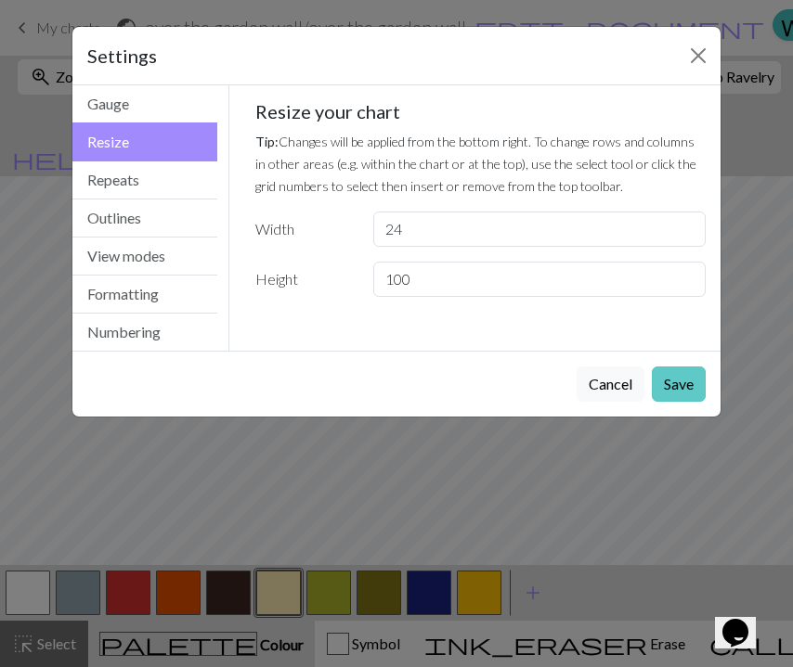
click at [672, 395] on button "Save" at bounding box center [679, 384] width 54 height 35
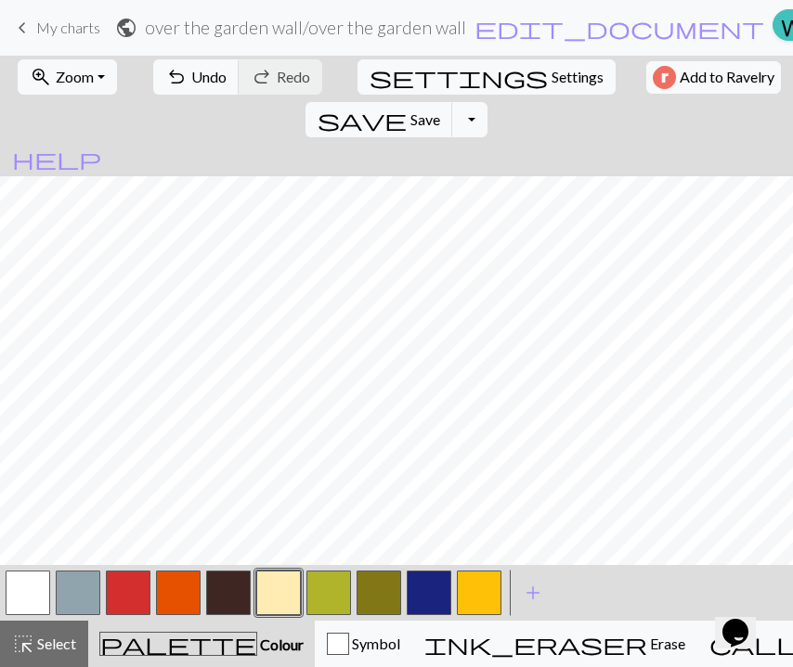
scroll to position [212, 0]
click at [201, 73] on span "Undo" at bounding box center [208, 77] width 35 height 18
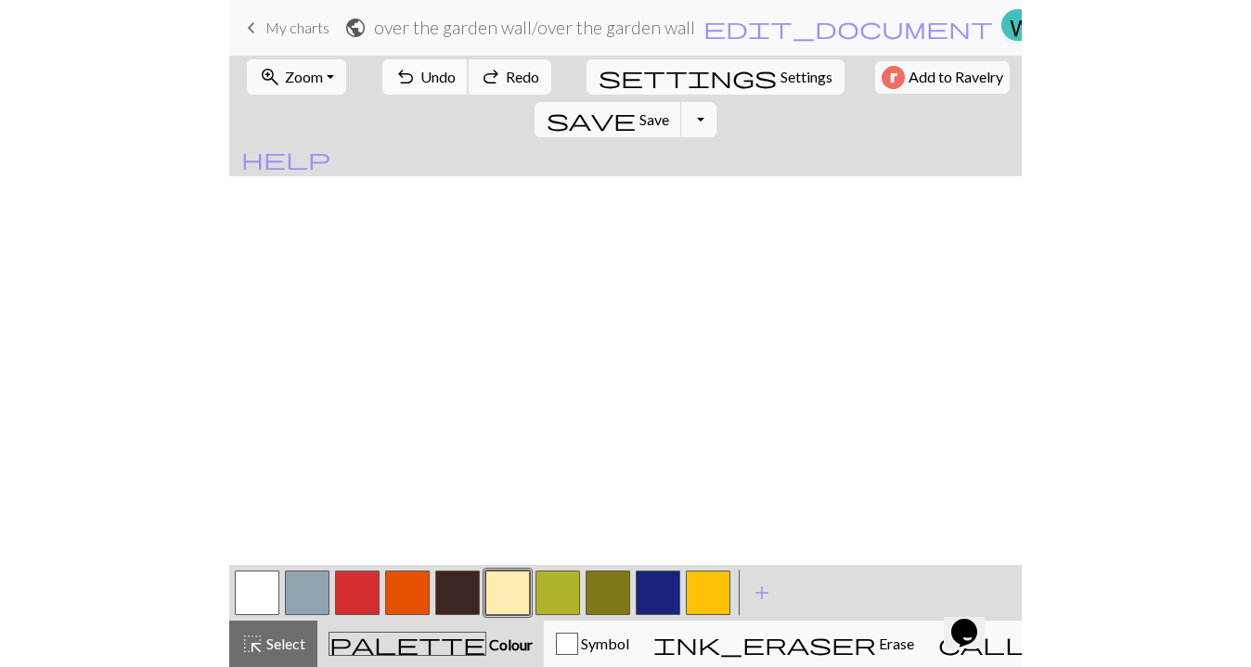
scroll to position [991, 0]
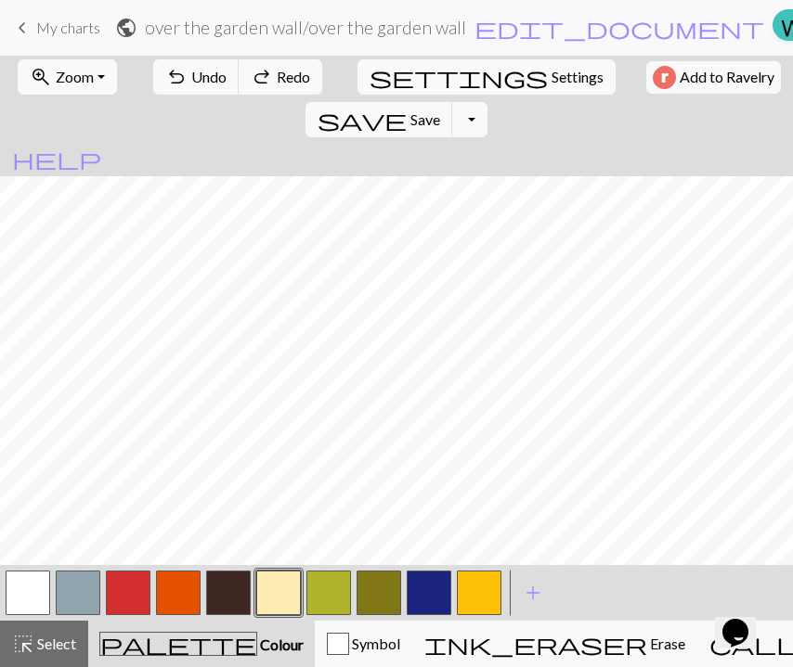
click at [56, 75] on span "Zoom" at bounding box center [75, 77] width 38 height 18
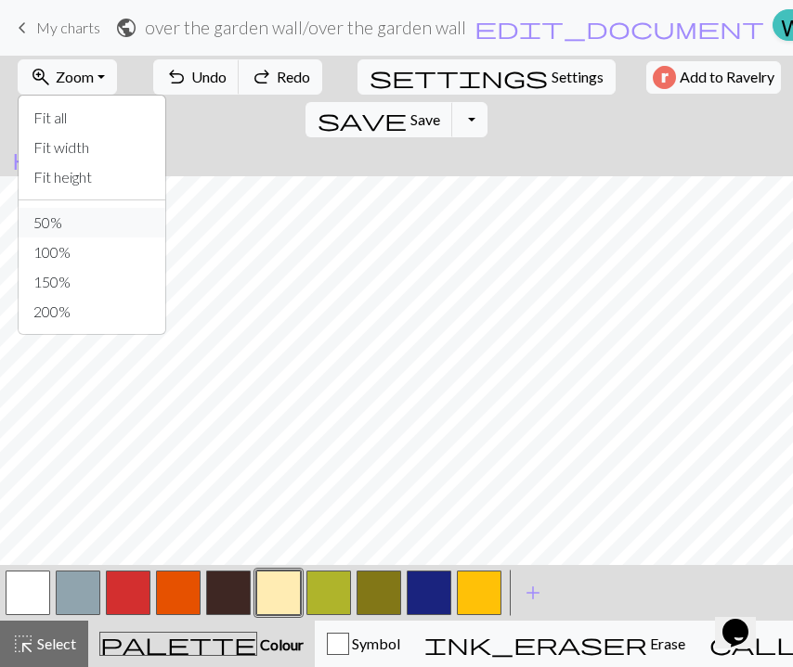
click at [114, 217] on button "50%" at bounding box center [92, 223] width 147 height 30
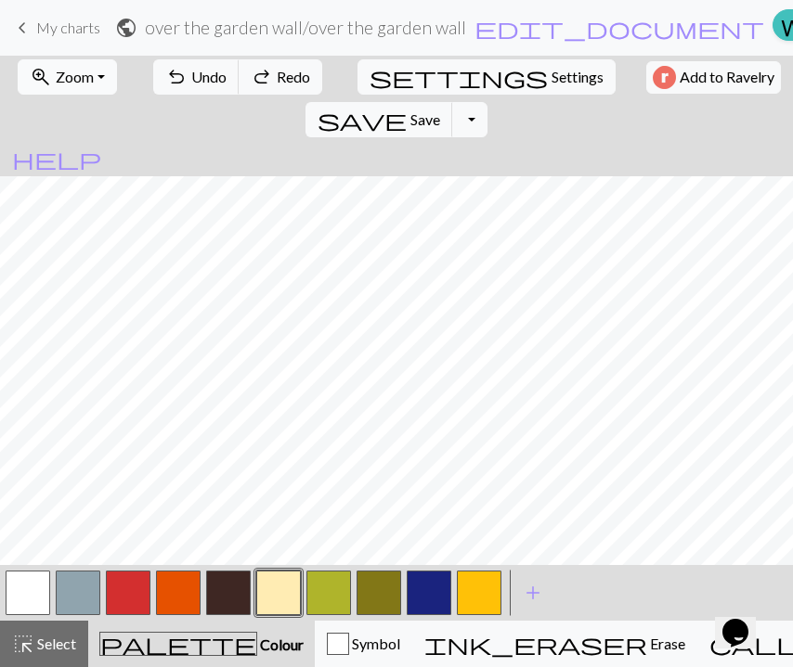
click at [97, 75] on button "zoom_in Zoom Zoom" at bounding box center [67, 76] width 99 height 35
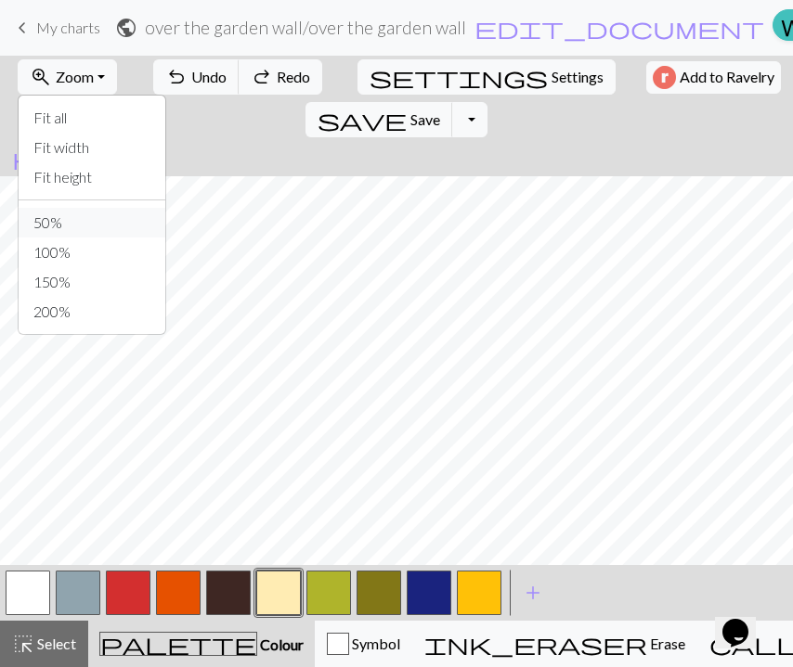
click at [83, 214] on button "50%" at bounding box center [92, 223] width 147 height 30
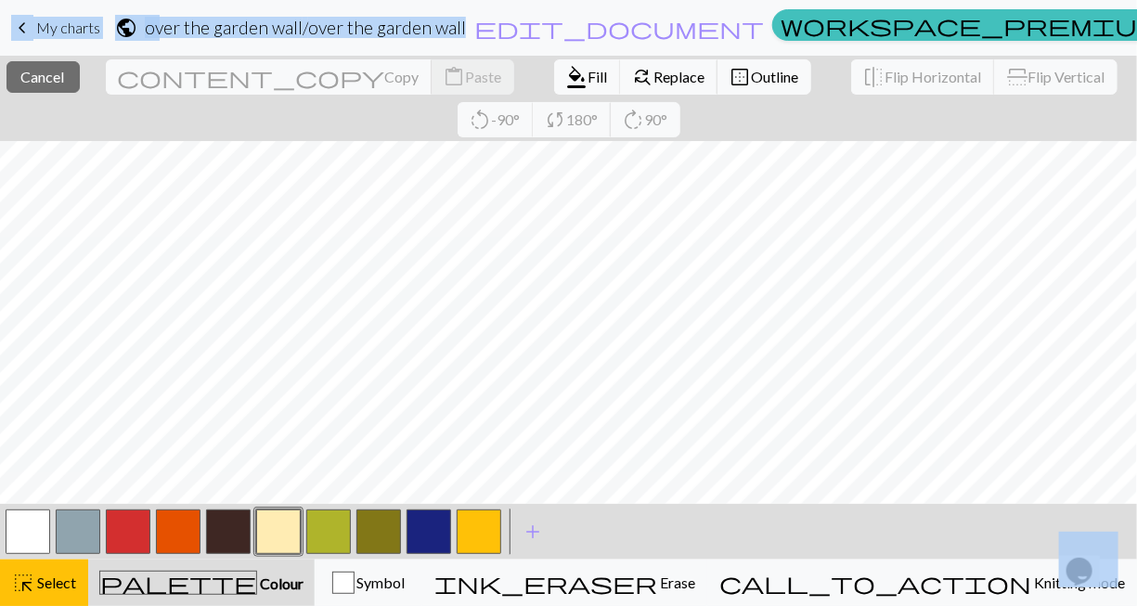
scroll to position [433, 0]
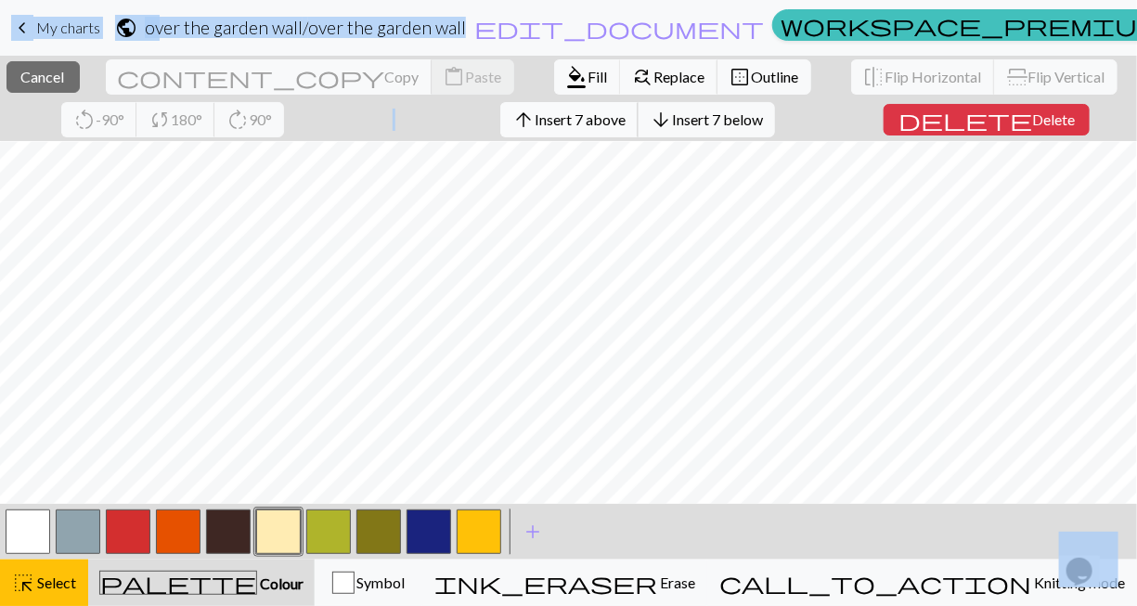
click at [535, 113] on span "Insert 7 above" at bounding box center [580, 119] width 91 height 18
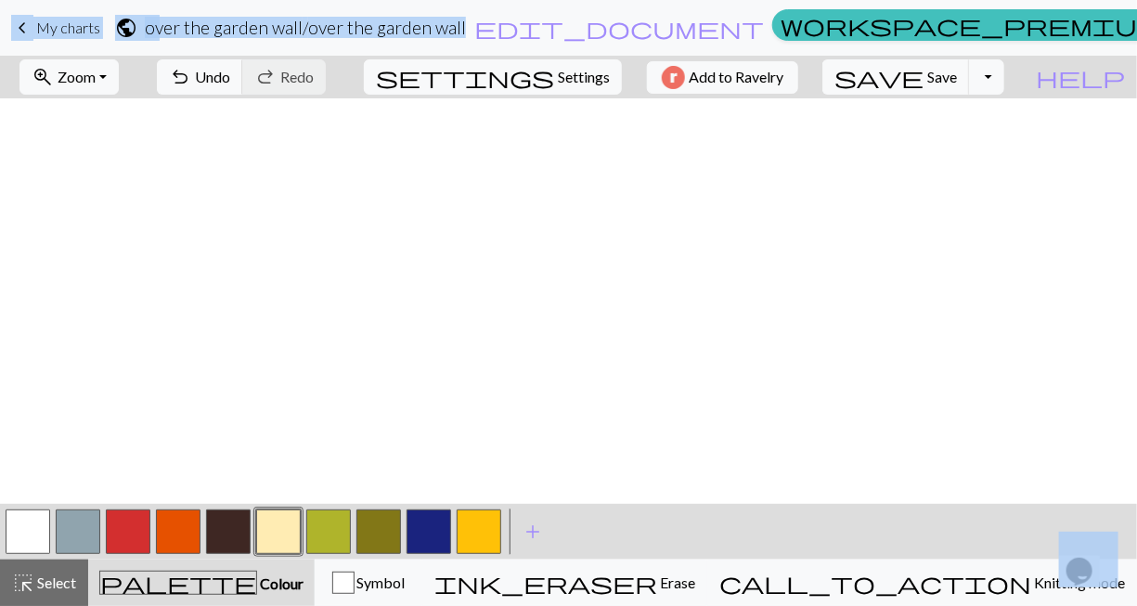
scroll to position [795, 0]
click at [119, 74] on button "zoom_in Zoom Zoom" at bounding box center [68, 76] width 99 height 35
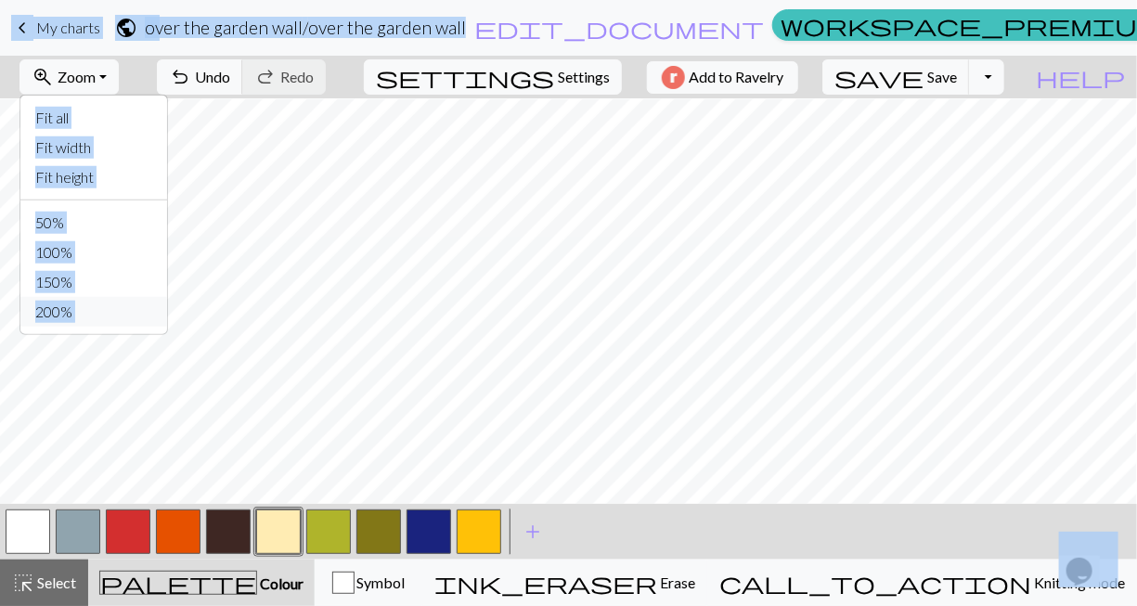
click at [107, 310] on button "200%" at bounding box center [93, 312] width 147 height 30
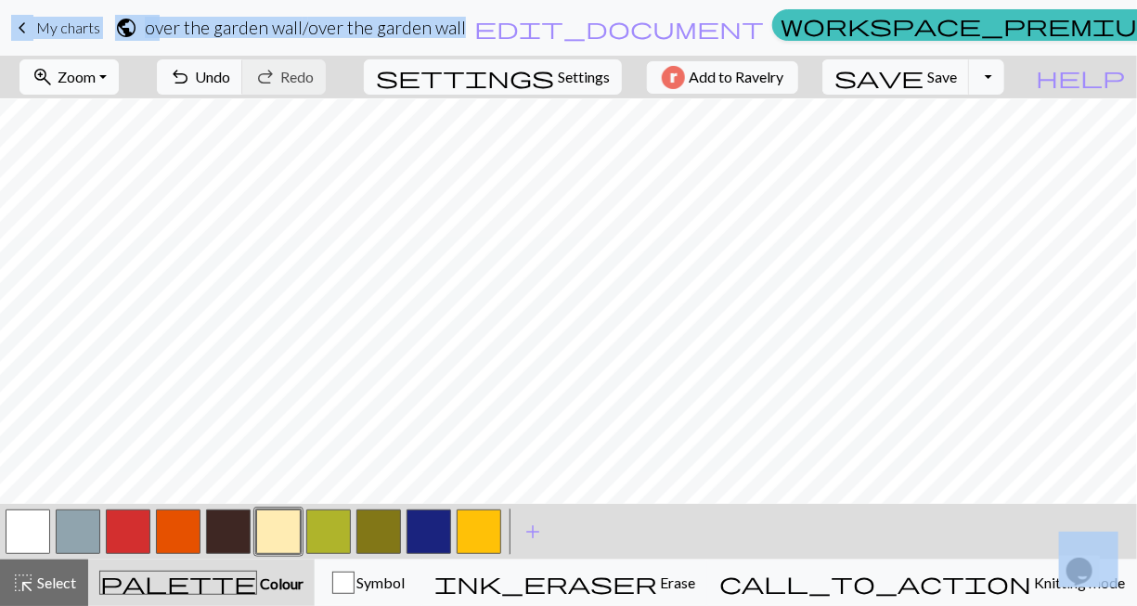
click at [108, 90] on button "zoom_in Zoom Zoom" at bounding box center [68, 76] width 99 height 35
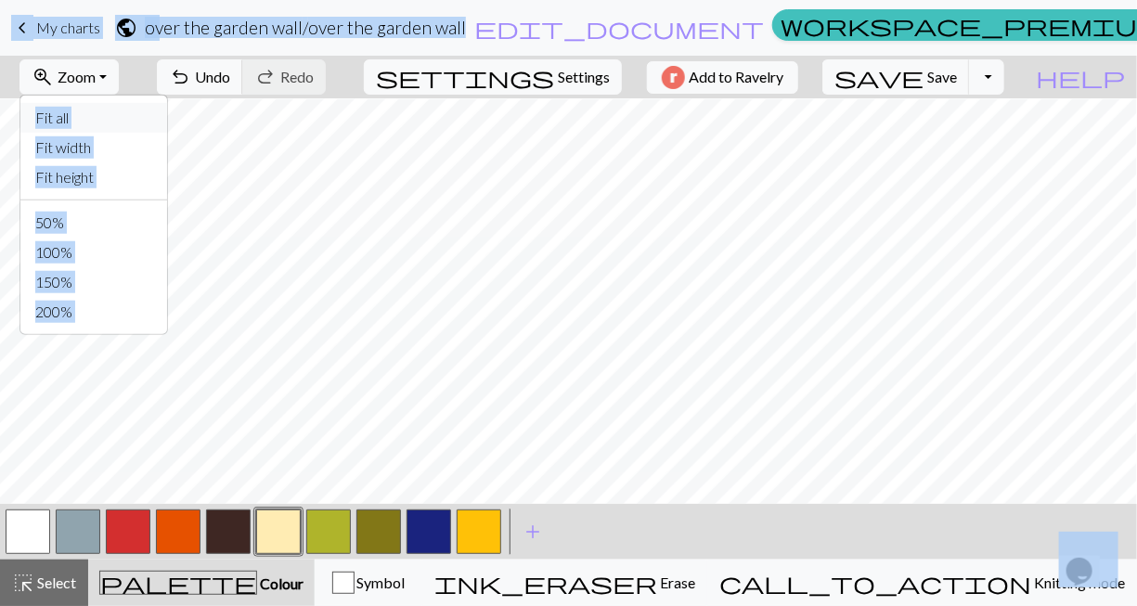
click at [113, 123] on button "Fit all" at bounding box center [93, 118] width 147 height 30
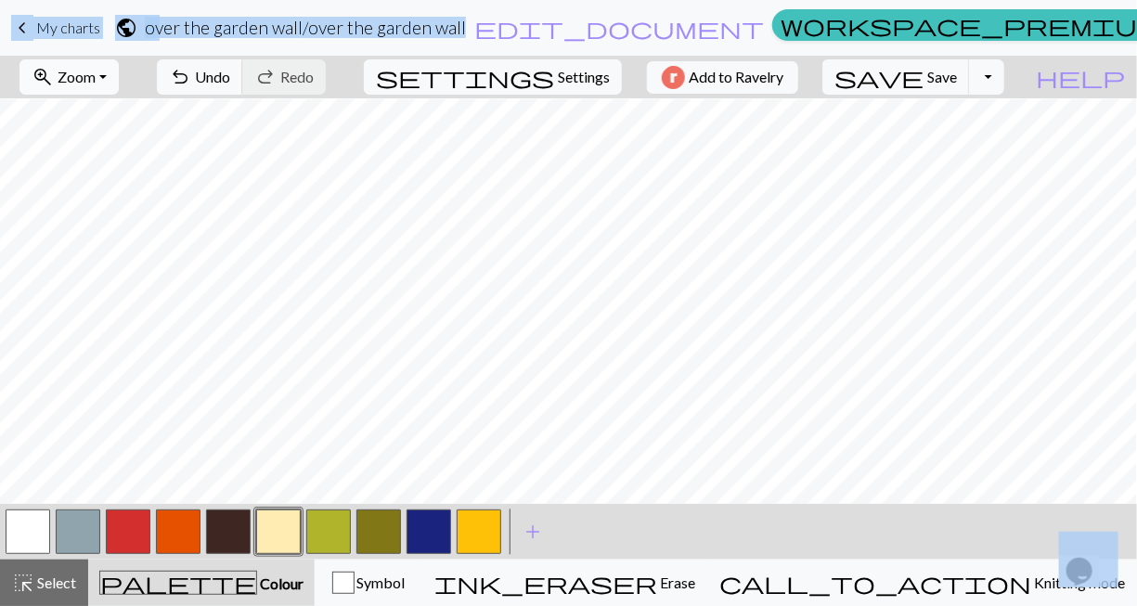
click at [119, 71] on button "zoom_in Zoom Zoom" at bounding box center [68, 76] width 99 height 35
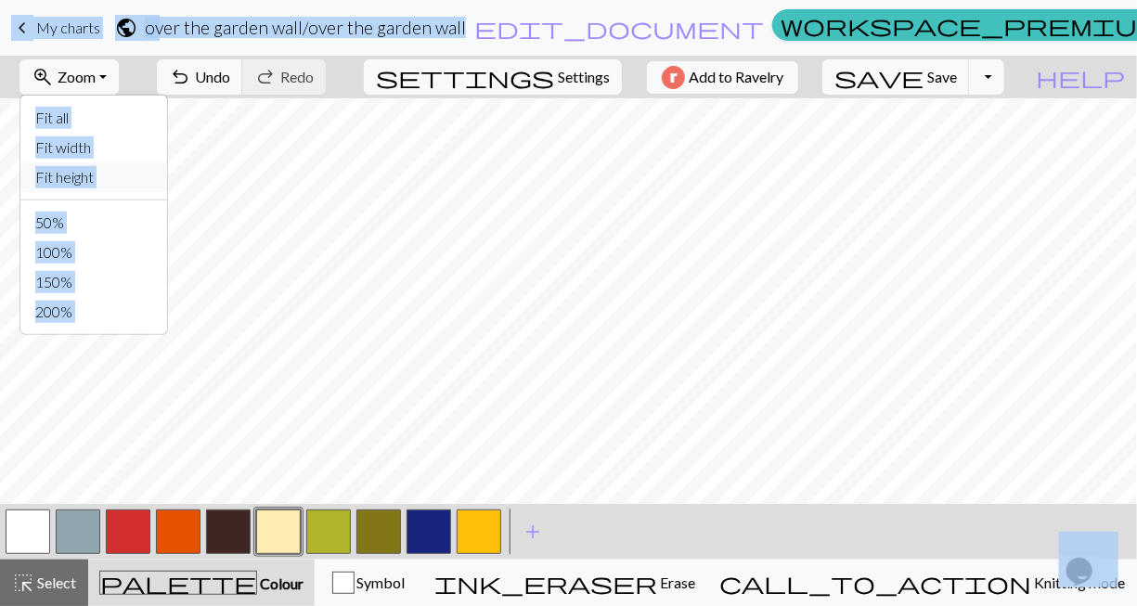
click at [140, 176] on button "Fit height" at bounding box center [93, 177] width 147 height 30
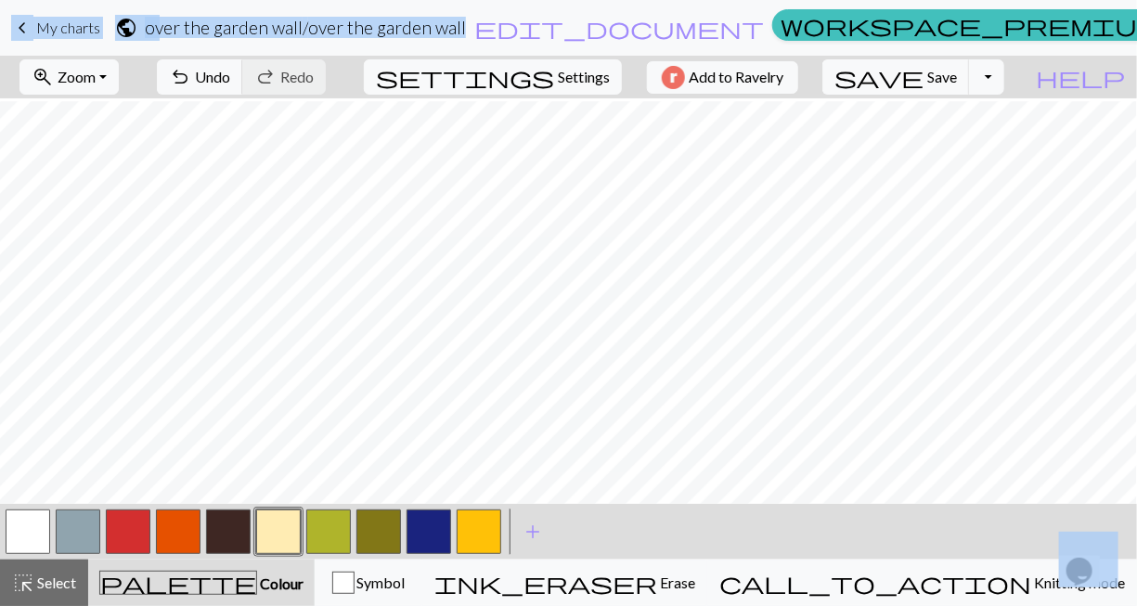
scroll to position [1116, 0]
click at [58, 578] on span "Select" at bounding box center [55, 583] width 42 height 18
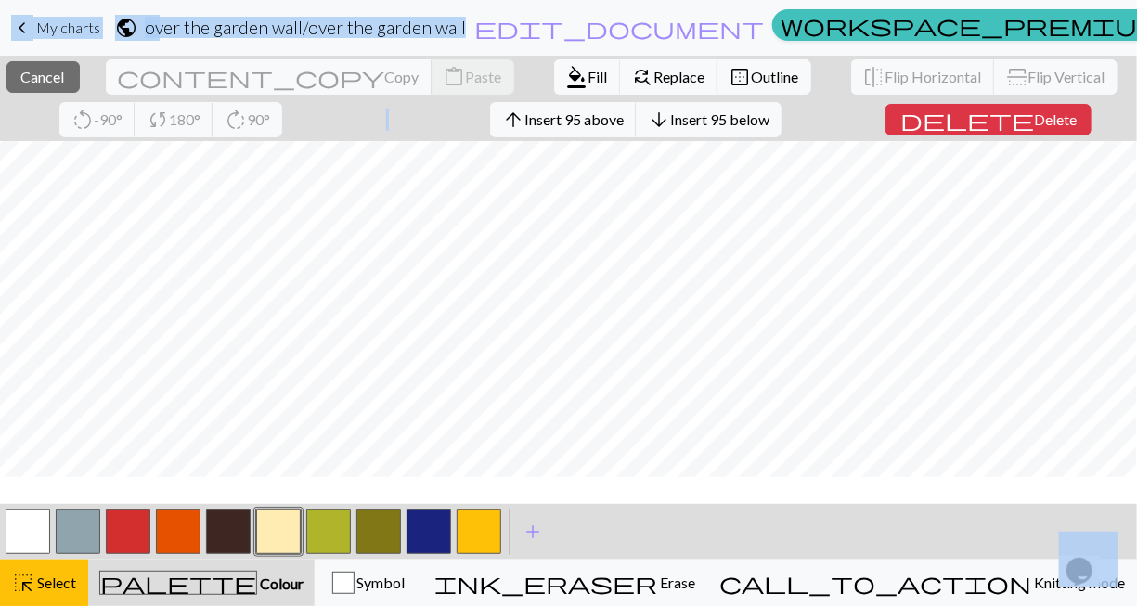
scroll to position [544, 0]
click at [524, 115] on span "Insert 95 above" at bounding box center [573, 119] width 99 height 18
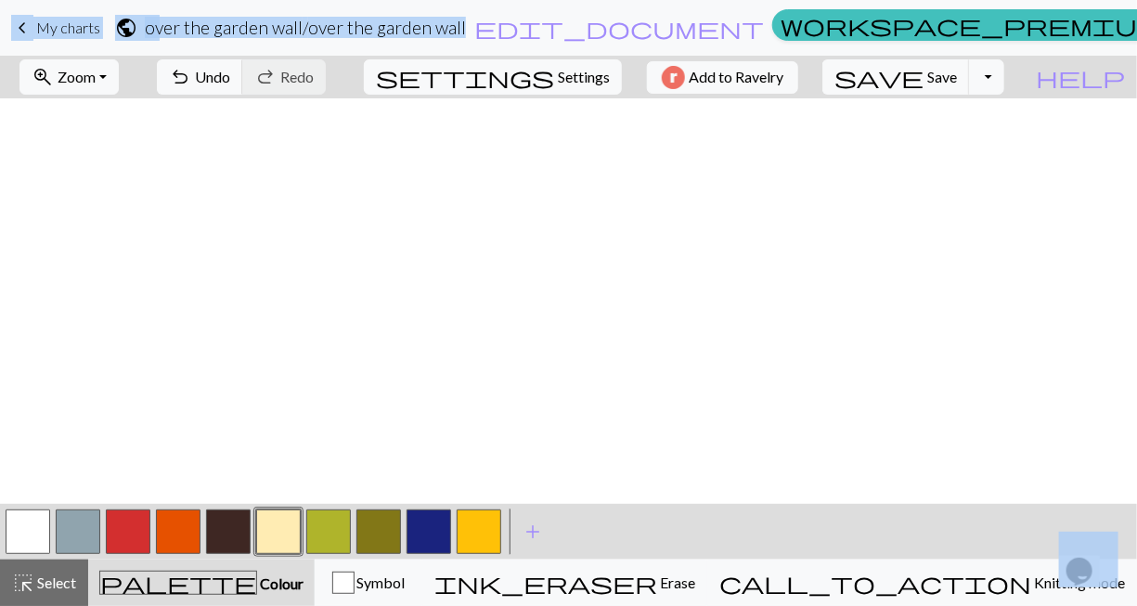
scroll to position [1457, 0]
click at [68, 574] on div "highlight_alt Select Select" at bounding box center [44, 583] width 64 height 22
click at [236, 524] on button "button" at bounding box center [228, 532] width 45 height 45
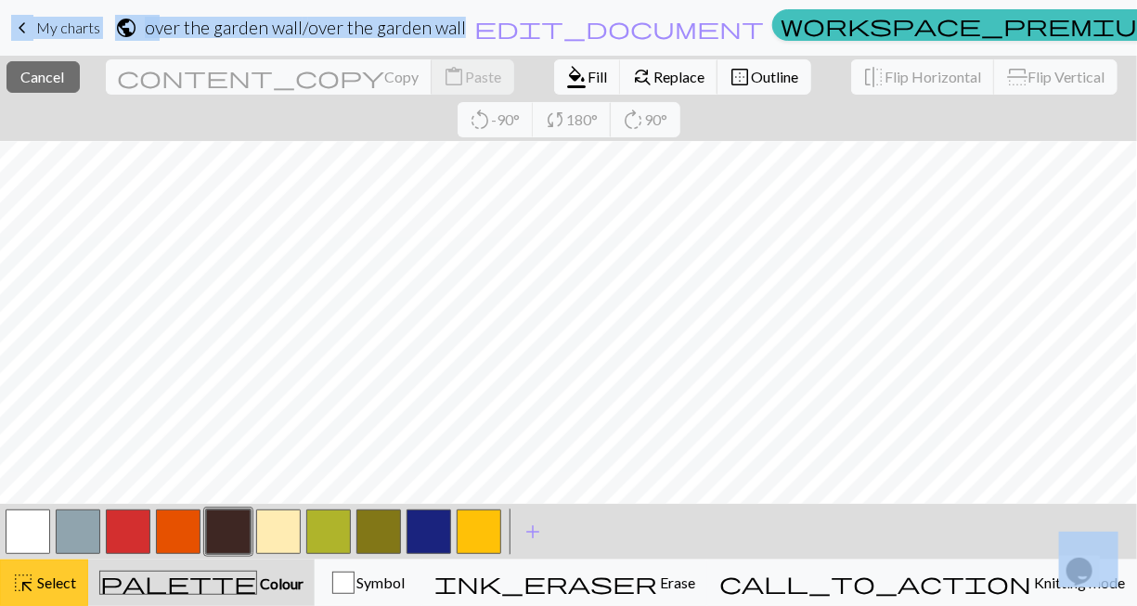
click at [69, 577] on span "Select" at bounding box center [55, 583] width 42 height 18
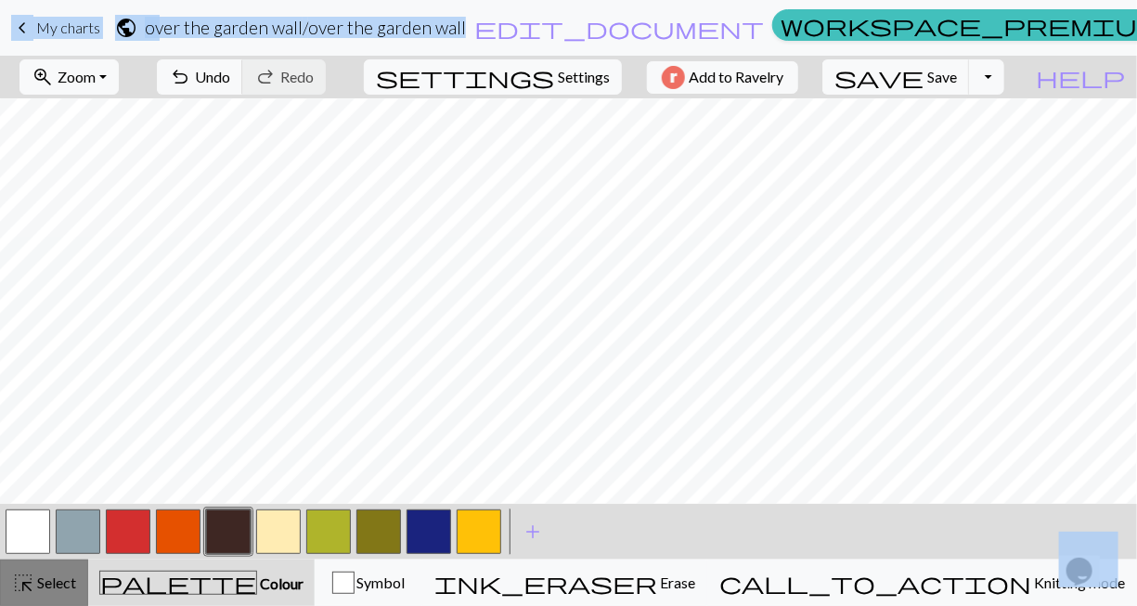
click at [57, 591] on span "Select" at bounding box center [55, 583] width 42 height 18
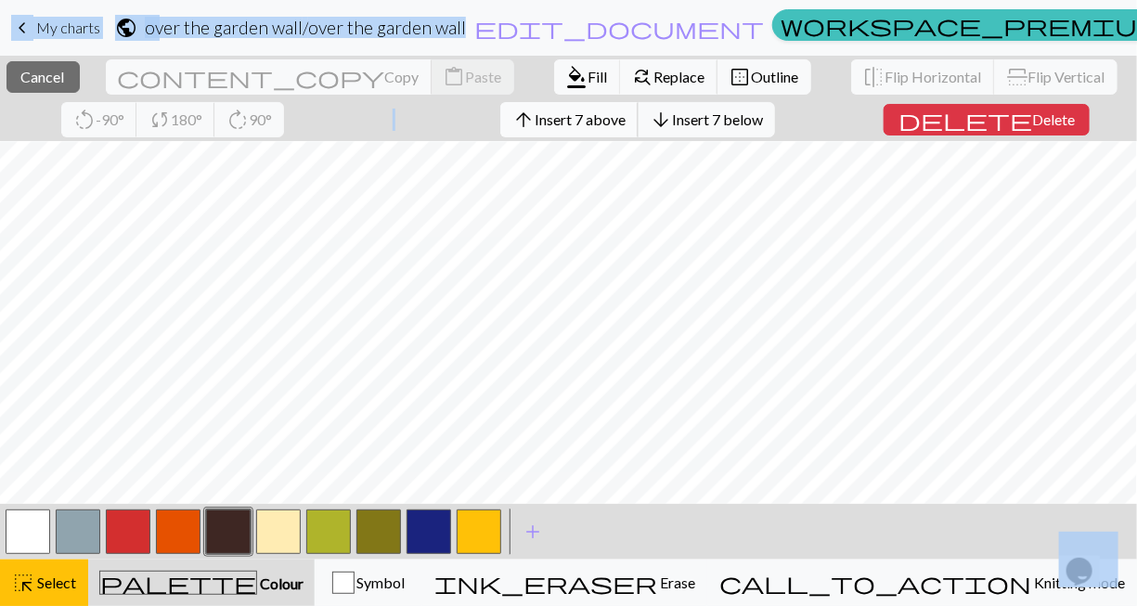
click at [535, 119] on span "Insert 7 above" at bounding box center [580, 119] width 91 height 18
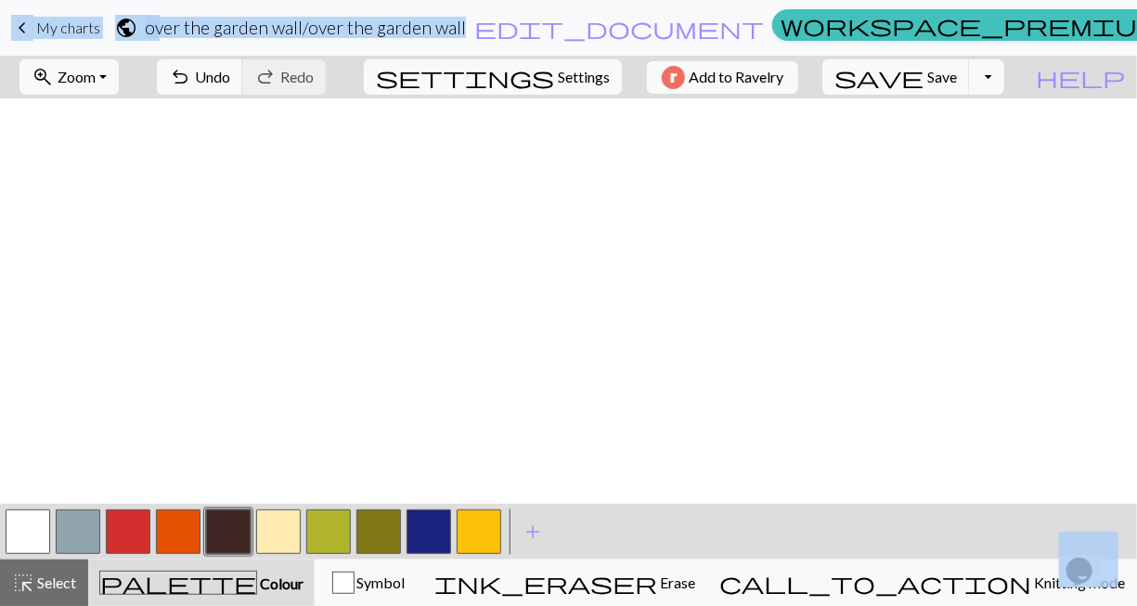
scroll to position [2063, 0]
click at [924, 72] on span "save" at bounding box center [879, 77] width 89 height 26
click at [949, 83] on button "Toggle Dropdown" at bounding box center [986, 76] width 35 height 35
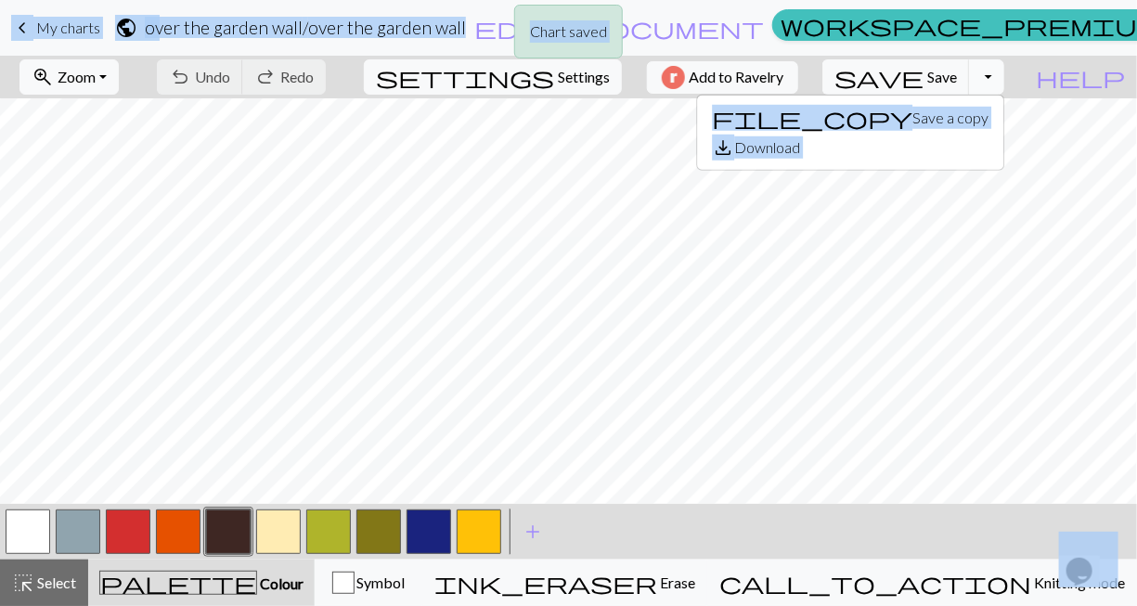
click at [949, 83] on button "Toggle Dropdown" at bounding box center [986, 76] width 35 height 35
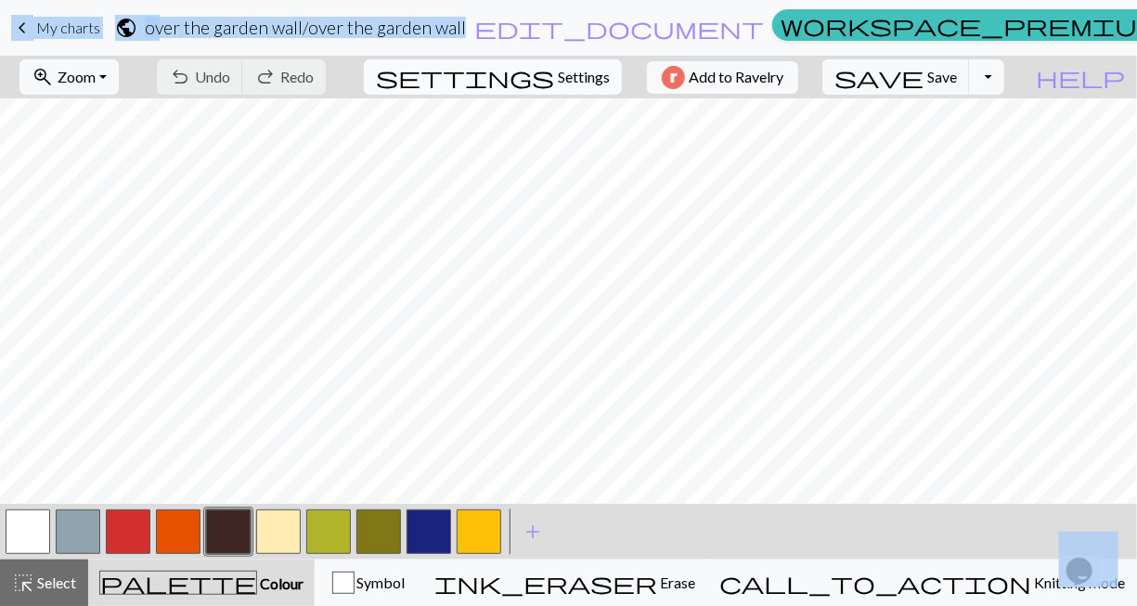
click at [552, 91] on button "settings Settings" at bounding box center [493, 76] width 258 height 35
select select "dk"
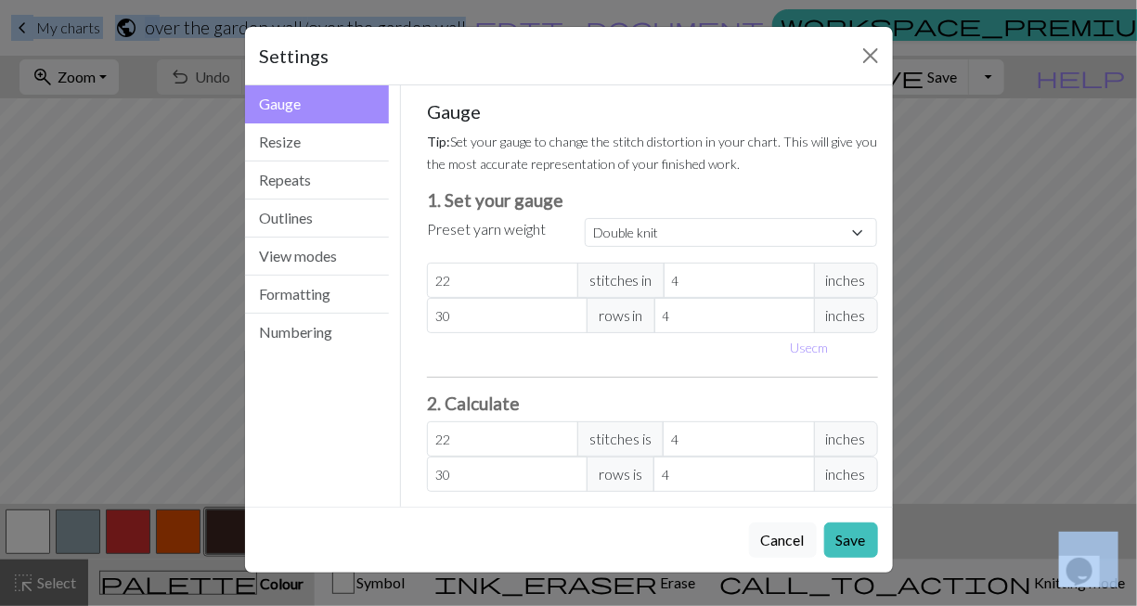
click at [427, 47] on div "Settings" at bounding box center [569, 56] width 648 height 58
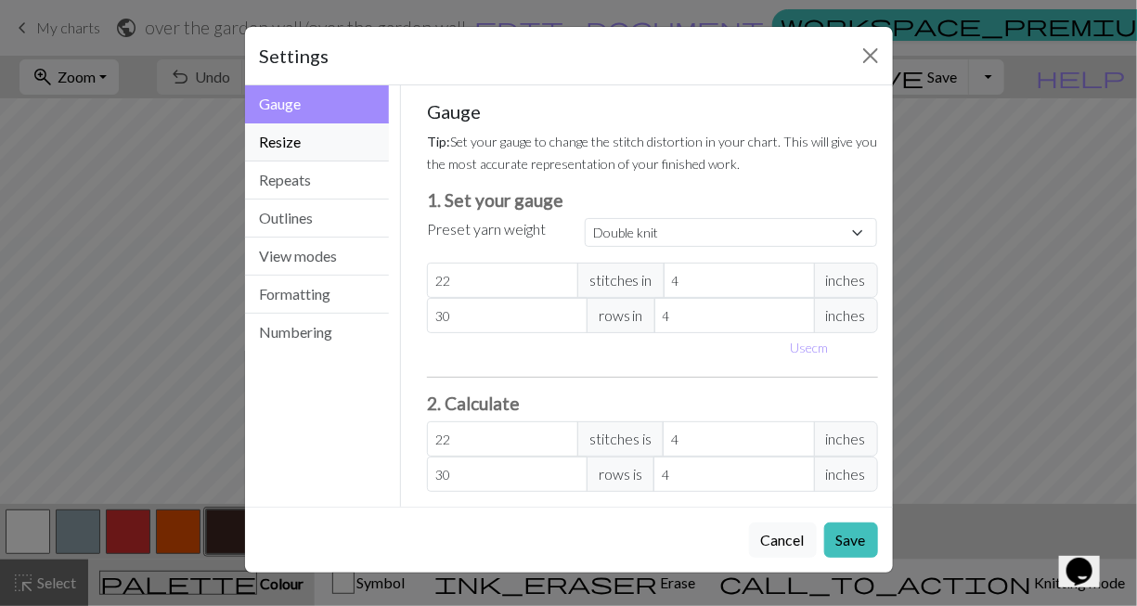
click at [322, 149] on button "Resize" at bounding box center [317, 142] width 145 height 38
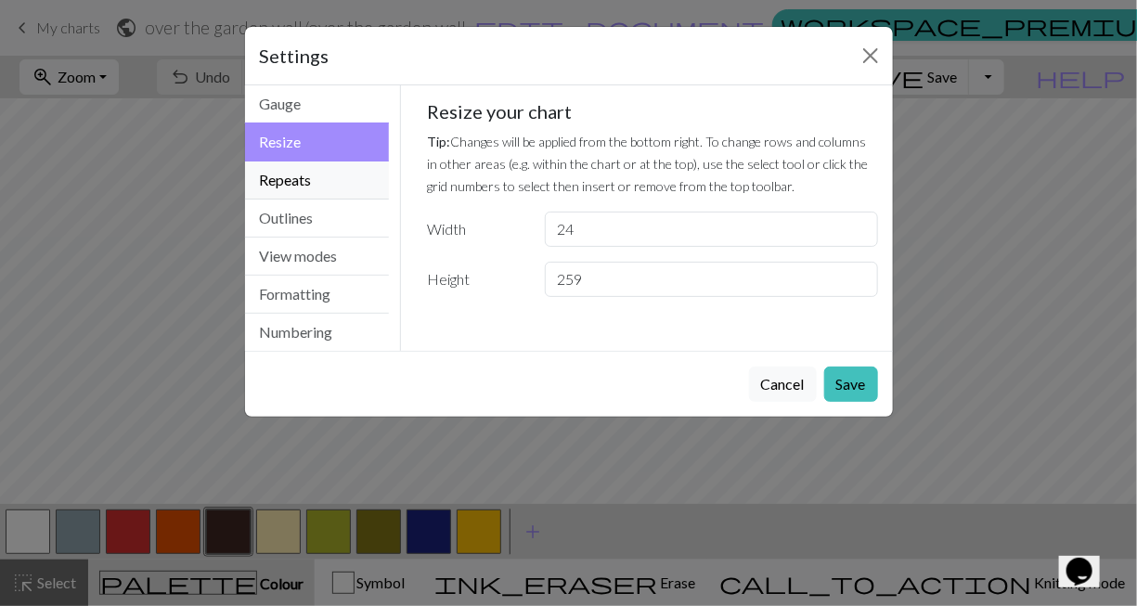
click at [322, 175] on button "Repeats" at bounding box center [317, 181] width 145 height 38
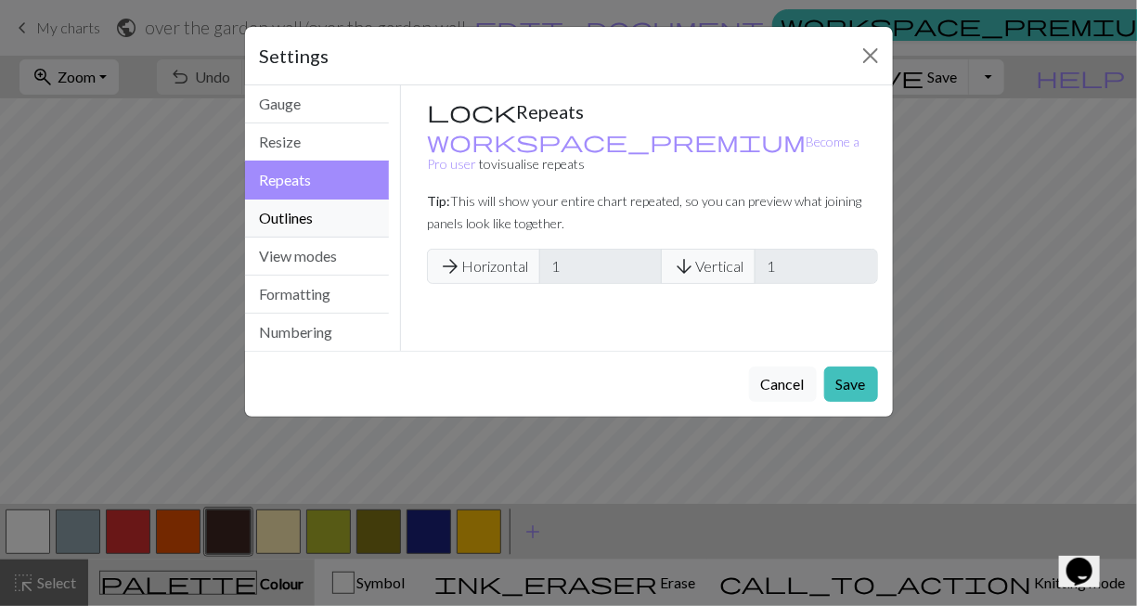
click at [323, 213] on button "Outlines" at bounding box center [317, 219] width 145 height 38
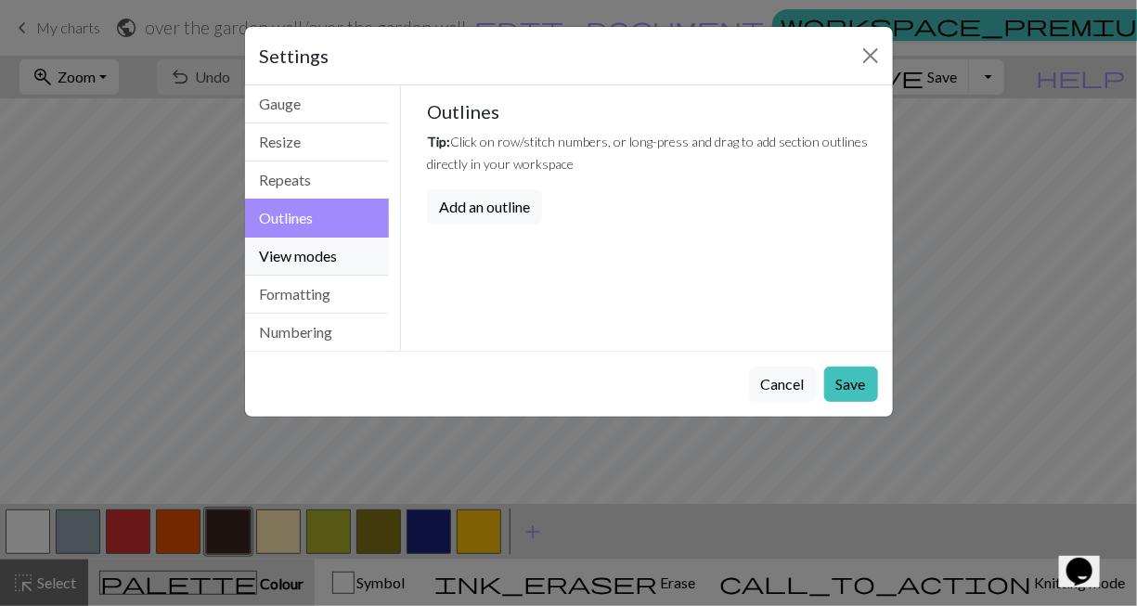
click at [323, 244] on button "View modes" at bounding box center [317, 257] width 145 height 38
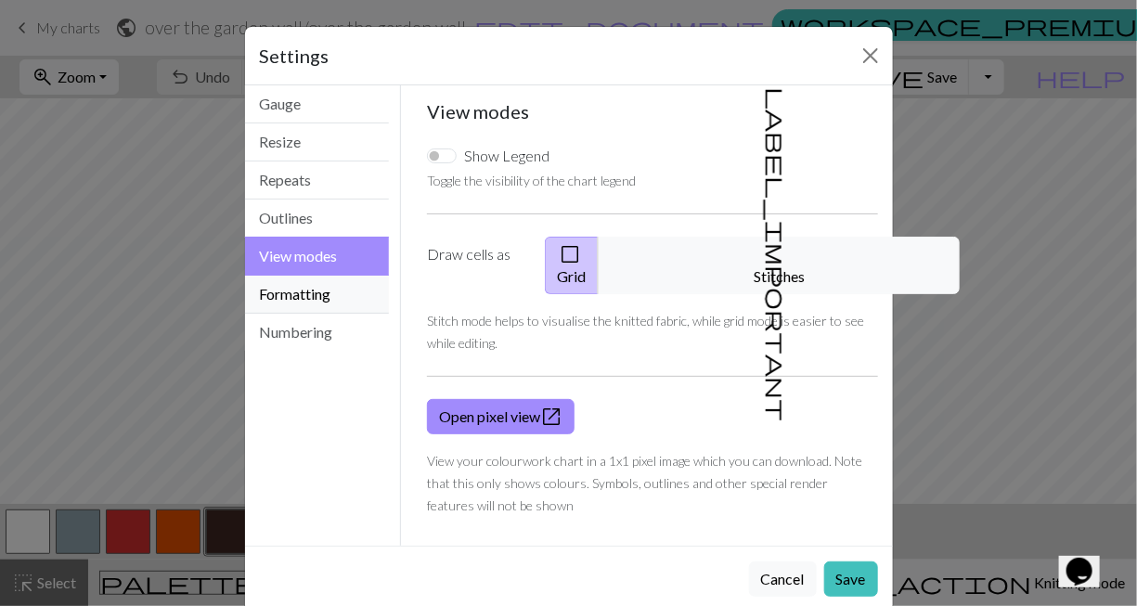
click at [323, 291] on button "Formatting" at bounding box center [317, 295] width 145 height 38
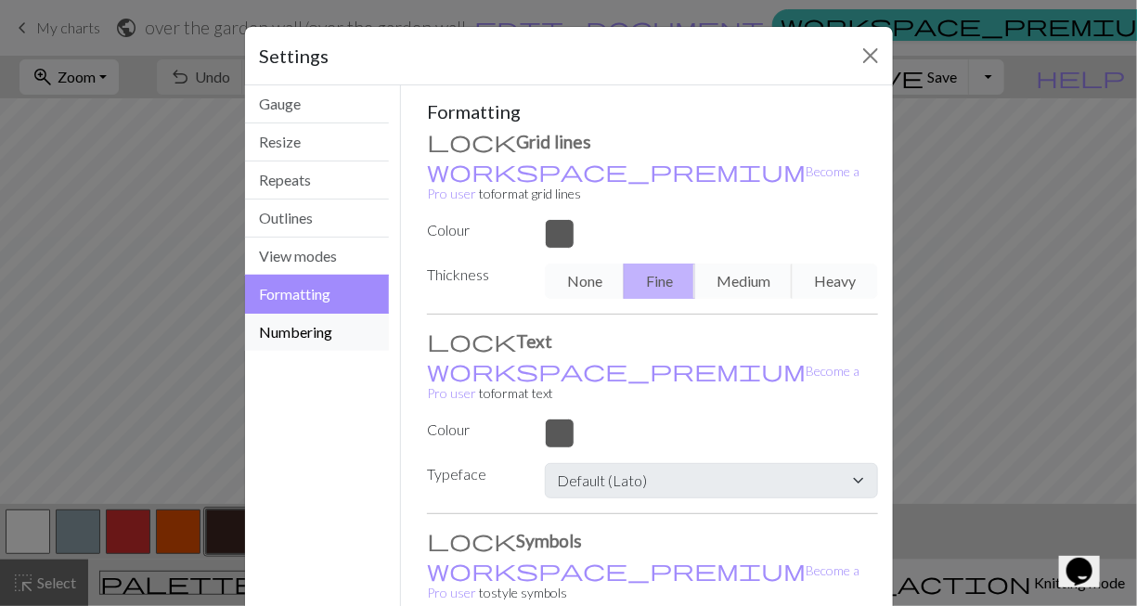
click at [321, 332] on button "Numbering" at bounding box center [317, 332] width 145 height 37
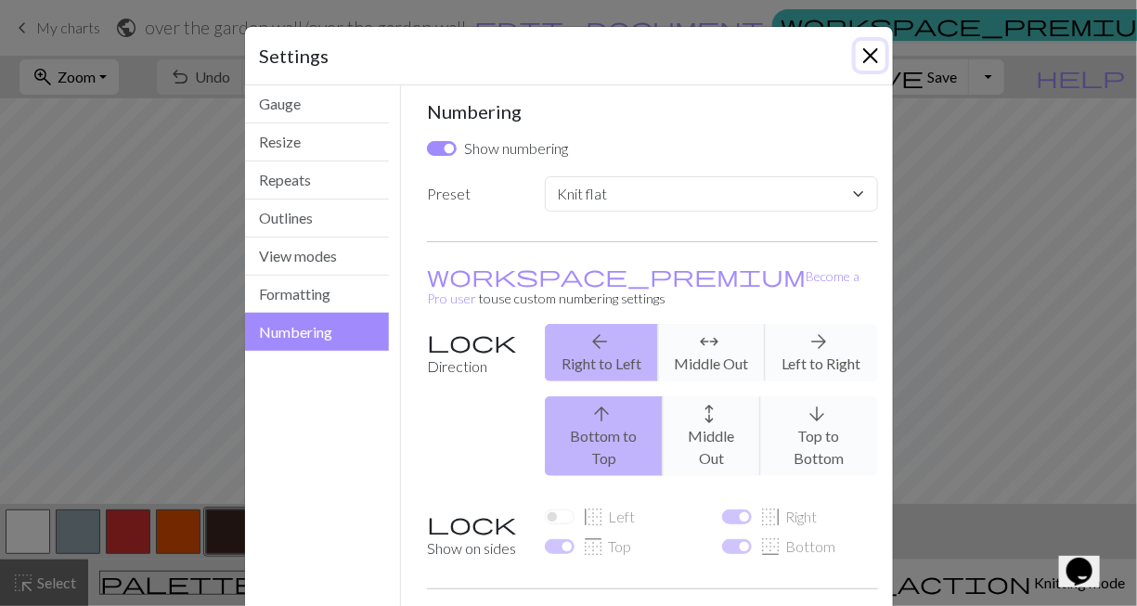
click at [863, 61] on button "Close" at bounding box center [871, 56] width 30 height 30
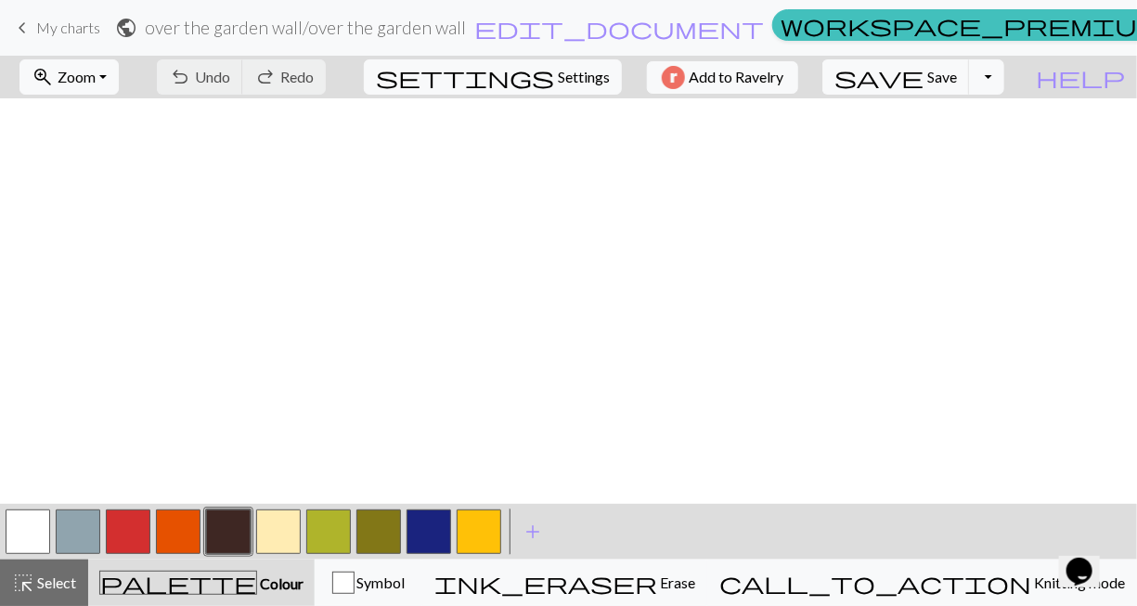
scroll to position [2039, 0]
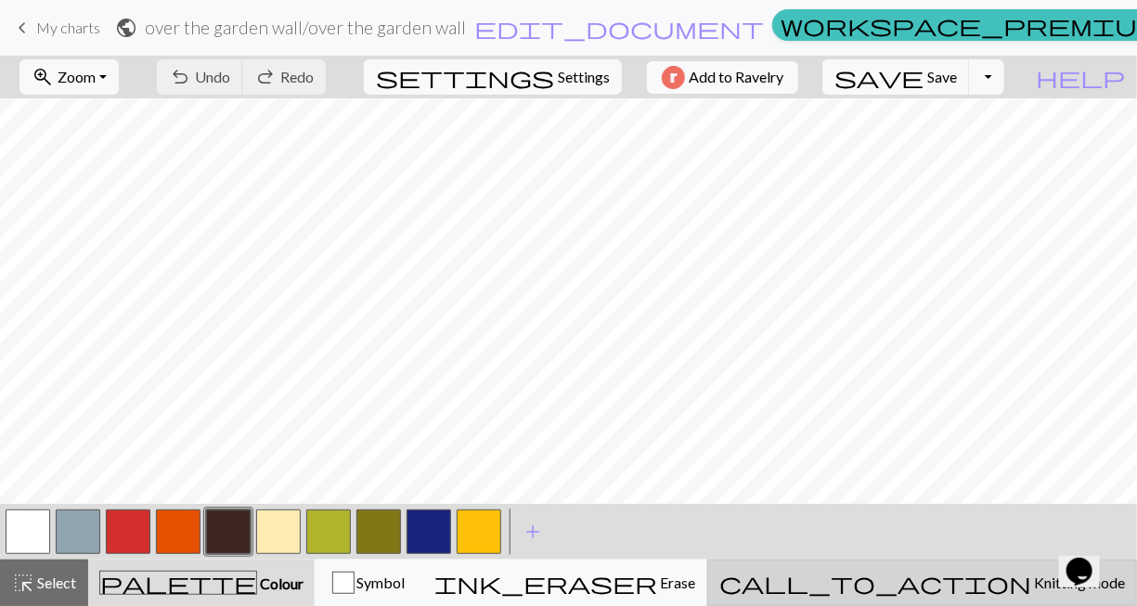
click at [949, 589] on span "Knitting mode" at bounding box center [1078, 583] width 94 height 18
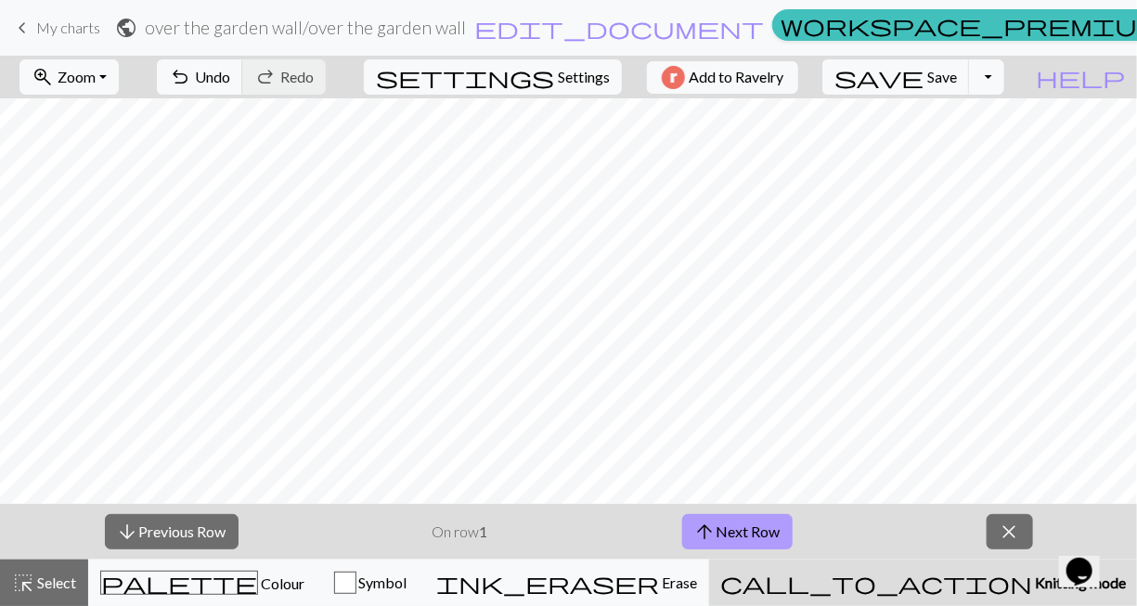
click at [766, 534] on button "arrow_upward Next Row" at bounding box center [737, 531] width 110 height 35
click at [193, 524] on button "arrow_downward Previous Row" at bounding box center [172, 531] width 134 height 35
click at [949, 520] on span "close" at bounding box center [1010, 532] width 22 height 26
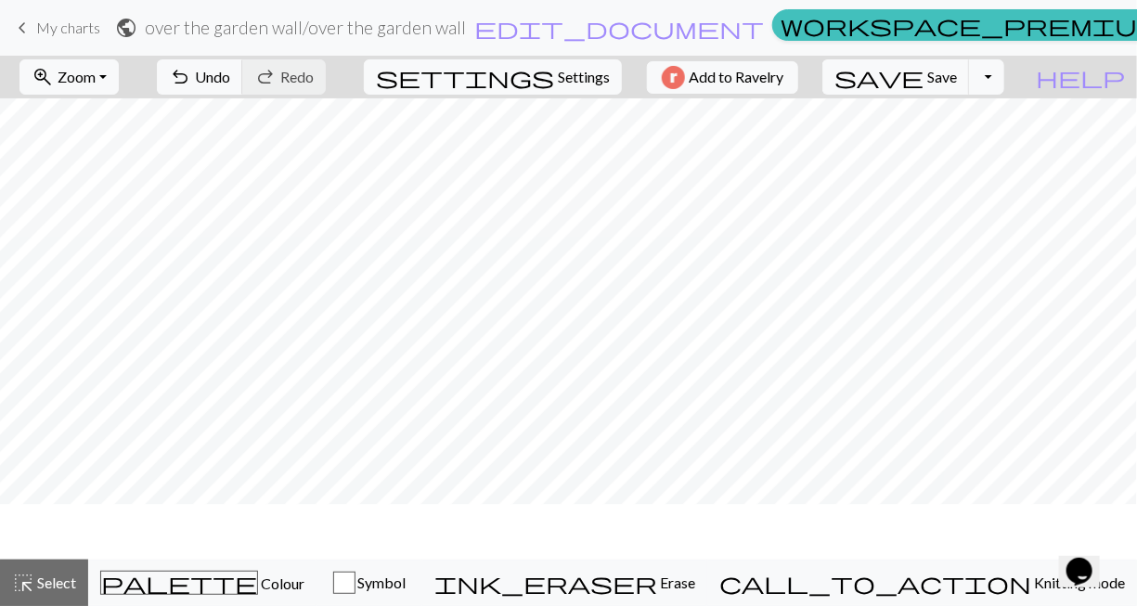
scroll to position [2007, 0]
click at [80, 566] on button "highlight_alt Select Select" at bounding box center [44, 583] width 88 height 46
click at [71, 573] on div "highlight_alt Select Select" at bounding box center [44, 583] width 64 height 22
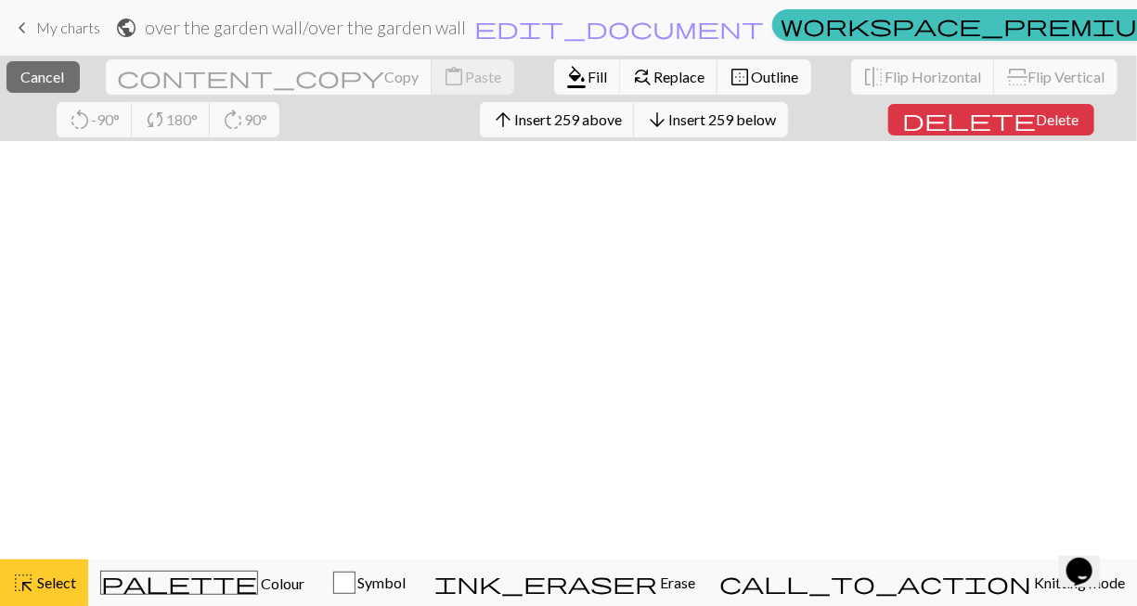
scroll to position [2050, 0]
click at [60, 587] on span "Select" at bounding box center [55, 583] width 42 height 18
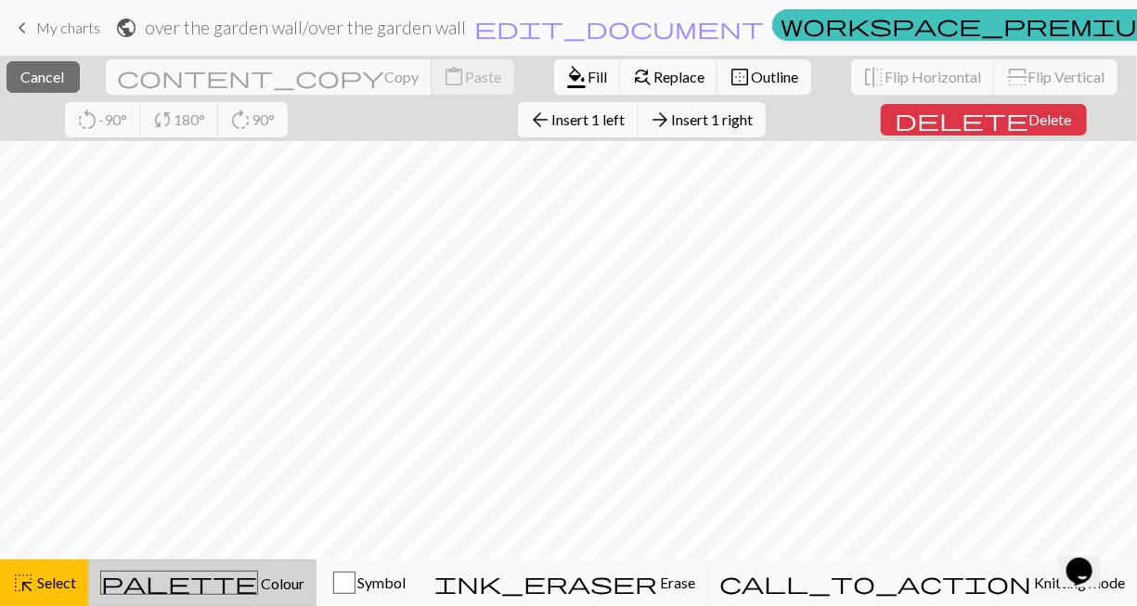
click at [111, 571] on div "palette Colour Colour" at bounding box center [202, 583] width 204 height 24
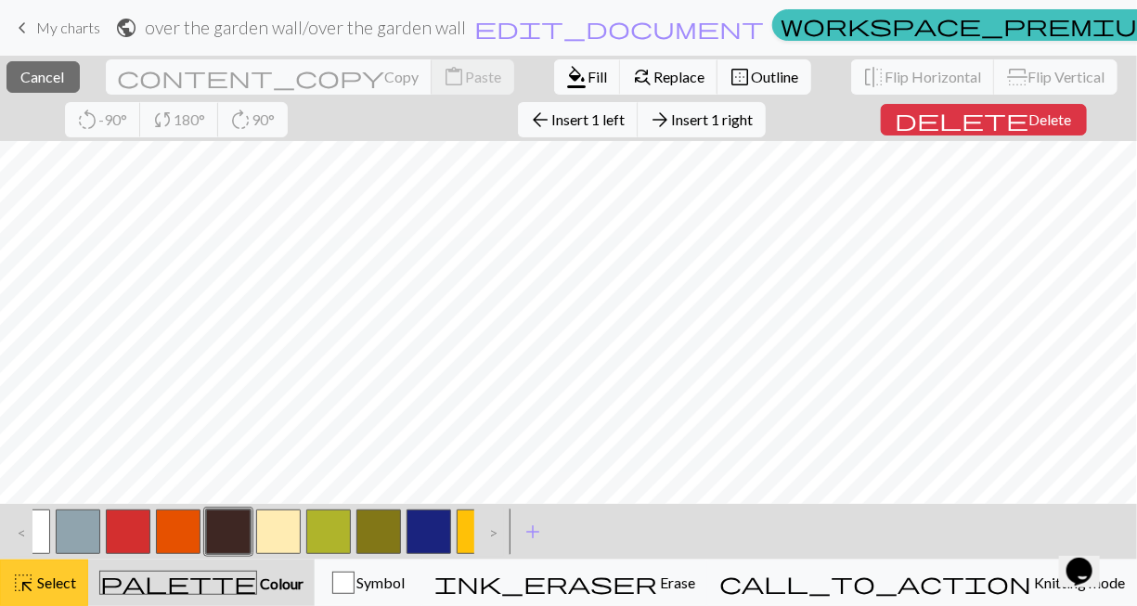
click at [58, 577] on span "Select" at bounding box center [55, 583] width 42 height 18
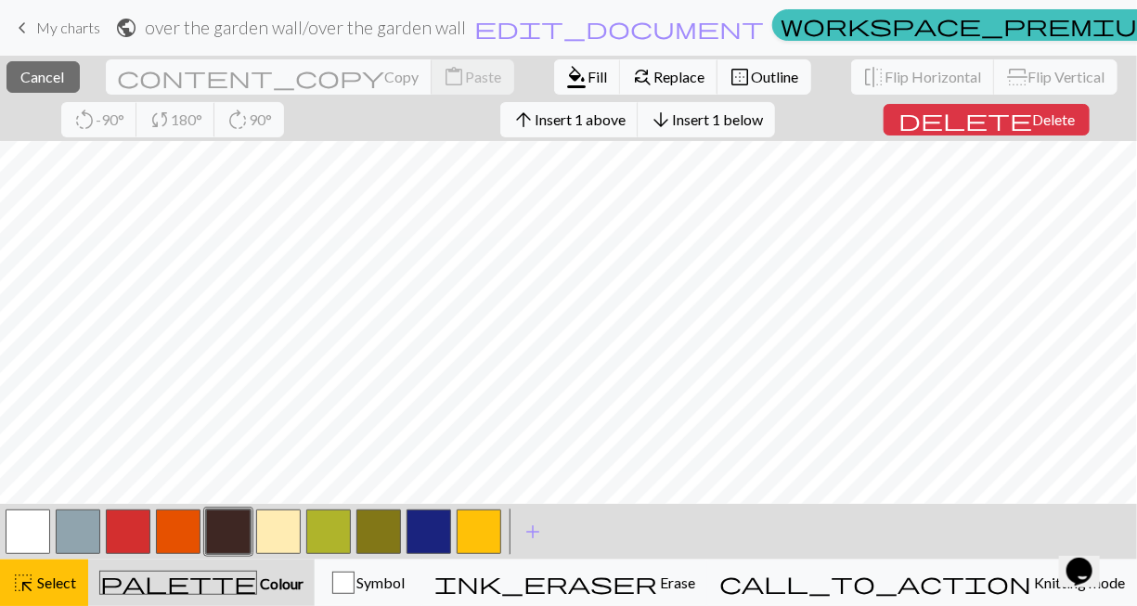
scroll to position [2105, 0]
click at [672, 122] on span "Insert 1 below" at bounding box center [717, 119] width 91 height 18
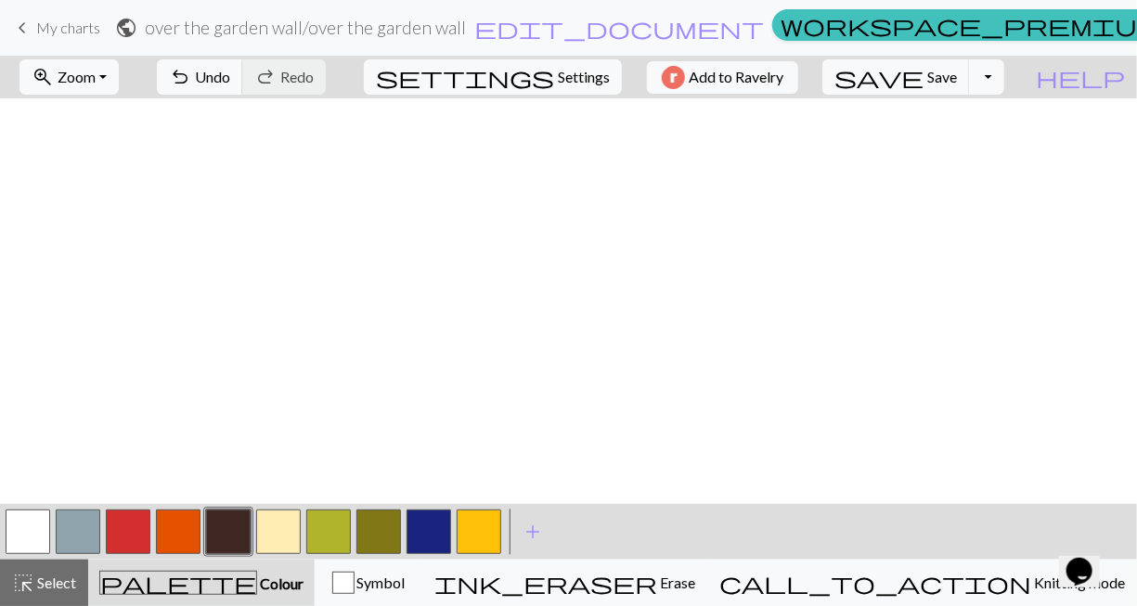
scroll to position [124, 0]
click at [43, 586] on span "Select" at bounding box center [55, 583] width 42 height 18
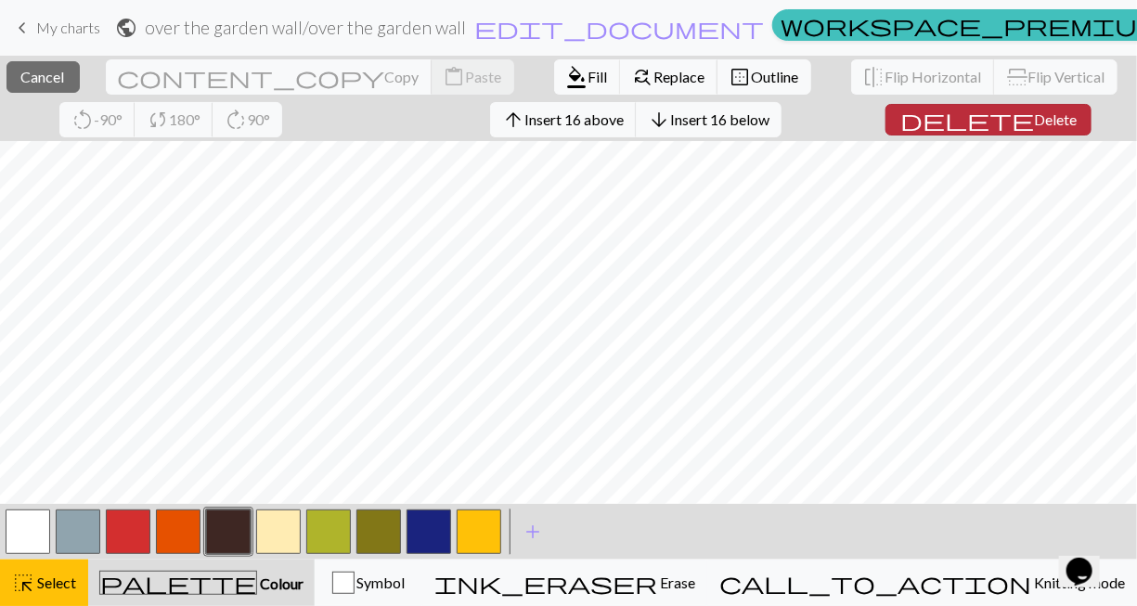
click at [900, 118] on span "delete" at bounding box center [967, 120] width 134 height 26
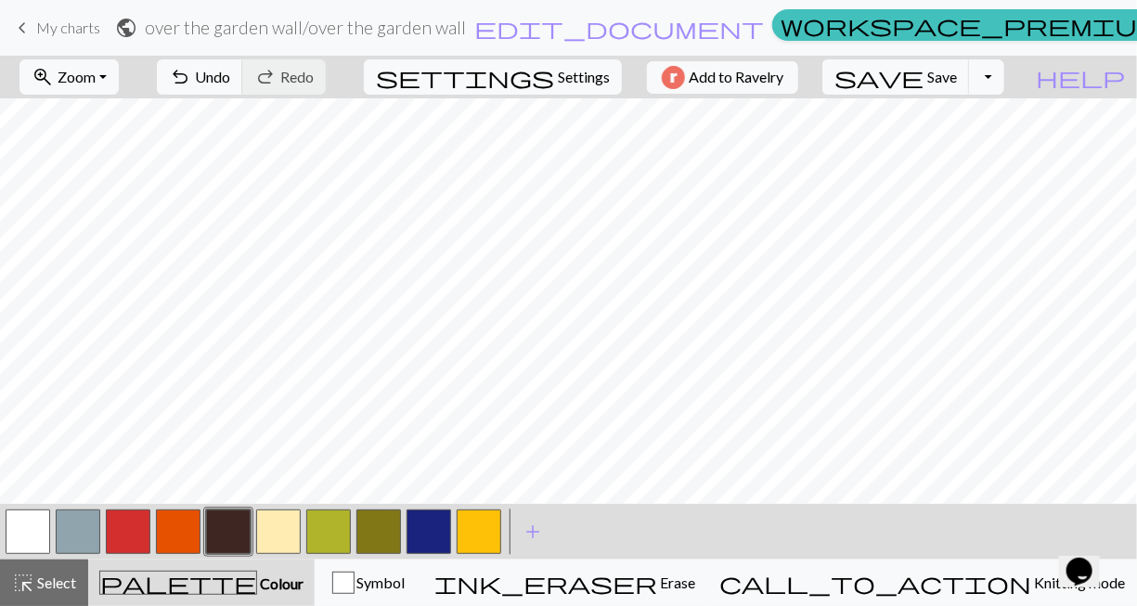
scroll to position [0, 0]
click at [50, 595] on button "highlight_alt Select Select" at bounding box center [44, 583] width 88 height 46
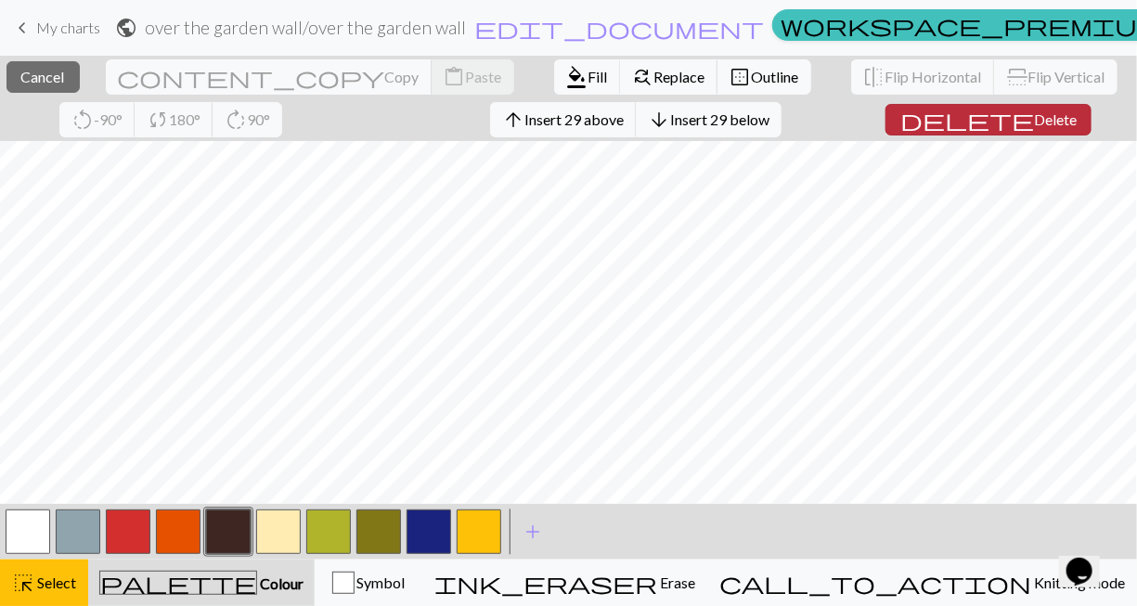
click at [949, 113] on span "Delete" at bounding box center [1055, 119] width 43 height 18
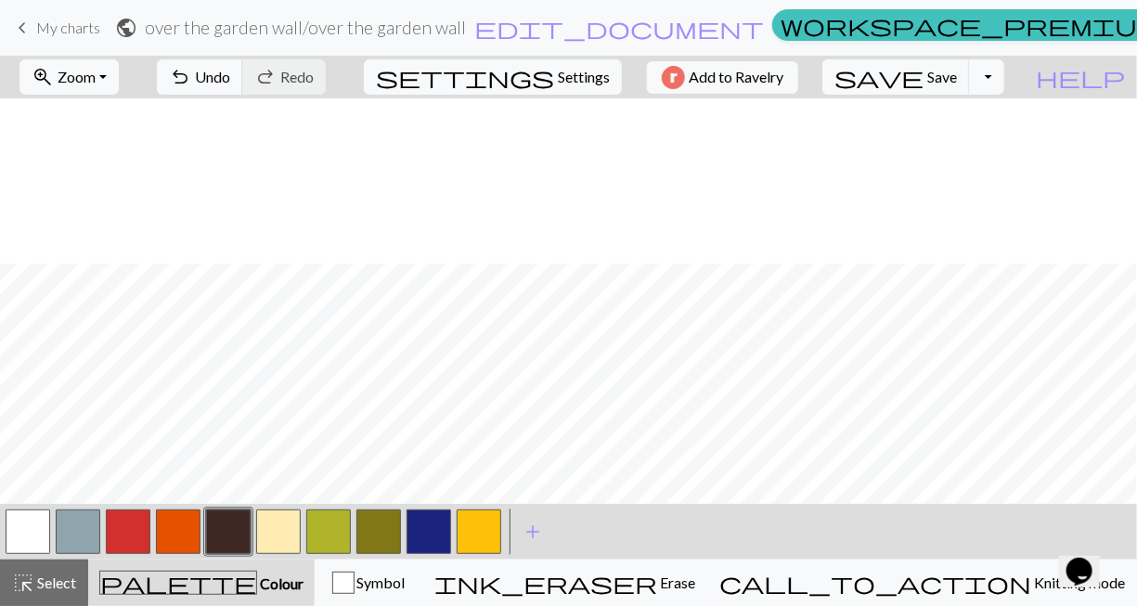
scroll to position [1654, 0]
click at [277, 538] on button "button" at bounding box center [278, 532] width 45 height 45
click at [236, 537] on button "button" at bounding box center [228, 532] width 45 height 45
click at [260, 538] on button "button" at bounding box center [278, 532] width 45 height 45
click at [230, 549] on button "button" at bounding box center [228, 532] width 45 height 45
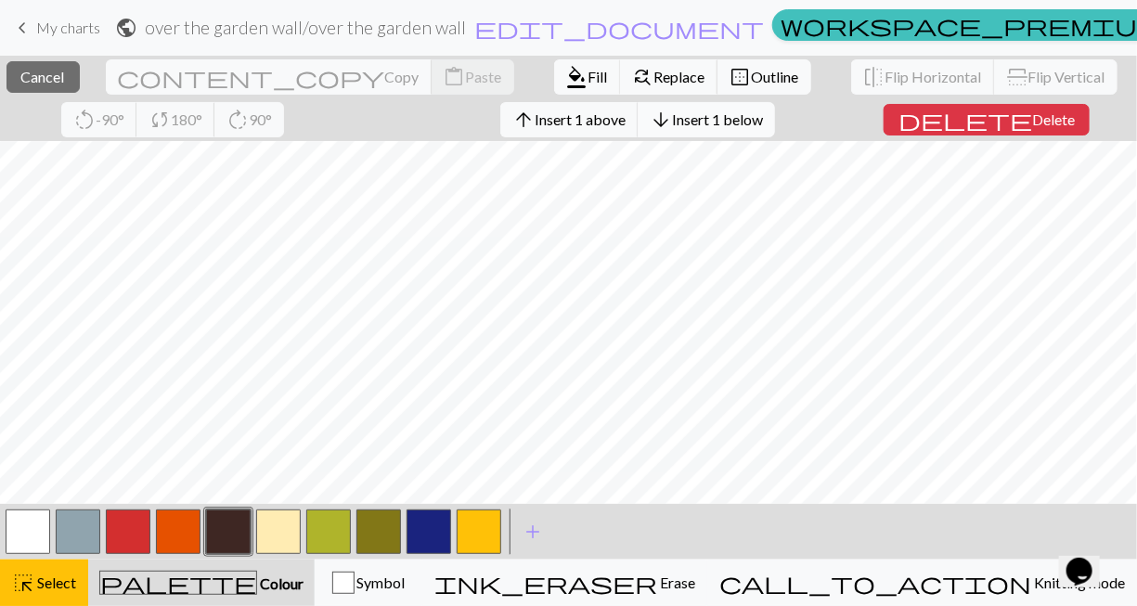
click at [638, 132] on button "arrow_downward Insert 1 below" at bounding box center [706, 119] width 137 height 35
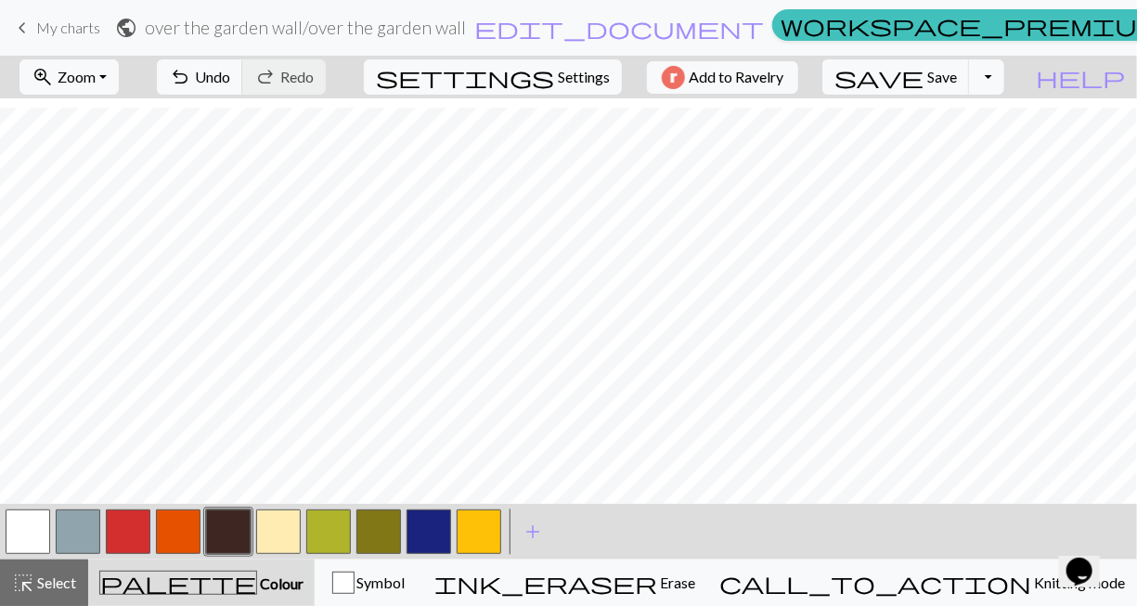
scroll to position [1664, 0]
click at [282, 524] on button "button" at bounding box center [278, 532] width 45 height 45
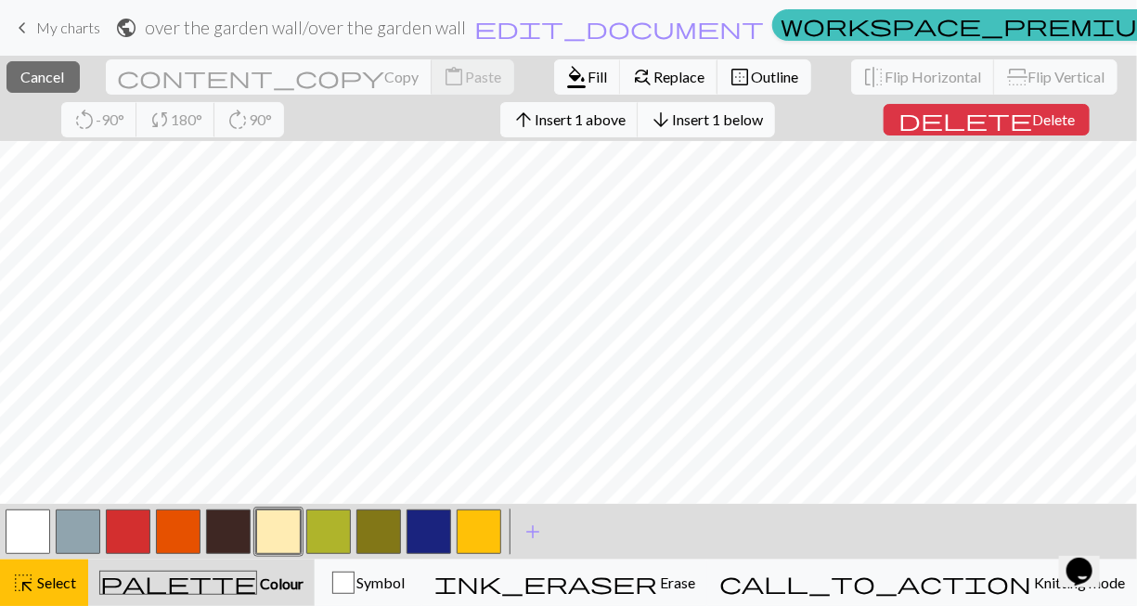
click at [672, 128] on span "Insert 1 below" at bounding box center [717, 119] width 91 height 18
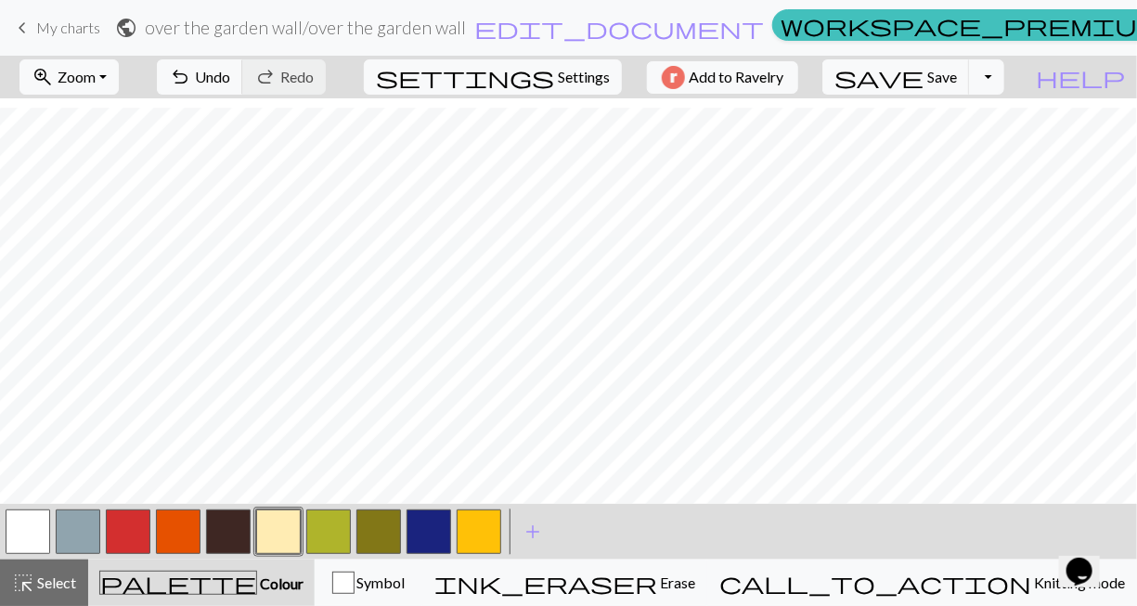
scroll to position [1673, 0]
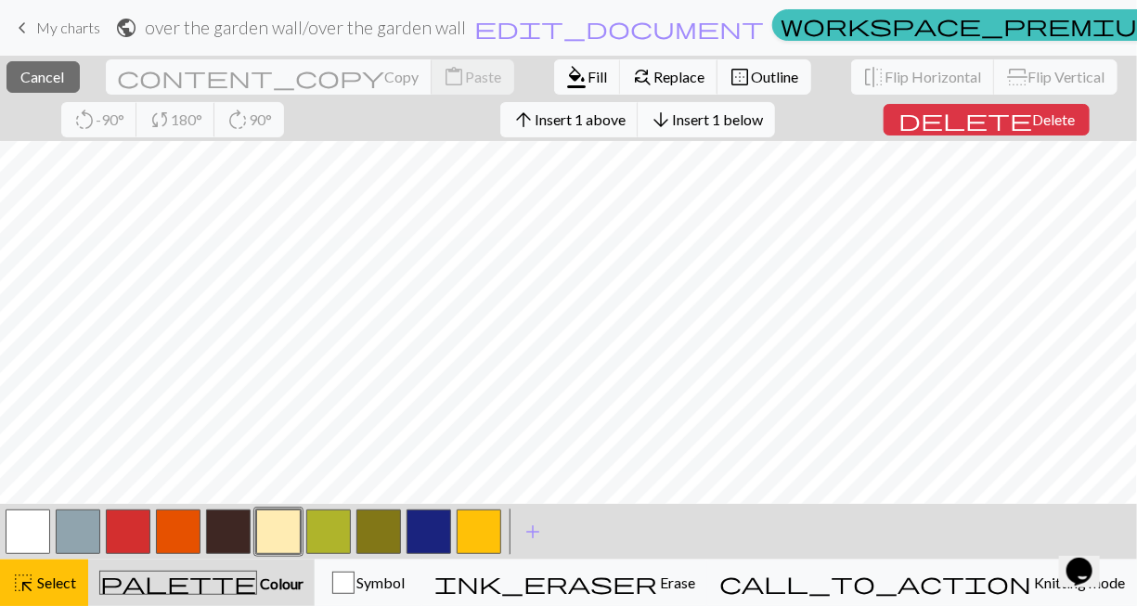
click at [672, 123] on span "Insert 1 below" at bounding box center [717, 119] width 91 height 18
click at [672, 113] on span "Insert 1 below" at bounding box center [717, 119] width 91 height 18
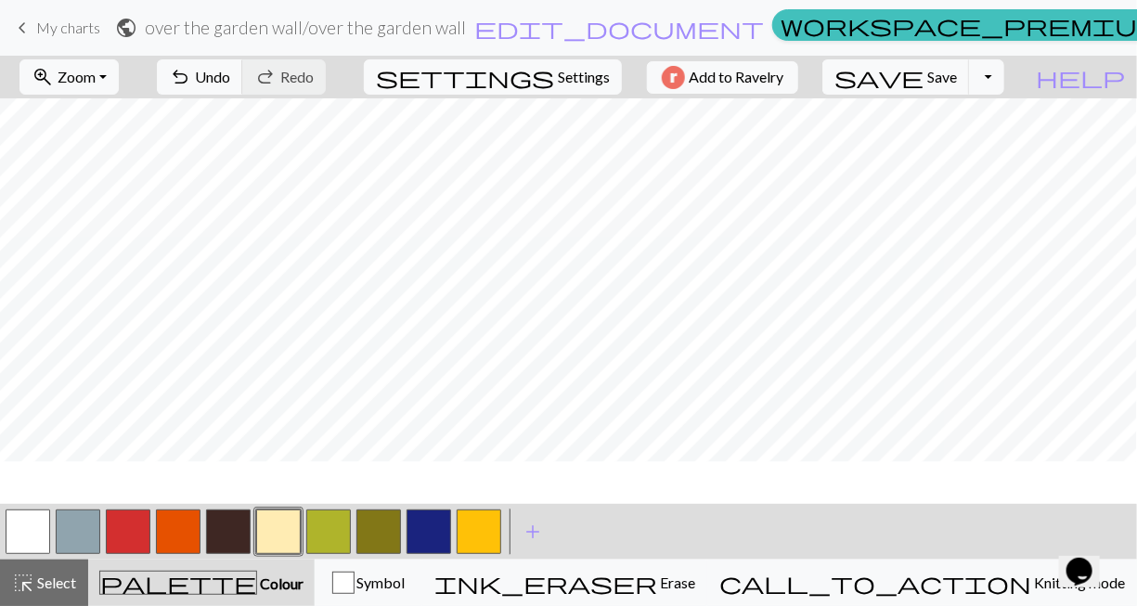
scroll to position [1691, 0]
click at [51, 572] on div "highlight_alt Select Select" at bounding box center [44, 583] width 64 height 22
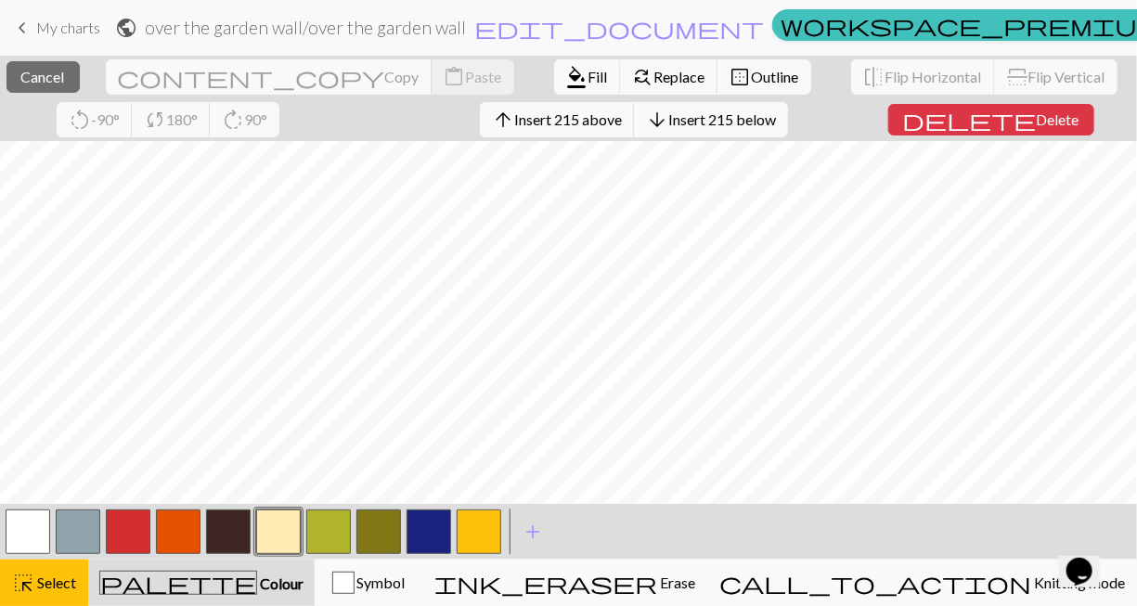
click at [46, 60] on div "close Cancel content_copy Copy content_paste Paste format_color_fill Fill find_…" at bounding box center [568, 98] width 1137 height 85
click at [45, 84] on span "Cancel" at bounding box center [43, 77] width 44 height 18
click at [672, 121] on span "Insert 1 below" at bounding box center [717, 119] width 91 height 18
click at [672, 123] on span "Insert 1 below" at bounding box center [717, 119] width 91 height 18
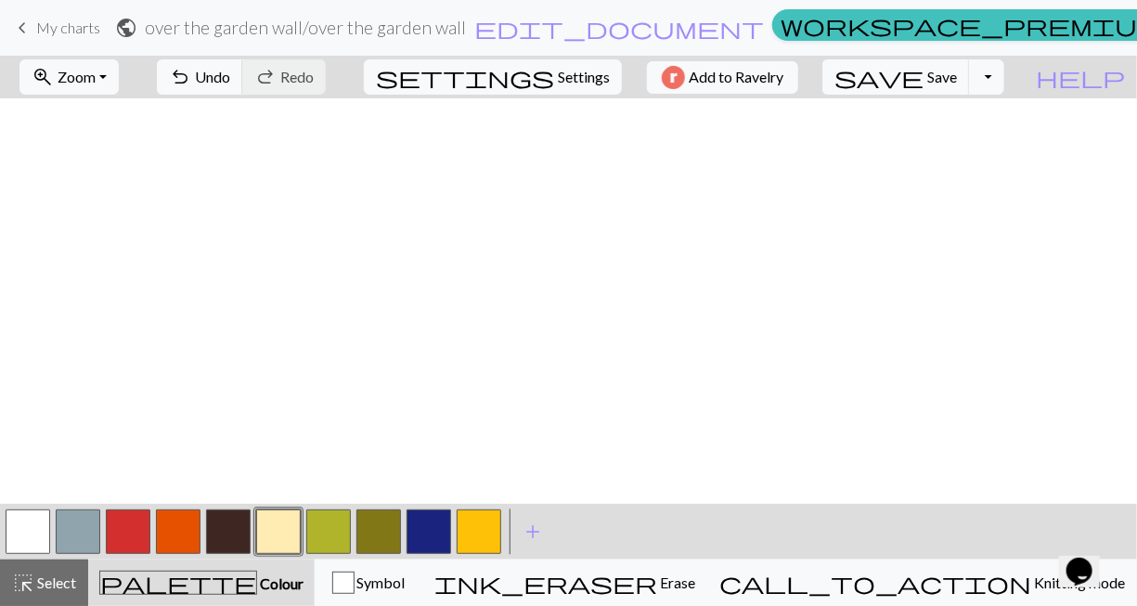
scroll to position [1710, 0]
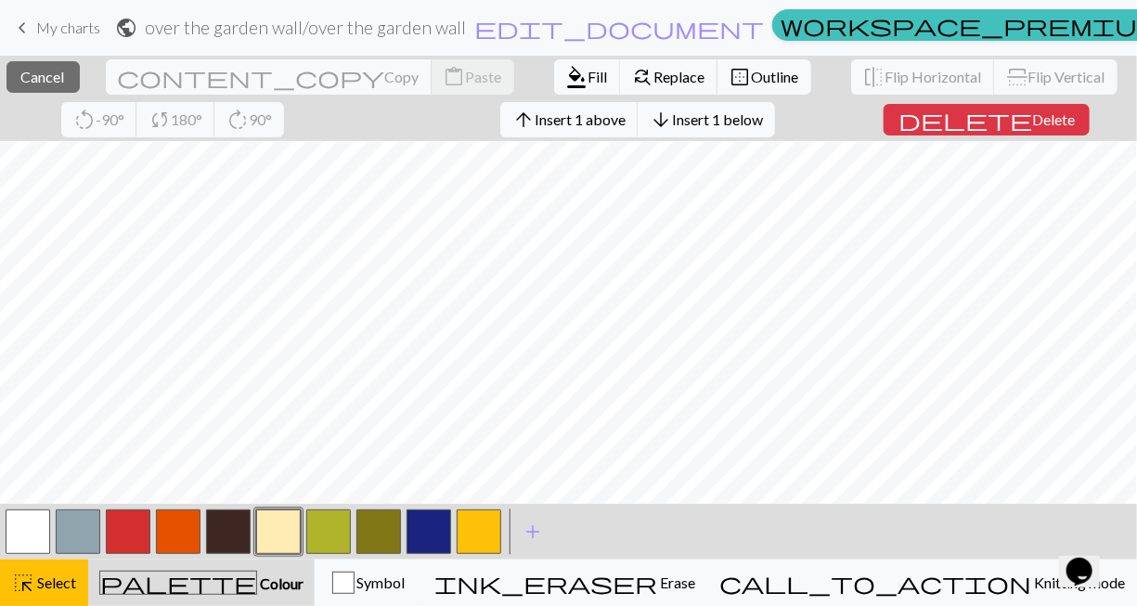
click at [672, 110] on span "Insert 1 below" at bounding box center [717, 119] width 91 height 18
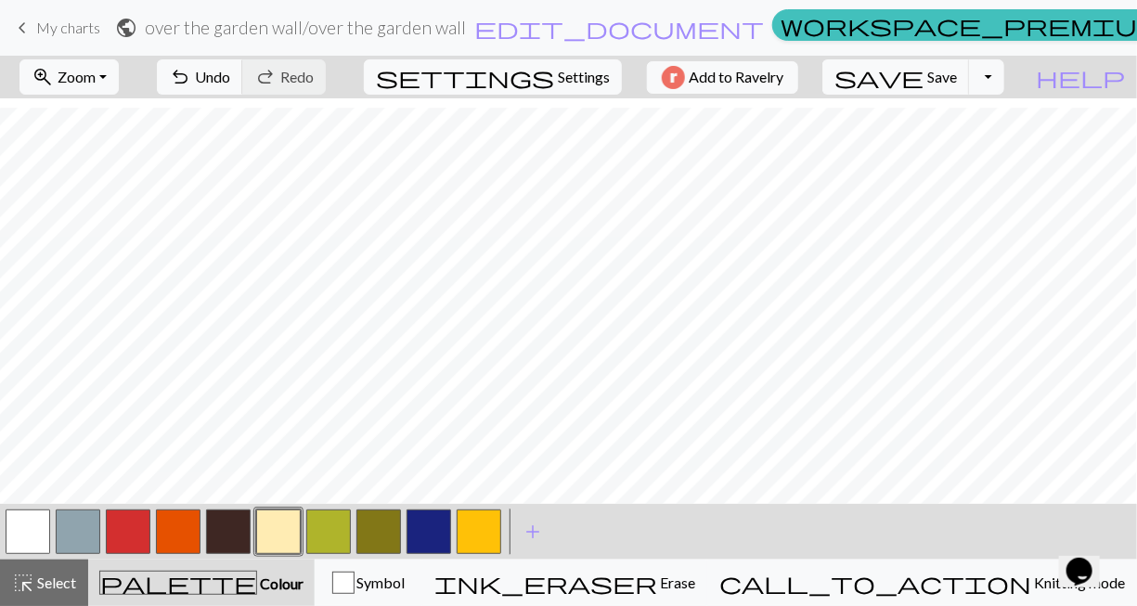
scroll to position [1719, 0]
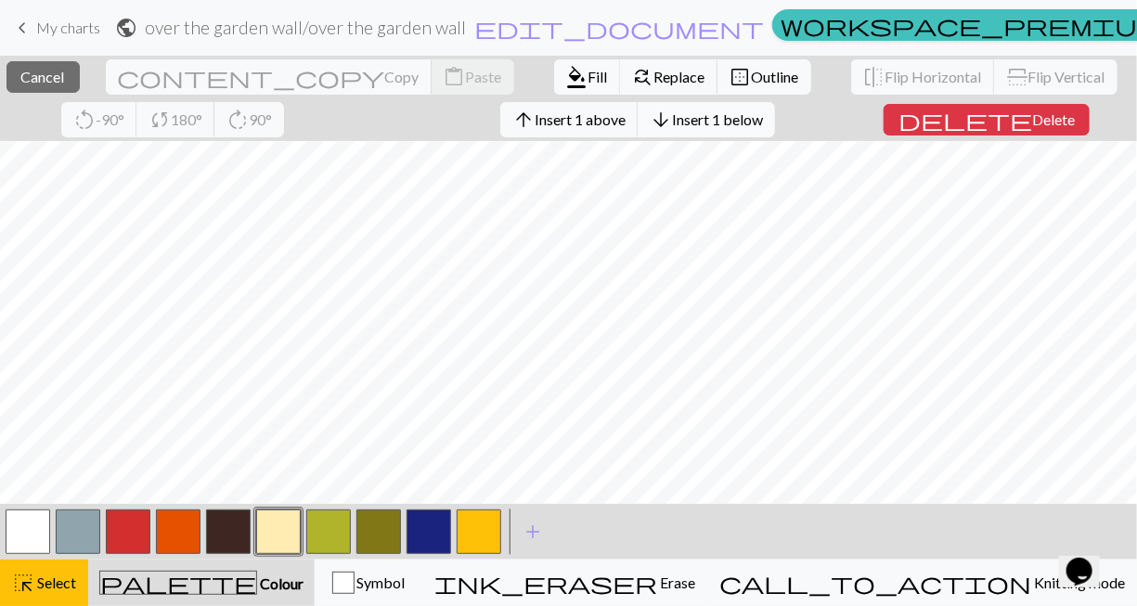
click at [672, 125] on span "Insert 1 below" at bounding box center [717, 119] width 91 height 18
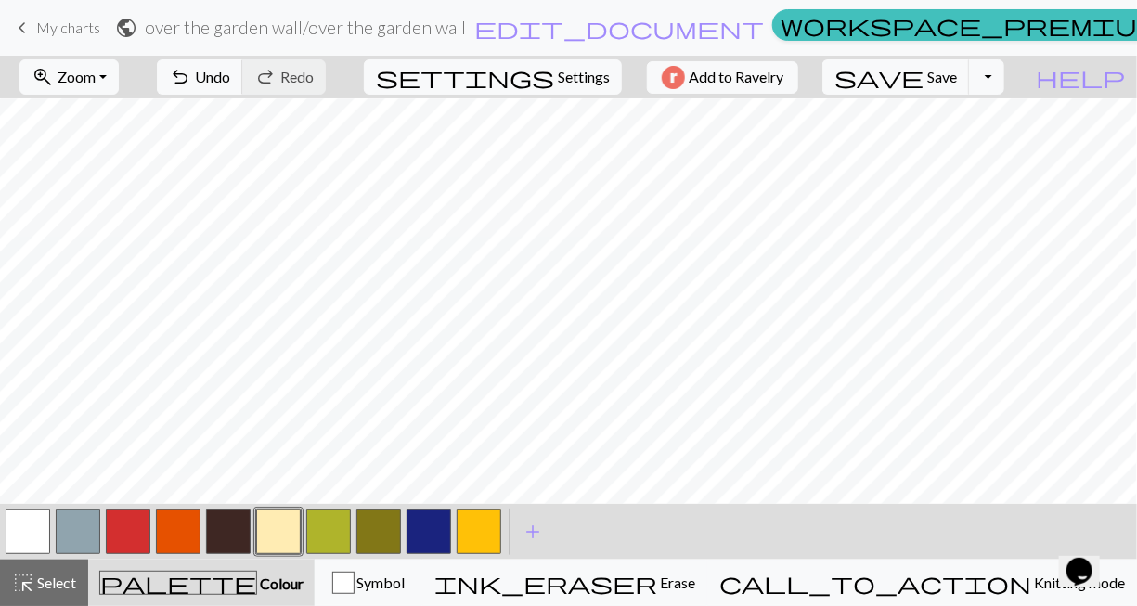
click at [231, 538] on button "button" at bounding box center [228, 532] width 45 height 45
click at [279, 525] on button "button" at bounding box center [278, 532] width 45 height 45
click at [231, 537] on button "button" at bounding box center [228, 532] width 45 height 45
click at [291, 537] on button "button" at bounding box center [278, 532] width 45 height 45
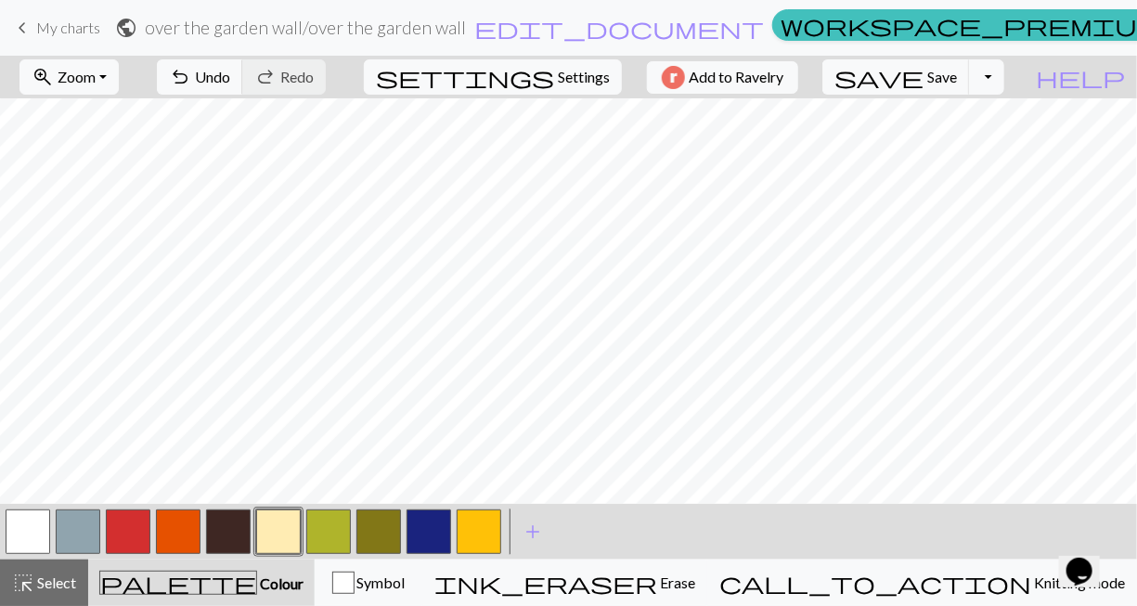
click at [224, 531] on button "button" at bounding box center [228, 532] width 45 height 45
click at [282, 538] on button "button" at bounding box center [278, 532] width 45 height 45
click at [949, 80] on span "Save" at bounding box center [942, 77] width 30 height 18
click at [949, 76] on button "Toggle Dropdown" at bounding box center [986, 76] width 35 height 35
click at [949, 155] on button "save_alt Download" at bounding box center [851, 148] width 306 height 30
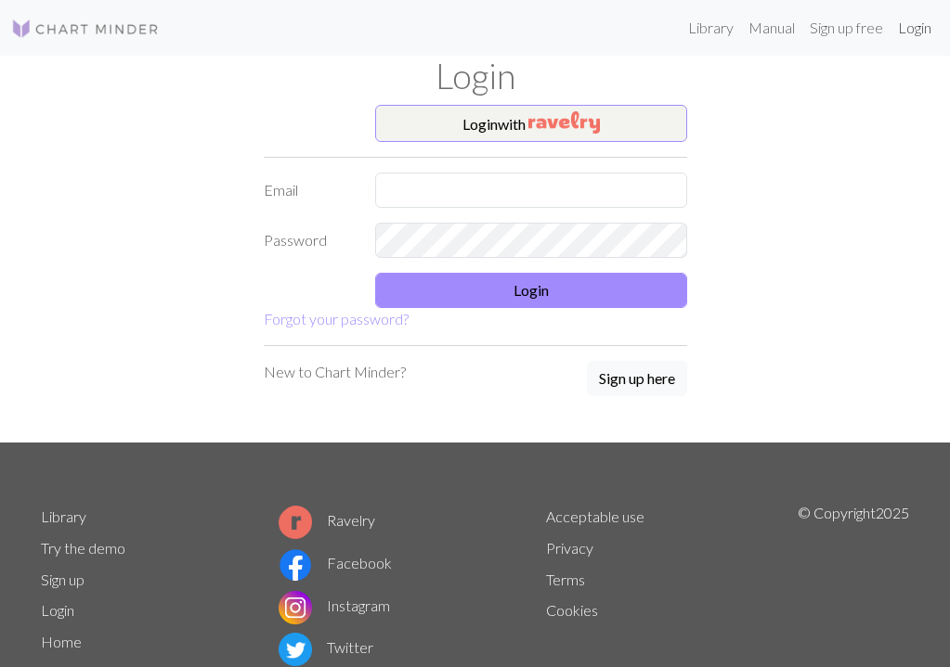
click at [911, 31] on link "Login" at bounding box center [914, 27] width 48 height 37
click at [592, 186] on input "text" at bounding box center [531, 190] width 312 height 35
type input "e.chee@hotmail.com"
click at [582, 129] on img "button" at bounding box center [563, 122] width 71 height 22
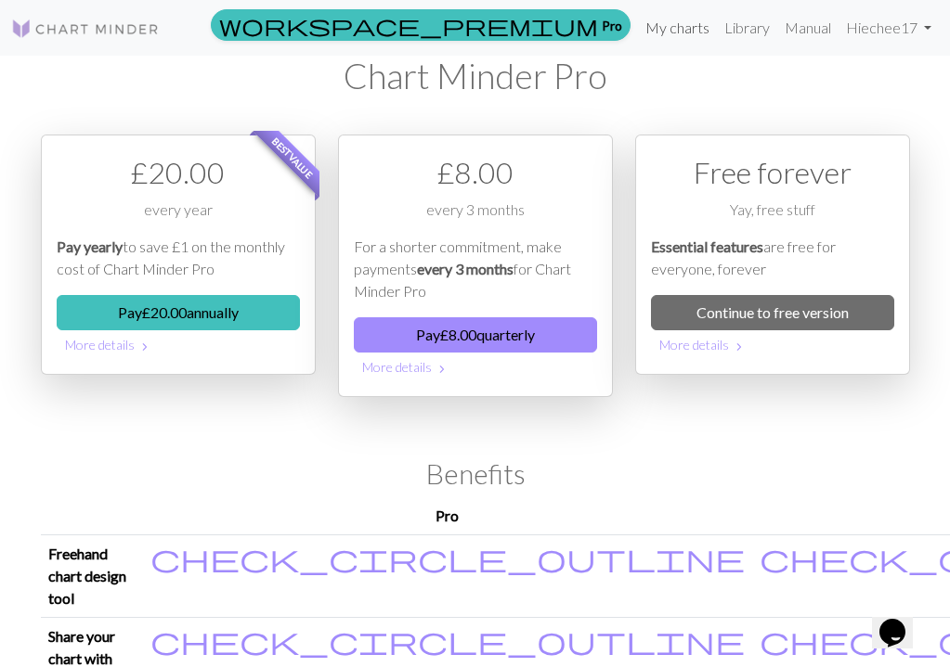
click at [680, 29] on link "My charts" at bounding box center [677, 27] width 79 height 37
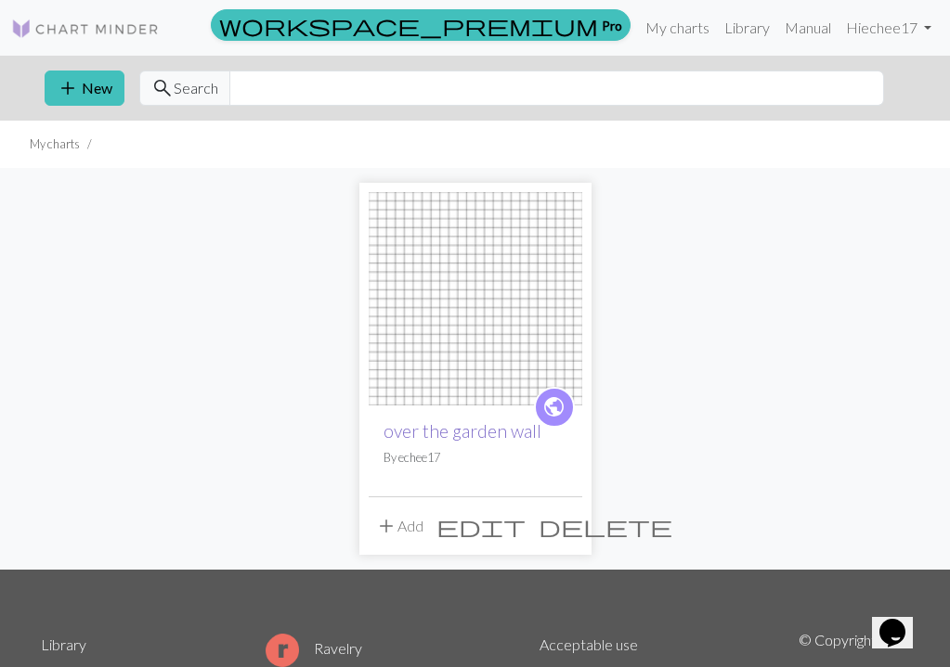
click at [474, 429] on link "over the garden wall" at bounding box center [462, 431] width 158 height 21
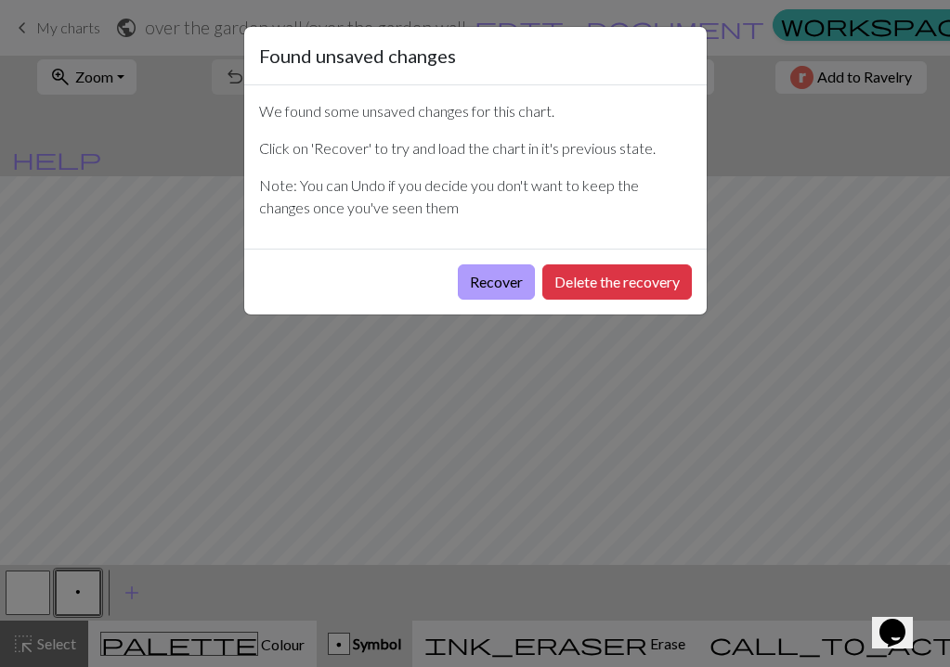
click at [495, 280] on button "Recover" at bounding box center [496, 282] width 77 height 35
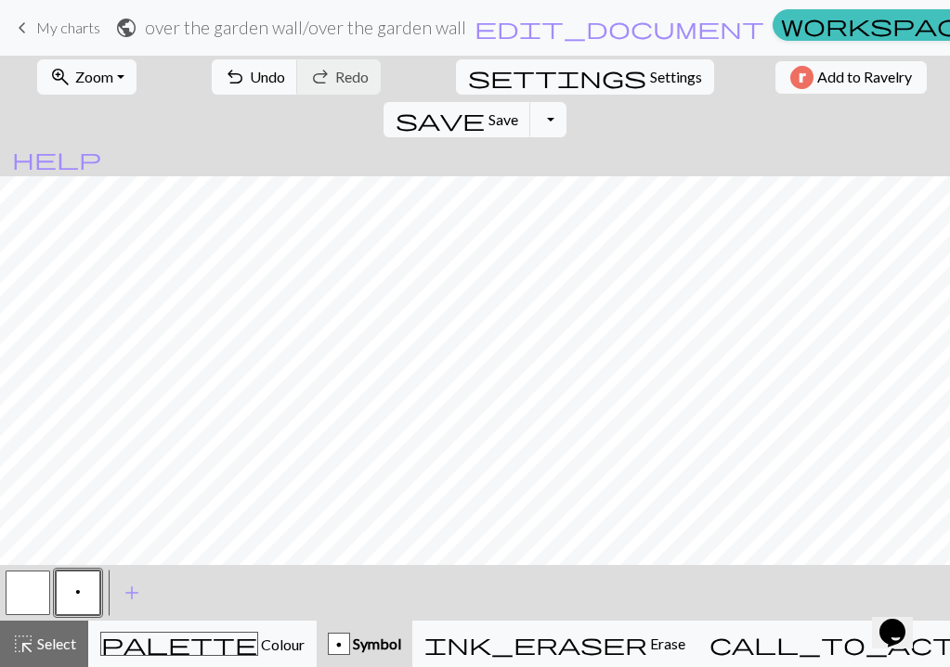
scroll to position [839, 0]
